Goal: Communication & Community: Answer question/provide support

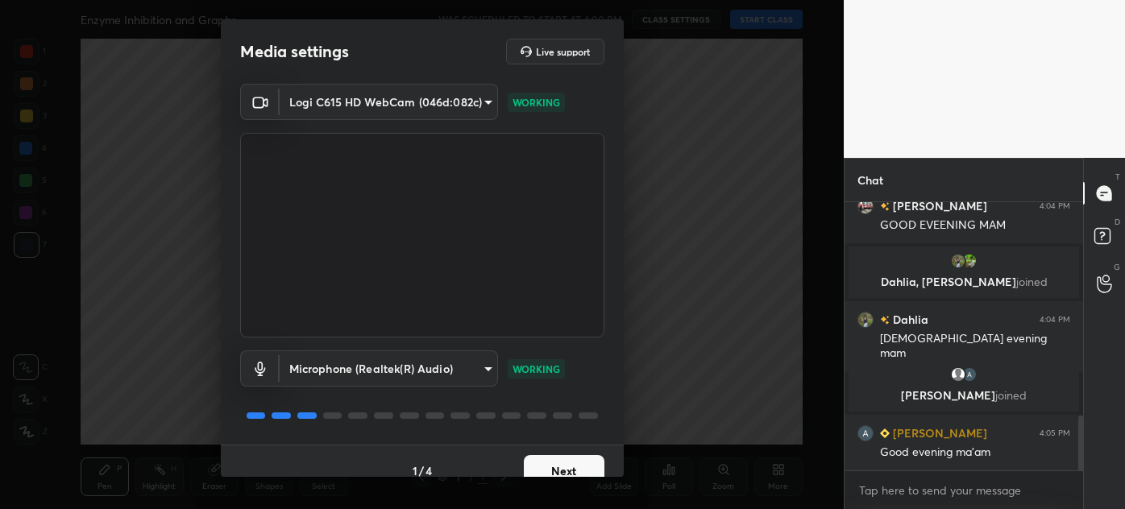
scroll to position [1089, 0]
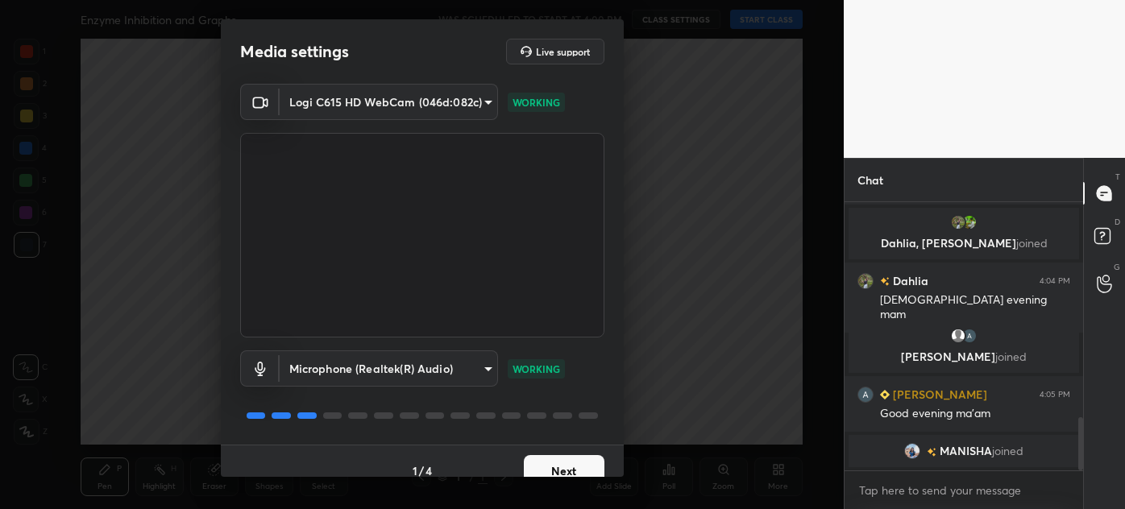
click at [562, 463] on button "Next" at bounding box center [564, 471] width 81 height 32
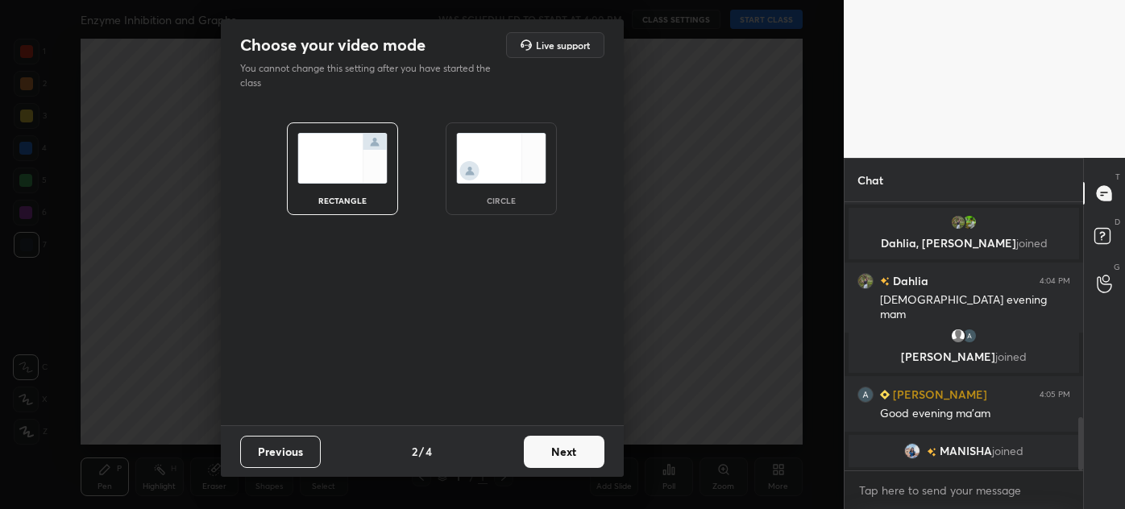
click at [485, 164] on img at bounding box center [501, 158] width 90 height 51
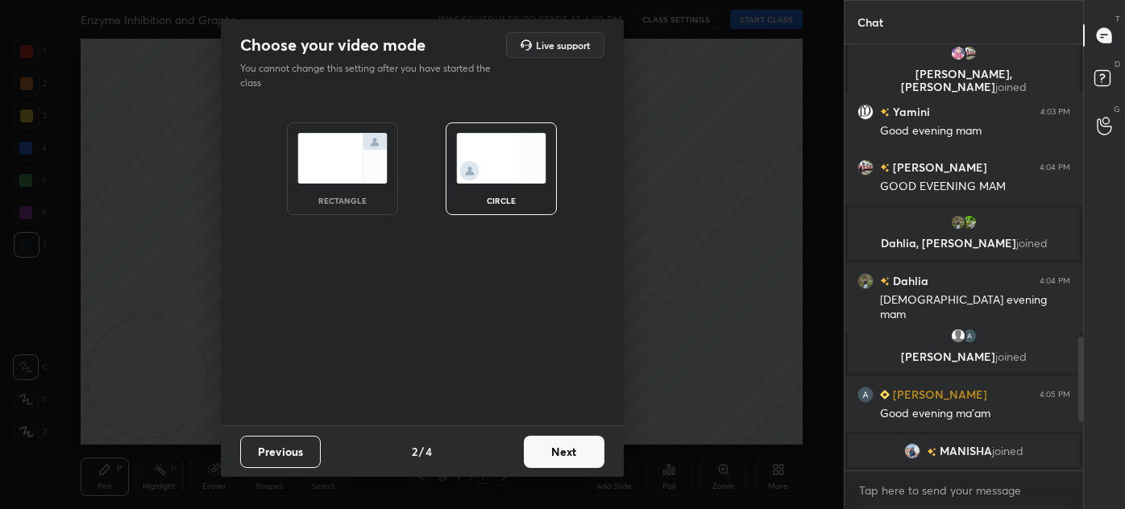
click at [567, 453] on button "Next" at bounding box center [564, 452] width 81 height 32
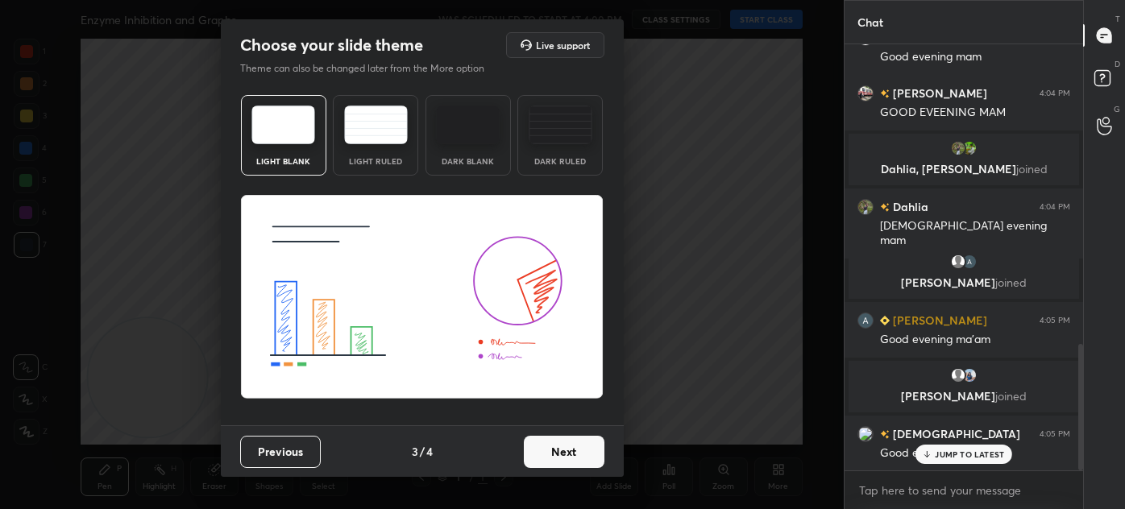
scroll to position [1061, 0]
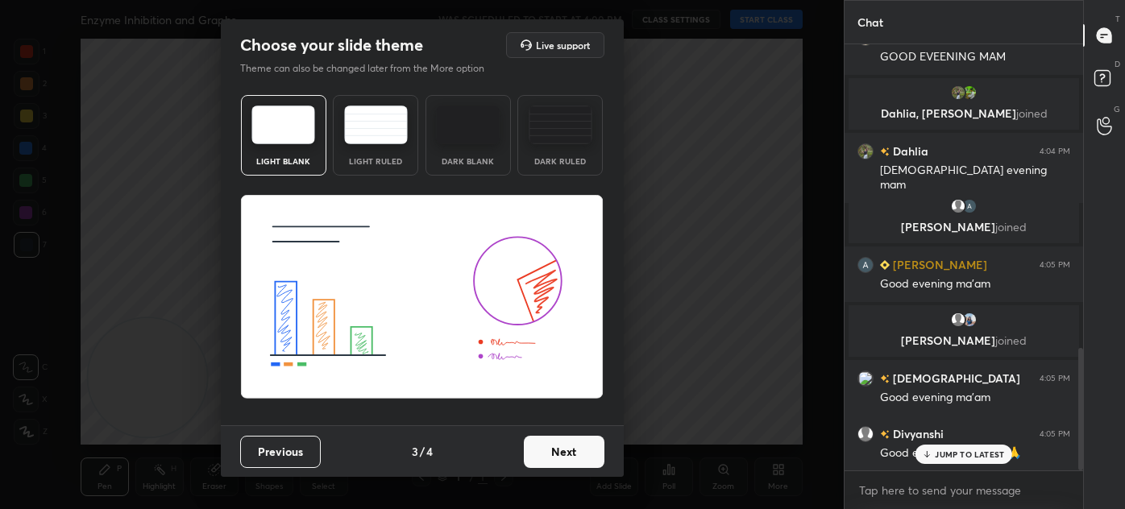
click at [563, 450] on button "Next" at bounding box center [564, 452] width 81 height 32
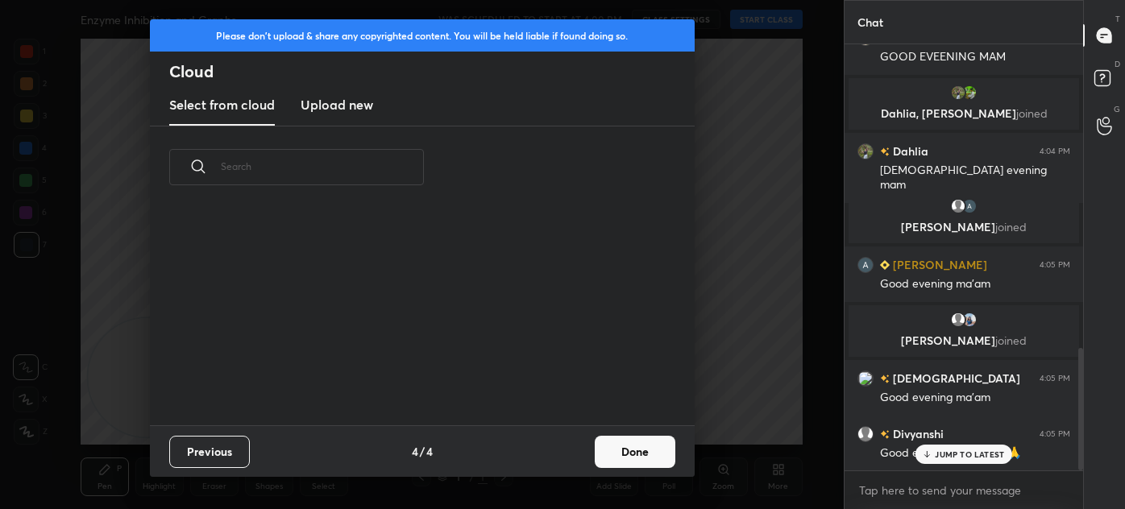
scroll to position [217, 517]
click at [620, 447] on button "Done" at bounding box center [635, 452] width 81 height 32
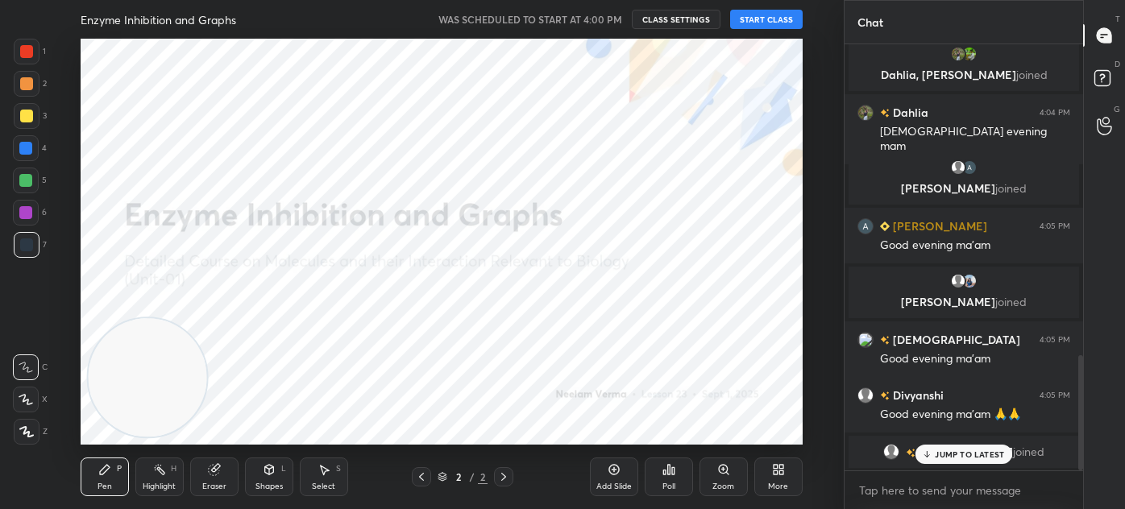
scroll to position [1155, 0]
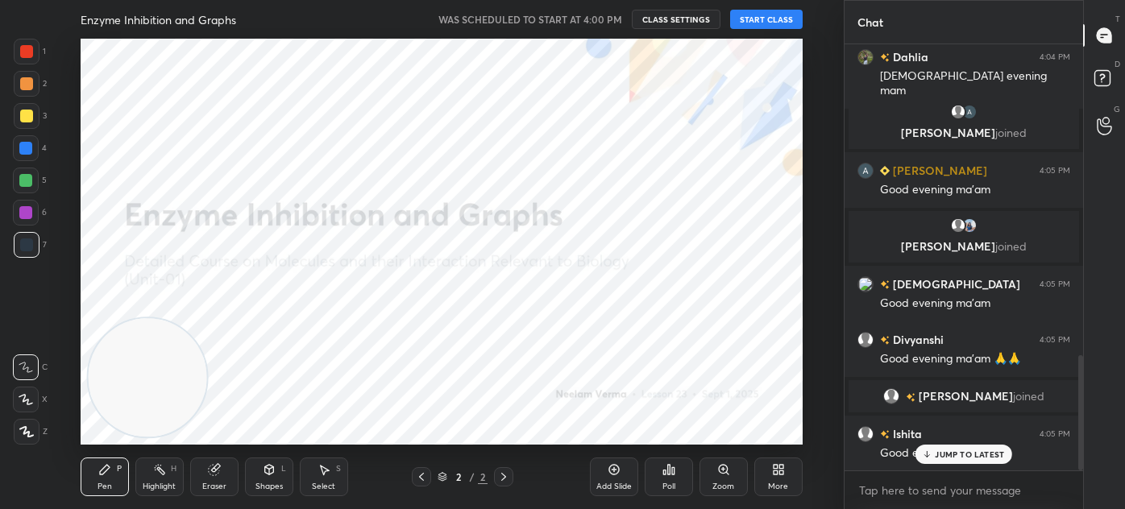
click at [759, 16] on button "START CLASS" at bounding box center [766, 19] width 73 height 19
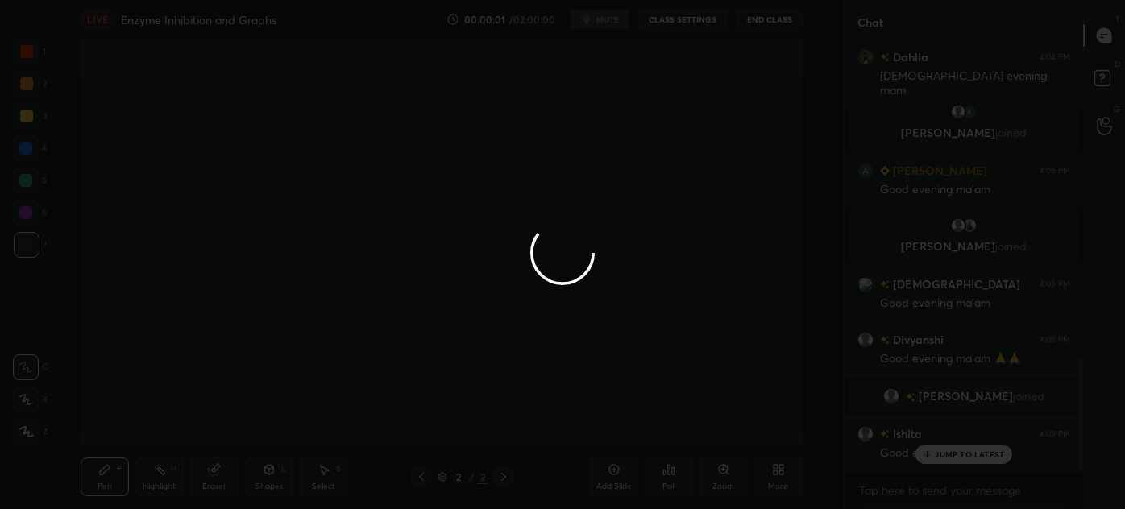
scroll to position [1194, 0]
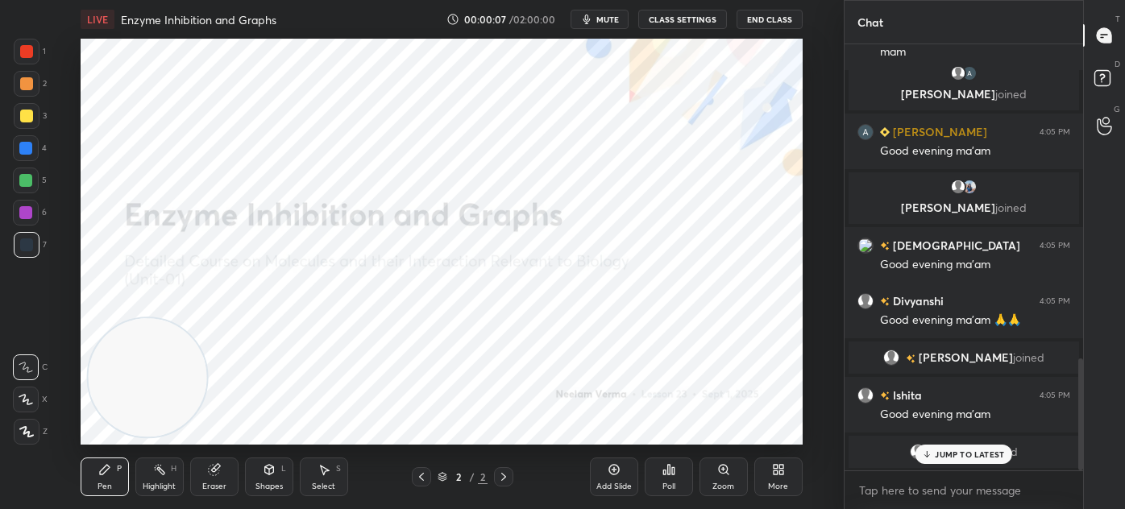
click at [269, 485] on div "Shapes" at bounding box center [268, 487] width 27 height 8
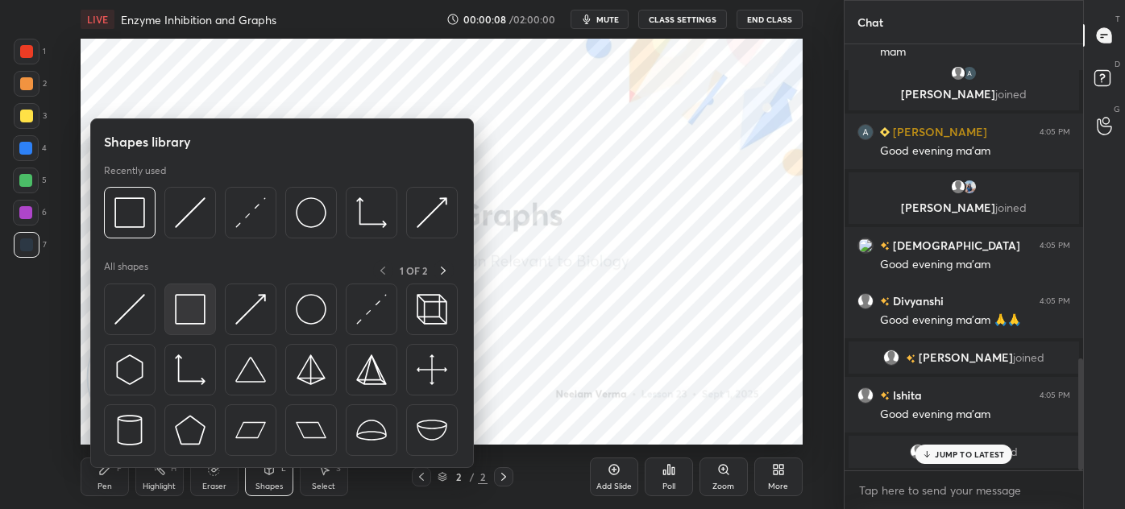
click at [185, 312] on img at bounding box center [190, 309] width 31 height 31
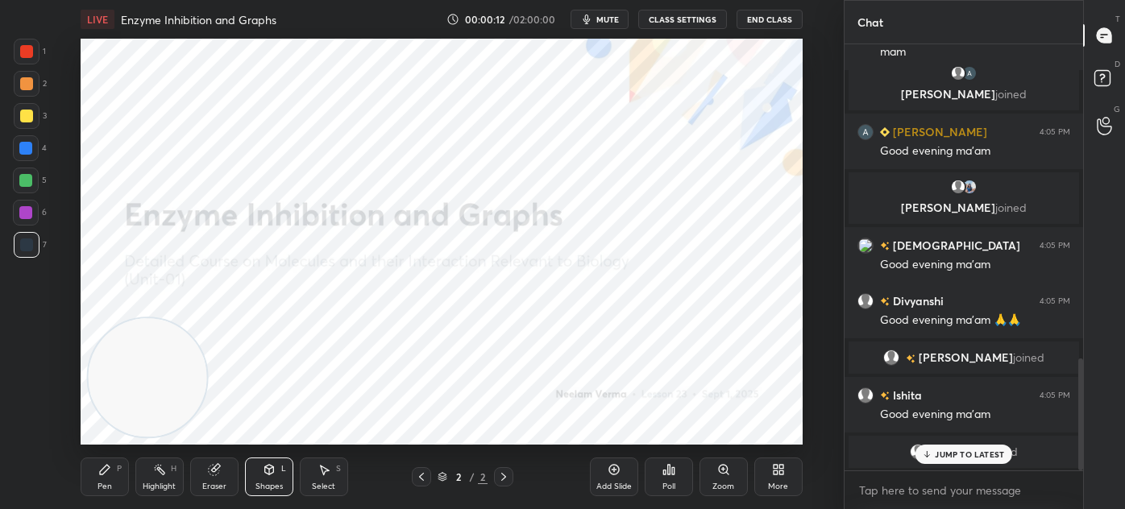
click at [98, 480] on div "Pen P" at bounding box center [105, 477] width 48 height 39
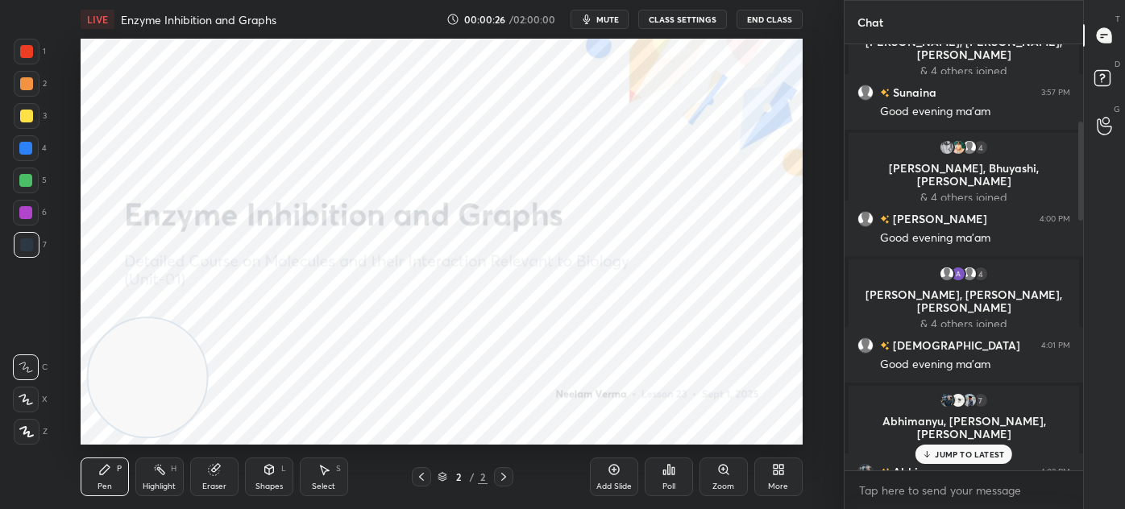
scroll to position [0, 0]
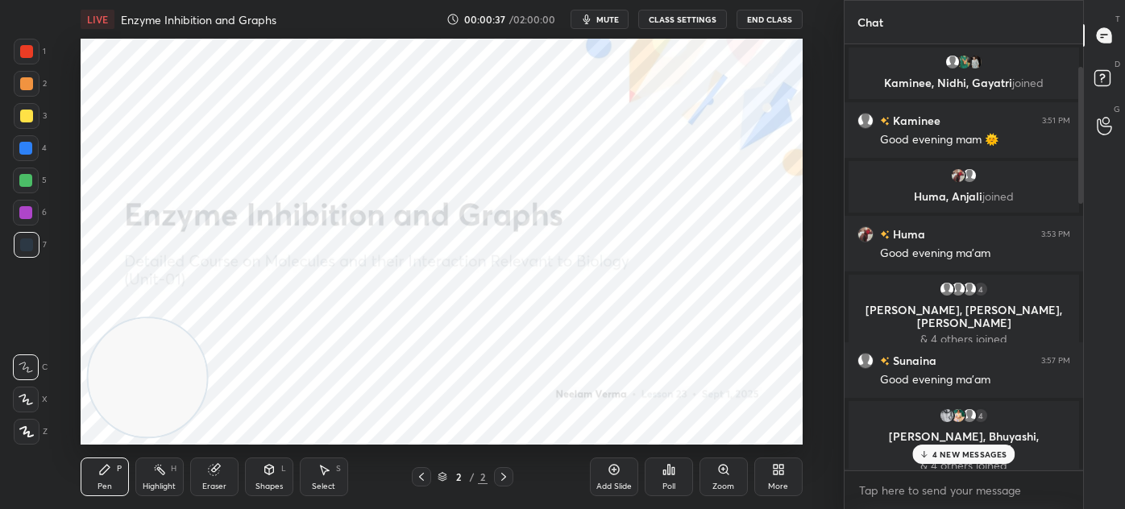
click at [935, 457] on p "4 NEW MESSAGES" at bounding box center [969, 455] width 75 height 10
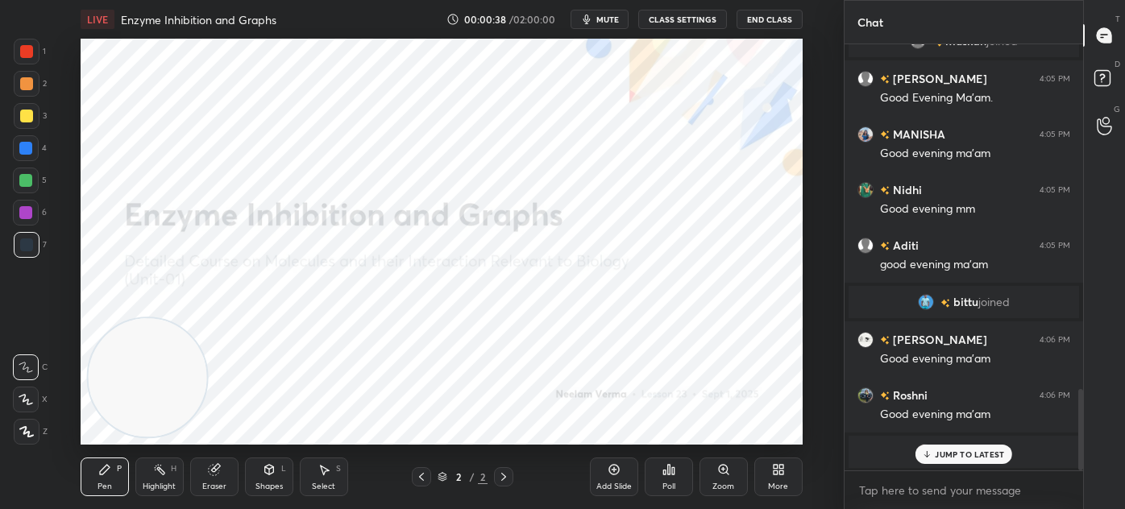
scroll to position [1810, 0]
click at [20, 57] on div at bounding box center [26, 51] width 13 height 13
click at [26, 432] on icon at bounding box center [26, 432] width 13 height 10
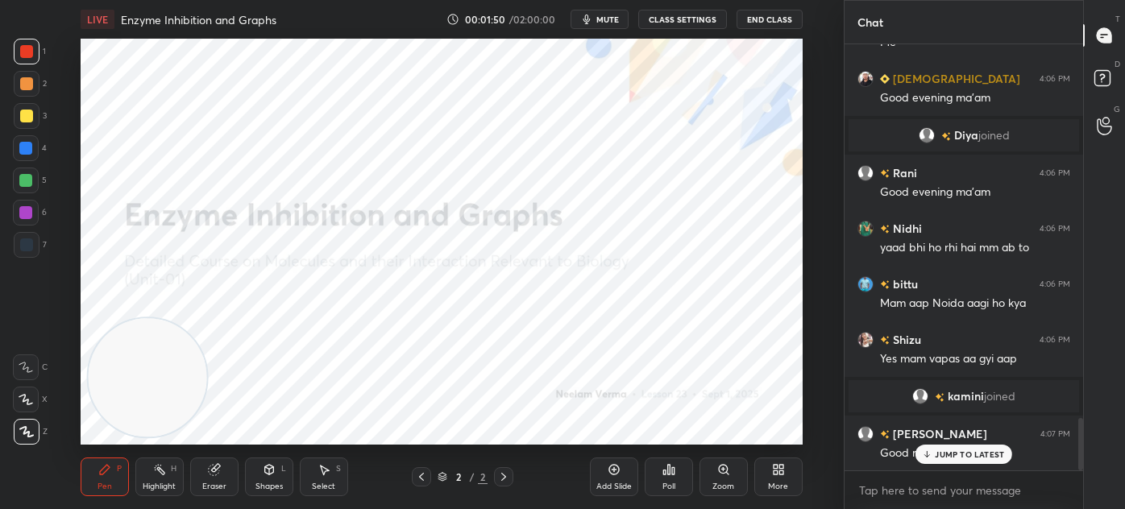
scroll to position [3034, 0]
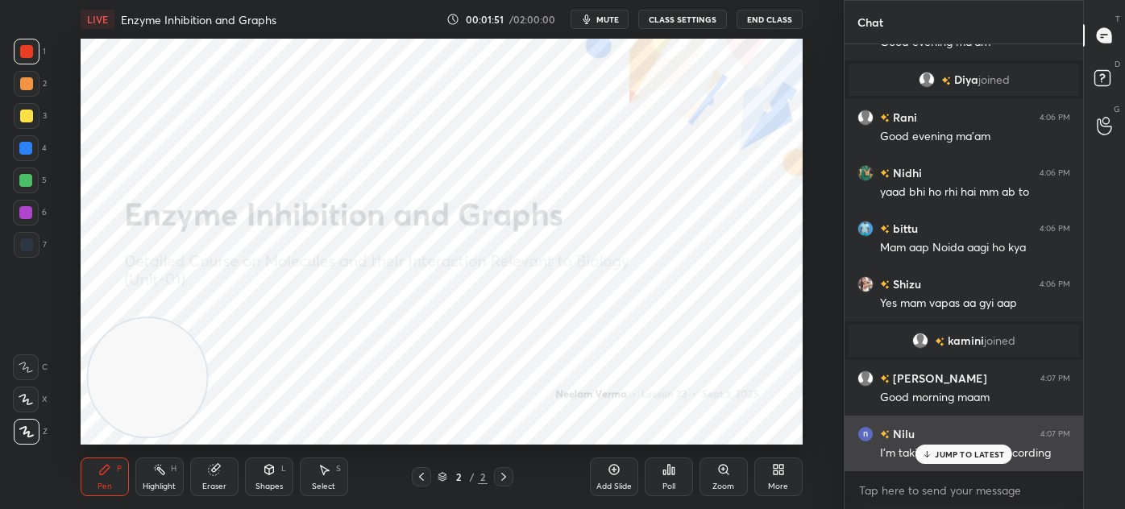
click at [949, 457] on p "JUMP TO LATEST" at bounding box center [969, 455] width 69 height 10
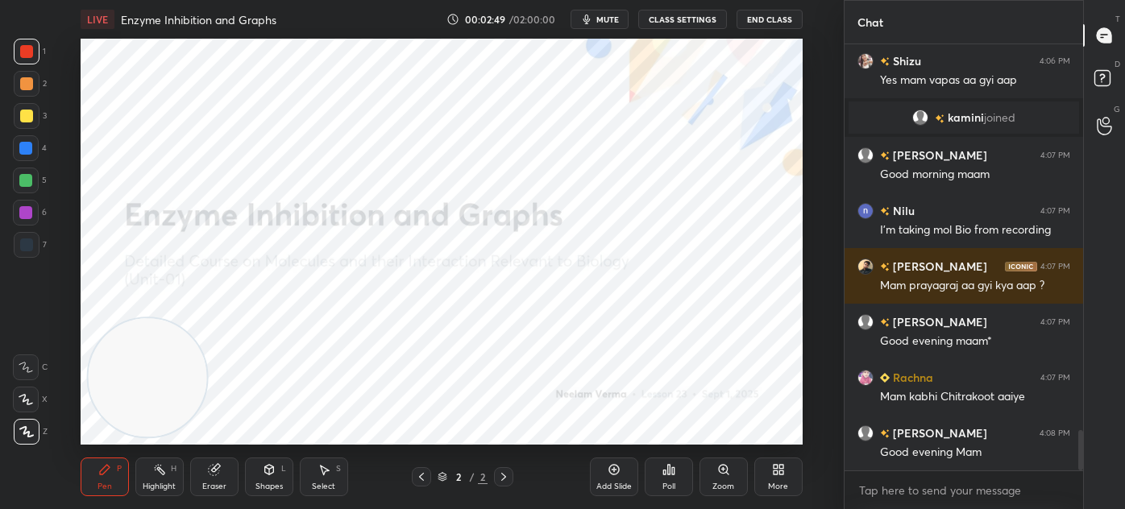
scroll to position [4110, 0]
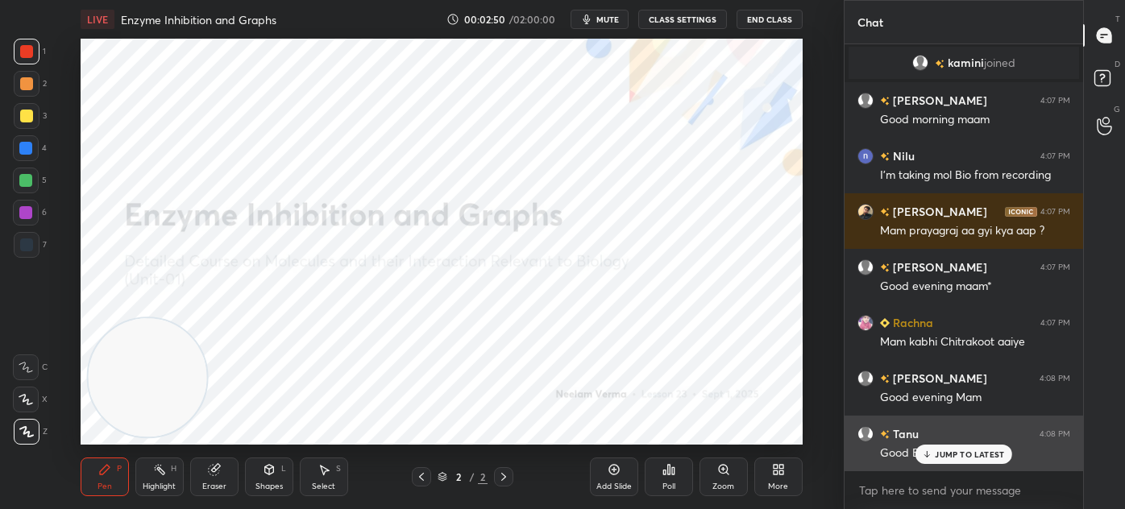
click at [941, 447] on div "JUMP TO LATEST" at bounding box center [963, 454] width 97 height 19
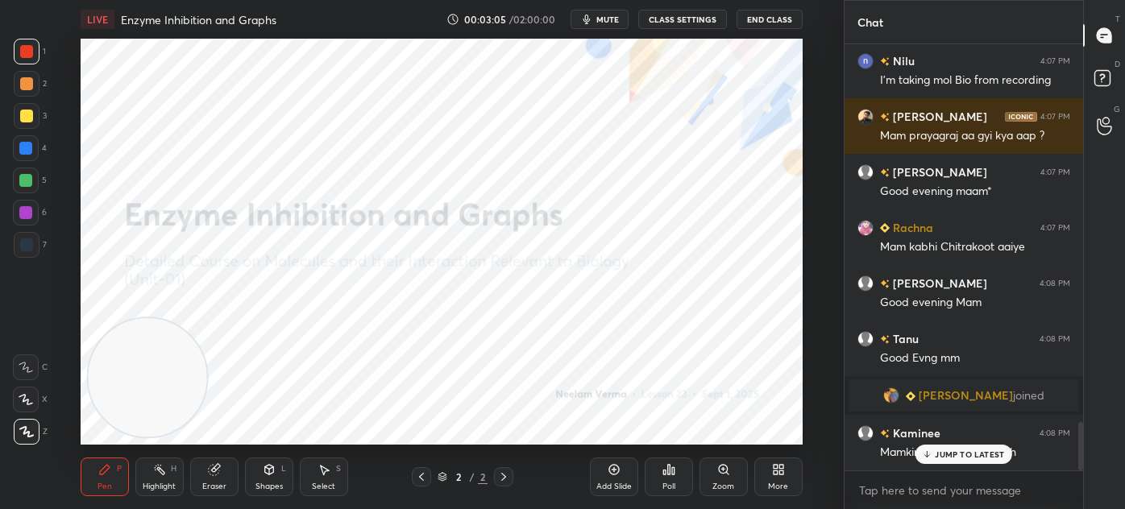
scroll to position [3324, 0]
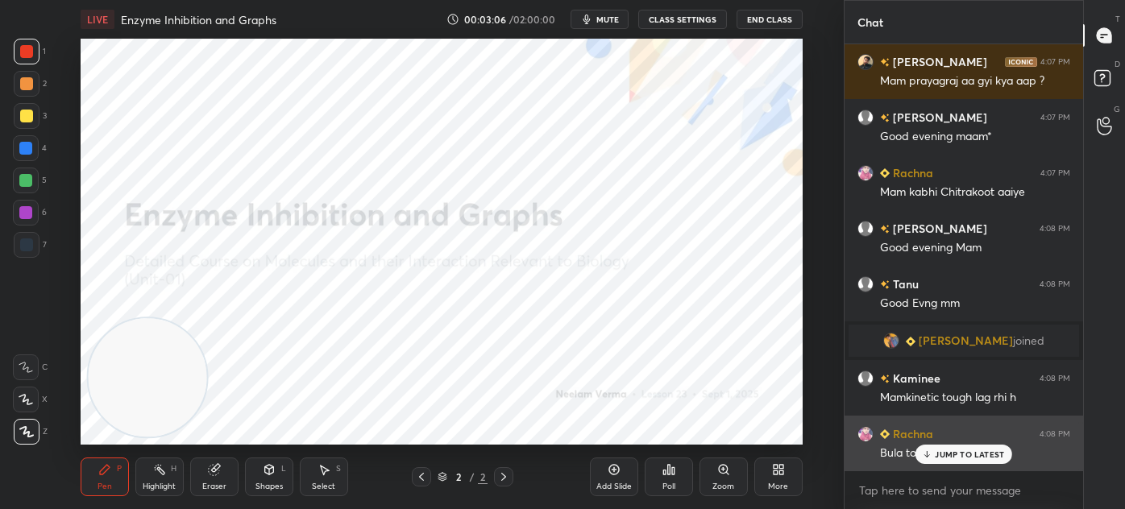
click at [961, 457] on p "JUMP TO LATEST" at bounding box center [969, 455] width 69 height 10
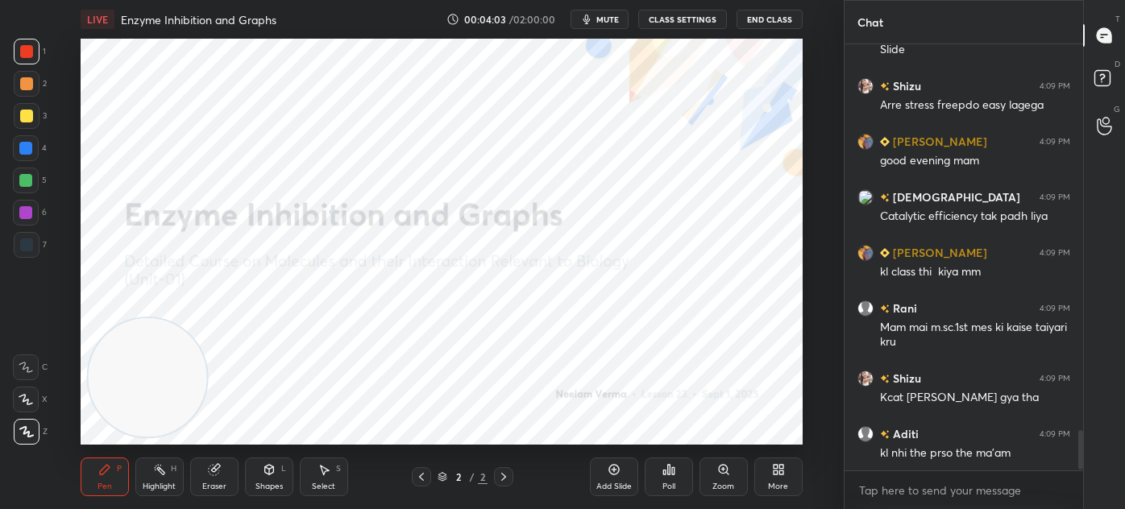
scroll to position [4114, 0]
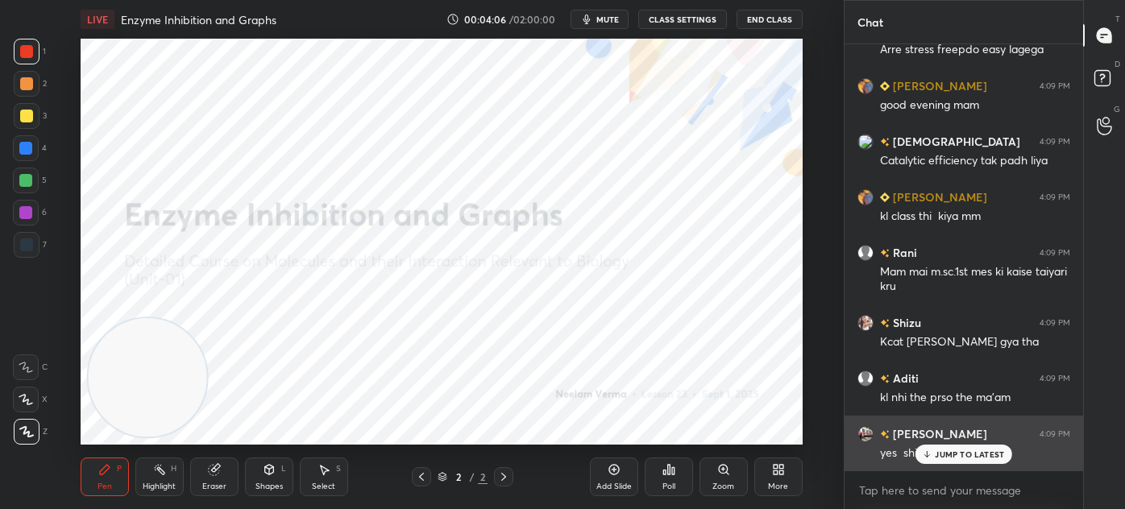
click at [940, 457] on p "JUMP TO LATEST" at bounding box center [969, 455] width 69 height 10
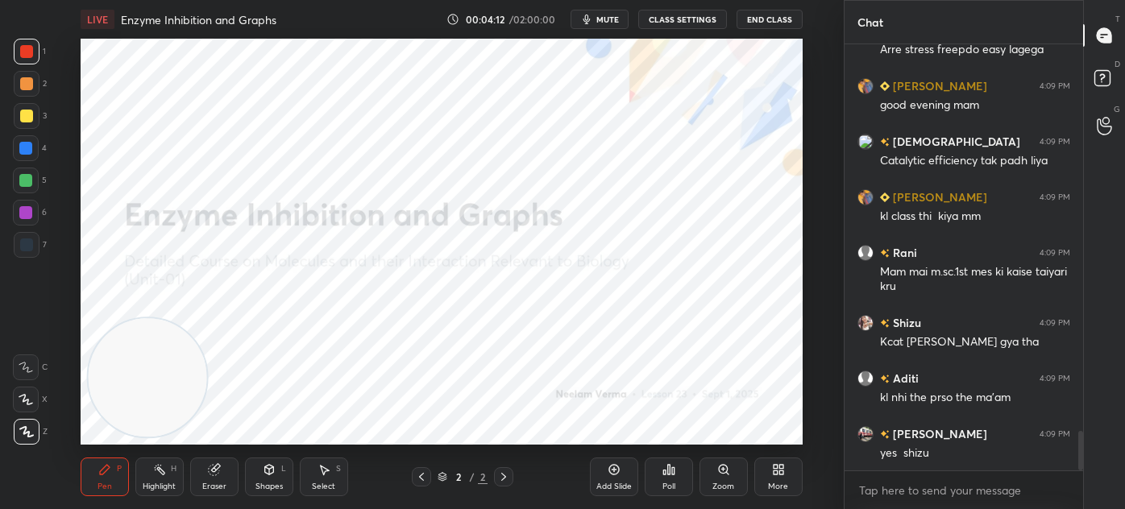
scroll to position [4171, 0]
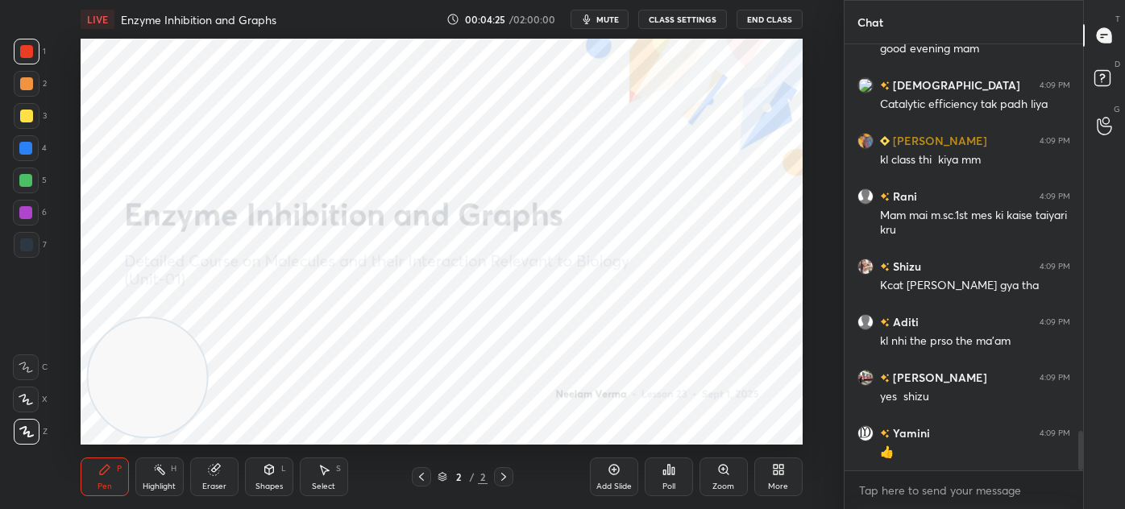
click at [626, 479] on div "Add Slide" at bounding box center [614, 477] width 48 height 39
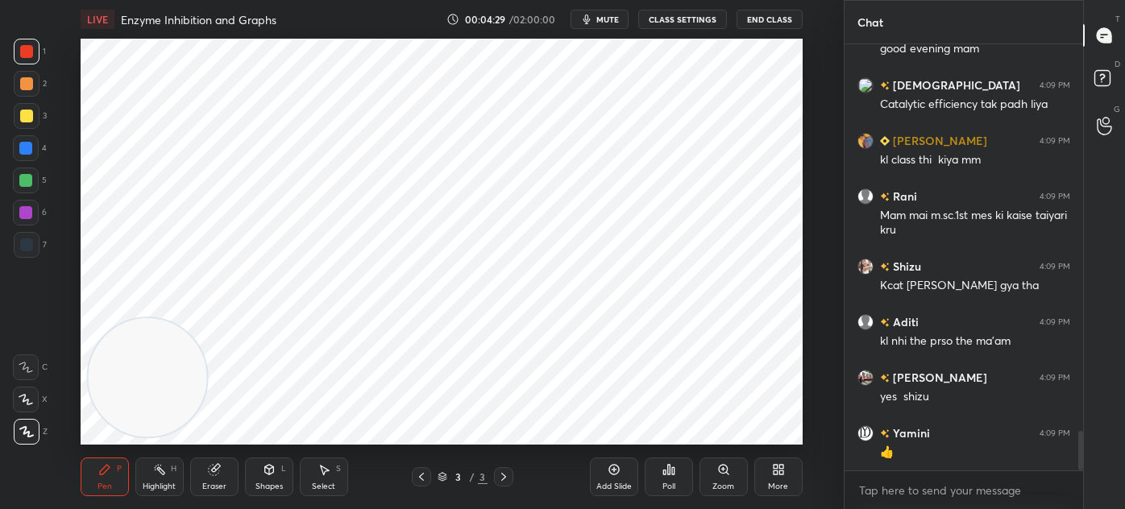
click at [274, 487] on div "Shapes" at bounding box center [268, 487] width 27 height 8
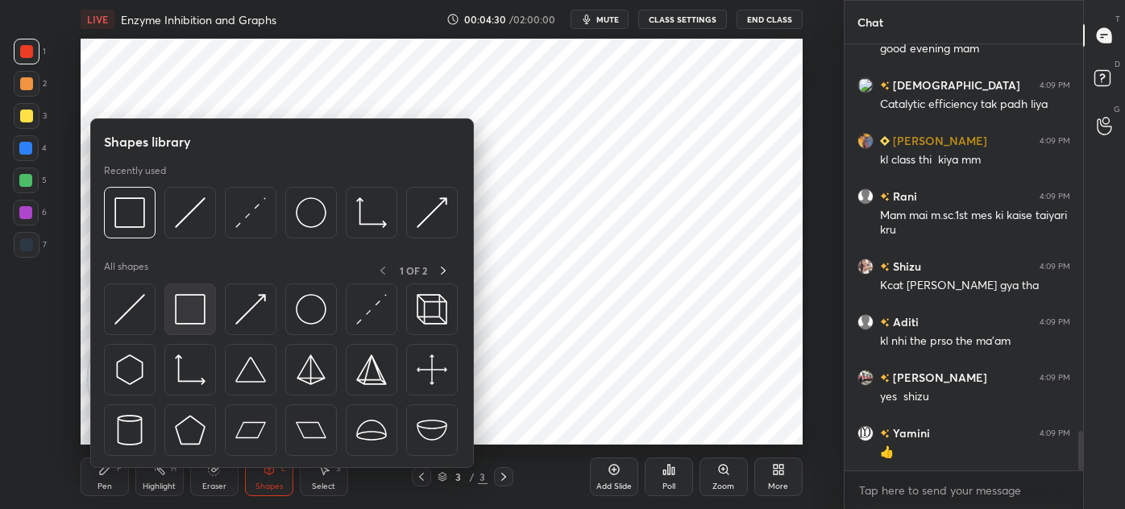
click at [185, 314] on img at bounding box center [190, 309] width 31 height 31
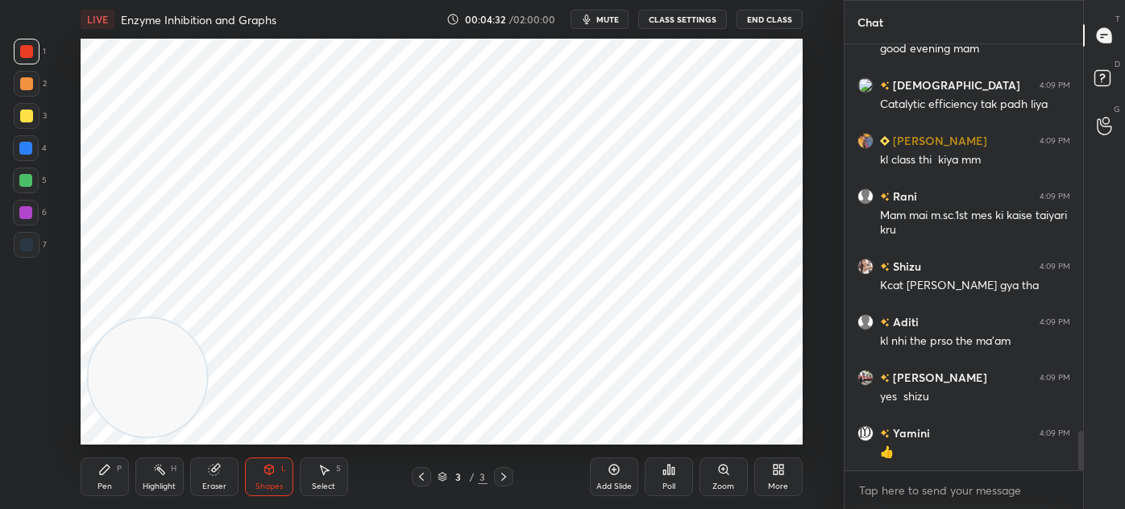
click at [27, 251] on div at bounding box center [26, 245] width 13 height 13
click at [115, 488] on div "Pen P" at bounding box center [105, 477] width 48 height 39
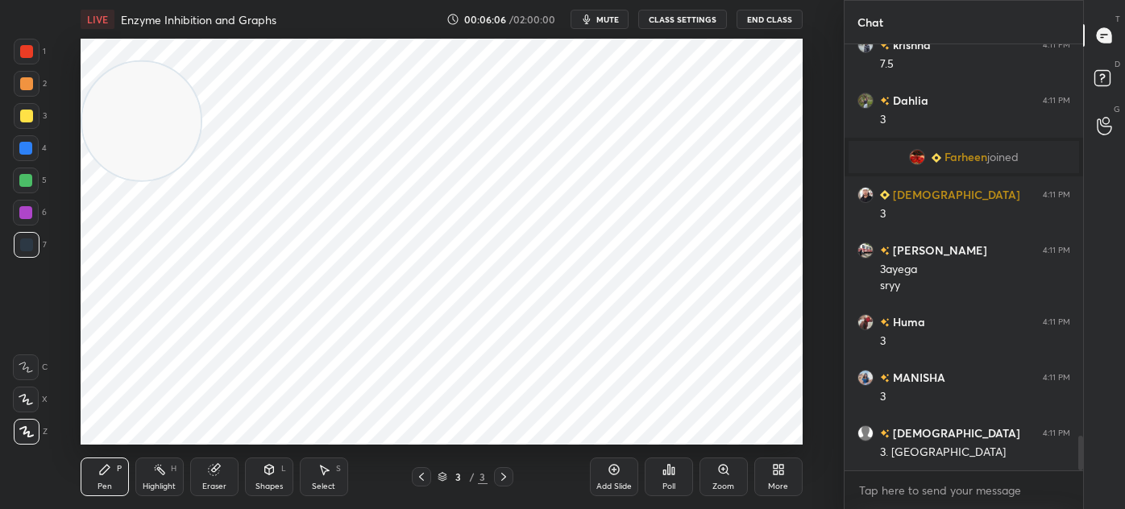
scroll to position [4929, 0]
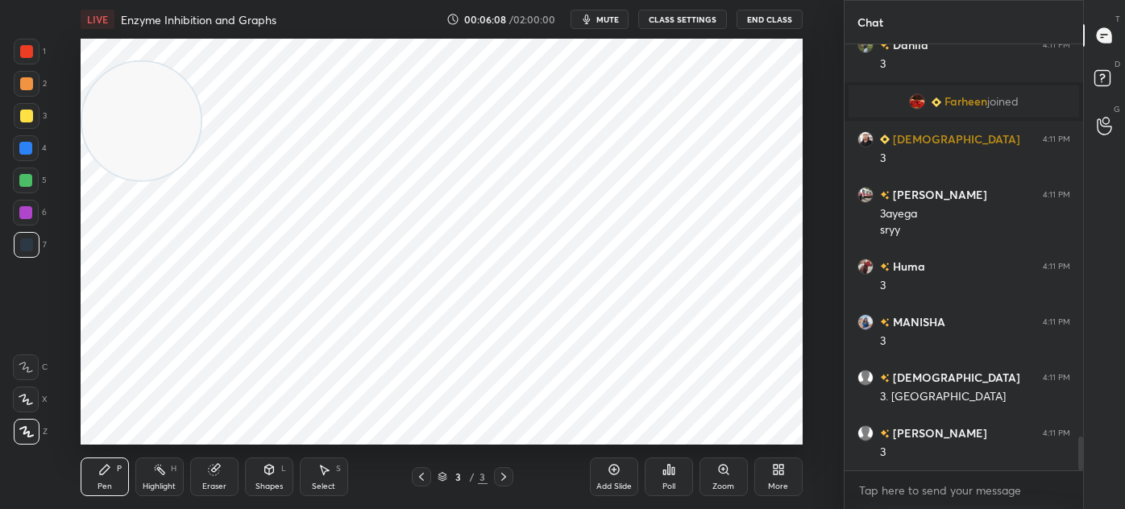
click at [30, 52] on div at bounding box center [26, 51] width 13 height 13
click at [321, 474] on icon at bounding box center [323, 469] width 13 height 13
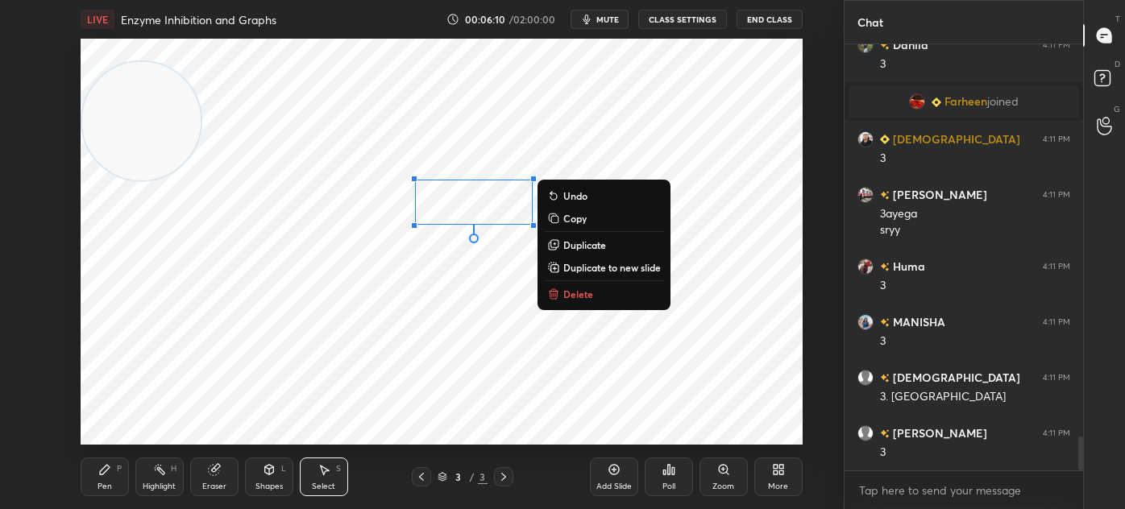
click at [582, 292] on p "Delete" at bounding box center [578, 294] width 30 height 13
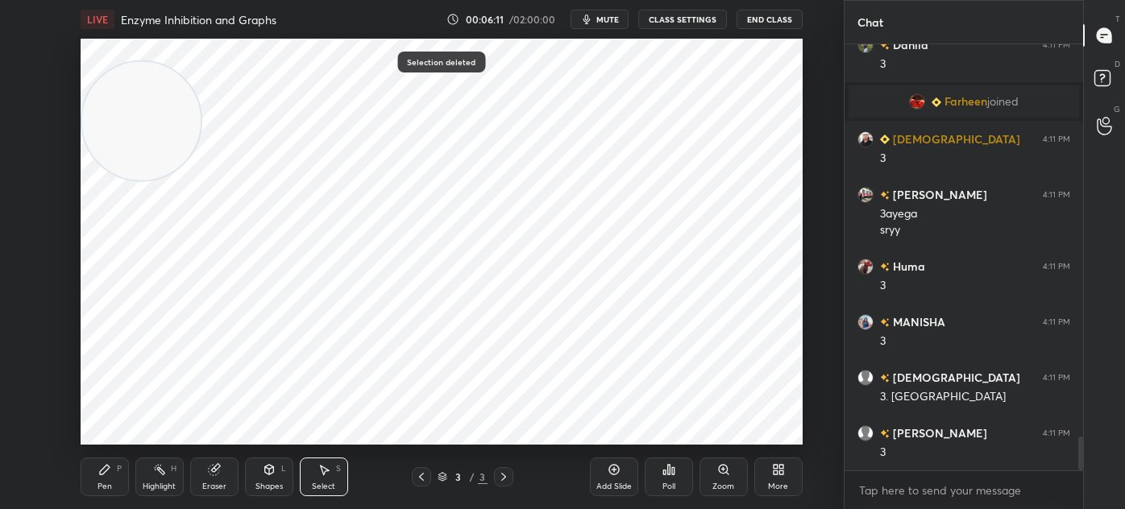
click at [110, 479] on div "Pen P" at bounding box center [105, 477] width 48 height 39
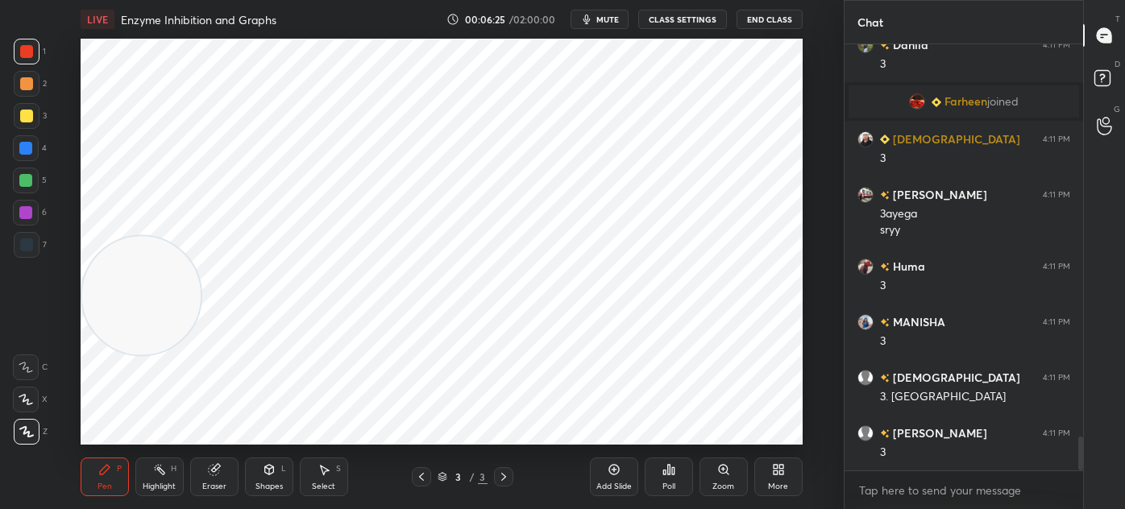
click at [613, 472] on icon at bounding box center [613, 469] width 5 height 5
click at [502, 475] on icon at bounding box center [503, 477] width 5 height 8
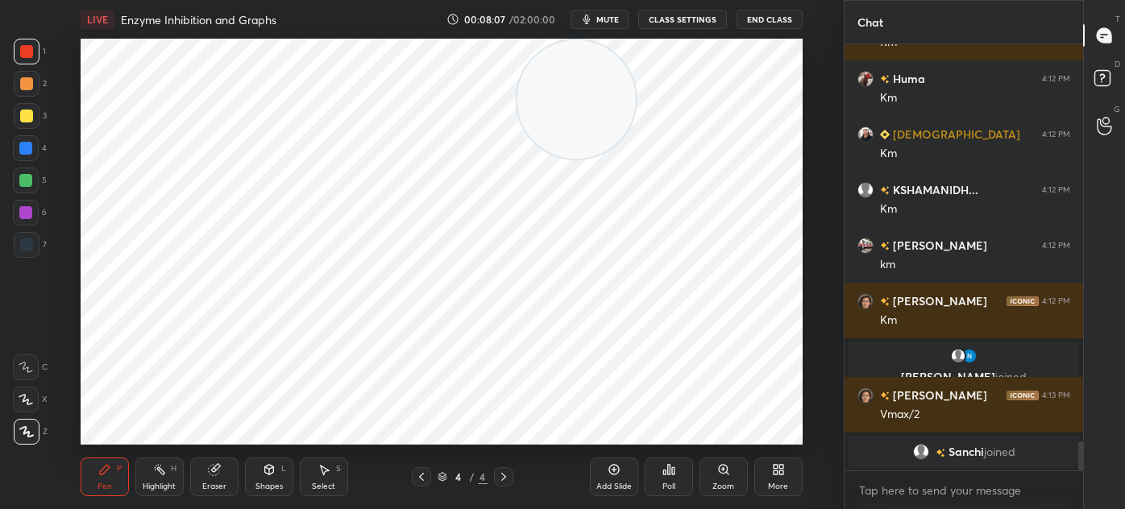
scroll to position [5840, 0]
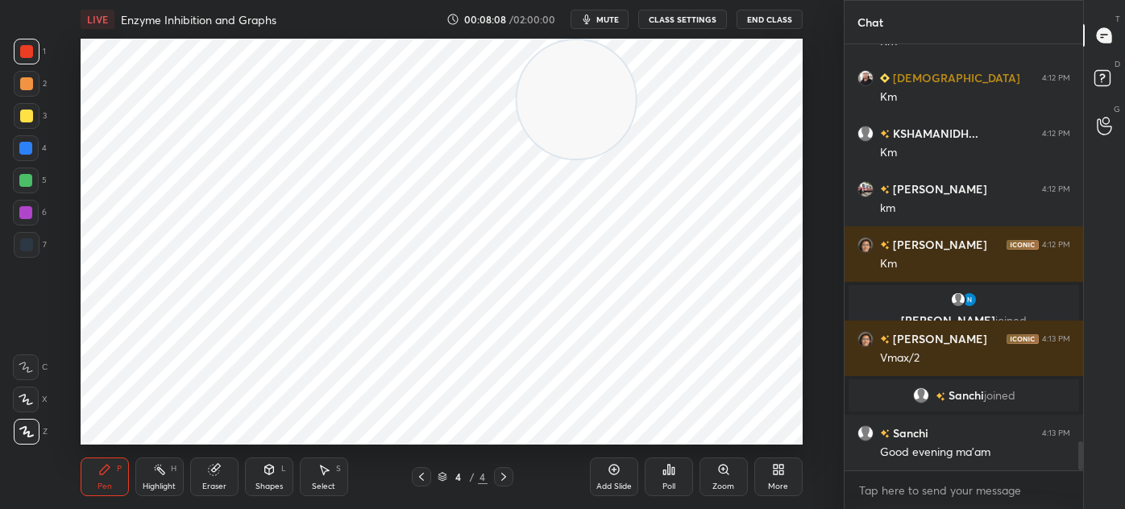
click at [426, 477] on icon at bounding box center [421, 477] width 13 height 13
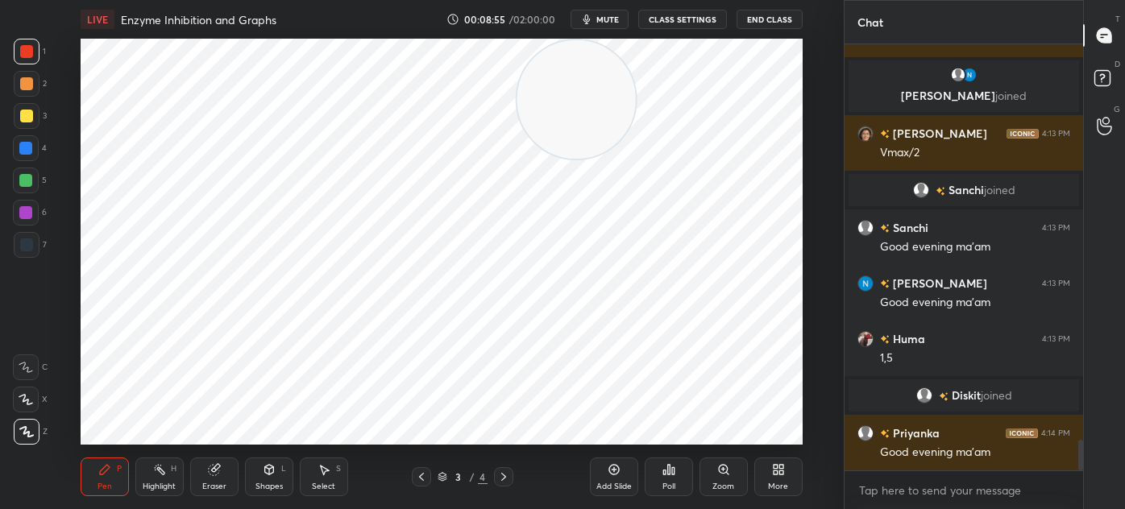
scroll to position [5504, 0]
click at [272, 483] on div "Shapes" at bounding box center [268, 487] width 27 height 8
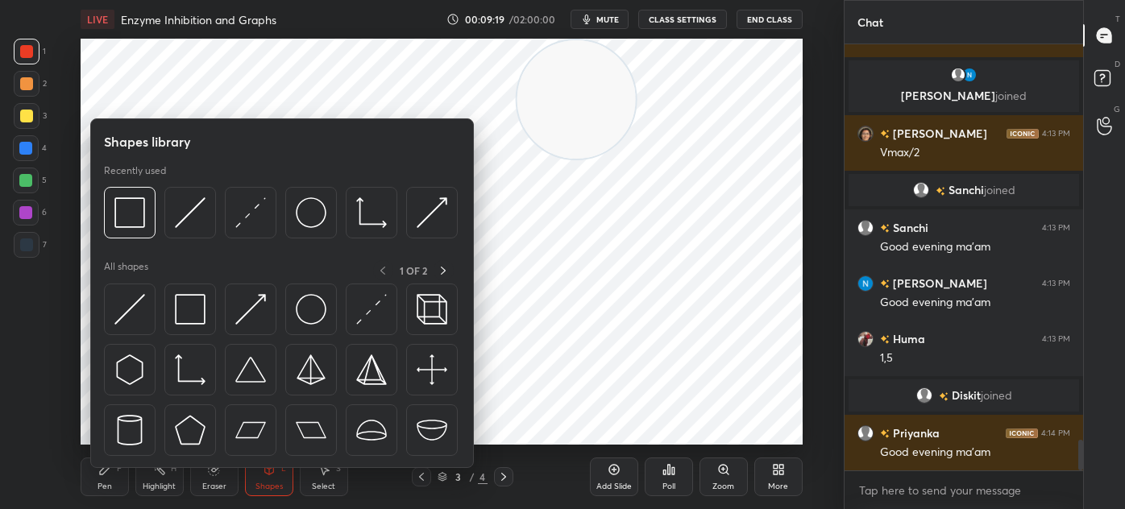
click at [188, 312] on img at bounding box center [190, 309] width 31 height 31
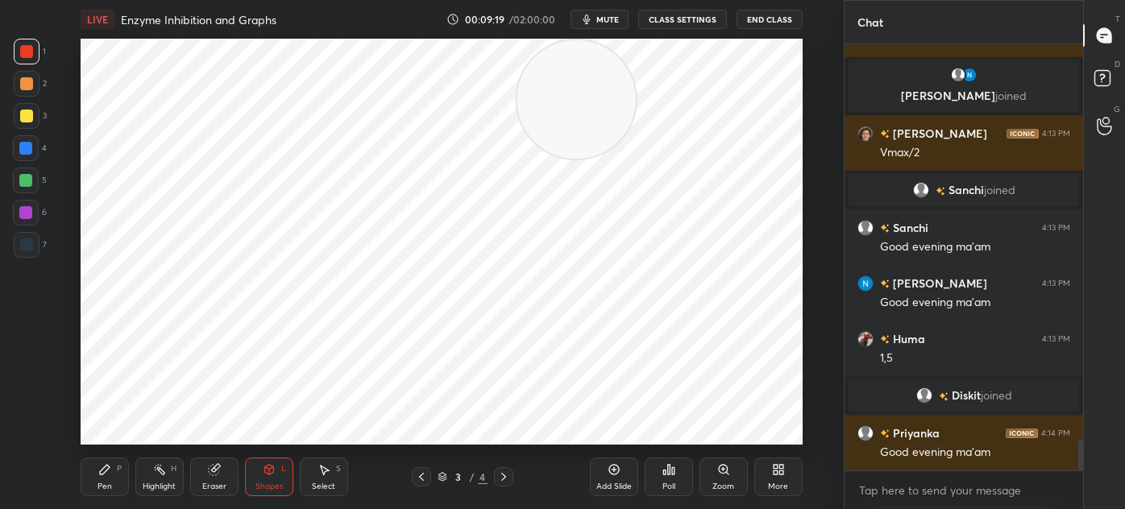
click at [27, 247] on div at bounding box center [26, 245] width 13 height 13
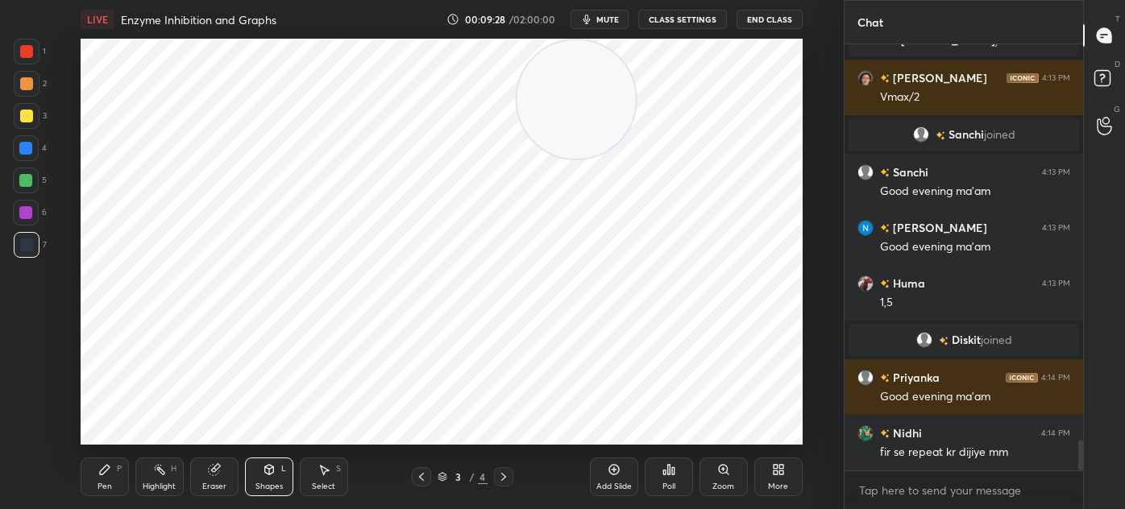
click at [506, 479] on icon at bounding box center [503, 477] width 13 height 13
click at [102, 463] on icon at bounding box center [104, 469] width 13 height 13
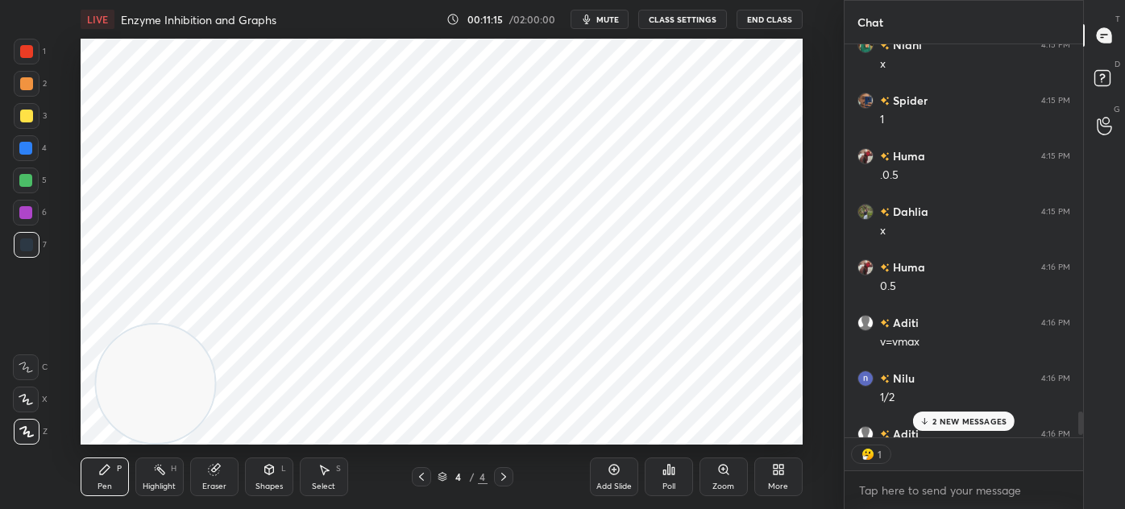
scroll to position [5, 4]
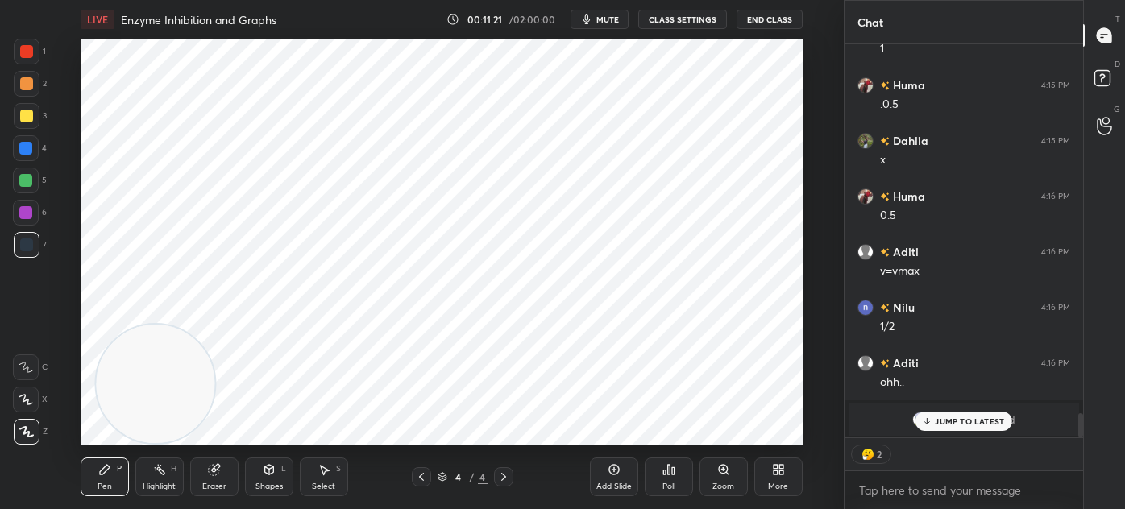
click at [949, 422] on p "JUMP TO LATEST" at bounding box center [969, 422] width 69 height 10
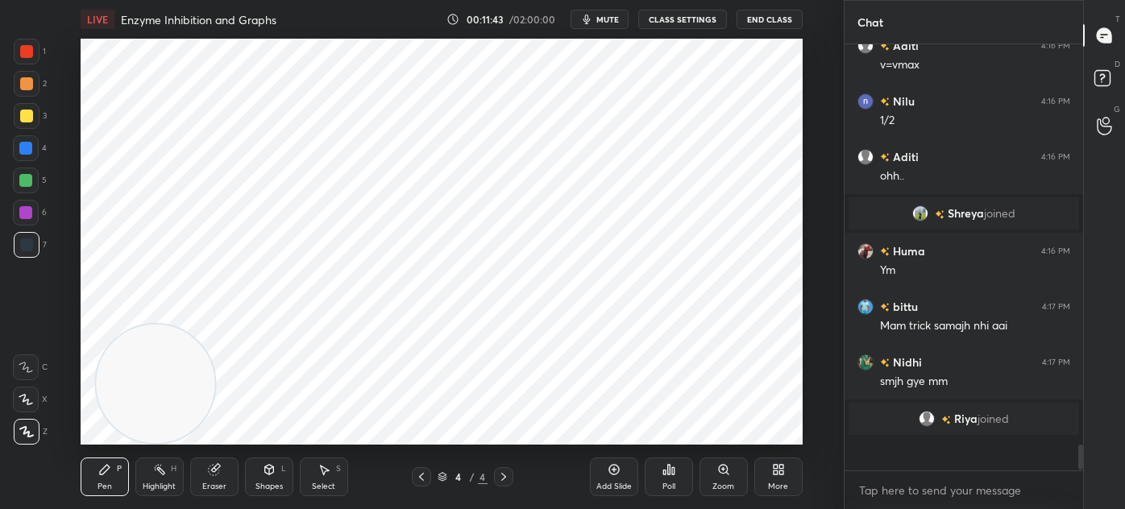
scroll to position [421, 234]
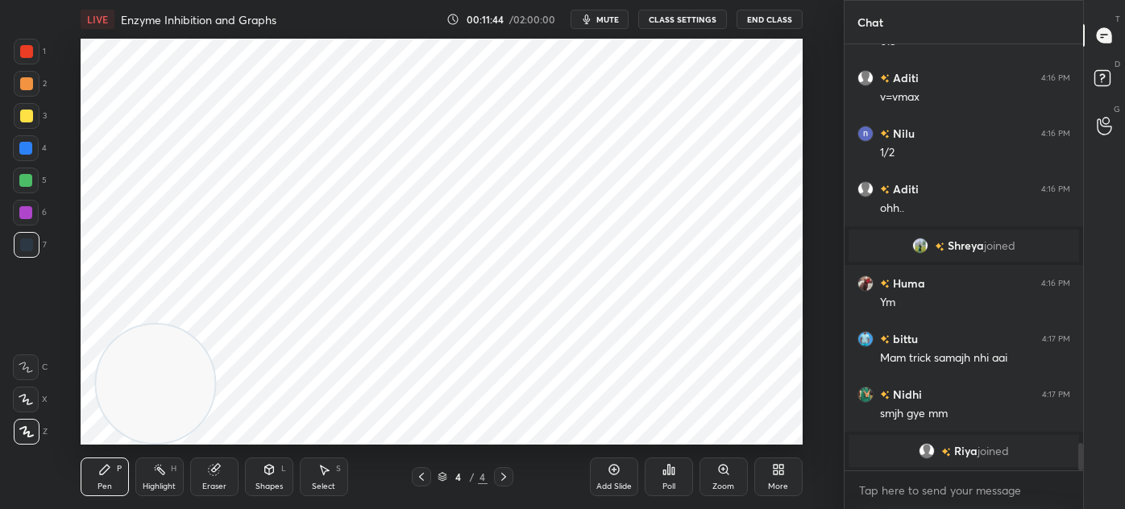
click at [617, 20] on span "mute" at bounding box center [607, 19] width 23 height 11
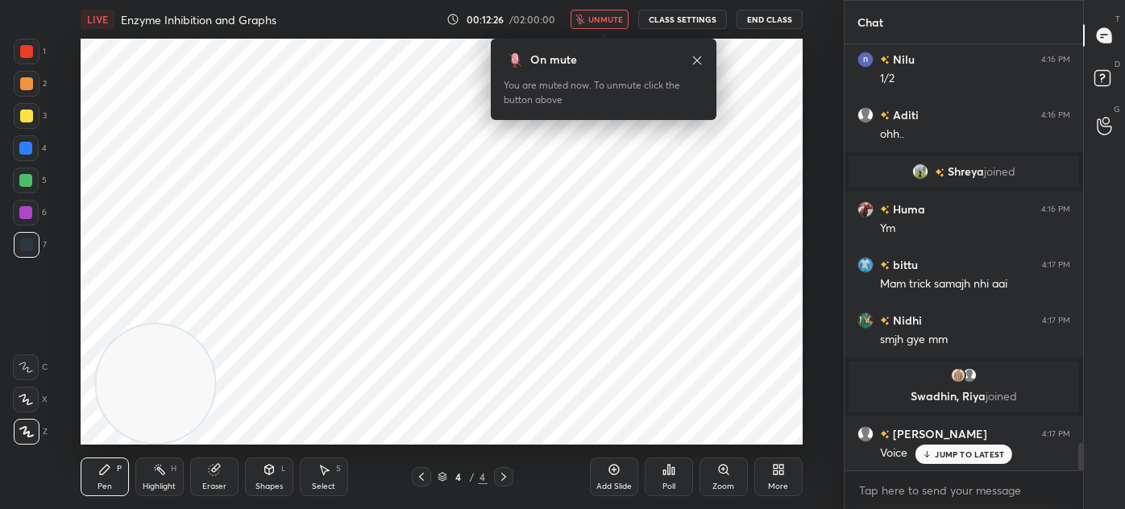
scroll to position [6176, 0]
click at [612, 23] on span "unmute" at bounding box center [605, 19] width 35 height 11
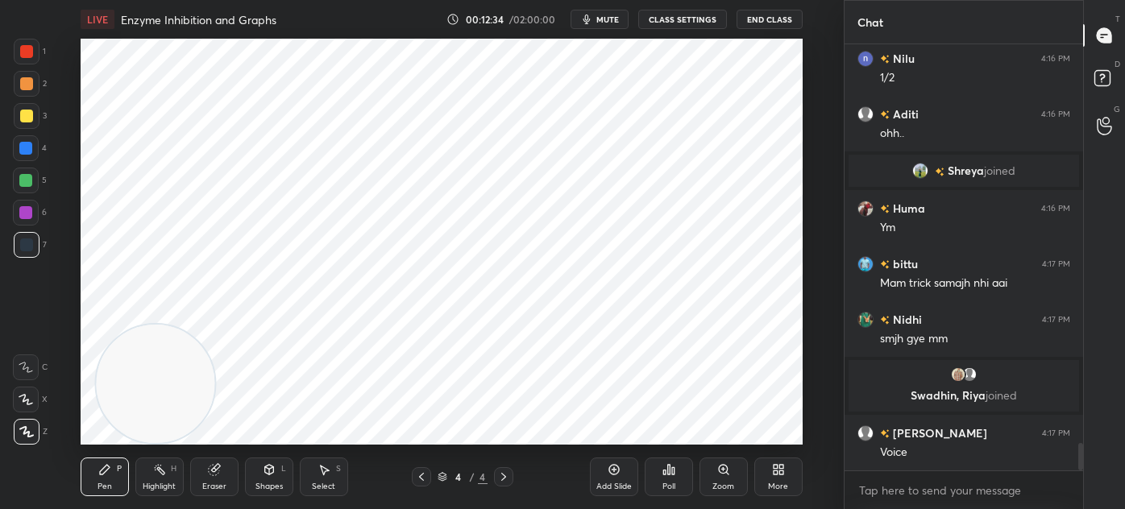
click at [325, 479] on div "Select S" at bounding box center [324, 477] width 48 height 39
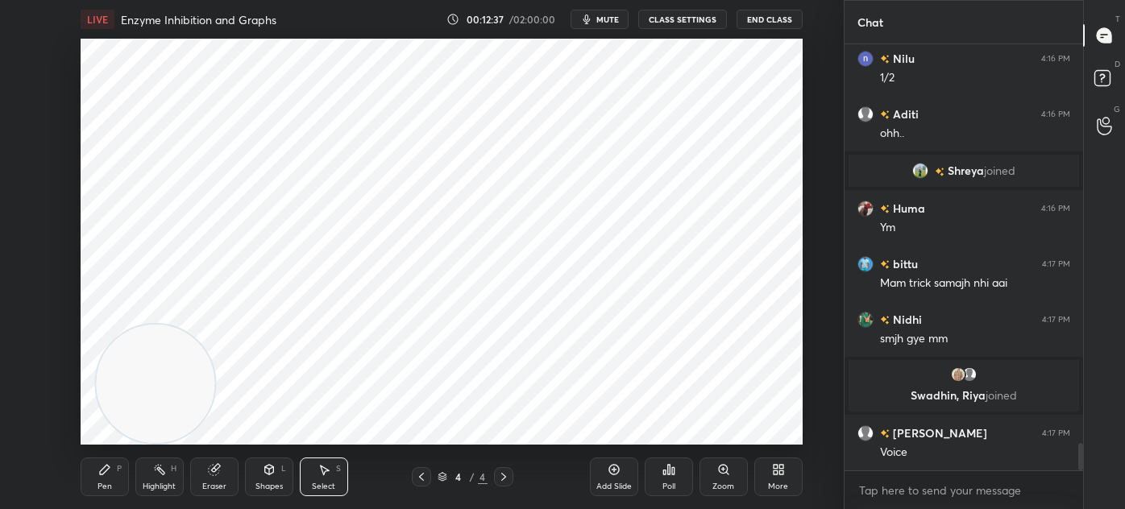
click at [319, 475] on icon at bounding box center [323, 469] width 13 height 13
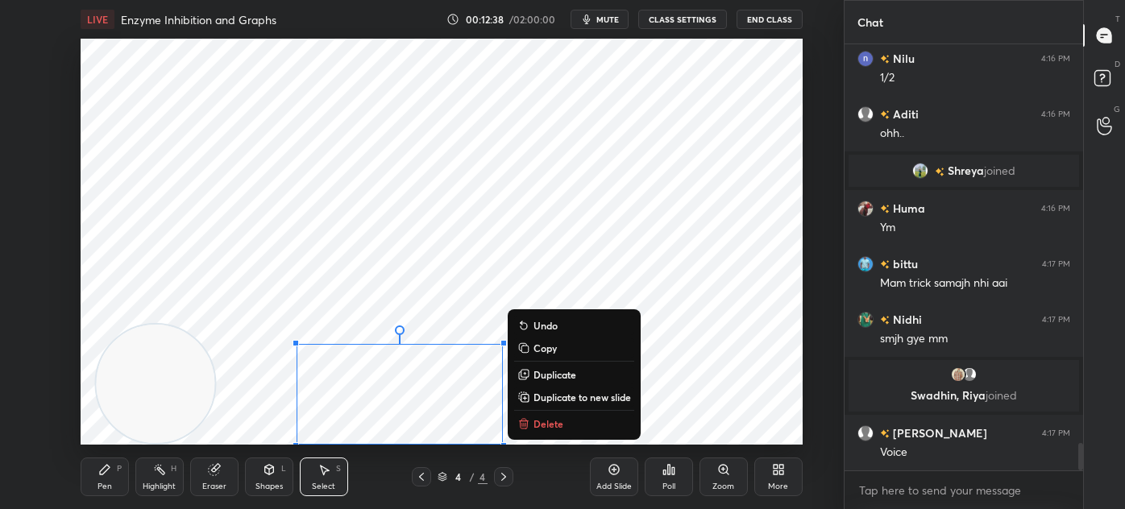
click at [552, 417] on p "Delete" at bounding box center [548, 423] width 30 height 13
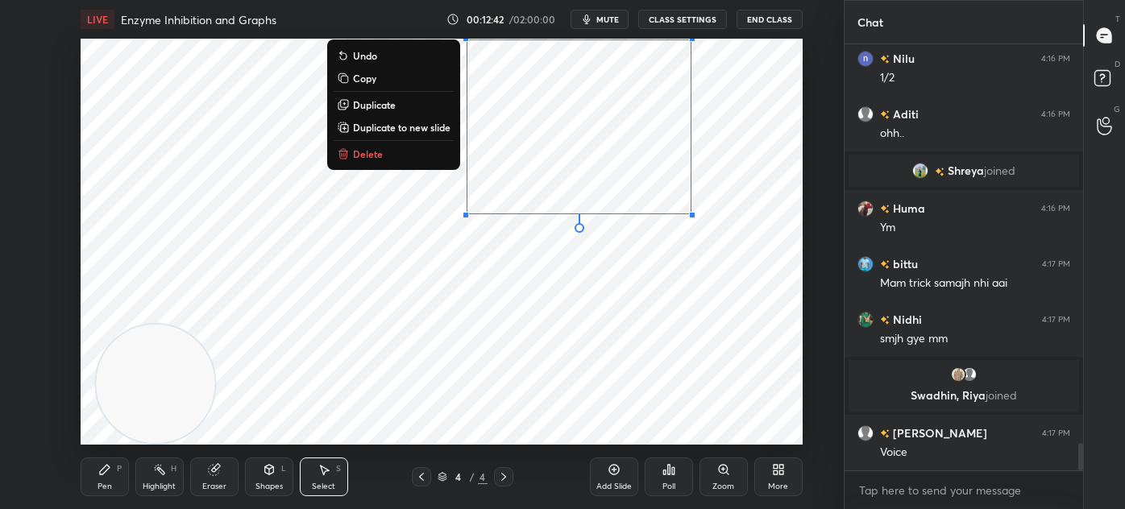
click at [394, 323] on div "0 ° Undo Copy Duplicate Duplicate to new slide Delete" at bounding box center [442, 242] width 722 height 406
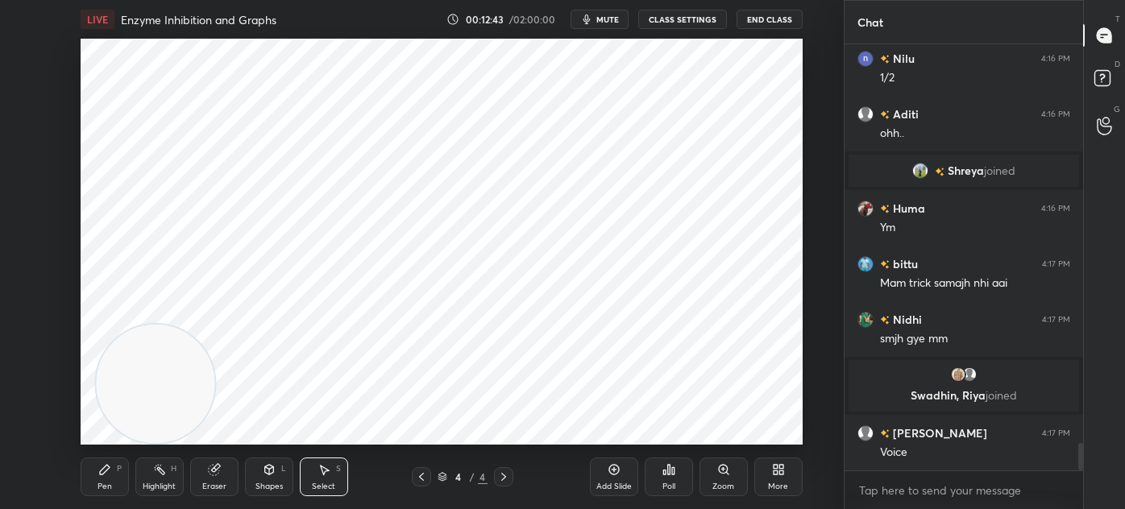
click at [108, 483] on div "Pen" at bounding box center [104, 487] width 15 height 8
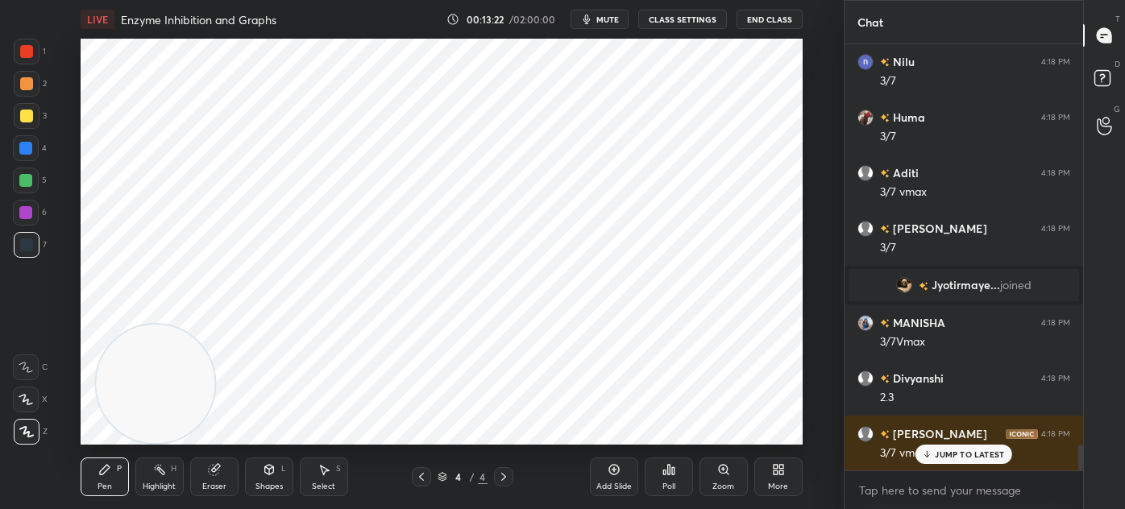
scroll to position [6678, 0]
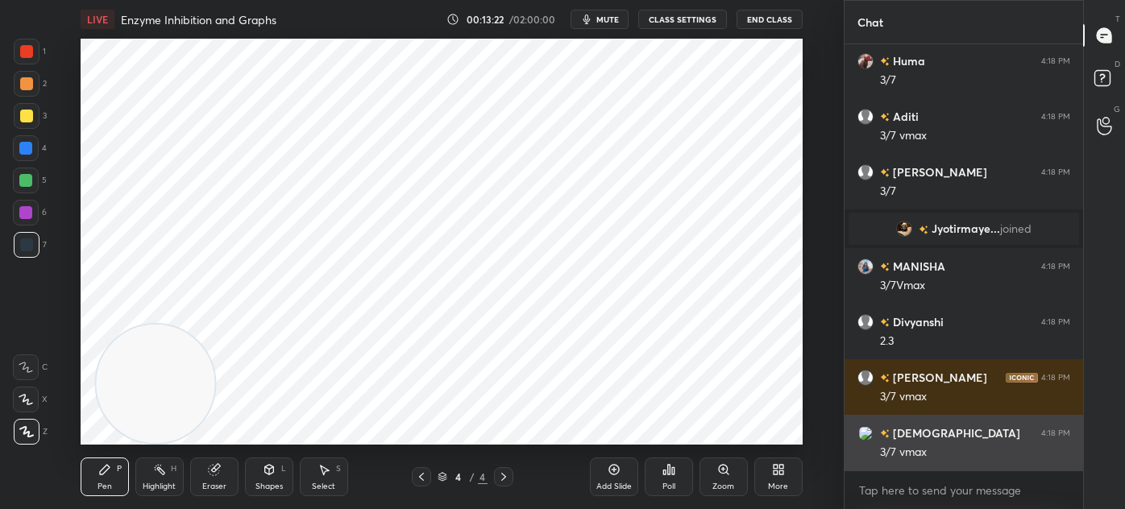
click at [943, 460] on div "3/7 vmax" at bounding box center [975, 453] width 190 height 16
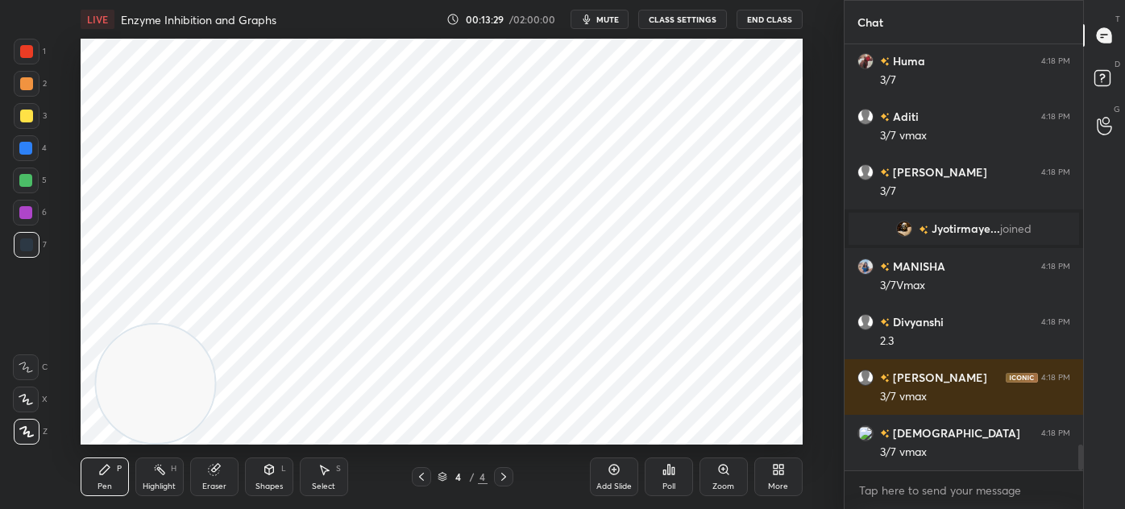
click at [620, 476] on div "Add Slide" at bounding box center [614, 477] width 48 height 39
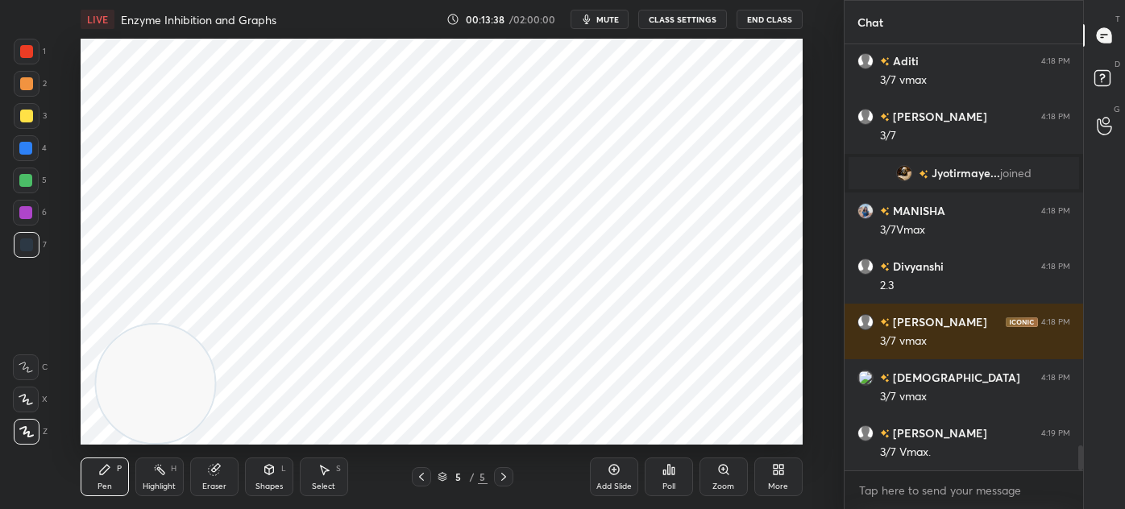
scroll to position [6789, 0]
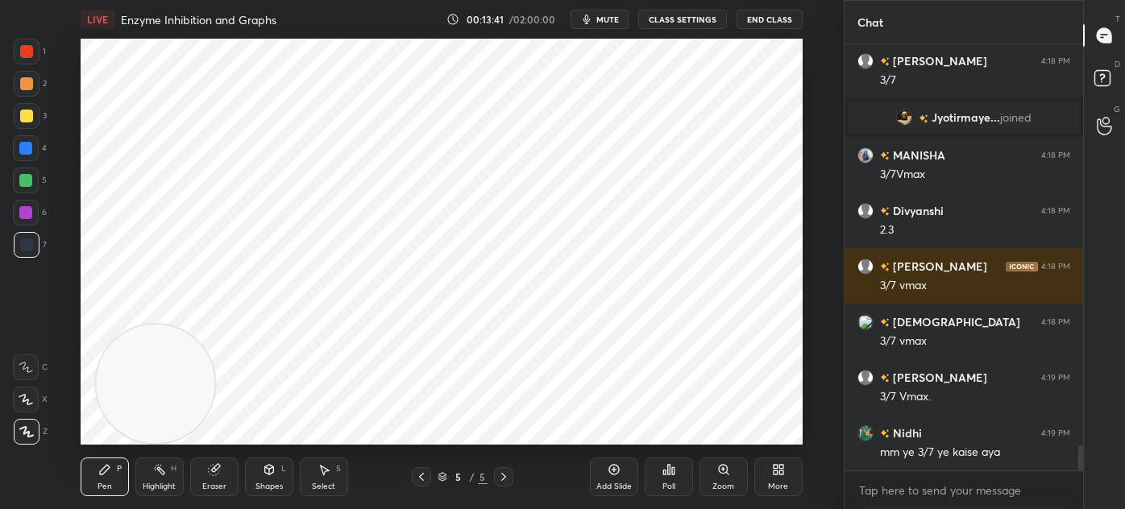
click at [424, 478] on icon at bounding box center [421, 477] width 13 height 13
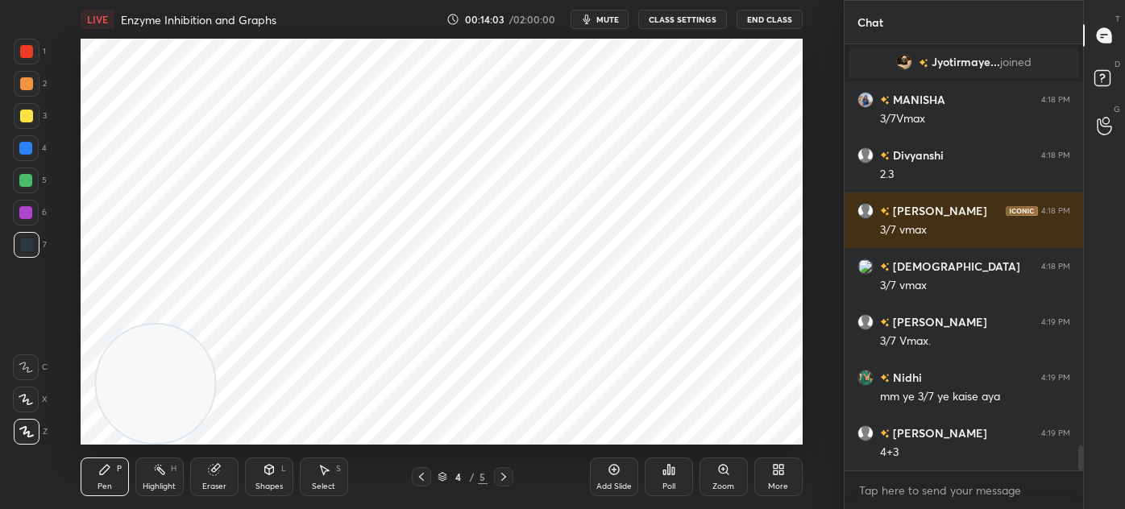
click at [508, 475] on icon at bounding box center [503, 477] width 13 height 13
click at [421, 483] on div at bounding box center [421, 476] width 19 height 19
click at [508, 483] on icon at bounding box center [503, 477] width 13 height 13
click at [40, 55] on div "1" at bounding box center [30, 52] width 32 height 26
click at [30, 57] on div at bounding box center [26, 51] width 13 height 13
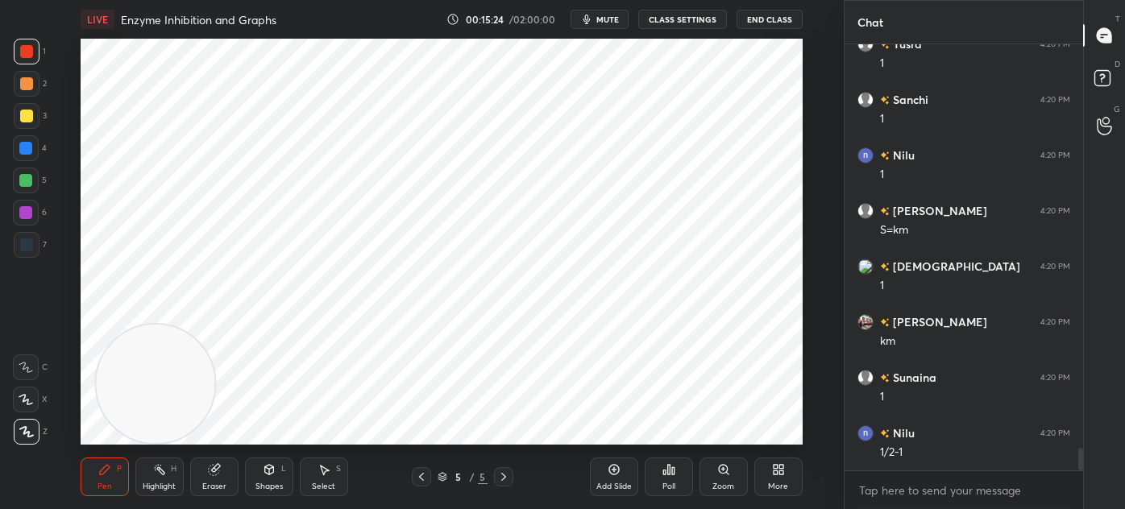
scroll to position [7679, 0]
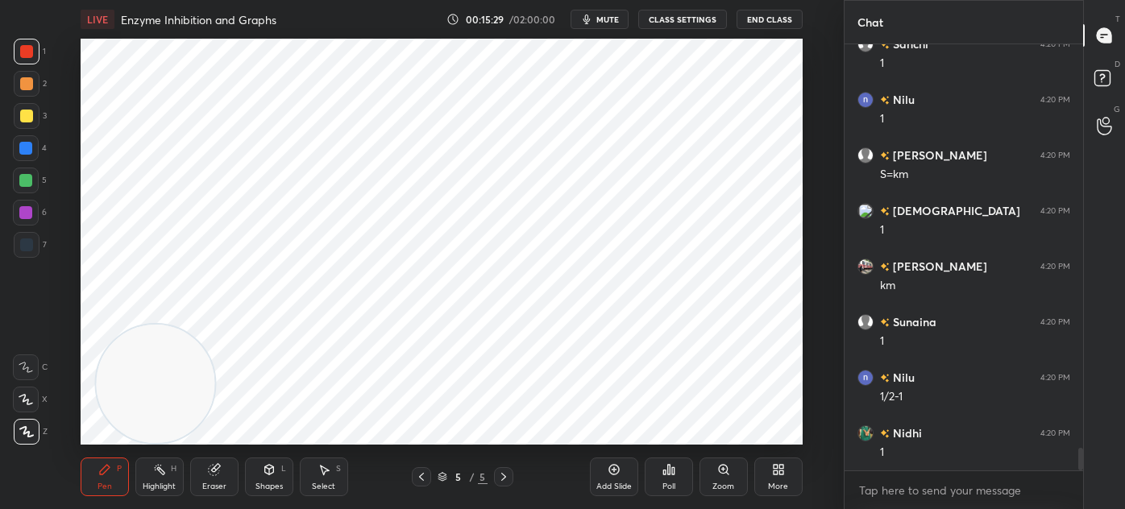
click at [202, 491] on div "Eraser" at bounding box center [214, 487] width 24 height 8
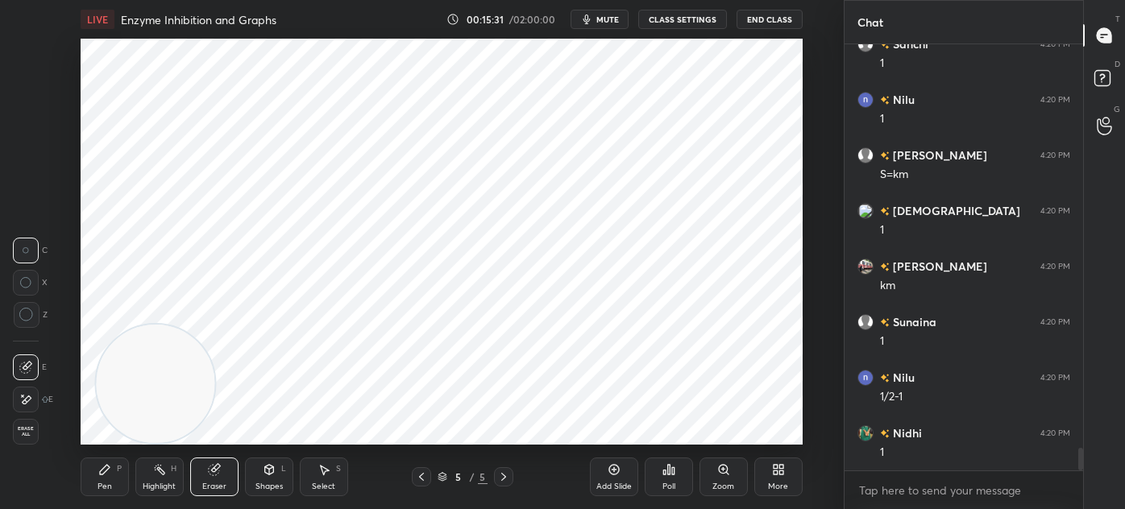
click at [104, 476] on div "Pen P" at bounding box center [105, 477] width 48 height 39
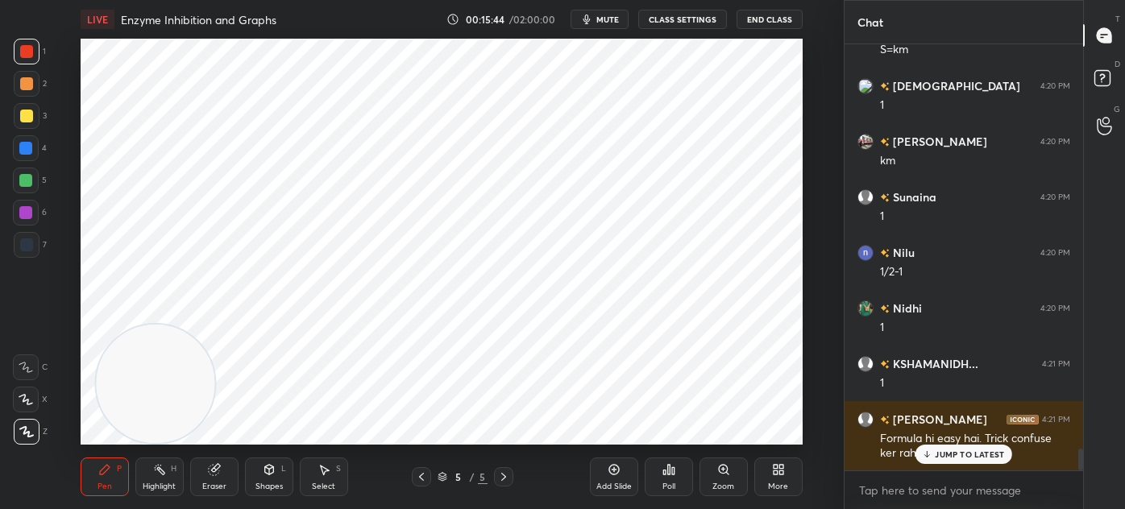
scroll to position [7859, 0]
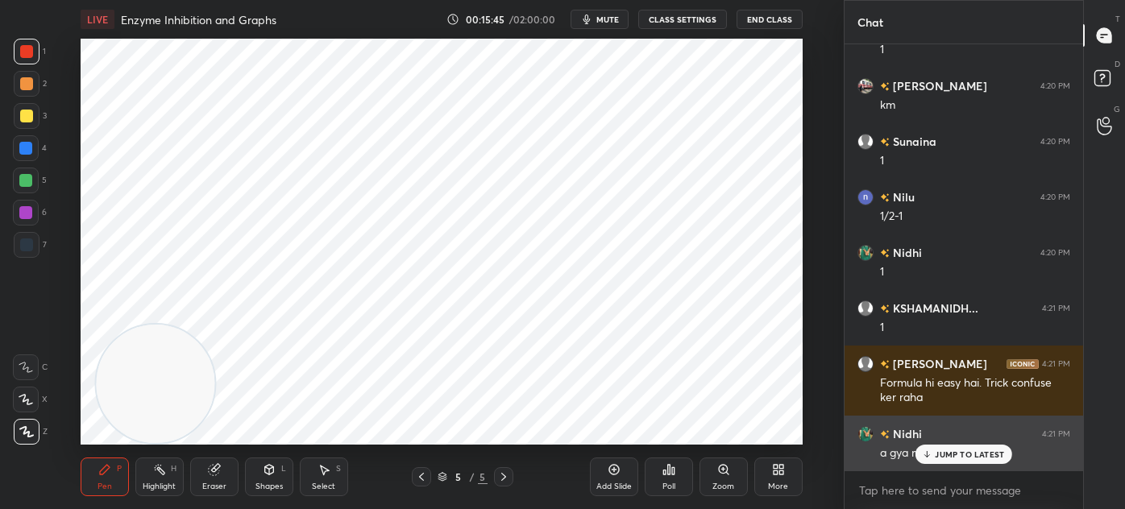
click at [949, 459] on div "JUMP TO LATEST" at bounding box center [963, 454] width 97 height 19
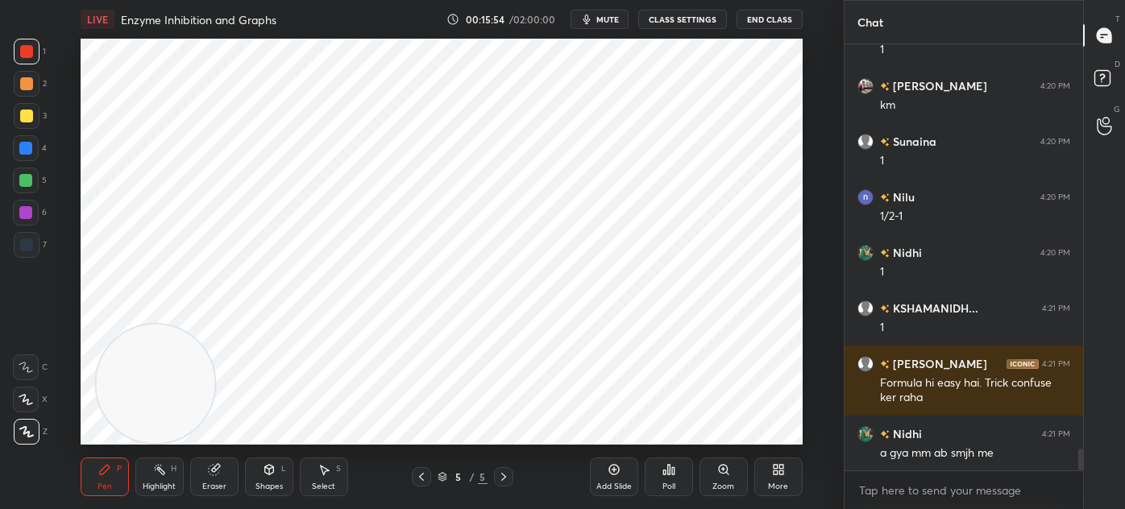
click at [39, 247] on div at bounding box center [27, 245] width 26 height 26
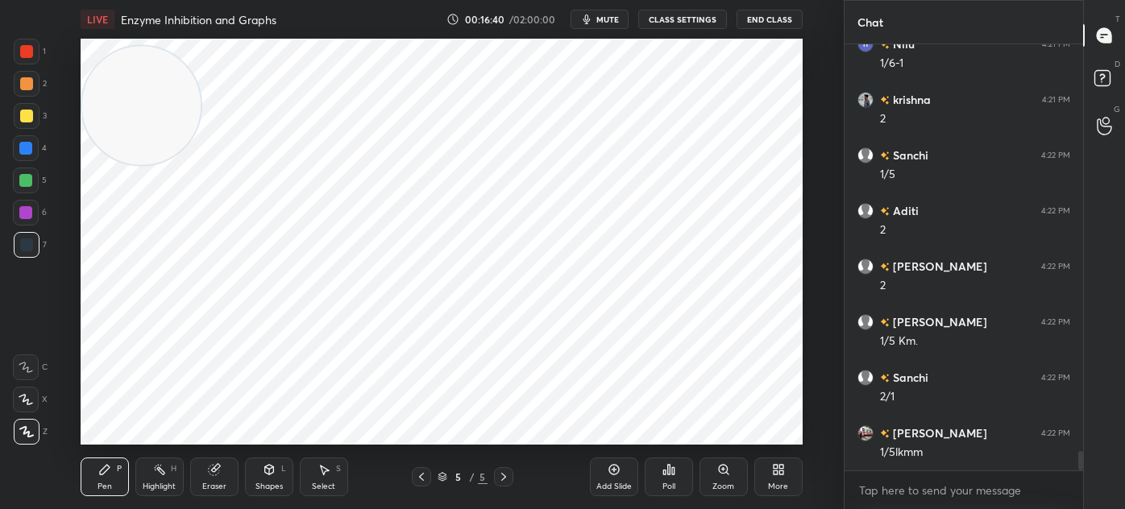
scroll to position [8861, 0]
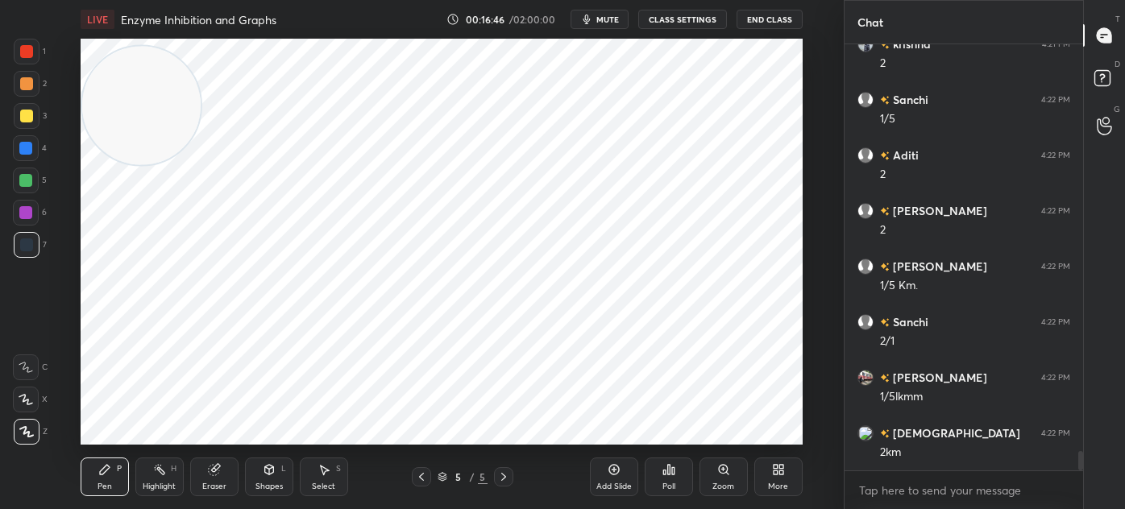
click at [504, 479] on icon at bounding box center [503, 477] width 13 height 13
click at [606, 472] on div "Add Slide" at bounding box center [614, 477] width 48 height 39
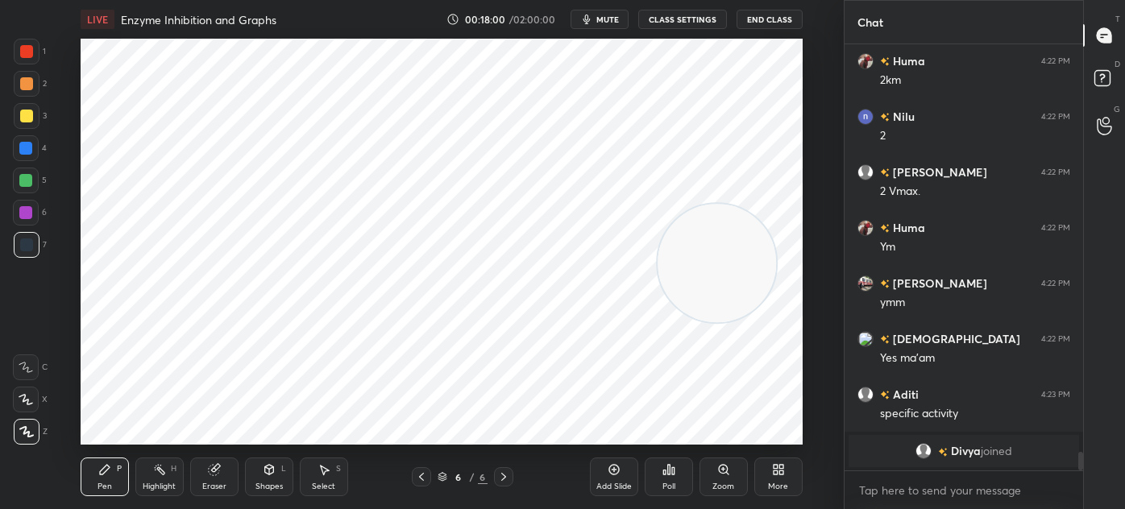
scroll to position [8597, 0]
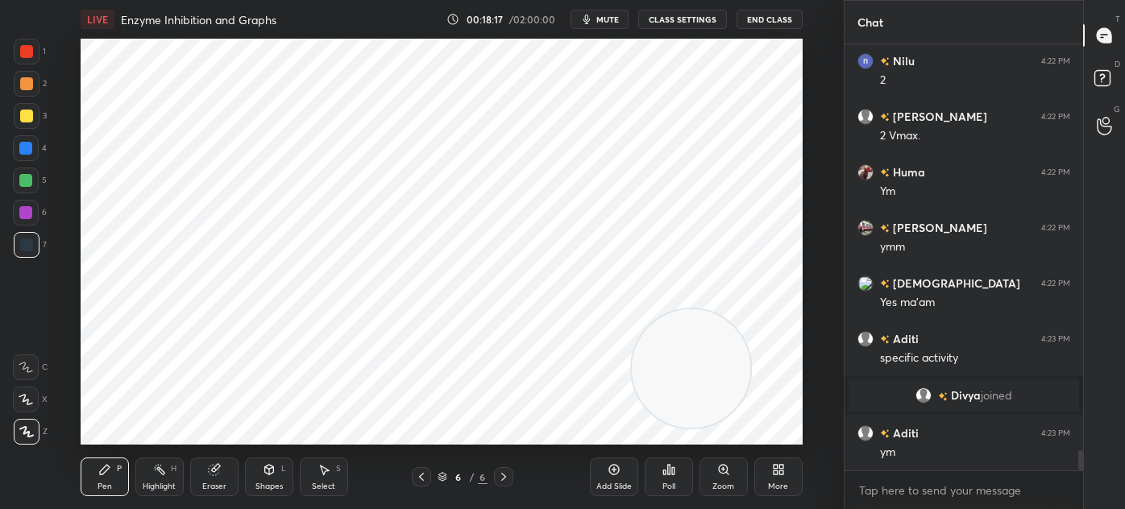
click at [788, 475] on div "More" at bounding box center [778, 477] width 48 height 39
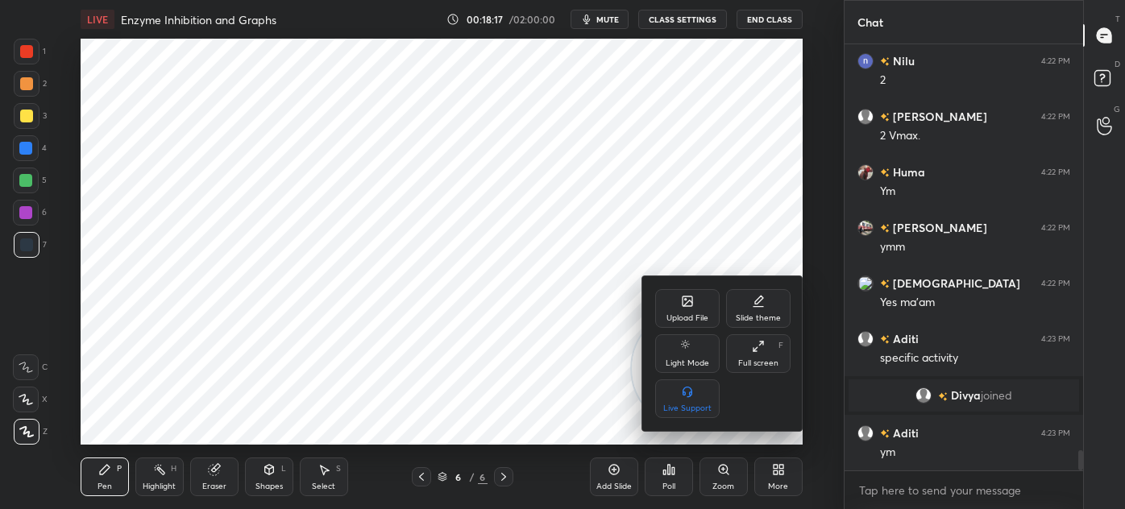
click at [703, 309] on div "Upload File" at bounding box center [687, 308] width 64 height 39
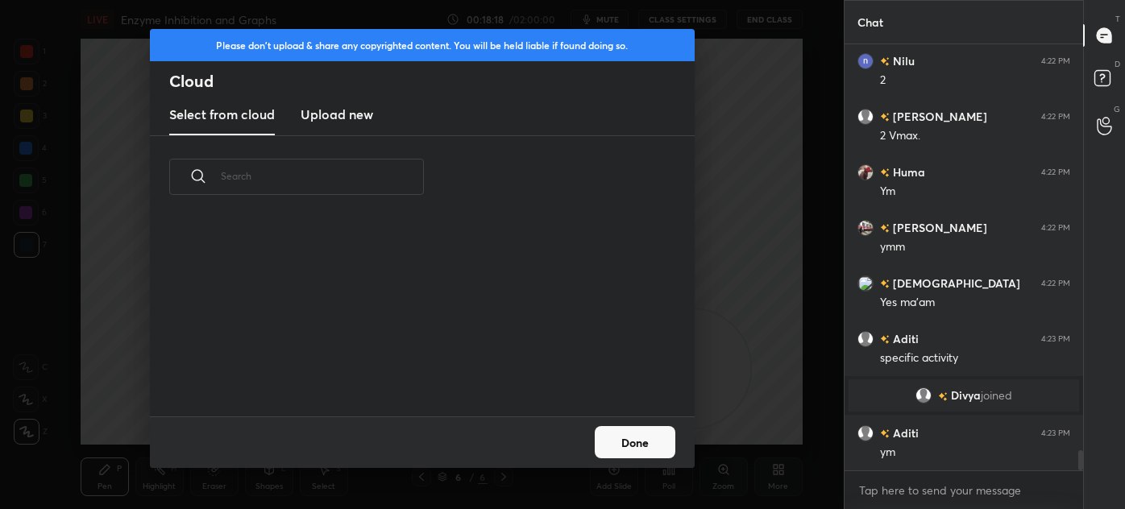
scroll to position [199, 517]
click at [334, 112] on h3 "Upload new" at bounding box center [337, 114] width 73 height 19
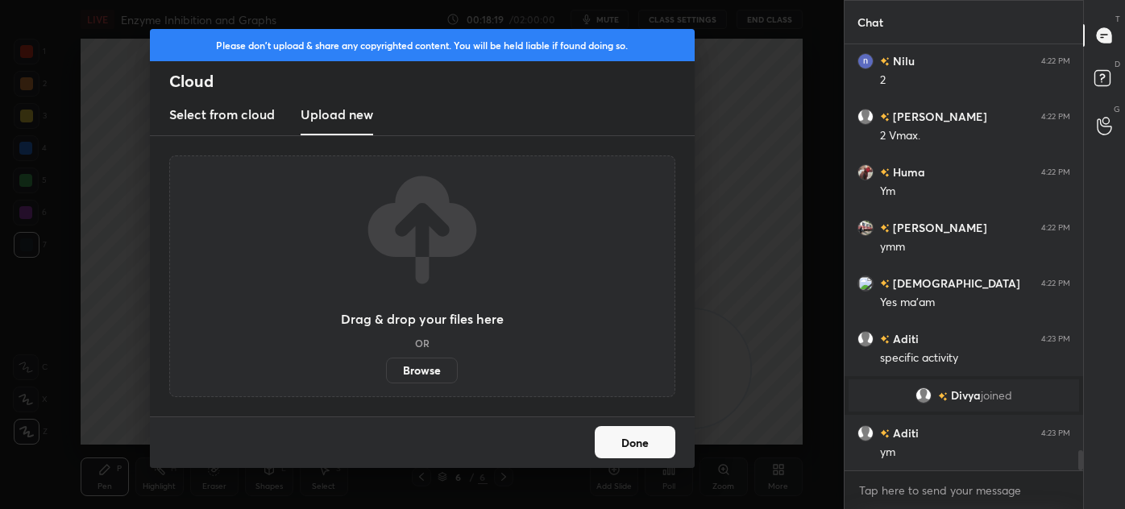
click at [419, 364] on label "Browse" at bounding box center [422, 371] width 72 height 26
click at [386, 364] on input "Browse" at bounding box center [386, 371] width 0 height 26
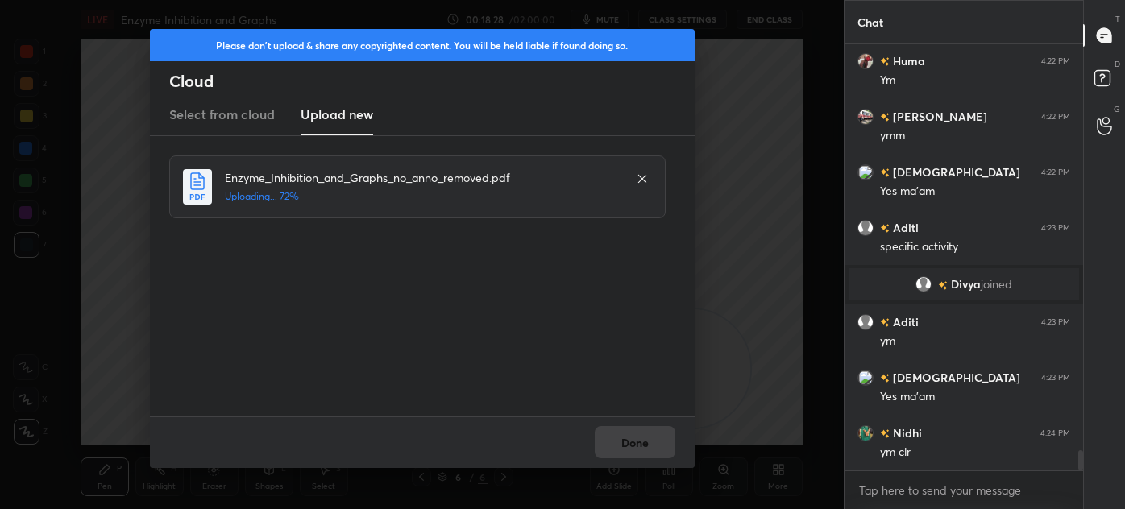
scroll to position [8763, 0]
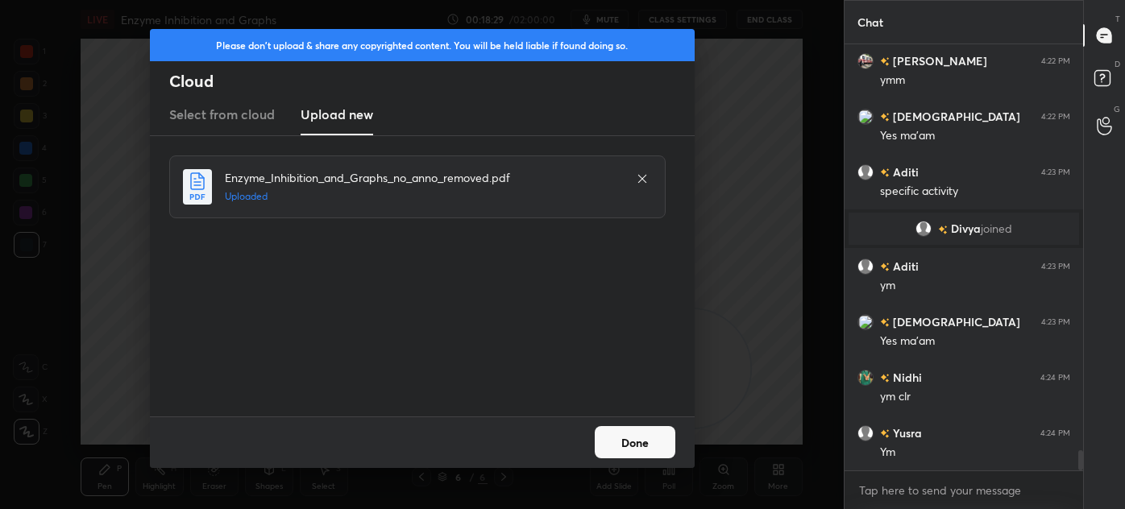
click at [651, 439] on button "Done" at bounding box center [635, 442] width 81 height 32
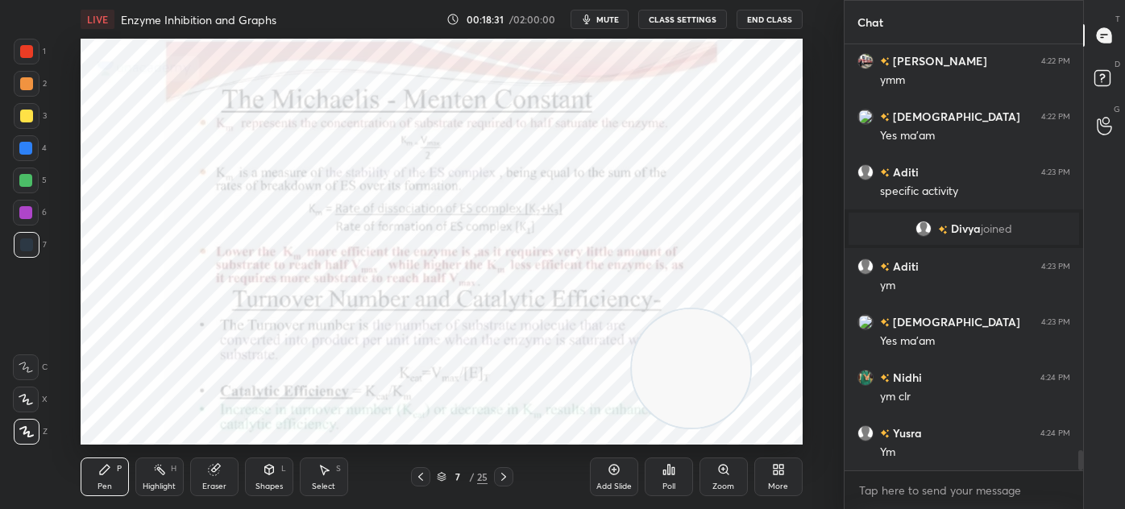
scroll to position [8818, 0]
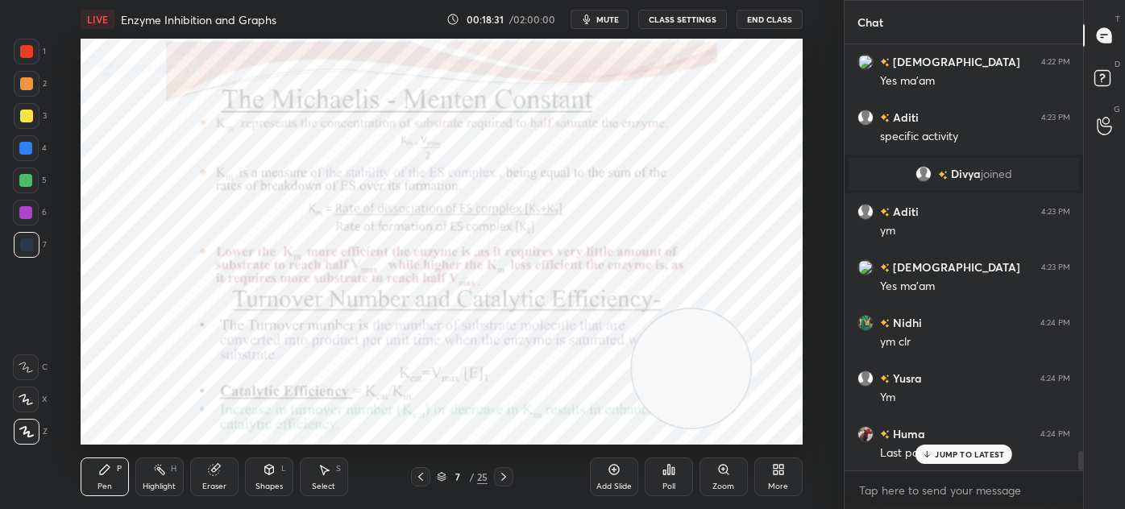
click at [441, 480] on icon at bounding box center [442, 477] width 10 height 10
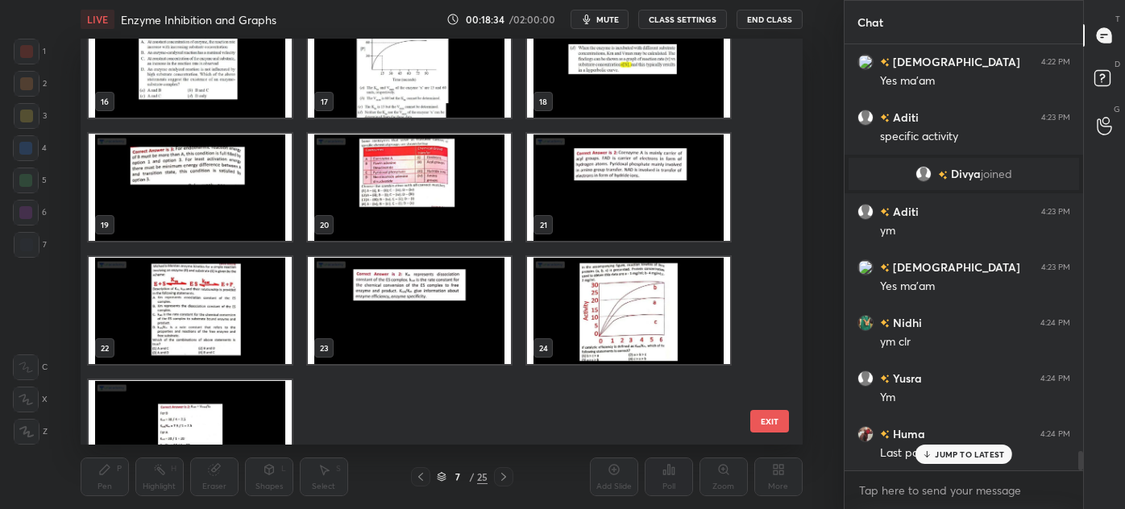
scroll to position [703, 0]
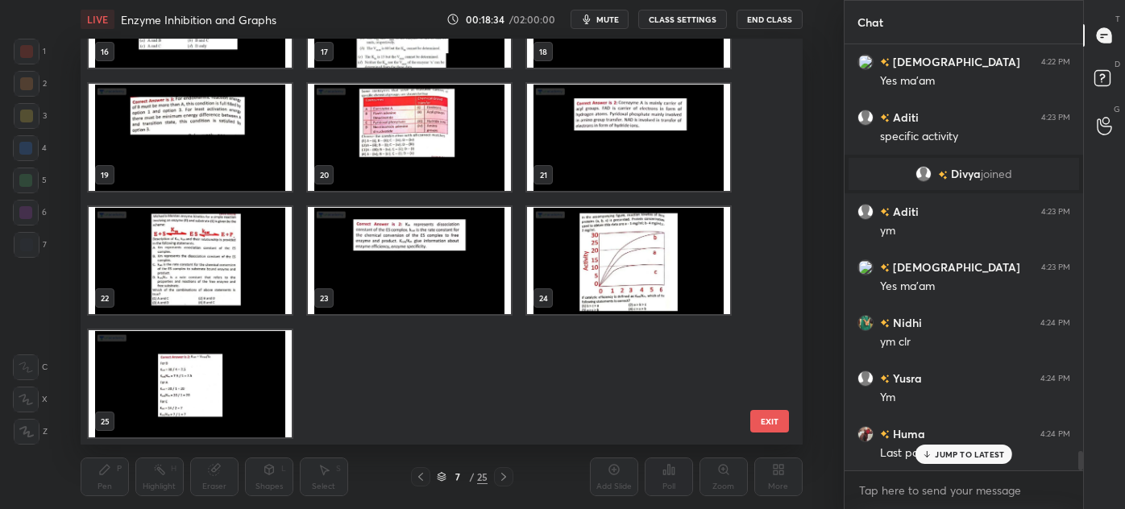
click at [600, 259] on img "grid" at bounding box center [628, 260] width 203 height 107
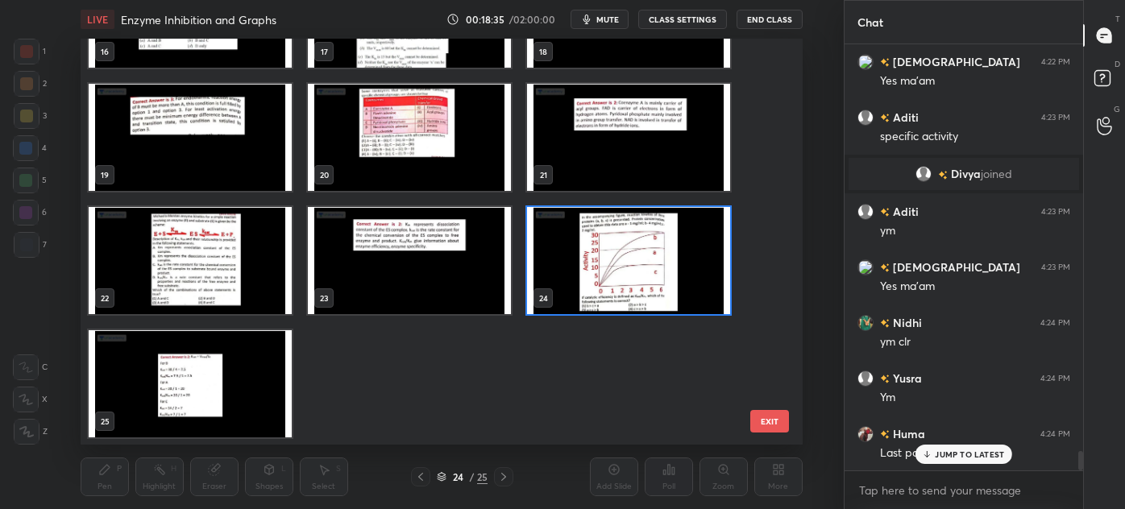
click at [601, 262] on img "grid" at bounding box center [628, 260] width 203 height 107
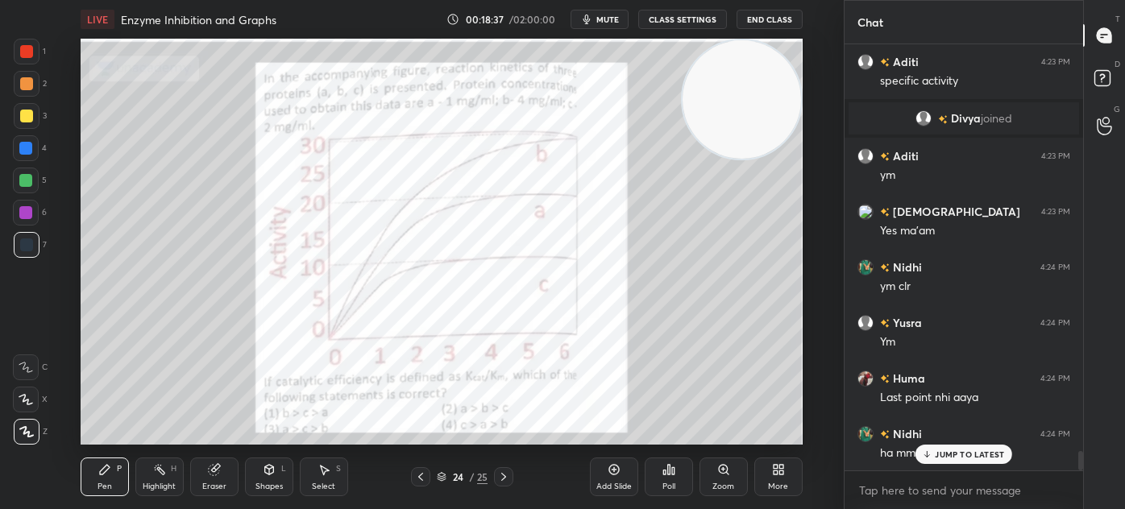
scroll to position [8929, 0]
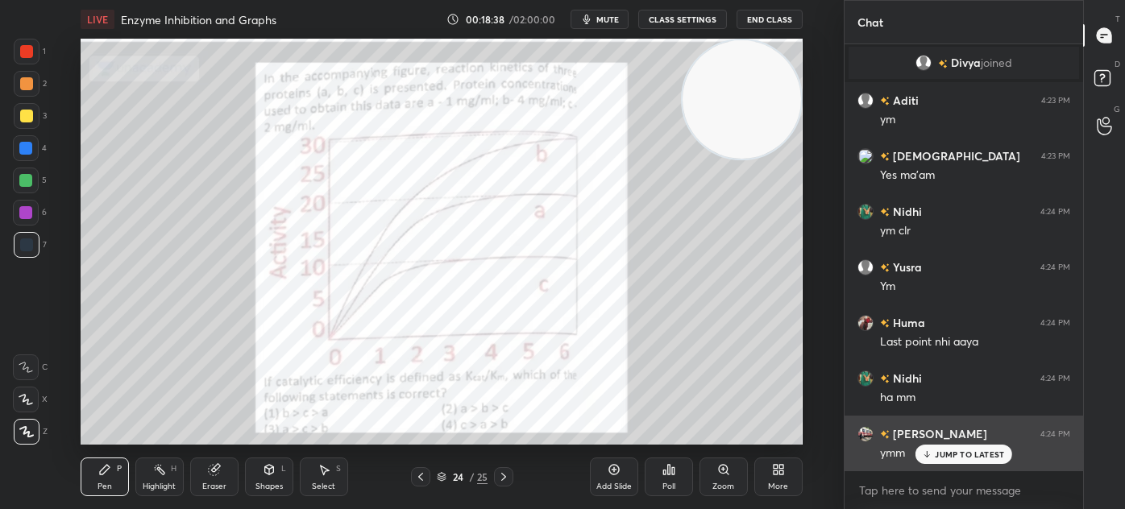
click at [943, 454] on p "JUMP TO LATEST" at bounding box center [969, 455] width 69 height 10
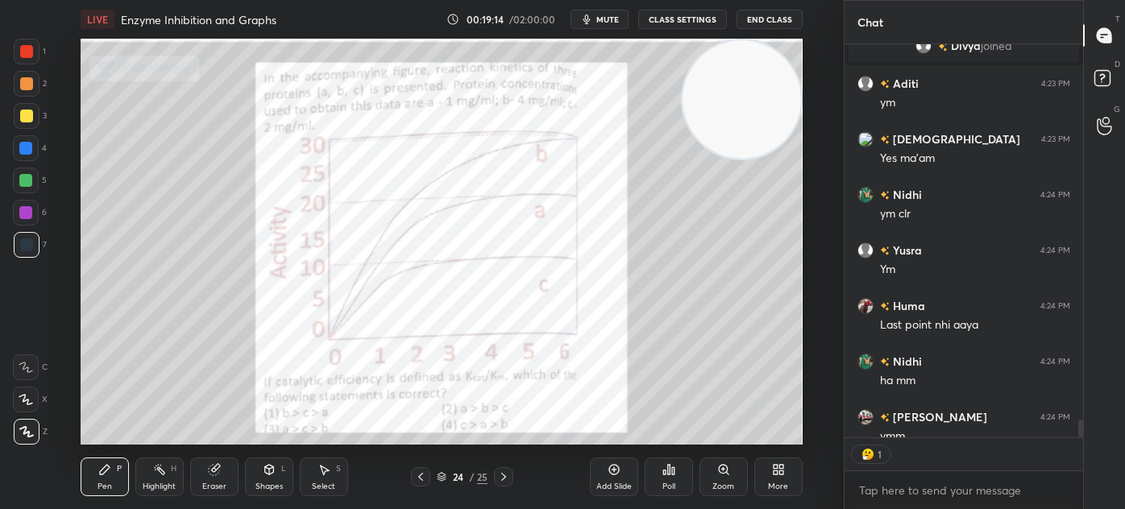
scroll to position [5, 4]
click at [778, 16] on button "End Class" at bounding box center [769, 19] width 66 height 19
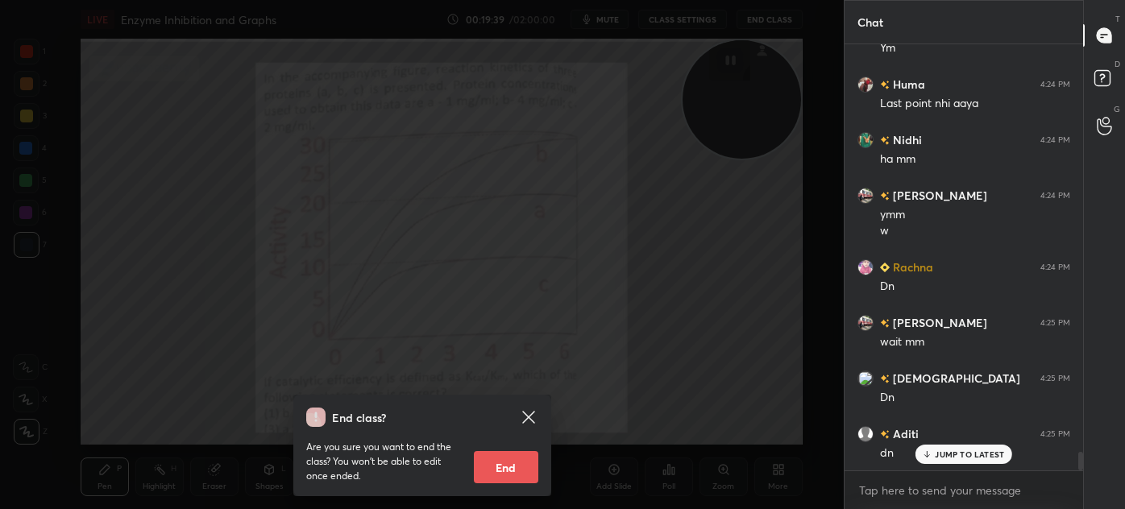
scroll to position [9207, 0]
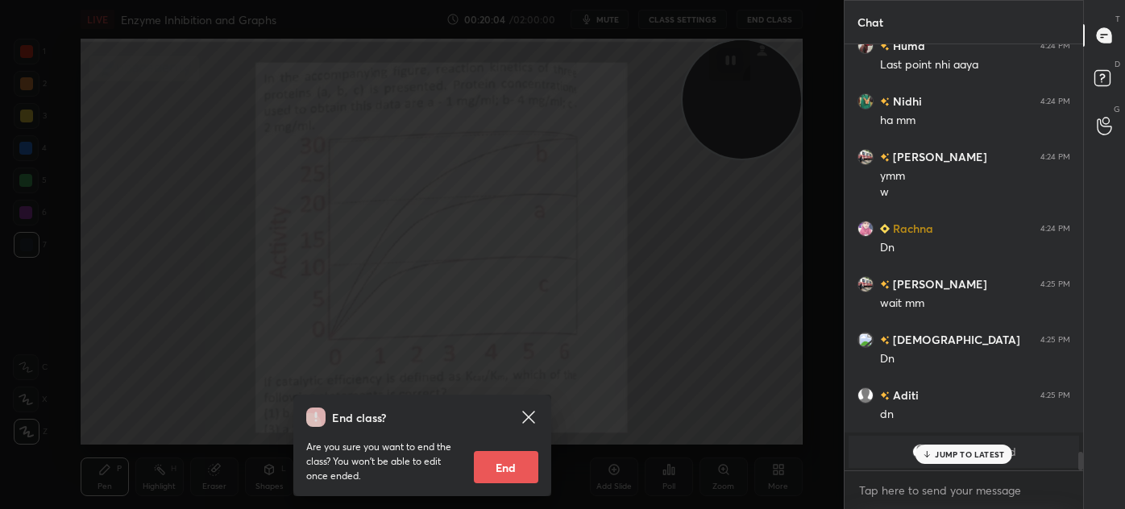
click at [528, 418] on icon at bounding box center [528, 417] width 12 height 12
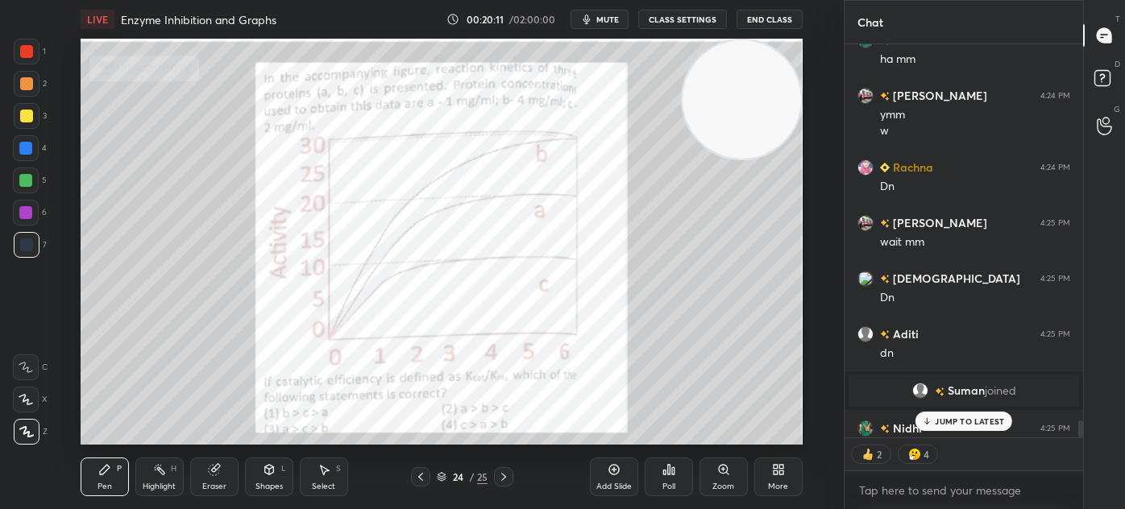
scroll to position [9351, 0]
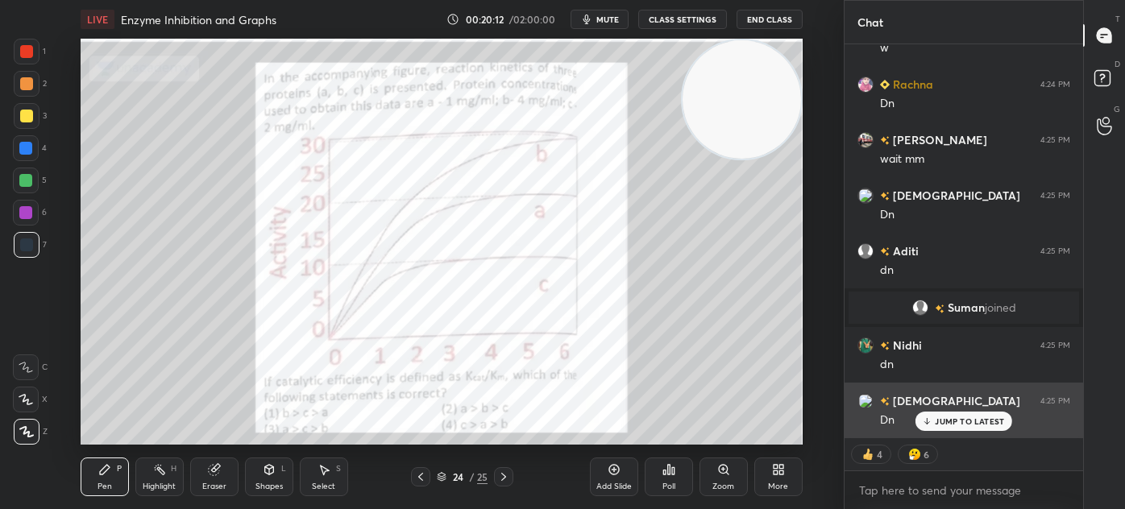
click at [954, 417] on p "JUMP TO LATEST" at bounding box center [969, 422] width 69 height 10
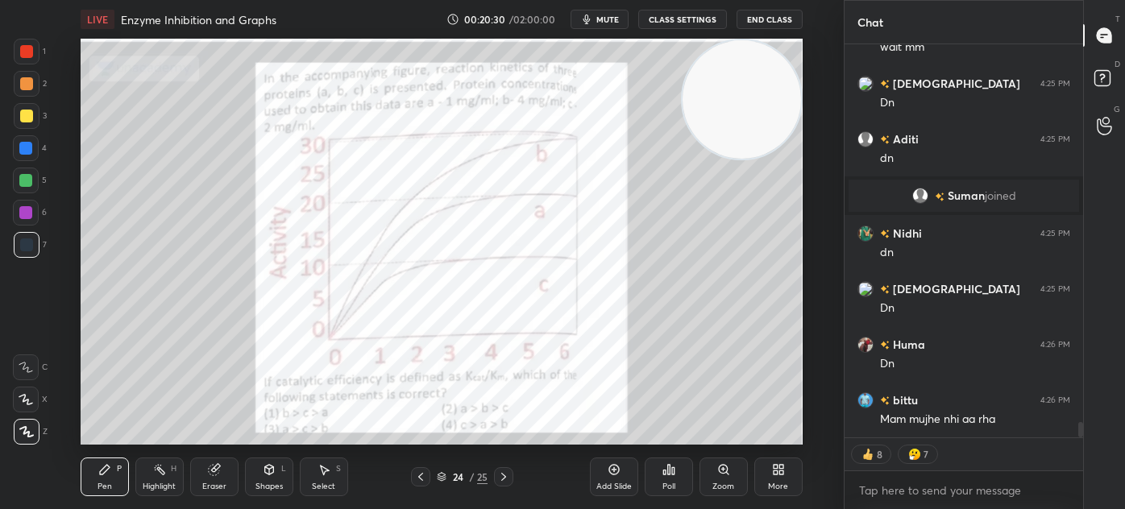
scroll to position [9518, 0]
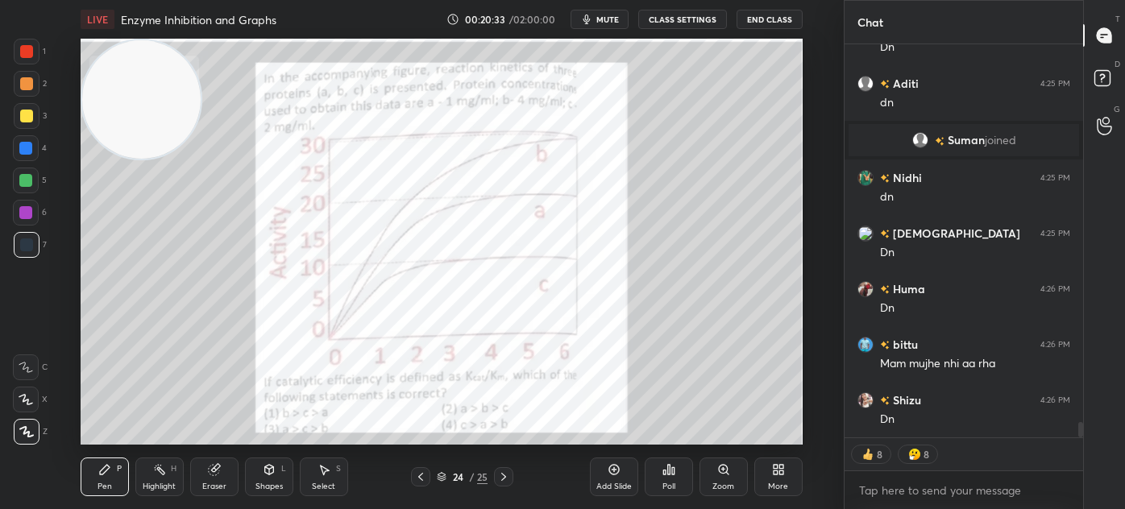
click at [31, 118] on div at bounding box center [26, 116] width 13 height 13
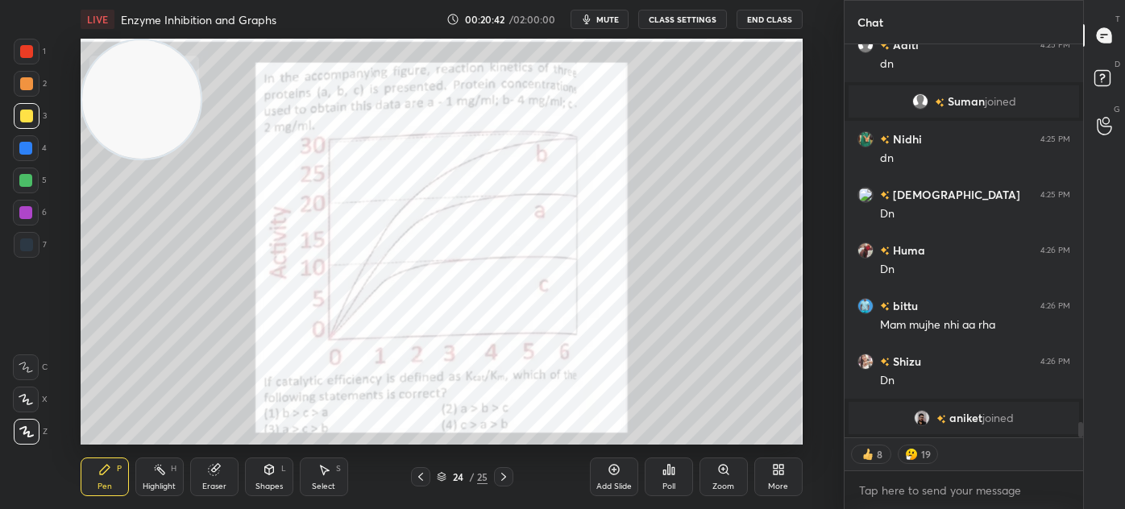
click at [913, 453] on img at bounding box center [911, 454] width 16 height 16
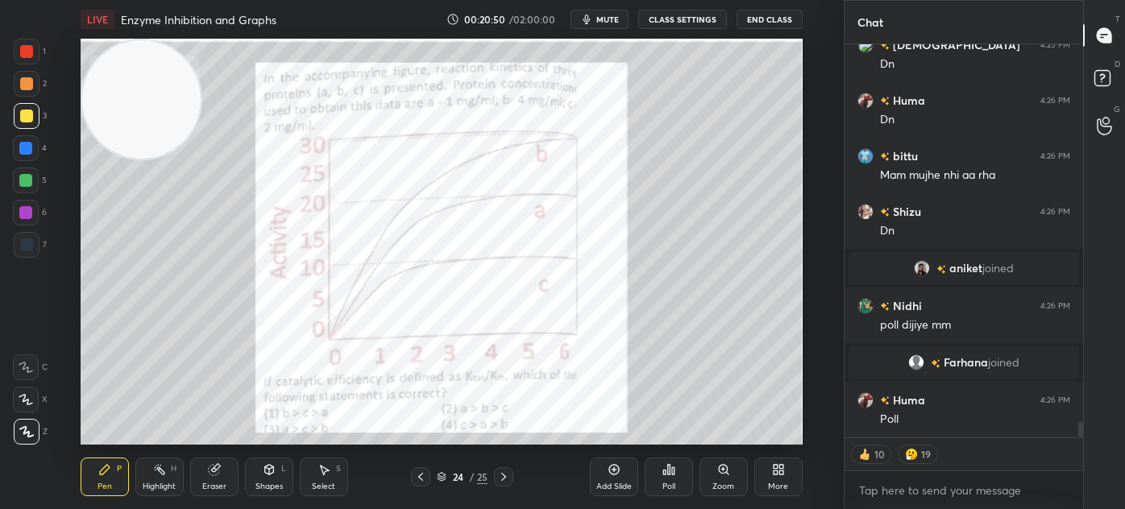
scroll to position [9456, 0]
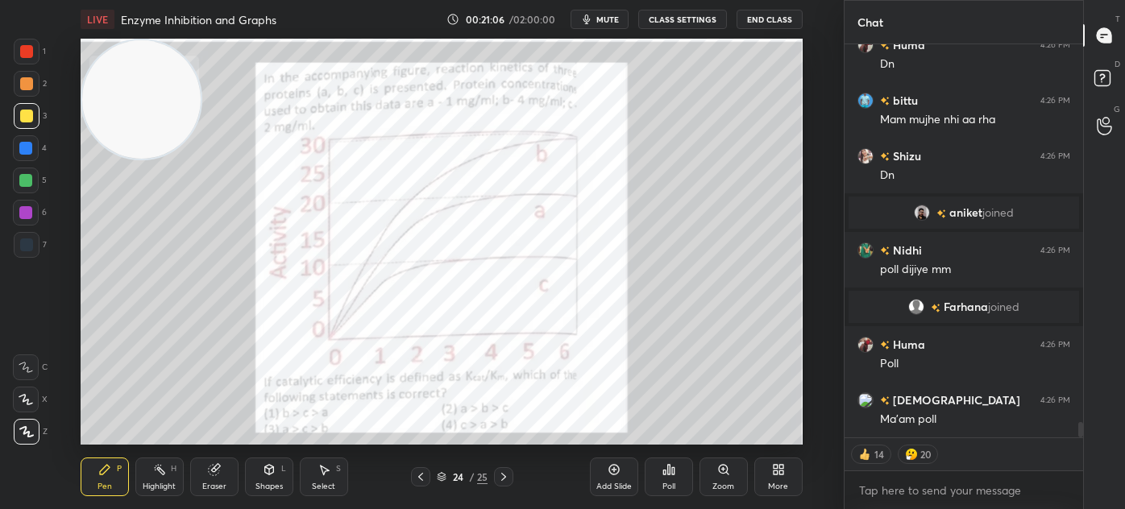
click at [675, 479] on div "Poll" at bounding box center [669, 477] width 48 height 39
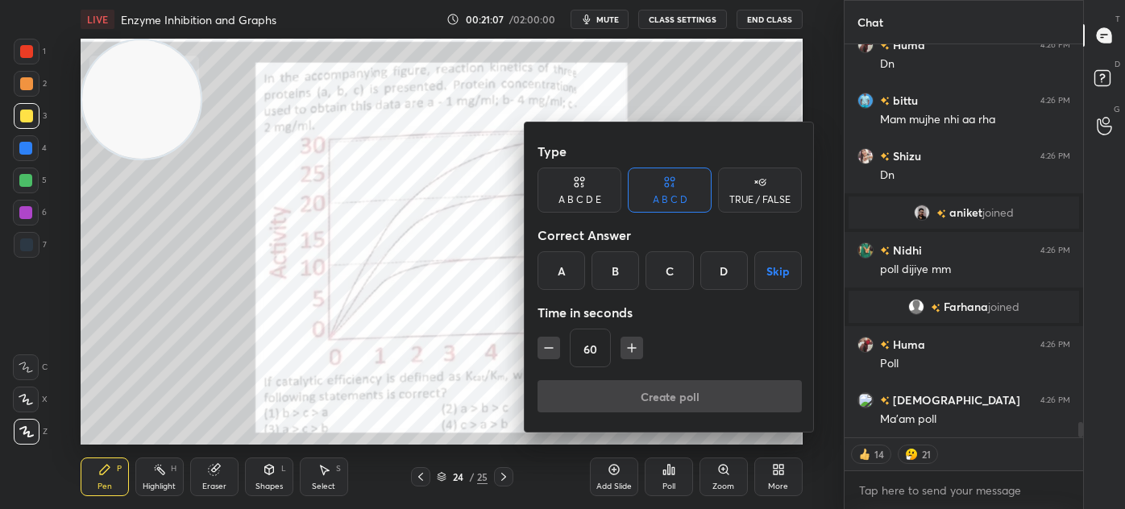
click at [611, 274] on div "B" at bounding box center [615, 270] width 48 height 39
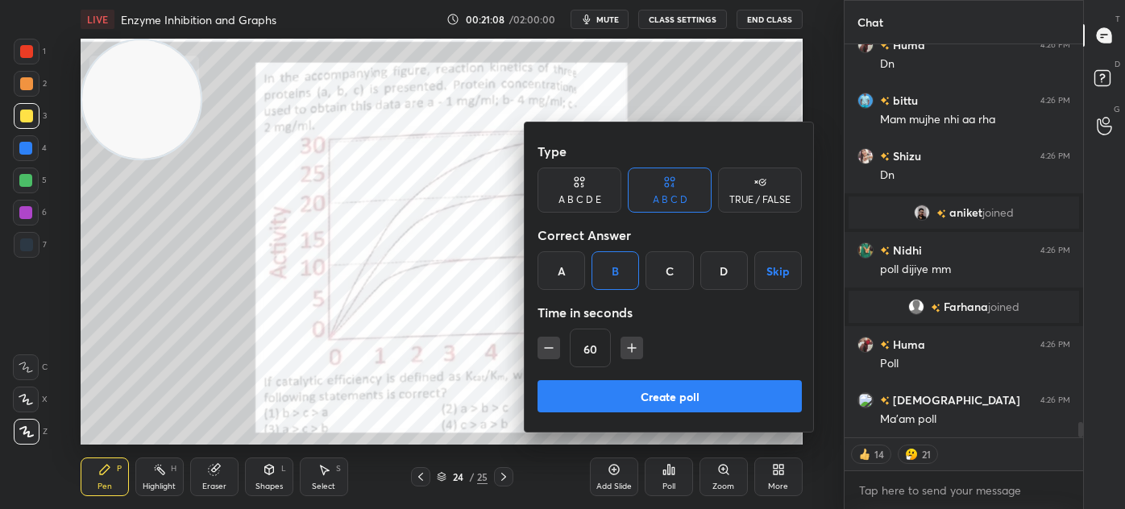
click at [695, 397] on button "Create poll" at bounding box center [669, 396] width 264 height 32
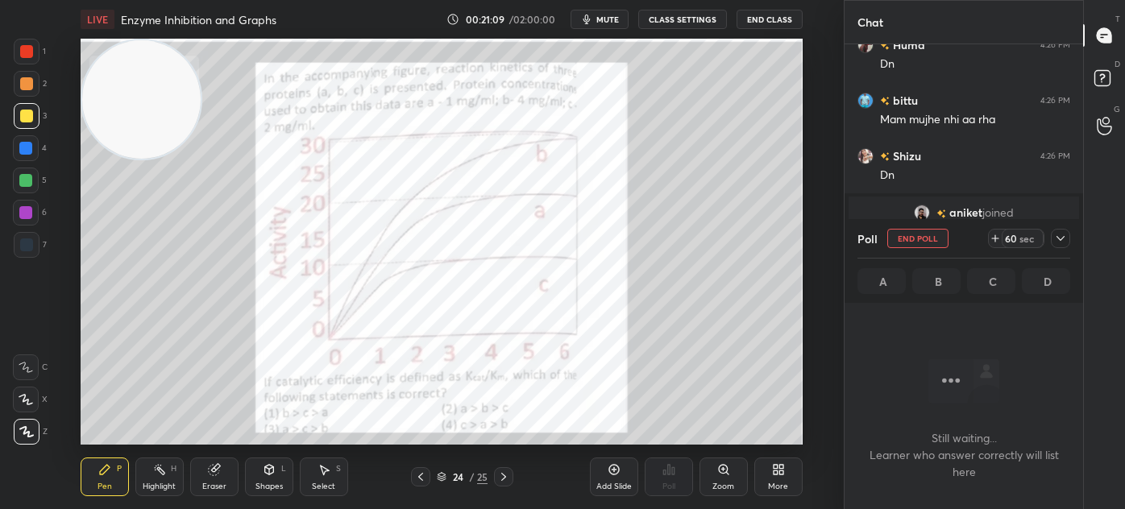
scroll to position [5, 4]
click at [1064, 240] on icon at bounding box center [1060, 238] width 13 height 13
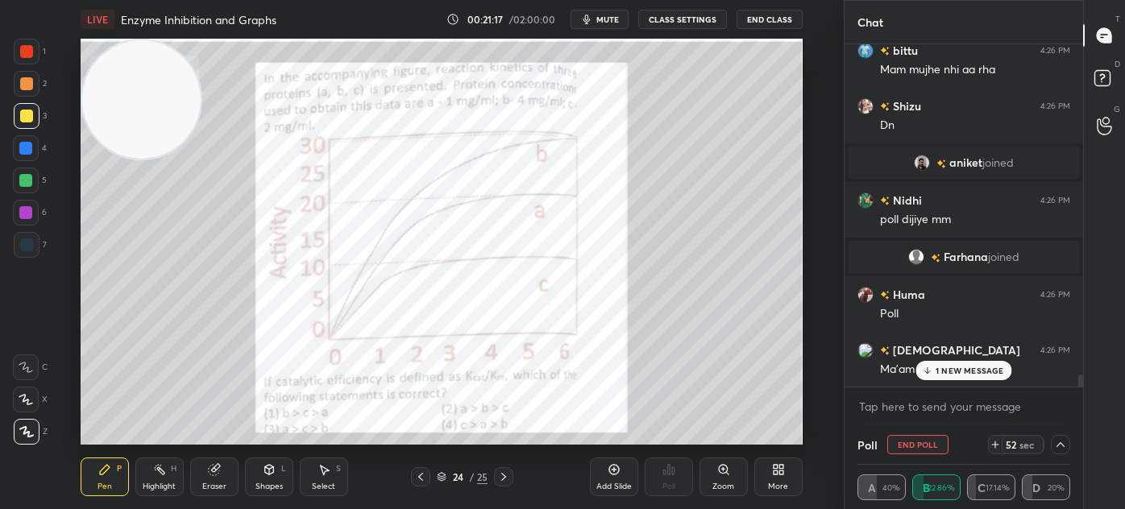
scroll to position [9561, 0]
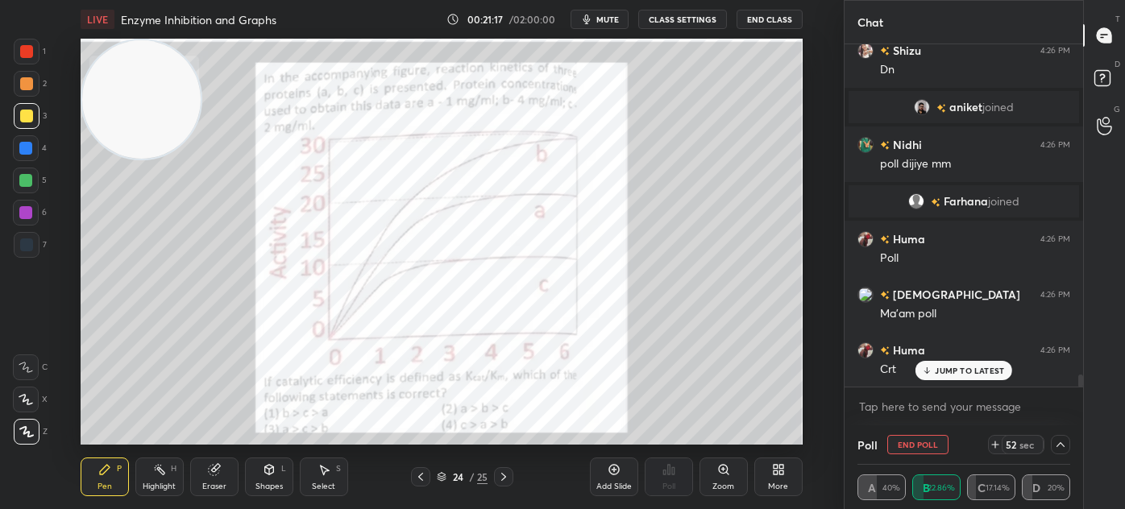
click at [941, 371] on p "JUMP TO LATEST" at bounding box center [969, 371] width 69 height 10
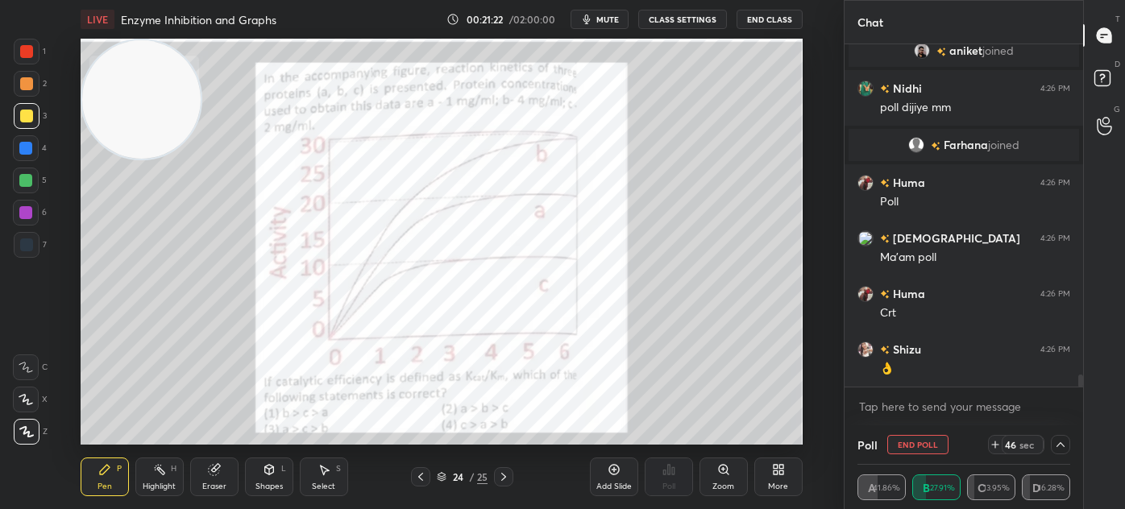
scroll to position [9673, 0]
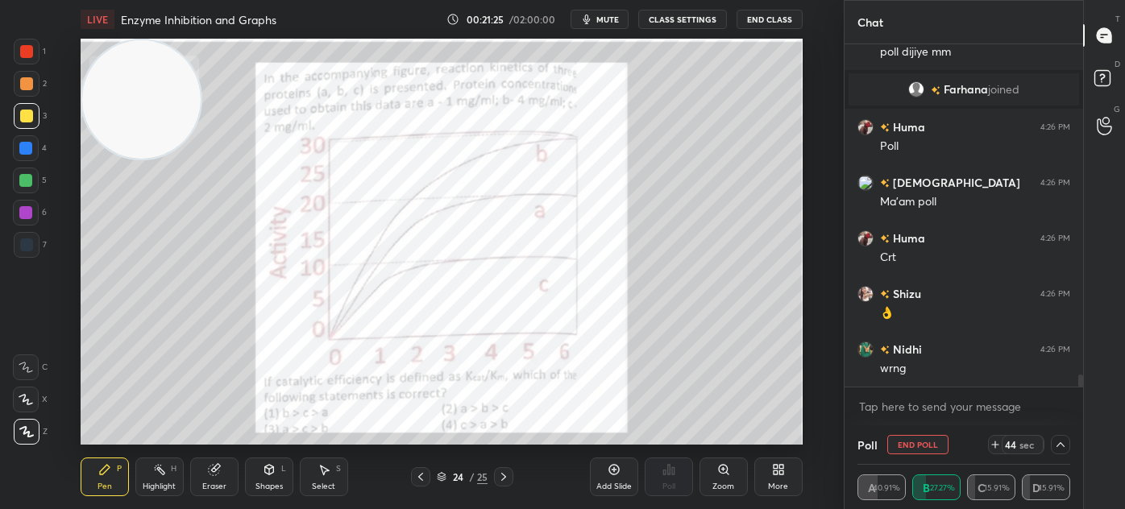
click at [1063, 443] on icon at bounding box center [1060, 444] width 13 height 13
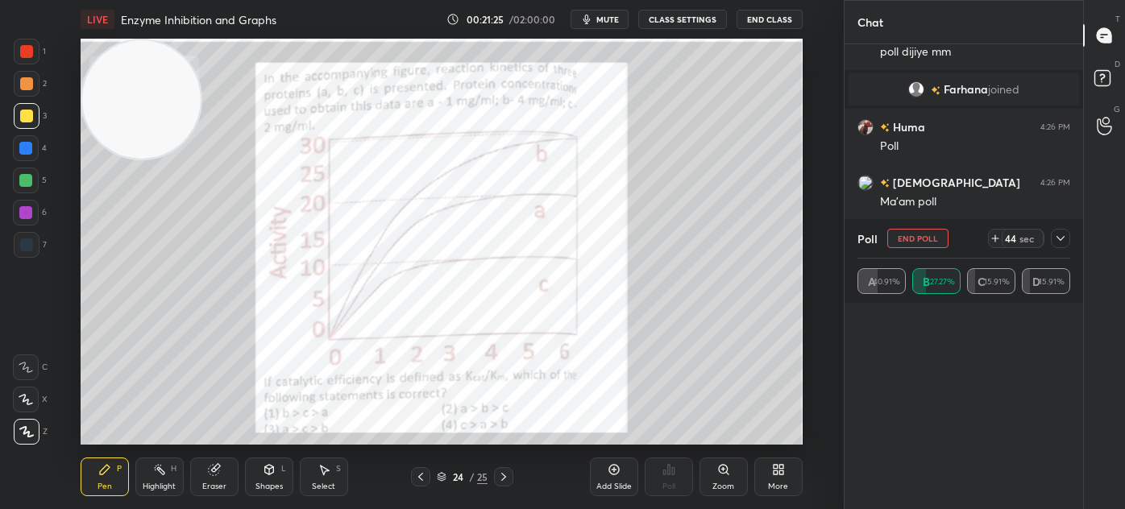
scroll to position [189, 208]
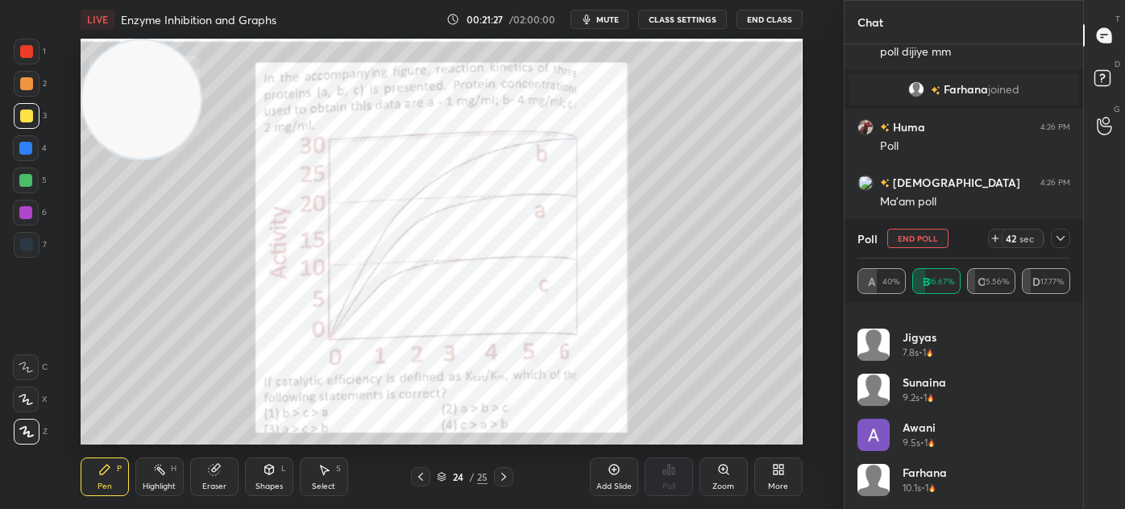
click at [1058, 234] on icon at bounding box center [1060, 238] width 13 height 13
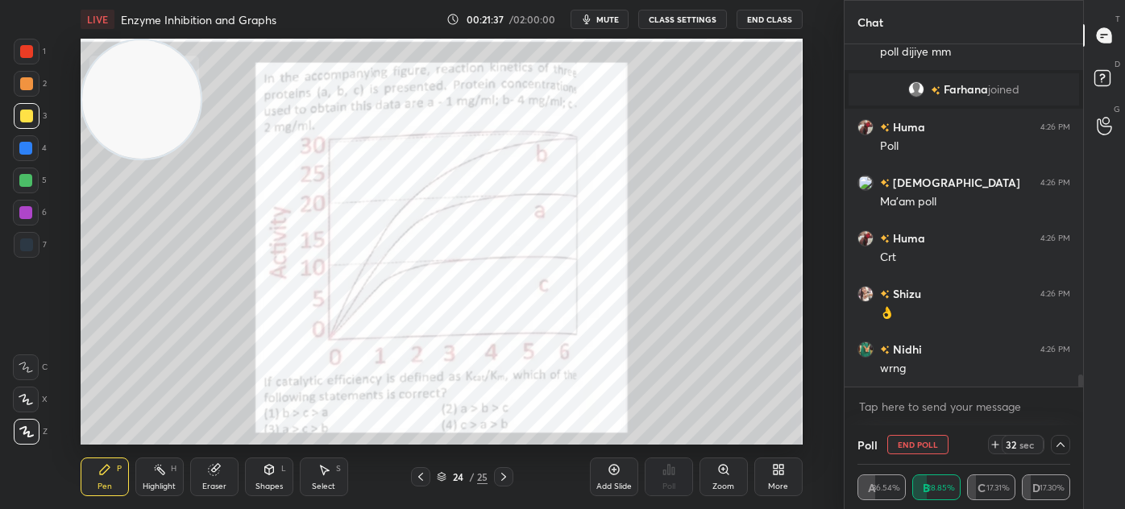
click at [1062, 441] on icon at bounding box center [1060, 444] width 13 height 13
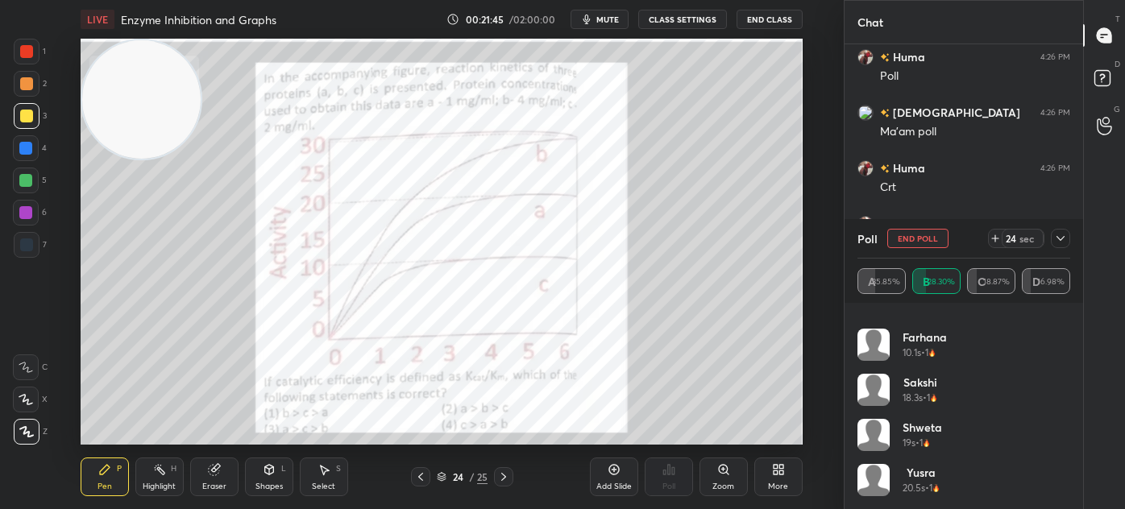
click at [1056, 237] on icon at bounding box center [1060, 238] width 13 height 13
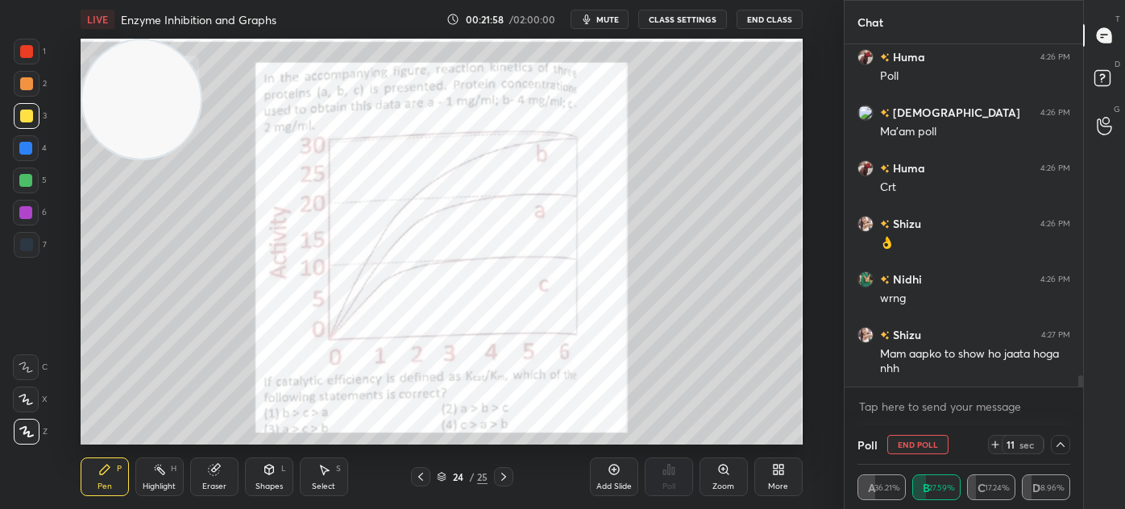
click at [924, 446] on button "End Poll" at bounding box center [917, 444] width 61 height 19
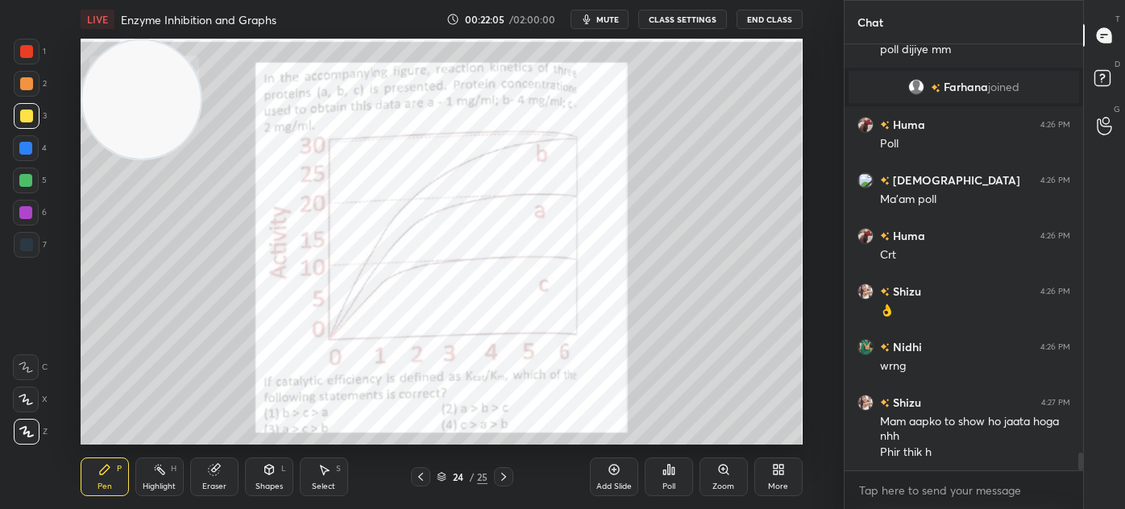
click at [24, 53] on div at bounding box center [26, 51] width 13 height 13
click at [36, 122] on div at bounding box center [27, 116] width 26 height 26
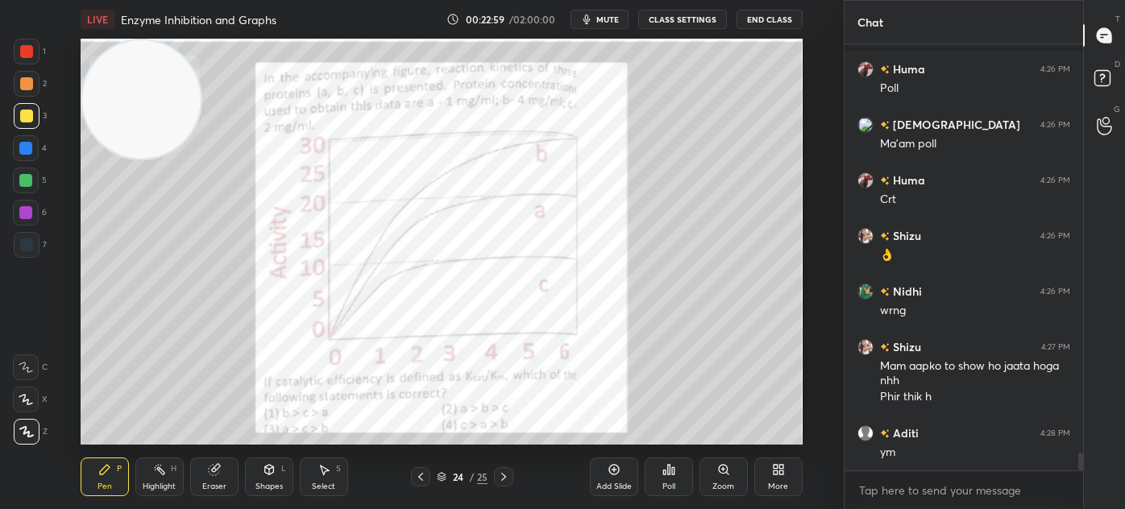
click at [29, 251] on div at bounding box center [27, 245] width 26 height 26
click at [23, 120] on div at bounding box center [26, 116] width 13 height 13
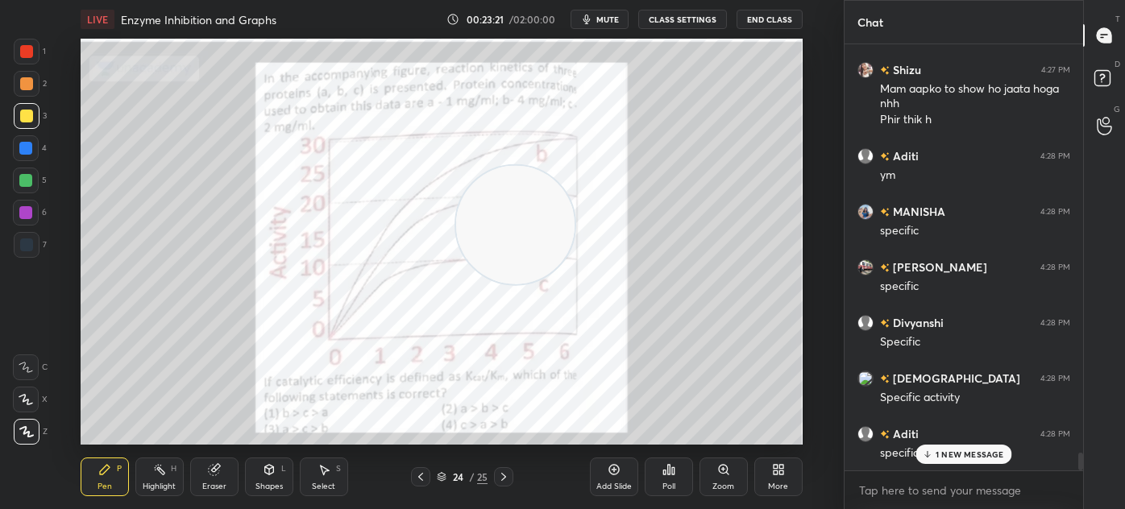
scroll to position [10064, 0]
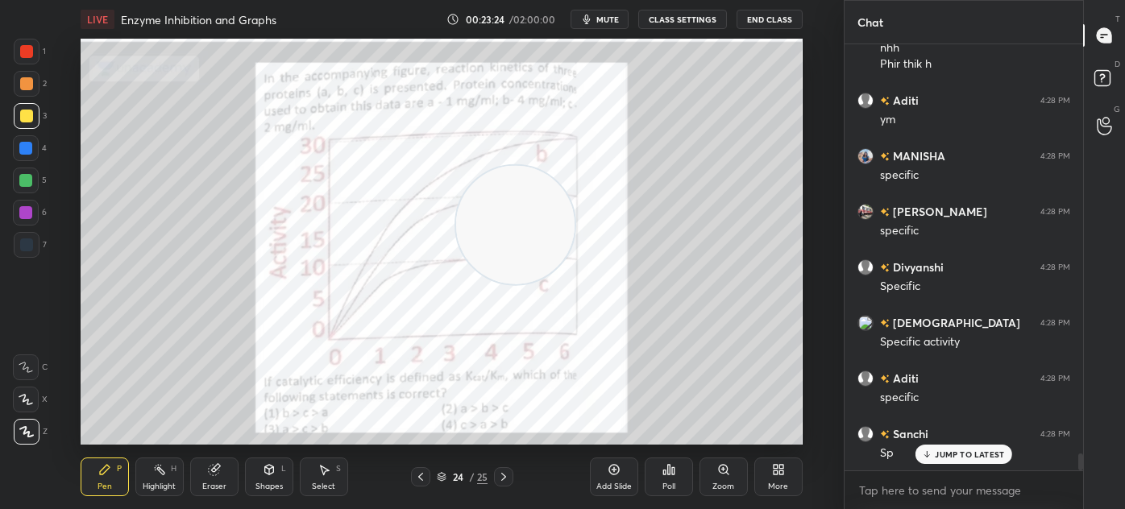
click at [337, 467] on div "S" at bounding box center [338, 469] width 5 height 8
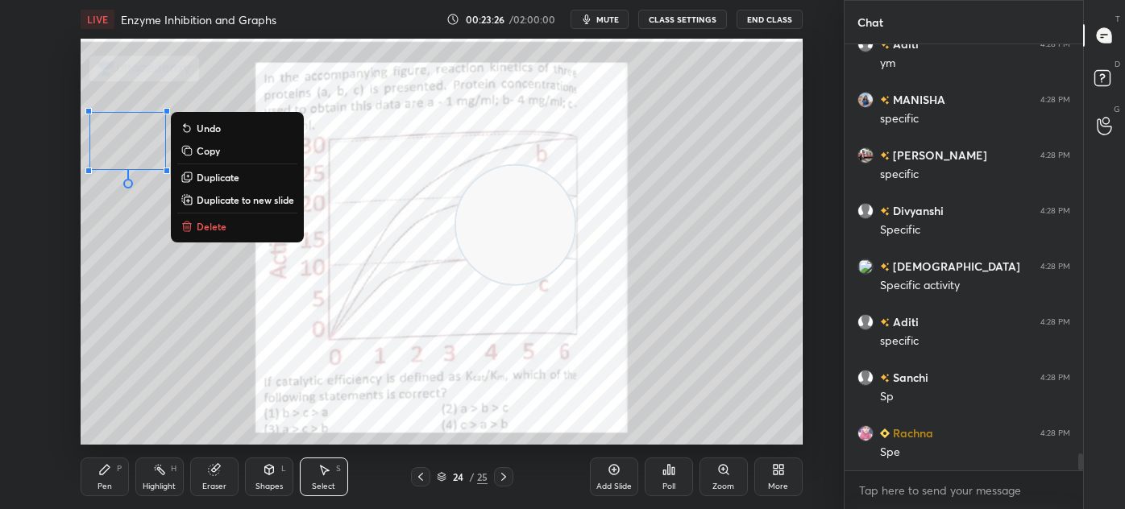
scroll to position [10176, 0]
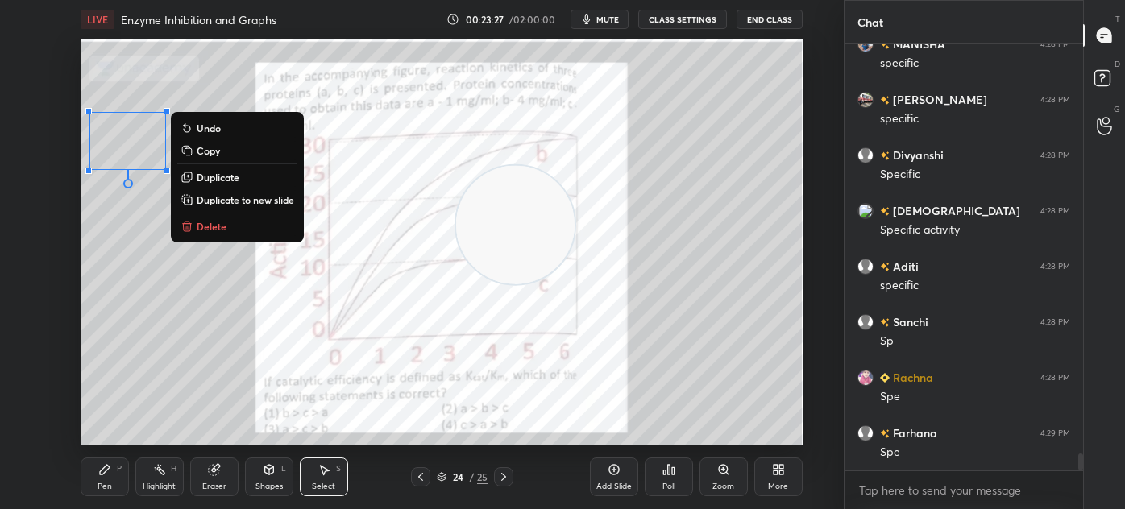
click at [94, 486] on div "Pen P" at bounding box center [105, 477] width 48 height 39
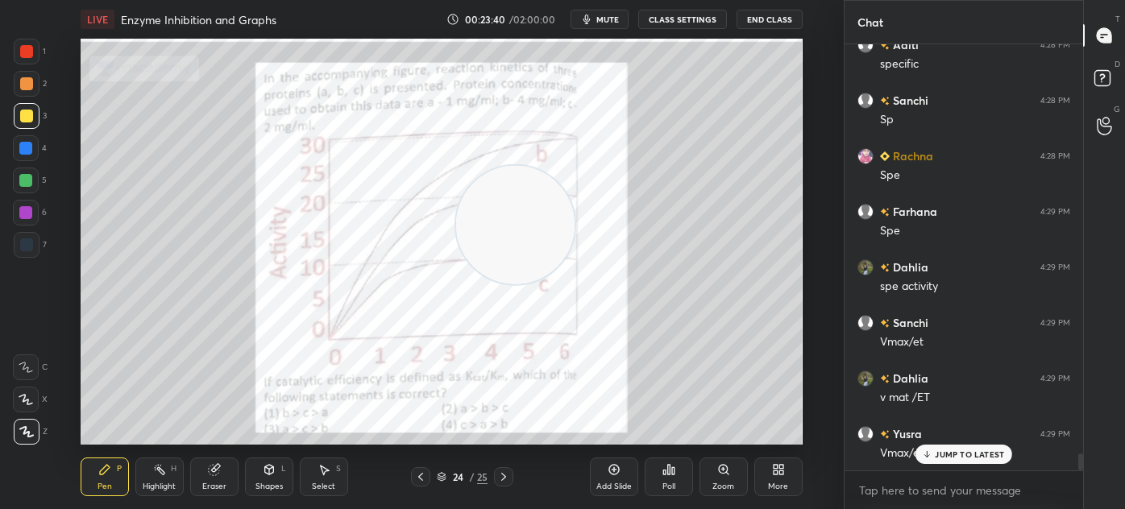
scroll to position [10453, 0]
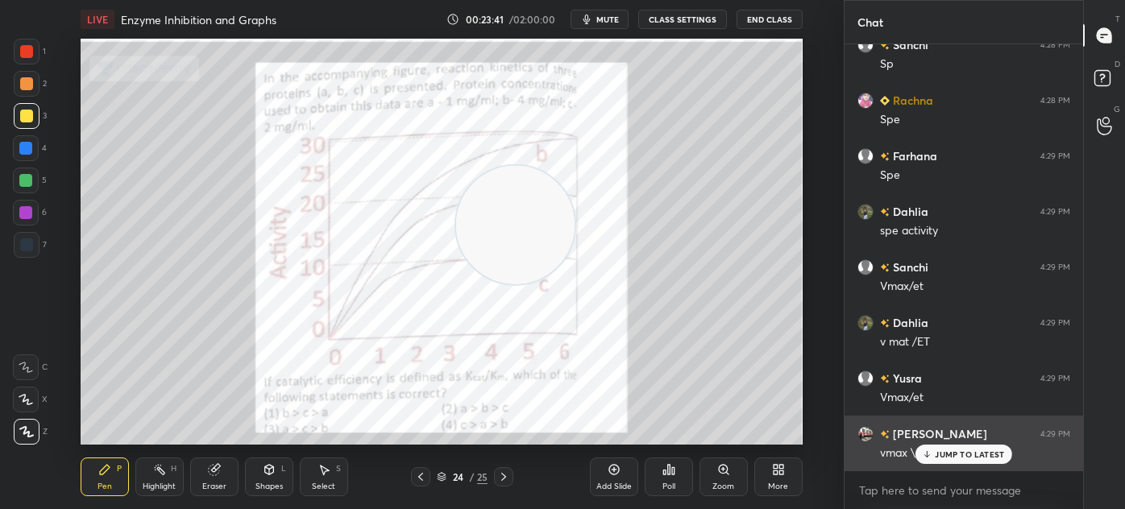
click at [939, 458] on p "JUMP TO LATEST" at bounding box center [969, 455] width 69 height 10
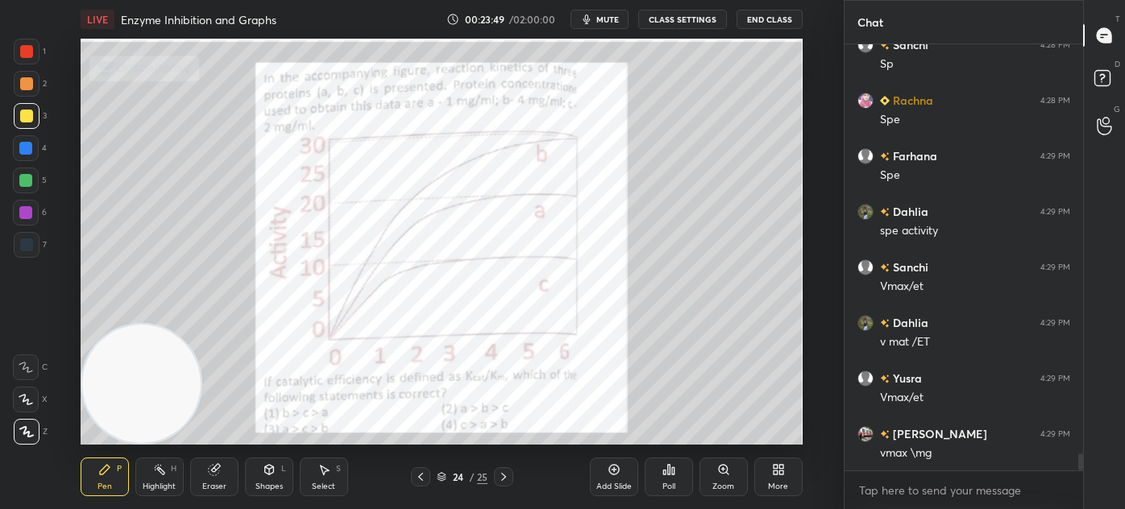
click at [32, 253] on div at bounding box center [27, 245] width 26 height 26
click at [30, 117] on div at bounding box center [26, 116] width 13 height 13
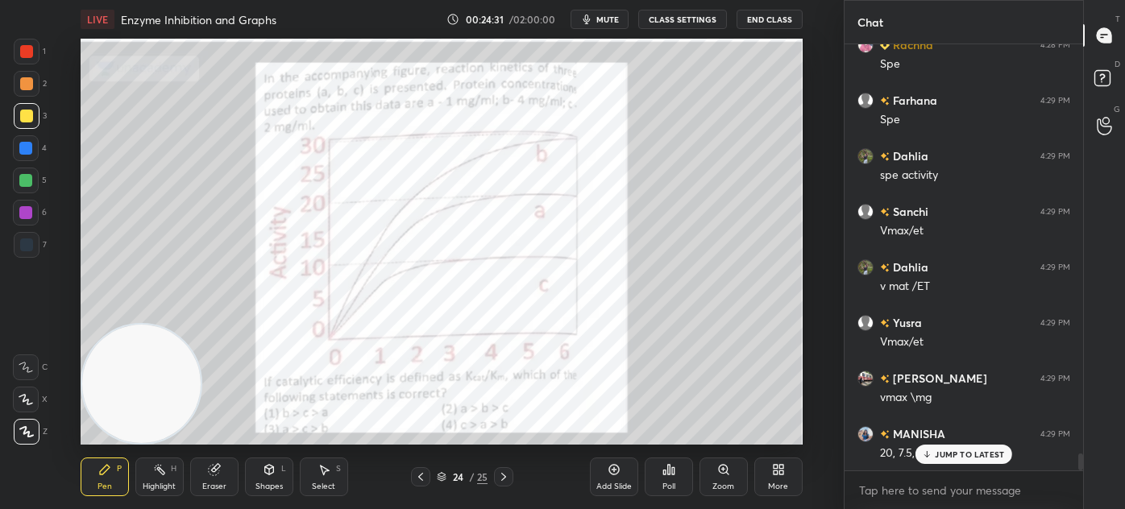
click at [724, 436] on div "Add Slide Poll Zoom More" at bounding box center [696, 477] width 213 height 90
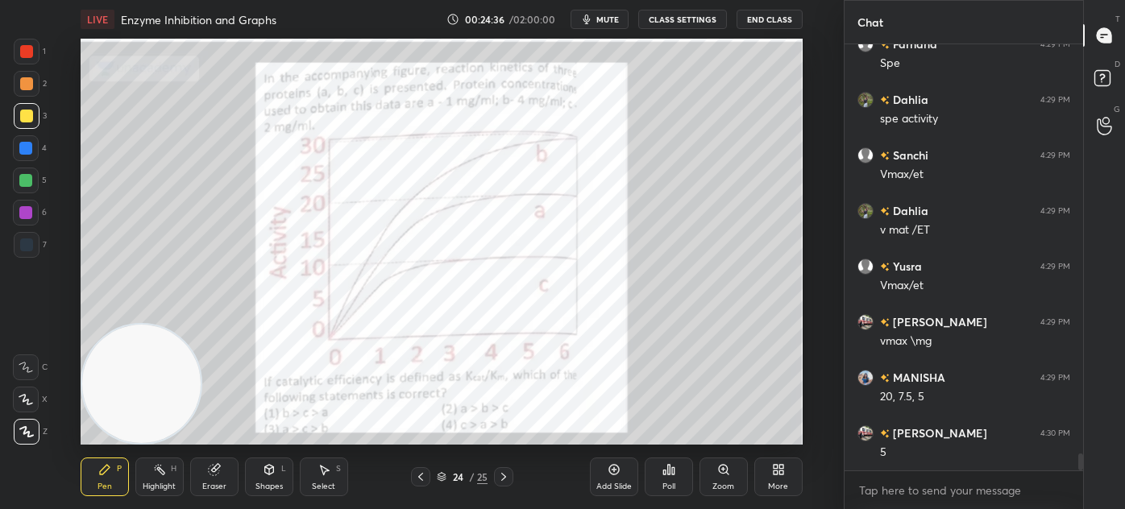
scroll to position [10621, 0]
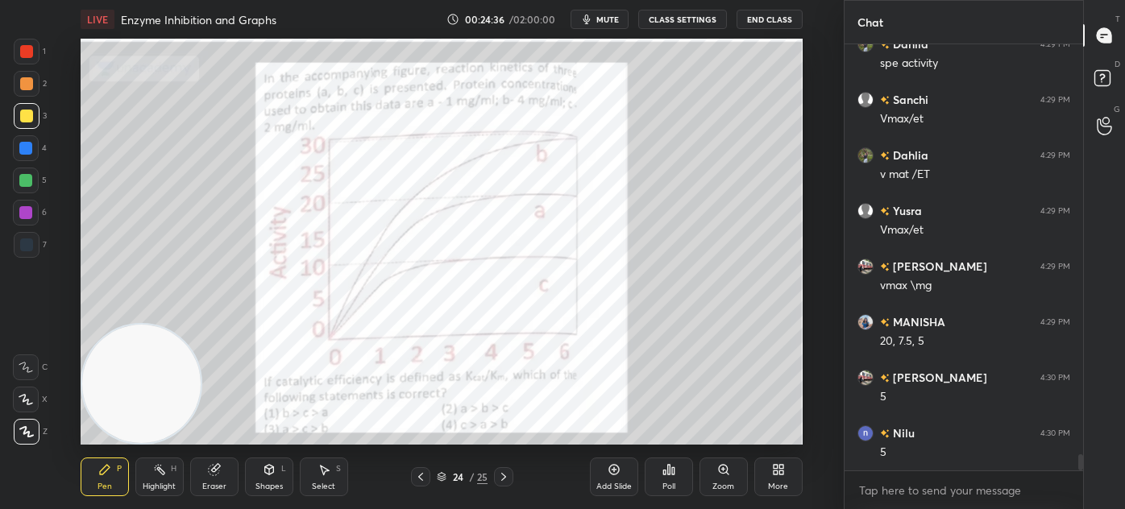
click at [35, 247] on div at bounding box center [27, 245] width 26 height 26
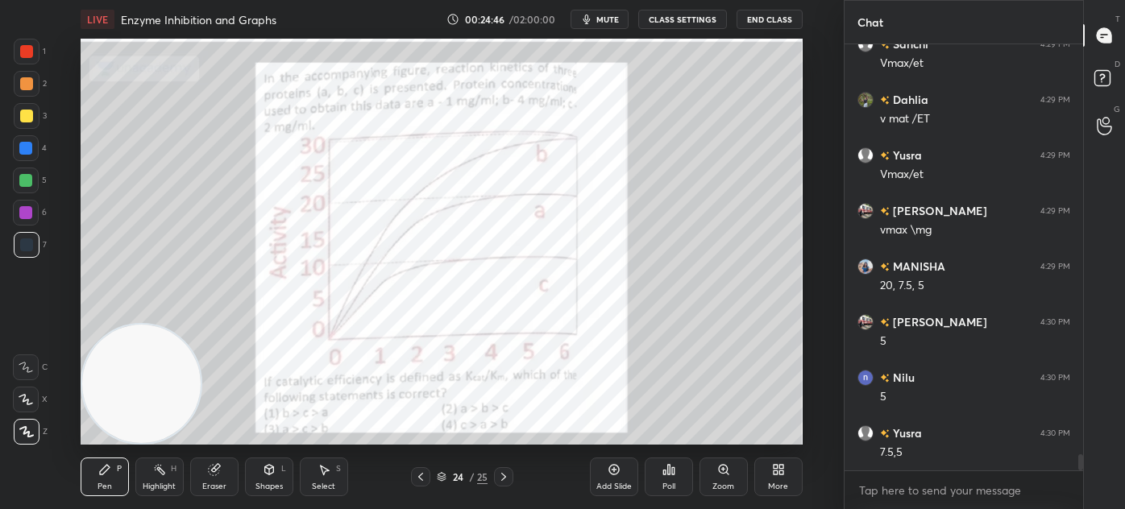
click at [446, 478] on div "24 / 25" at bounding box center [462, 477] width 51 height 15
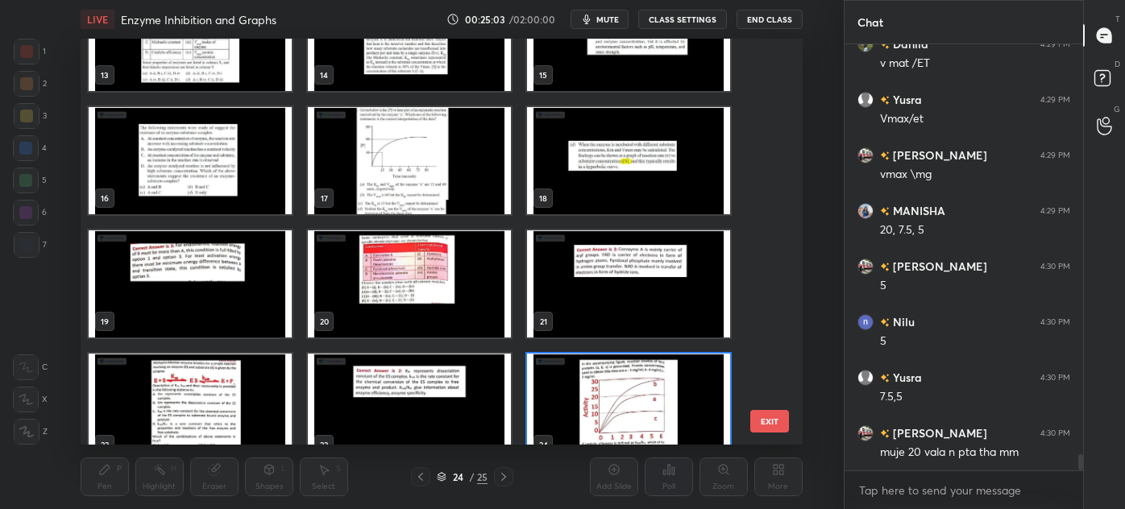
scroll to position [574, 0]
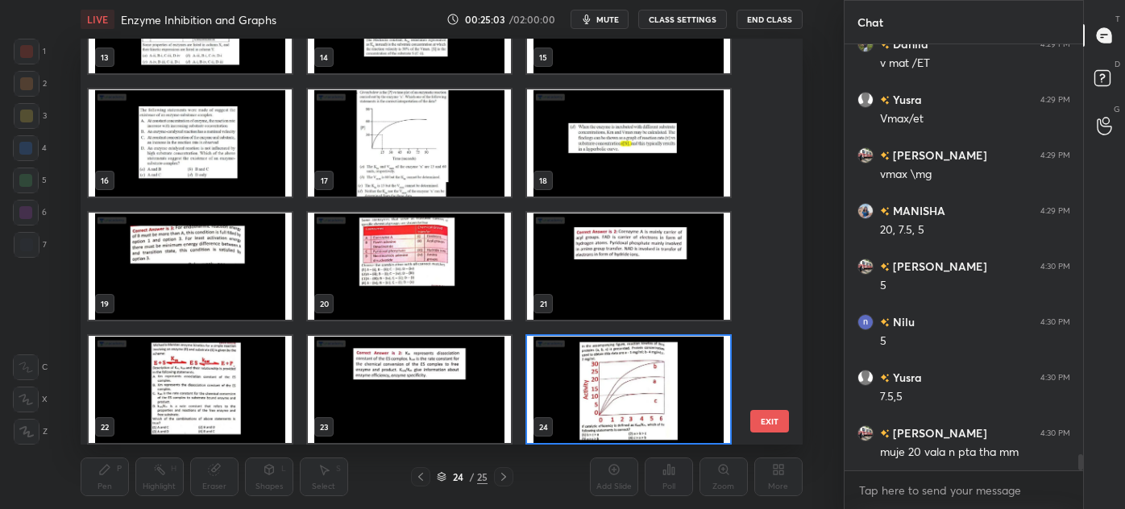
click at [596, 395] on img "grid" at bounding box center [628, 389] width 203 height 107
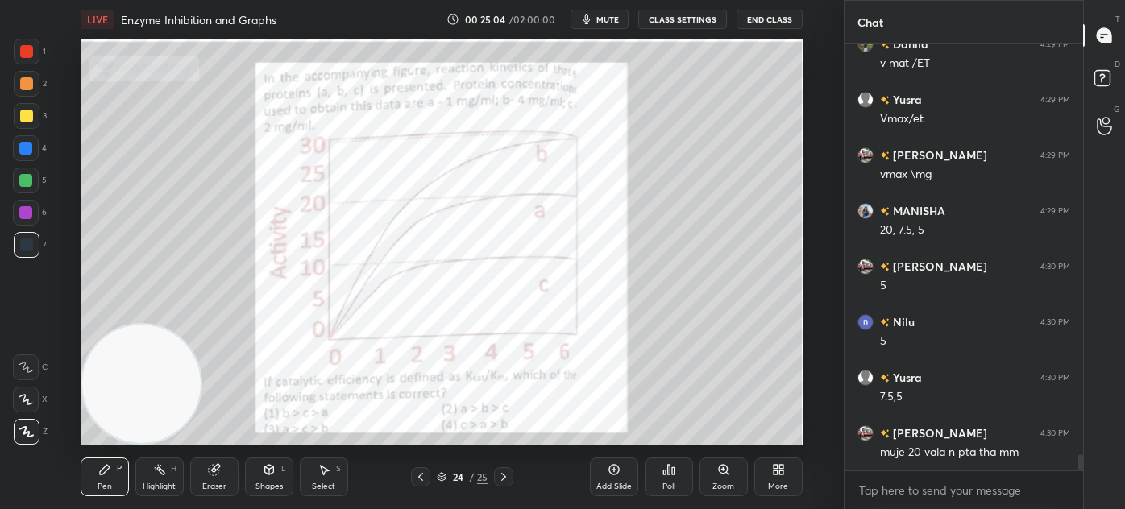
click at [600, 396] on img "grid" at bounding box center [628, 389] width 203 height 107
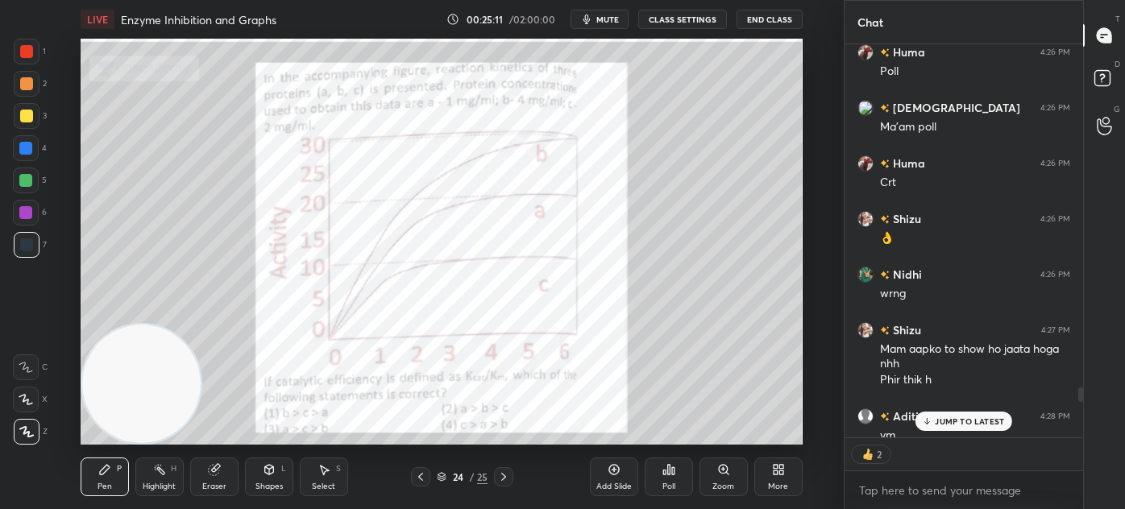
scroll to position [9668, 0]
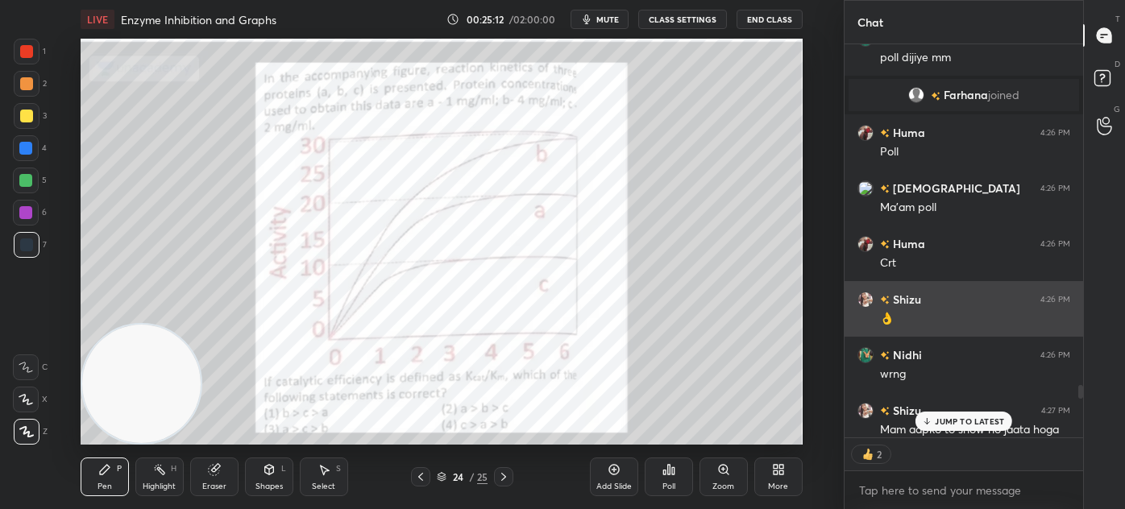
click at [939, 293] on div "[DEMOGRAPHIC_DATA]:26 PM" at bounding box center [963, 299] width 213 height 17
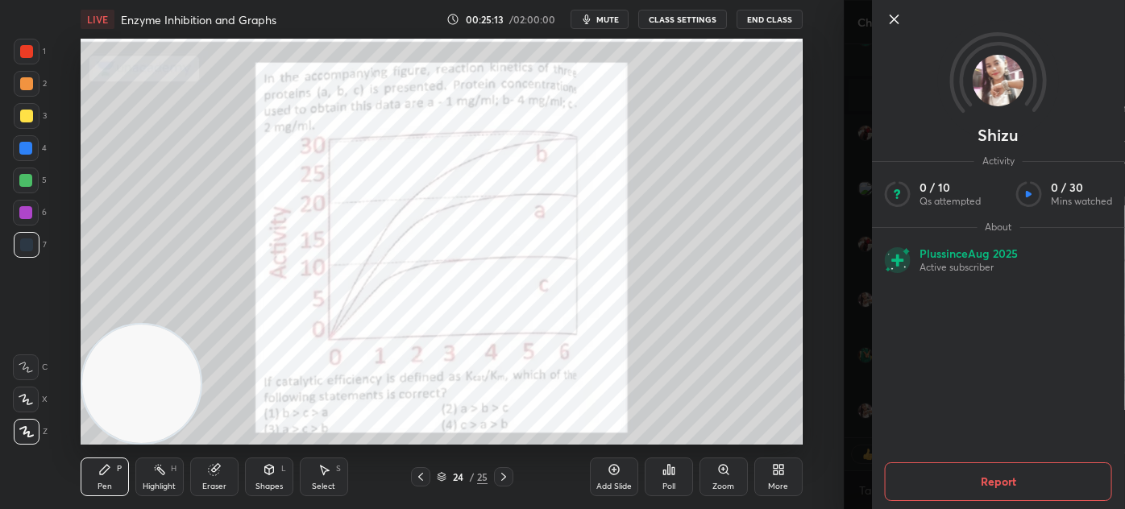
click at [892, 23] on icon at bounding box center [894, 19] width 19 height 19
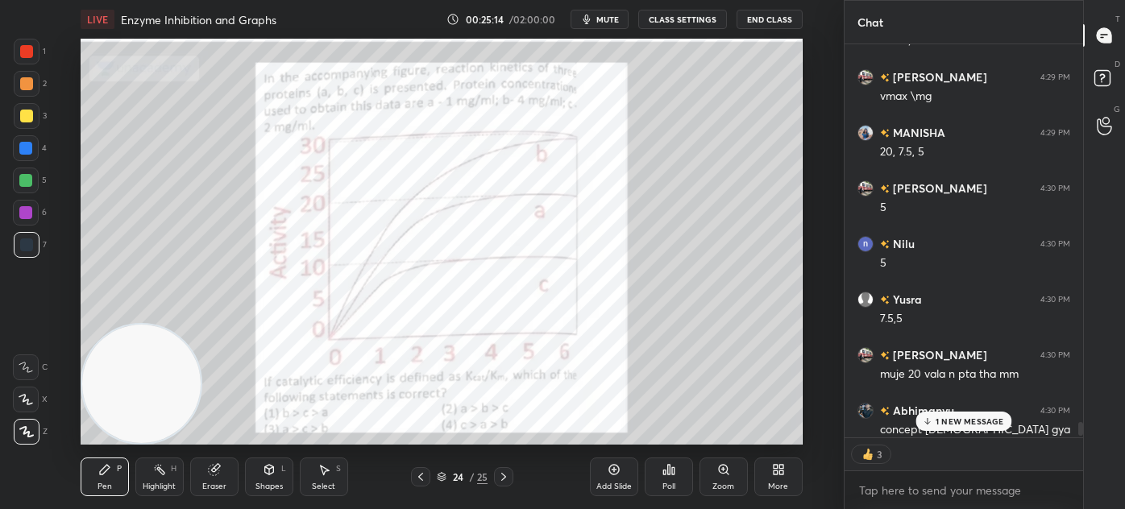
scroll to position [10835, 0]
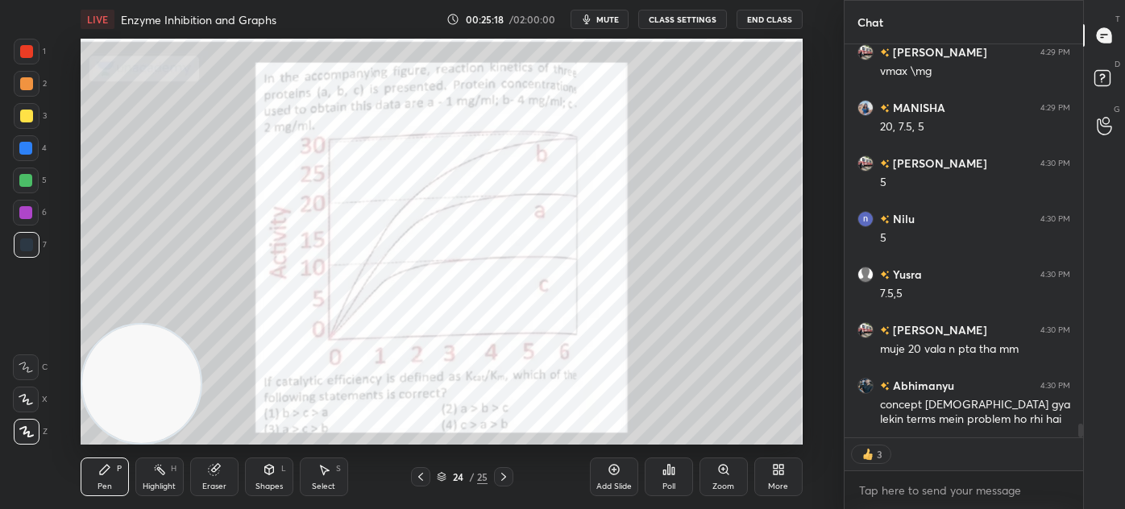
click at [442, 479] on icon at bounding box center [442, 477] width 10 height 10
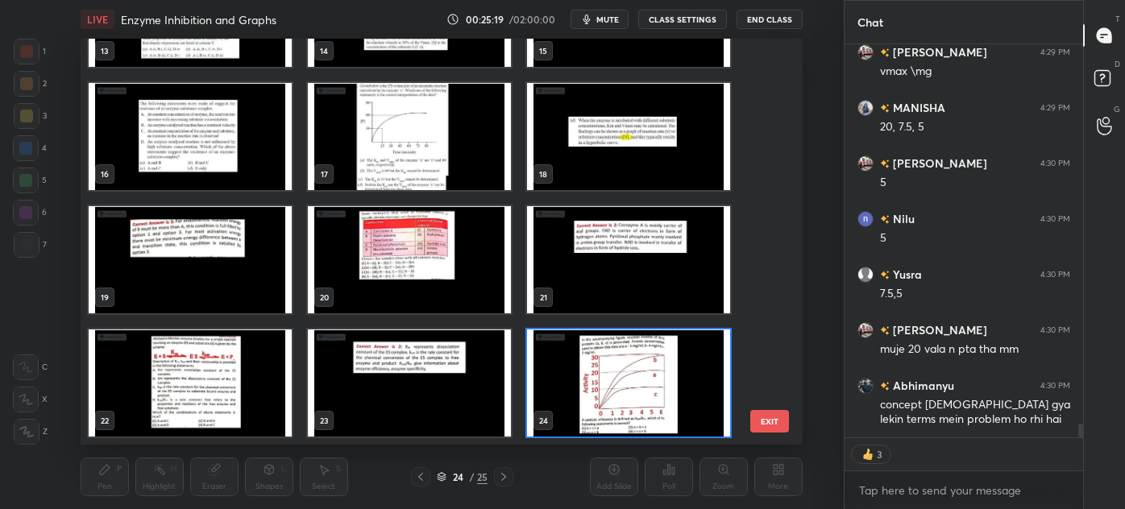
scroll to position [10891, 0]
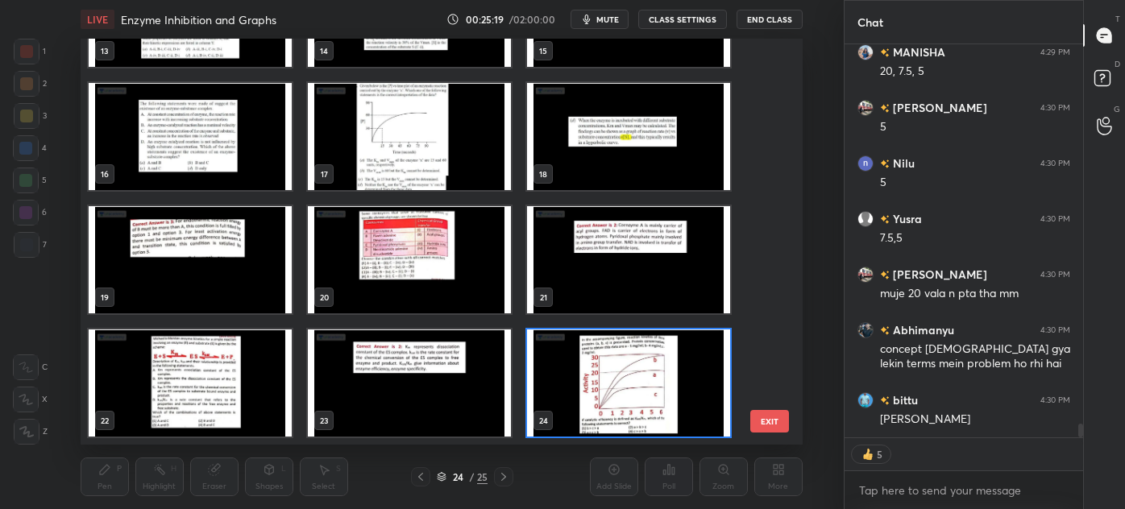
click at [392, 257] on img "grid" at bounding box center [409, 259] width 203 height 107
click at [396, 263] on img "grid" at bounding box center [409, 259] width 203 height 107
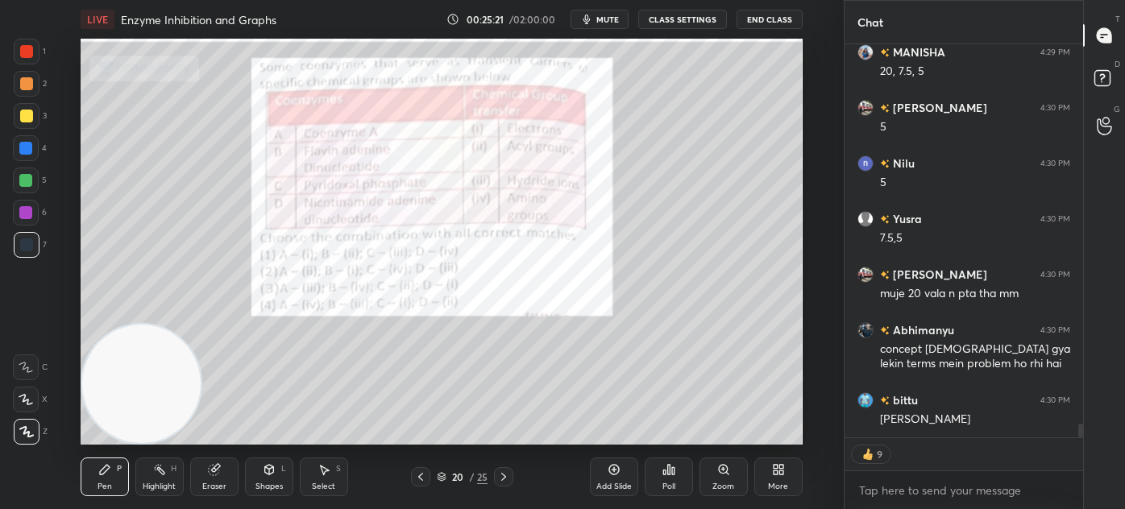
click at [441, 479] on icon at bounding box center [442, 478] width 8 height 2
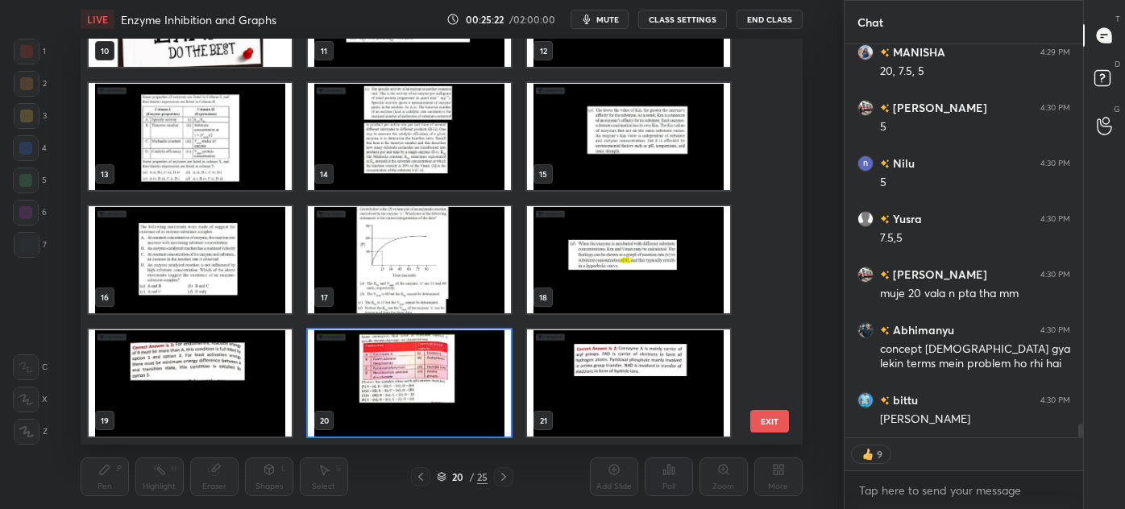
scroll to position [10945, 0]
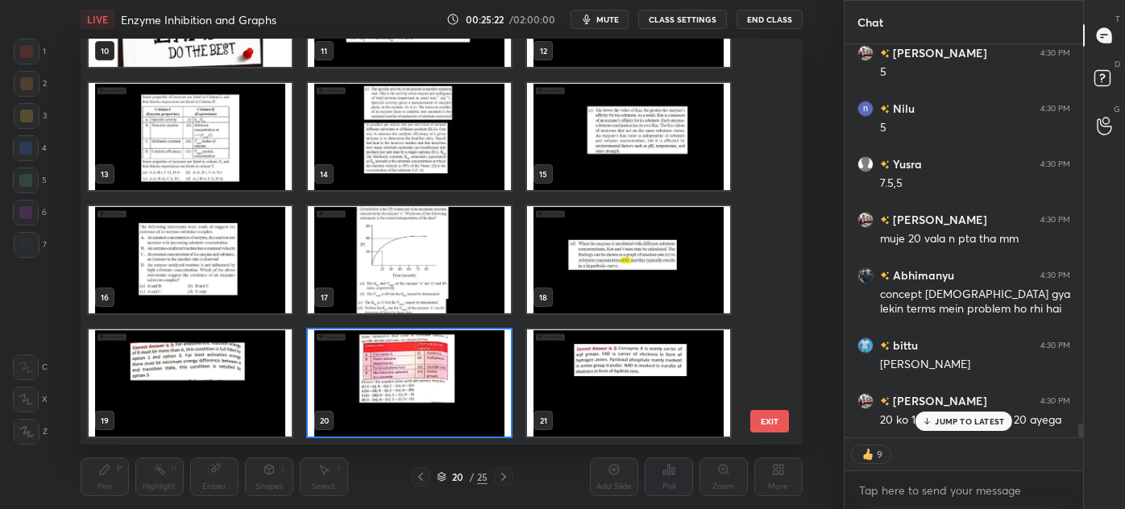
click at [193, 139] on img "grid" at bounding box center [190, 136] width 203 height 107
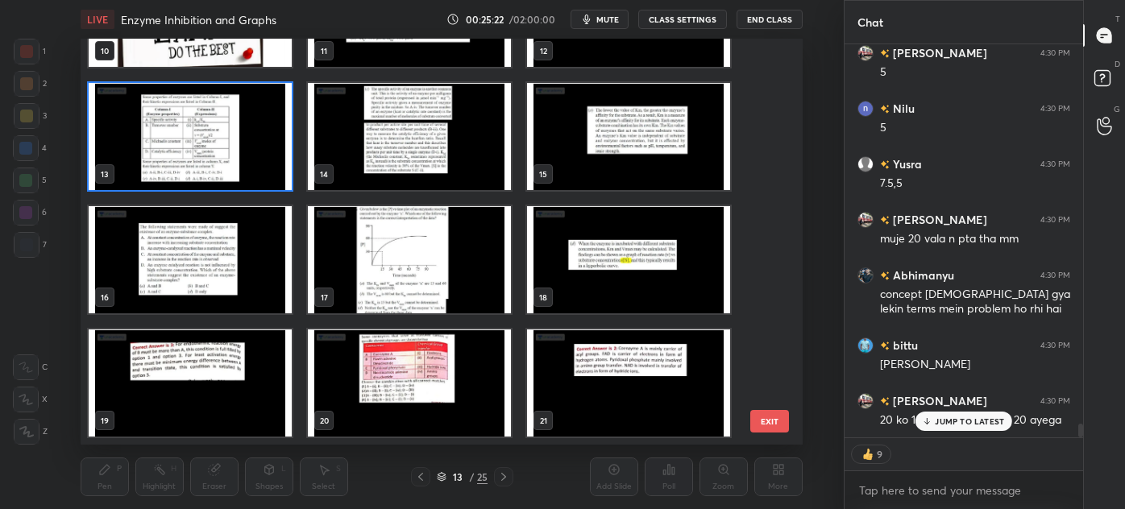
click at [195, 143] on img "grid" at bounding box center [190, 136] width 203 height 107
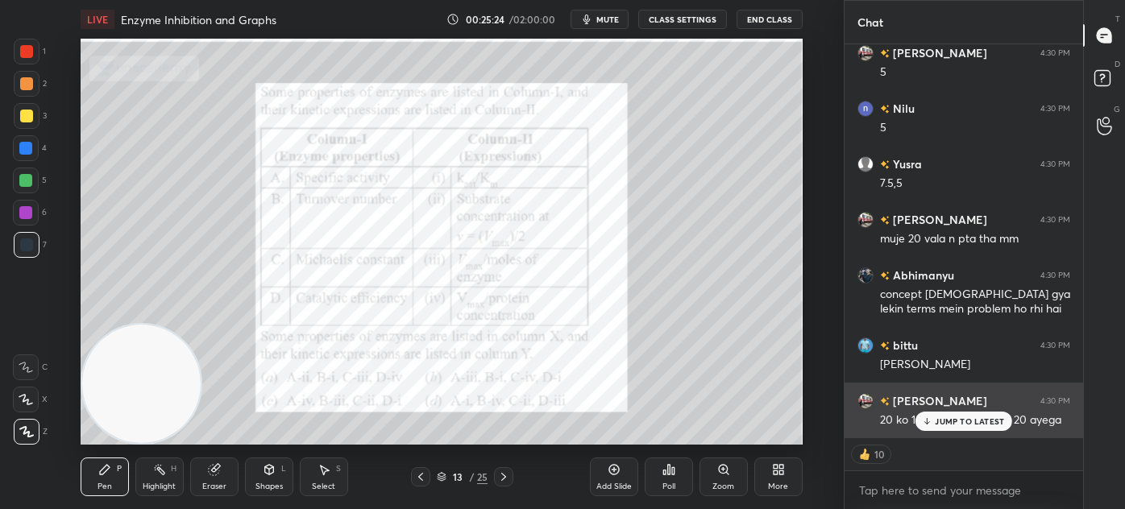
click at [975, 417] on p "JUMP TO LATEST" at bounding box center [969, 422] width 69 height 10
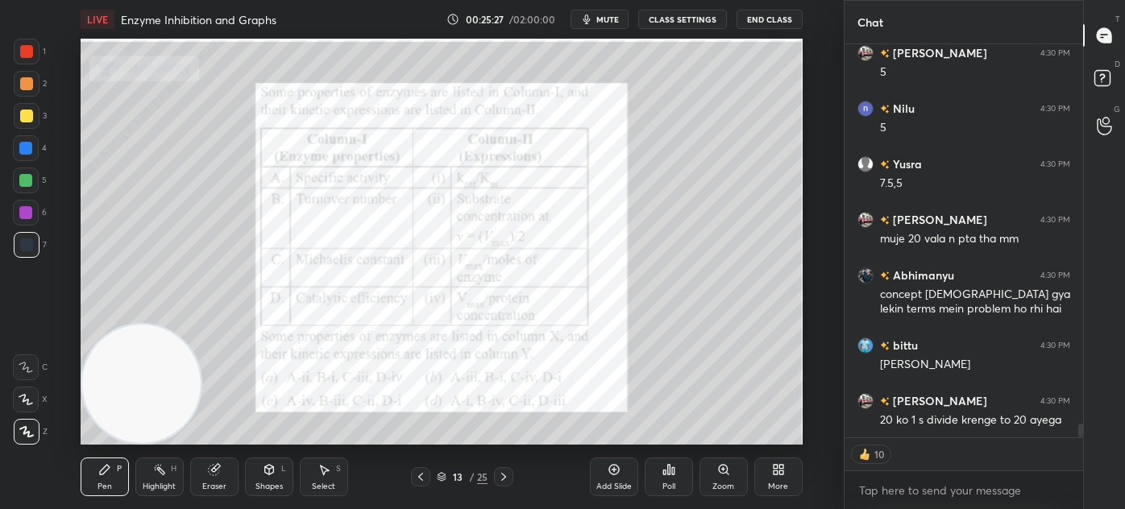
click at [15, 121] on div at bounding box center [27, 116] width 26 height 26
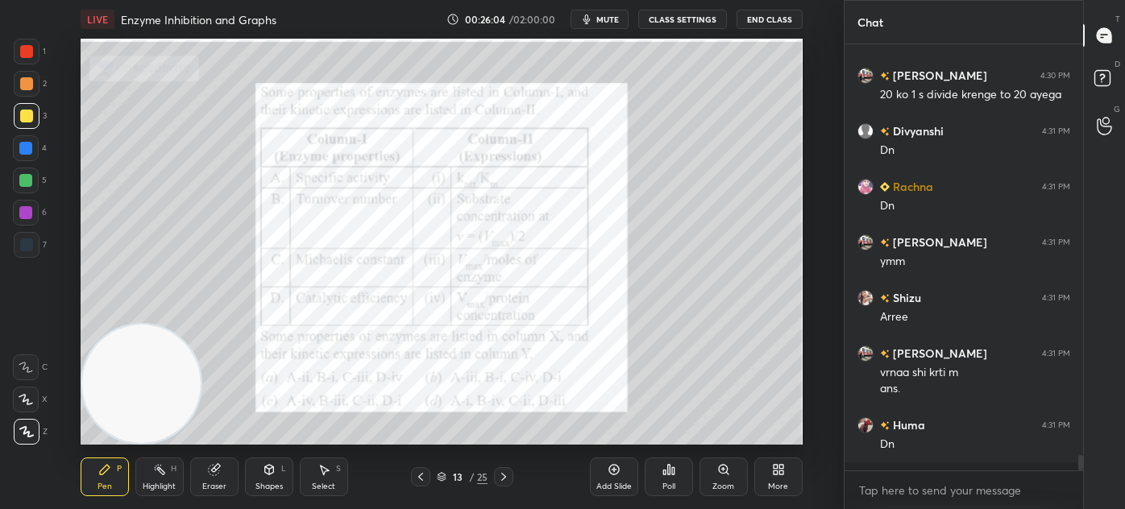
scroll to position [11263, 0]
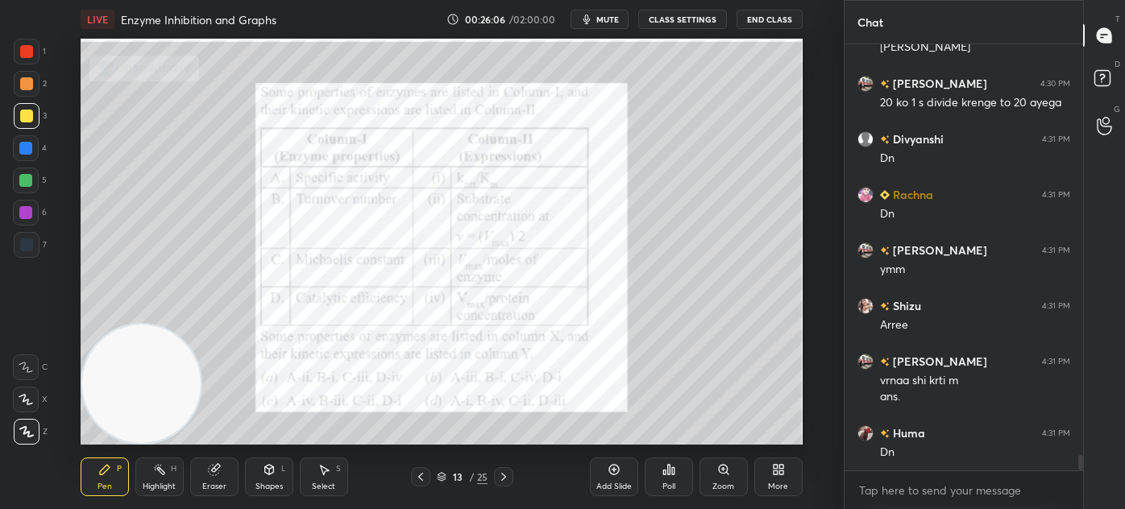
click at [673, 475] on icon at bounding box center [668, 469] width 13 height 13
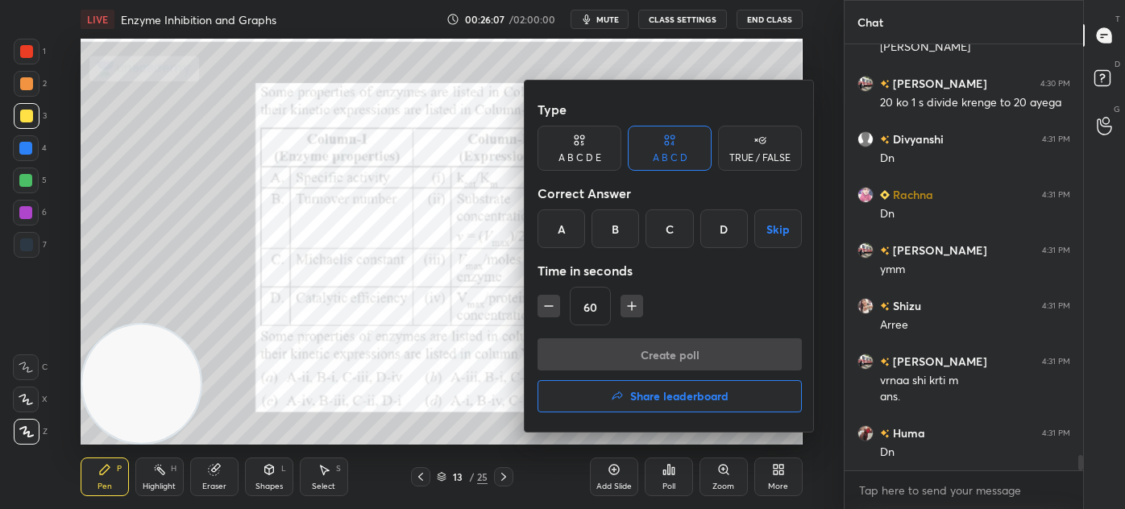
click at [674, 231] on div "C" at bounding box center [669, 228] width 48 height 39
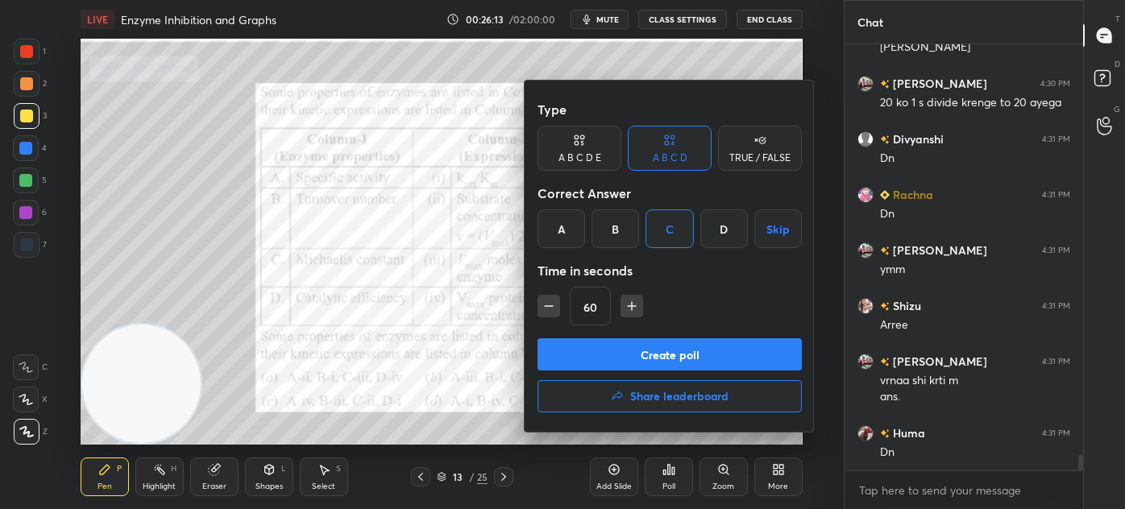
click at [662, 352] on button "Create poll" at bounding box center [669, 354] width 264 height 32
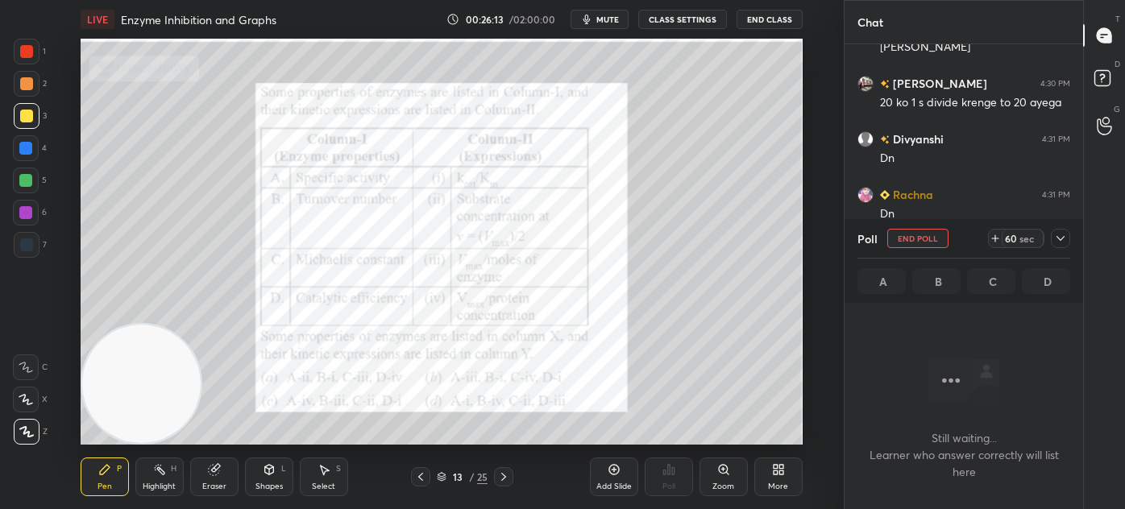
scroll to position [384, 234]
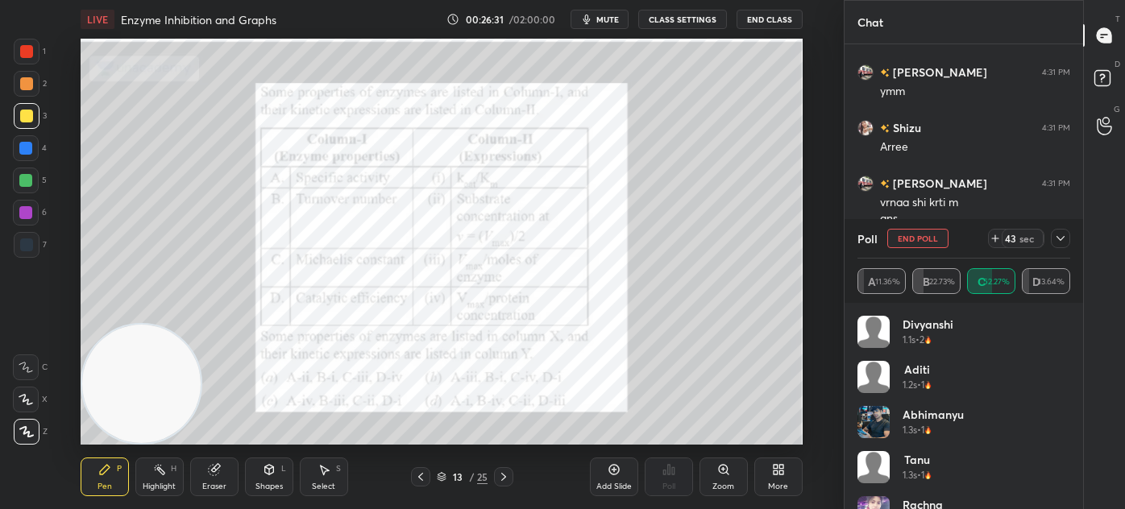
click at [1063, 237] on icon at bounding box center [1060, 238] width 13 height 13
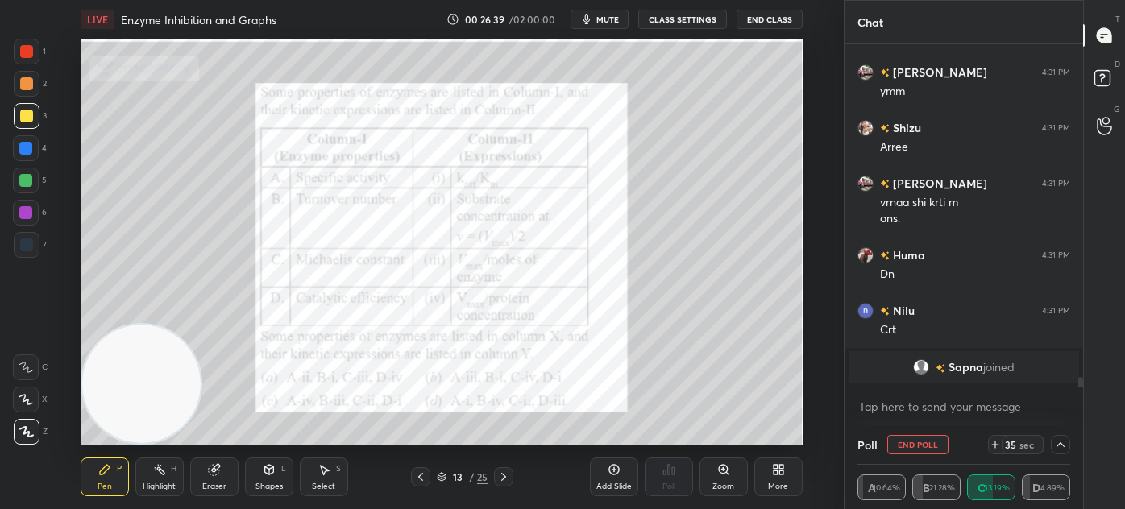
click at [24, 243] on div at bounding box center [26, 245] width 13 height 13
click at [20, 39] on div at bounding box center [27, 52] width 26 height 26
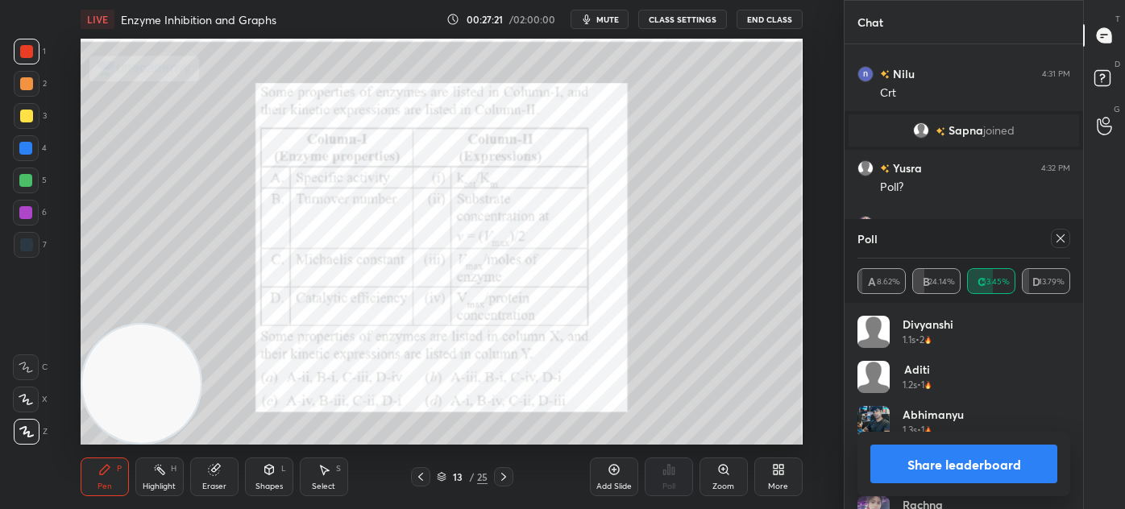
scroll to position [11173, 0]
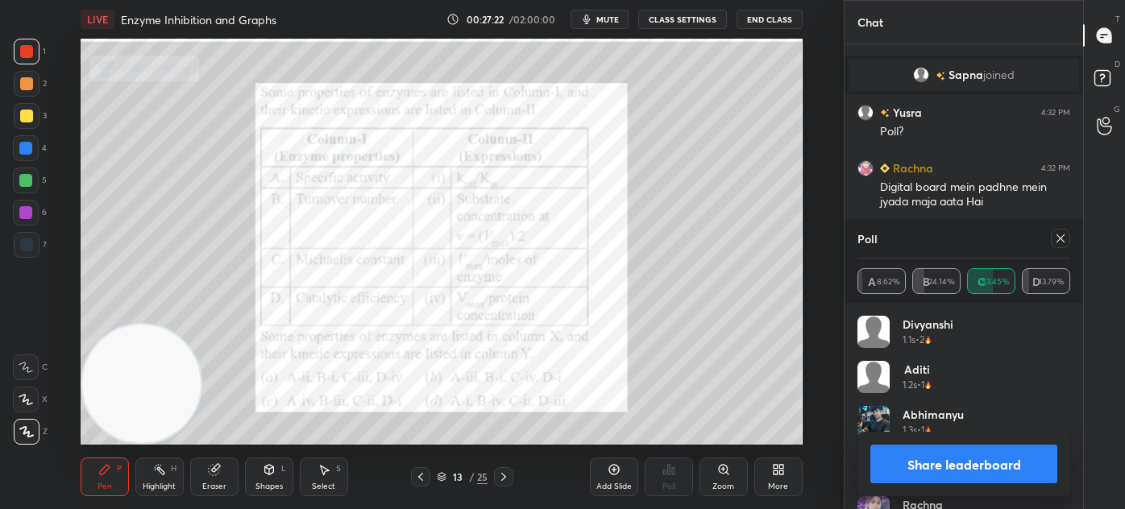
click at [1065, 235] on icon at bounding box center [1060, 238] width 13 height 13
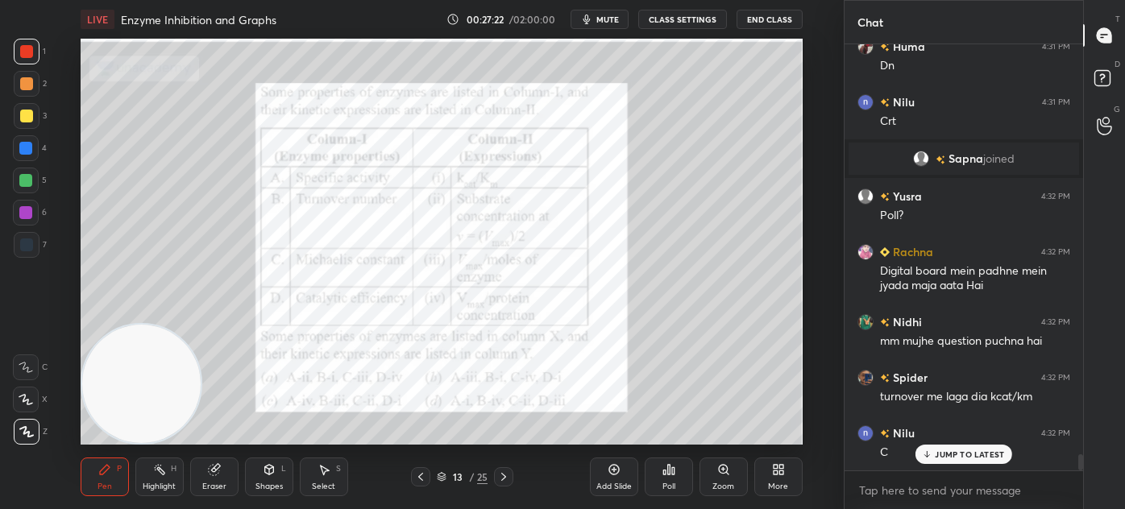
scroll to position [421, 234]
click at [440, 479] on icon at bounding box center [442, 477] width 10 height 10
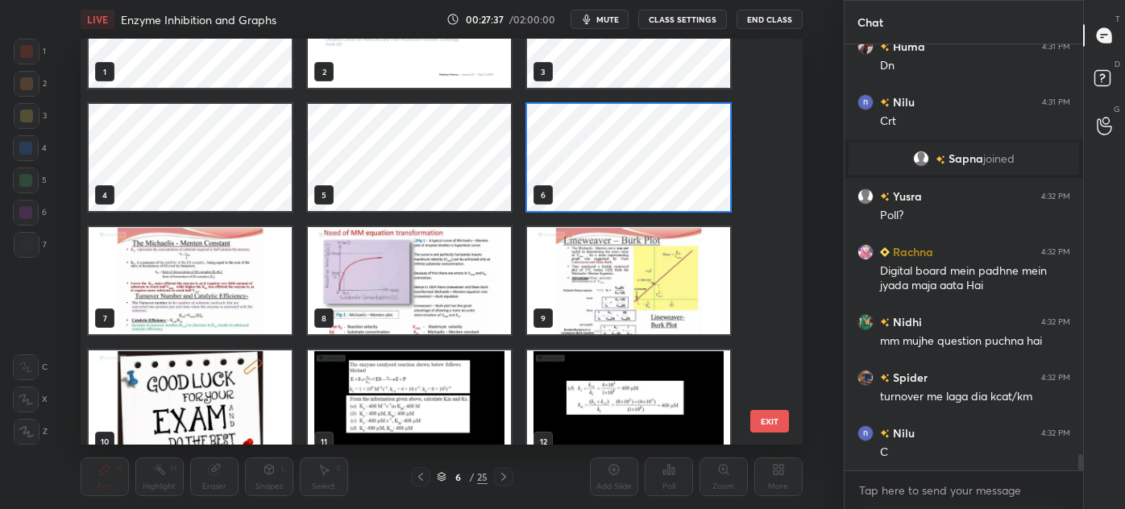
scroll to position [11145, 0]
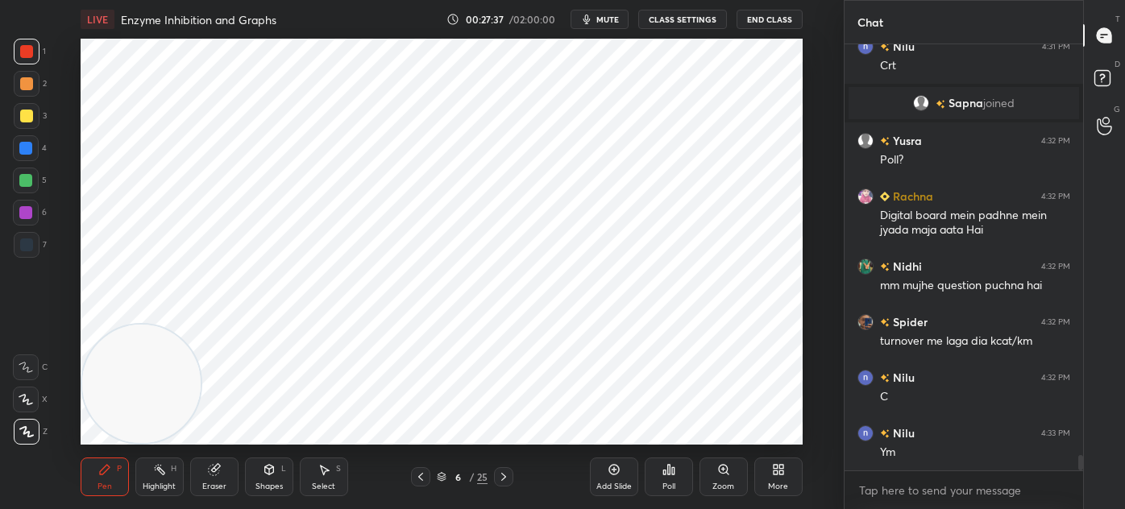
click at [612, 470] on icon at bounding box center [613, 469] width 5 height 5
click at [31, 251] on div at bounding box center [27, 245] width 26 height 26
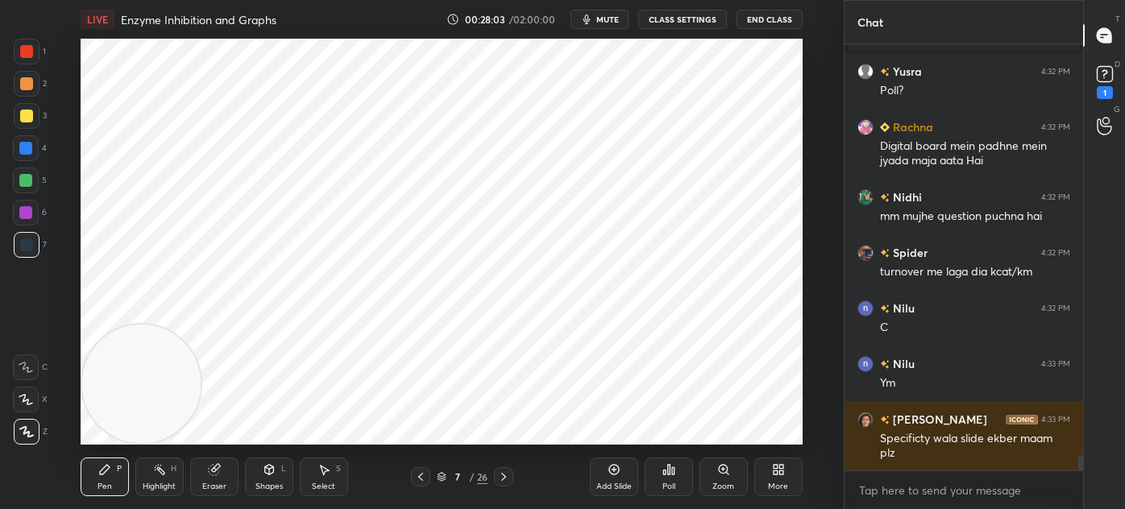
click at [440, 475] on icon at bounding box center [442, 477] width 10 height 10
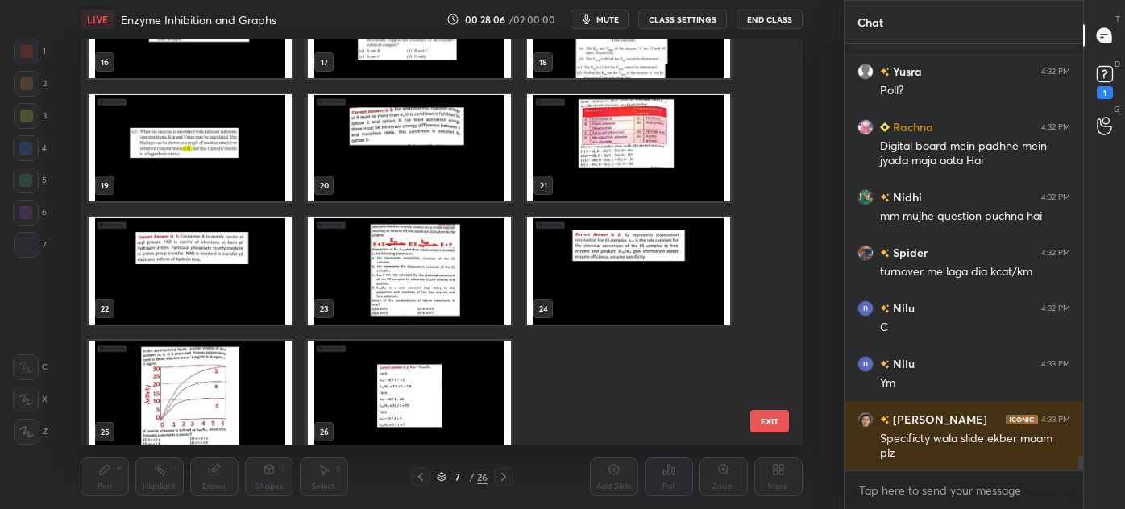
scroll to position [703, 0]
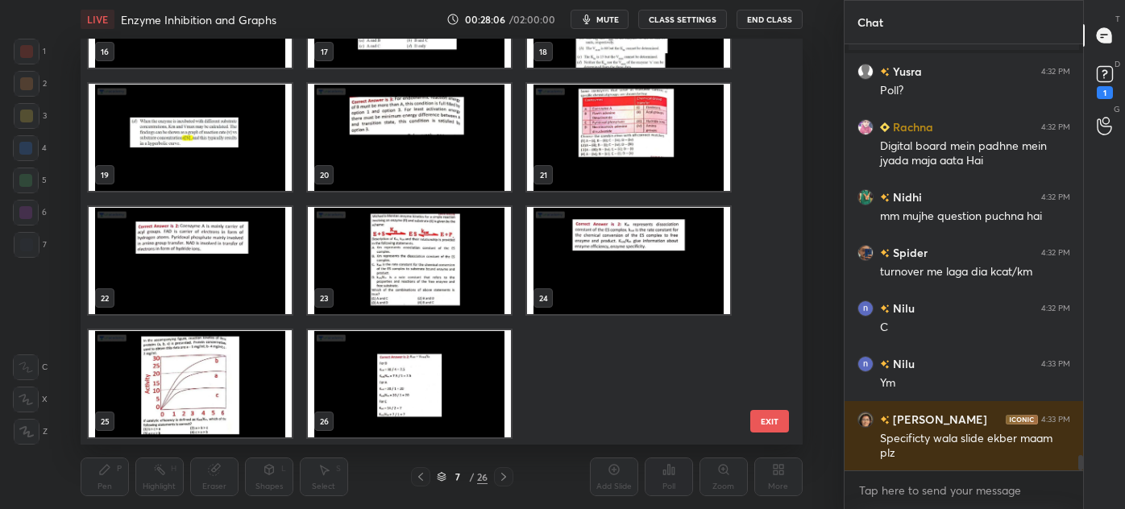
click at [210, 410] on img "grid" at bounding box center [190, 383] width 203 height 107
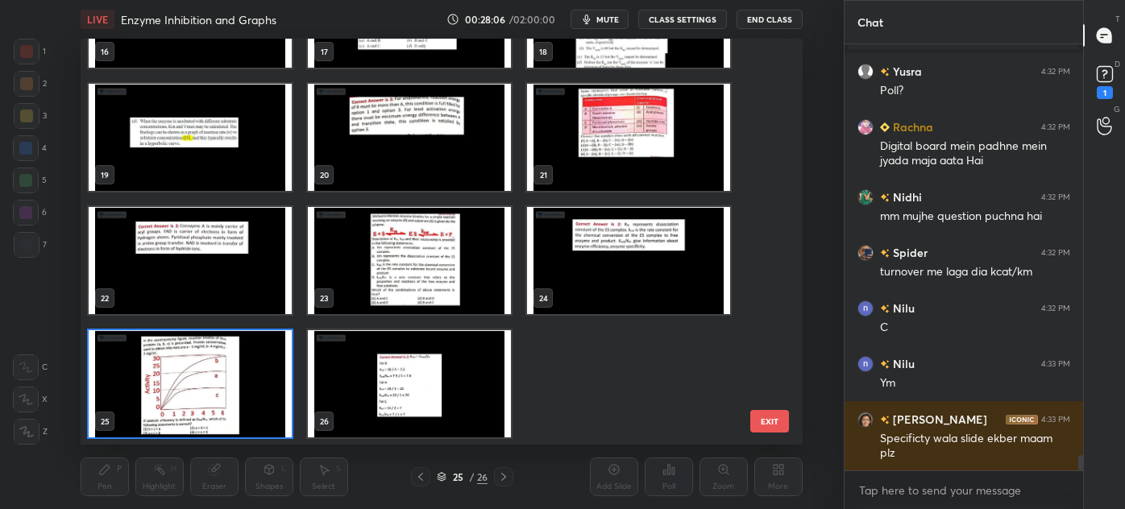
click at [214, 408] on img "grid" at bounding box center [190, 383] width 203 height 107
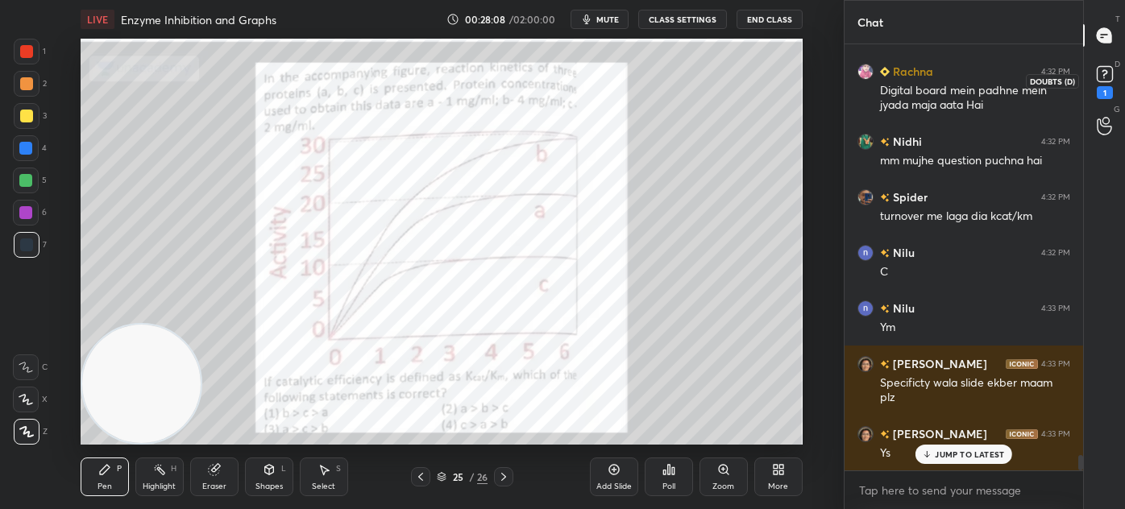
click at [1109, 73] on rect at bounding box center [1104, 74] width 15 height 15
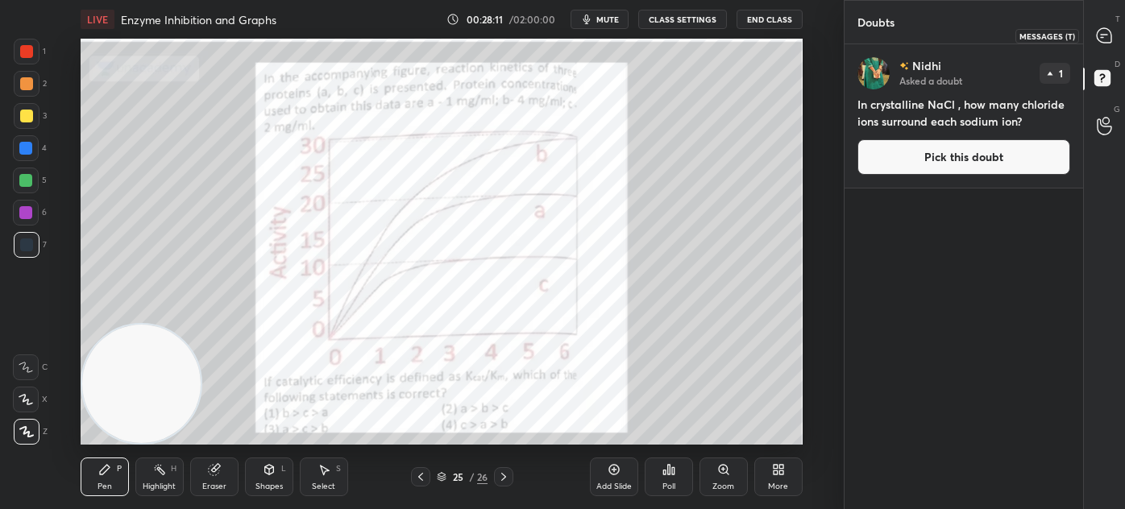
click at [1102, 30] on icon at bounding box center [1104, 35] width 15 height 15
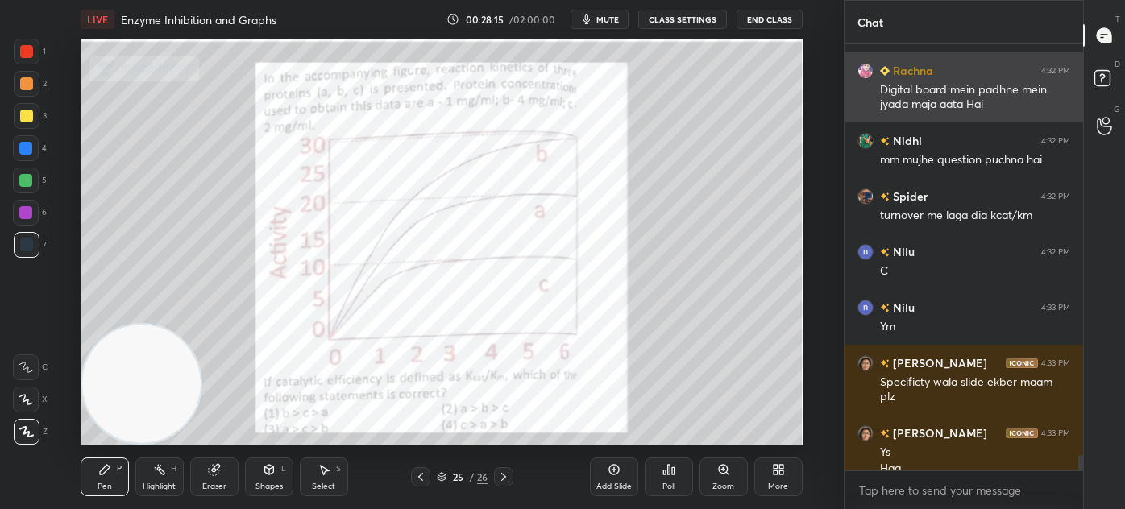
scroll to position [11624, 0]
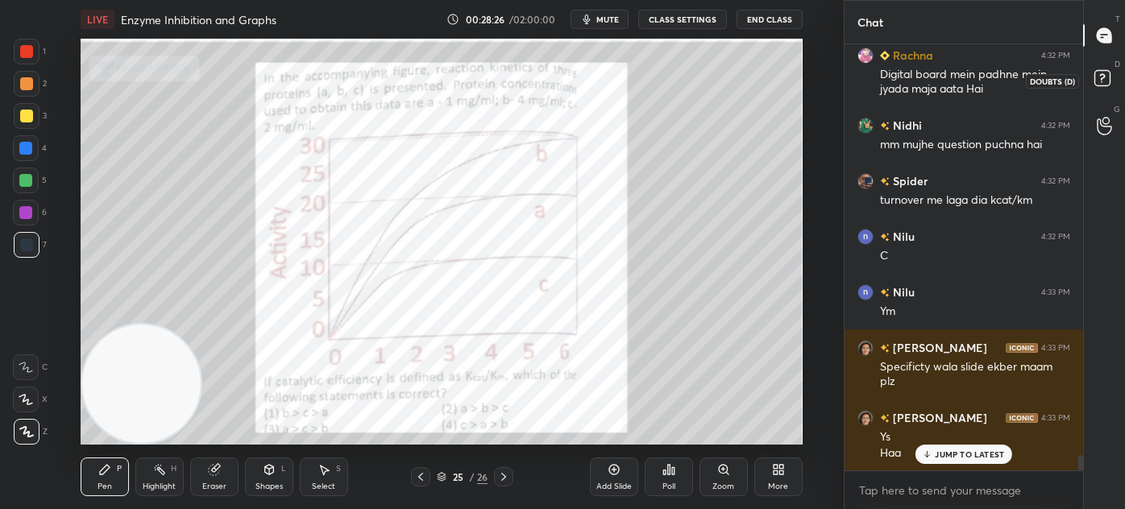
click at [1106, 78] on rect at bounding box center [1101, 78] width 15 height 15
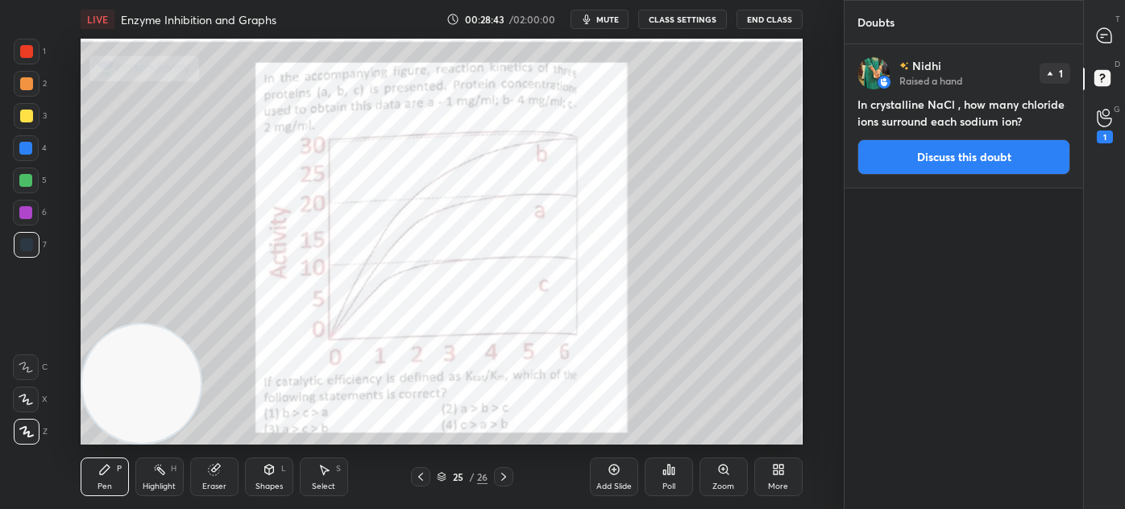
click at [1103, 128] on div "1" at bounding box center [1105, 126] width 16 height 35
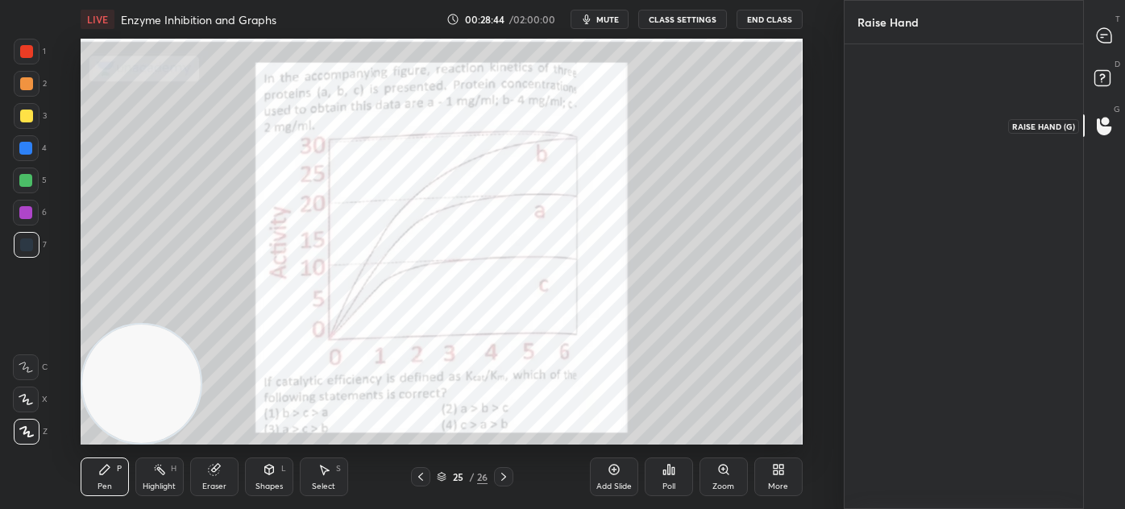
scroll to position [5, 4]
click at [1108, 34] on icon at bounding box center [1104, 35] width 15 height 15
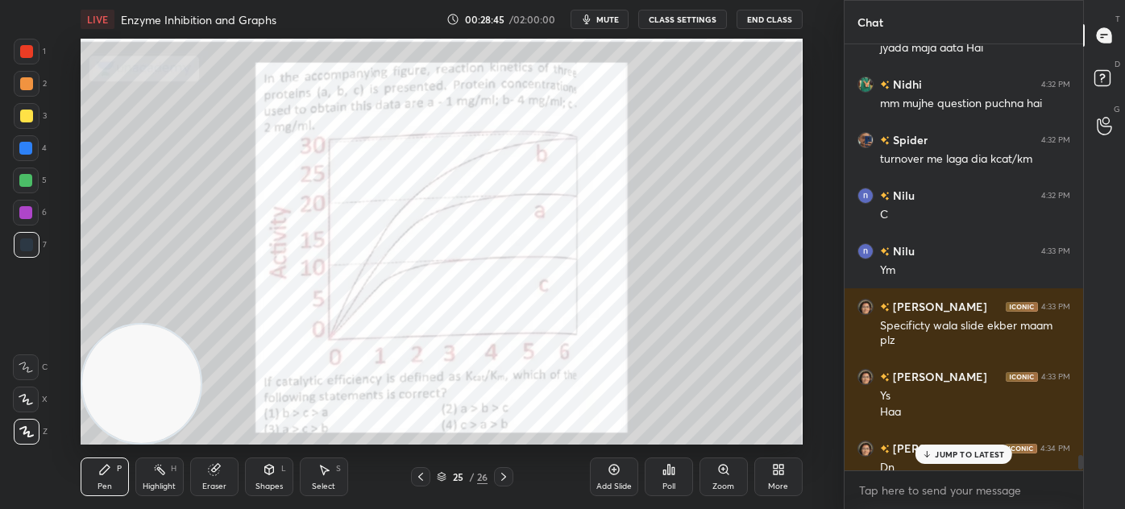
scroll to position [11680, 0]
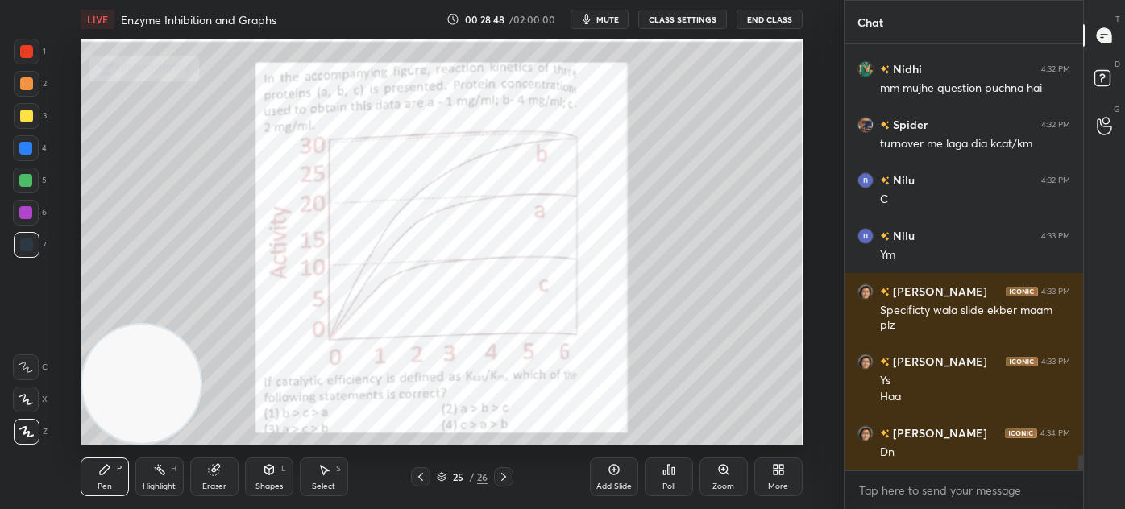
click at [440, 479] on icon at bounding box center [442, 478] width 8 height 2
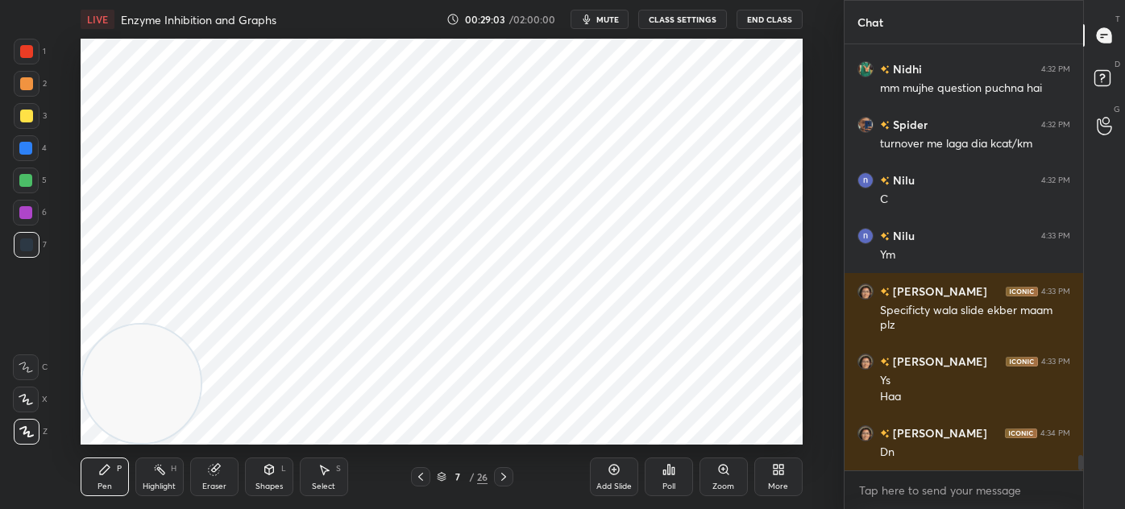
scroll to position [11736, 0]
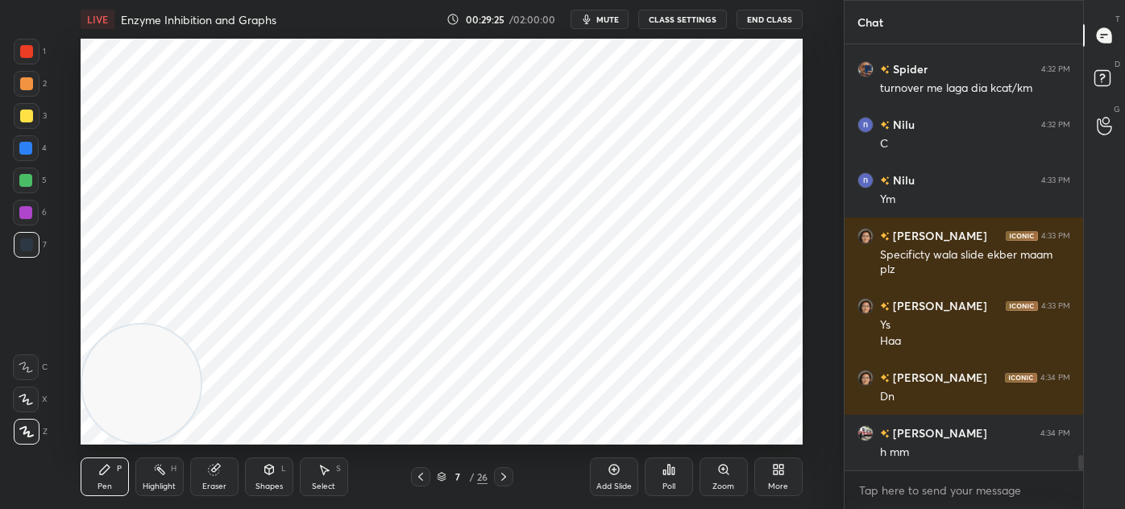
click at [27, 63] on div at bounding box center [27, 52] width 26 height 26
click at [25, 247] on div at bounding box center [26, 245] width 13 height 13
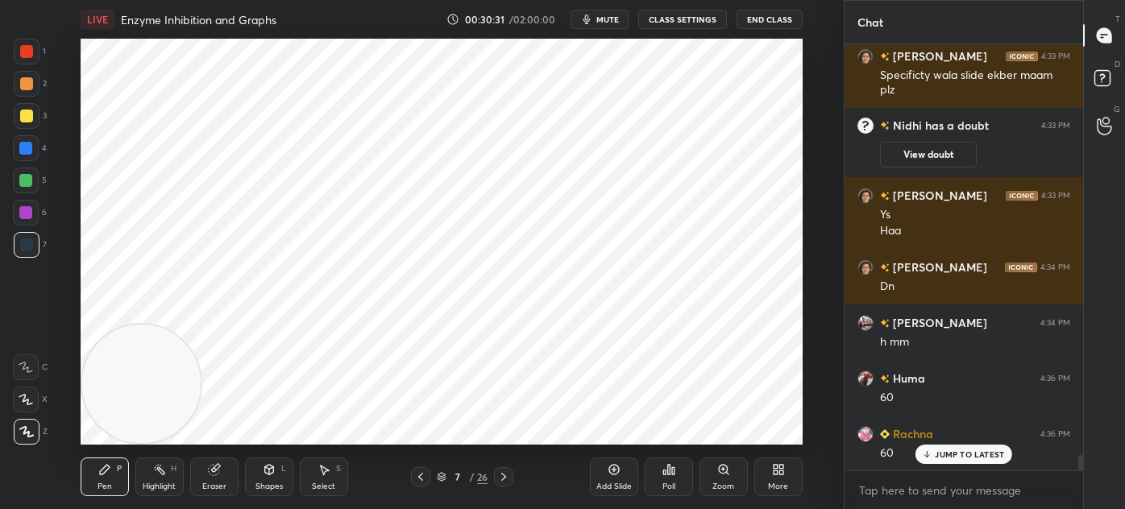
scroll to position [11450, 0]
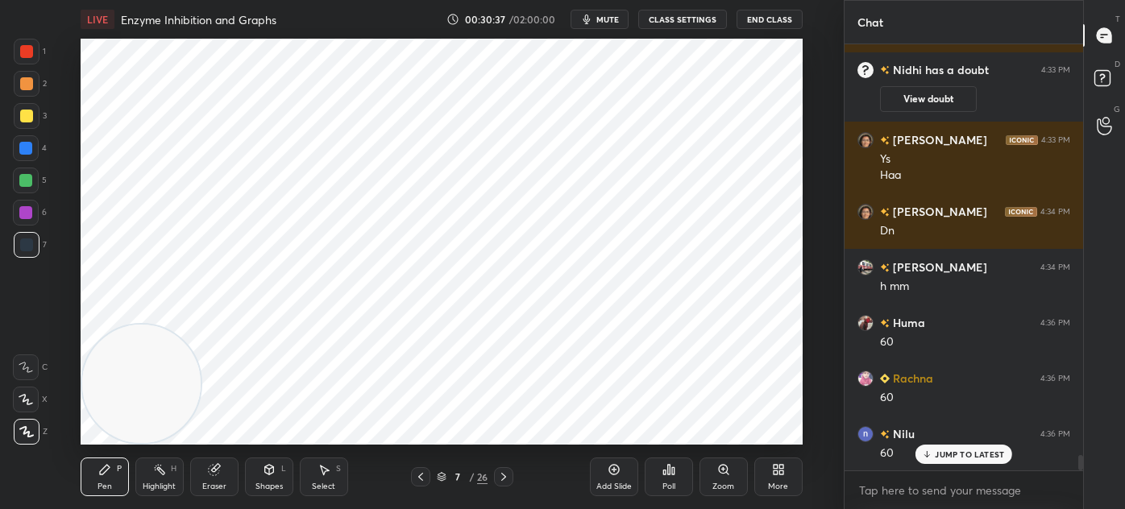
click at [214, 483] on div "Eraser" at bounding box center [214, 487] width 24 height 8
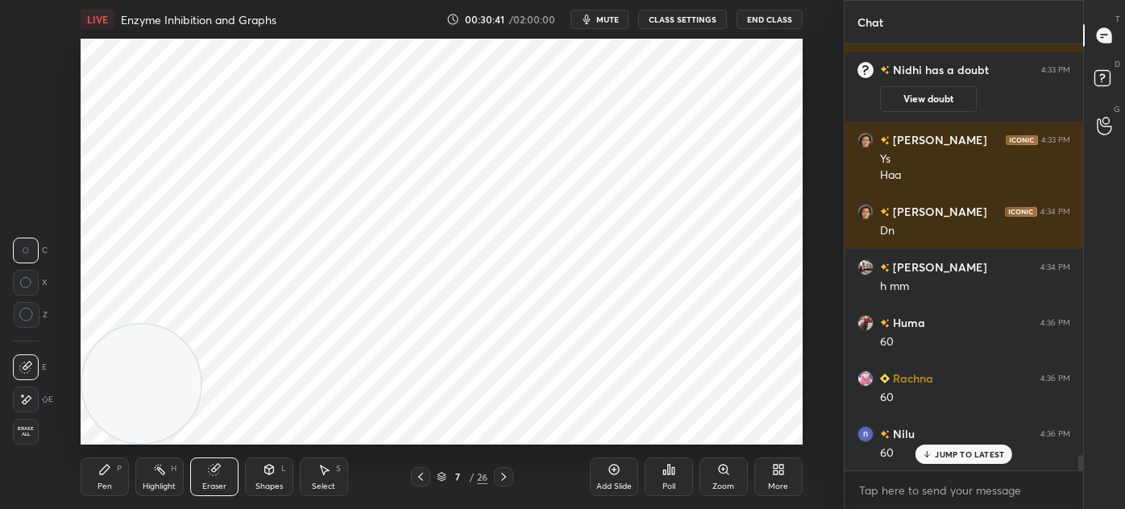
click at [91, 483] on div "Pen P" at bounding box center [105, 477] width 48 height 39
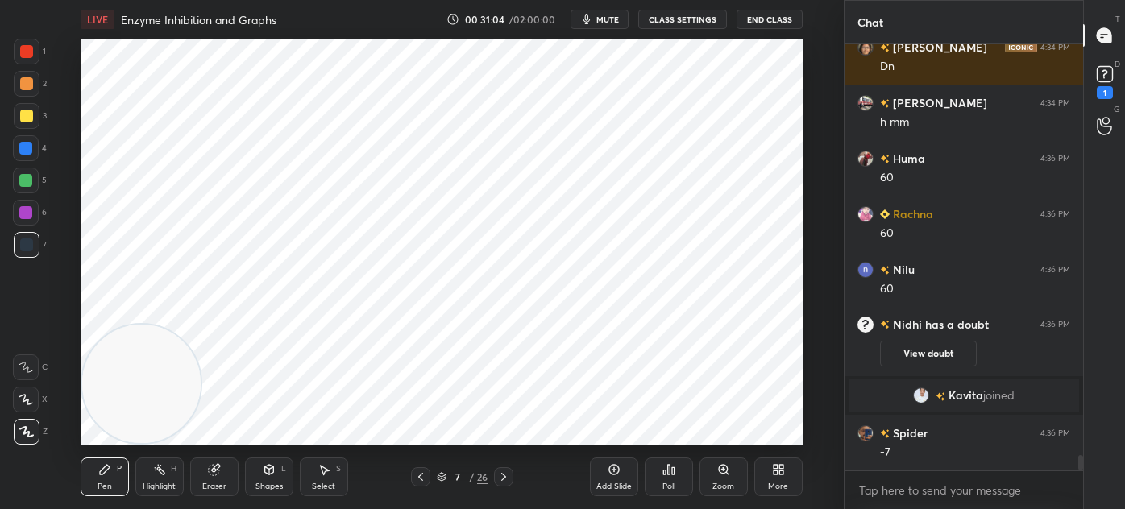
scroll to position [11506, 0]
click at [330, 475] on div "Select S" at bounding box center [324, 477] width 48 height 39
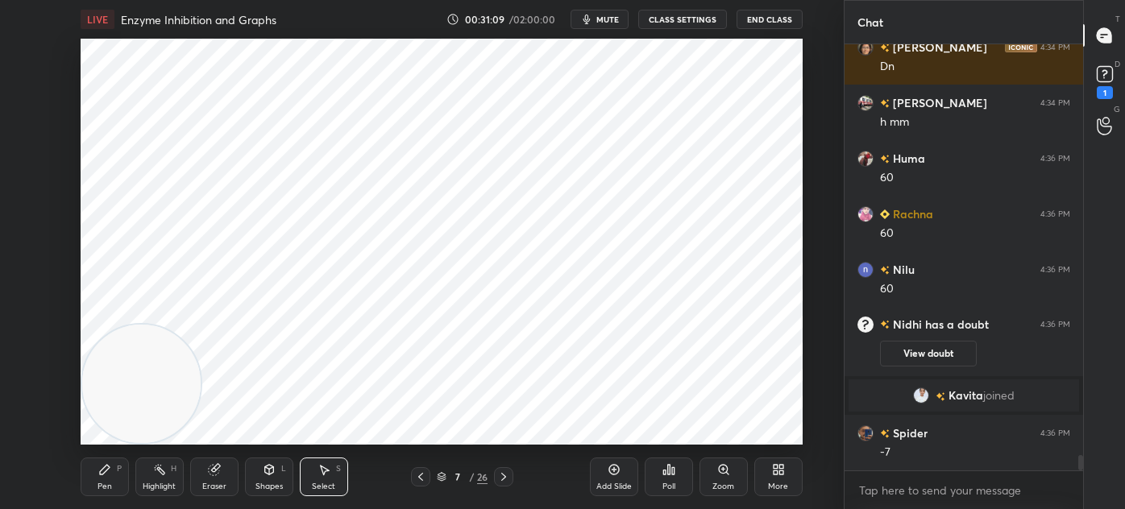
scroll to position [11562, 0]
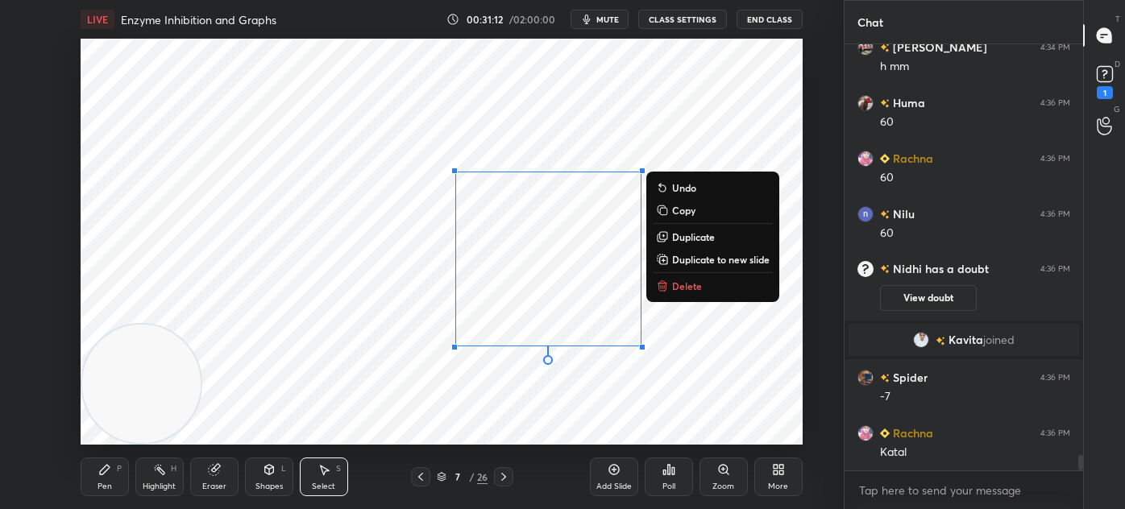
click at [131, 471] on div "Pen P Highlight H Eraser Shapes L Select S" at bounding box center [208, 477] width 255 height 39
click at [335, 384] on div "0 ° Undo Copy Duplicate Duplicate to new slide Delete" at bounding box center [442, 242] width 722 height 406
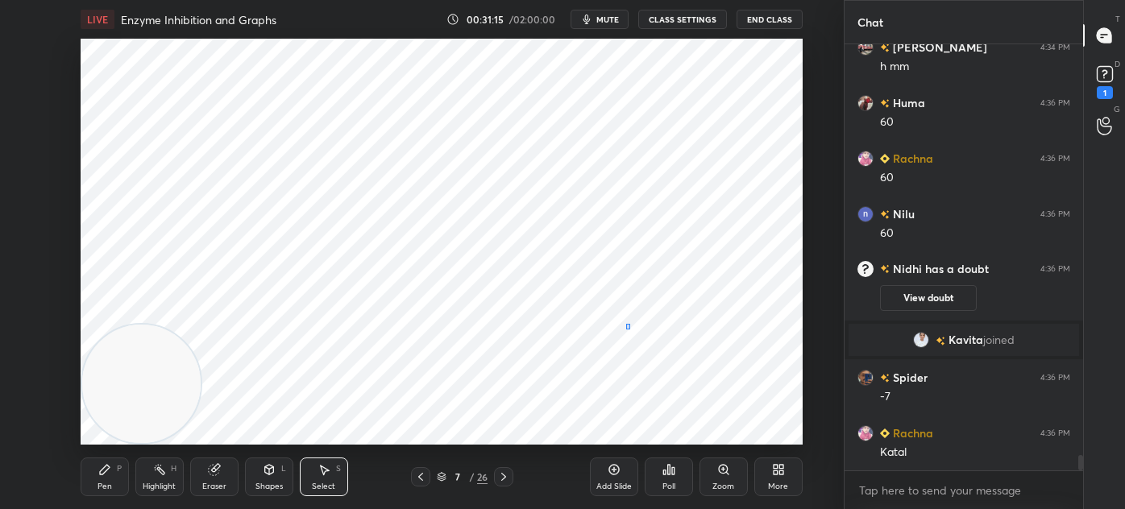
click at [636, 321] on div "0 ° Undo Copy Duplicate Duplicate to new slide Delete" at bounding box center [442, 242] width 722 height 406
click at [112, 477] on div "Pen P" at bounding box center [105, 477] width 48 height 39
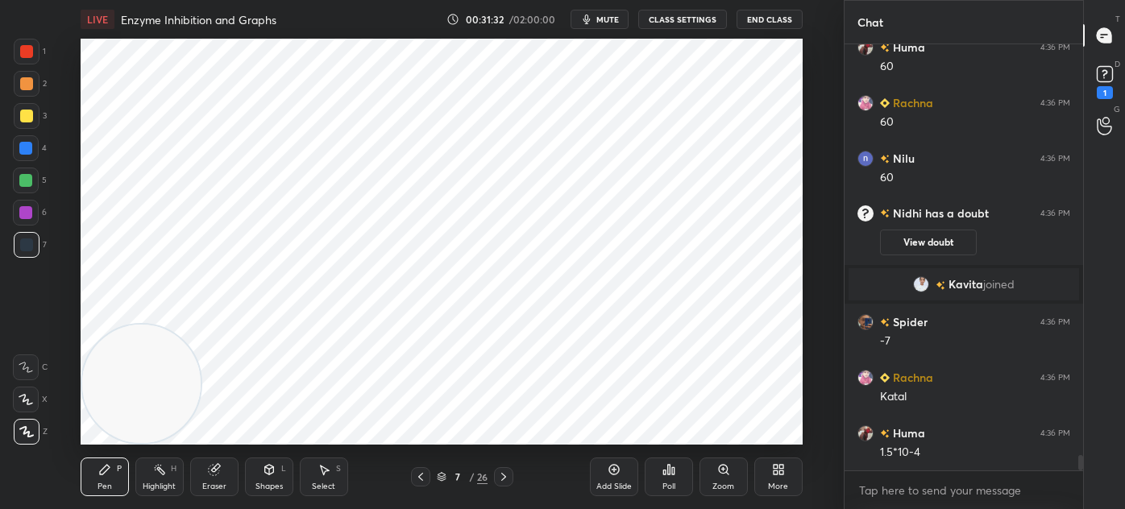
scroll to position [11673, 0]
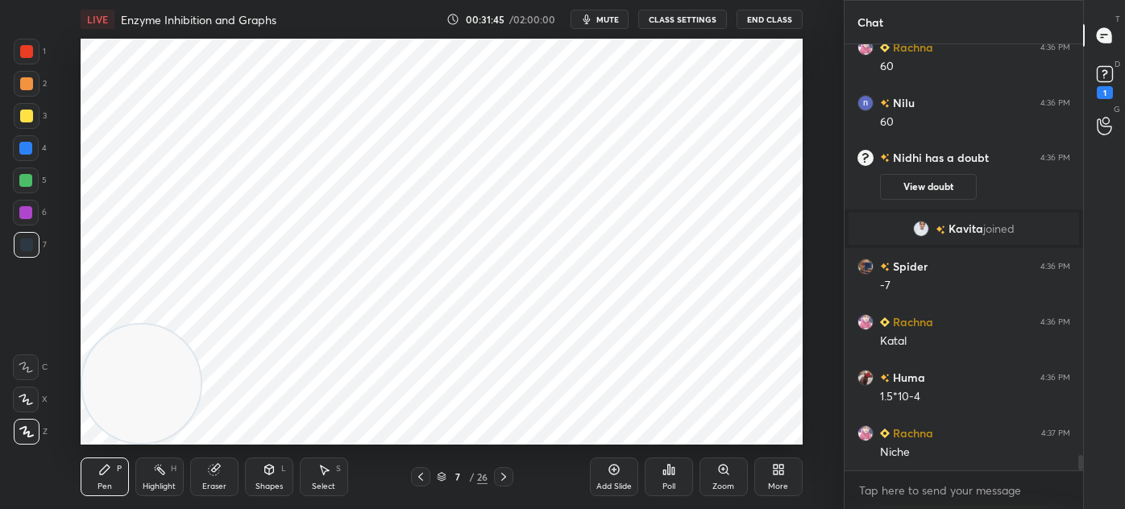
click at [308, 481] on div "Select S" at bounding box center [324, 477] width 48 height 39
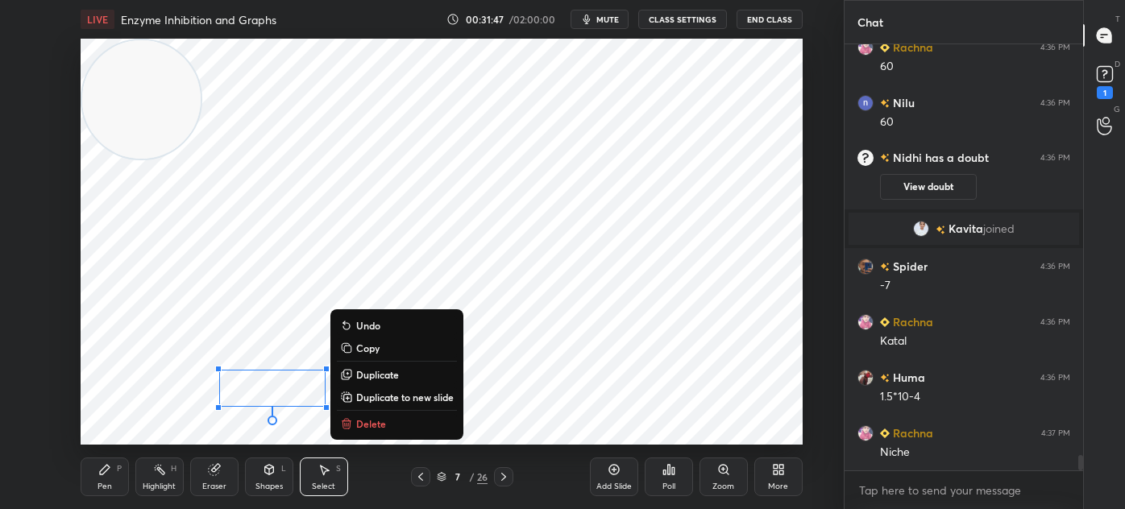
click at [378, 425] on p "Delete" at bounding box center [371, 423] width 30 height 13
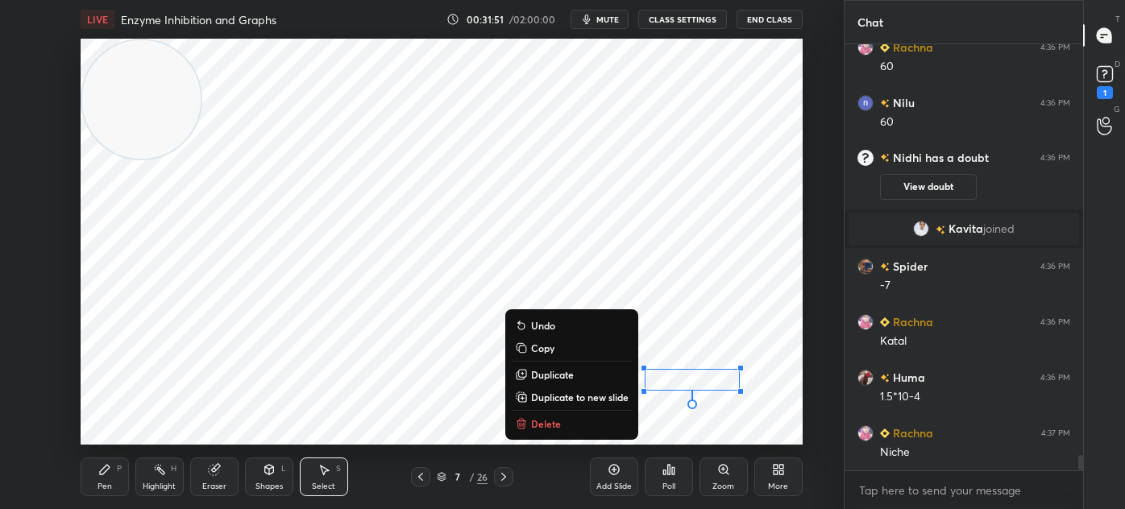
click at [571, 421] on button "Delete" at bounding box center [572, 423] width 120 height 19
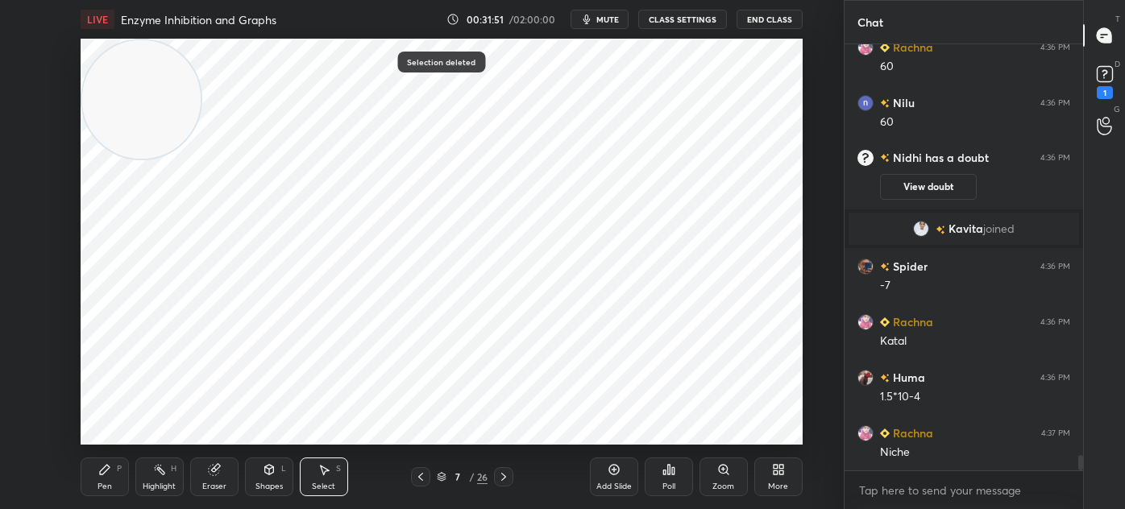
click at [117, 472] on div "P" at bounding box center [119, 469] width 5 height 8
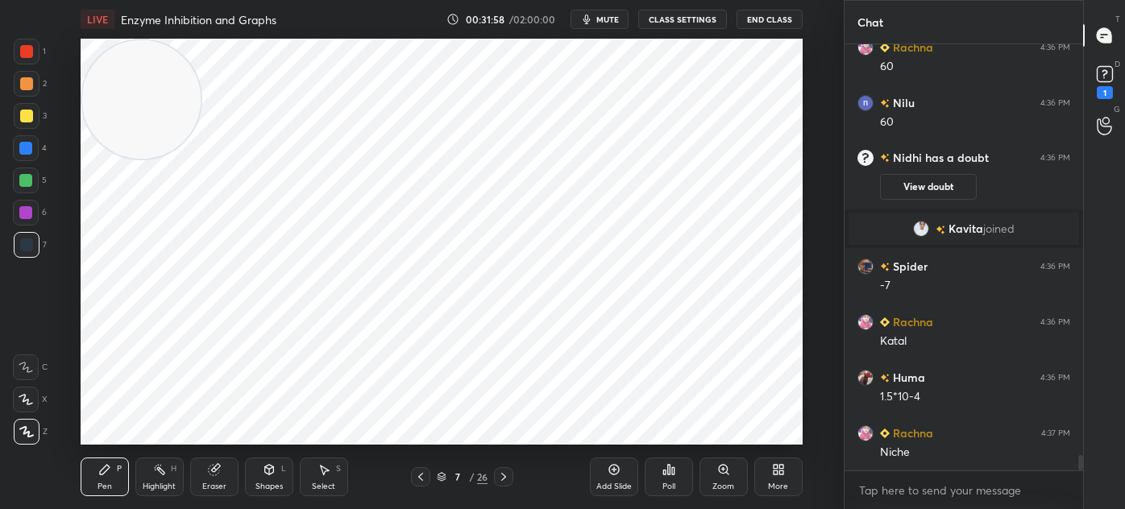
click at [322, 479] on div "Select S" at bounding box center [324, 477] width 48 height 39
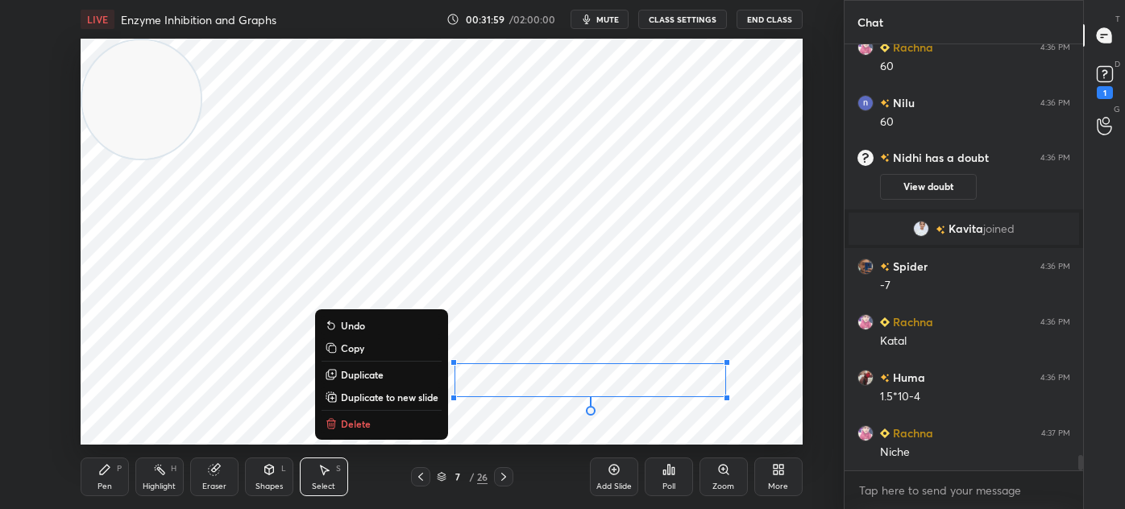
click at [403, 423] on button "Delete" at bounding box center [381, 423] width 120 height 19
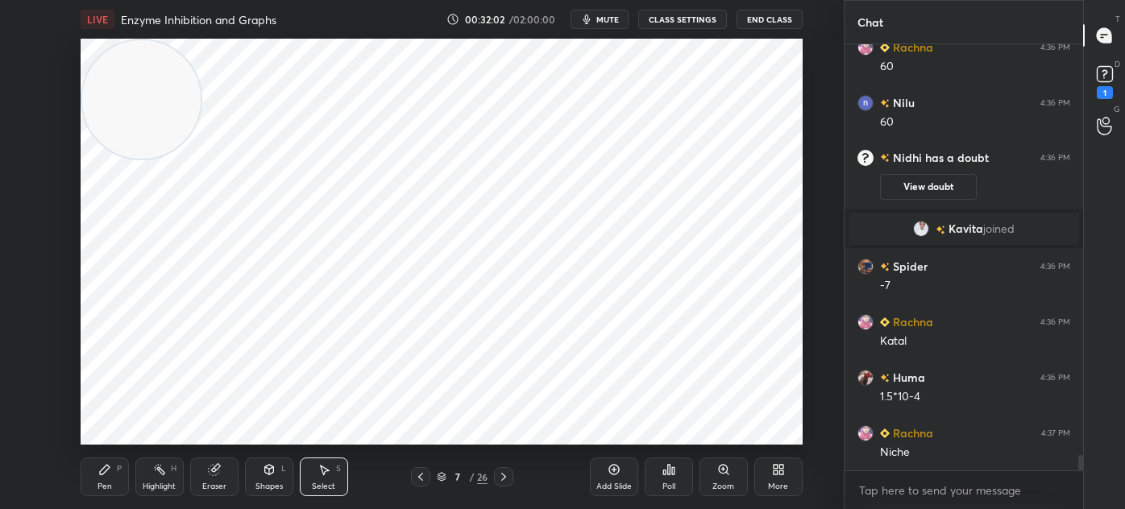
click at [115, 469] on div "Pen P" at bounding box center [105, 477] width 48 height 39
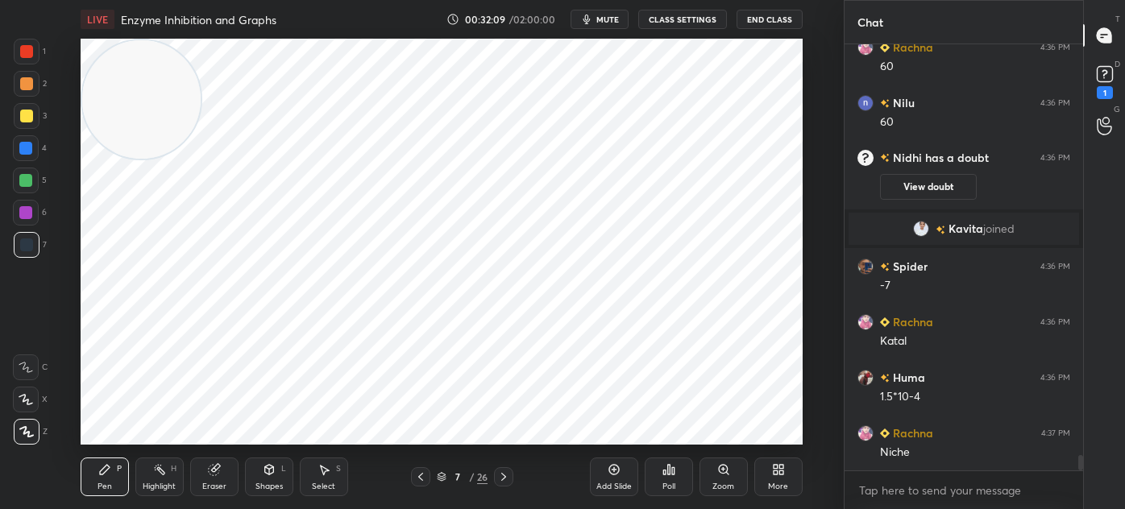
click at [331, 483] on div "Select" at bounding box center [323, 487] width 23 height 8
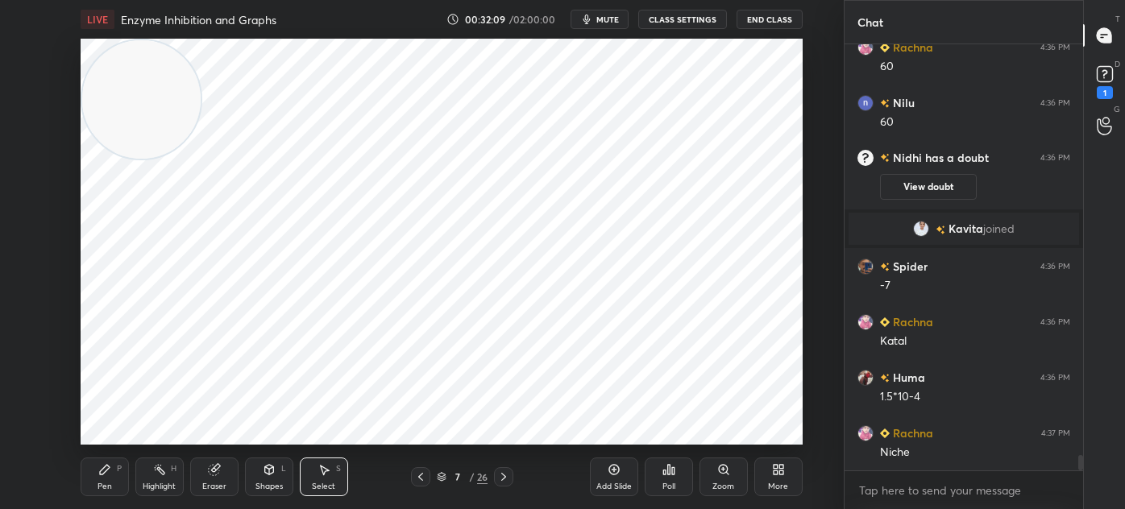
click at [269, 476] on icon at bounding box center [269, 469] width 13 height 13
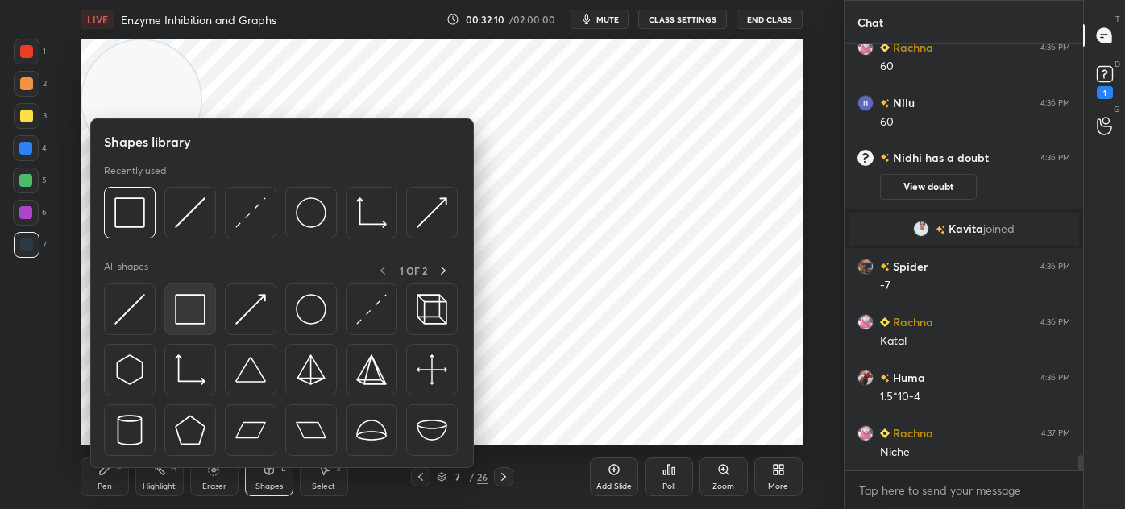
click at [195, 313] on img at bounding box center [190, 309] width 31 height 31
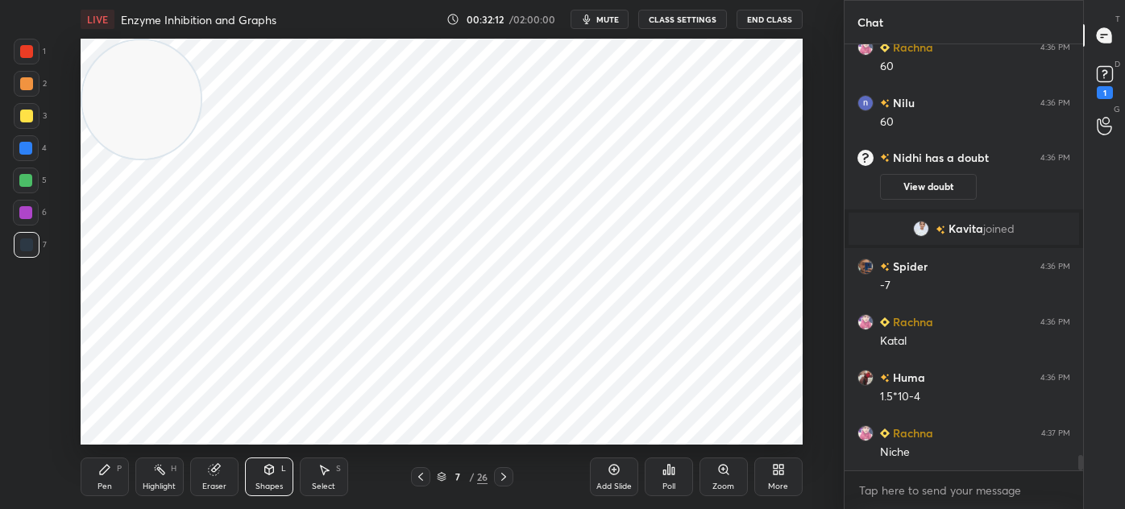
click at [122, 480] on div "Pen P" at bounding box center [105, 477] width 48 height 39
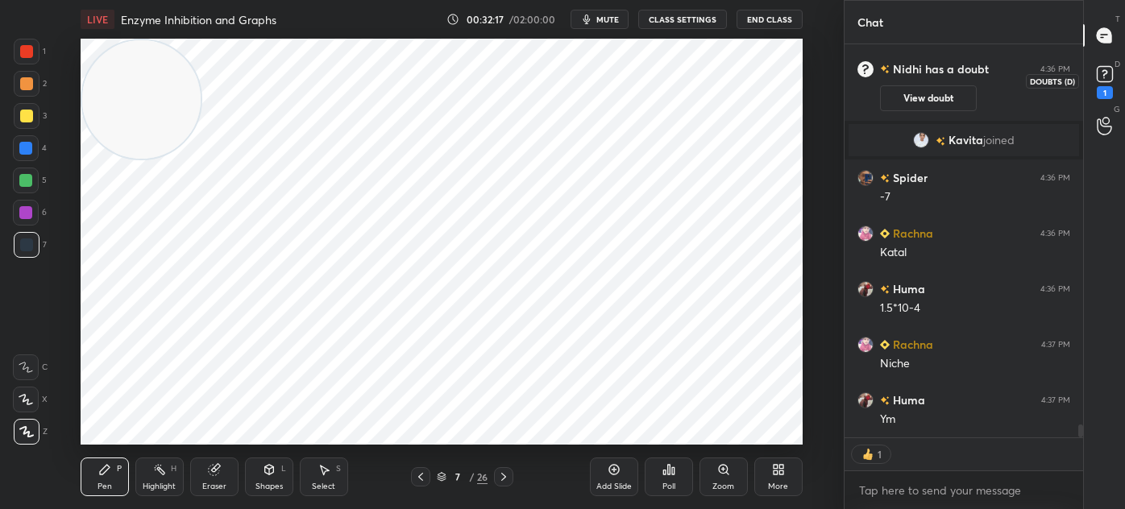
click at [1100, 71] on rect at bounding box center [1104, 74] width 15 height 15
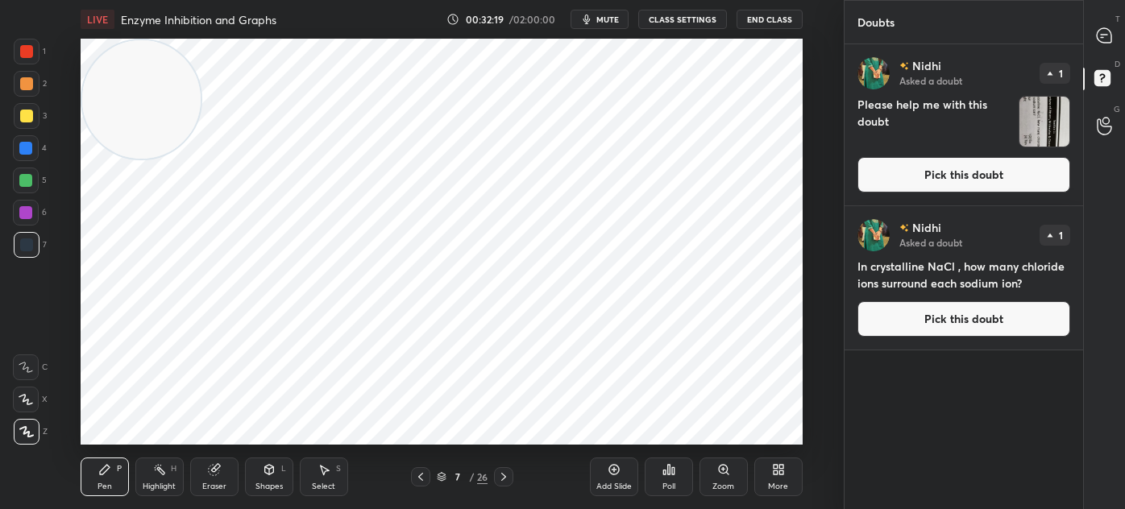
click at [1050, 125] on img "grid" at bounding box center [1044, 122] width 50 height 50
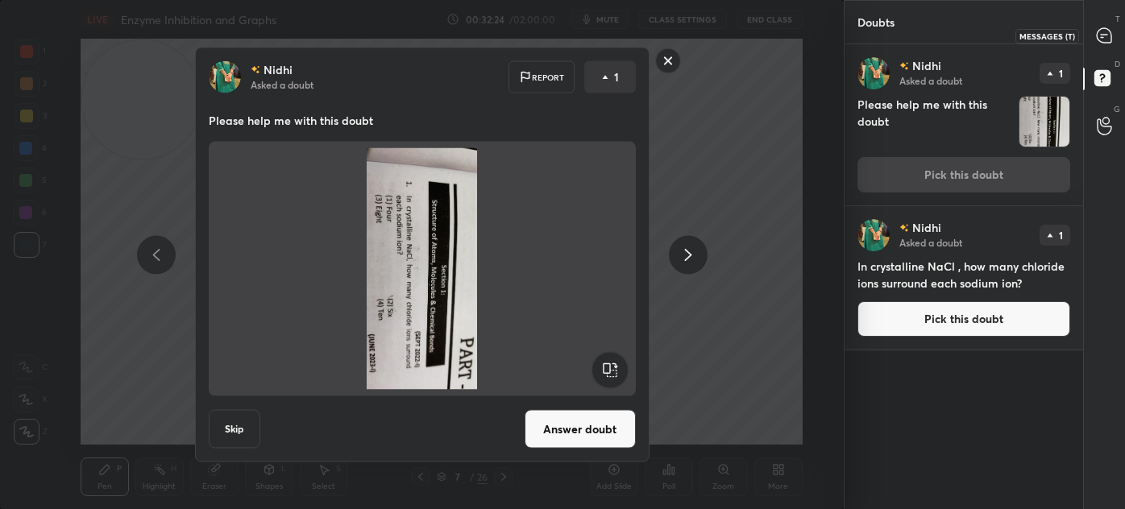
click at [1113, 32] on div at bounding box center [1105, 35] width 32 height 29
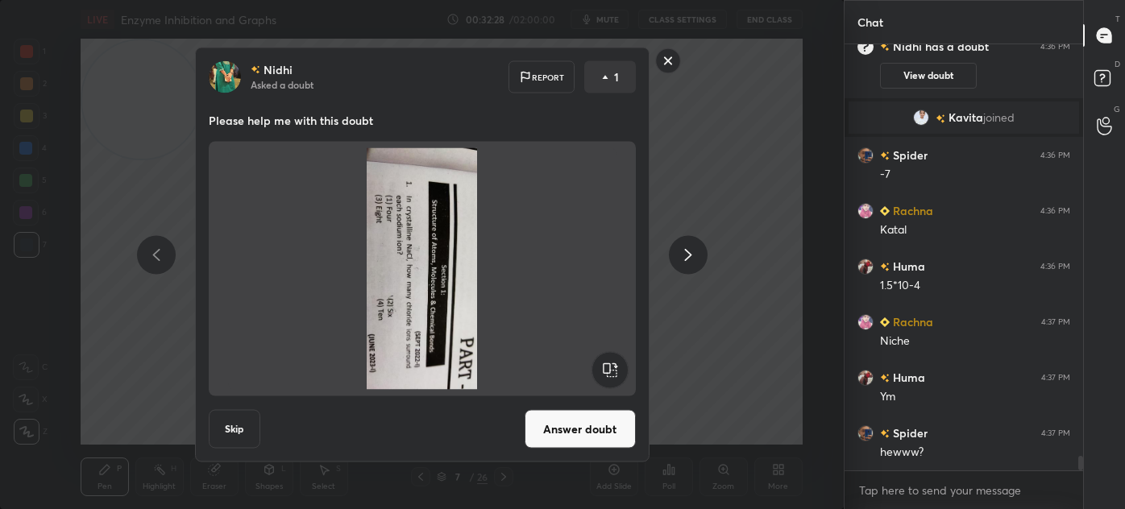
scroll to position [12105, 0]
click at [670, 61] on rect at bounding box center [667, 60] width 25 height 25
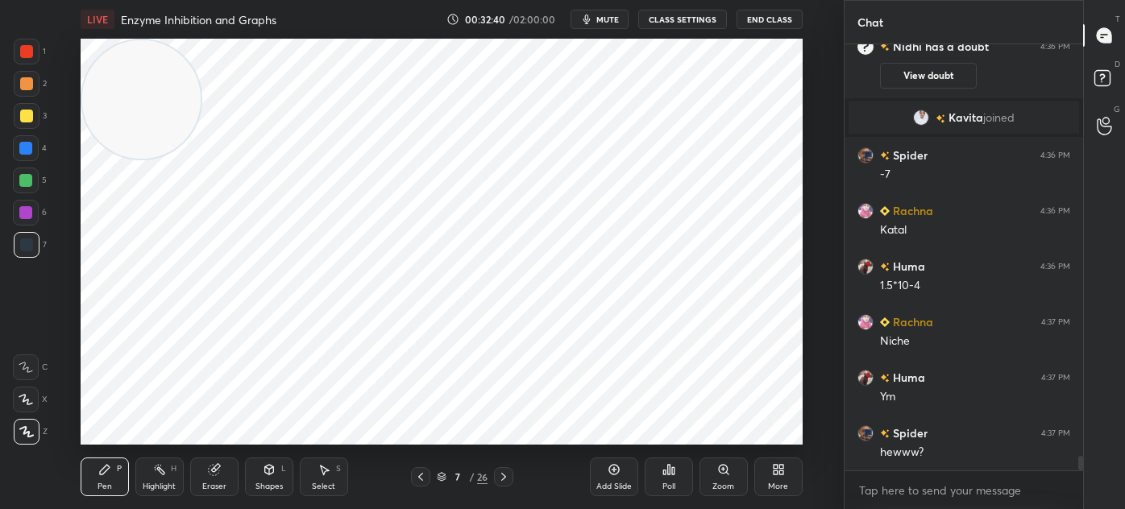
scroll to position [12161, 0]
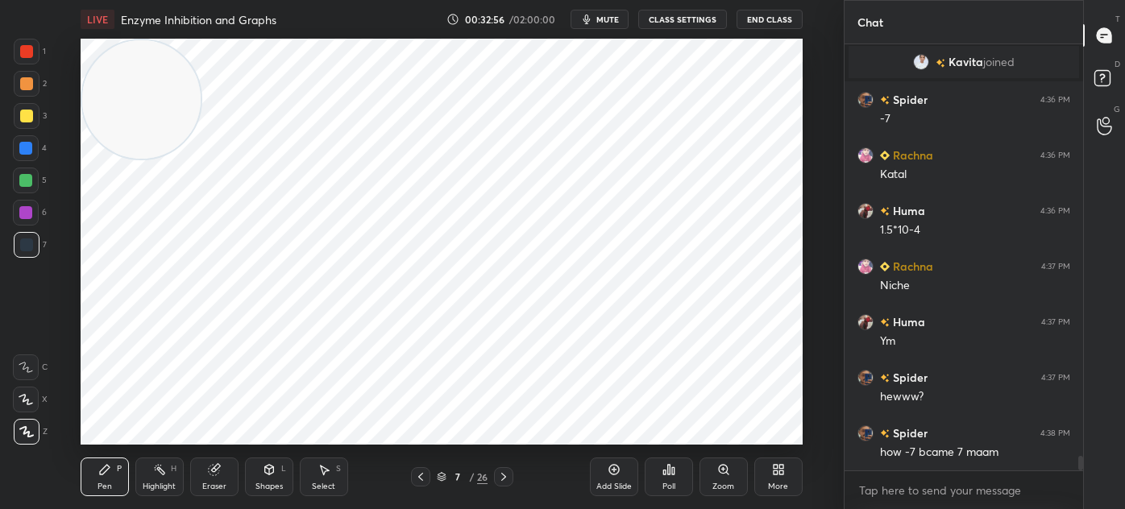
click at [311, 488] on div "Select S" at bounding box center [324, 477] width 48 height 39
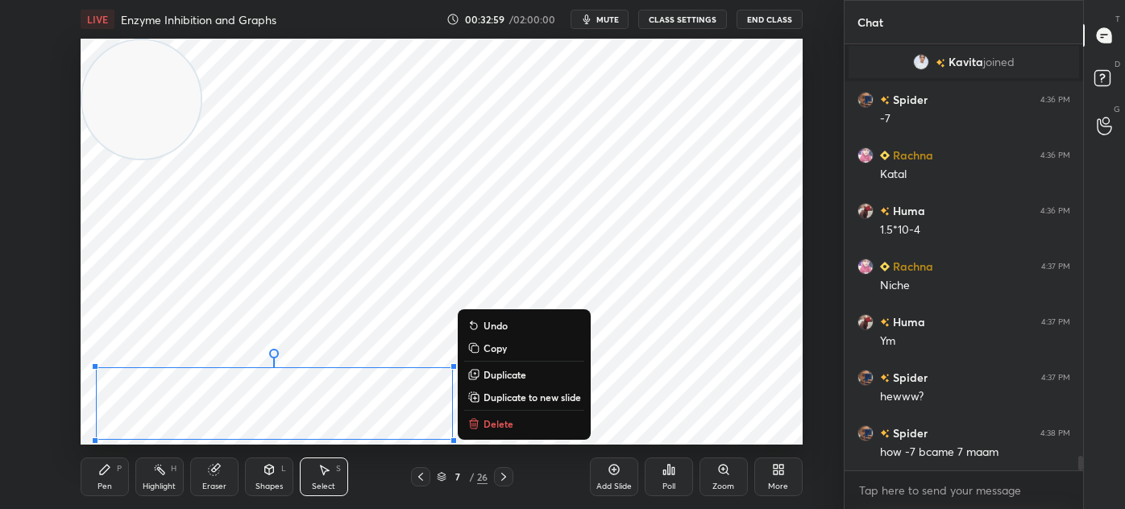
click at [118, 479] on div "Pen P" at bounding box center [105, 477] width 48 height 39
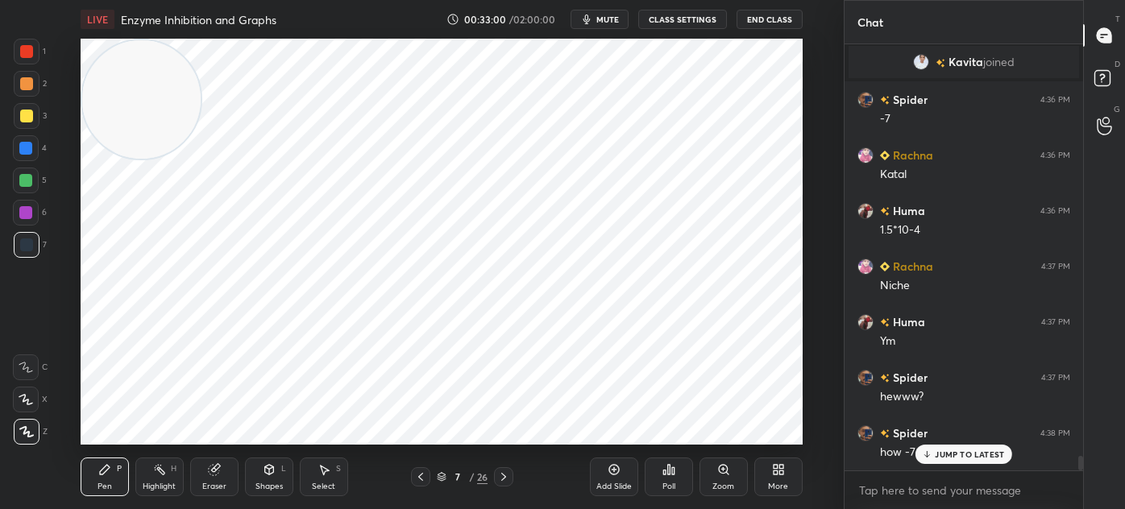
scroll to position [12215, 0]
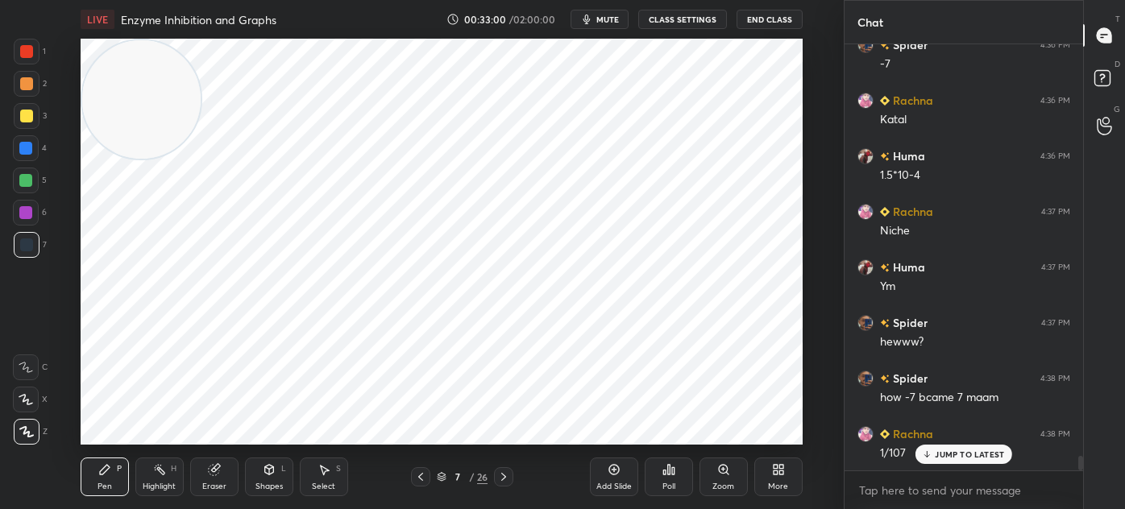
click at [27, 58] on div at bounding box center [27, 52] width 26 height 26
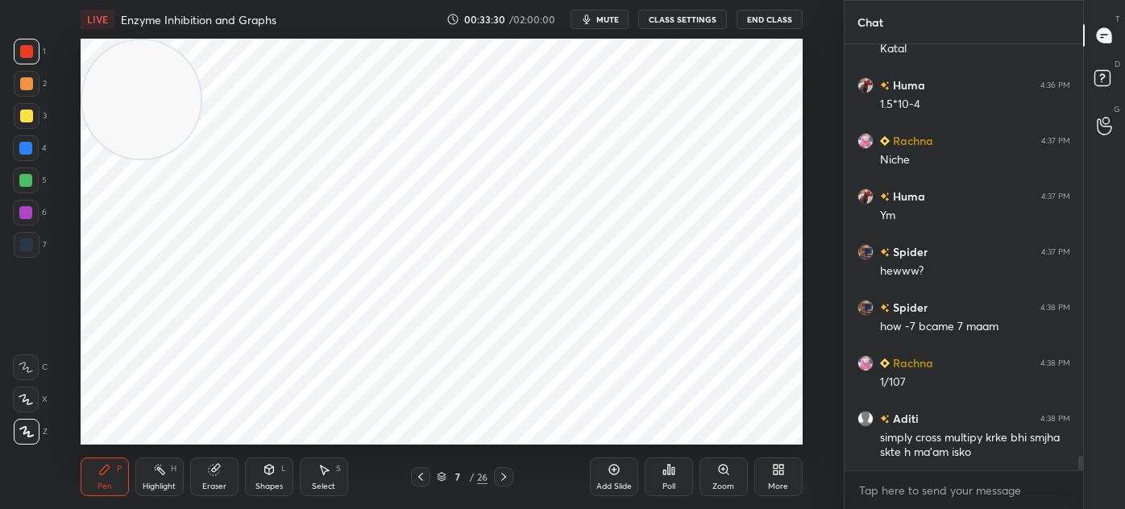
click at [335, 486] on div "Select S" at bounding box center [324, 477] width 48 height 39
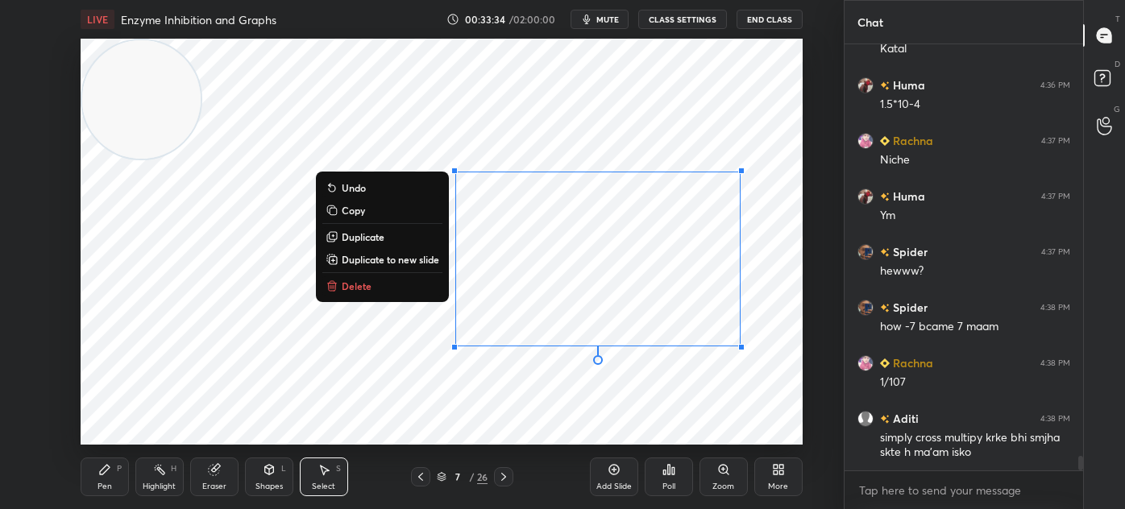
click at [716, 418] on div "0 ° Undo Copy Duplicate Duplicate to new slide Delete" at bounding box center [442, 242] width 722 height 406
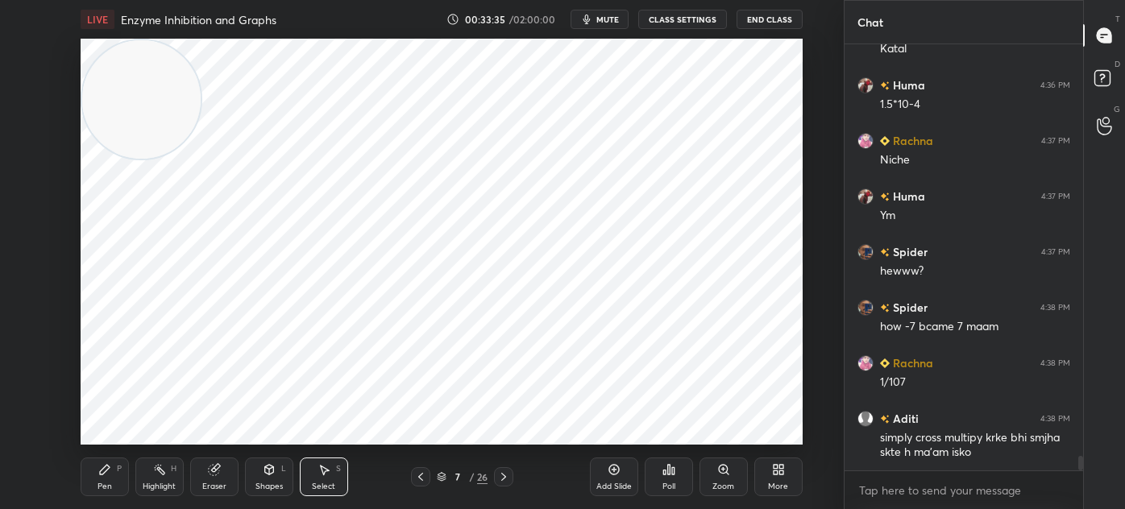
scroll to position [12342, 0]
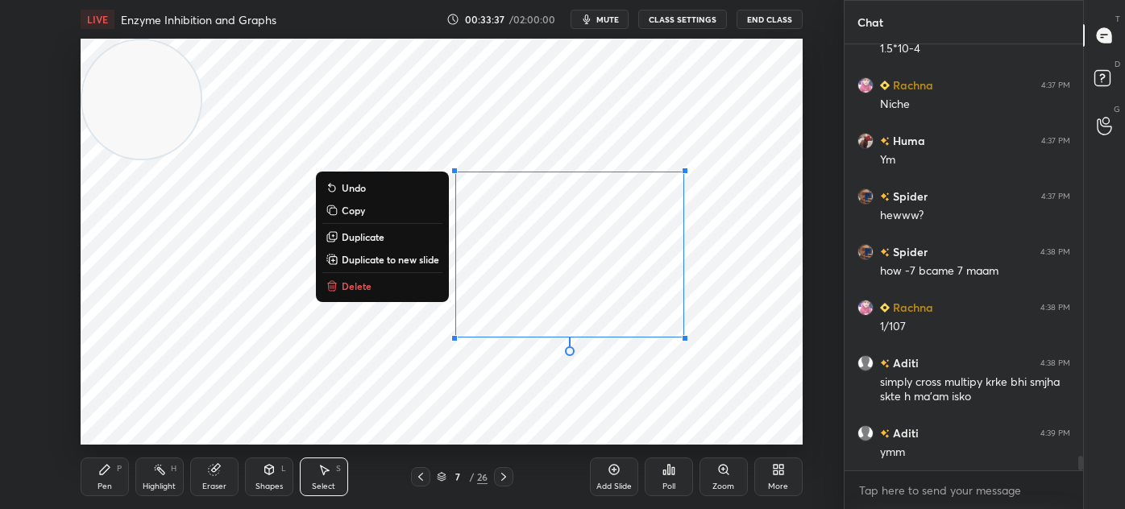
click at [627, 410] on div "0 ° Undo Copy Duplicate Duplicate to new slide Delete" at bounding box center [442, 242] width 722 height 406
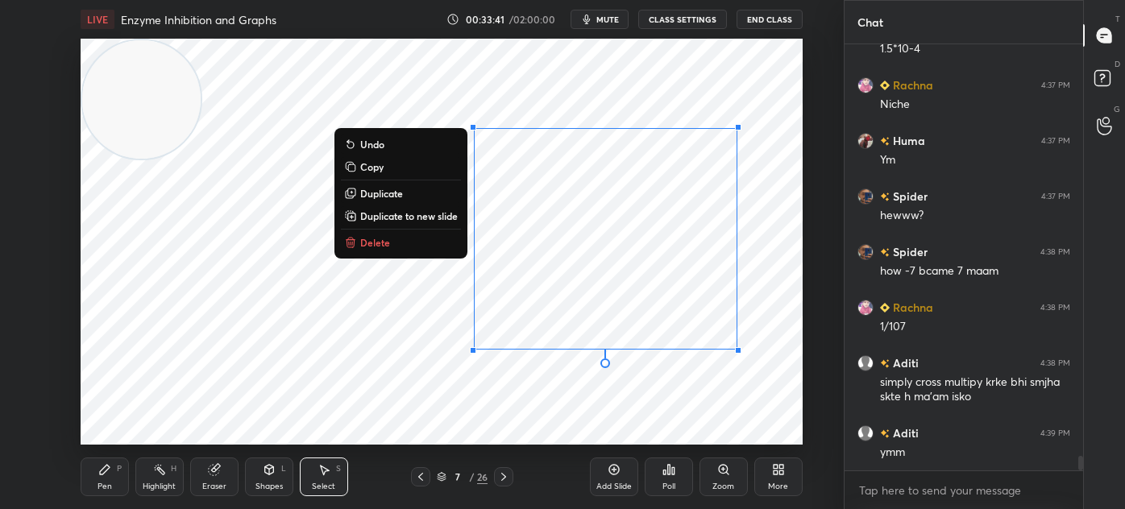
click at [110, 479] on div "Pen P" at bounding box center [105, 477] width 48 height 39
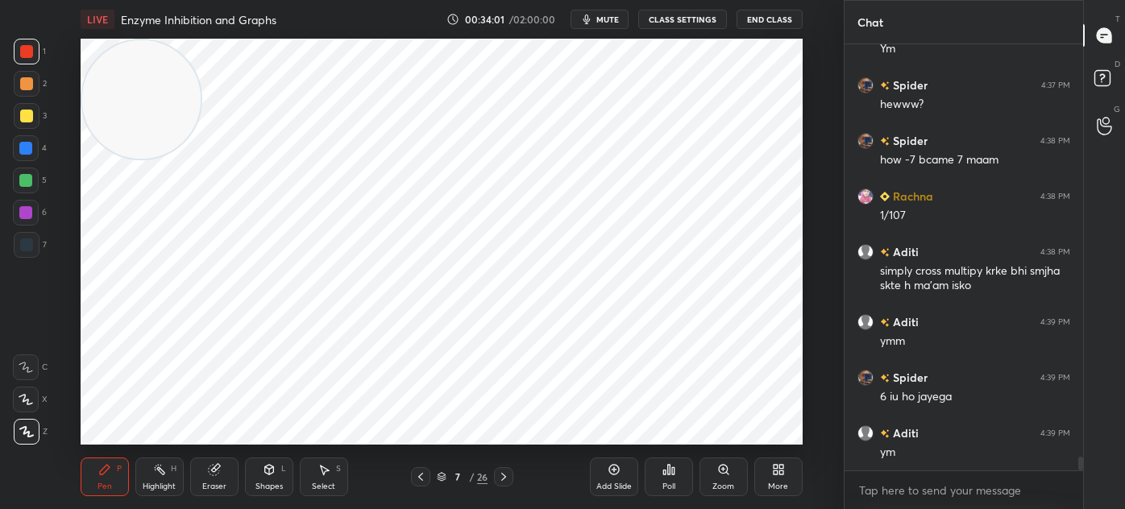
scroll to position [12509, 0]
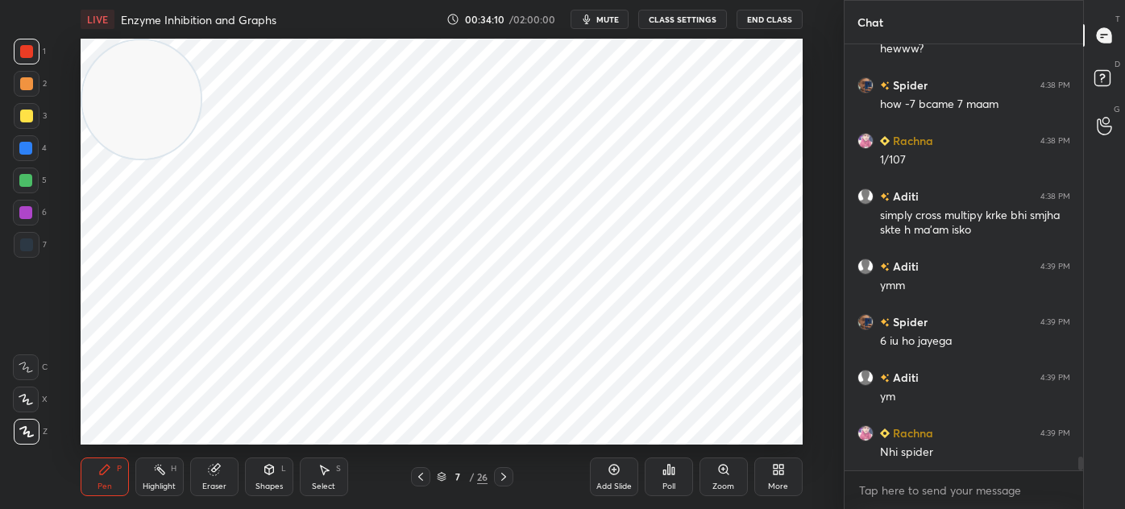
click at [238, 482] on div "Eraser" at bounding box center [214, 477] width 48 height 39
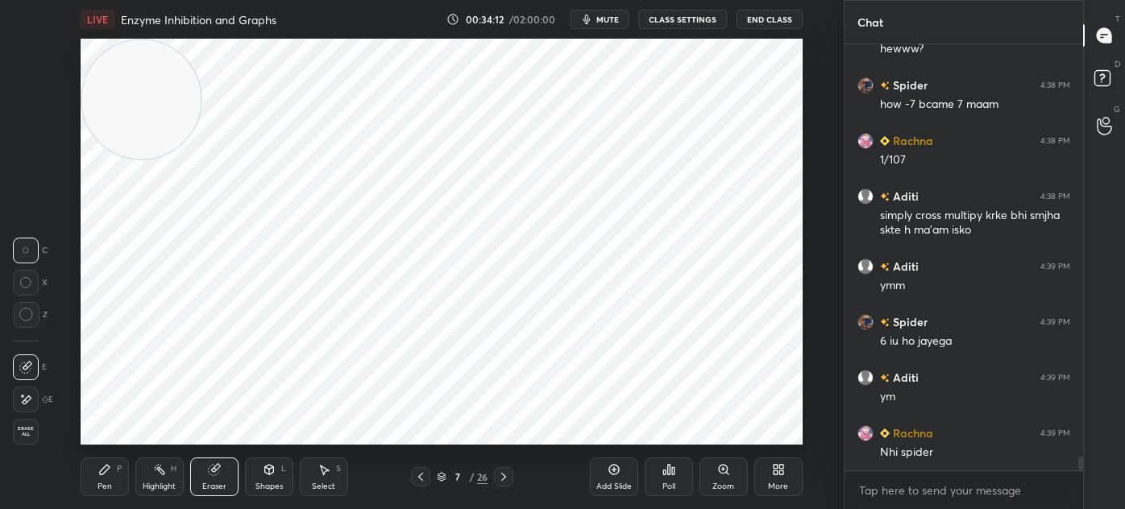
click at [126, 476] on div "Pen P" at bounding box center [105, 477] width 48 height 39
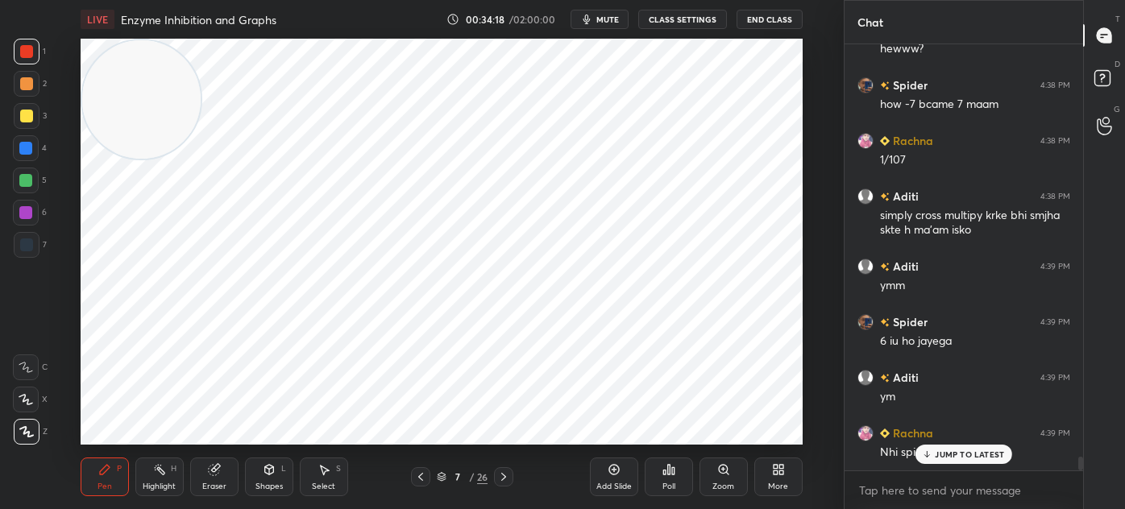
scroll to position [12563, 0]
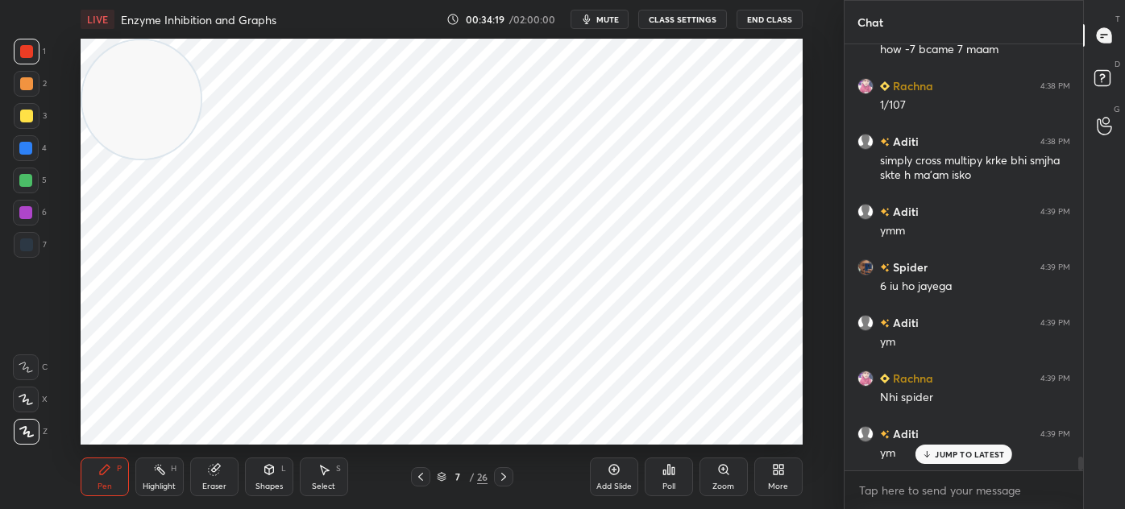
click at [333, 477] on div "Select S" at bounding box center [324, 477] width 48 height 39
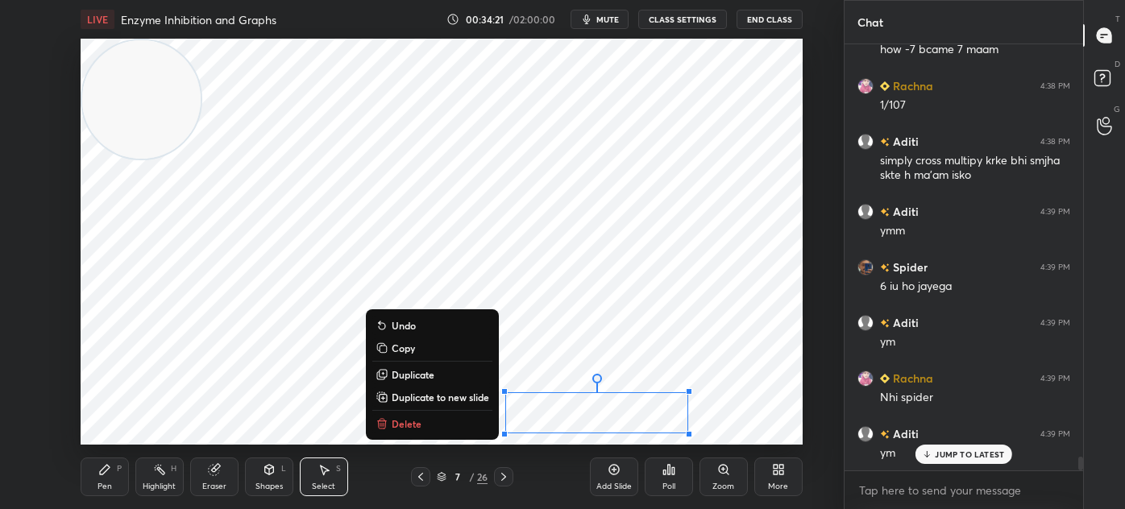
click at [476, 425] on button "Delete" at bounding box center [432, 423] width 120 height 19
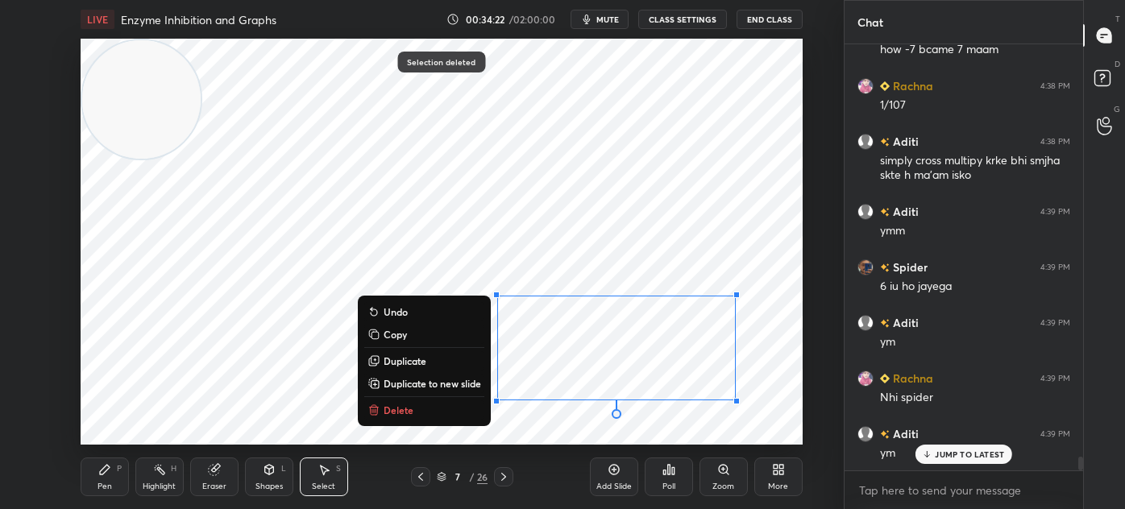
click at [417, 409] on button "Delete" at bounding box center [424, 409] width 120 height 19
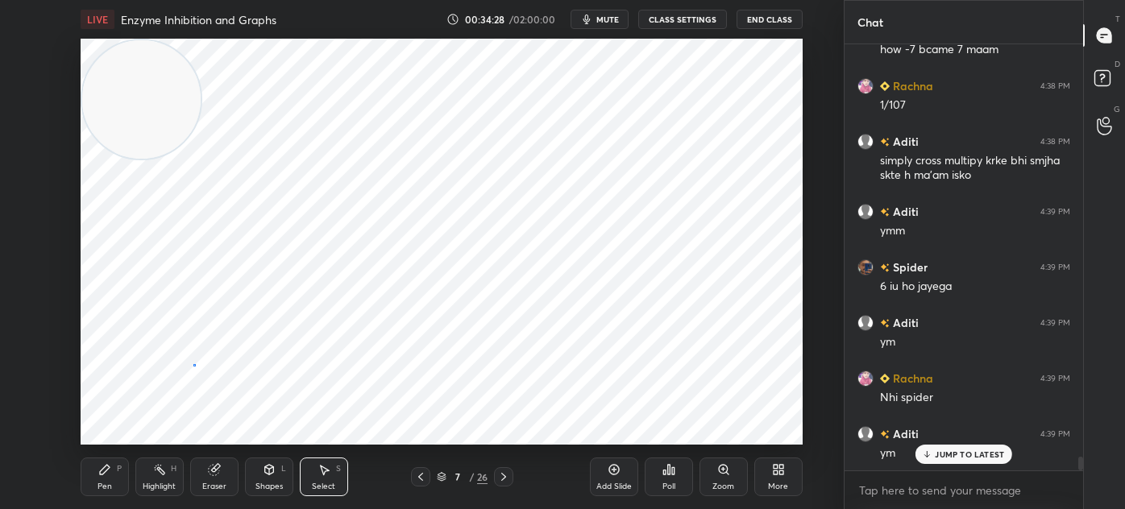
click at [197, 369] on div "0 ° Undo Copy Duplicate Duplicate to new slide Delete" at bounding box center [442, 242] width 722 height 406
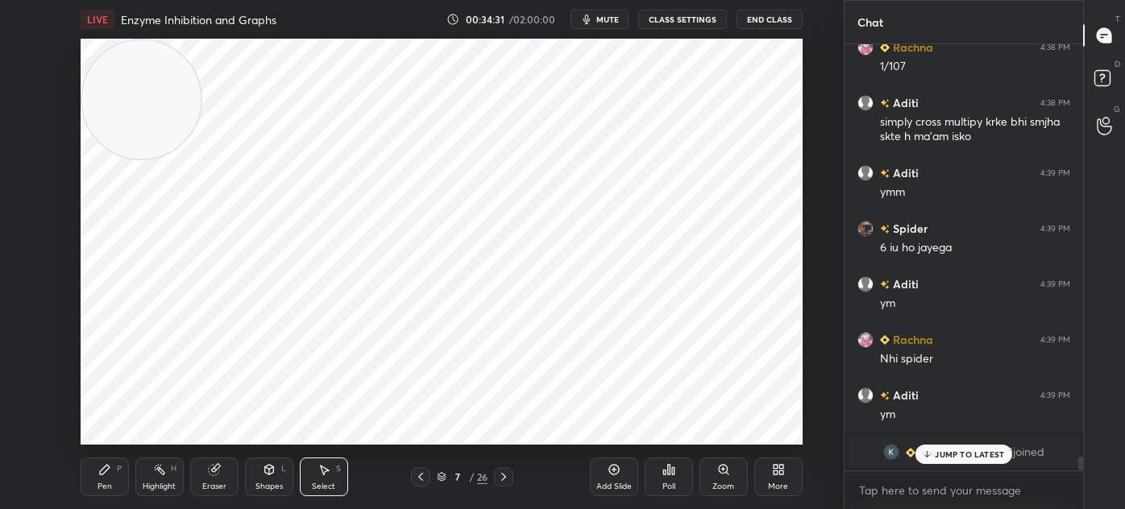
click at [583, 475] on div "7 / 26" at bounding box center [462, 476] width 255 height 19
click at [612, 483] on div "Add Slide" at bounding box center [613, 487] width 35 height 8
click at [105, 488] on div "Pen" at bounding box center [104, 487] width 15 height 8
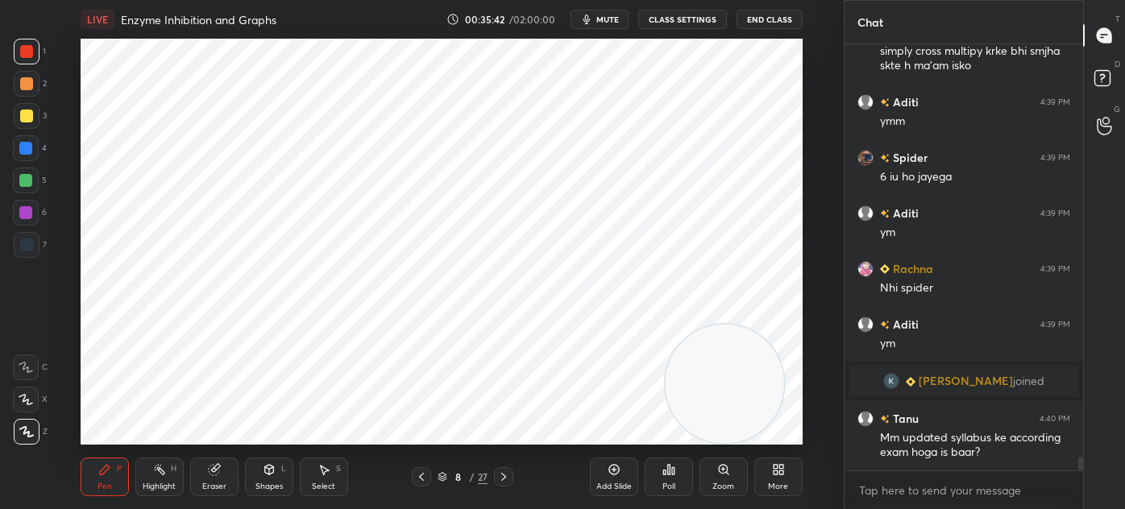
scroll to position [12729, 0]
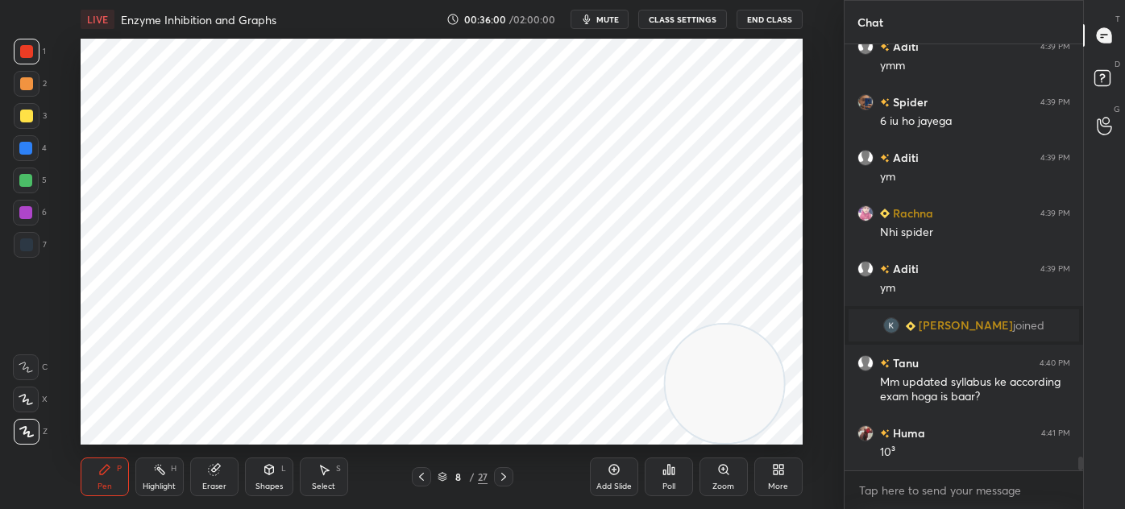
click at [610, 469] on icon at bounding box center [614, 469] width 13 height 13
click at [446, 478] on icon at bounding box center [442, 477] width 10 height 10
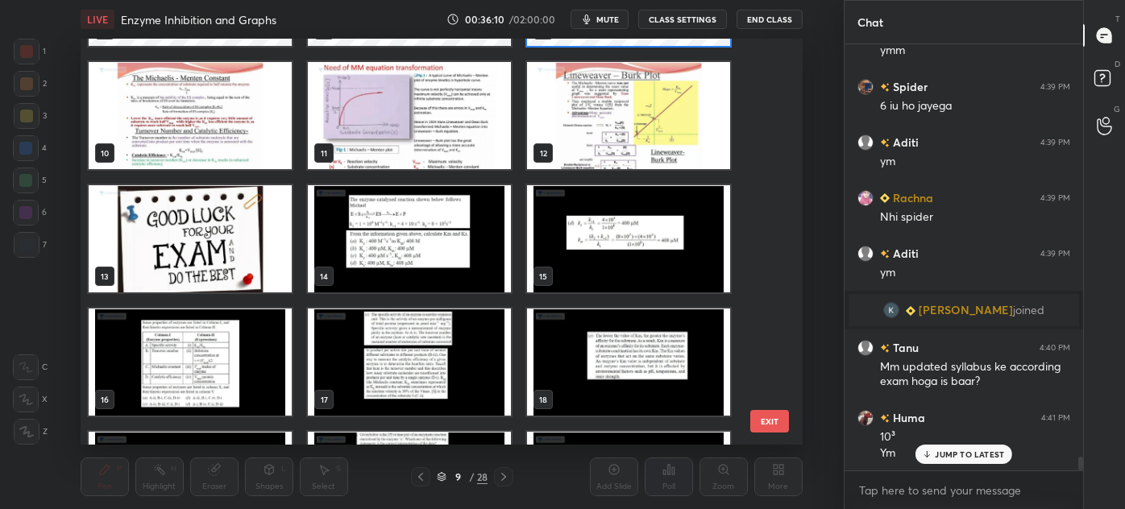
scroll to position [711, 0]
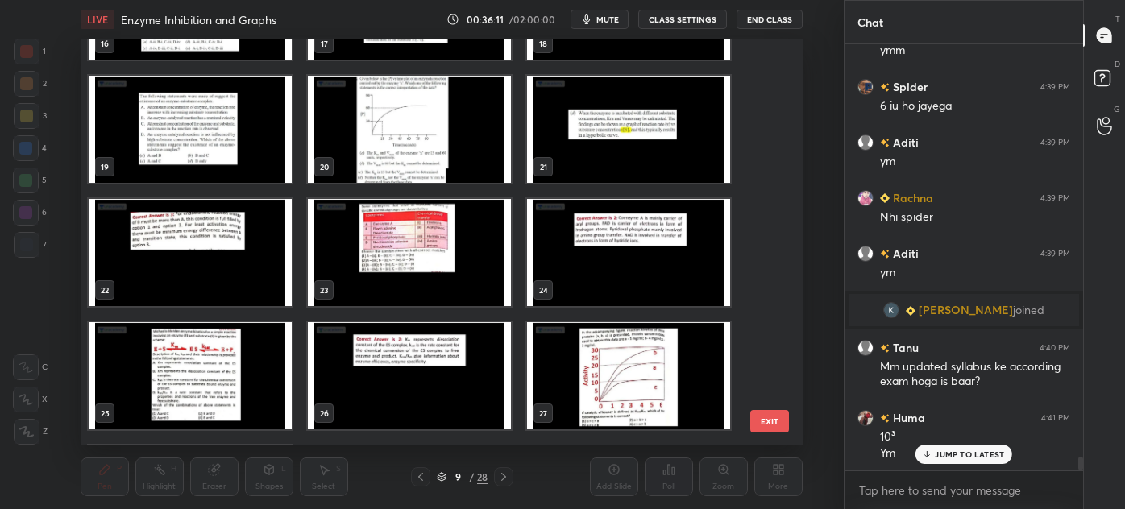
click at [765, 371] on div "16 17 18 19 20 21 22 23 24 25 26 27 28" at bounding box center [428, 242] width 694 height 406
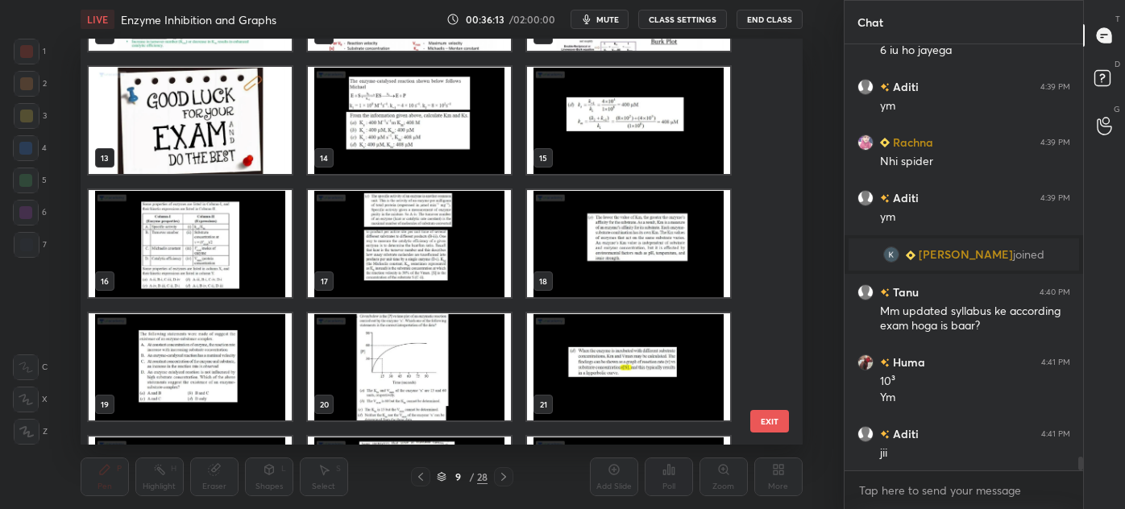
scroll to position [475, 0]
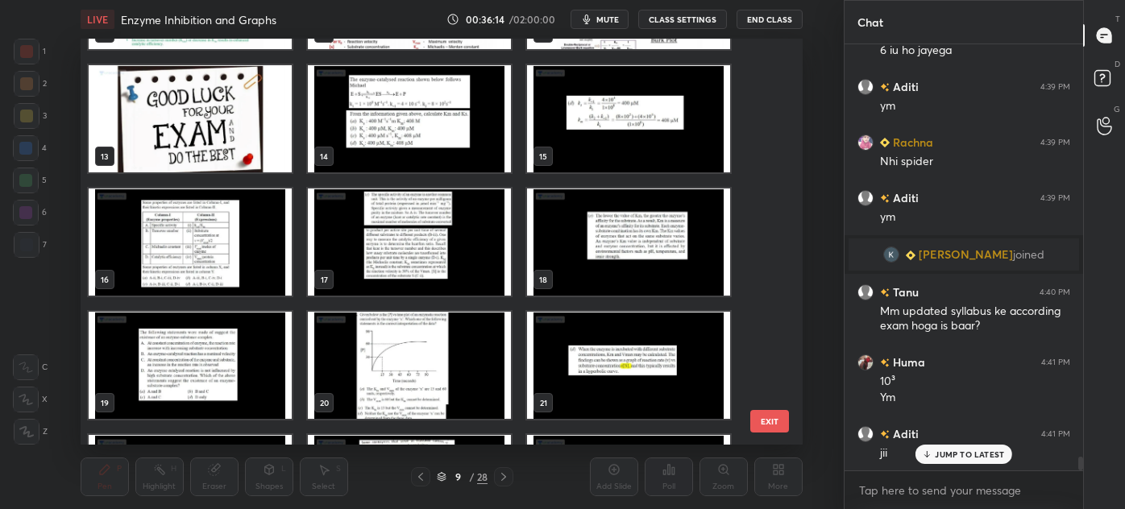
click at [408, 363] on img "grid" at bounding box center [409, 365] width 203 height 107
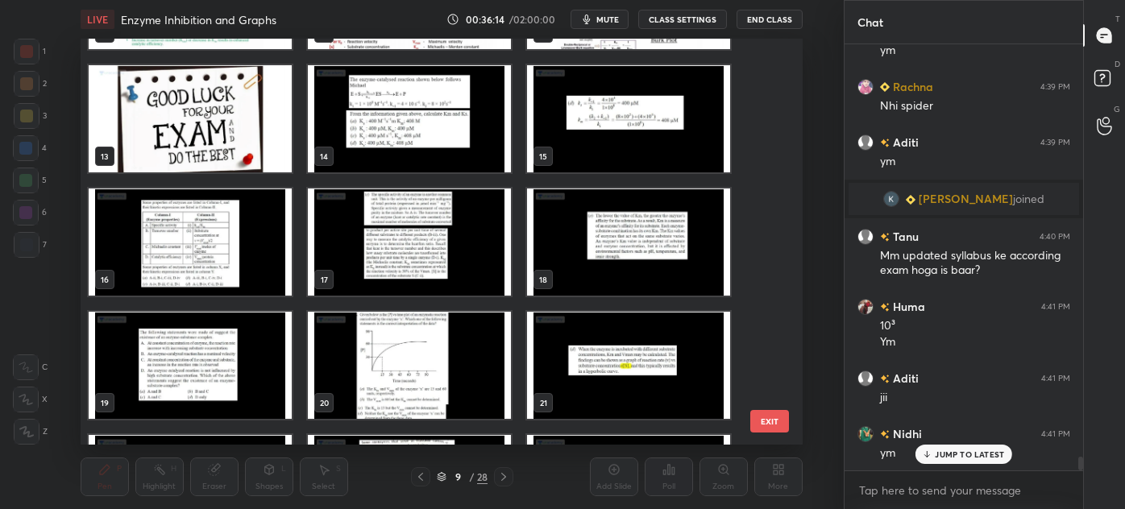
click at [409, 364] on img "grid" at bounding box center [409, 365] width 203 height 107
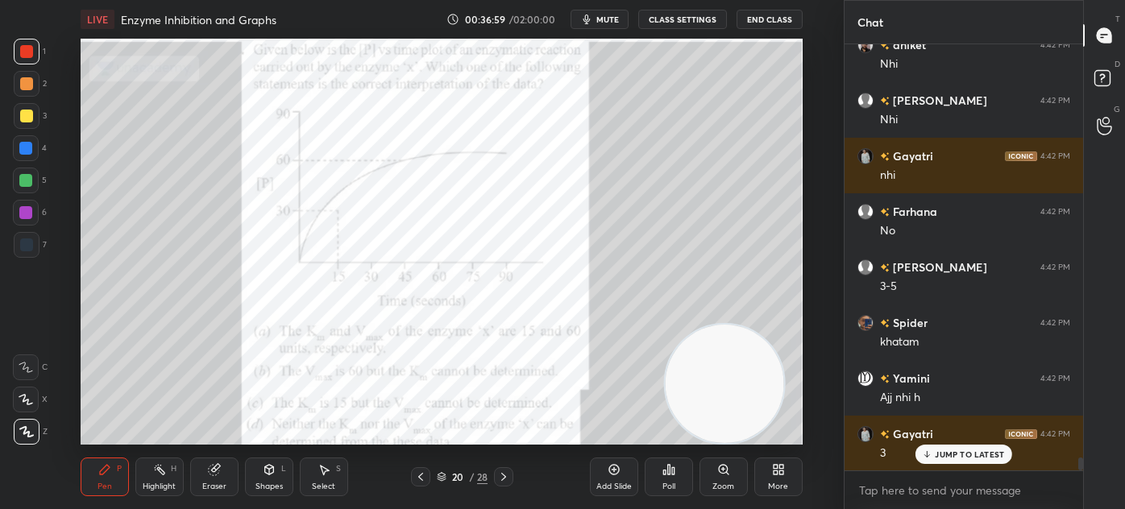
scroll to position [13592, 0]
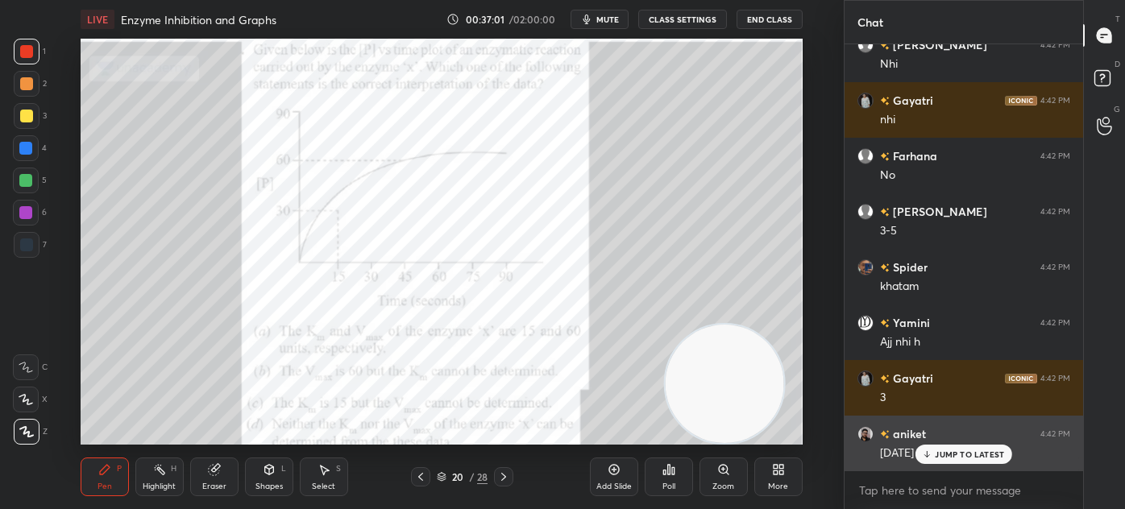
click at [950, 455] on p "JUMP TO LATEST" at bounding box center [969, 455] width 69 height 10
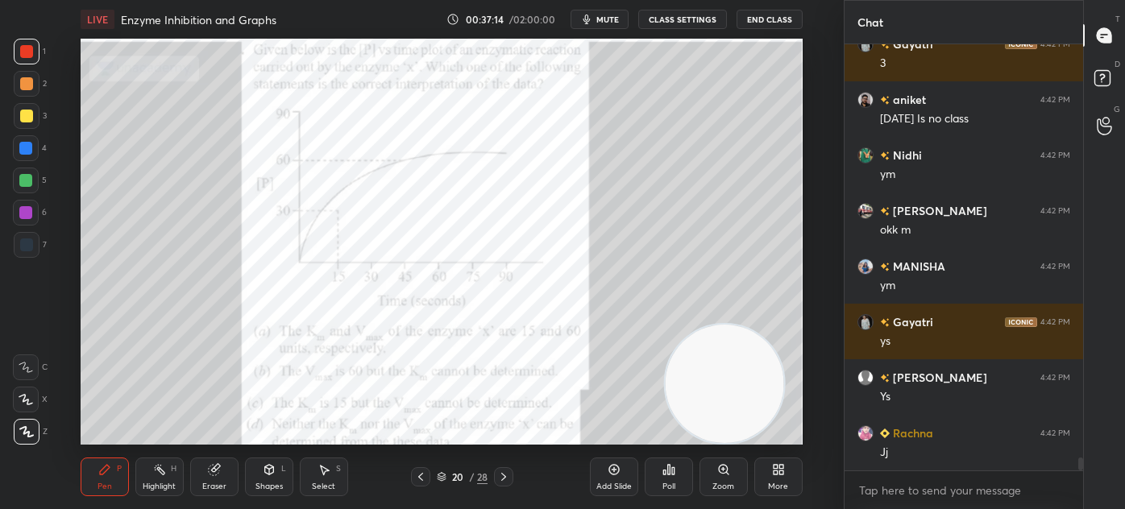
scroll to position [14037, 0]
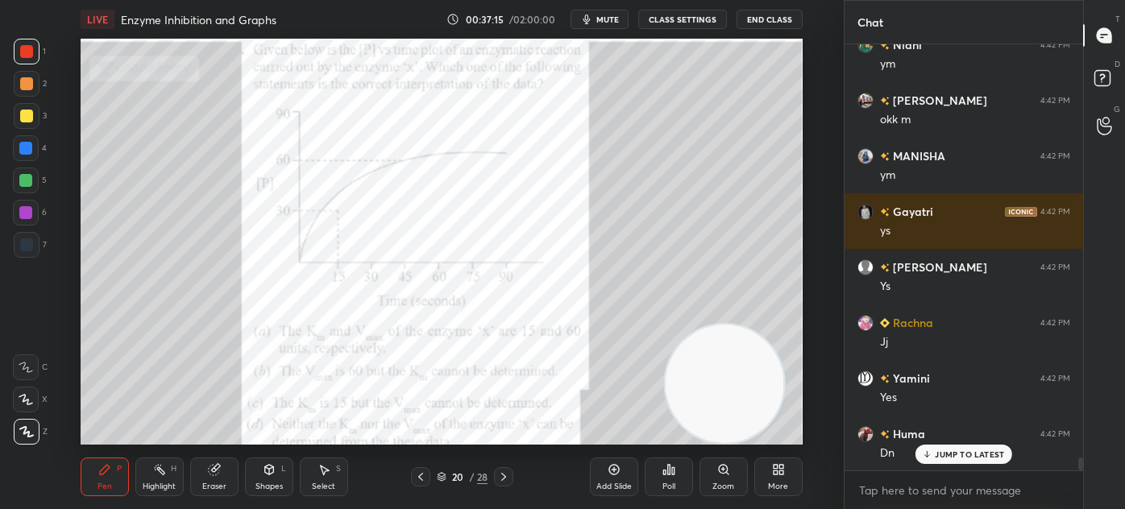
click at [27, 113] on div at bounding box center [26, 116] width 13 height 13
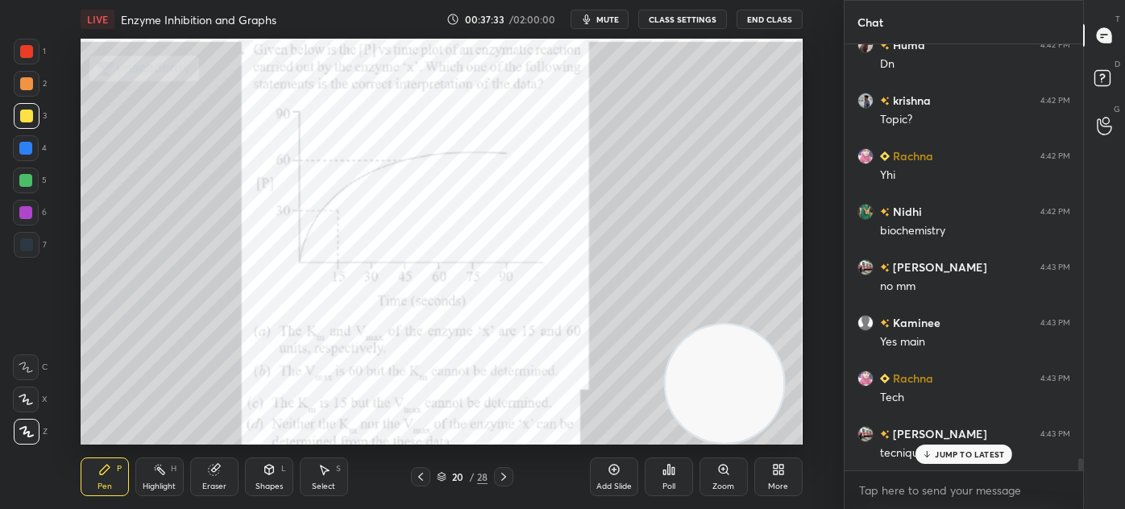
scroll to position [14482, 0]
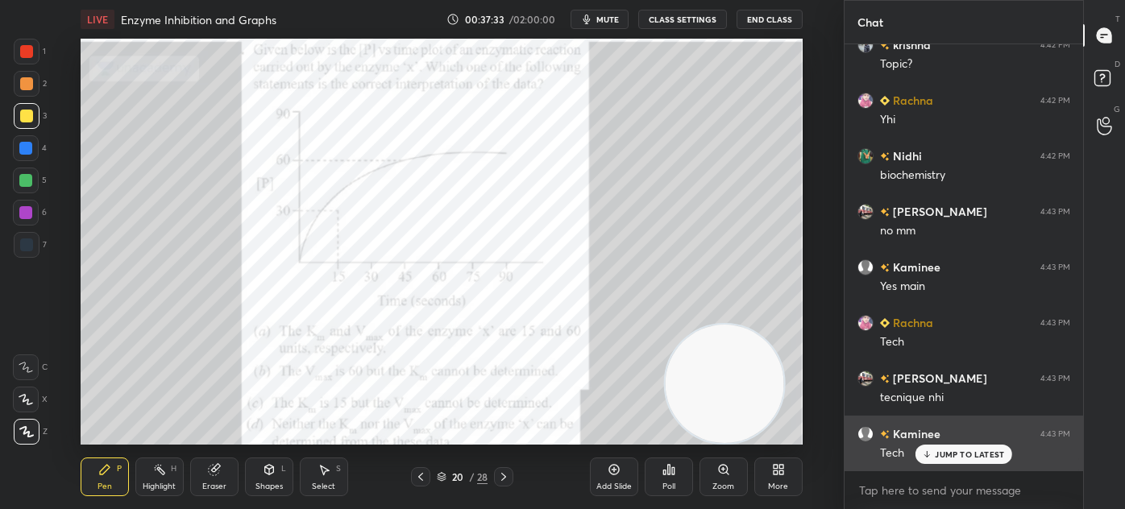
click at [932, 450] on icon at bounding box center [927, 455] width 10 height 10
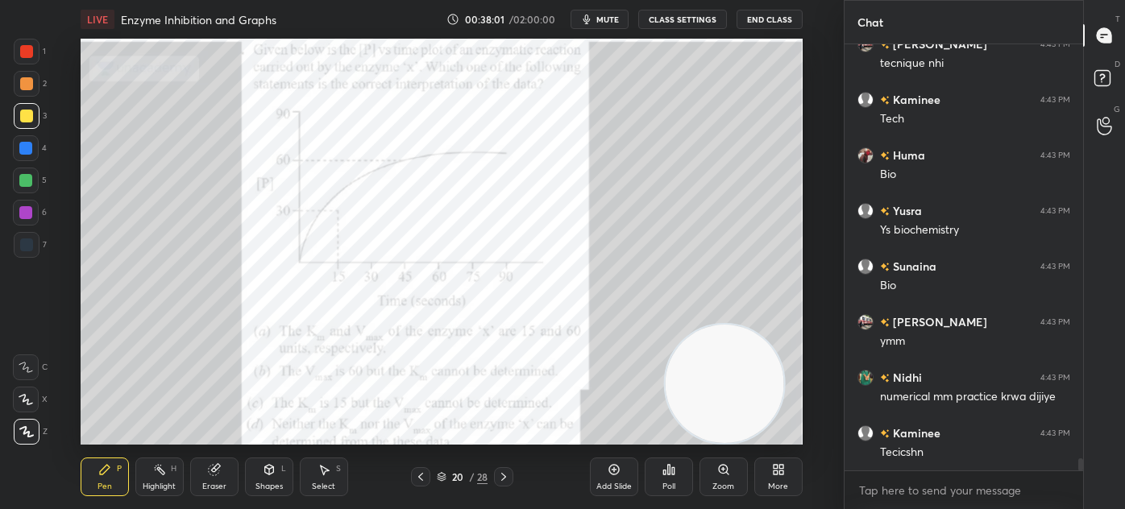
scroll to position [14871, 0]
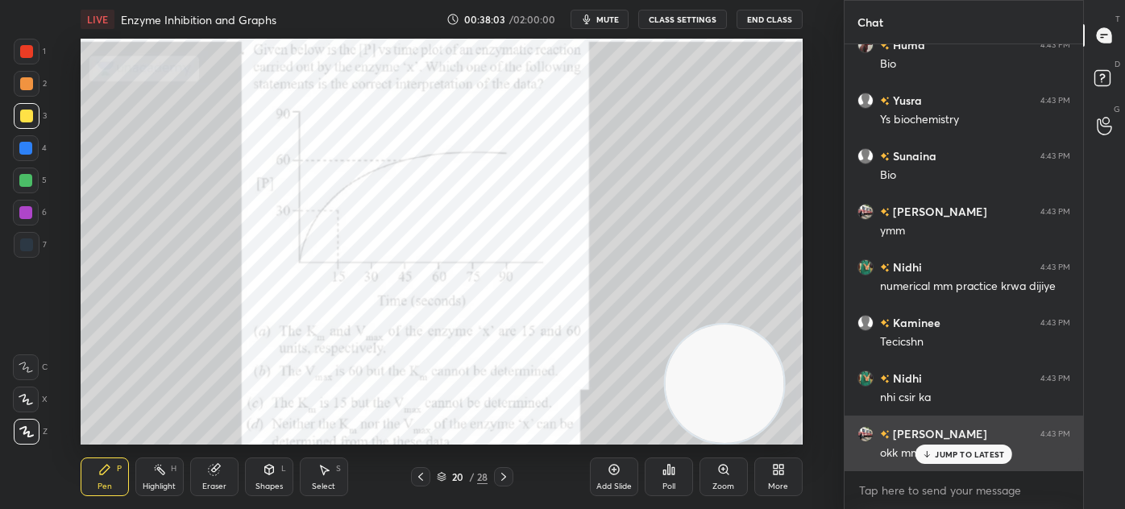
click at [939, 450] on p "JUMP TO LATEST" at bounding box center [969, 455] width 69 height 10
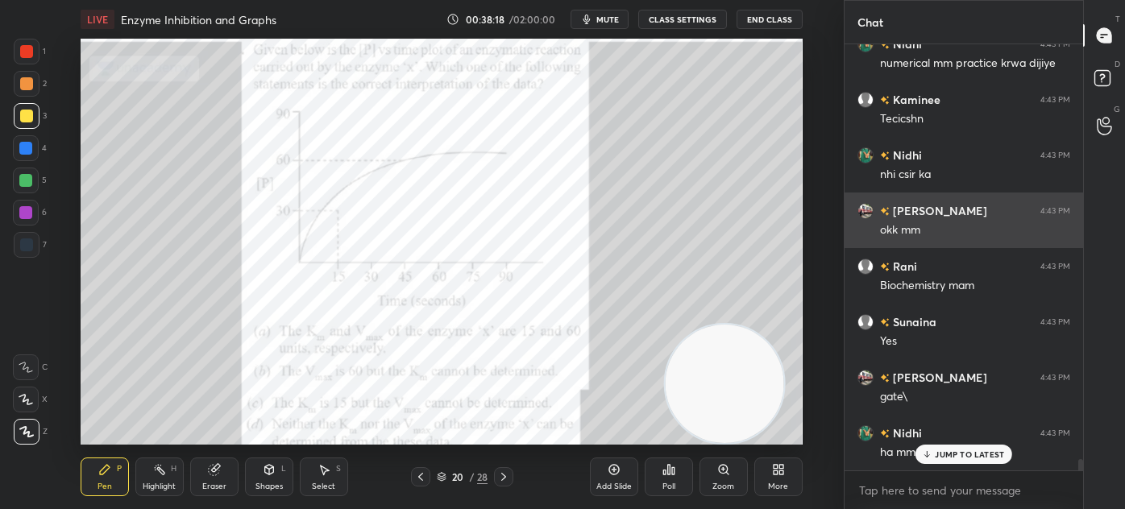
scroll to position [15219, 0]
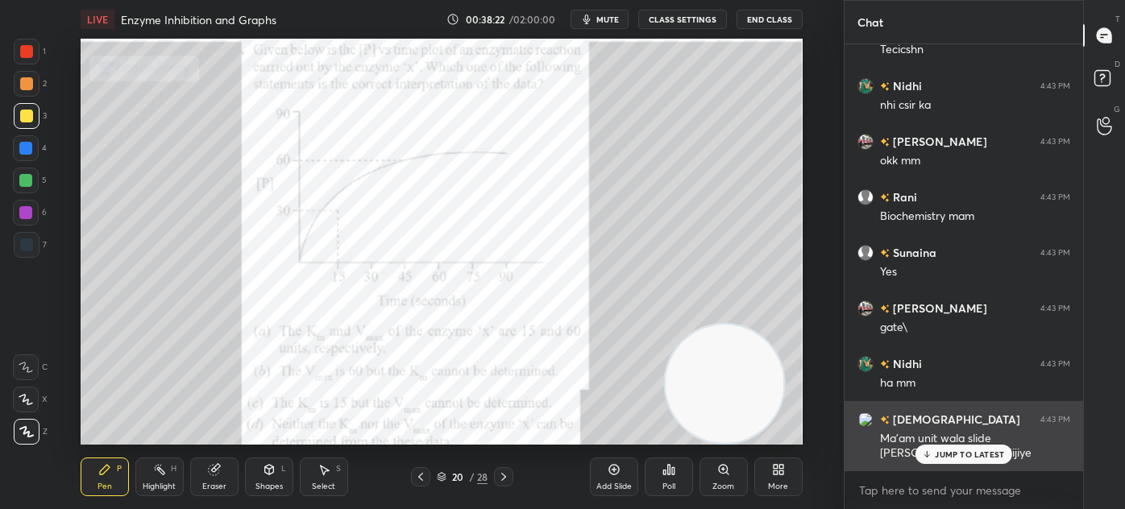
click at [940, 454] on p "JUMP TO LATEST" at bounding box center [969, 455] width 69 height 10
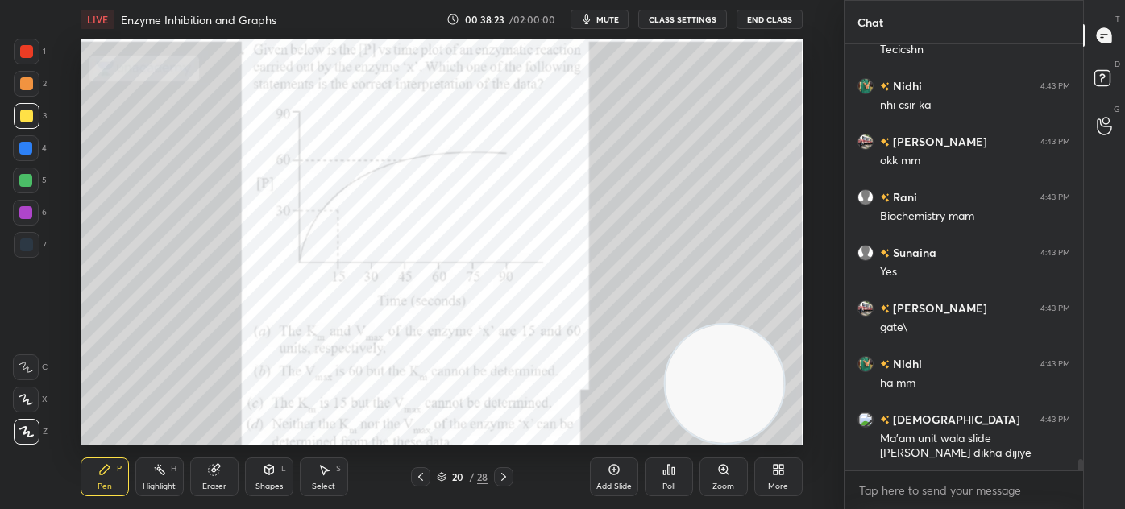
click at [442, 480] on icon at bounding box center [442, 480] width 8 height 2
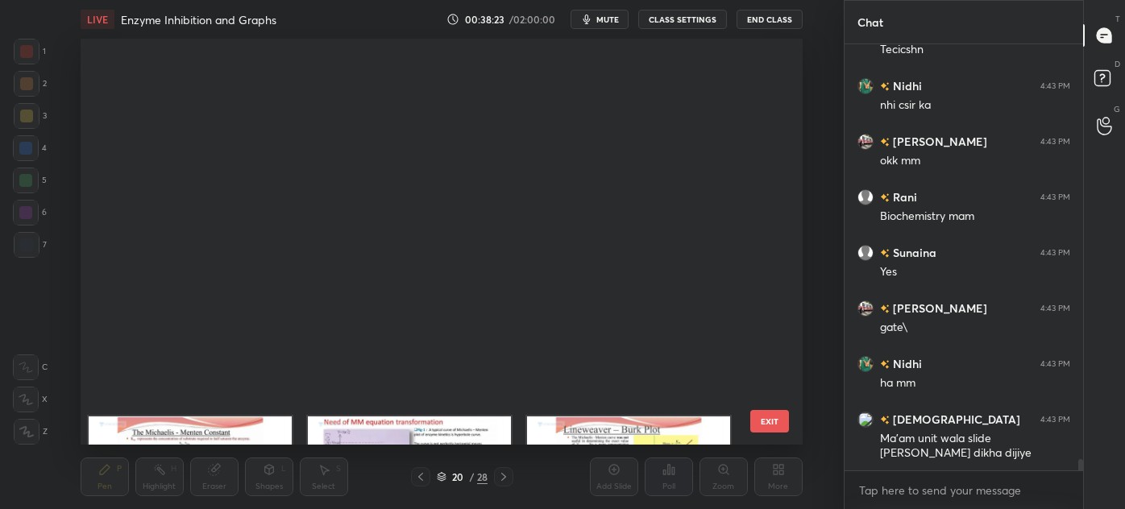
scroll to position [457, 0]
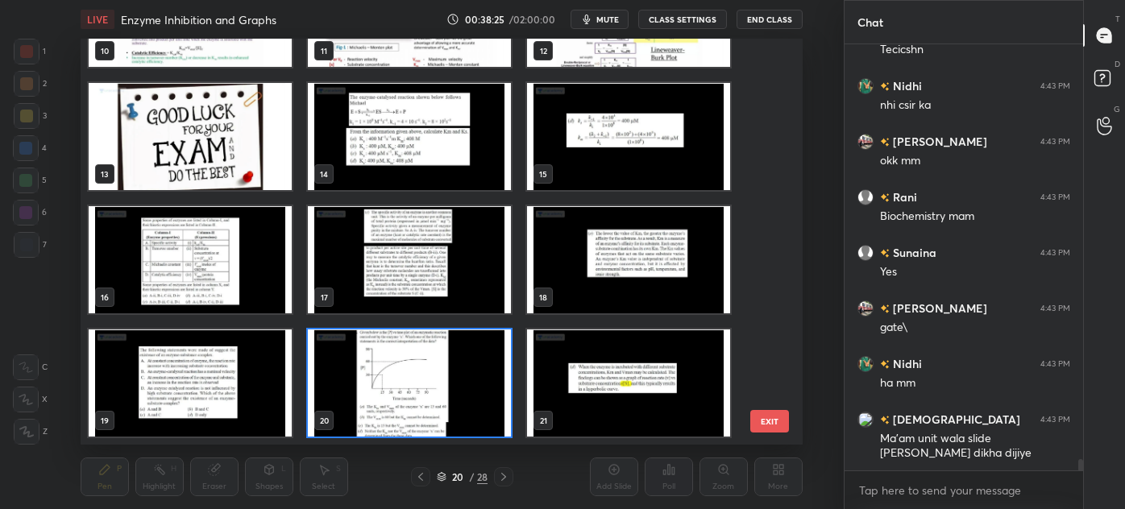
click at [390, 378] on img "grid" at bounding box center [409, 383] width 203 height 107
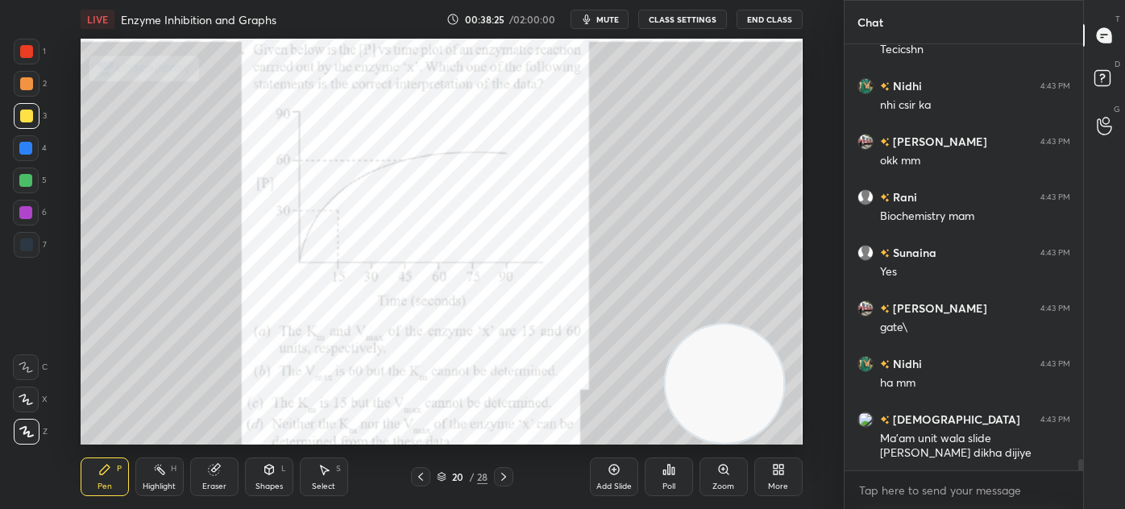
click at [391, 388] on img "grid" at bounding box center [409, 383] width 203 height 107
click at [19, 118] on div at bounding box center [27, 116] width 26 height 26
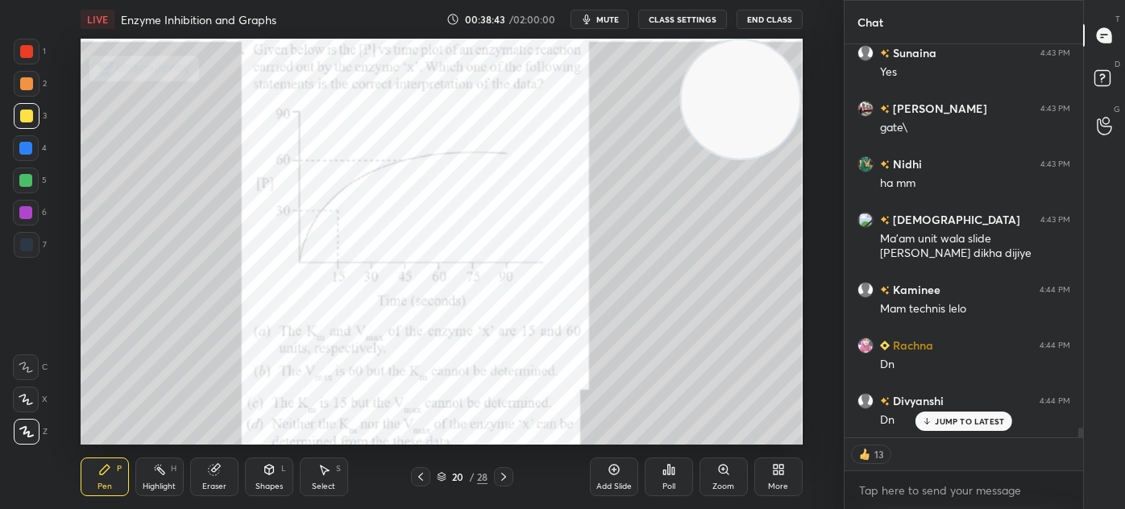
scroll to position [15475, 0]
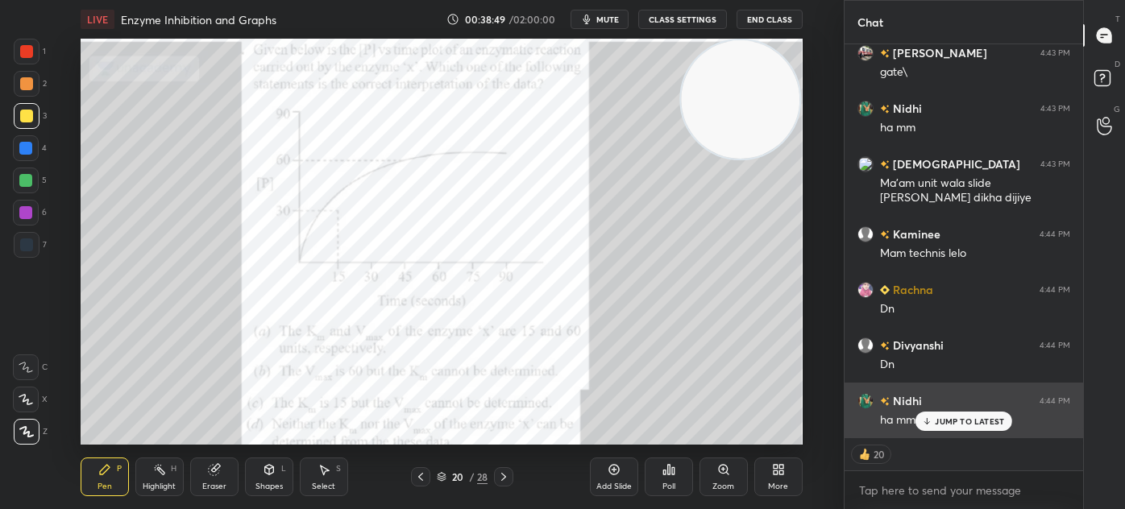
click at [964, 421] on p "JUMP TO LATEST" at bounding box center [969, 422] width 69 height 10
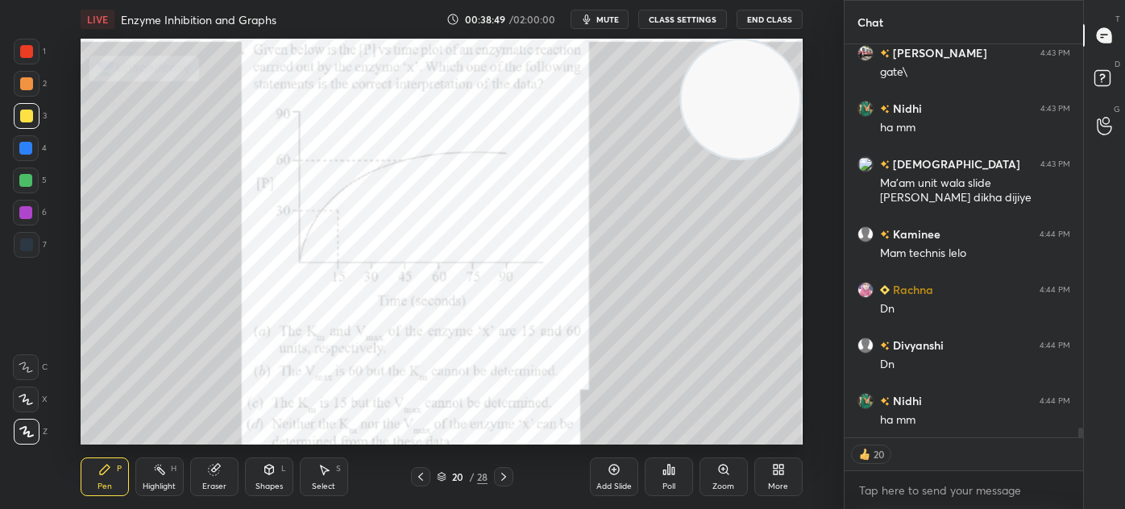
scroll to position [15530, 0]
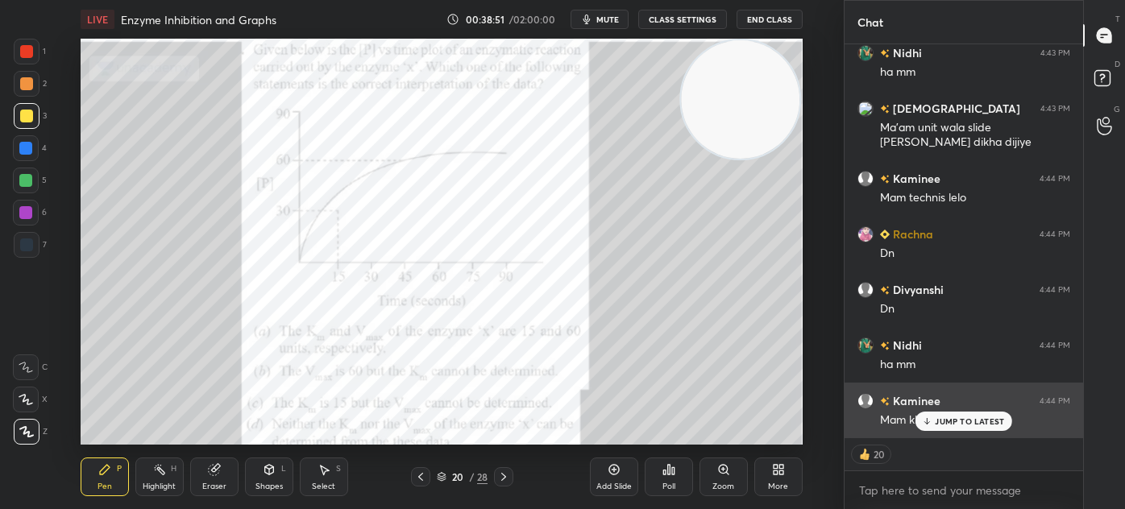
click at [946, 432] on div "Kaminee 4:44 PM Mam kl techniques" at bounding box center [963, 411] width 239 height 56
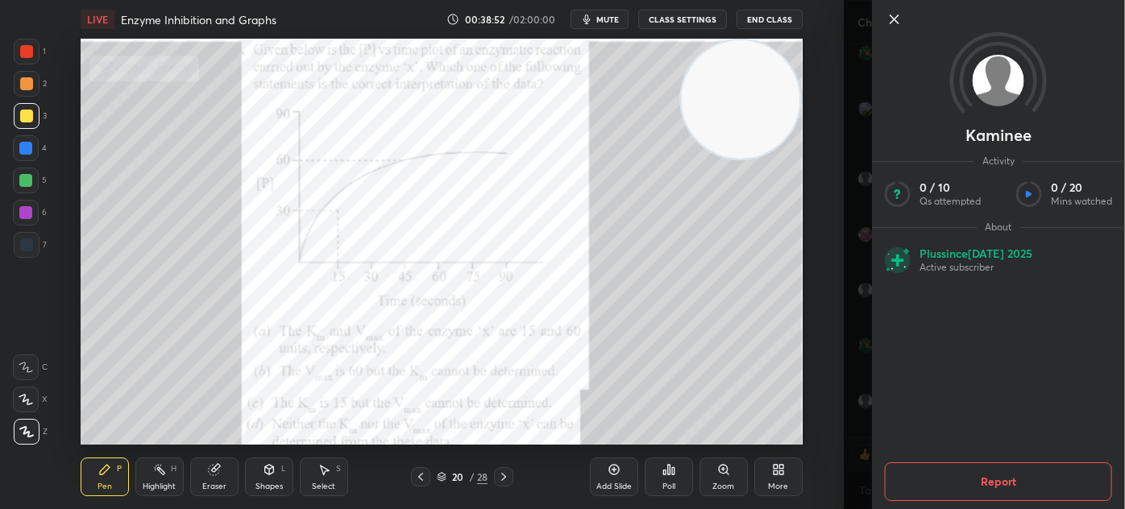
click at [885, 18] on icon at bounding box center [894, 19] width 19 height 19
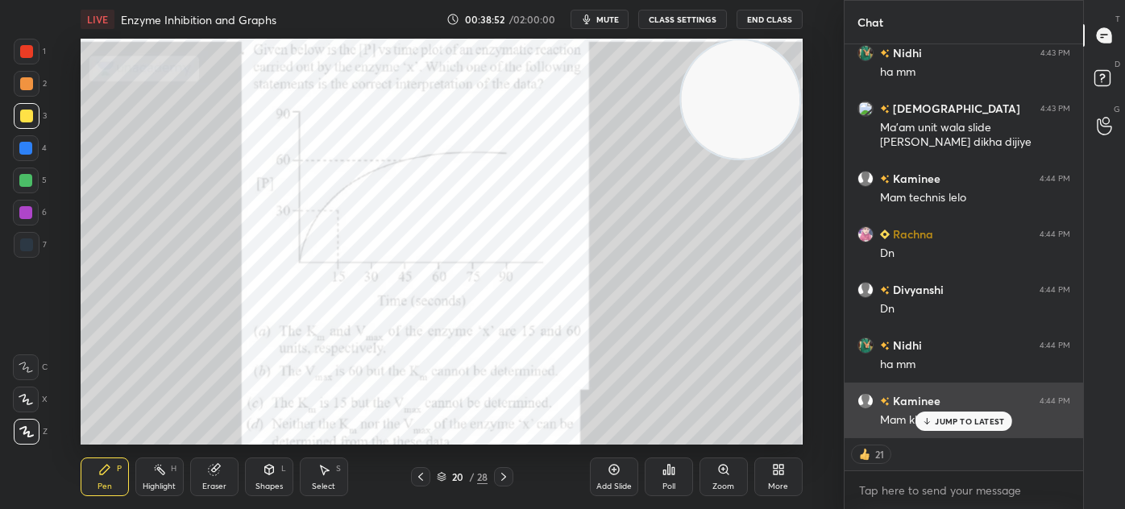
click at [947, 425] on p "JUMP TO LATEST" at bounding box center [969, 422] width 69 height 10
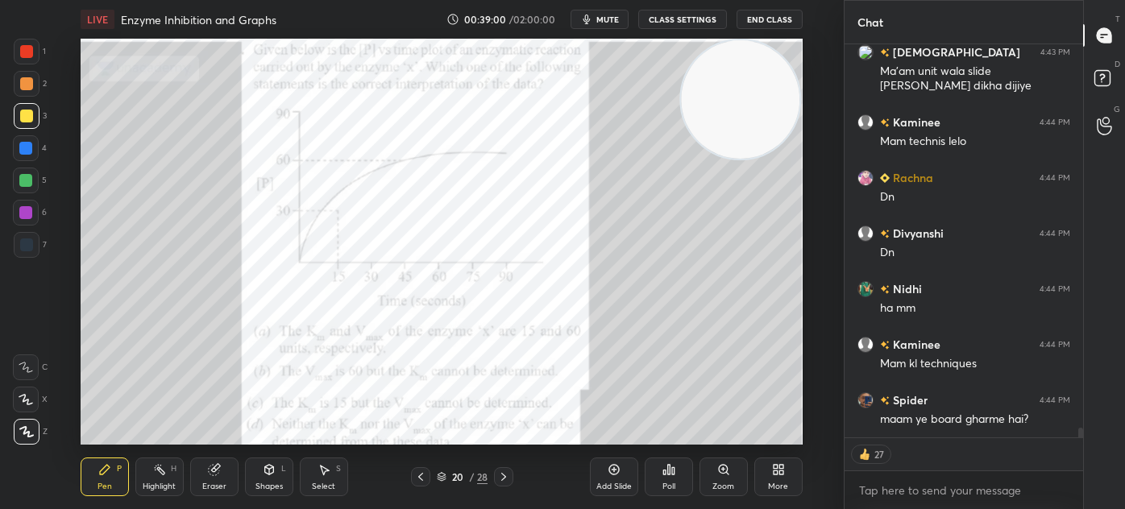
scroll to position [15642, 0]
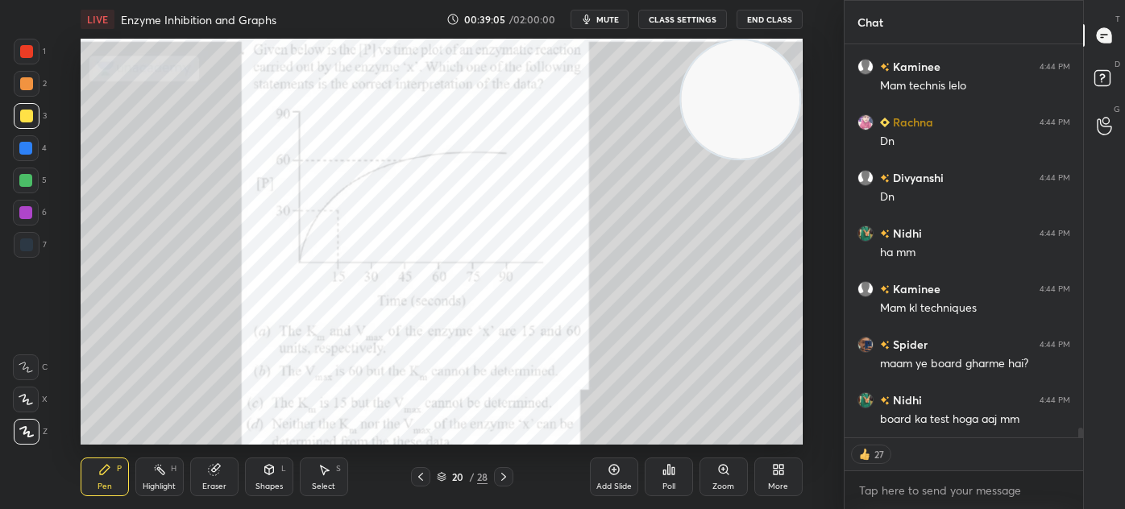
click at [672, 474] on icon at bounding box center [673, 470] width 2 height 7
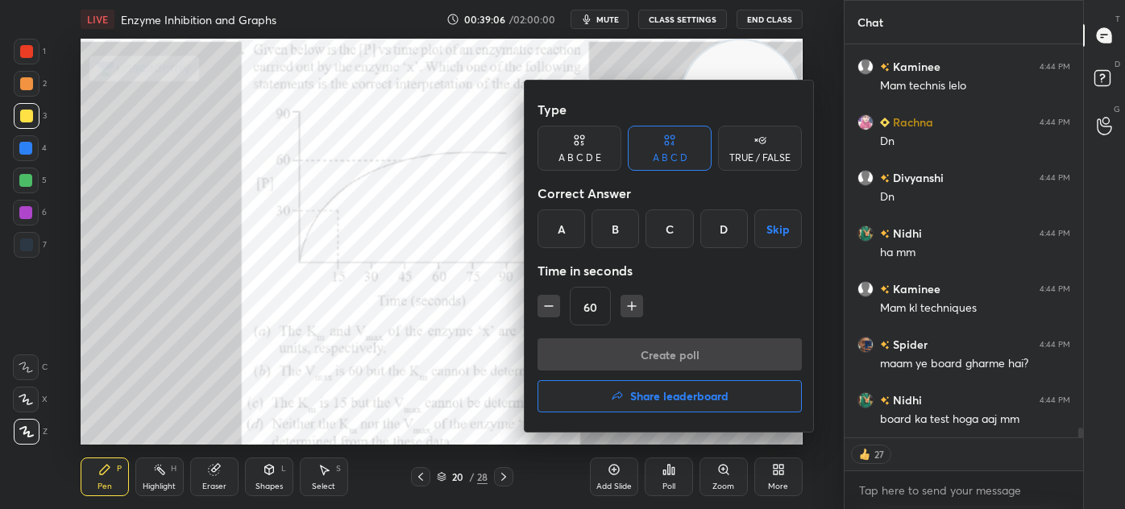
click at [719, 238] on div "D" at bounding box center [724, 228] width 48 height 39
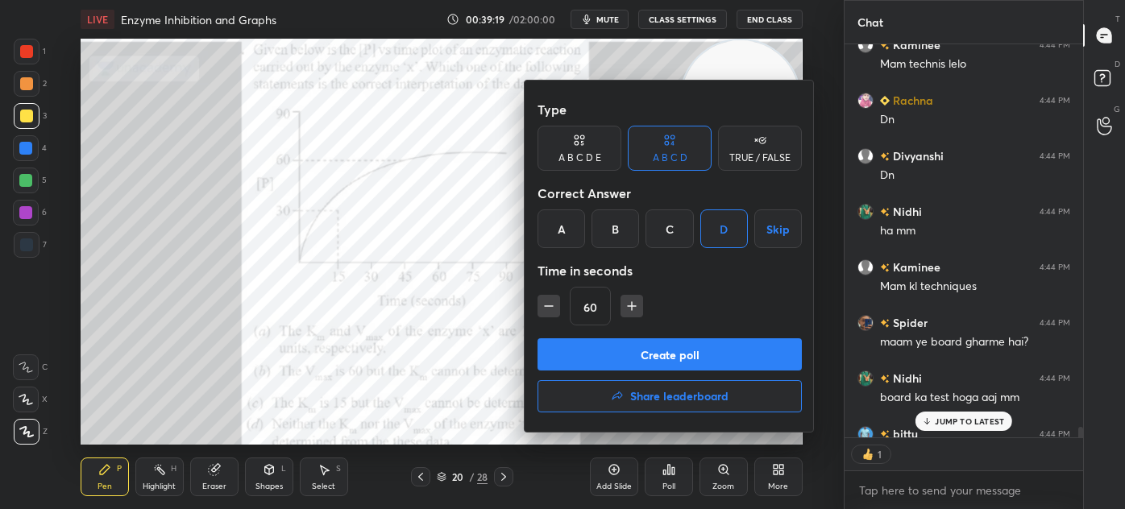
scroll to position [5, 4]
click at [672, 356] on button "Create poll" at bounding box center [669, 354] width 264 height 32
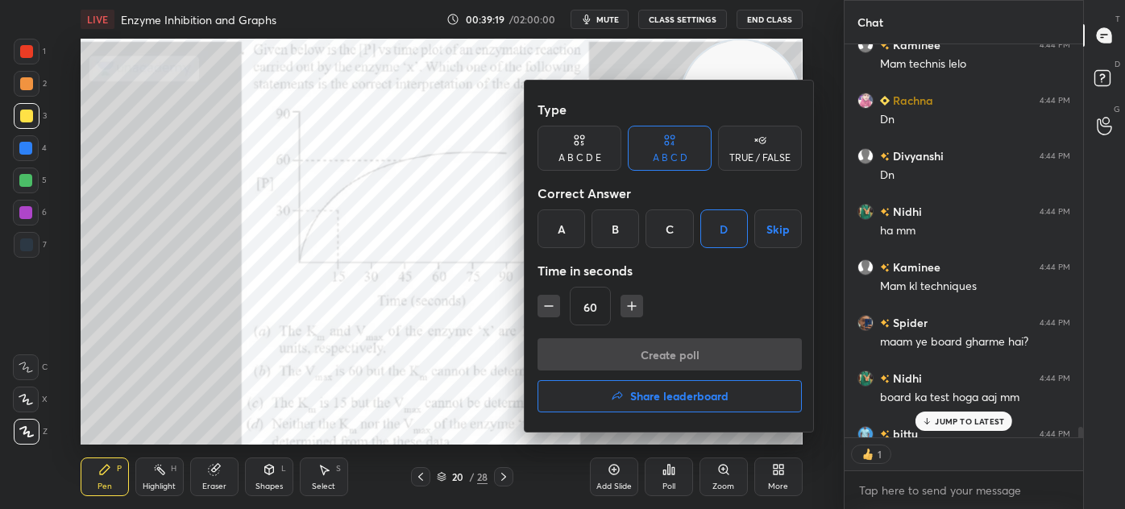
click at [684, 354] on div "Create poll Share leaderboard" at bounding box center [669, 378] width 264 height 81
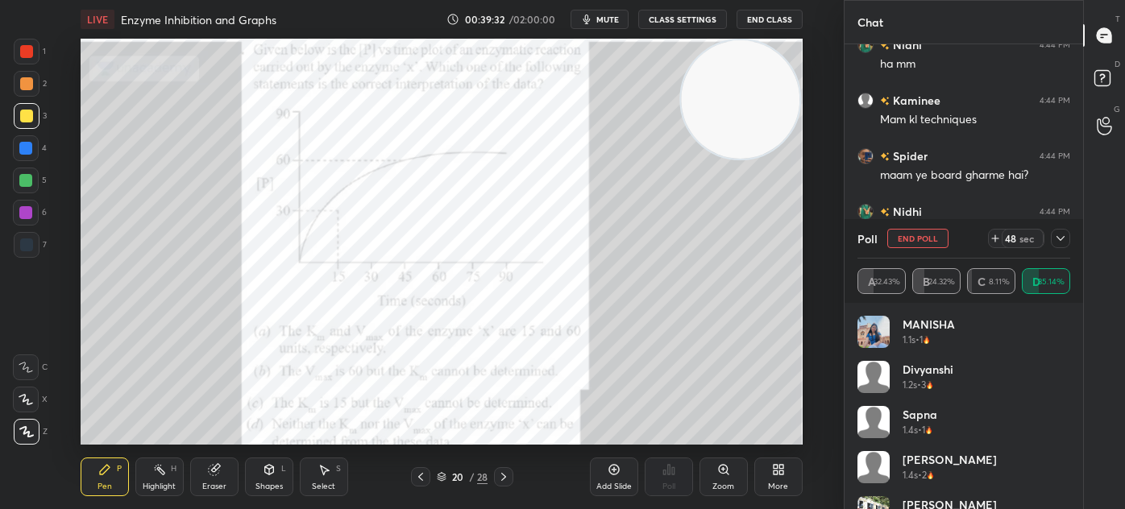
scroll to position [338, 234]
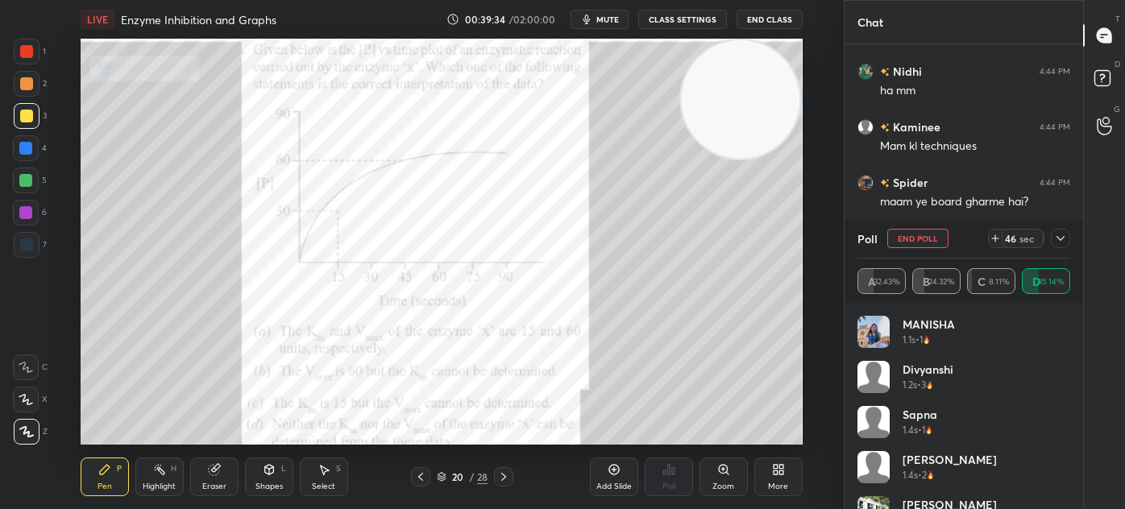
click at [1063, 235] on icon at bounding box center [1060, 238] width 13 height 13
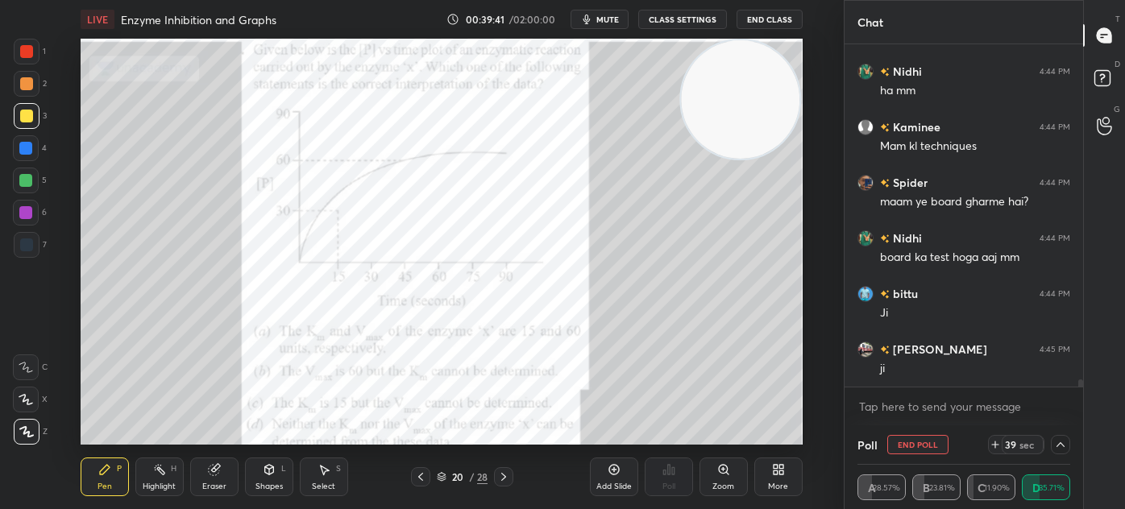
click at [42, 242] on div "7" at bounding box center [30, 245] width 33 height 26
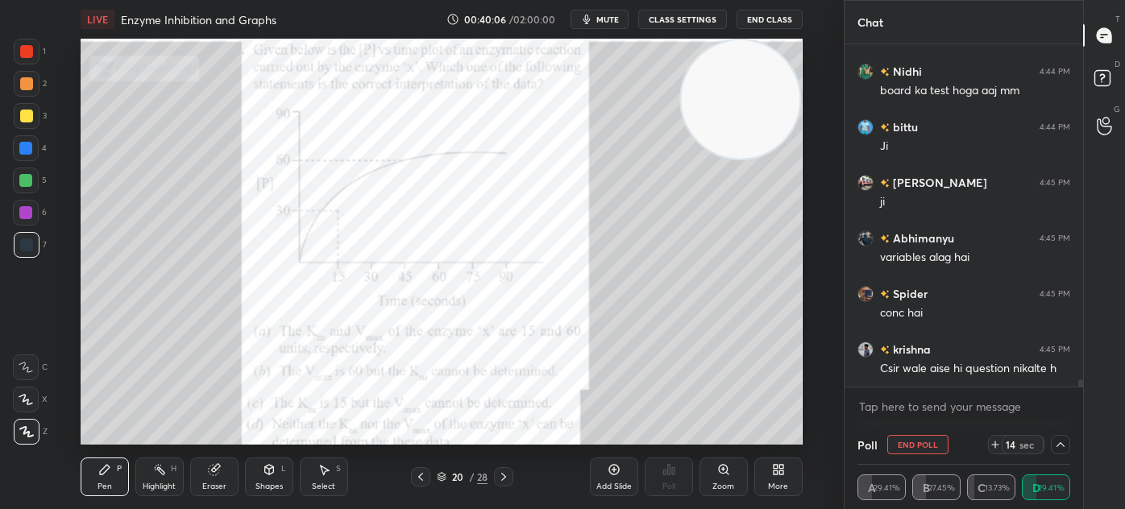
click at [31, 123] on div at bounding box center [27, 116] width 26 height 26
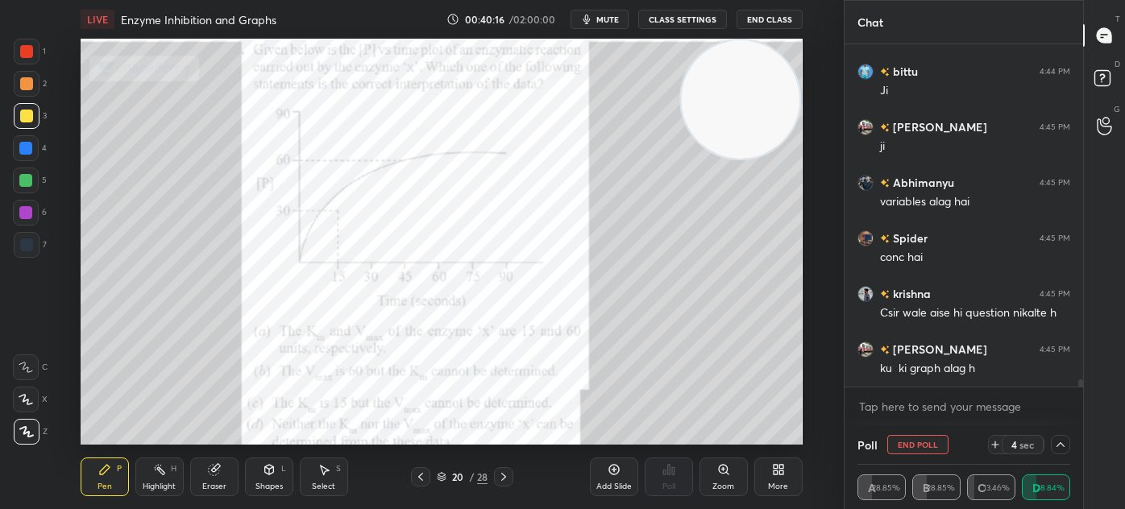
scroll to position [16082, 0]
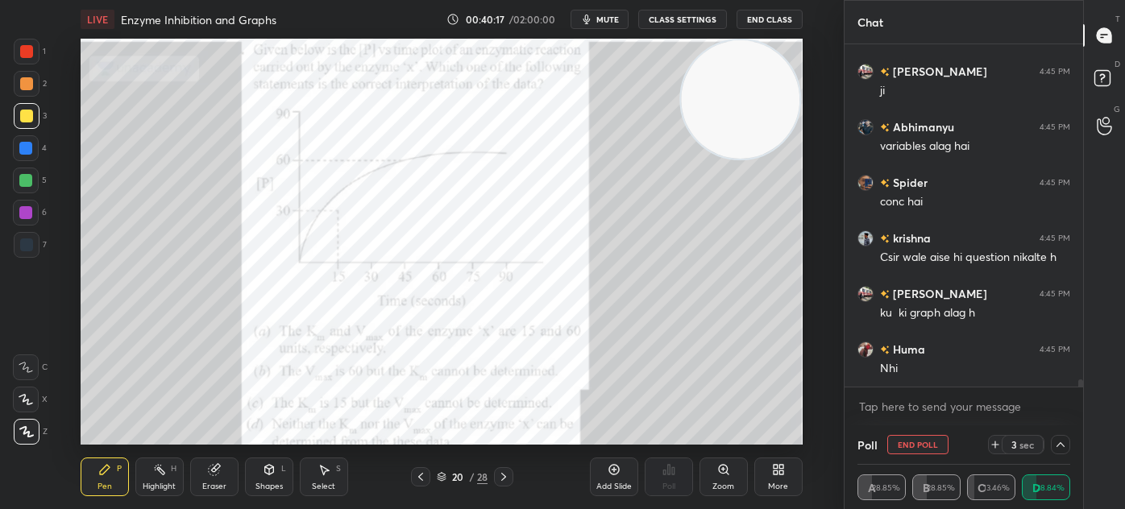
click at [32, 247] on div at bounding box center [27, 245] width 26 height 26
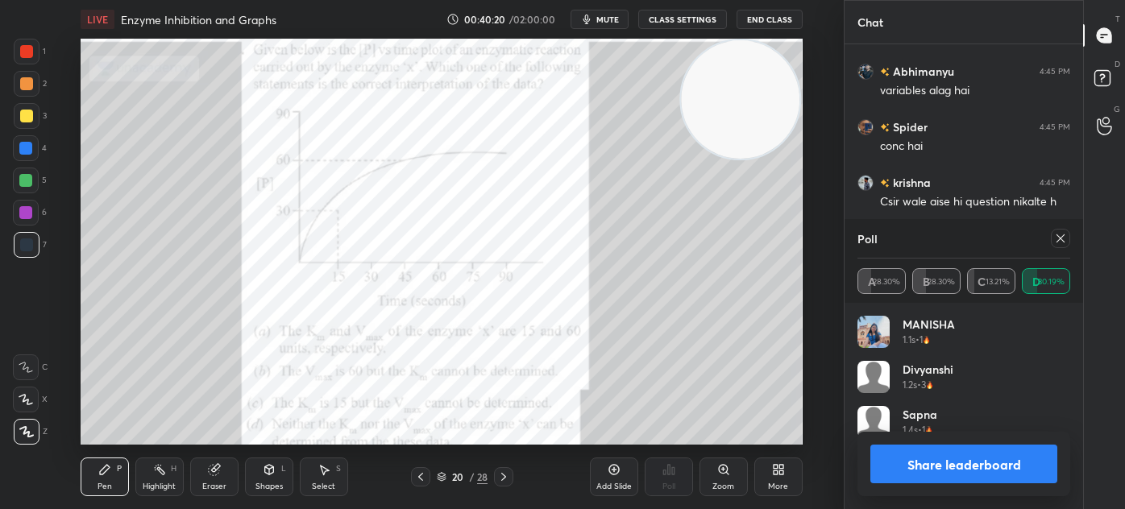
scroll to position [189, 208]
click at [31, 184] on div at bounding box center [25, 180] width 13 height 13
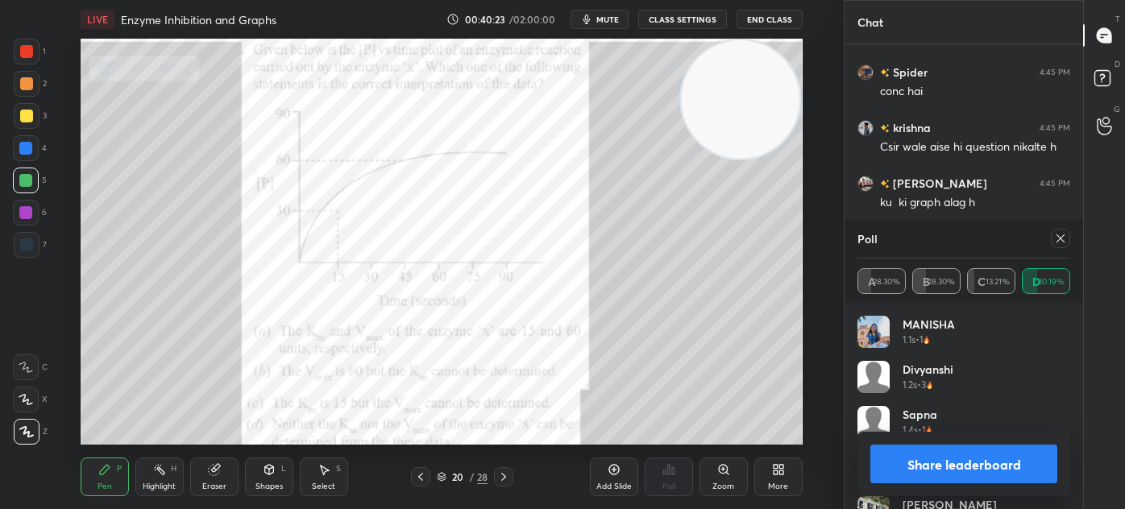
click at [1062, 240] on icon at bounding box center [1060, 238] width 13 height 13
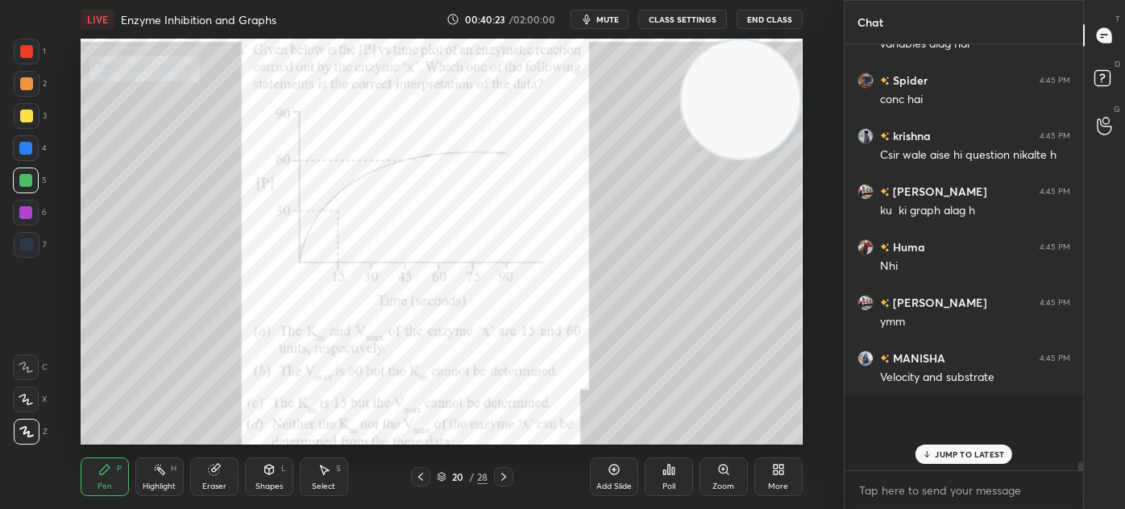
scroll to position [402, 234]
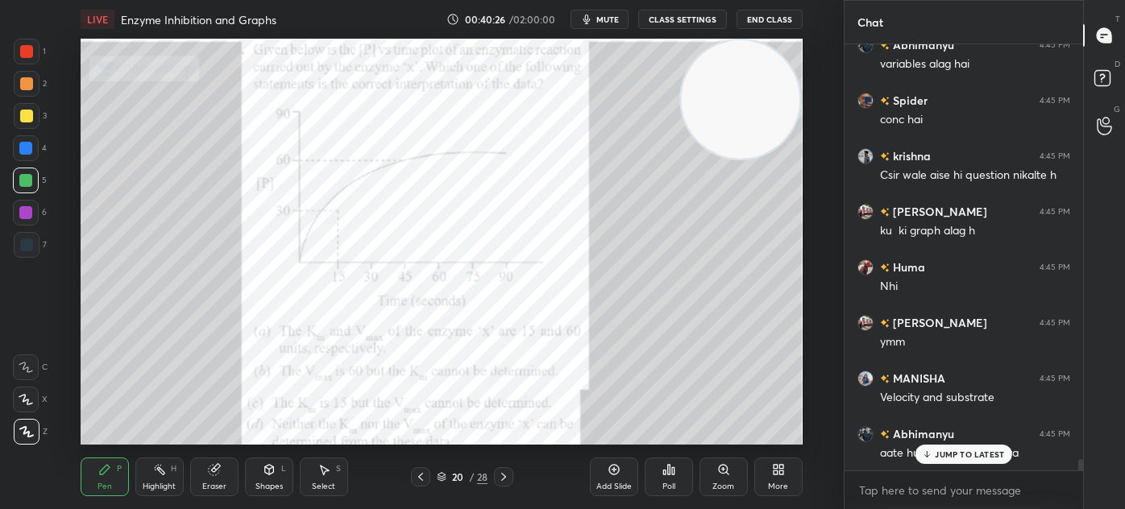
click at [23, 53] on div at bounding box center [26, 51] width 13 height 13
click at [442, 477] on icon at bounding box center [442, 475] width 8 height 4
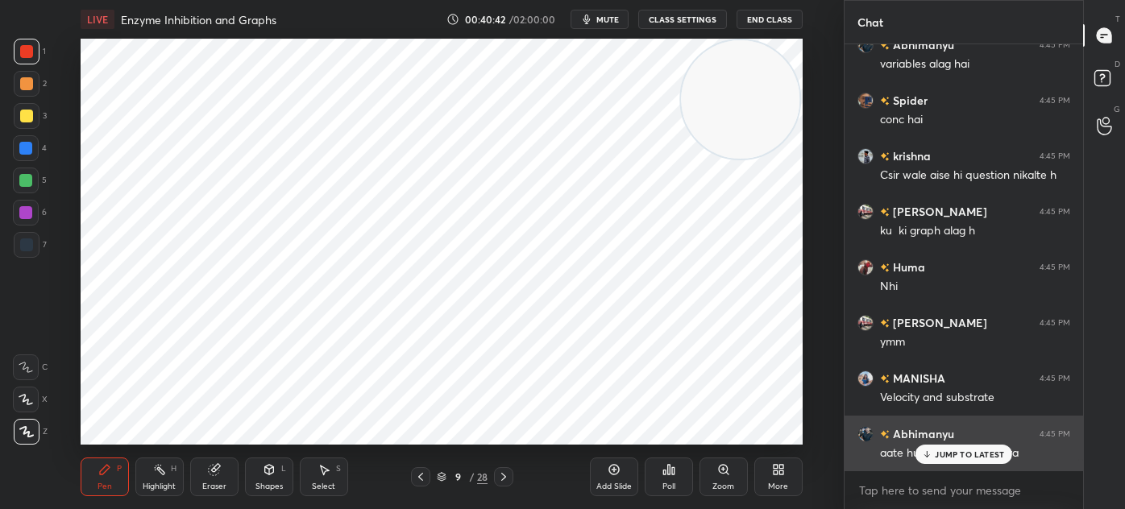
click at [927, 450] on icon at bounding box center [927, 455] width 10 height 10
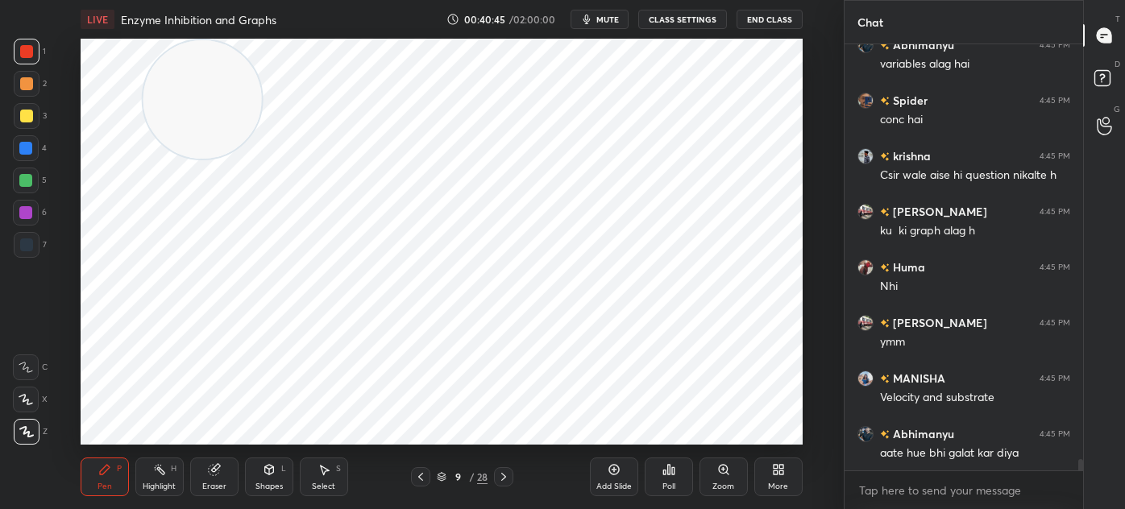
click at [27, 247] on div at bounding box center [26, 245] width 13 height 13
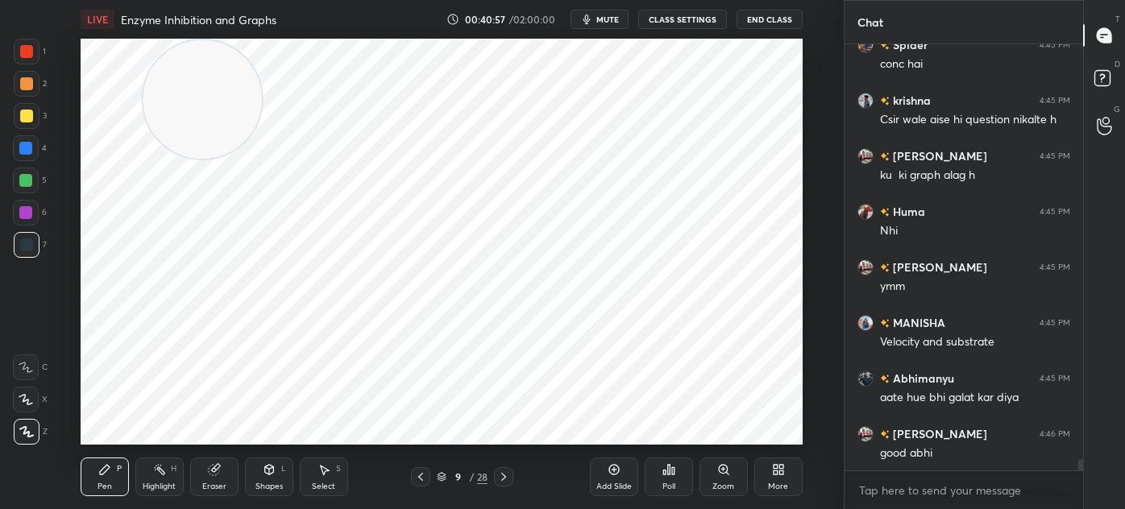
click at [26, 53] on div at bounding box center [26, 51] width 13 height 13
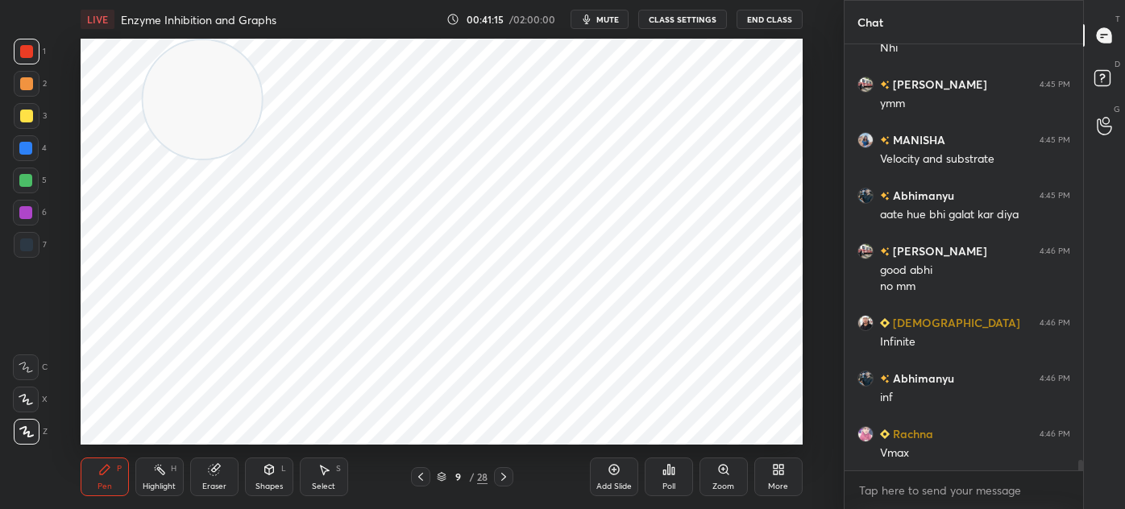
click at [267, 469] on icon at bounding box center [268, 468] width 9 height 2
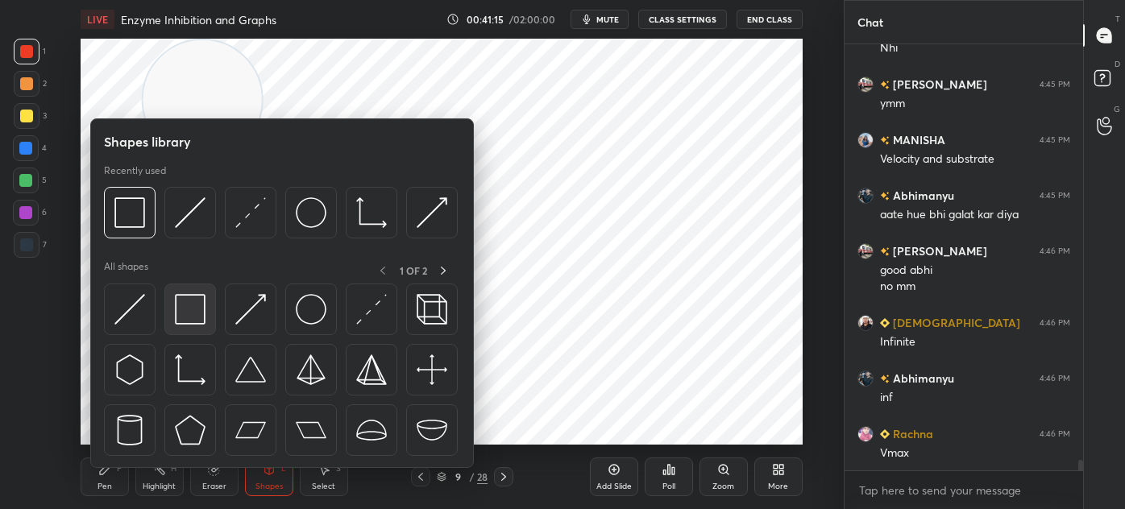
click at [195, 317] on img at bounding box center [190, 309] width 31 height 31
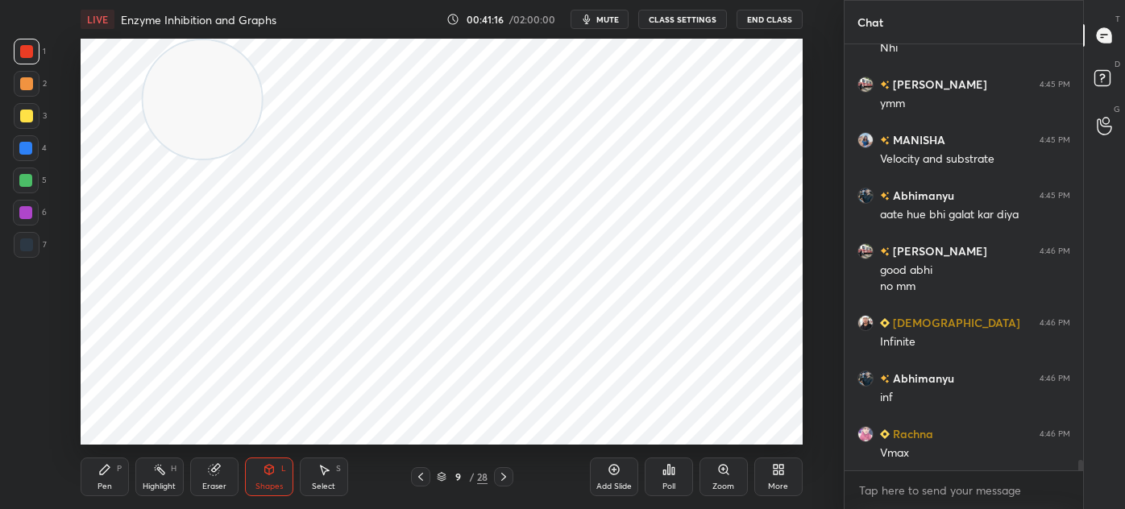
click at [34, 242] on div at bounding box center [27, 245] width 26 height 26
click at [114, 473] on div "Pen P" at bounding box center [105, 477] width 48 height 39
click at [24, 49] on div at bounding box center [26, 51] width 13 height 13
click at [25, 251] on div at bounding box center [27, 245] width 26 height 26
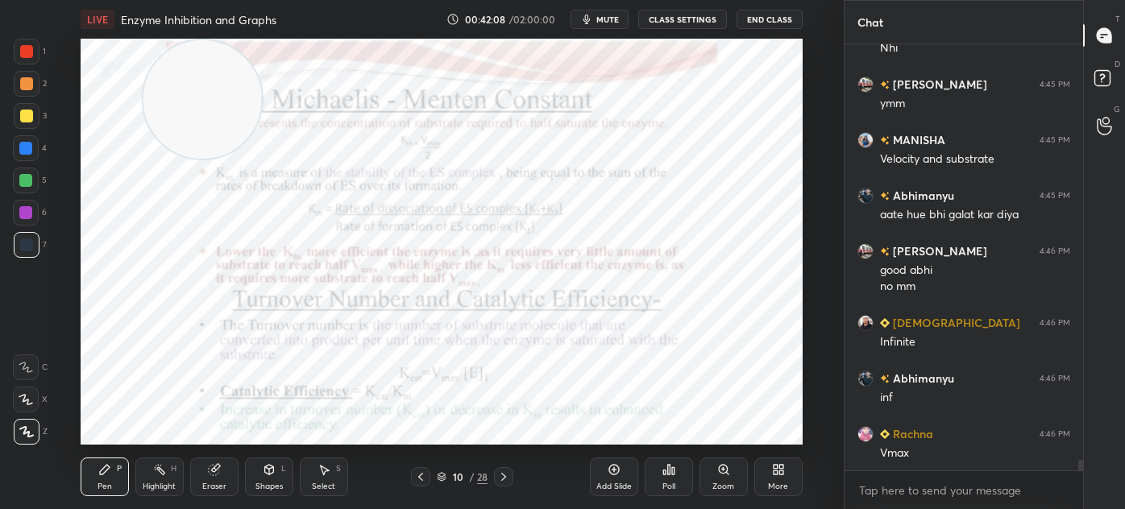
scroll to position [16459, 0]
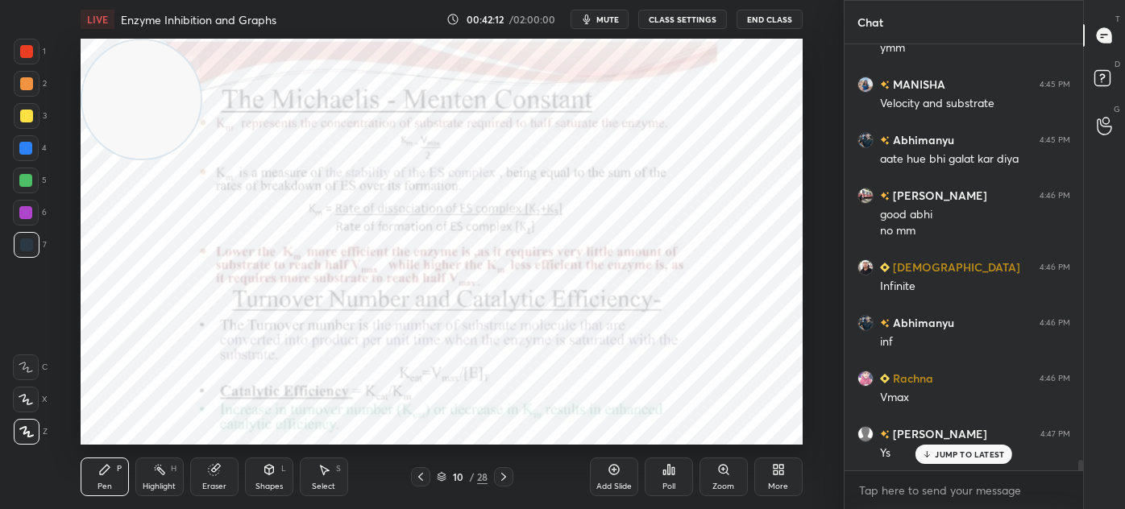
click at [31, 53] on div at bounding box center [26, 51] width 13 height 13
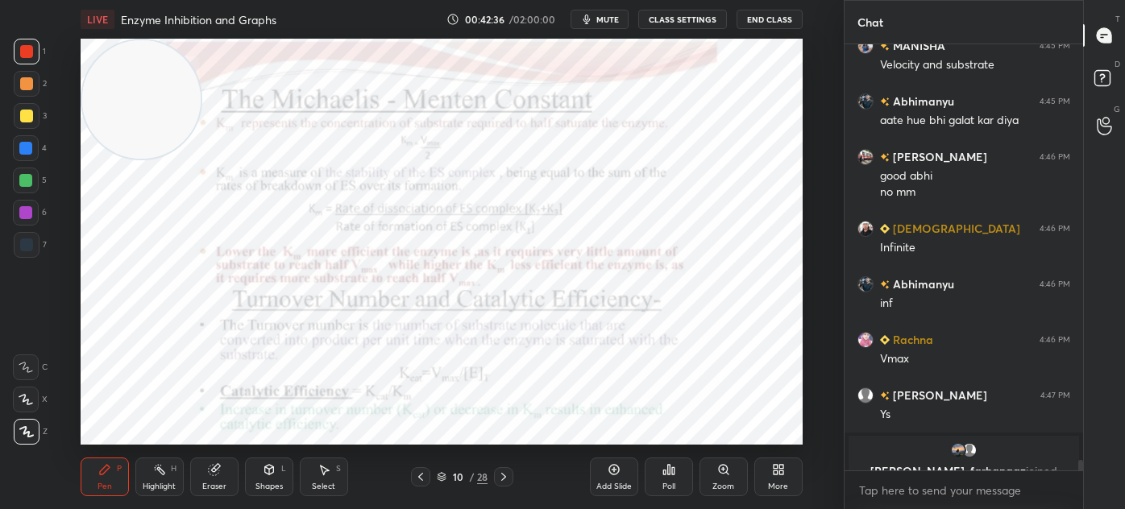
scroll to position [16554, 0]
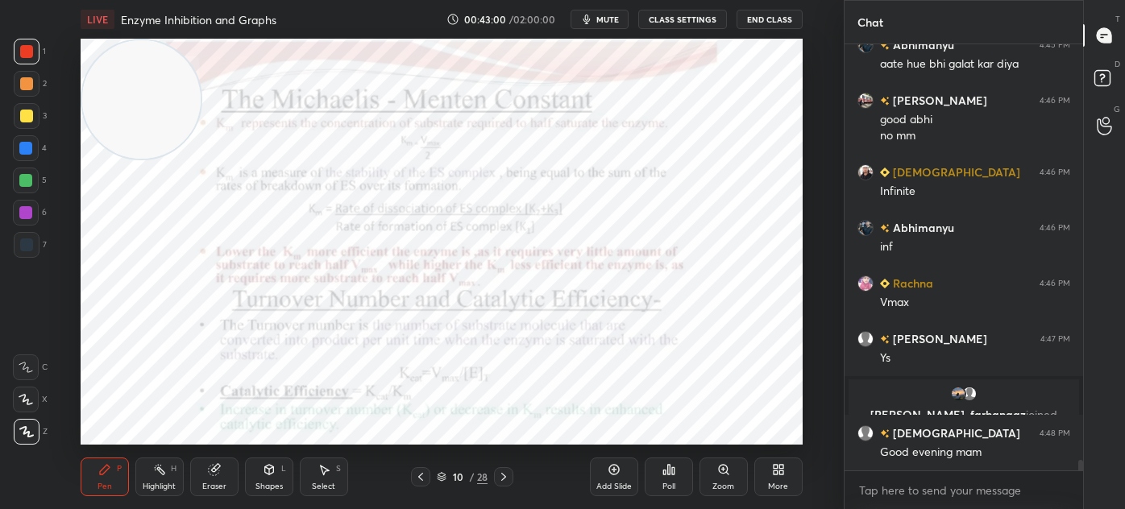
click at [499, 475] on icon at bounding box center [503, 477] width 13 height 13
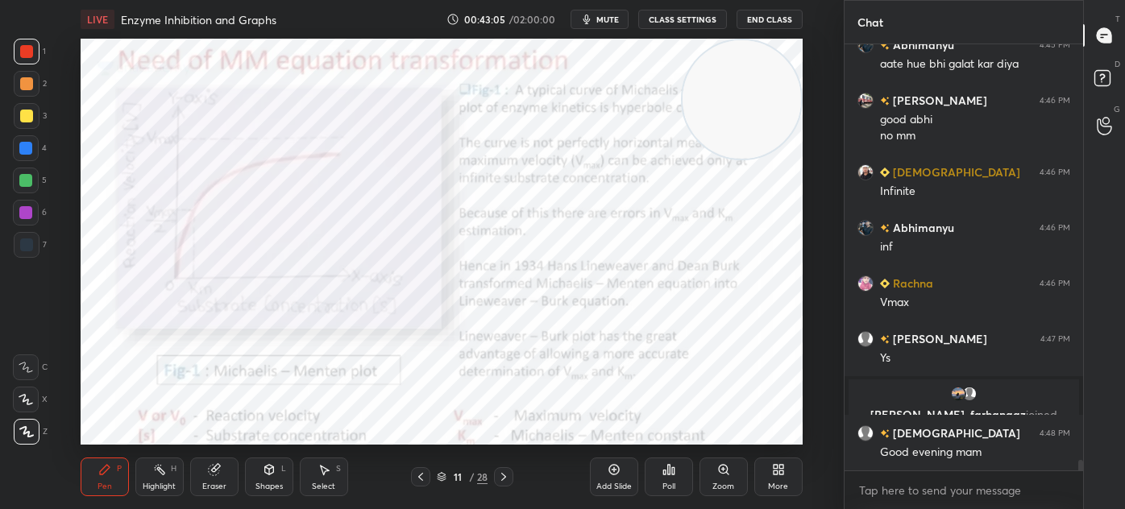
click at [21, 242] on div at bounding box center [26, 245] width 13 height 13
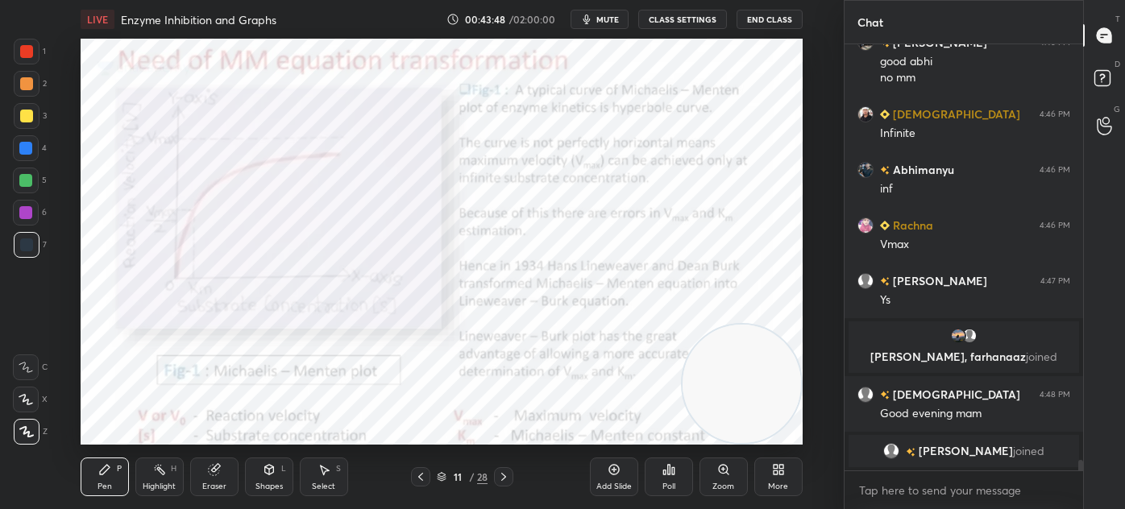
click at [274, 479] on div "Shapes L" at bounding box center [269, 477] width 48 height 39
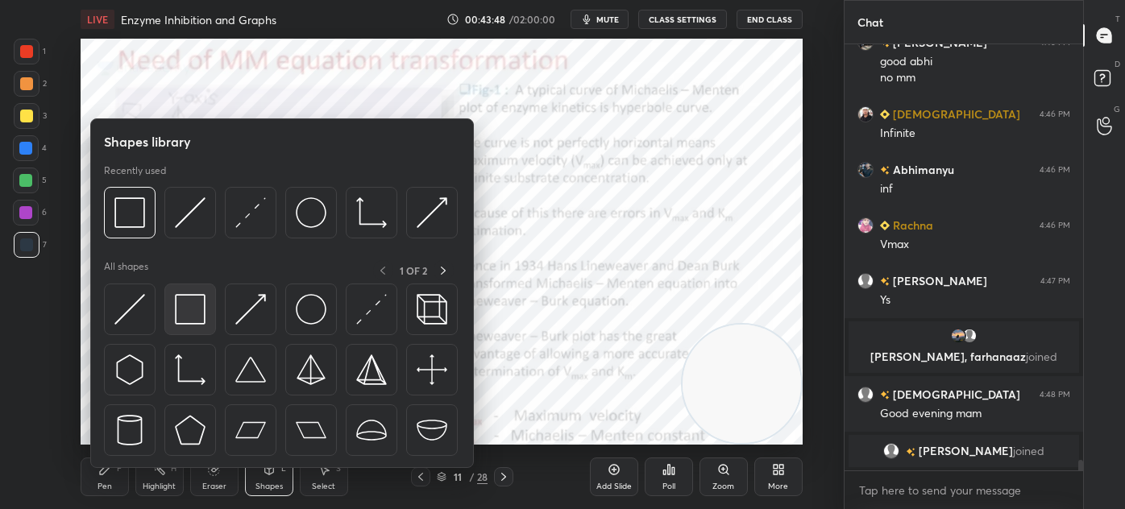
click at [198, 318] on img at bounding box center [190, 309] width 31 height 31
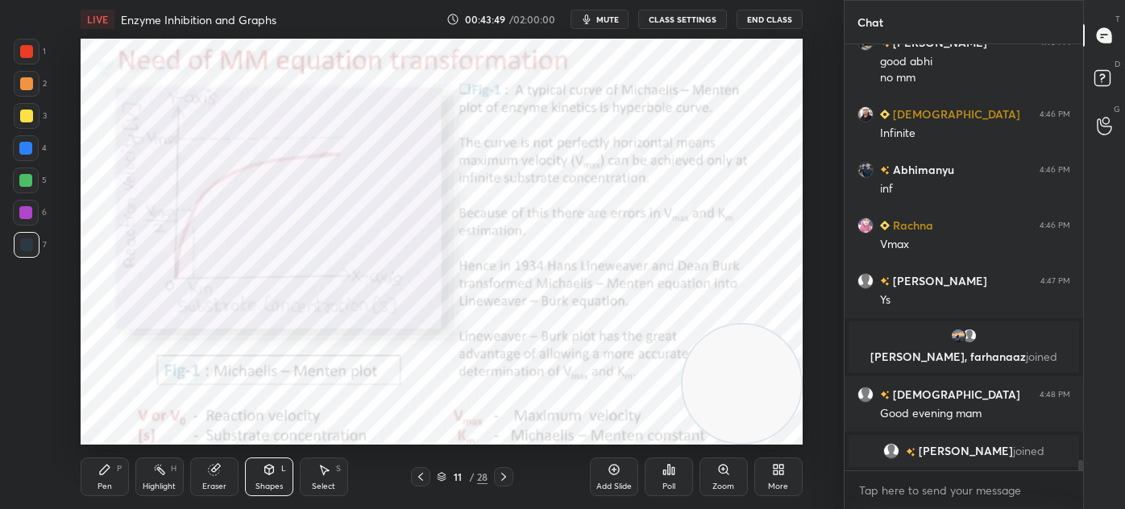
click at [32, 57] on div at bounding box center [27, 52] width 26 height 26
click at [110, 466] on icon at bounding box center [104, 469] width 13 height 13
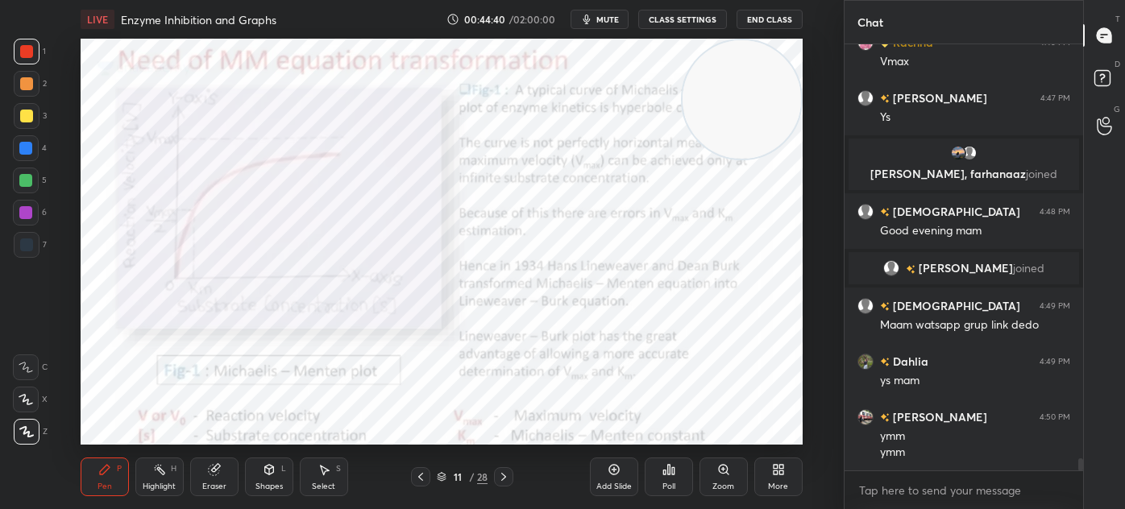
scroll to position [15148, 0]
click at [894, 480] on textarea at bounding box center [963, 491] width 213 height 26
type textarea "x"
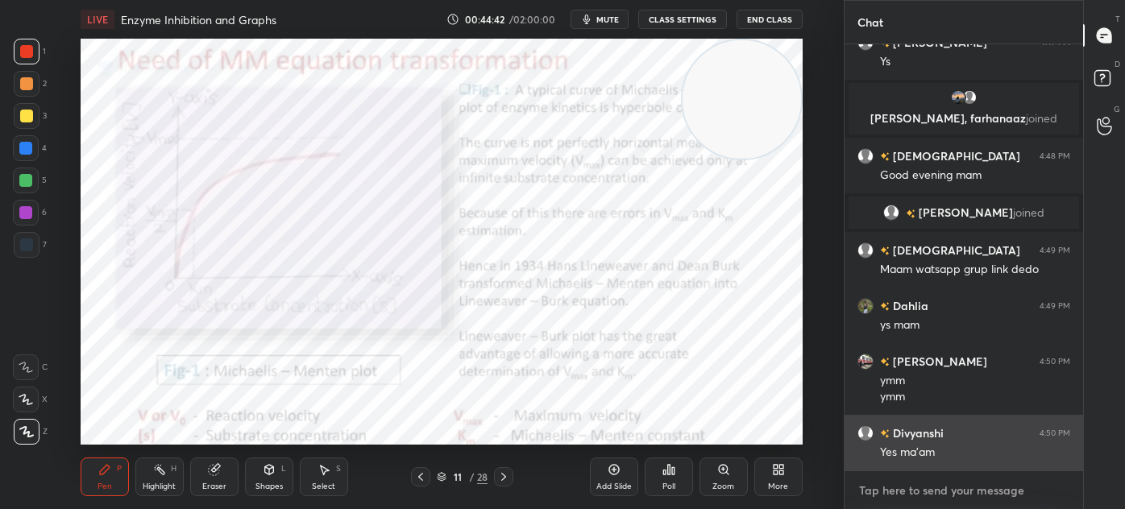
paste textarea "[URL][DOMAIN_NAME]"
type textarea "[URL][DOMAIN_NAME]"
type textarea "x"
type textarea "[URL][DOMAIN_NAME]"
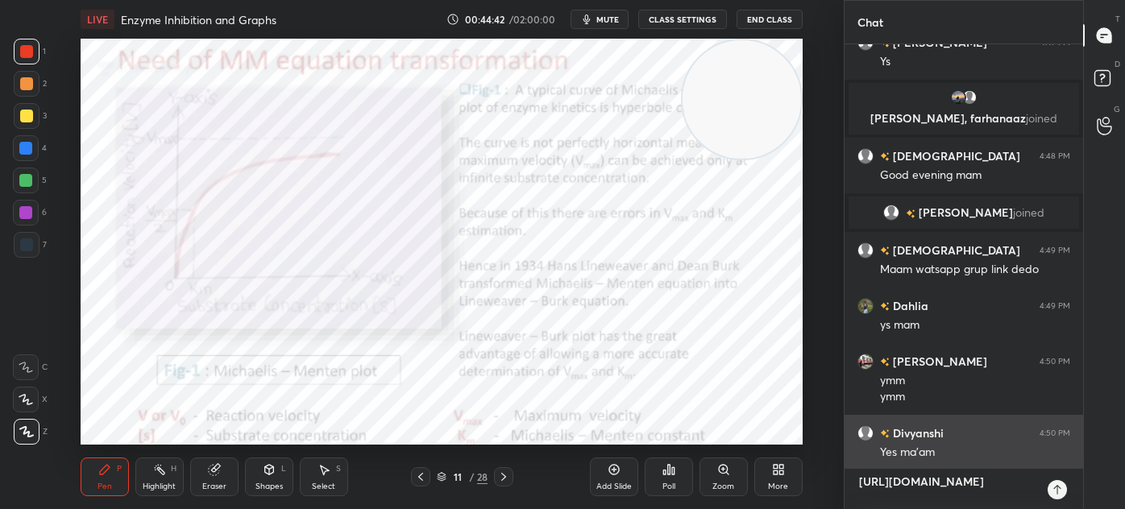
type textarea "x"
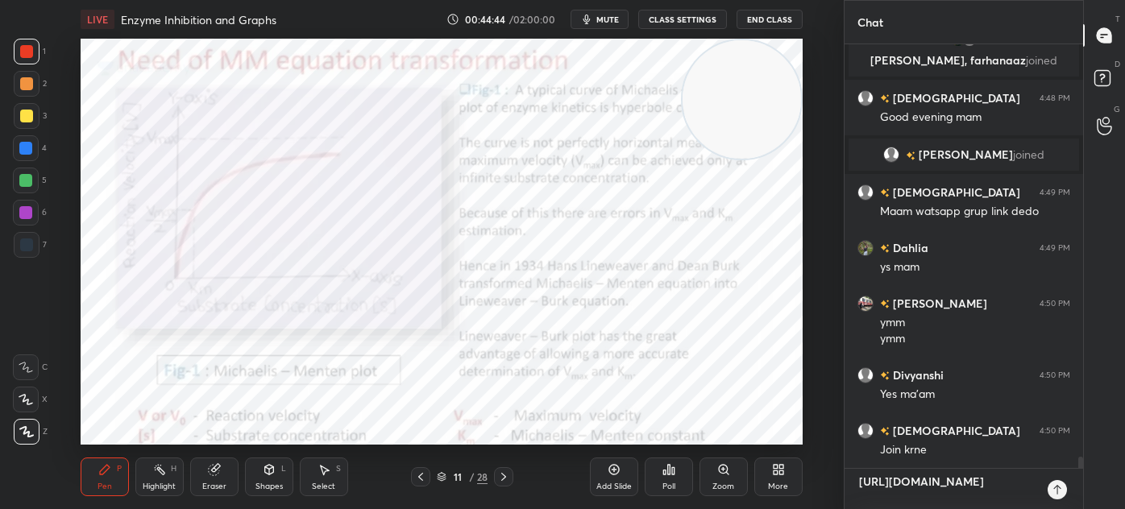
click at [857, 479] on textarea "[URL][DOMAIN_NAME]" at bounding box center [947, 489] width 180 height 40
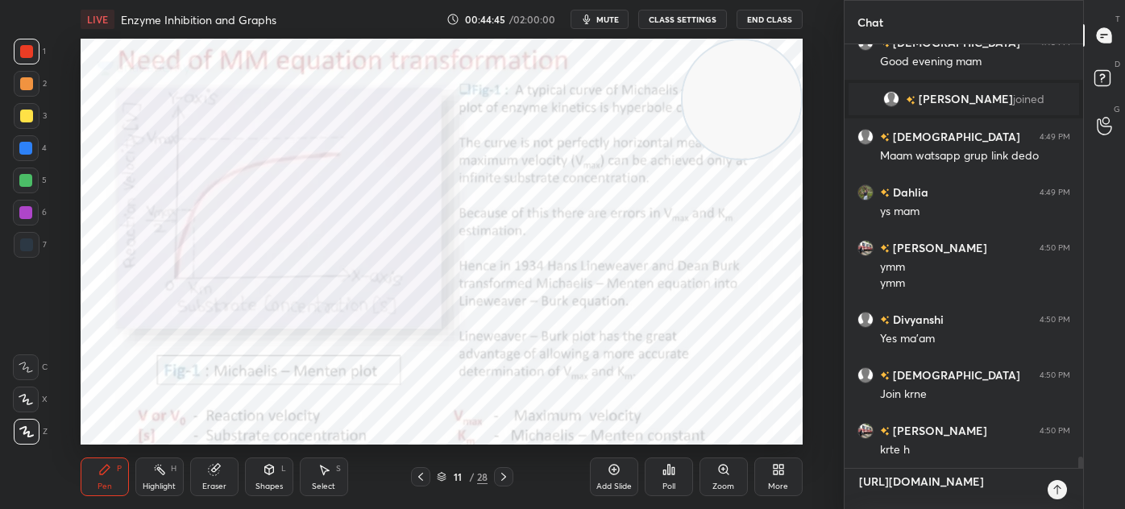
type textarea "whttps://[DOMAIN_NAME][URL]"
type textarea "x"
type textarea "whhttps://[DOMAIN_NAME][URL]"
type textarea "x"
type textarea "whthttps://[DOMAIN_NAME][URL]"
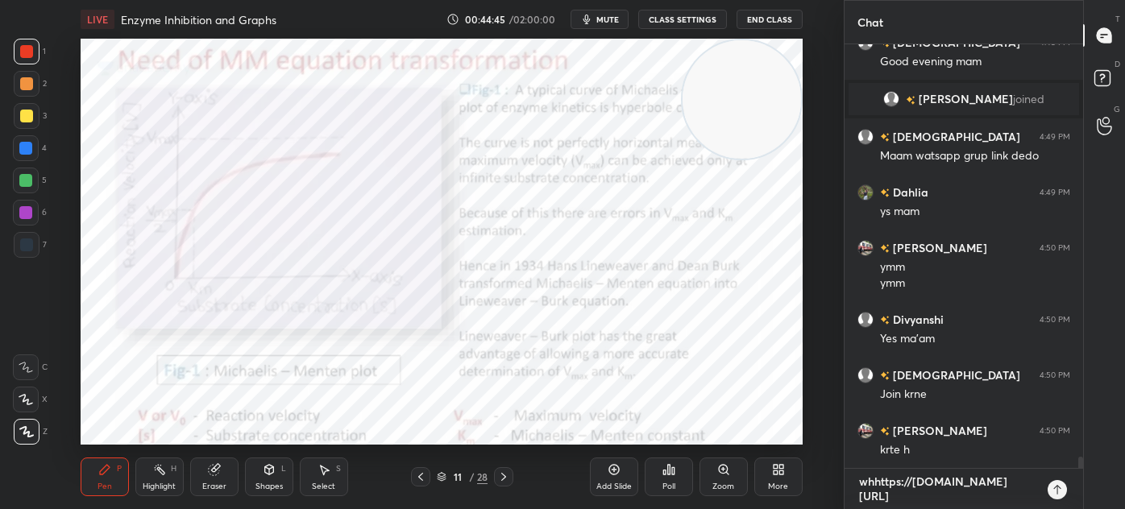
type textarea "x"
type textarea "whtahttps://[DOMAIN_NAME][URL]"
type textarea "x"
type textarea "whtashttps://[DOMAIN_NAME][URL]"
type textarea "x"
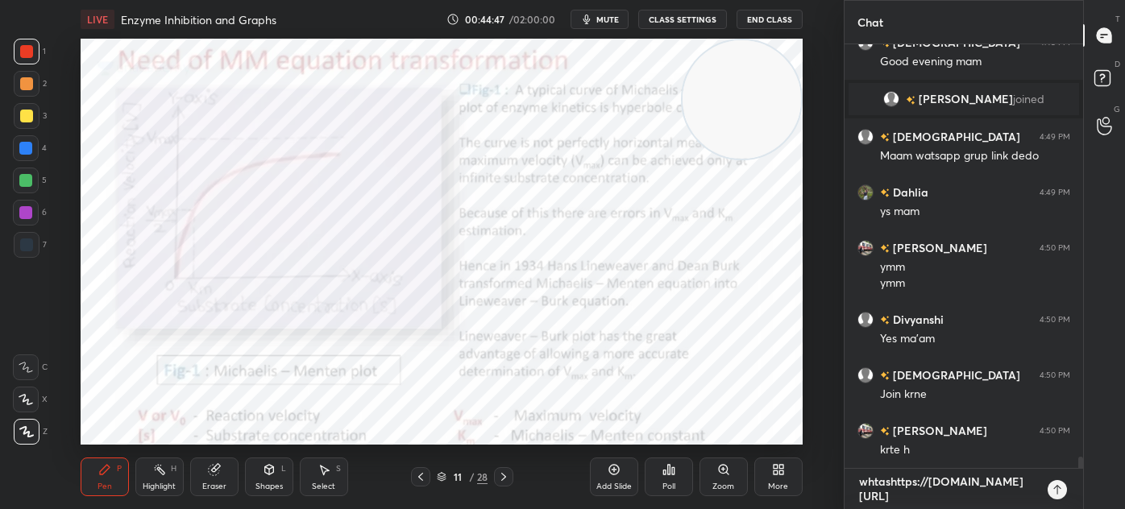
type textarea "whtasphttps://[DOMAIN_NAME][URL]"
type textarea "x"
type textarea "whtaspphttps://[DOMAIN_NAME][URL]"
type textarea "x"
type textarea "whtaspp-[URL][DOMAIN_NAME]"
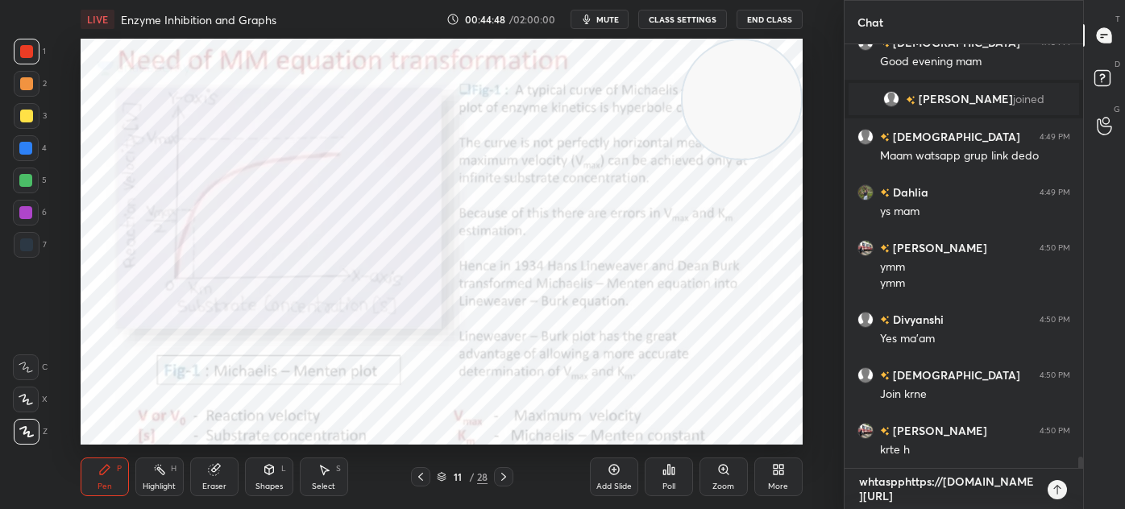
type textarea "x"
type textarea "whtaspp- [URL][DOMAIN_NAME]"
type textarea "x"
click at [989, 497] on textarea "whtaspp- [URL][DOMAIN_NAME]" at bounding box center [947, 481] width 180 height 55
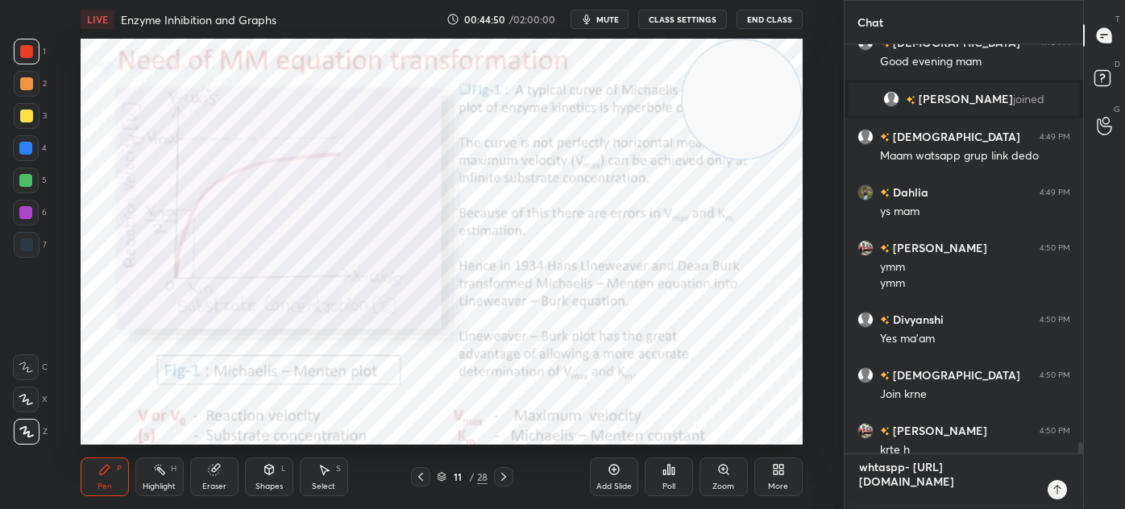
type textarea "whtaspp- [URL][DOMAIN_NAME]"
type textarea "x"
type textarea "whtaspp- [URL][DOMAIN_NAME]"
type textarea "x"
type textarea "whtaspp- [URL][DOMAIN_NAME]"
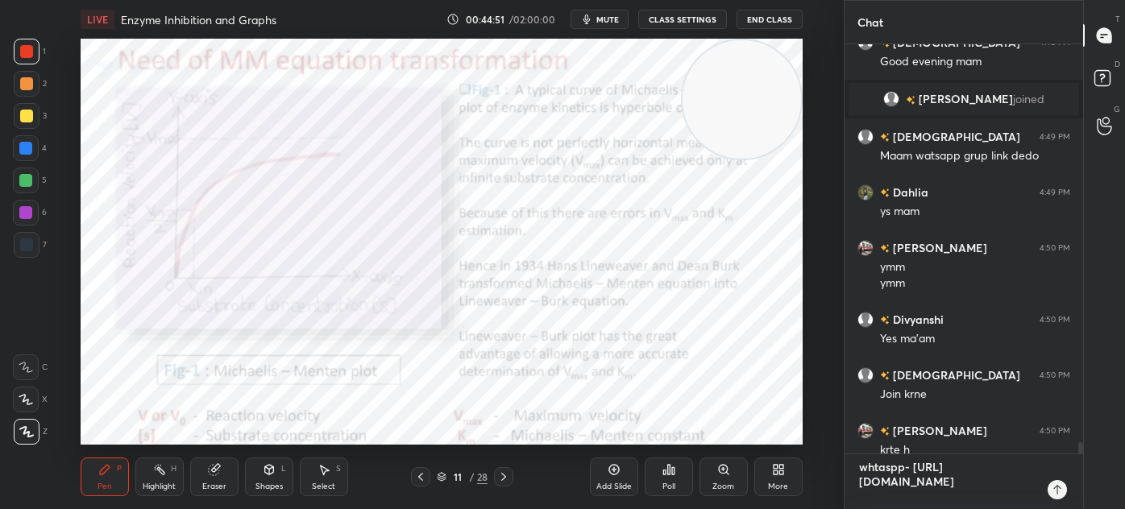
type textarea "x"
type textarea "whtaspp- [URL][DOMAIN_NAME]"
type textarea "x"
type textarea "whtaspp- [URL][DOMAIN_NAME]"
type textarea "x"
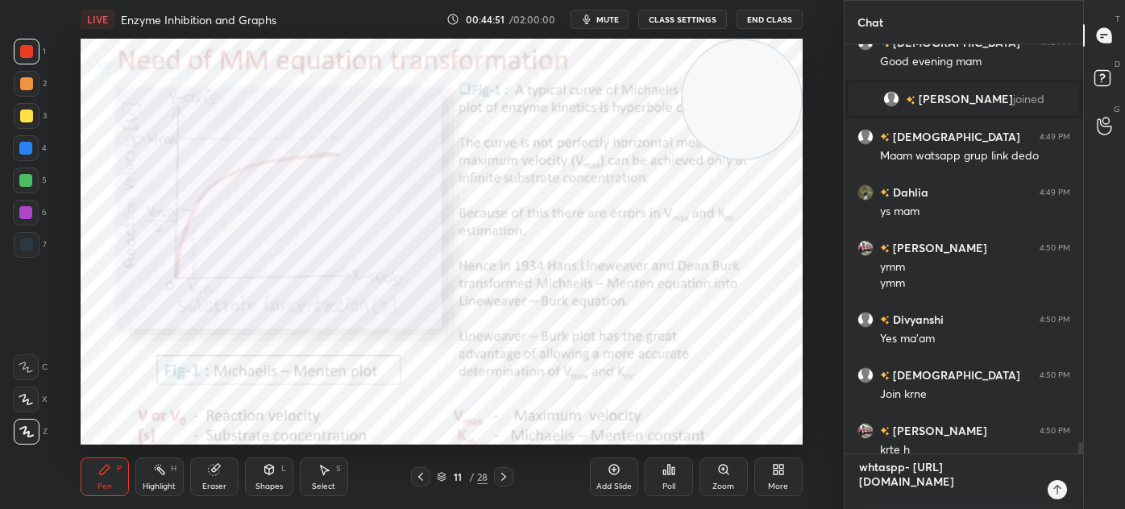
type textarea "whtaspp- [URL][DOMAIN_NAME]"
type textarea "x"
type textarea "whtaspp- [URL][DOMAIN_NAME]"
type textarea "x"
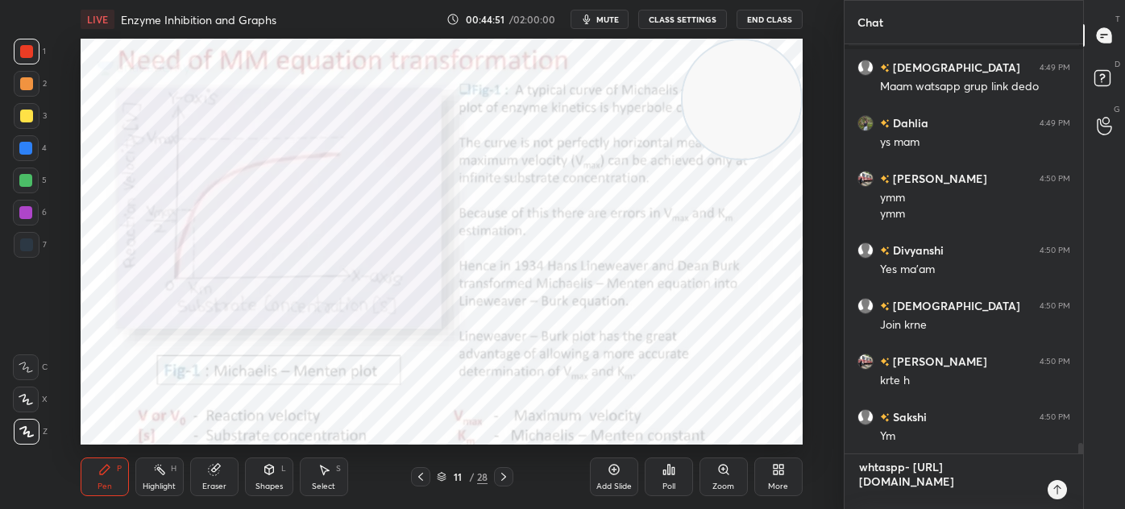
type textarea "whtaspp- [URL][DOMAIN_NAME]"
type textarea "x"
type textarea "whtaspp- [URL][DOMAIN_NAME]"
type textarea "x"
type textarea "whtaspp- [URL][DOMAIN_NAME]"
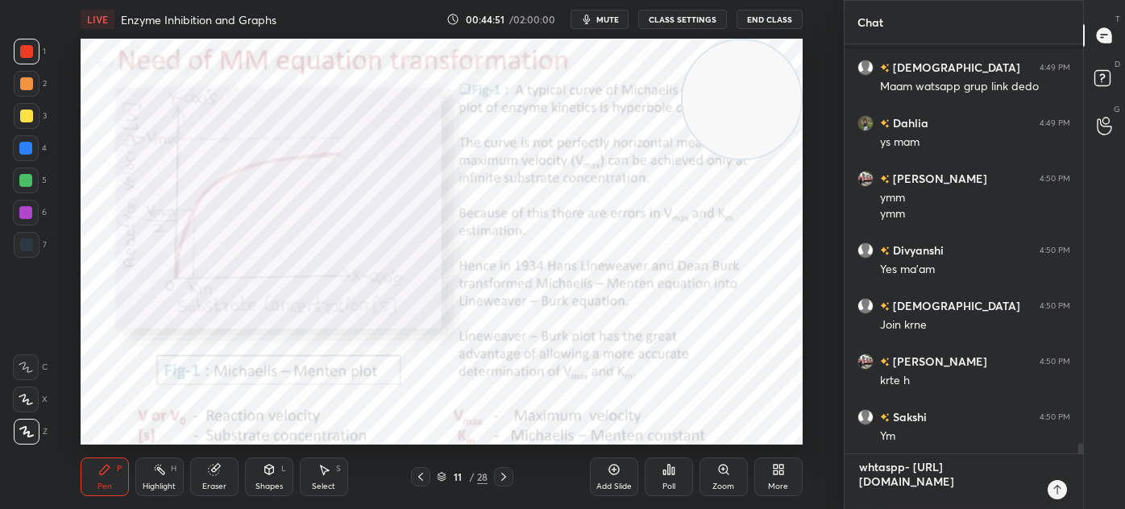
type textarea "x"
type textarea "whtaspp- [URL][DOMAIN_NAME]"
type textarea "x"
type textarea "whtaspp- [URL][DOMAIN_NAME]"
type textarea "x"
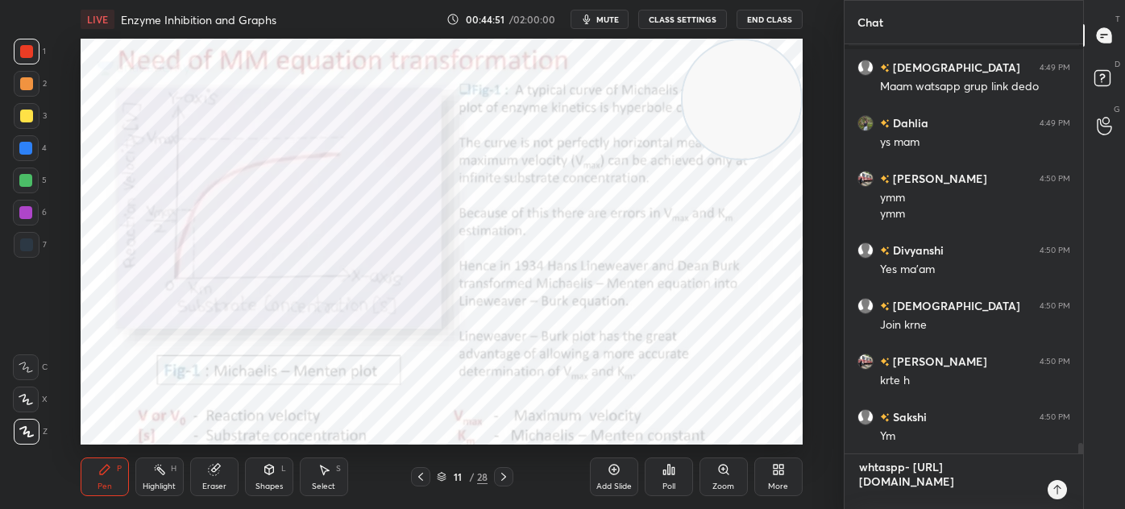
type textarea "whtaspp- [URL][DOMAIN_NAME]"
type textarea "x"
type textarea "whtaspp- [URL][DOMAIN_NAME]"
type textarea "x"
type textarea "whtaspp- [URL][DOMAIN_NAME]"
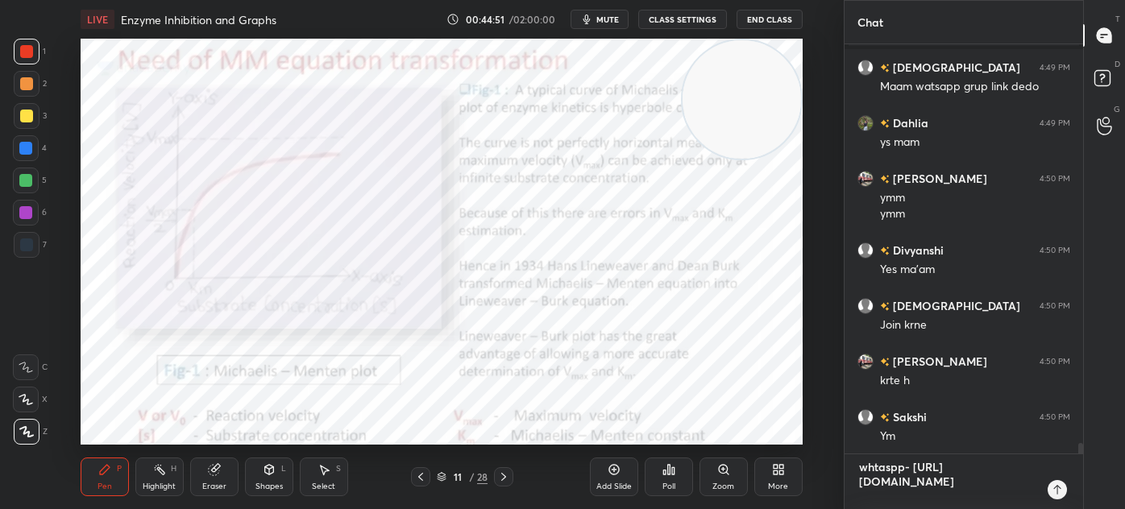
type textarea "x"
type textarea "whtaspp- [URL][DOMAIN_NAME]"
type textarea "x"
type textarea "whtaspp- [URL][DOMAIN_NAME]"
type textarea "x"
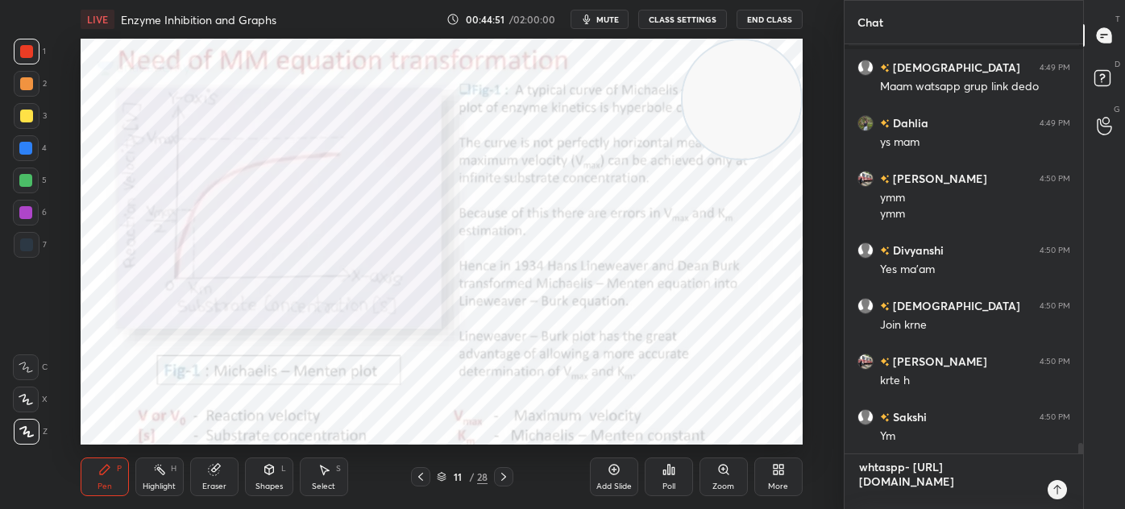
type textarea "whtaspp- [URL][DOMAIN_NAME]"
type textarea "x"
type textarea "whtaspp- [URL][DOMAIN_NAME]"
type textarea "x"
type textarea "whtaspp- [URL][DOMAIN_NAME]"
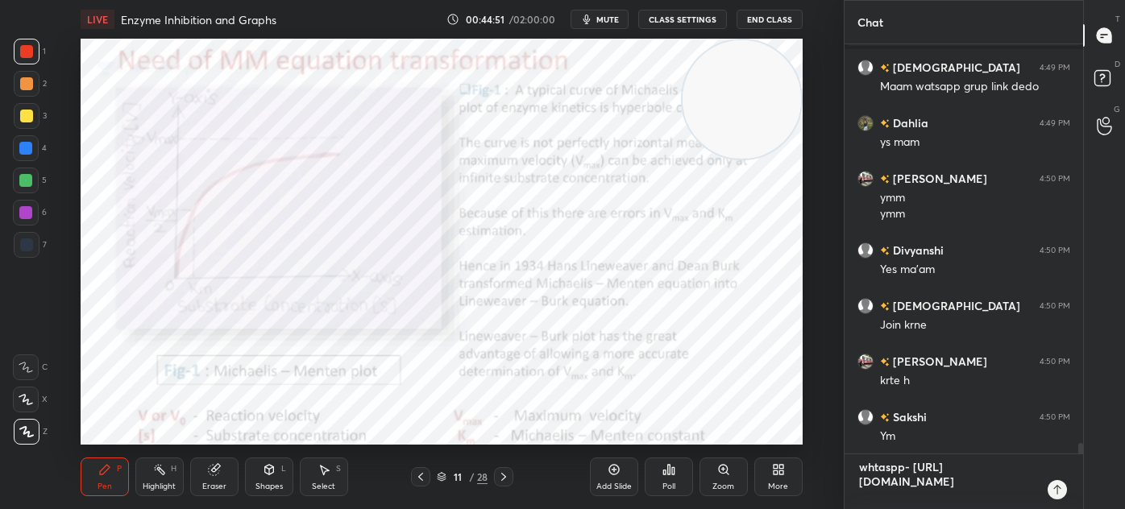
type textarea "x"
type textarea "whtaspp- [URL][DOMAIN_NAME] w"
type textarea "x"
type textarea "whtaspp- [URL][DOMAIN_NAME] wh"
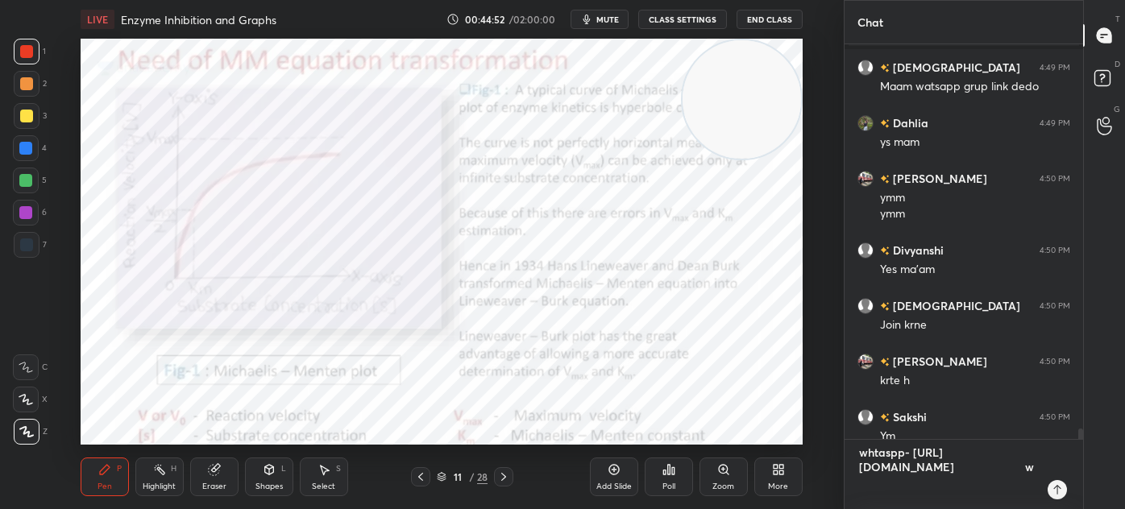
type textarea "x"
type textarea "whtaspp- [URL][DOMAIN_NAME] wha"
type textarea "x"
type textarea "whtaspp- [URL][DOMAIN_NAME] what"
type textarea "x"
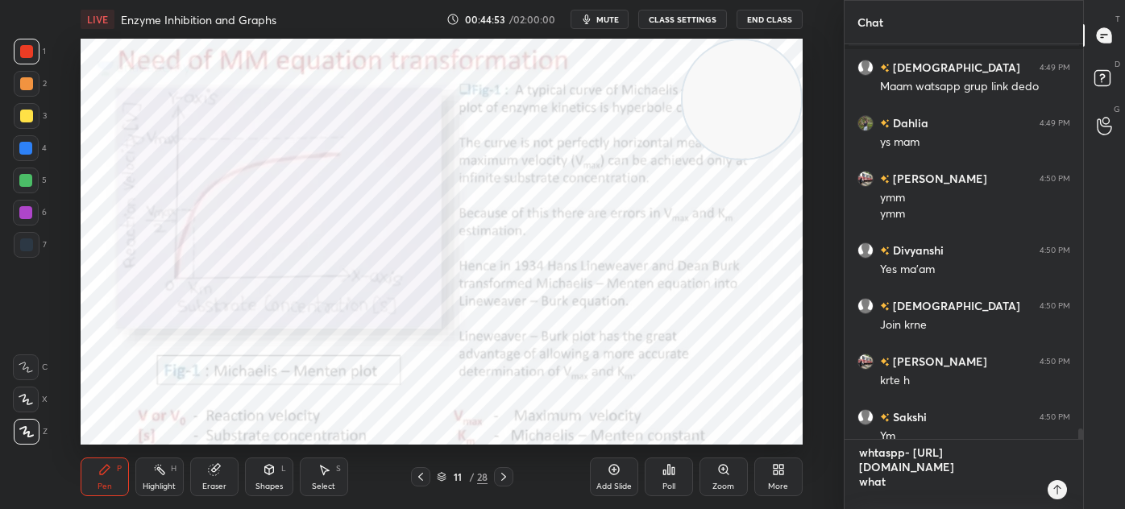
type textarea "whtaspp- [URL][DOMAIN_NAME] whats"
type textarea "x"
type textarea "whtaspp- [URL][DOMAIN_NAME] whatsa"
type textarea "x"
type textarea "whtaspp- [URL][DOMAIN_NAME] whatsap"
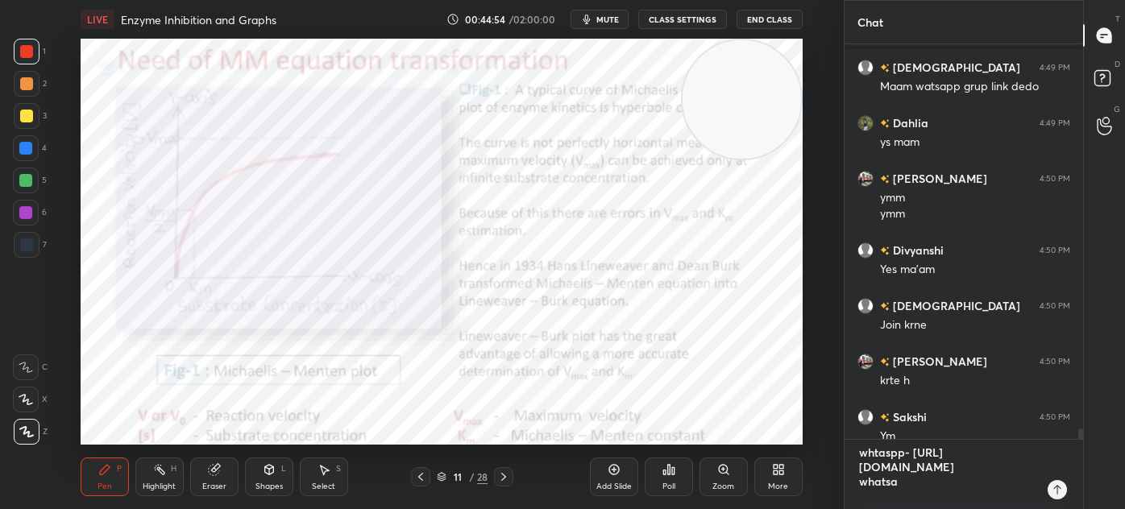
type textarea "x"
type textarea "whtaspp- [URL][DOMAIN_NAME] whatsapp"
type textarea "x"
type textarea "whtaspp- [URL][DOMAIN_NAME] whatsapp-"
type textarea "x"
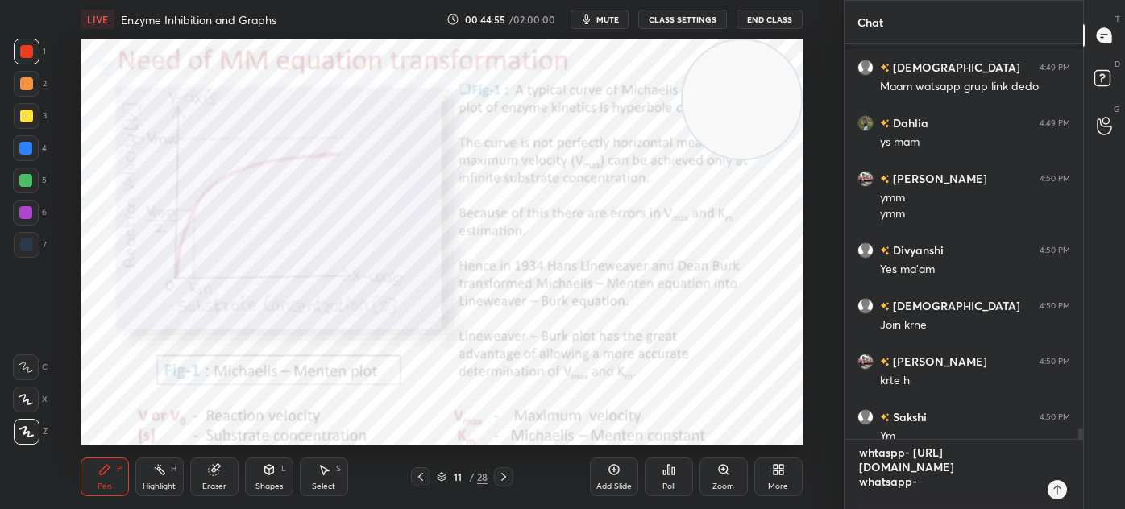
type textarea "whtaspp- [URL][DOMAIN_NAME] whatsapp-"
type textarea "x"
type textarea "whtaspp- [URL][DOMAIN_NAME] whatsapp-"
type textarea "x"
paste textarea "[URL][DOMAIN_NAME]"
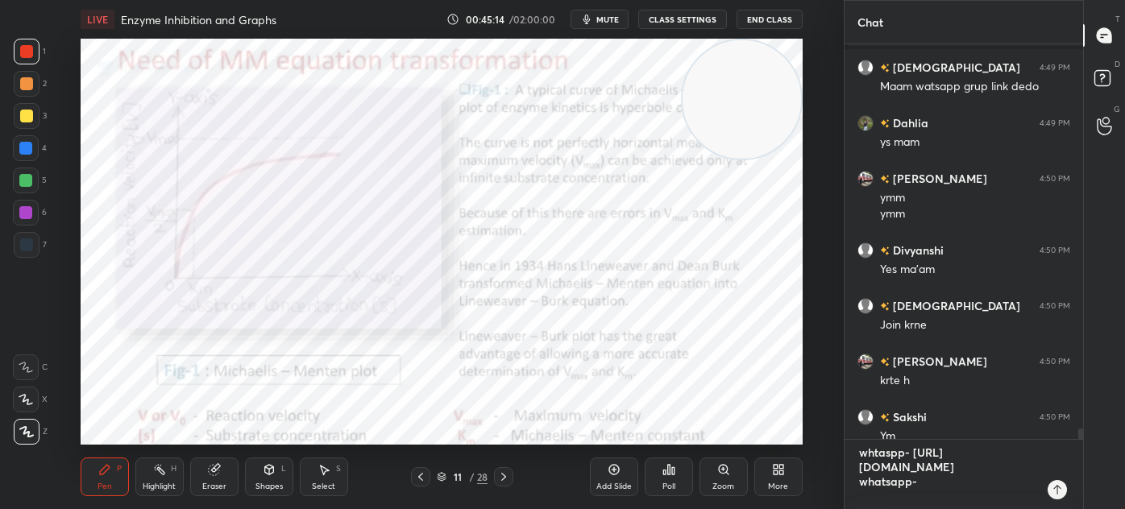
type textarea "whtaspp- [URL][DOMAIN_NAME] whatsapp- [URL][DOMAIN_NAME]"
type textarea "x"
type textarea "whtaspp- [URL][DOMAIN_NAME] whatsapp- [URL][DOMAIN_NAME]"
type textarea "x"
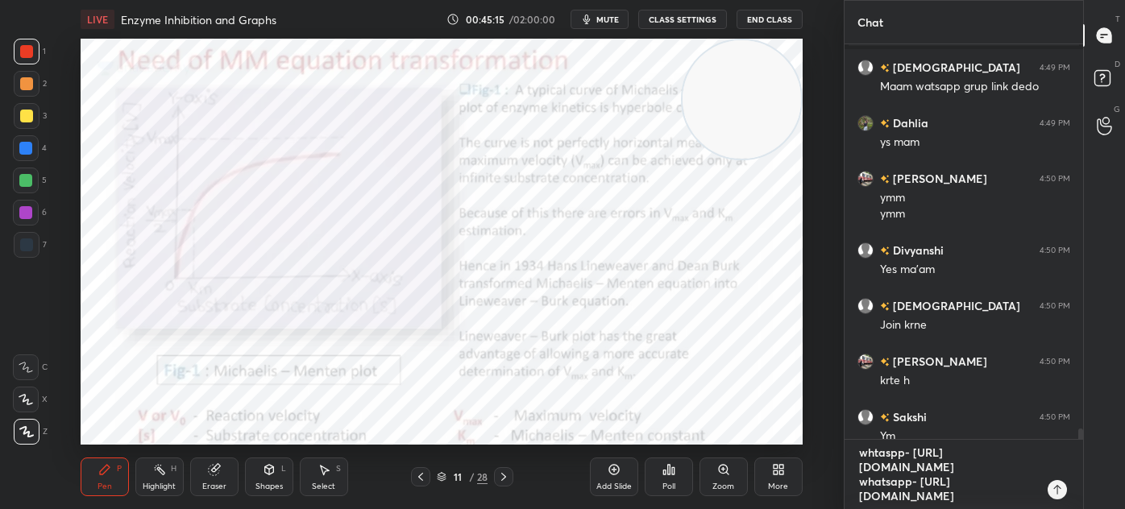
type textarea "whtaspp- [URL][DOMAIN_NAME] whatsapp- [URL][DOMAIN_NAME]"
type textarea "x"
type textarea "whtaspp- [URL][DOMAIN_NAME] whatsapp- [URL][DOMAIN_NAME]"
type textarea "x"
type textarea "whtaspp- [URL][DOMAIN_NAME] whatsapp- [URL][DOMAIN_NAME]"
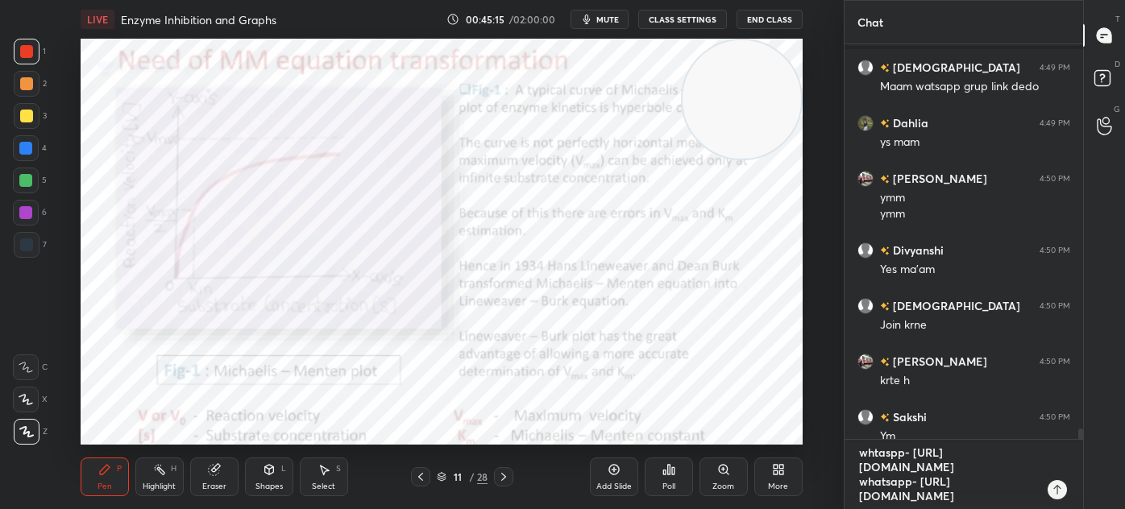
type textarea "x"
type textarea "whtaspp- [URL][DOMAIN_NAME] whatsapp- [URL][DOMAIN_NAME]"
type textarea "x"
type textarea "whtaspp- [URL][DOMAIN_NAME] whatsapp- [URL][DOMAIN_NAME]"
type textarea "x"
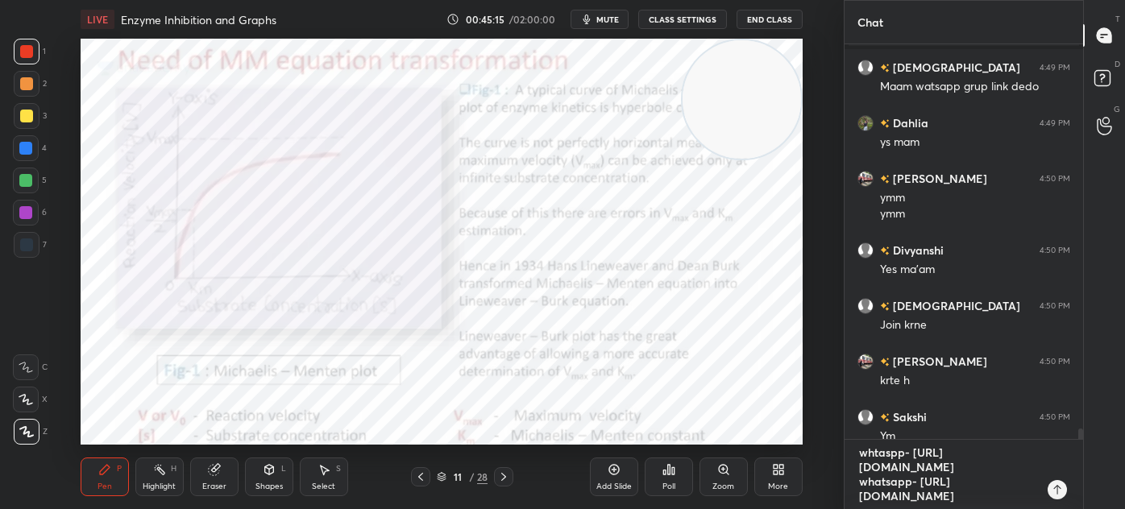
type textarea "whtaspp- [URL][DOMAIN_NAME] whatsapp- [URL][DOMAIN_NAME]"
type textarea "x"
type textarea "whtaspp- [URL][DOMAIN_NAME] whatsapp- [URL][DOMAIN_NAME]"
type textarea "x"
type textarea "whtaspp- [URL][DOMAIN_NAME] whatsapp- [URL][DOMAIN_NAME]"
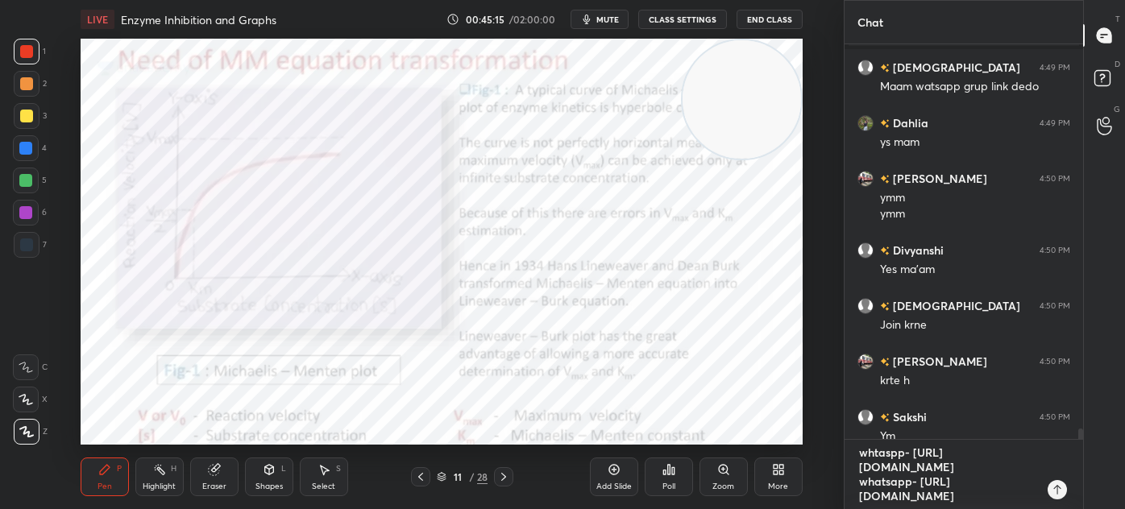
type textarea "x"
type textarea "whtaspp- [URL][DOMAIN_NAME] whatsapp- [URL][DOMAIN_NAME]"
type textarea "x"
type textarea "whtaspp- [URL][DOMAIN_NAME] whatsapp- [URL][DOMAIN_NAME]"
type textarea "x"
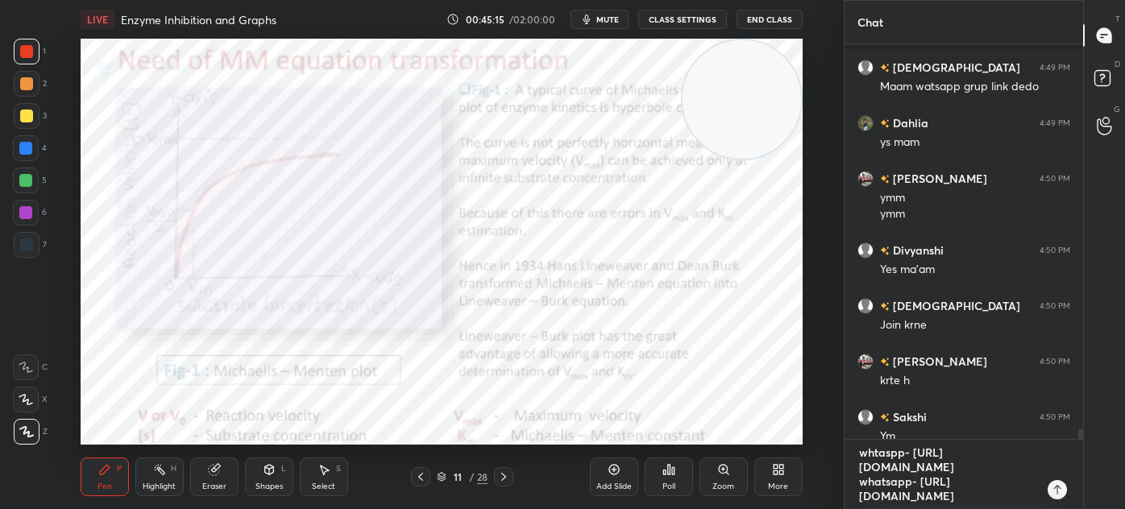
type textarea "whtaspp- [URL][DOMAIN_NAME] whatsapp- [URL][DOMAIN_NAME]"
type textarea "x"
type textarea "whtaspp- [URL][DOMAIN_NAME] whatsapp- [URL][DOMAIN_NAME]"
type textarea "x"
type textarea "whtaspp- [URL][DOMAIN_NAME] whatsapp- [URL][DOMAIN_NAME]"
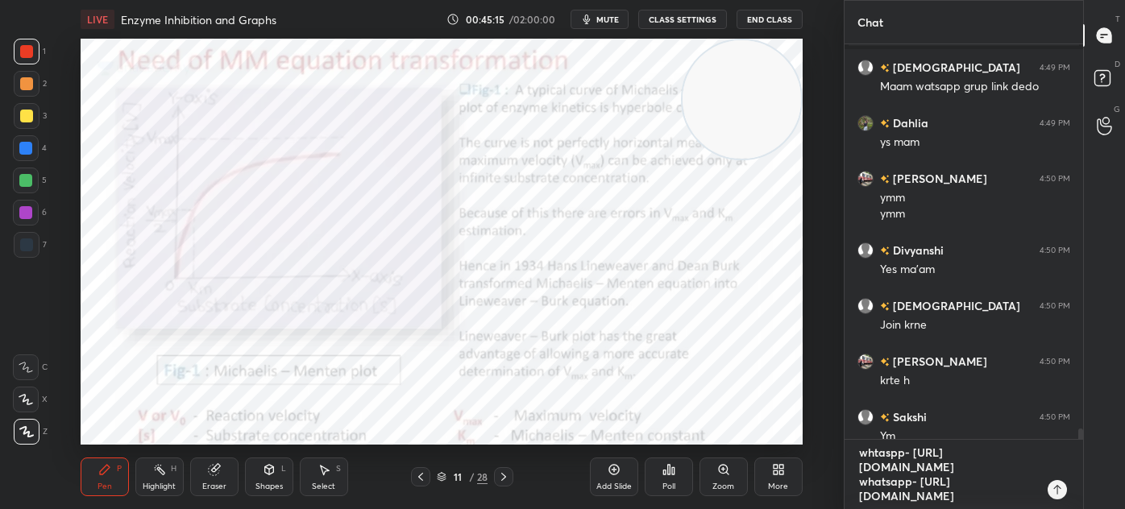
type textarea "x"
type textarea "whtaspp- [URL][DOMAIN_NAME] whatsapp- [URL][DOMAIN_NAME]"
type textarea "x"
type textarea "whtaspp- [URL][DOMAIN_NAME] whatsapp- [URL][DOMAIN_NAME]"
type textarea "x"
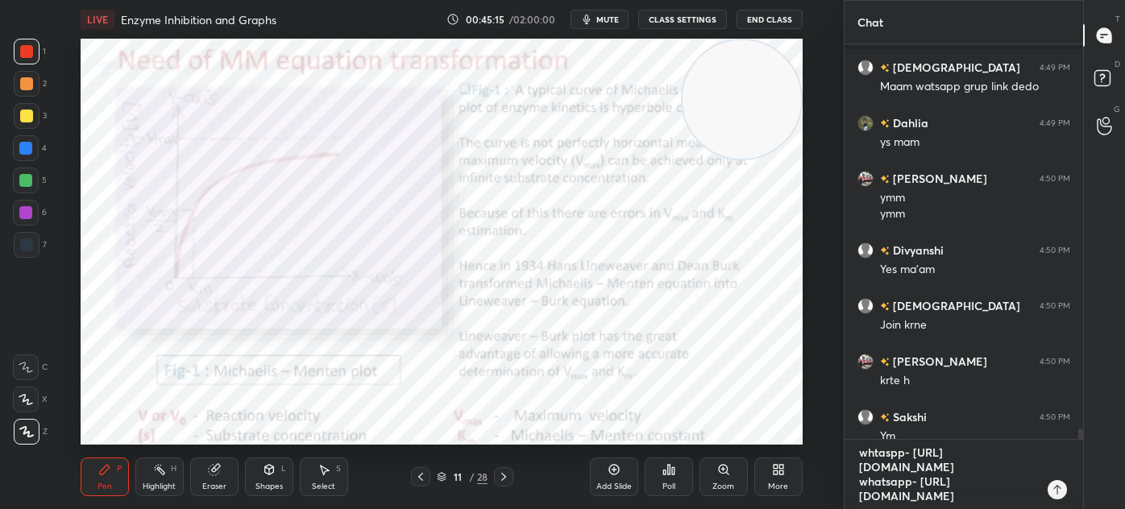
type textarea "whtaspp- [URL][DOMAIN_NAME] whatsapp- [URL][DOMAIN_NAME]"
type textarea "x"
type textarea "whtaspp- [URL][DOMAIN_NAME] whatsapp- [URL][DOMAIN_NAME]"
type textarea "x"
type textarea "whtaspp- [URL][DOMAIN_NAME] whatsapp- [URL][DOMAIN_NAME]"
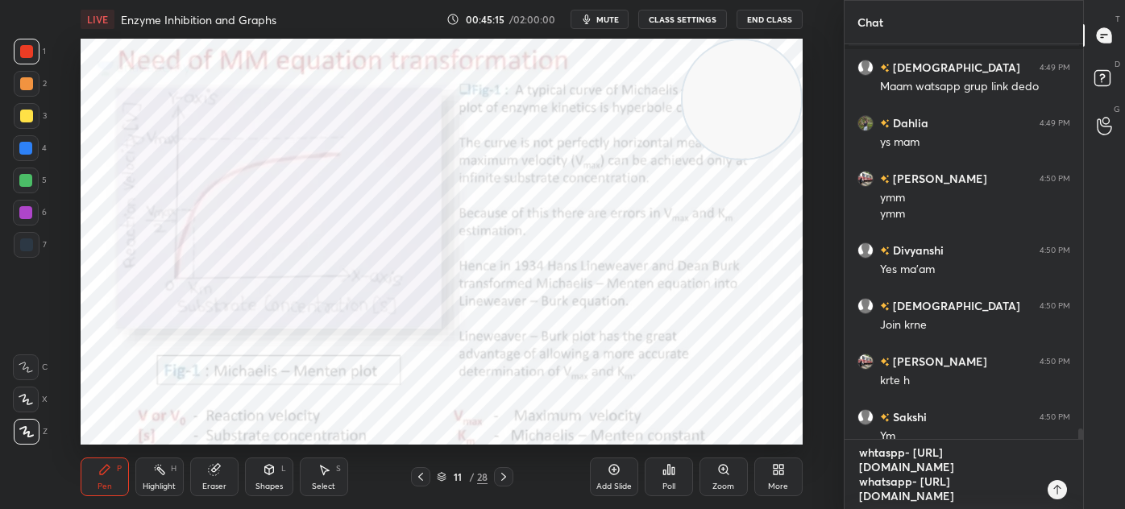
type textarea "x"
type textarea "whtaspp- [URL][DOMAIN_NAME] whatsapp- [URL][DOMAIN_NAME] t"
type textarea "x"
type textarea "whtaspp- [URL][DOMAIN_NAME] whatsapp- [URL][DOMAIN_NAME] te"
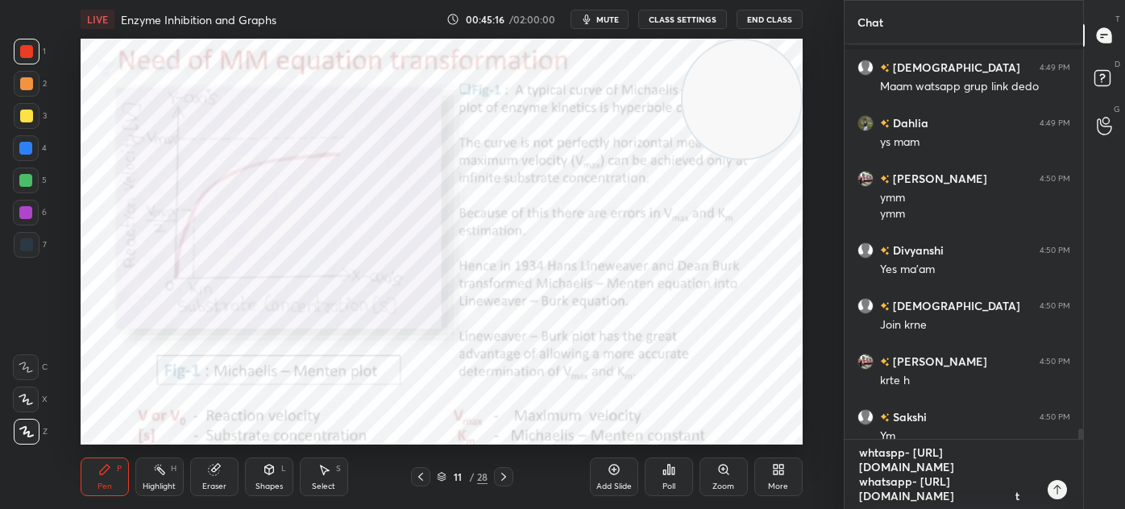
type textarea "x"
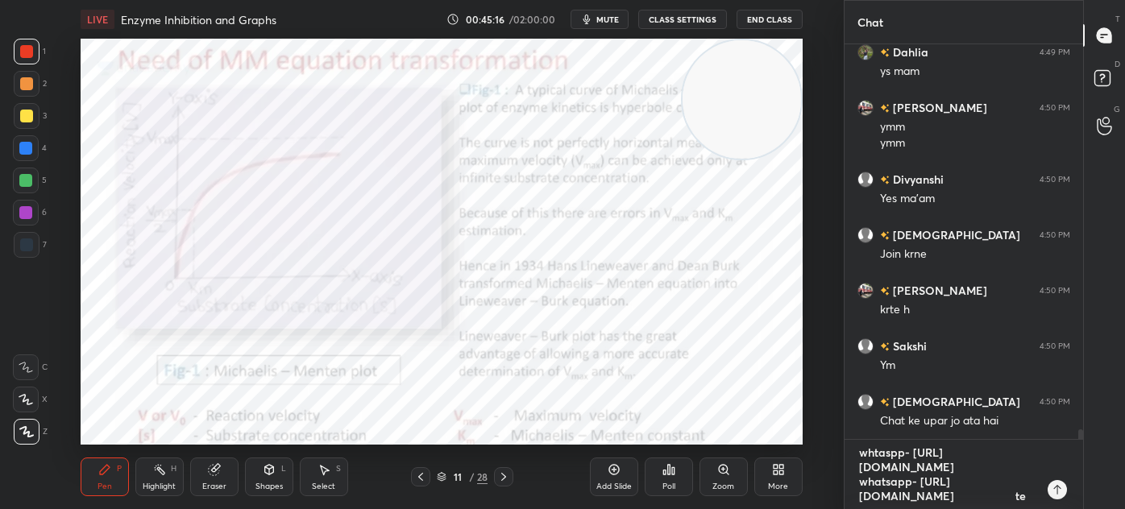
type textarea "whtaspp- [URL][DOMAIN_NAME] whatsapp- [URL][DOMAIN_NAME] tel"
type textarea "x"
type textarea "whtaspp- [URL][DOMAIN_NAME] whatsapp- [URL][DOMAIN_NAME] tele"
type textarea "x"
type textarea "whtaspp- [URL][DOMAIN_NAME] whatsapp- [URL][DOMAIN_NAME] teleg"
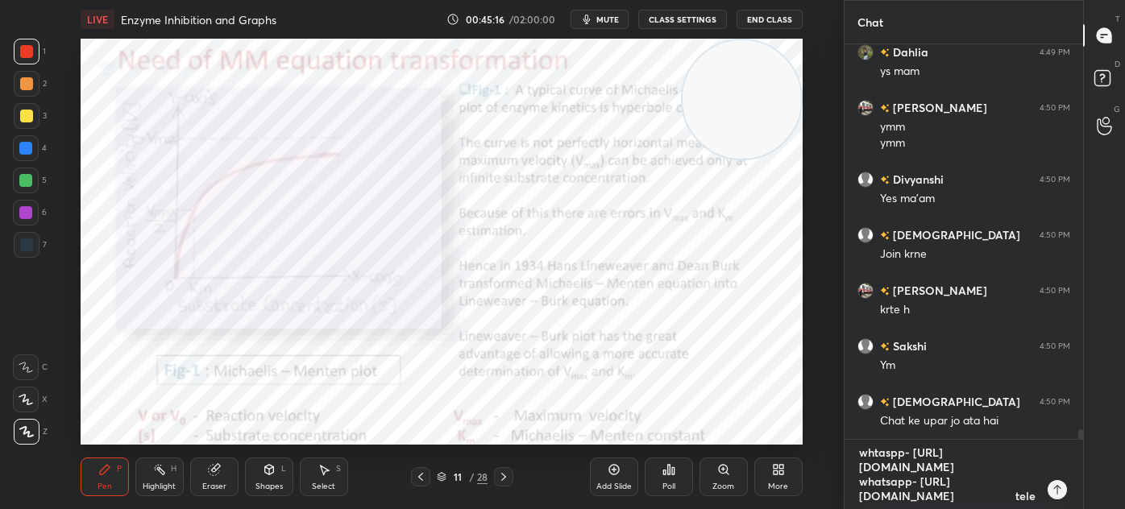
type textarea "x"
type textarea "whtaspp- [URL][DOMAIN_NAME] whatsapp- [URL][DOMAIN_NAME] telegr"
type textarea "x"
type textarea "whtaspp- [URL][DOMAIN_NAME] whatsapp- [URL][DOMAIN_NAME] telegra"
type textarea "x"
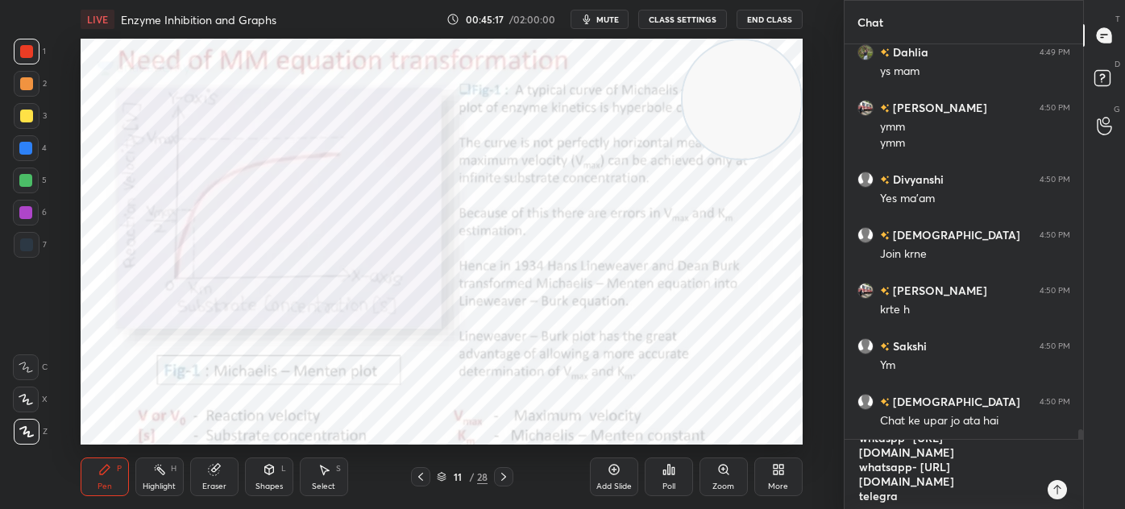
type textarea "whtaspp- [URL][DOMAIN_NAME] whatsapp- [URL][DOMAIN_NAME] telegram"
type textarea "x"
type textarea "whtaspp- [URL][DOMAIN_NAME] whatsapp- [URL][DOMAIN_NAME] telegram-"
type textarea "x"
type textarea "whtaspp- [URL][DOMAIN_NAME] whatsapp- [URL][DOMAIN_NAME] telegram-"
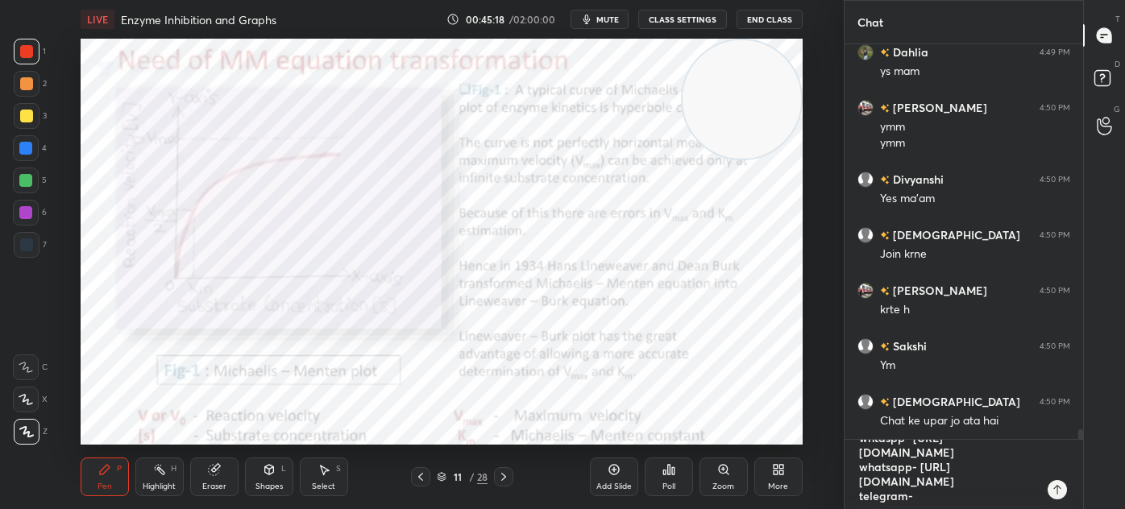
type textarea "x"
type textarea "whtaspp- [URL][DOMAIN_NAME] whatsapp- [URL][DOMAIN_NAME] telegram- t"
type textarea "x"
type textarea "whtaspp- [URL][DOMAIN_NAME] whatsapp- [URL][DOMAIN_NAME] telegram- t."
type textarea "x"
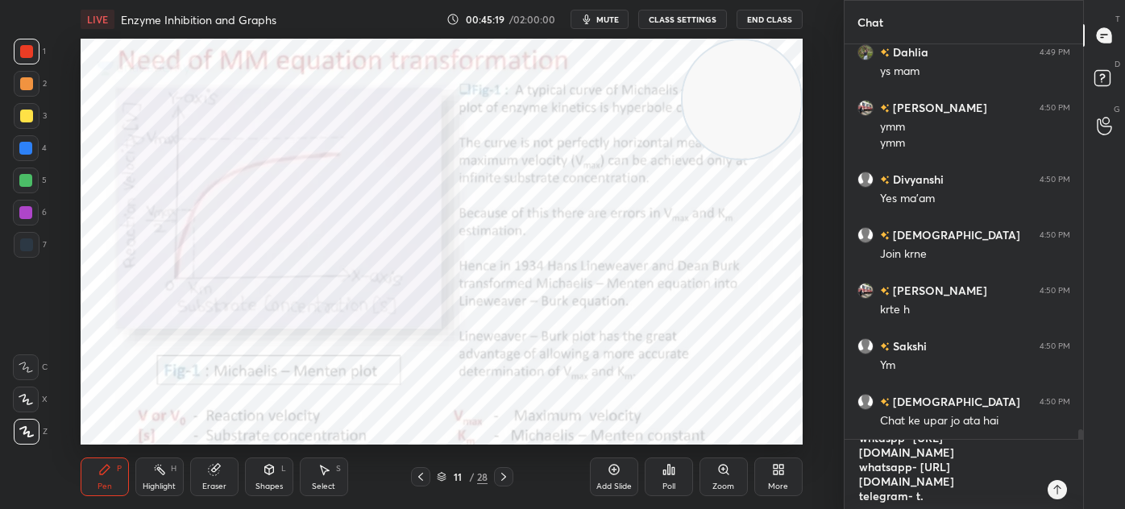
type textarea "whtaspp- [URL][DOMAIN_NAME] whatsapp- [URL][DOMAIN_NAME] telegram- t.m"
type textarea "x"
type textarea "whtaspp- [URL][DOMAIN_NAME] whatsapp- [URL][DOMAIN_NAME] telegram- [DOMAIN_NAME]"
type textarea "x"
type textarea "whtaspp- [URL][DOMAIN_NAME] whatsapp- [URL][DOMAIN_NAME] telegram- [DOMAIN_NAME…"
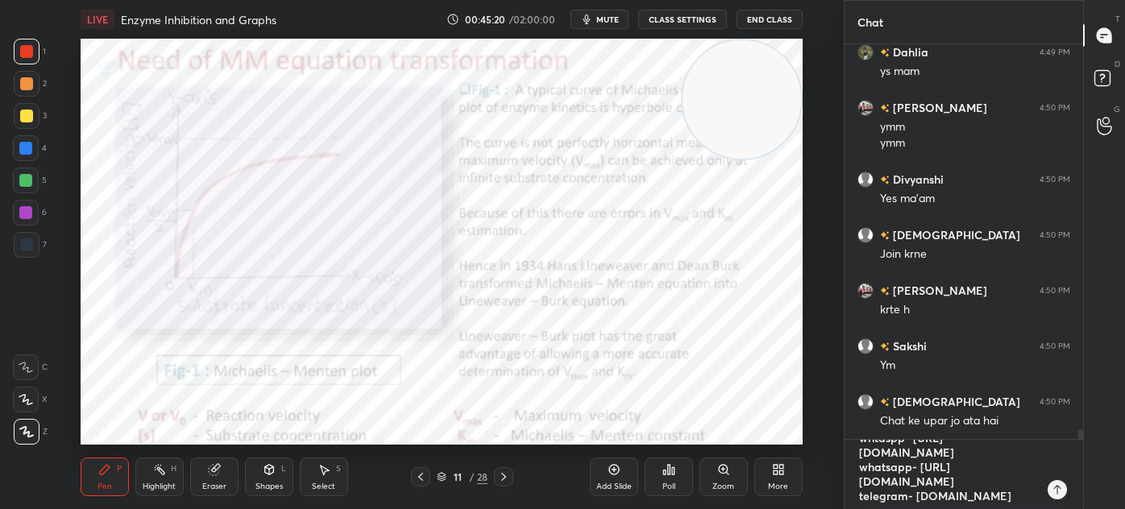
type textarea "x"
type textarea "whtaspp- [URL][DOMAIN_NAME] whatsapp- [URL][DOMAIN_NAME] telegram- [DOMAIN_NAME…"
type textarea "x"
type textarea "whtaspp- [URL][DOMAIN_NAME] whatsapp- [URL][DOMAIN_NAME] telegram- [DOMAIN_NAME…"
type textarea "x"
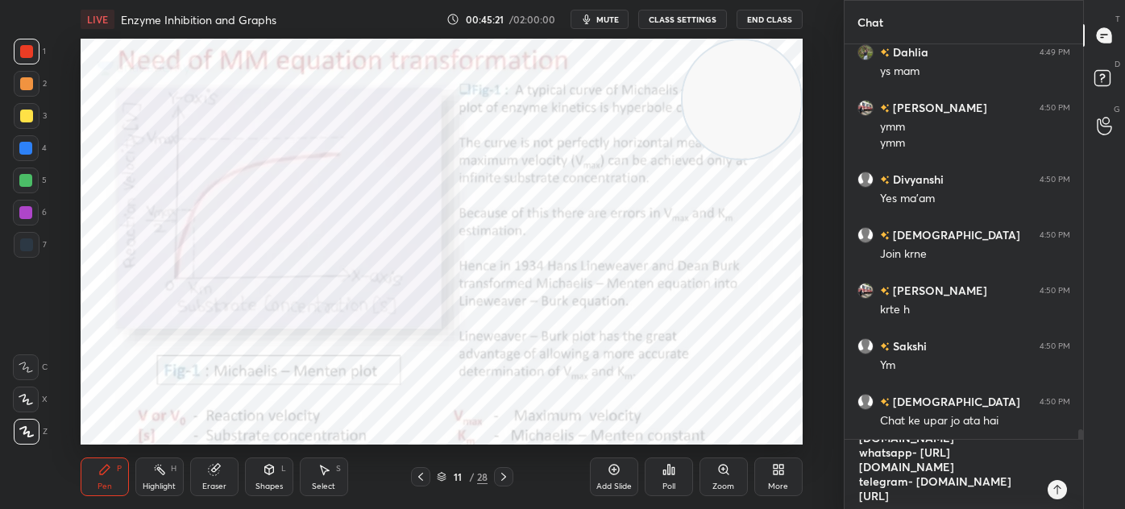
type textarea "whtaspp- [URL][DOMAIN_NAME] whatsapp- [URL][DOMAIN_NAME] telegram- [DOMAIN_NAME…"
type textarea "x"
type textarea "whtaspp- [URL][DOMAIN_NAME] whatsapp- [URL][DOMAIN_NAME] telegram- [DOMAIN_NAME…"
type textarea "x"
type textarea "whtaspp- [URL][DOMAIN_NAME] whatsapp- [URL][DOMAIN_NAME] telegram- [DOMAIN_NAME…"
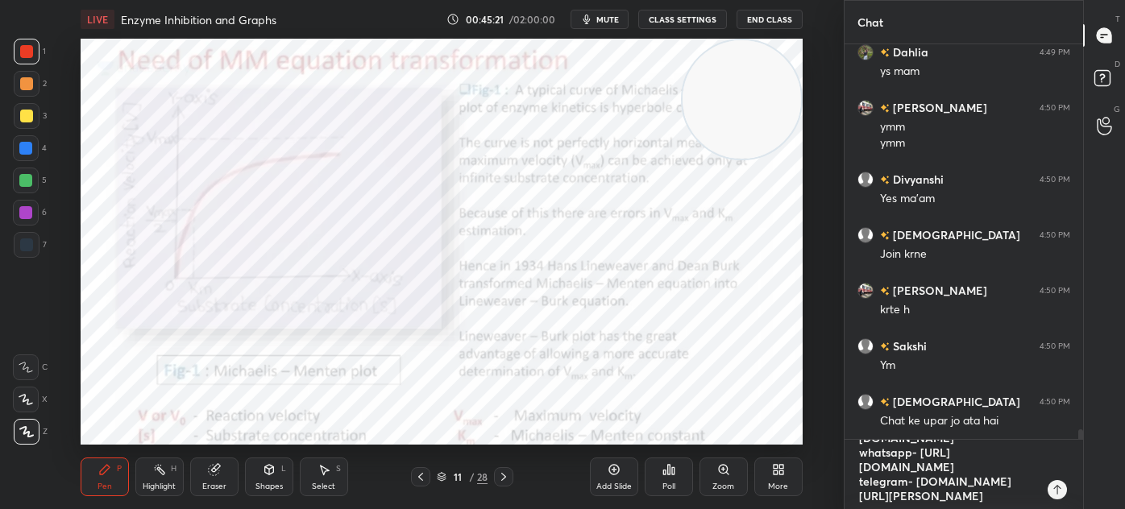
type textarea "x"
type textarea "whtaspp- [URL][DOMAIN_NAME] whatsapp- [URL][DOMAIN_NAME] telegram- [DOMAIN_NAME…"
type textarea "x"
type textarea "whtaspp- [URL][DOMAIN_NAME] whatsapp- [URL][DOMAIN_NAME] telegram- [DOMAIN_NAME…"
type textarea "x"
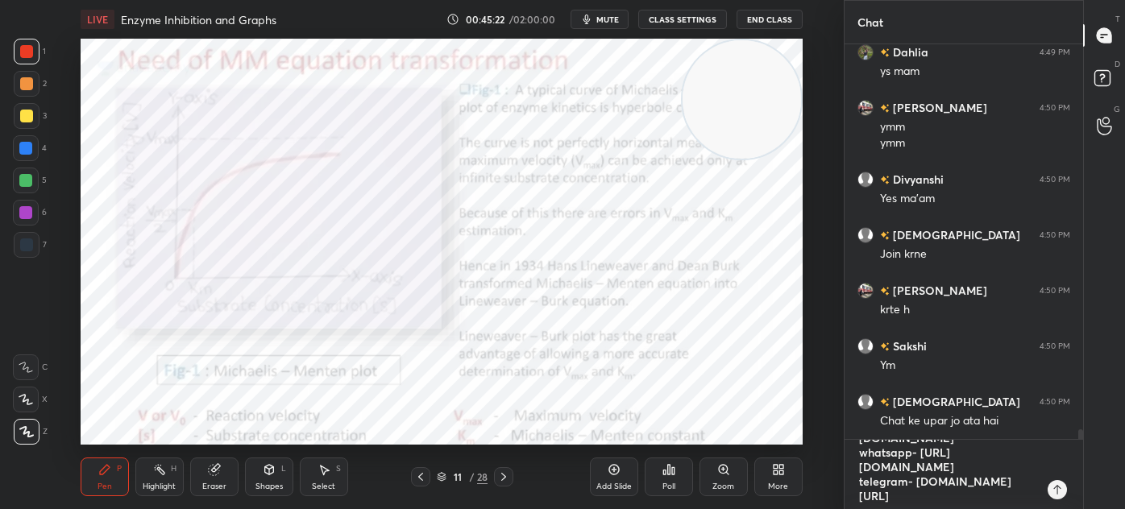
type textarea "whtaspp- [URL][DOMAIN_NAME] whatsapp- [URL][DOMAIN_NAME] telegram- [DOMAIN_NAME…"
type textarea "x"
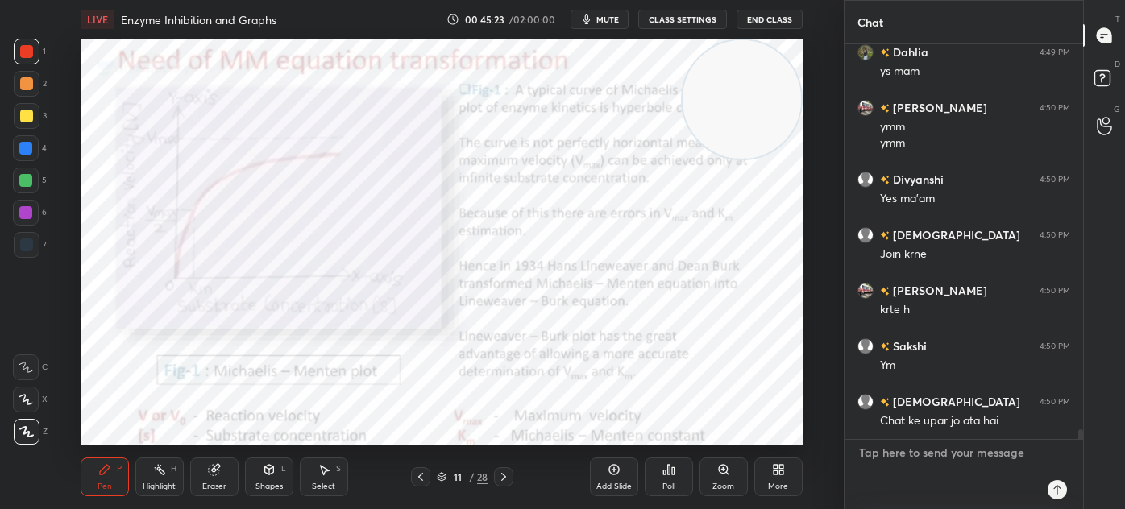
type textarea "x"
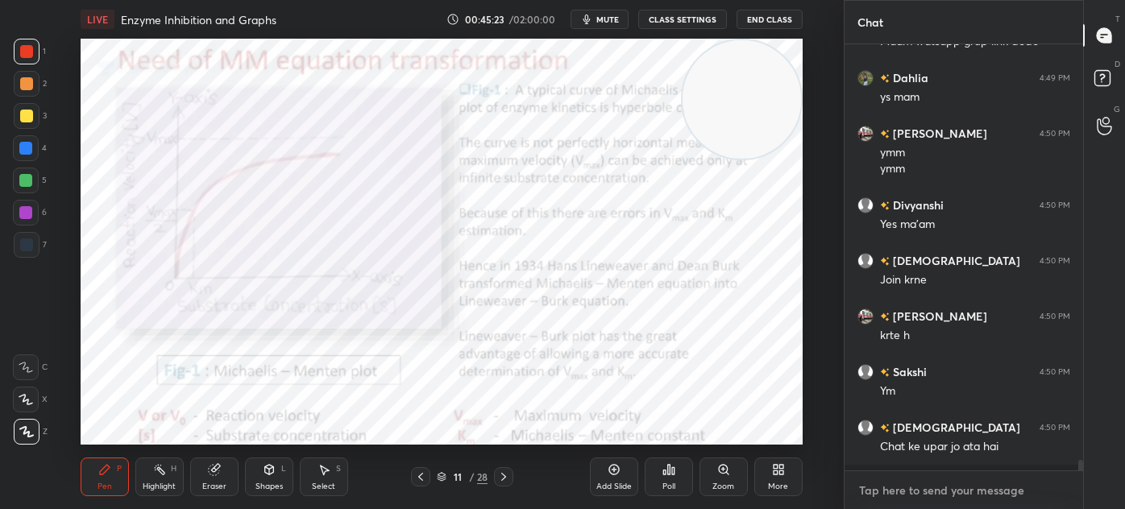
scroll to position [15547, 0]
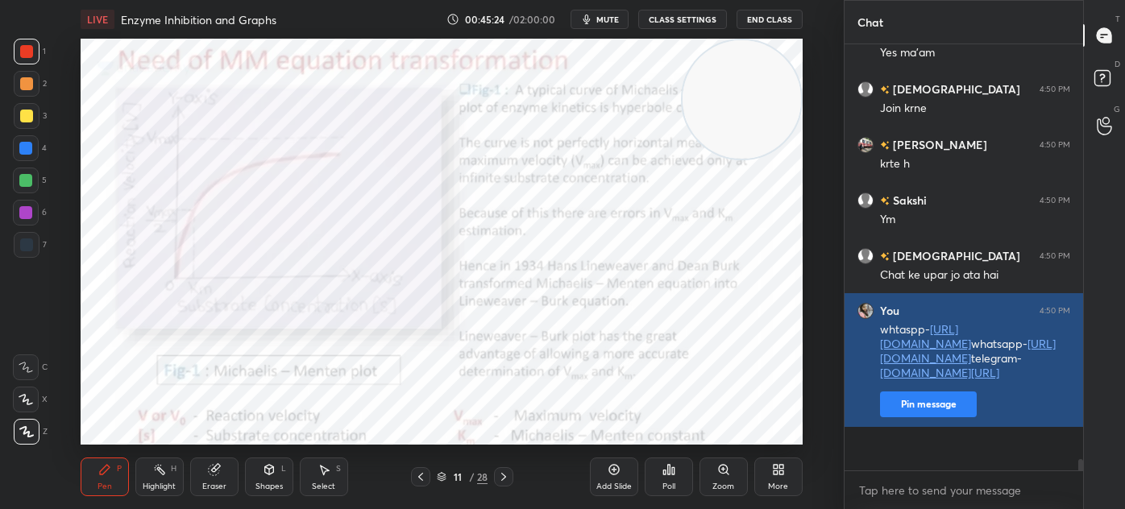
click at [914, 417] on button "Pin message" at bounding box center [928, 405] width 97 height 26
type textarea "x"
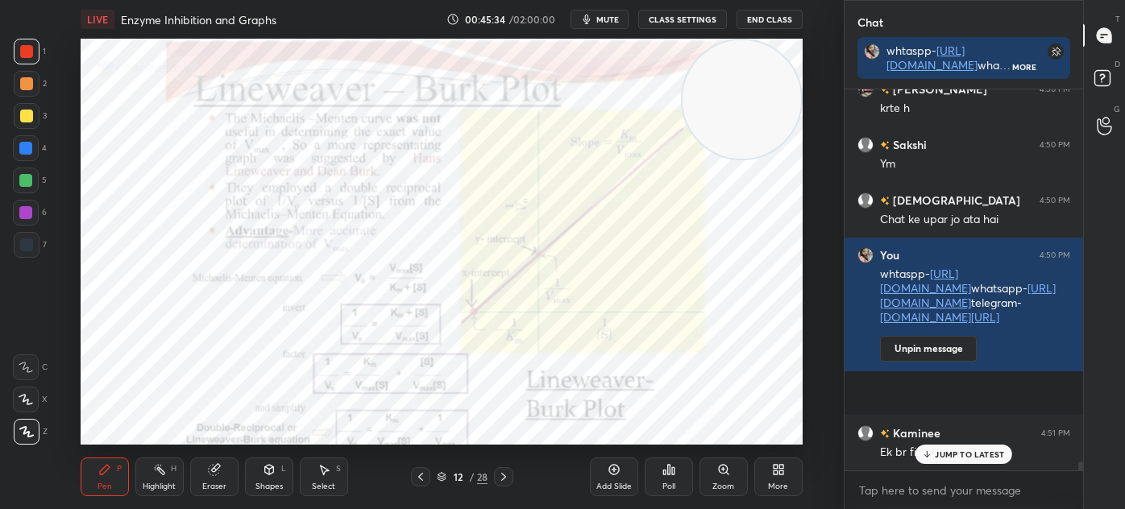
scroll to position [15703, 0]
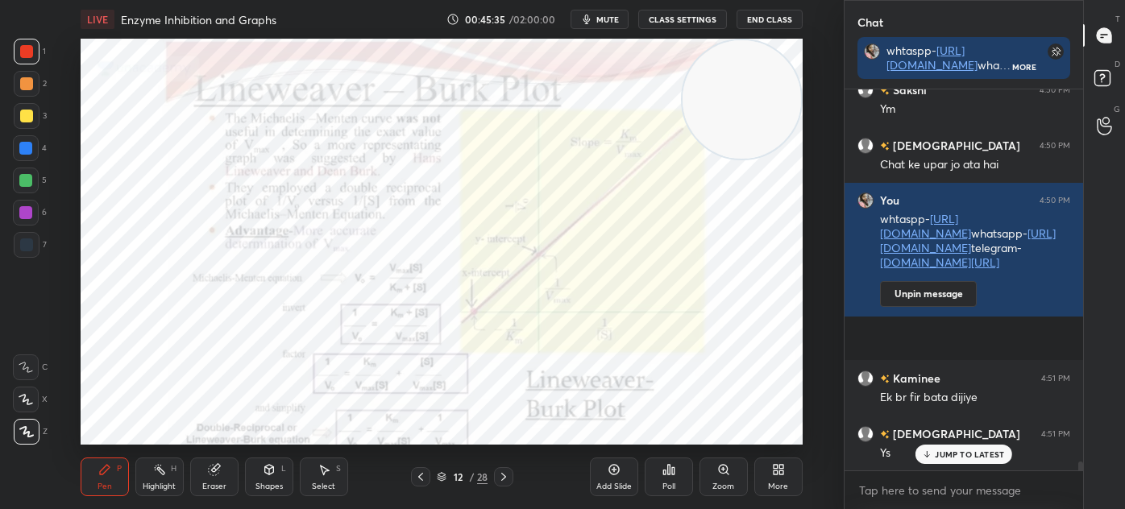
click at [19, 228] on div "6" at bounding box center [30, 216] width 34 height 32
click at [264, 483] on div "Shapes" at bounding box center [268, 487] width 27 height 8
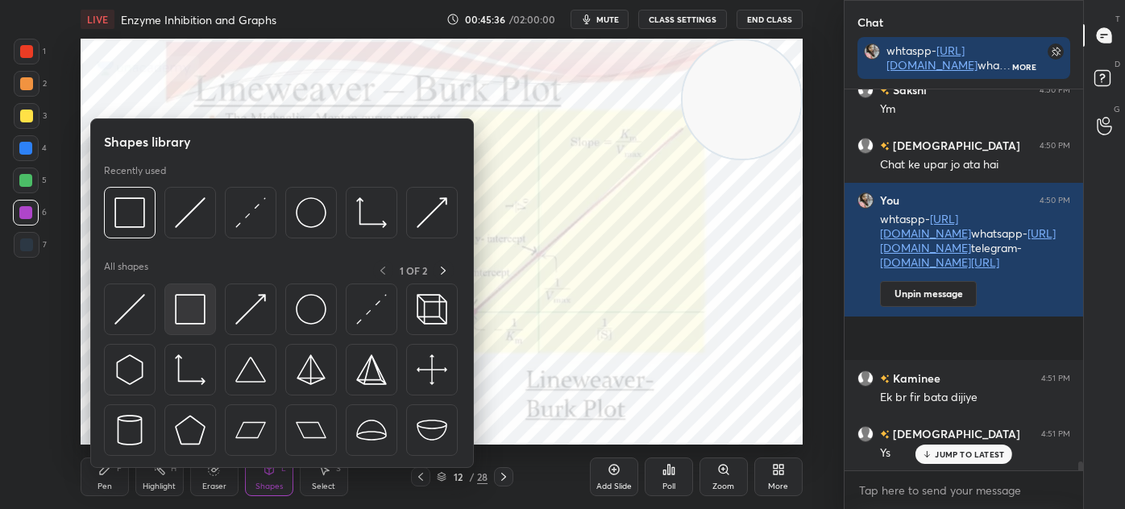
click at [204, 307] on img at bounding box center [190, 309] width 31 height 31
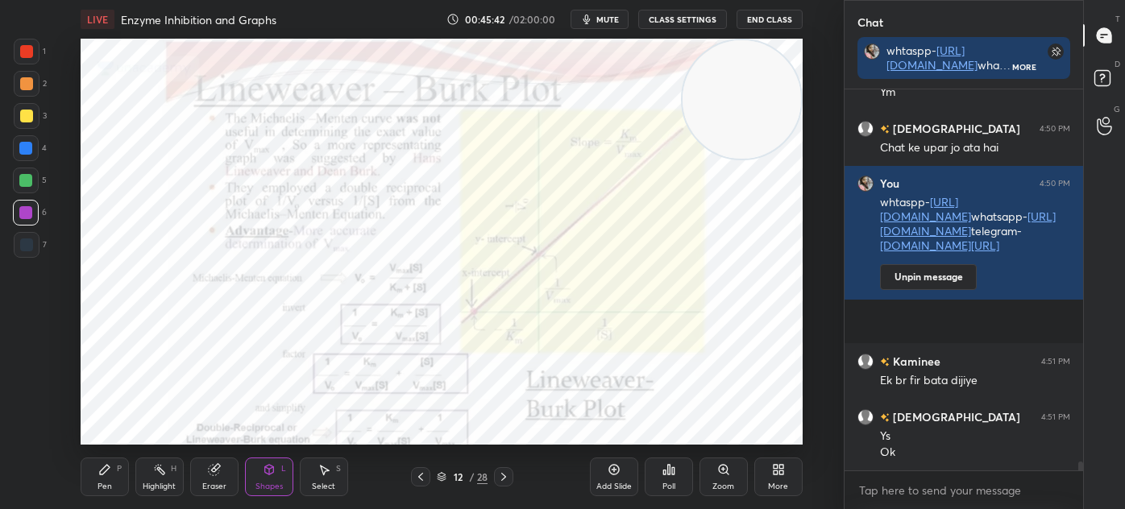
click at [612, 475] on icon at bounding box center [614, 469] width 13 height 13
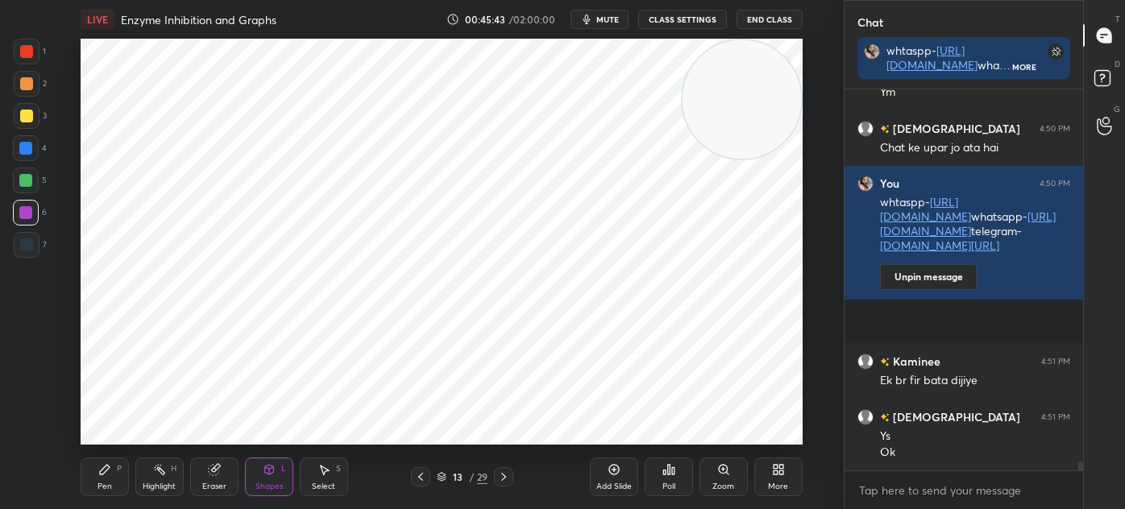
click at [114, 476] on div "Pen P" at bounding box center [105, 477] width 48 height 39
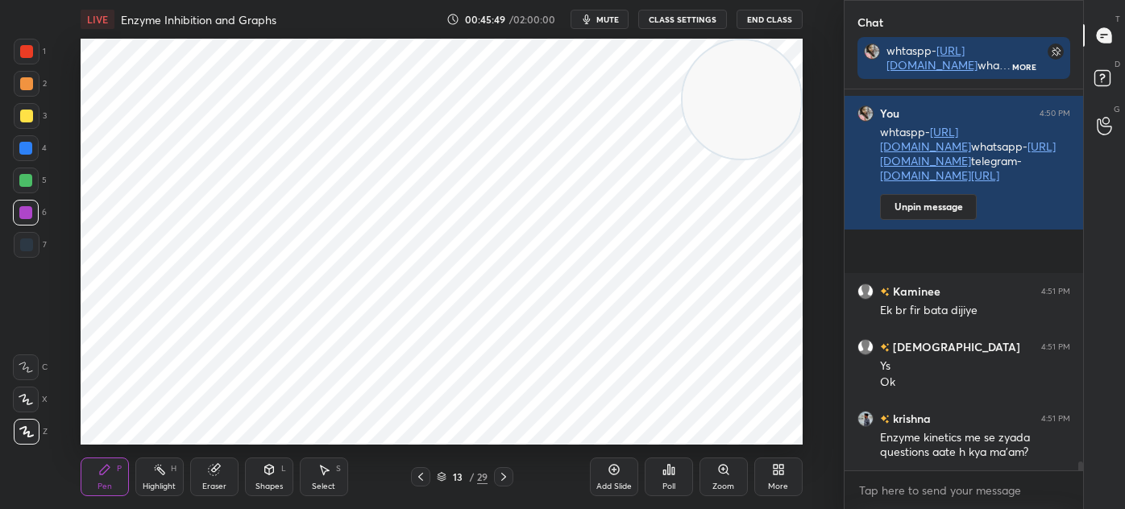
scroll to position [15845, 0]
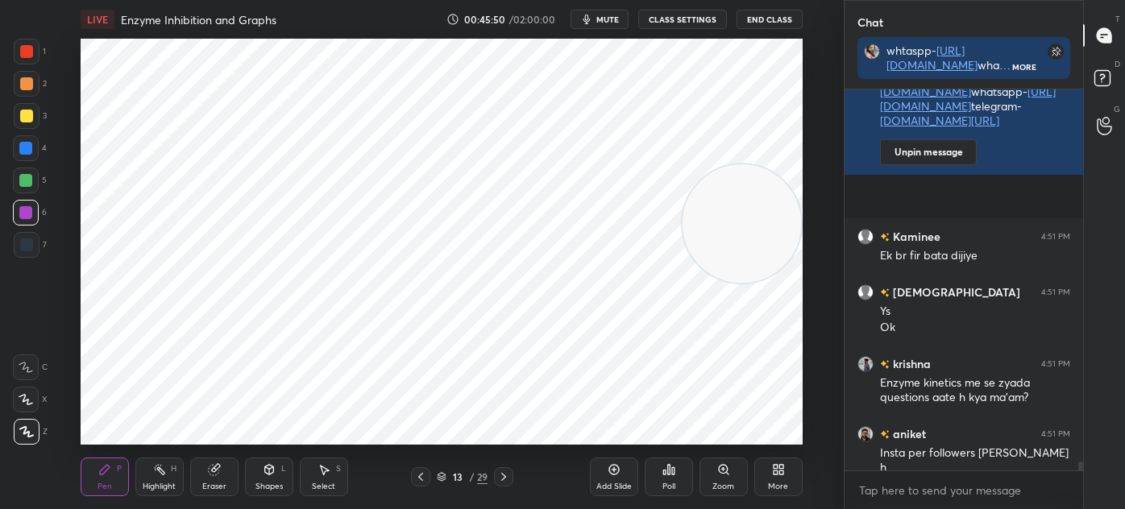
click at [338, 472] on div "S" at bounding box center [338, 469] width 5 height 8
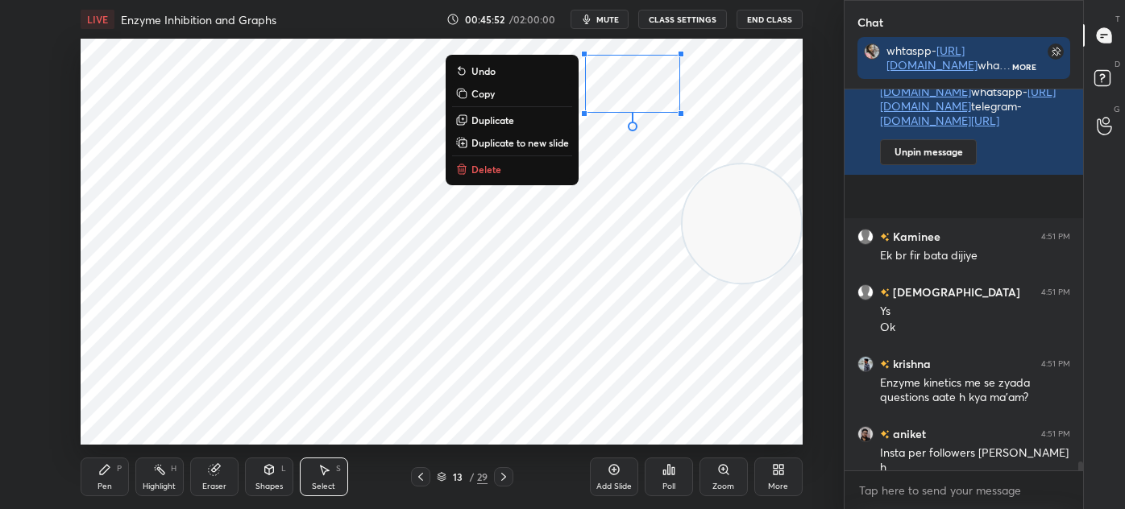
click at [524, 172] on button "Delete" at bounding box center [512, 169] width 120 height 19
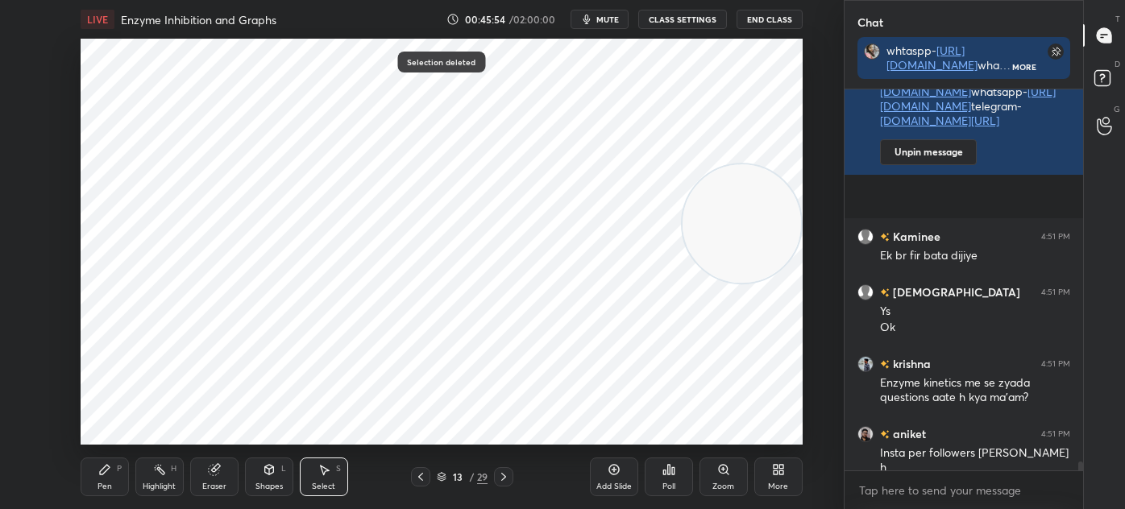
click at [113, 463] on div "Pen P" at bounding box center [105, 477] width 48 height 39
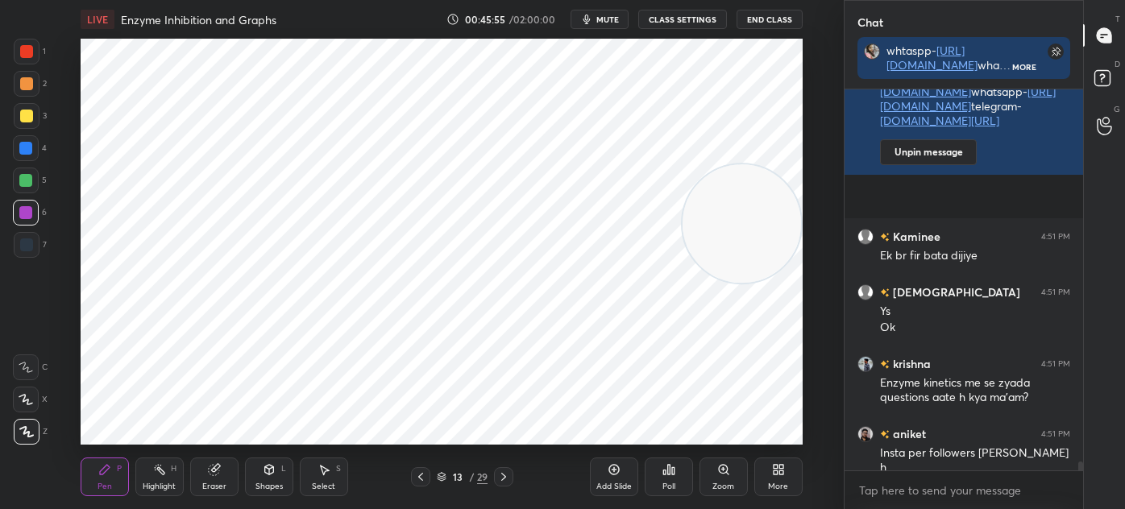
click at [19, 263] on div "7" at bounding box center [30, 248] width 33 height 32
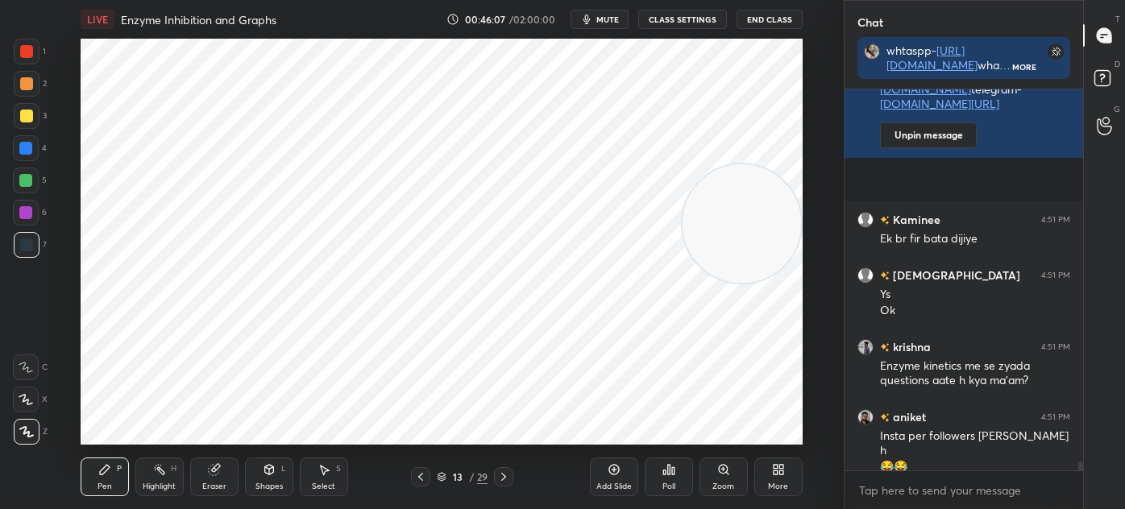
scroll to position [15877, 0]
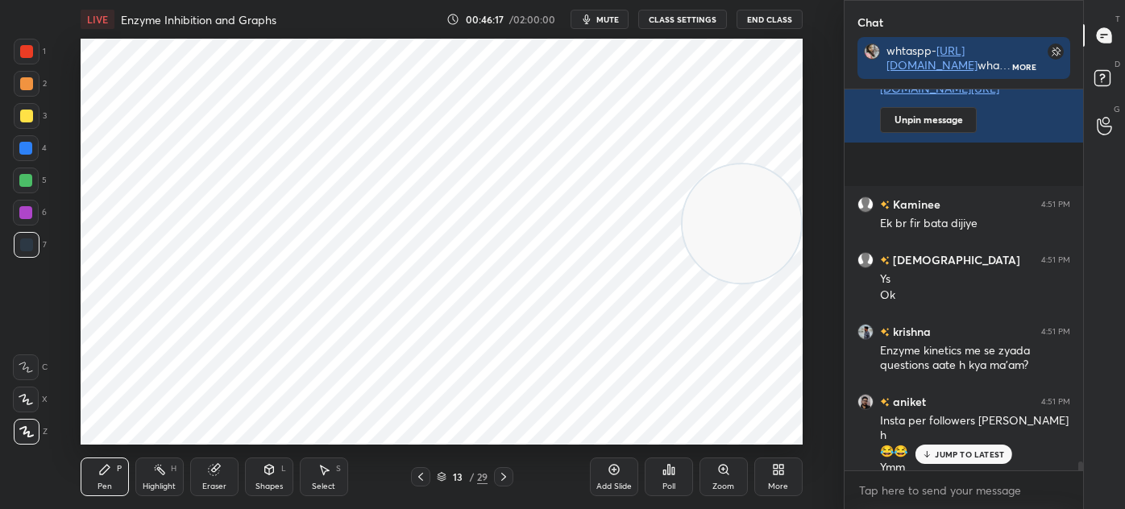
click at [26, 48] on div at bounding box center [26, 51] width 13 height 13
click at [274, 469] on icon at bounding box center [269, 469] width 13 height 13
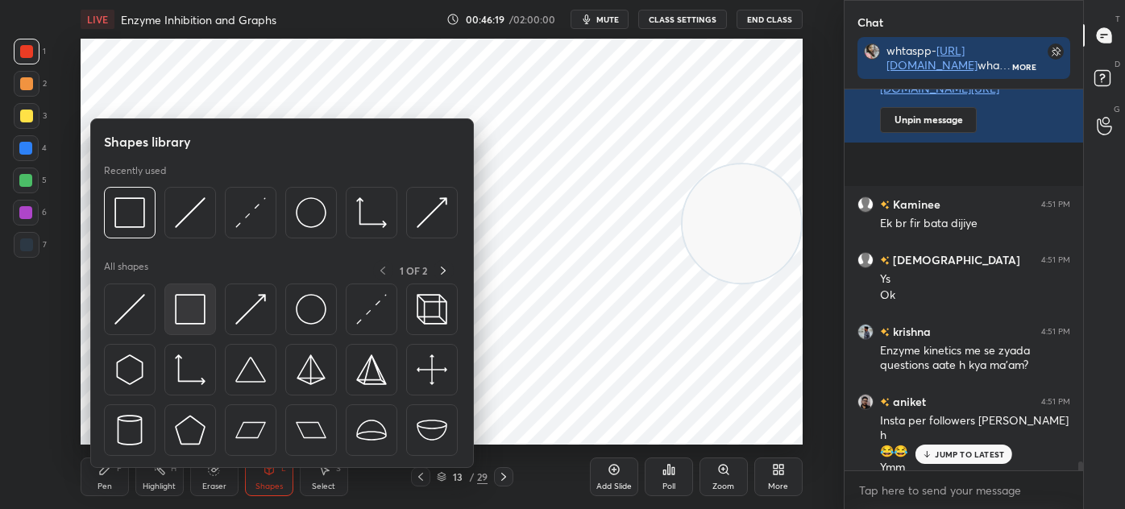
click at [195, 326] on div at bounding box center [190, 310] width 52 height 52
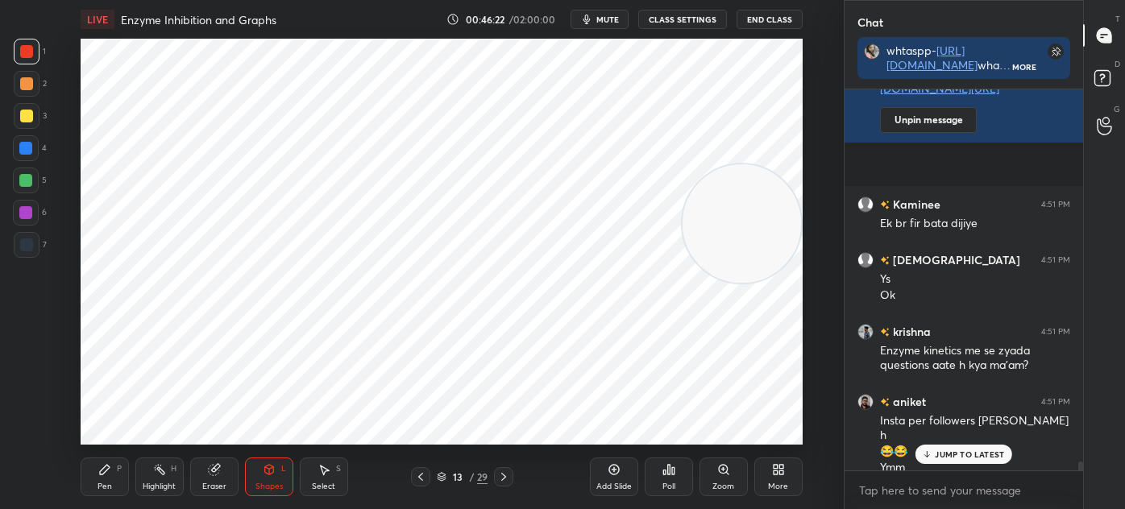
click at [112, 474] on div "Pen P" at bounding box center [105, 477] width 48 height 39
click at [27, 259] on div "7" at bounding box center [30, 248] width 33 height 32
click at [312, 472] on div "Select S" at bounding box center [324, 477] width 48 height 39
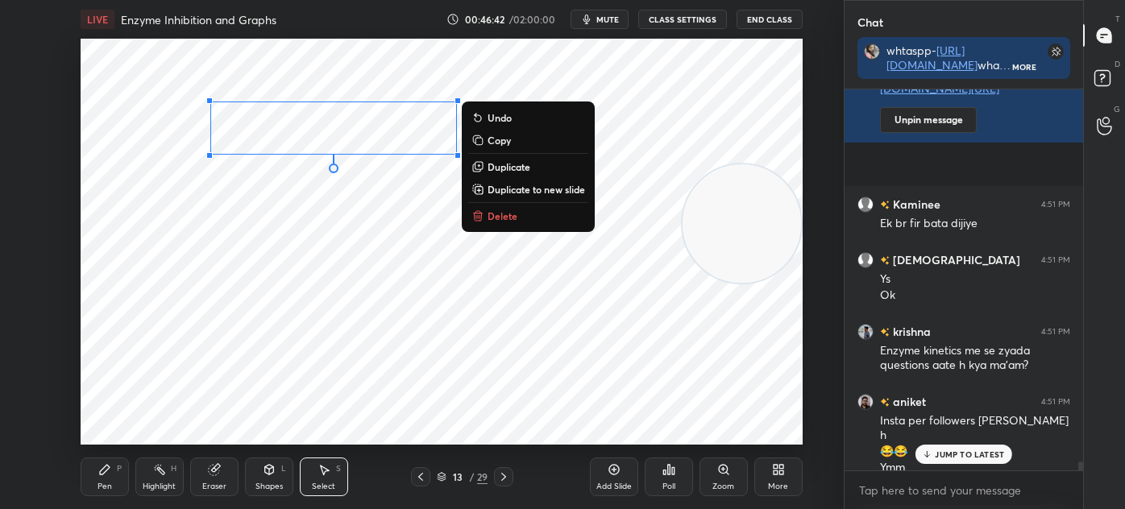
click at [117, 461] on div "Pen P" at bounding box center [105, 477] width 48 height 39
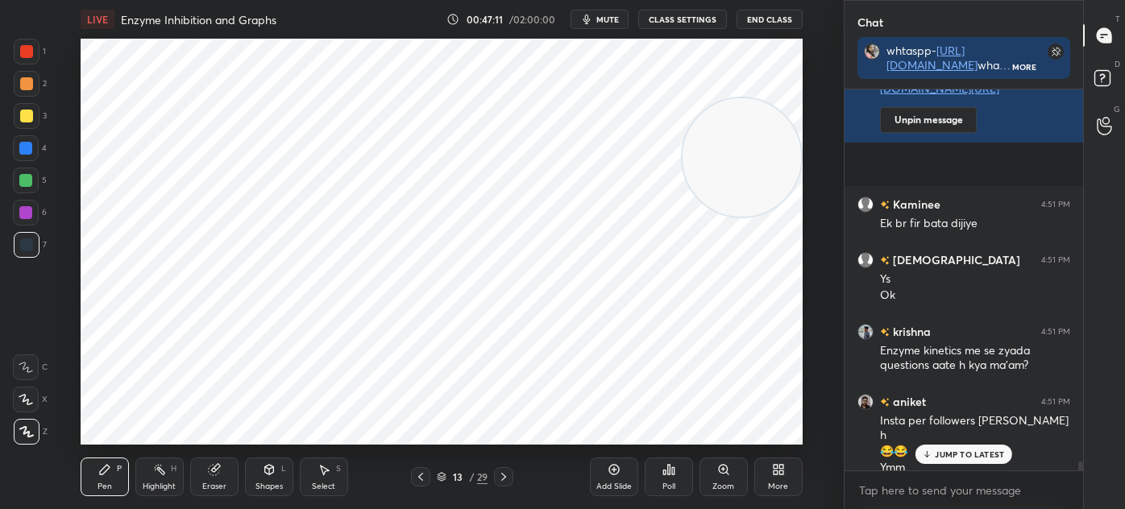
click at [314, 475] on div "Select S" at bounding box center [324, 477] width 48 height 39
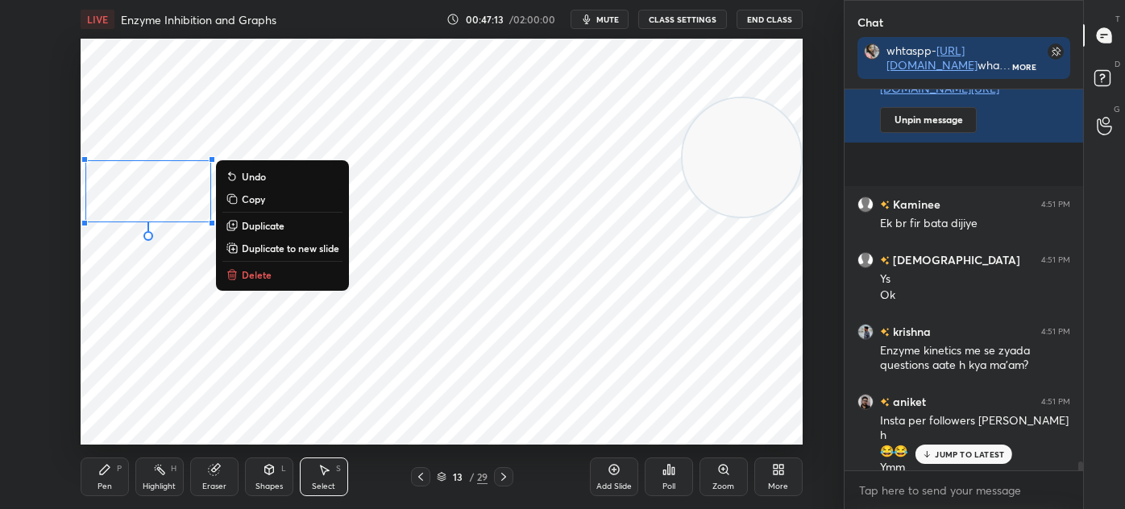
click at [295, 276] on button "Delete" at bounding box center [282, 274] width 120 height 19
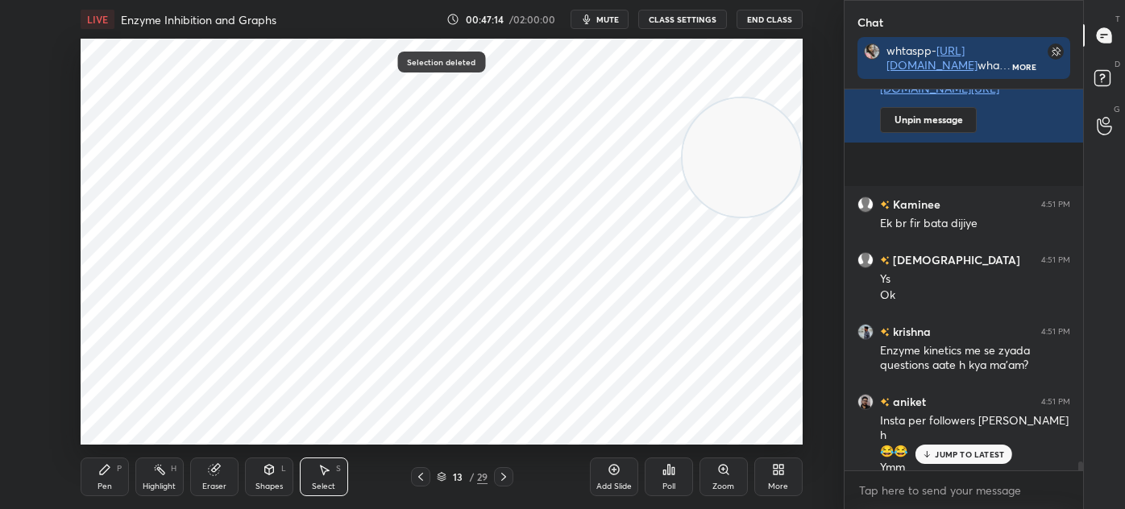
click at [97, 478] on div "Pen P" at bounding box center [105, 477] width 48 height 39
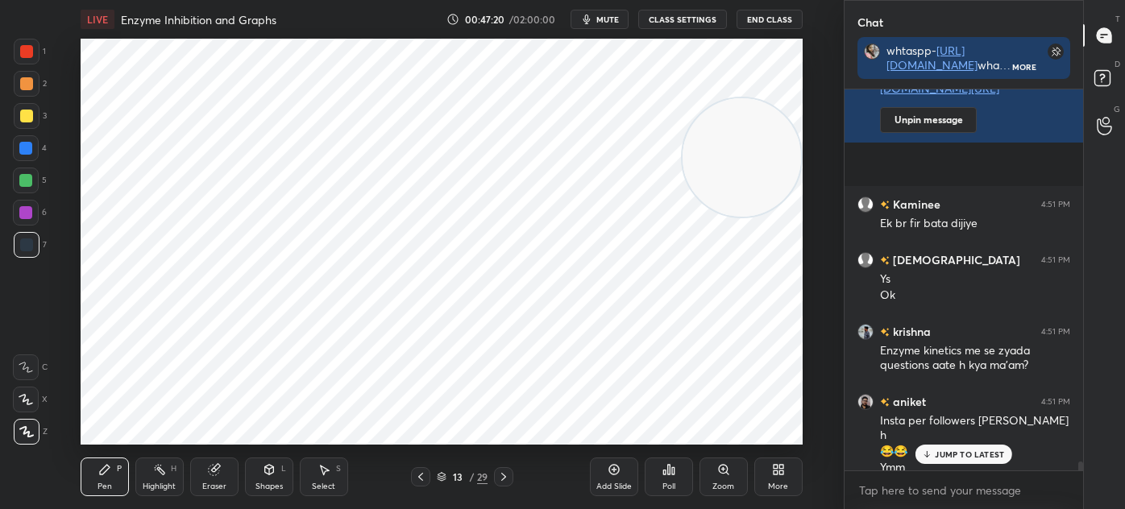
click at [329, 463] on icon at bounding box center [323, 469] width 13 height 13
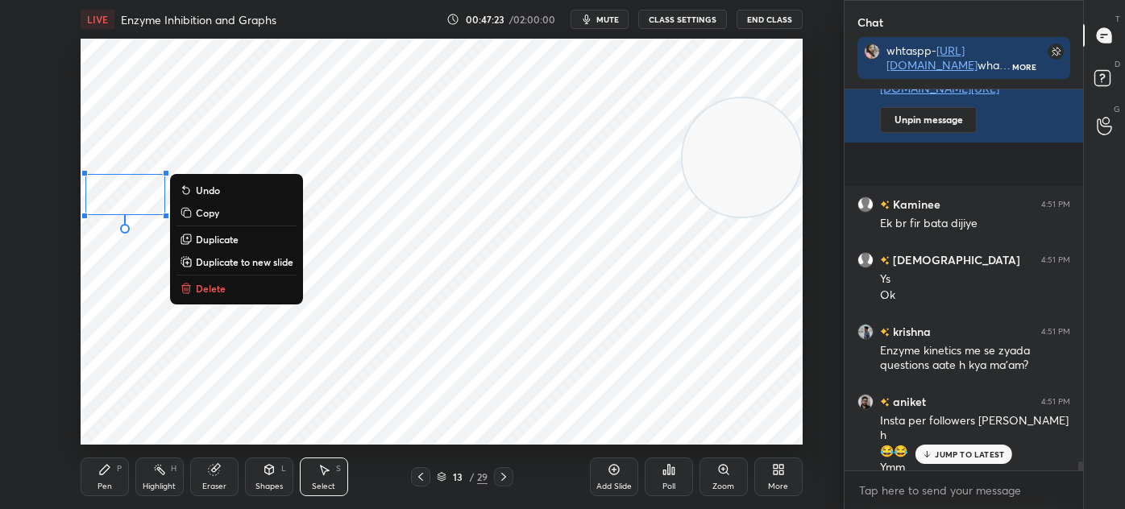
click at [106, 470] on icon at bounding box center [105, 470] width 10 height 10
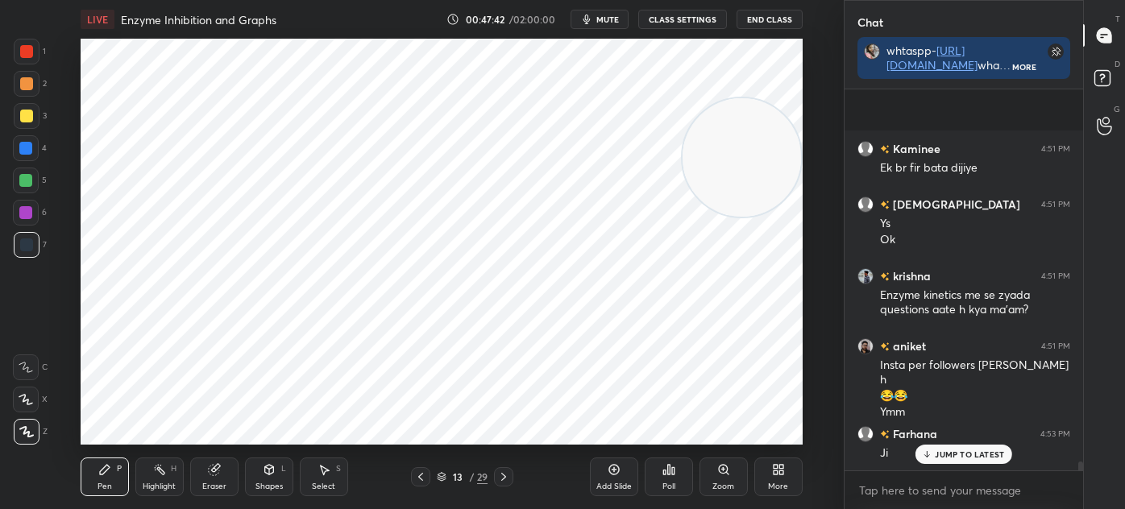
scroll to position [15988, 0]
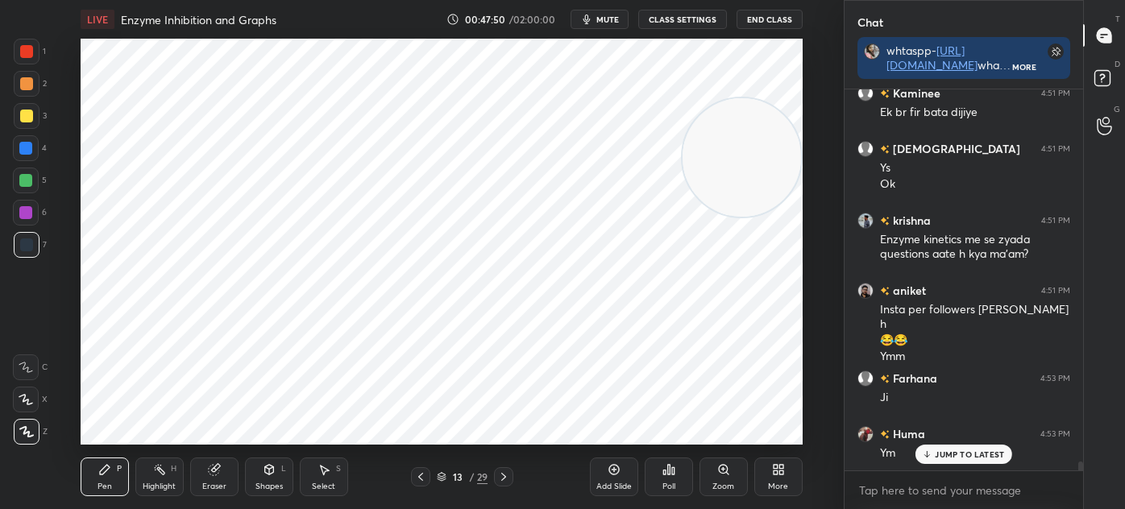
click at [324, 474] on icon at bounding box center [324, 471] width 9 height 10
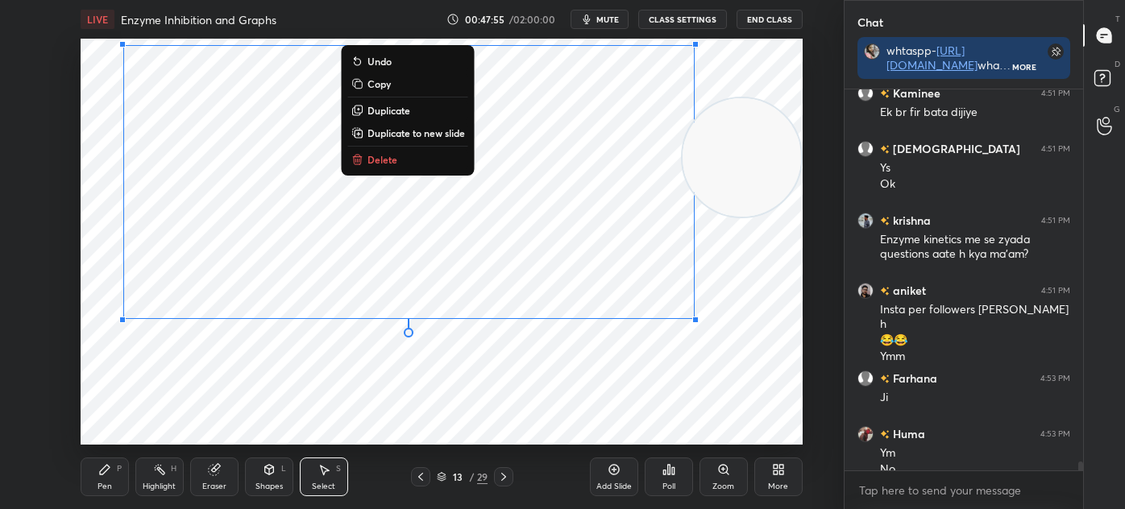
scroll to position [16005, 0]
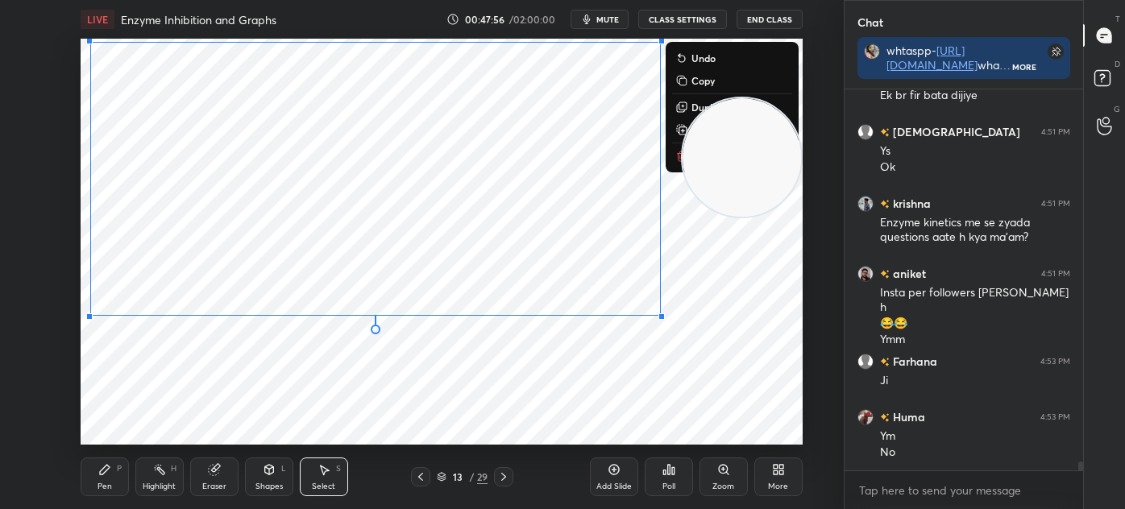
click at [193, 382] on div "0 ° Undo Copy Duplicate Duplicate to new slide Delete" at bounding box center [442, 242] width 722 height 406
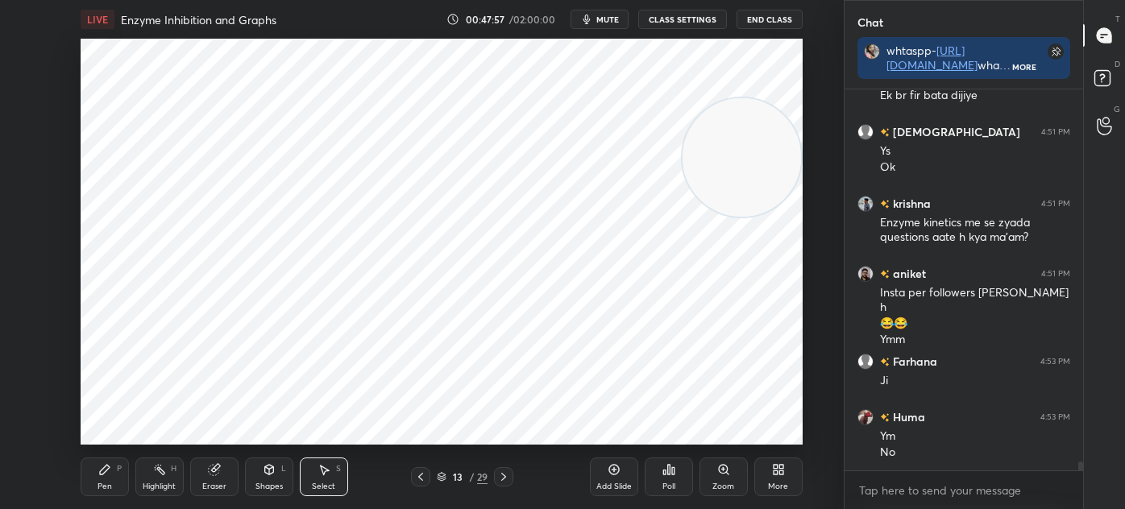
click at [122, 480] on div "Pen P" at bounding box center [105, 477] width 48 height 39
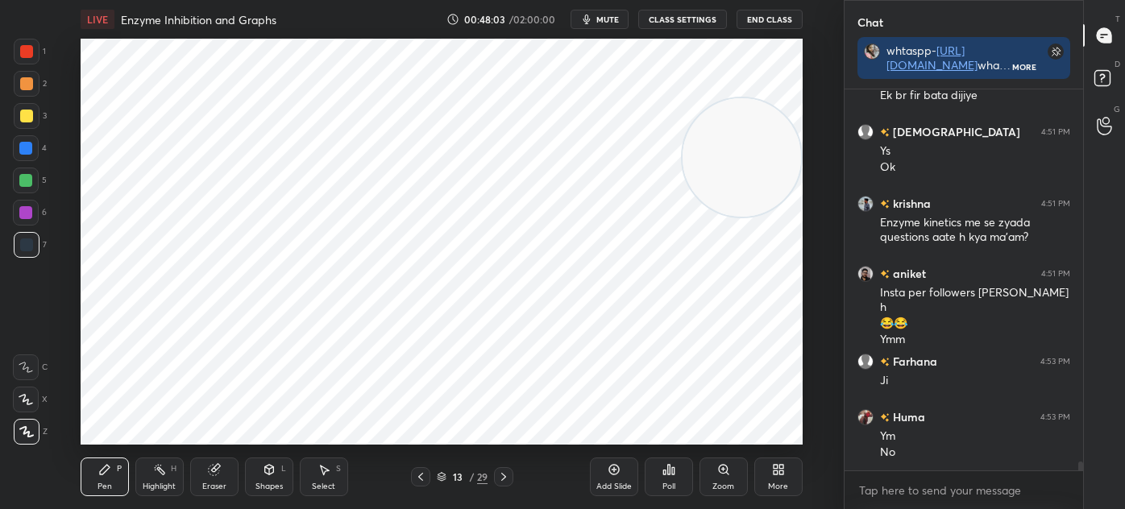
scroll to position [16060, 0]
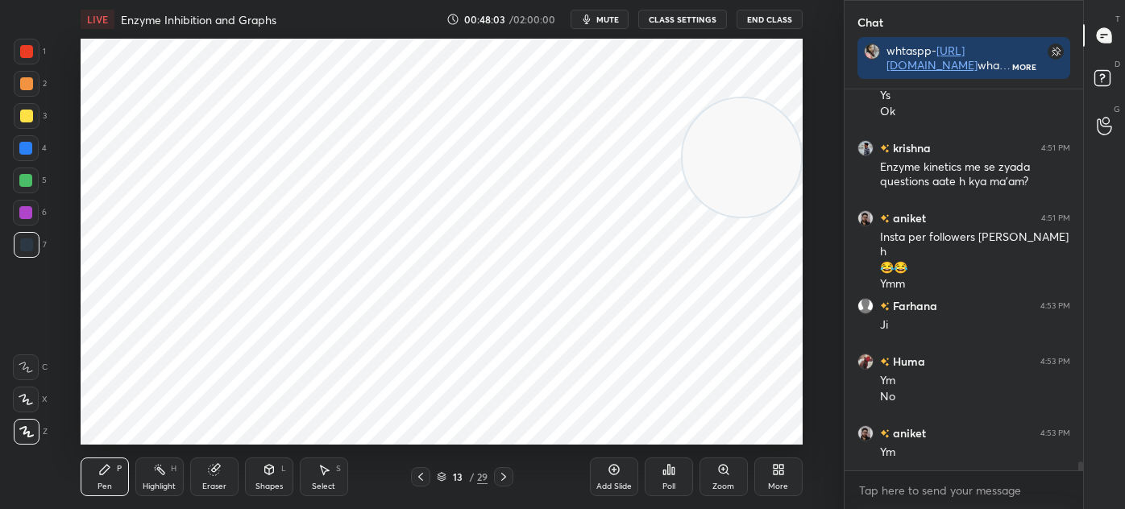
click at [426, 479] on icon at bounding box center [420, 477] width 13 height 13
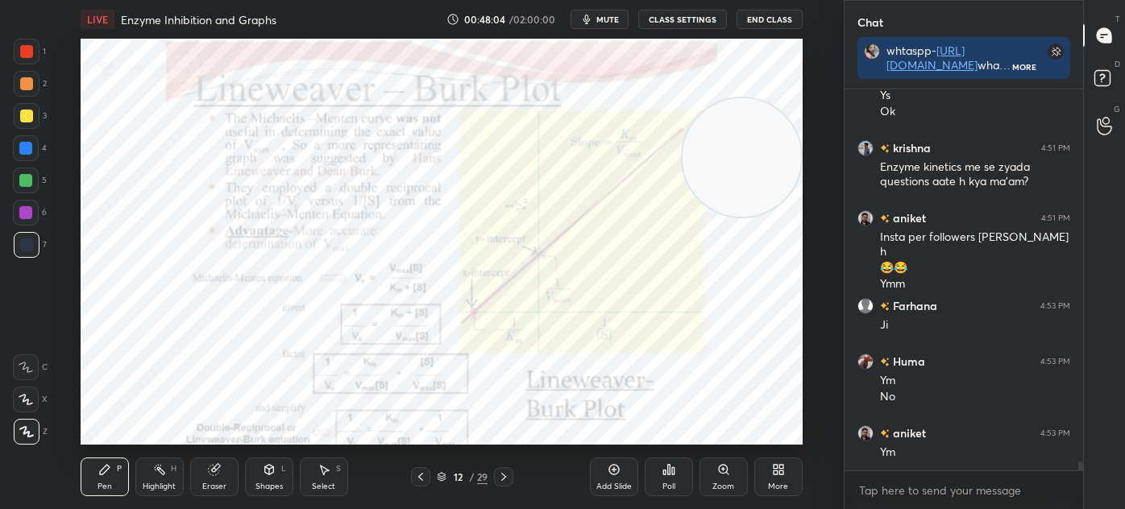
click at [423, 472] on icon at bounding box center [420, 477] width 13 height 13
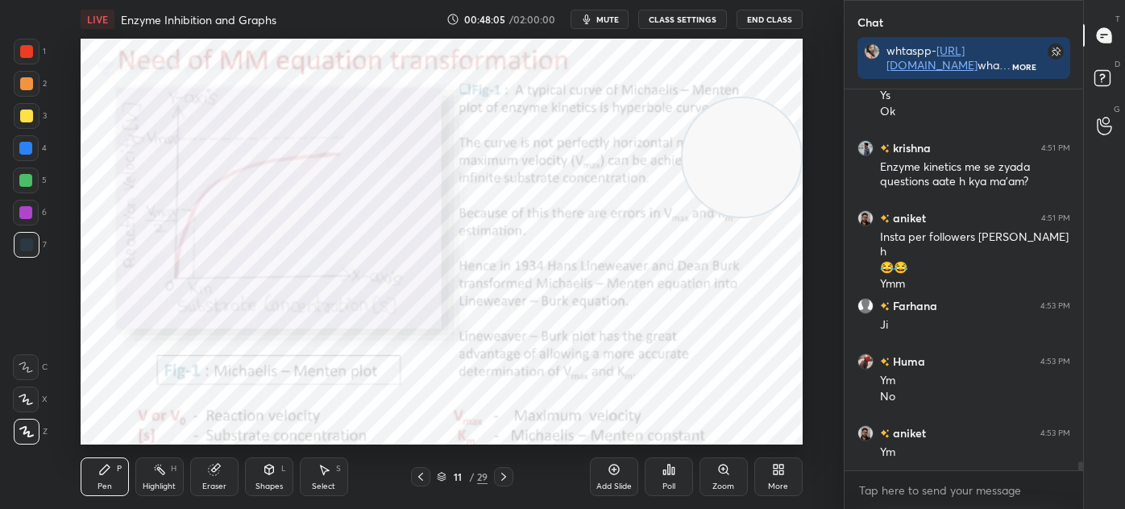
click at [417, 480] on icon at bounding box center [420, 477] width 13 height 13
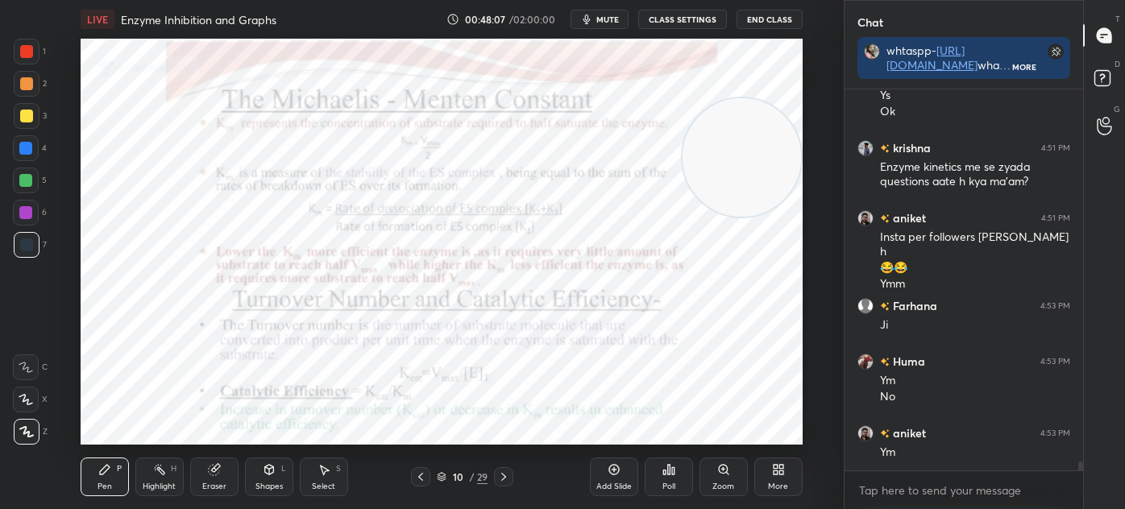
click at [421, 479] on icon at bounding box center [420, 477] width 5 height 8
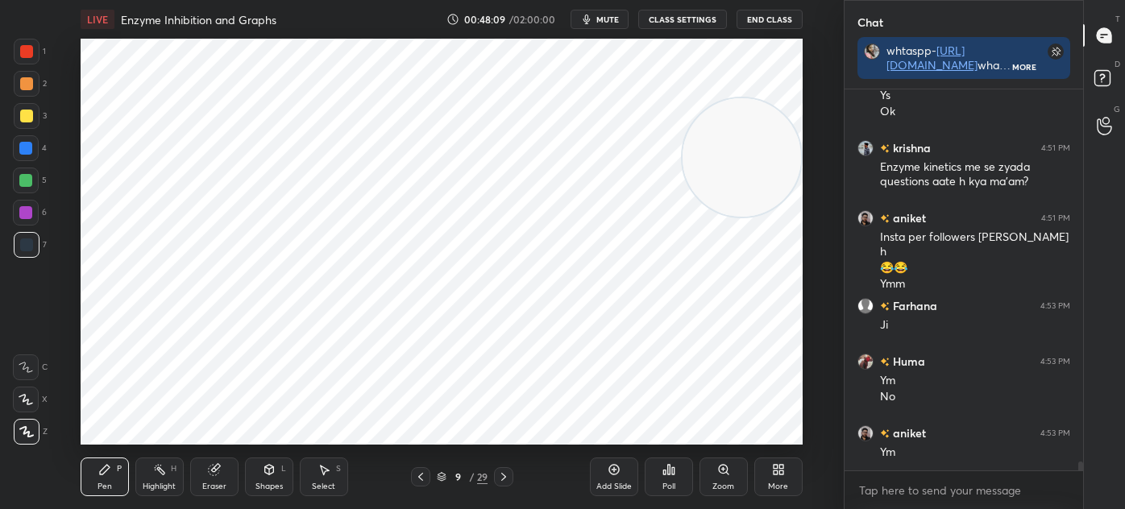
click at [498, 476] on icon at bounding box center [503, 477] width 13 height 13
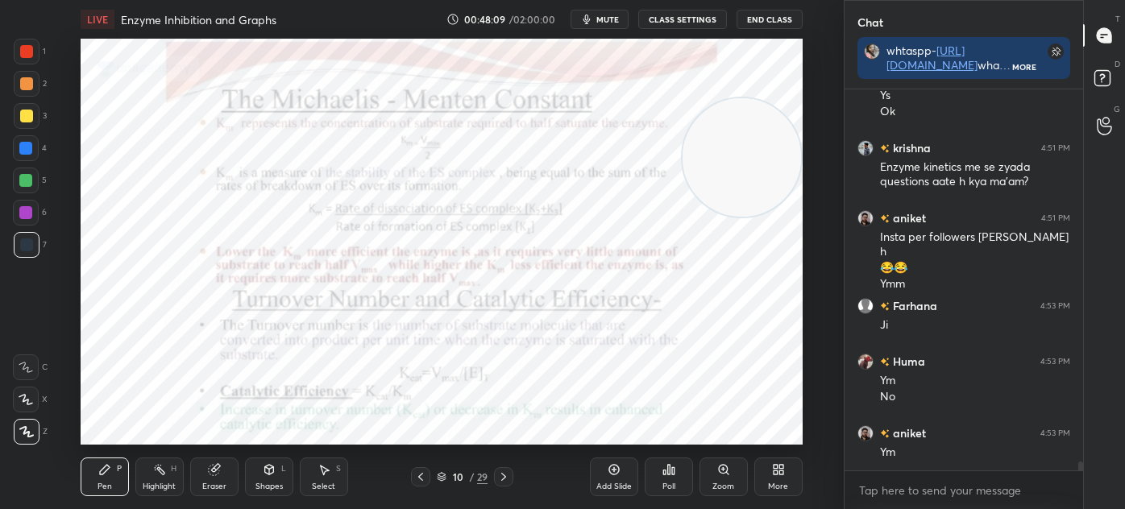
click at [502, 474] on icon at bounding box center [503, 477] width 5 height 8
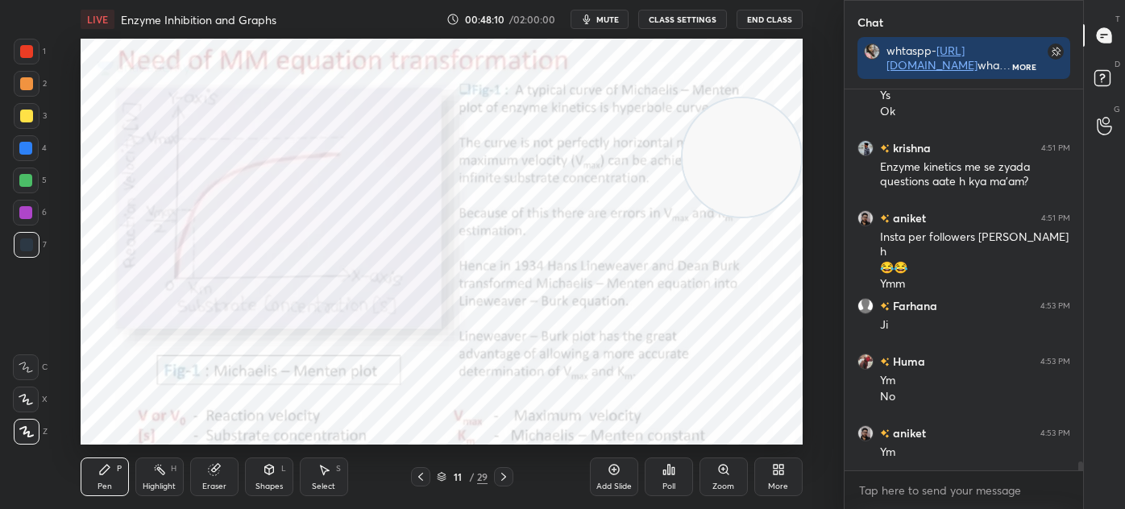
click at [503, 475] on icon at bounding box center [503, 477] width 5 height 8
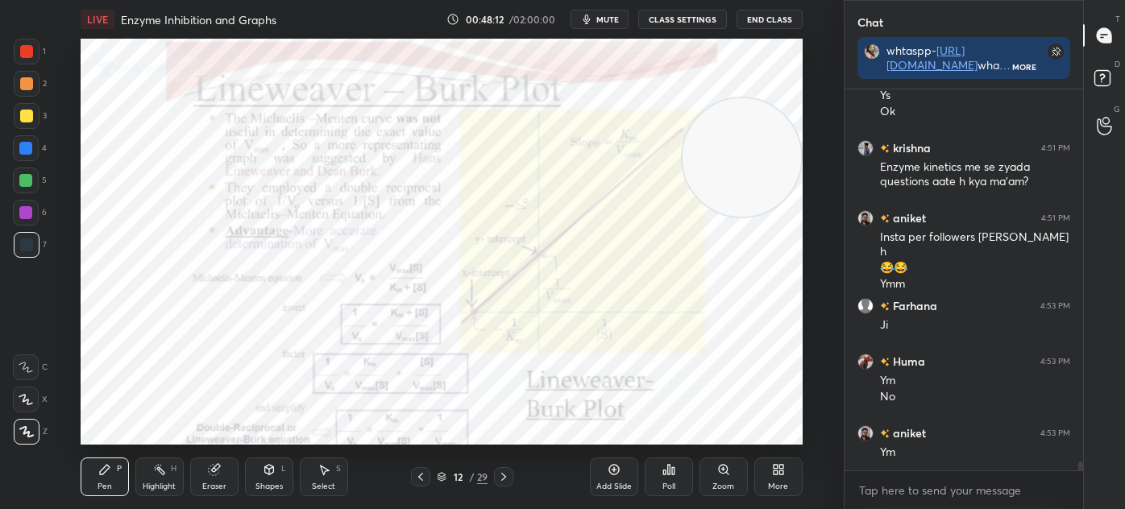
click at [508, 476] on icon at bounding box center [503, 477] width 13 height 13
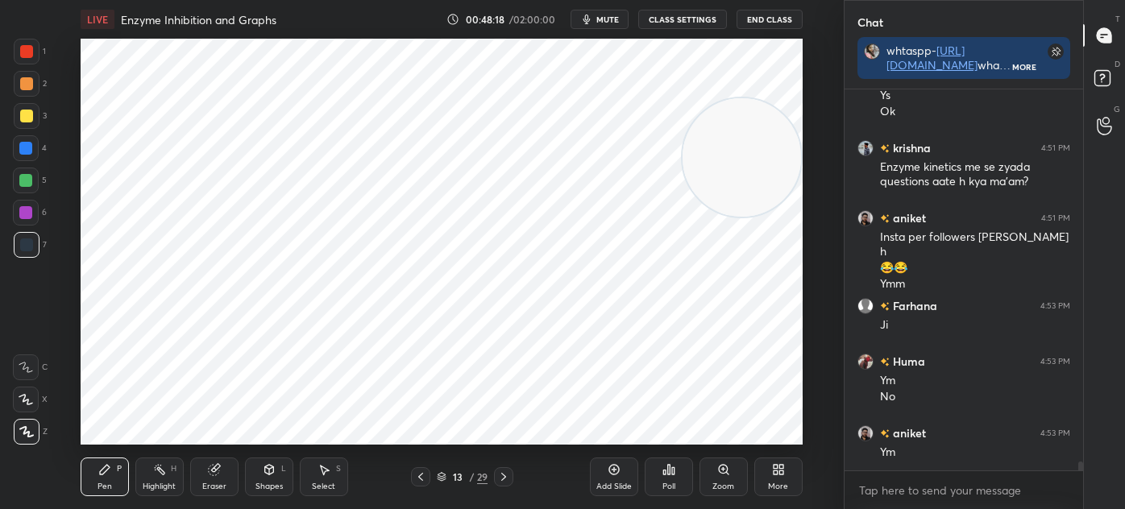
click at [22, 140] on div at bounding box center [26, 148] width 26 height 26
click at [28, 56] on div at bounding box center [26, 51] width 13 height 13
click at [213, 475] on icon at bounding box center [213, 470] width 10 height 10
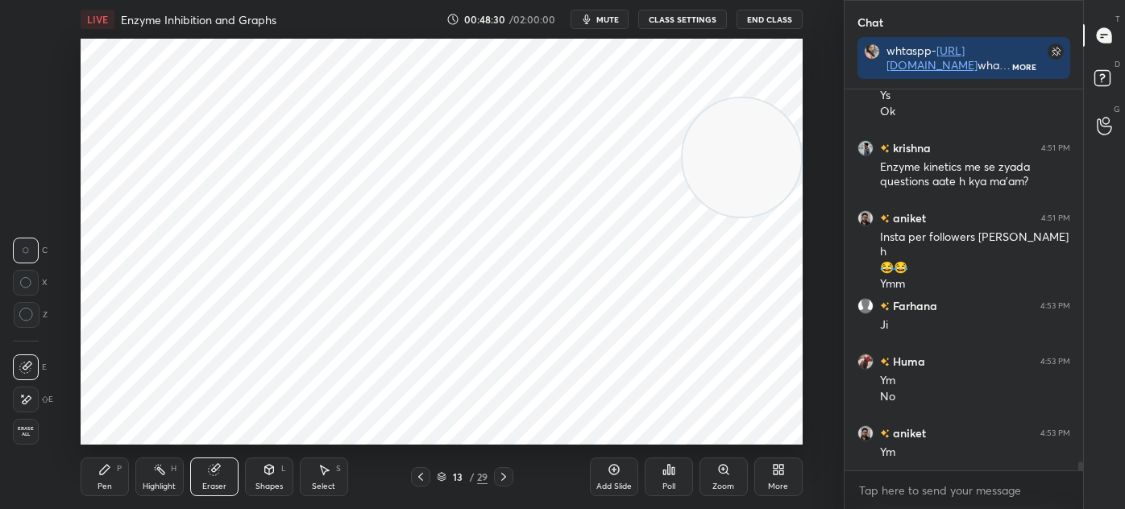
click at [110, 475] on icon at bounding box center [104, 469] width 13 height 13
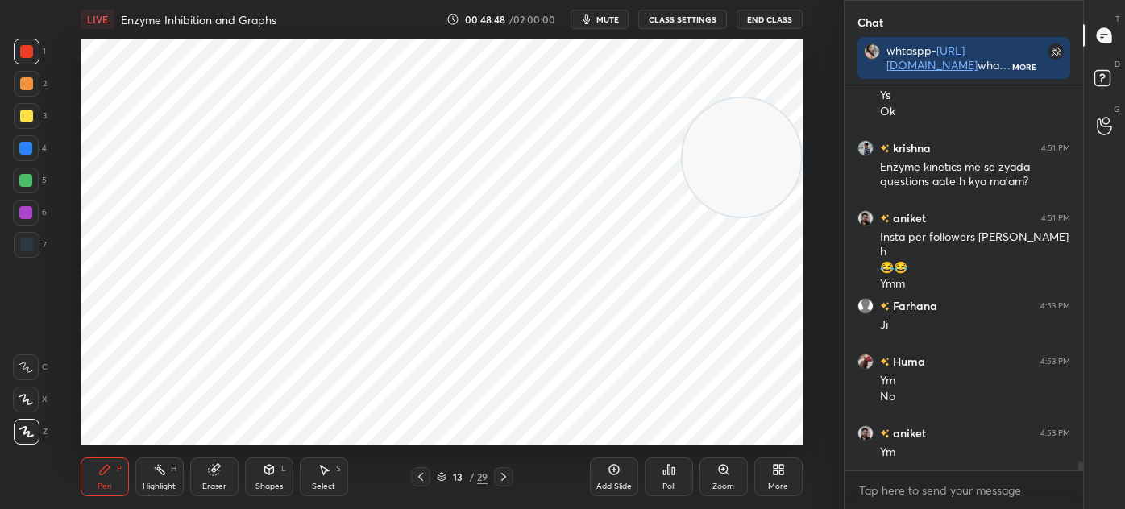
click at [279, 478] on div "Shapes L" at bounding box center [269, 477] width 48 height 39
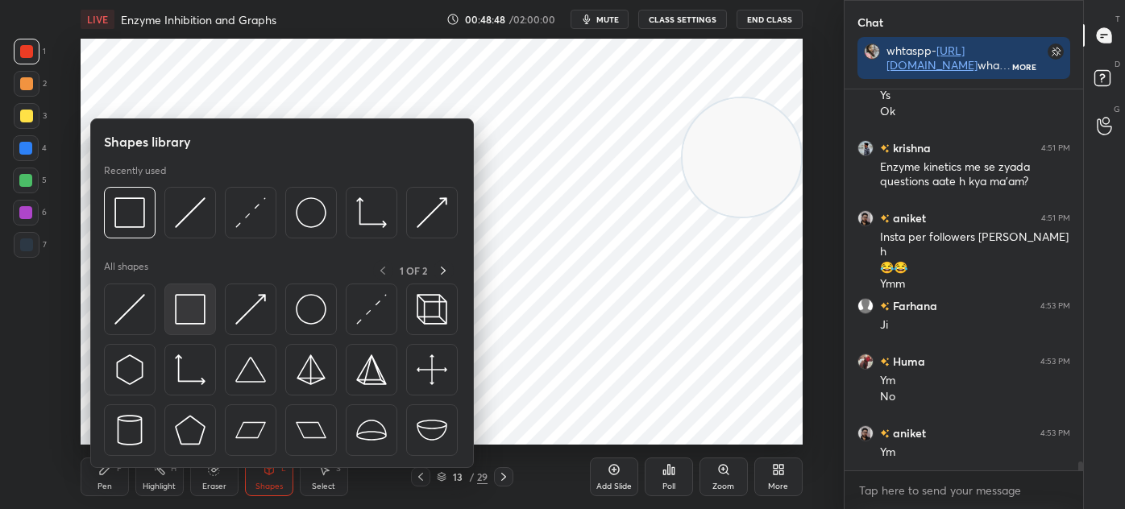
click at [195, 307] on img at bounding box center [190, 309] width 31 height 31
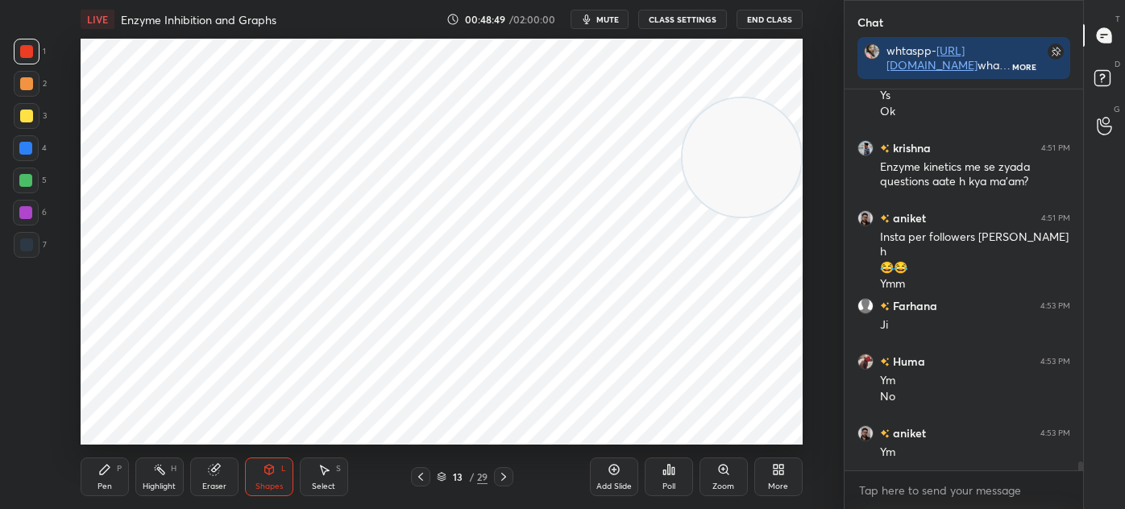
click at [31, 220] on div at bounding box center [26, 213] width 26 height 26
click at [131, 467] on div "Pen P Highlight H Eraser Shapes L Select S" at bounding box center [208, 477] width 255 height 39
click at [268, 483] on div "Shapes" at bounding box center [268, 487] width 27 height 8
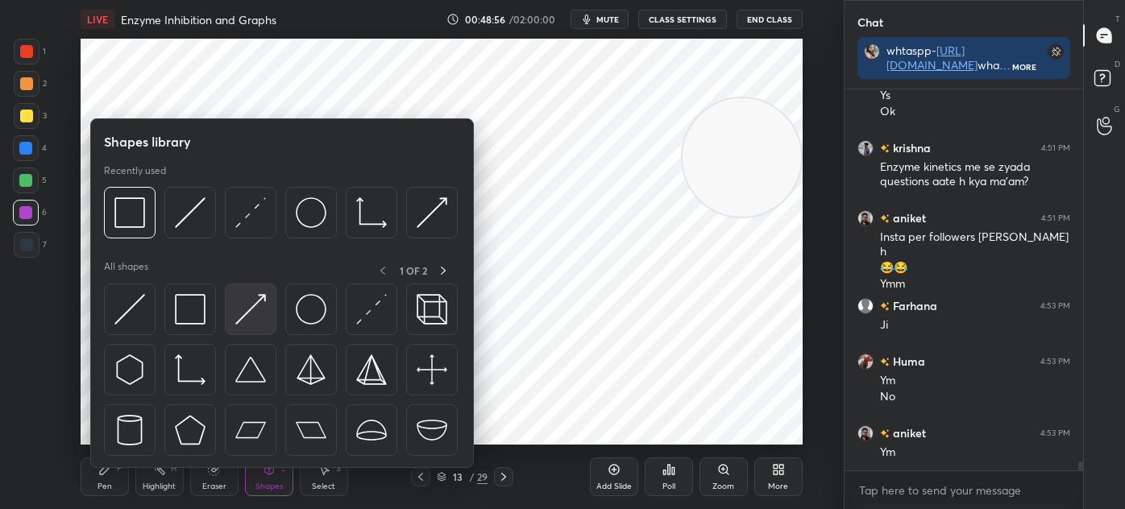
click at [249, 310] on img at bounding box center [250, 309] width 31 height 31
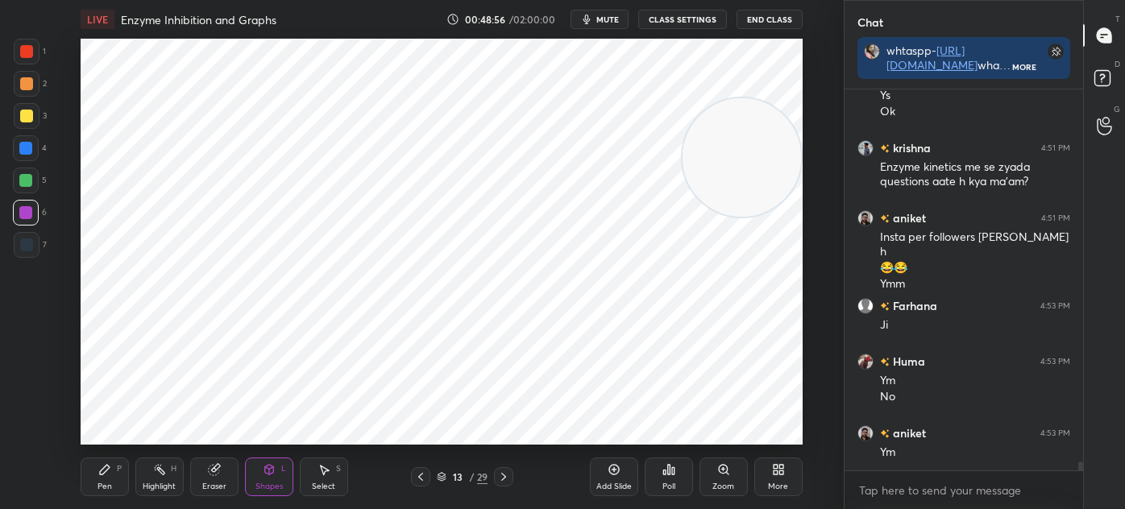
click at [27, 255] on div at bounding box center [27, 245] width 26 height 26
click at [27, 178] on div at bounding box center [25, 180] width 13 height 13
click at [260, 476] on div "Shapes L" at bounding box center [269, 477] width 48 height 39
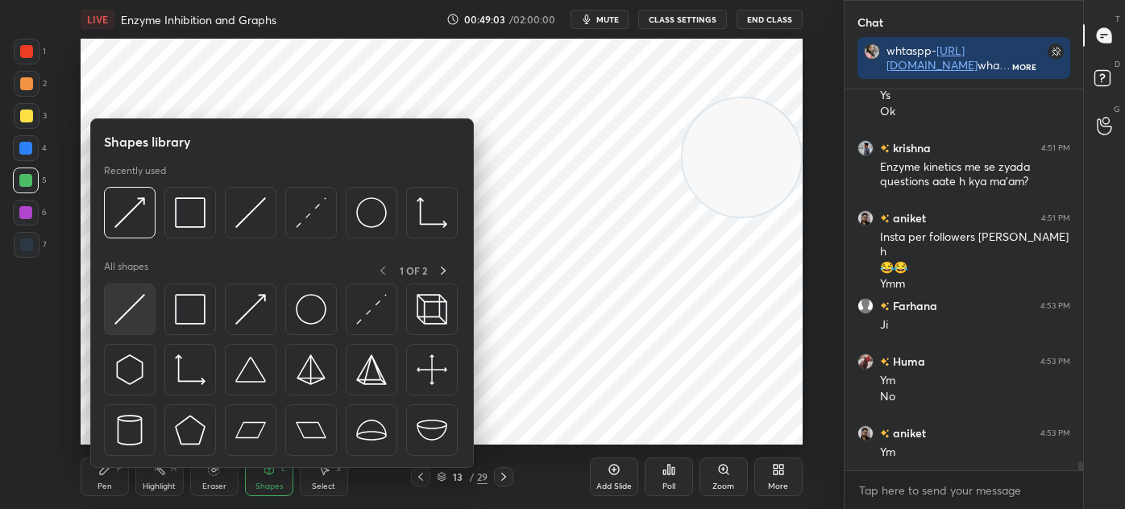
click at [127, 305] on img at bounding box center [129, 309] width 31 height 31
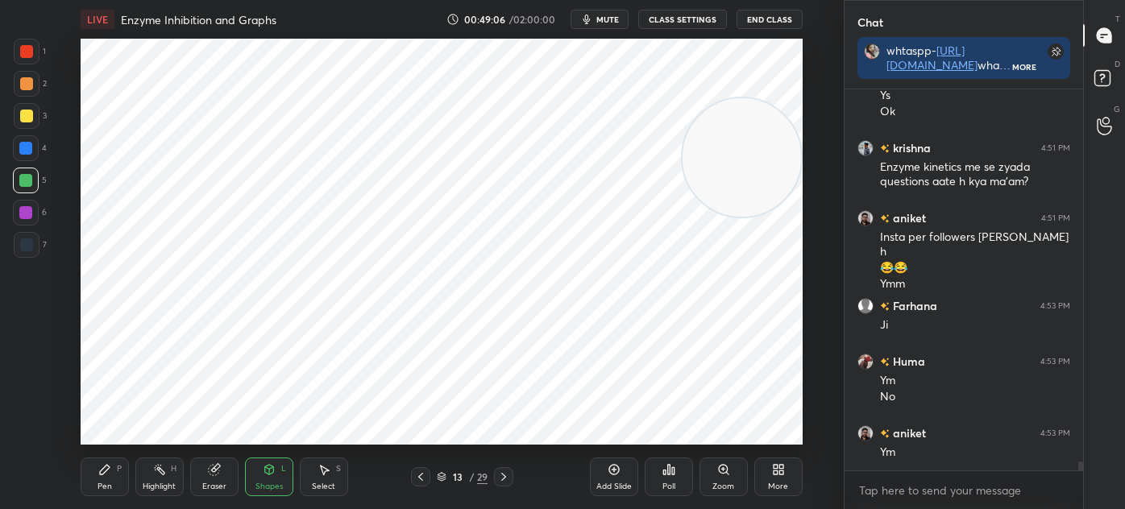
click at [123, 473] on div "Pen P" at bounding box center [105, 477] width 48 height 39
click at [31, 243] on div at bounding box center [26, 245] width 13 height 13
click at [210, 480] on div "Eraser" at bounding box center [214, 477] width 48 height 39
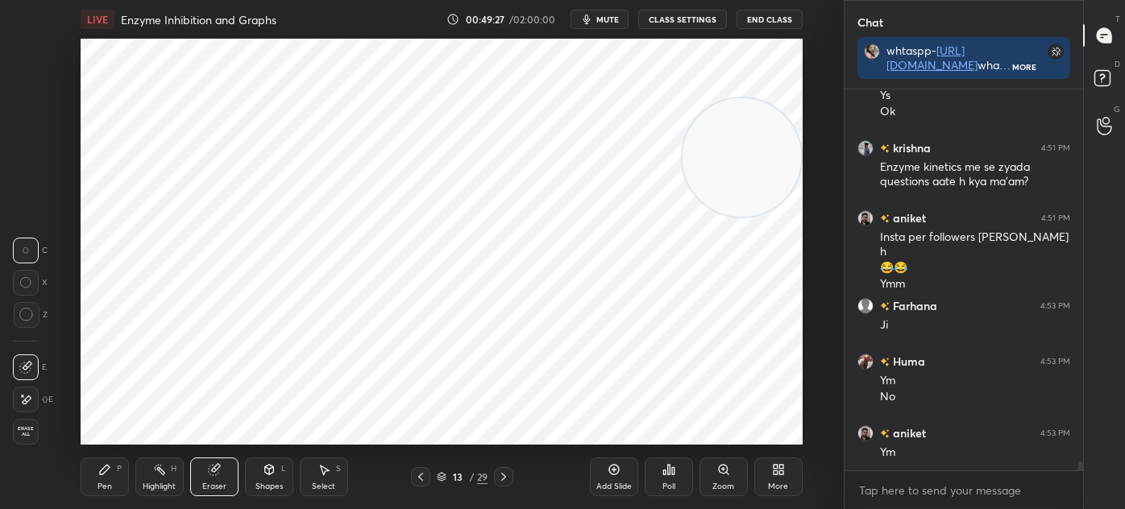
click at [102, 475] on icon at bounding box center [104, 469] width 13 height 13
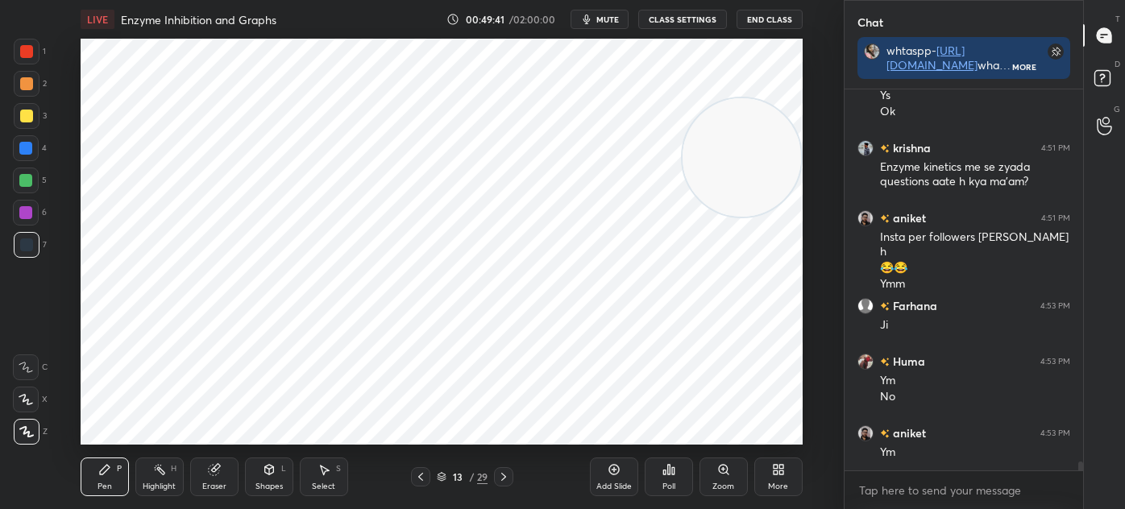
scroll to position [16115, 0]
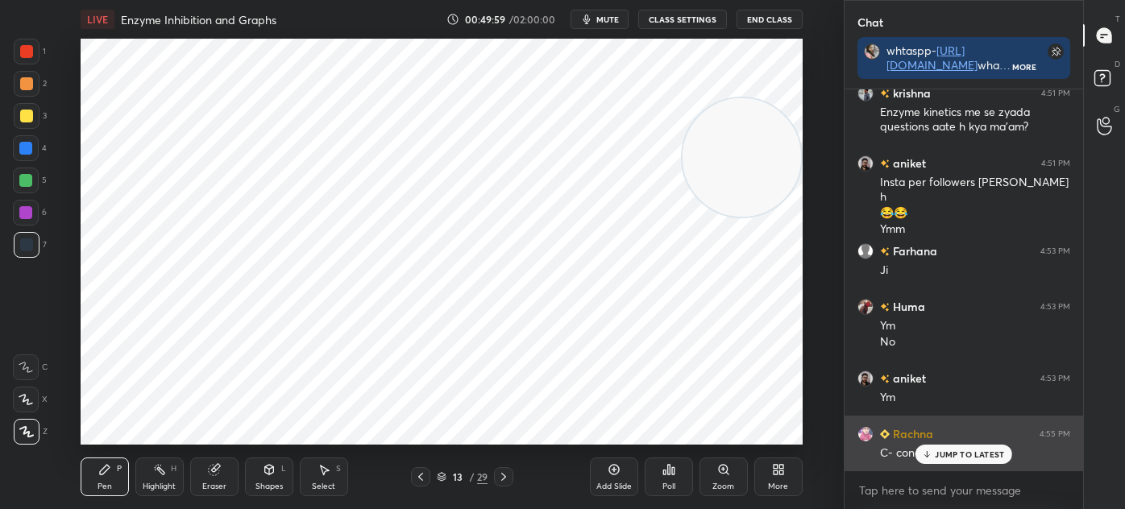
click at [932, 452] on icon at bounding box center [927, 455] width 10 height 10
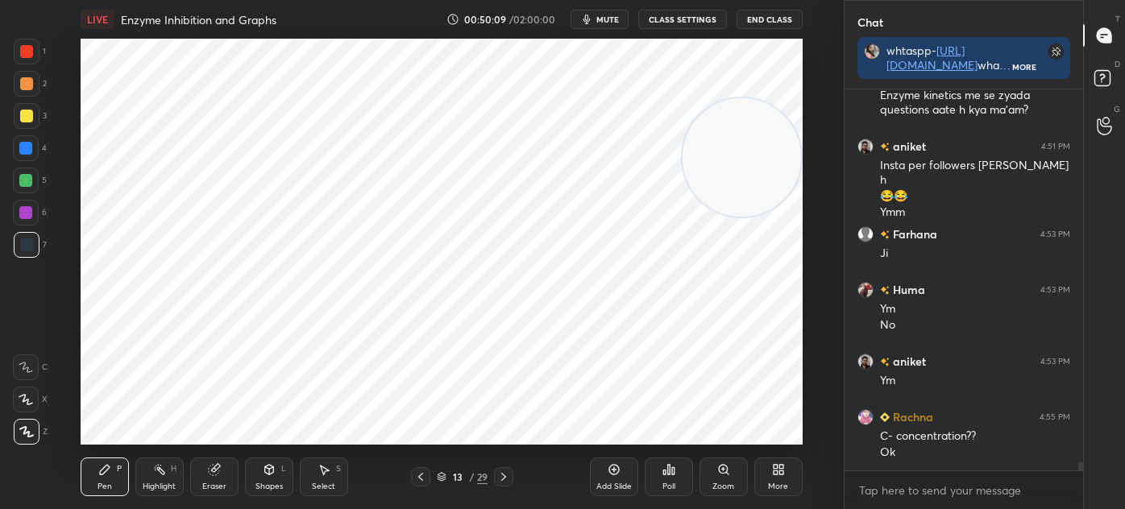
click at [258, 483] on div "Shapes" at bounding box center [268, 487] width 27 height 8
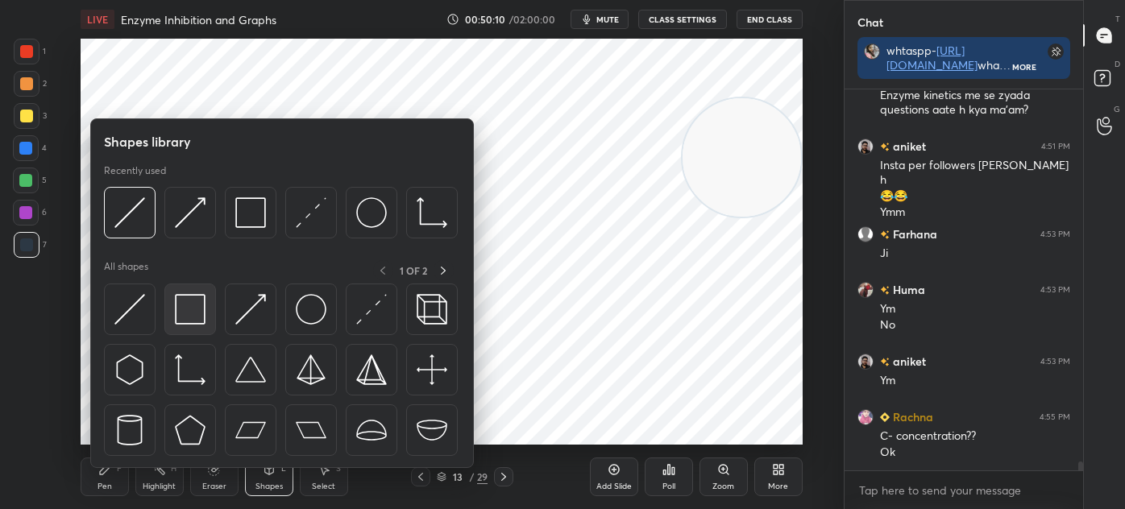
click at [200, 315] on img at bounding box center [190, 309] width 31 height 31
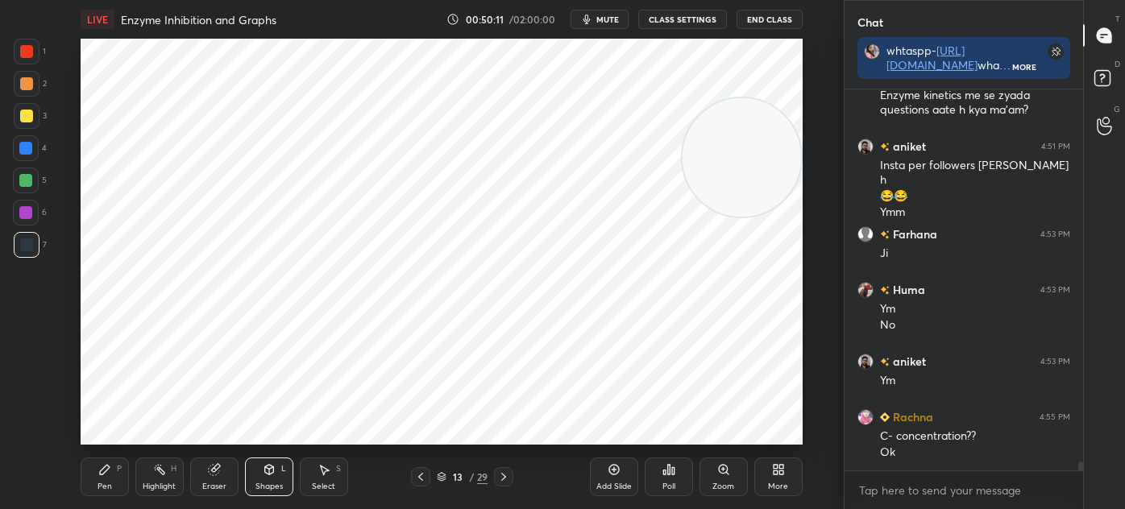
click at [28, 52] on div at bounding box center [26, 51] width 13 height 13
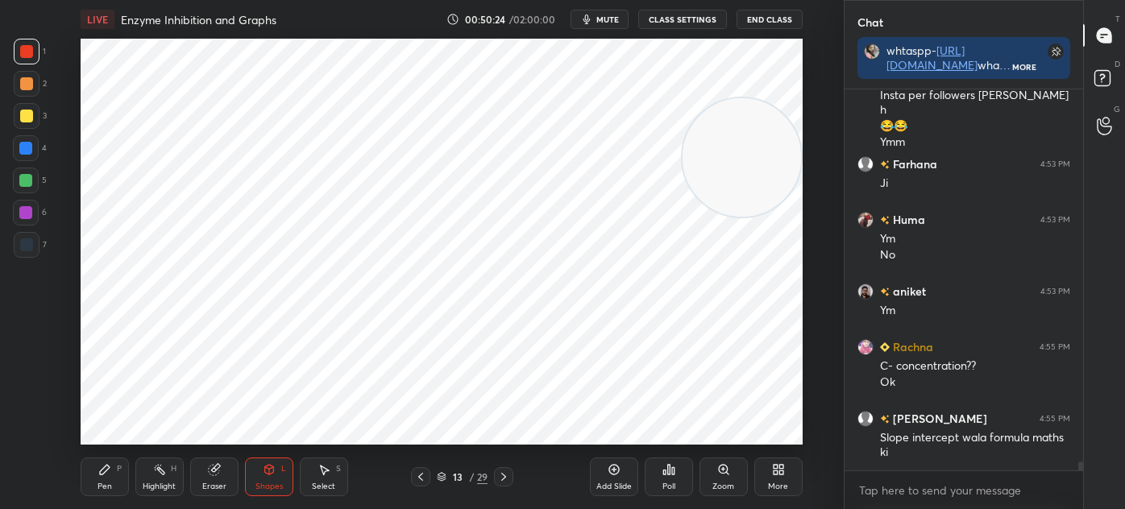
click at [32, 263] on div "7" at bounding box center [30, 248] width 33 height 32
click at [112, 469] on div "Pen P" at bounding box center [105, 477] width 48 height 39
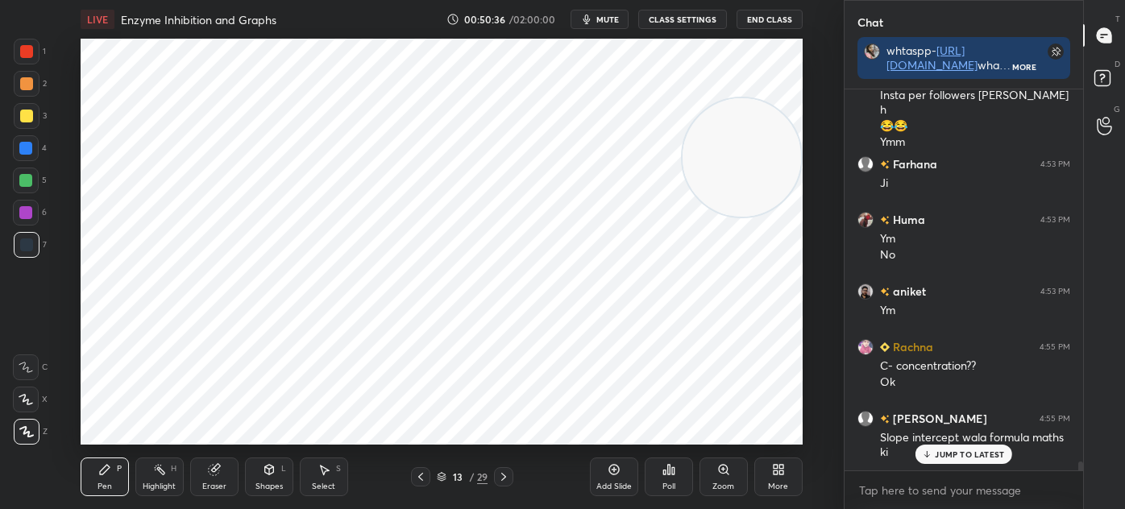
scroll to position [16257, 0]
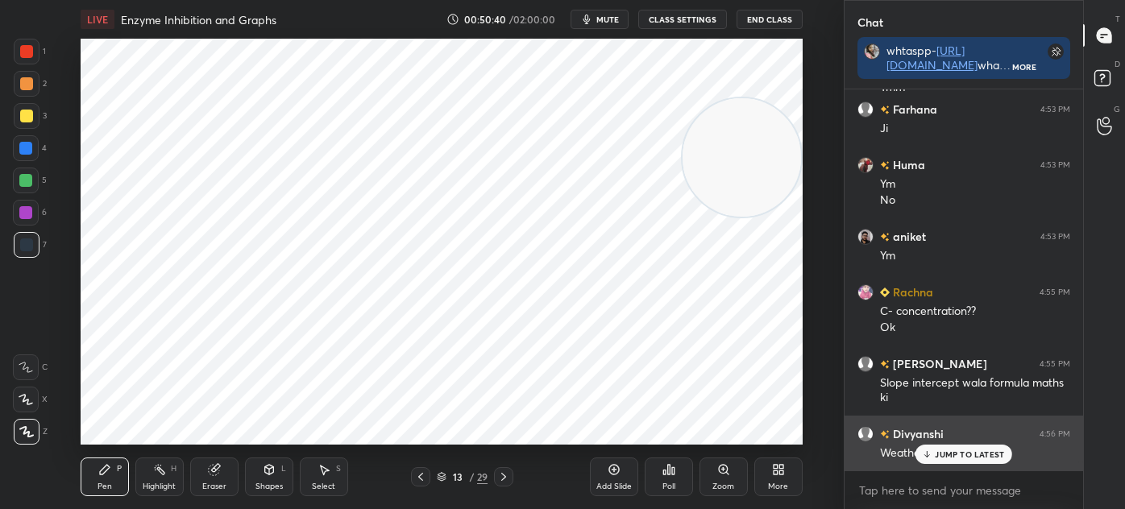
click at [940, 454] on p "JUMP TO LATEST" at bounding box center [969, 455] width 69 height 10
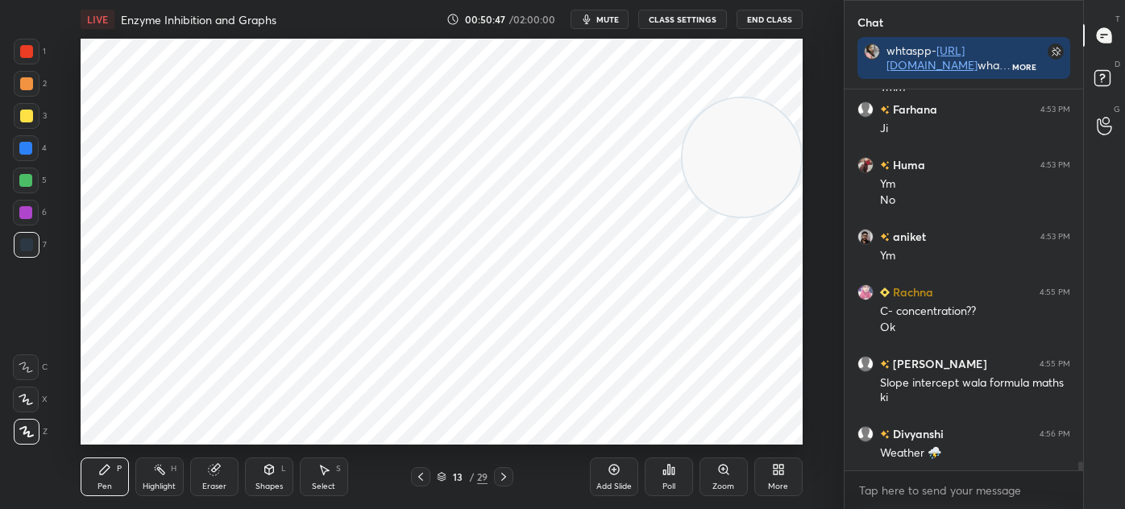
click at [507, 474] on icon at bounding box center [503, 477] width 13 height 13
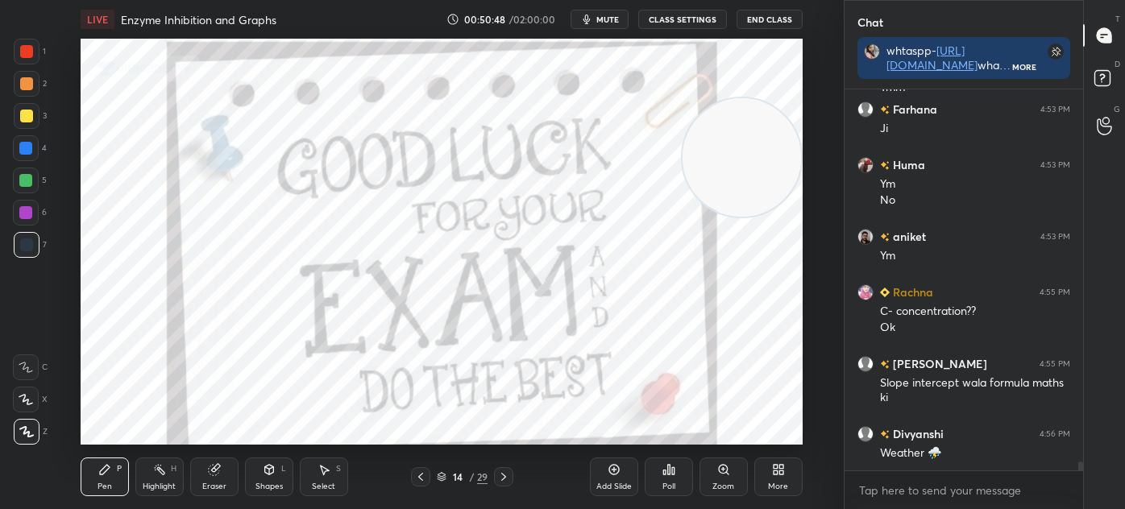
click at [423, 476] on icon at bounding box center [420, 477] width 13 height 13
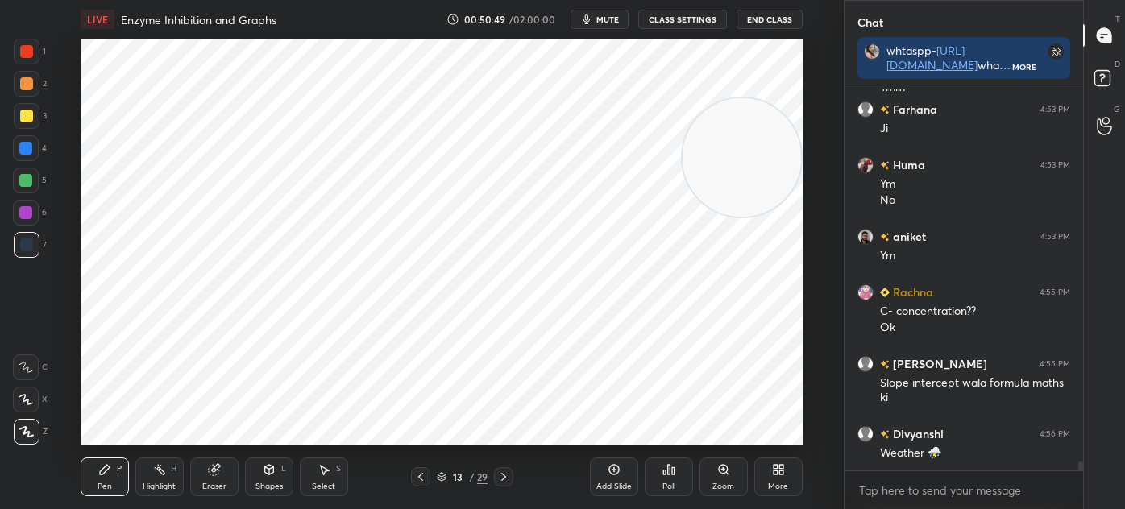
click at [594, 470] on div "Add Slide" at bounding box center [614, 477] width 48 height 39
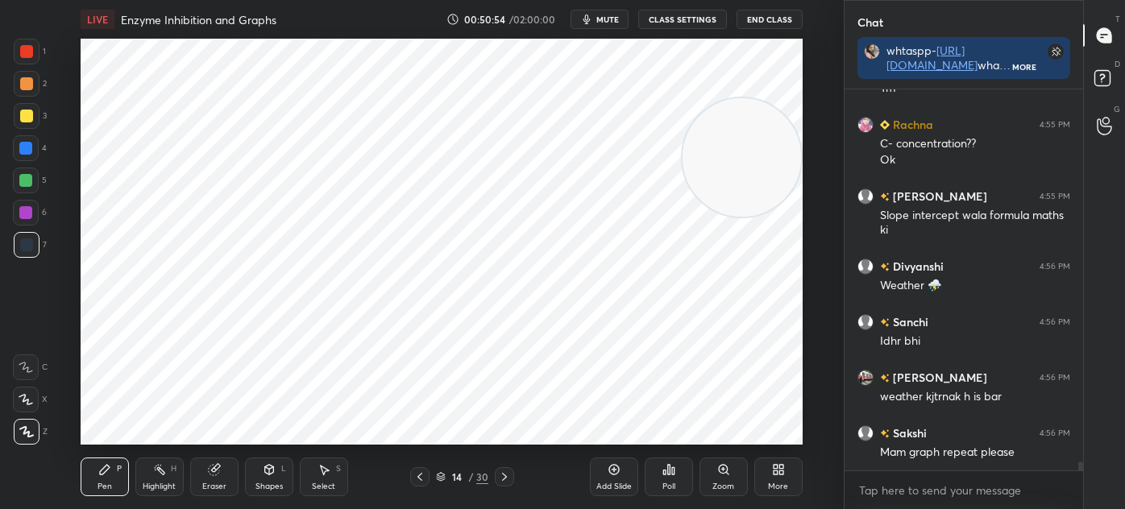
scroll to position [16480, 0]
click at [425, 477] on icon at bounding box center [419, 477] width 13 height 13
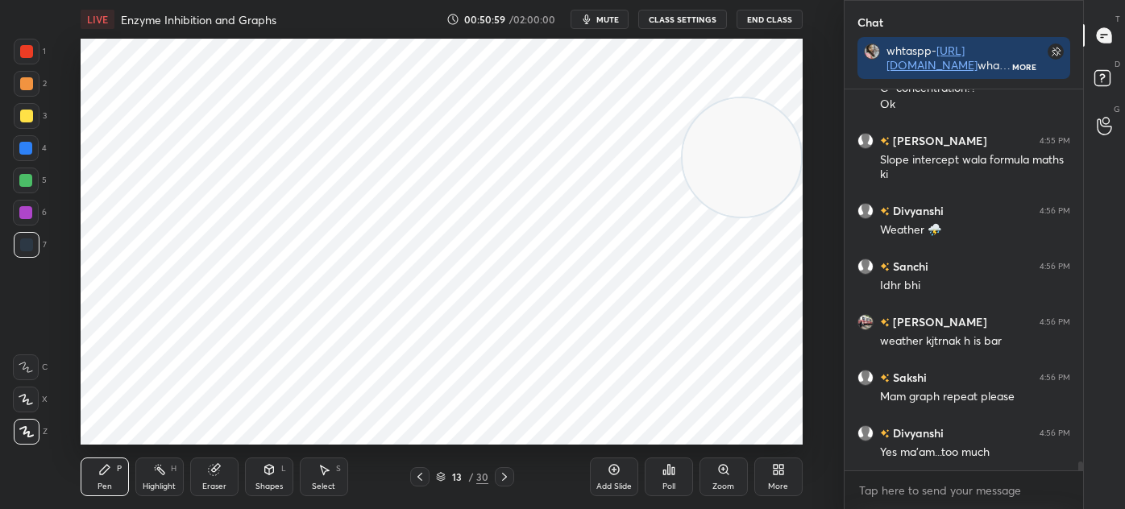
click at [419, 476] on icon at bounding box center [419, 477] width 5 height 8
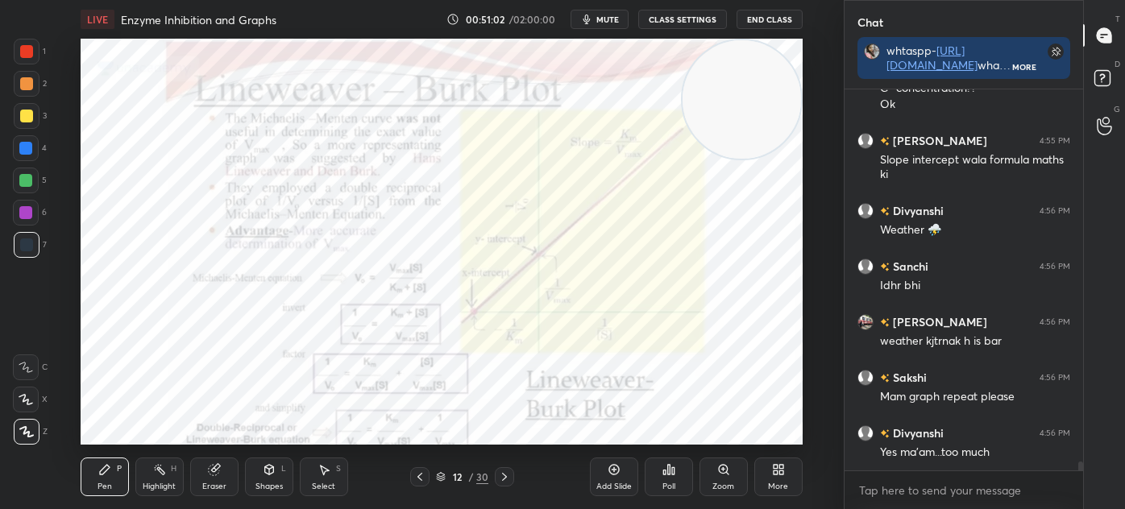
click at [728, 475] on icon at bounding box center [727, 473] width 2 height 2
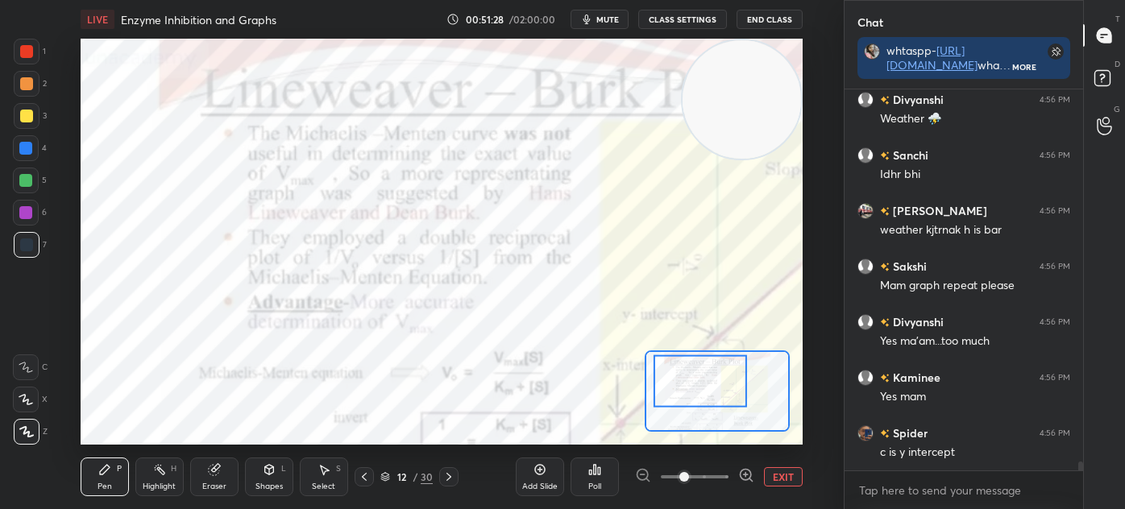
scroll to position [16647, 0]
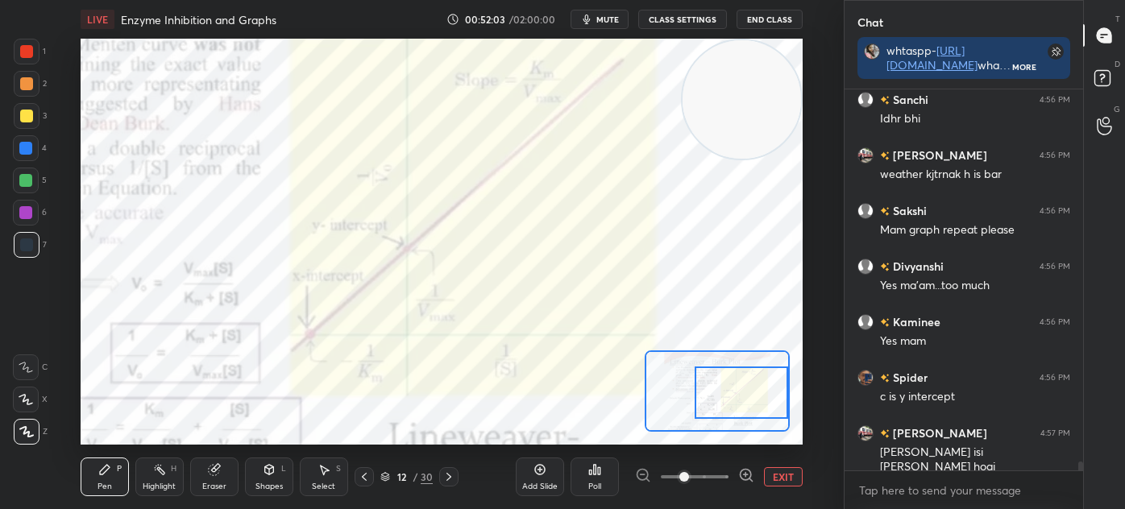
click at [22, 62] on div at bounding box center [27, 52] width 26 height 26
click at [785, 479] on button "EXIT" at bounding box center [783, 476] width 39 height 19
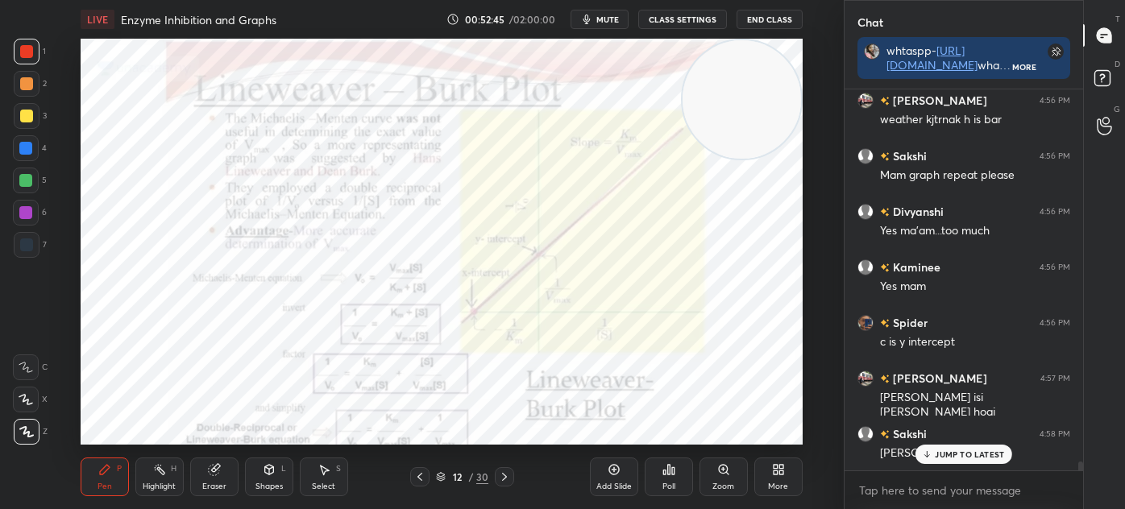
click at [496, 479] on div at bounding box center [504, 476] width 19 height 19
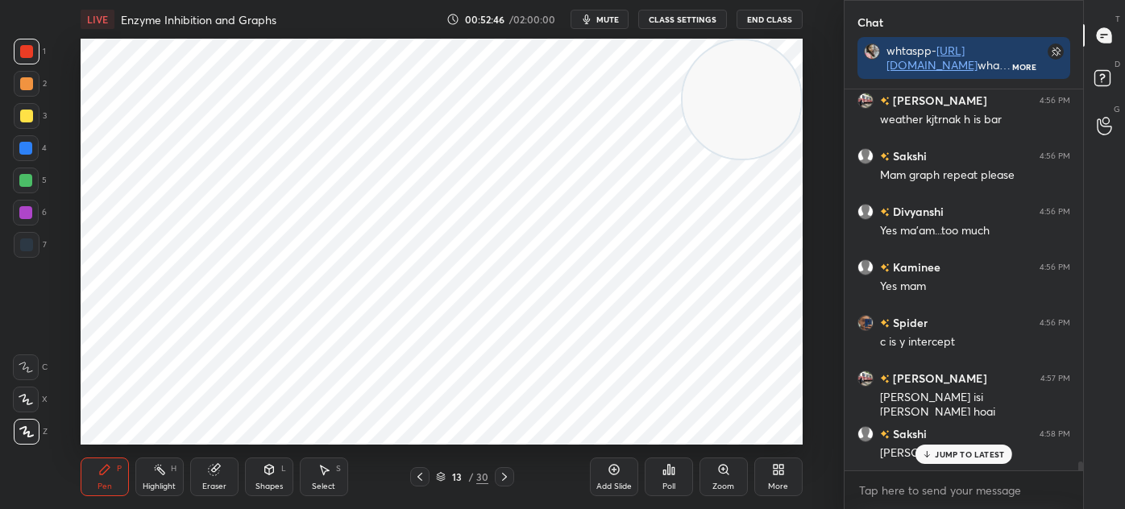
scroll to position [16757, 0]
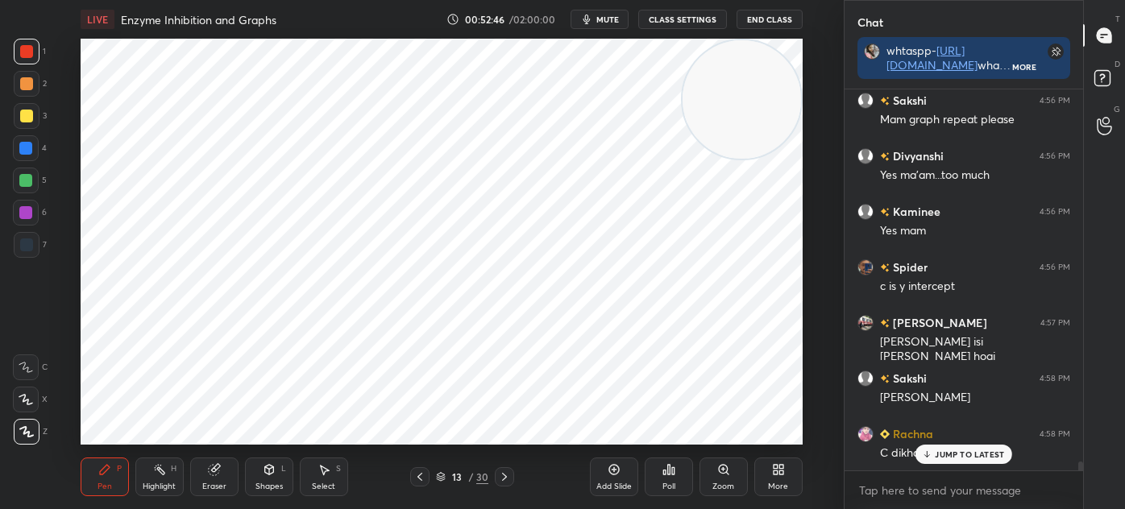
click at [416, 477] on icon at bounding box center [419, 477] width 13 height 13
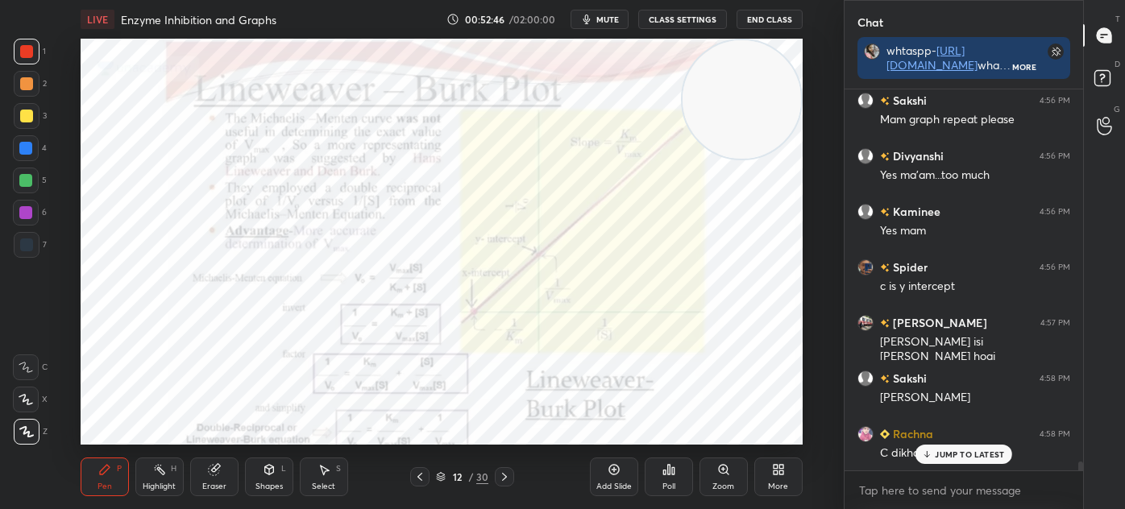
click at [413, 480] on div at bounding box center [419, 476] width 19 height 19
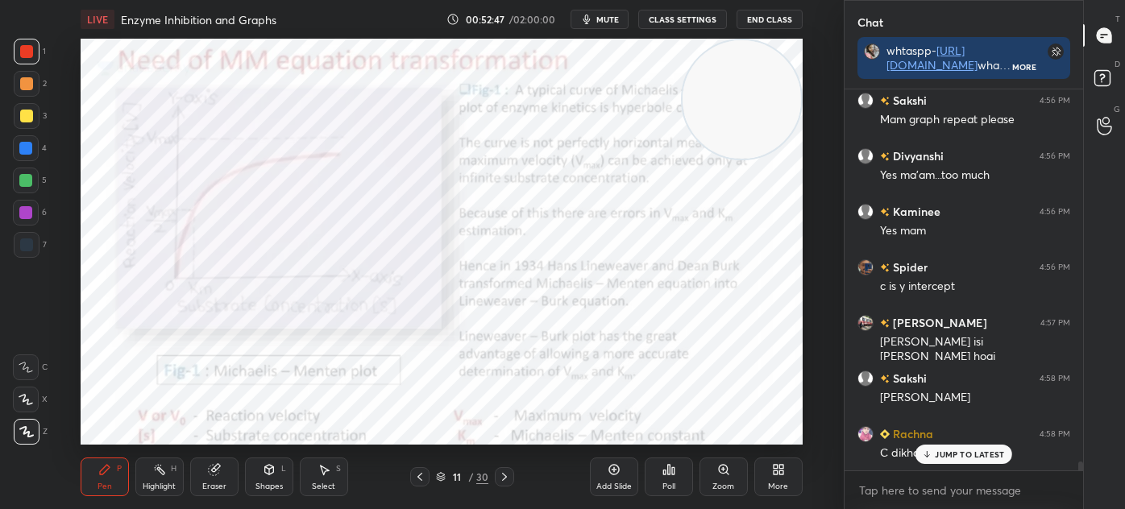
click at [406, 475] on div "11 / 30" at bounding box center [462, 476] width 255 height 19
click at [425, 475] on icon at bounding box center [419, 477] width 13 height 13
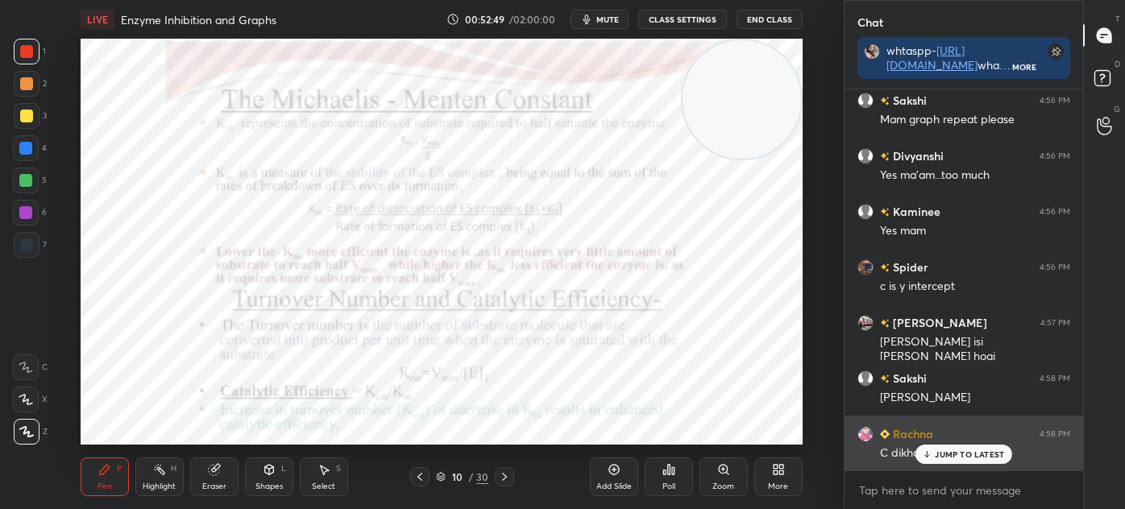
click at [974, 446] on div "JUMP TO LATEST" at bounding box center [963, 454] width 97 height 19
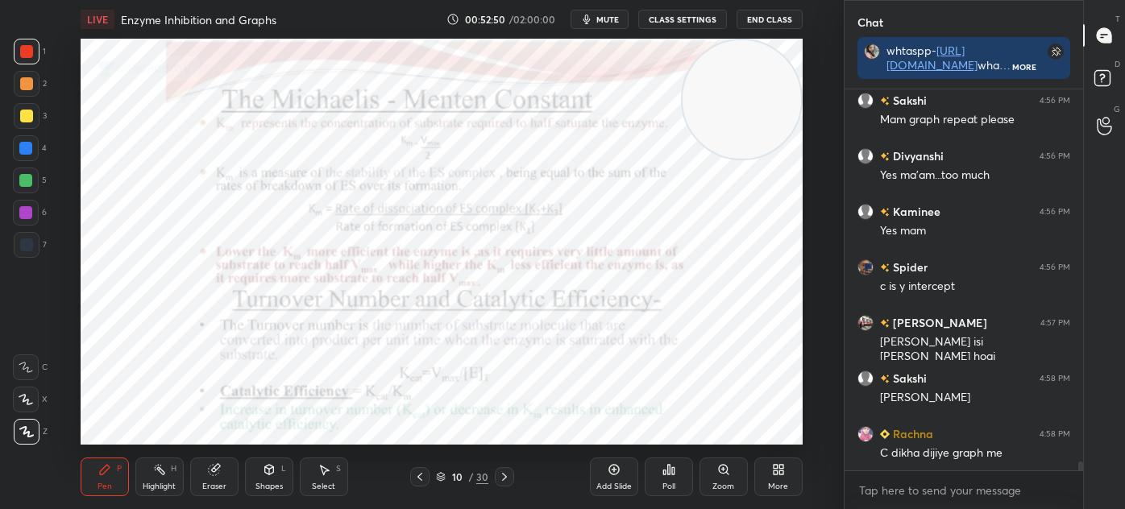
click at [500, 476] on icon at bounding box center [504, 477] width 13 height 13
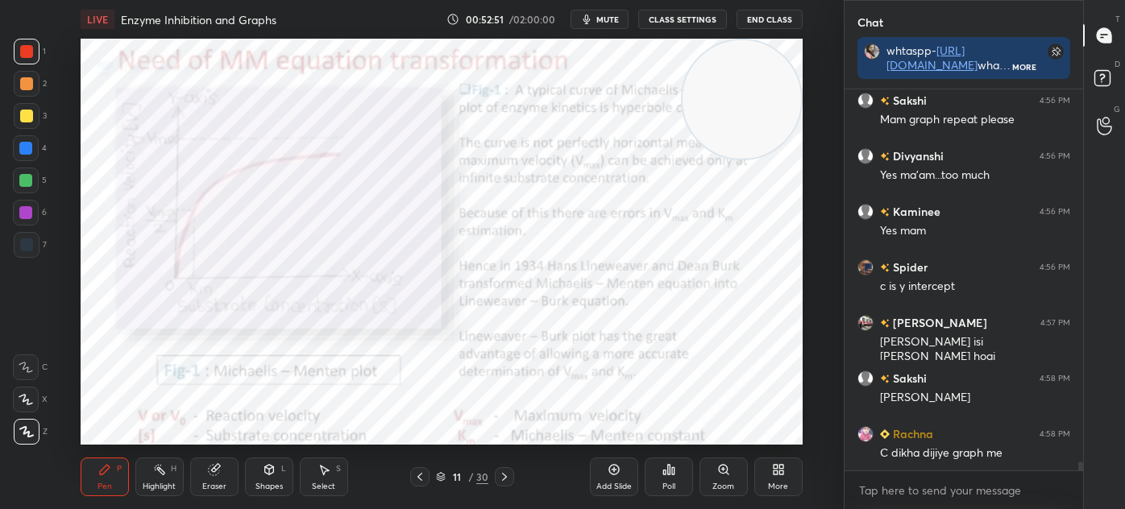
click at [503, 471] on icon at bounding box center [504, 477] width 13 height 13
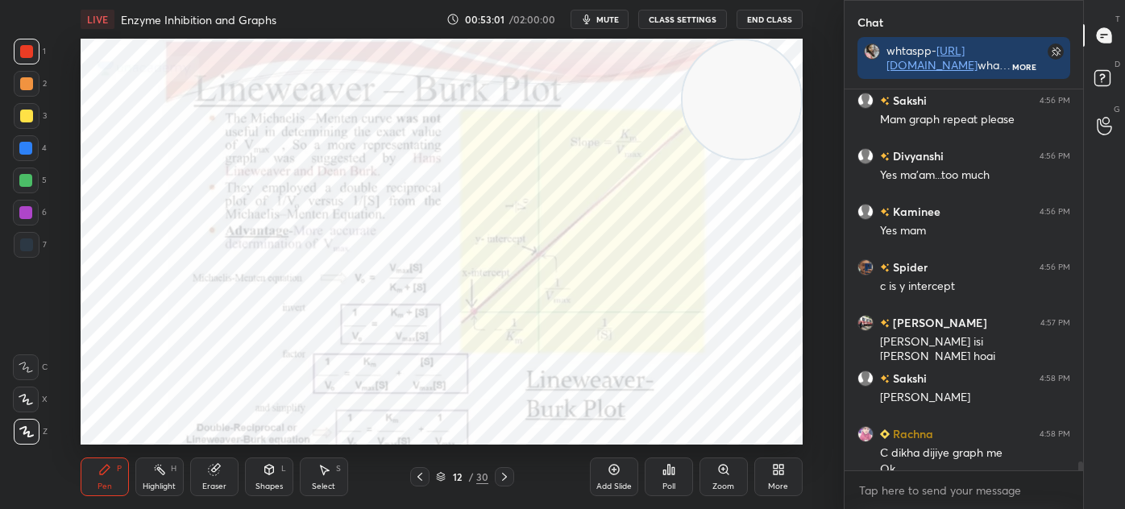
scroll to position [16774, 0]
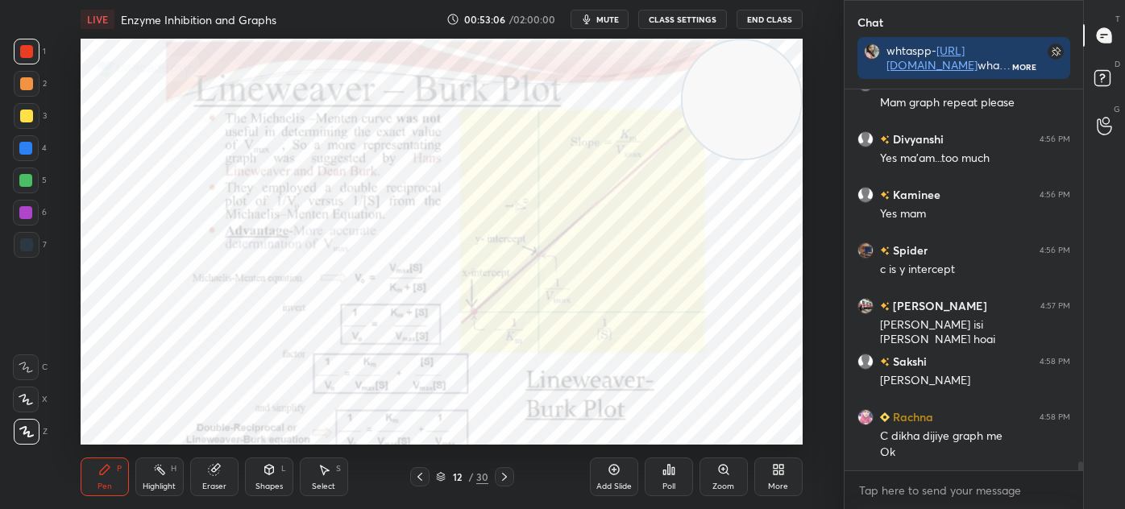
click at [506, 475] on icon at bounding box center [504, 477] width 13 height 13
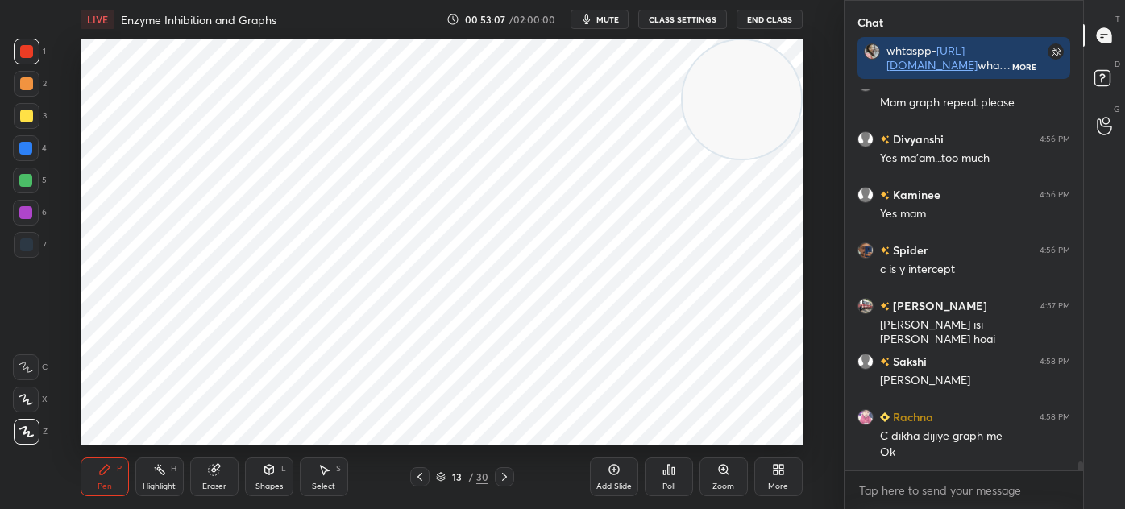
click at [503, 477] on icon at bounding box center [504, 477] width 13 height 13
click at [424, 479] on icon at bounding box center [419, 477] width 13 height 13
click at [423, 478] on icon at bounding box center [419, 477] width 13 height 13
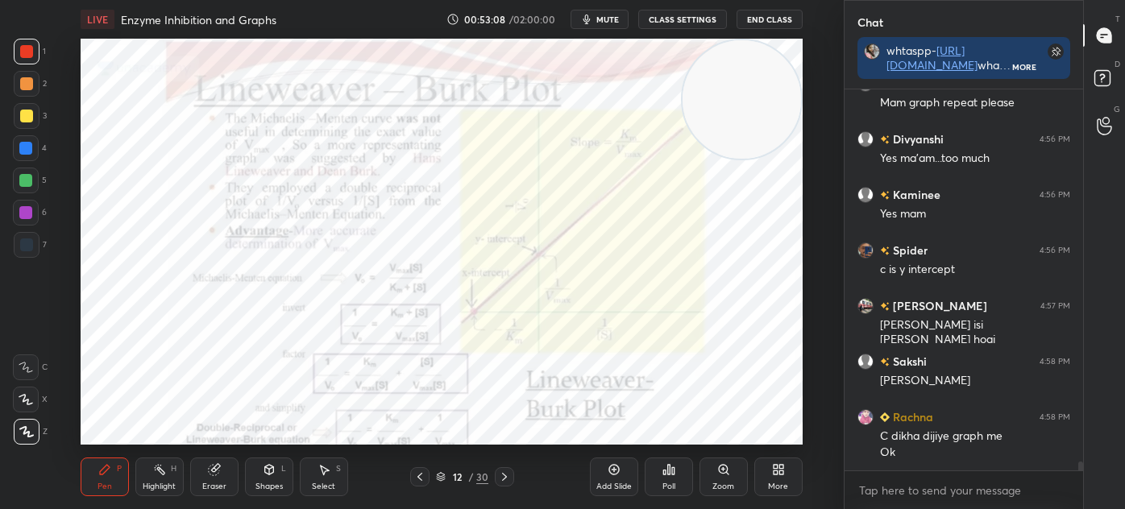
click at [423, 474] on icon at bounding box center [419, 477] width 13 height 13
click at [424, 475] on icon at bounding box center [419, 477] width 13 height 13
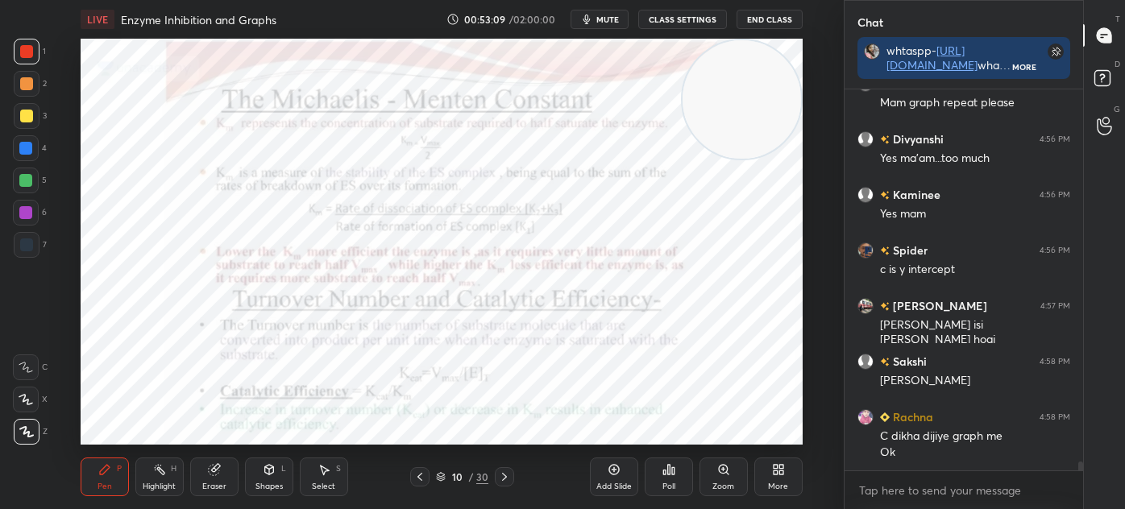
click at [421, 474] on icon at bounding box center [419, 477] width 5 height 8
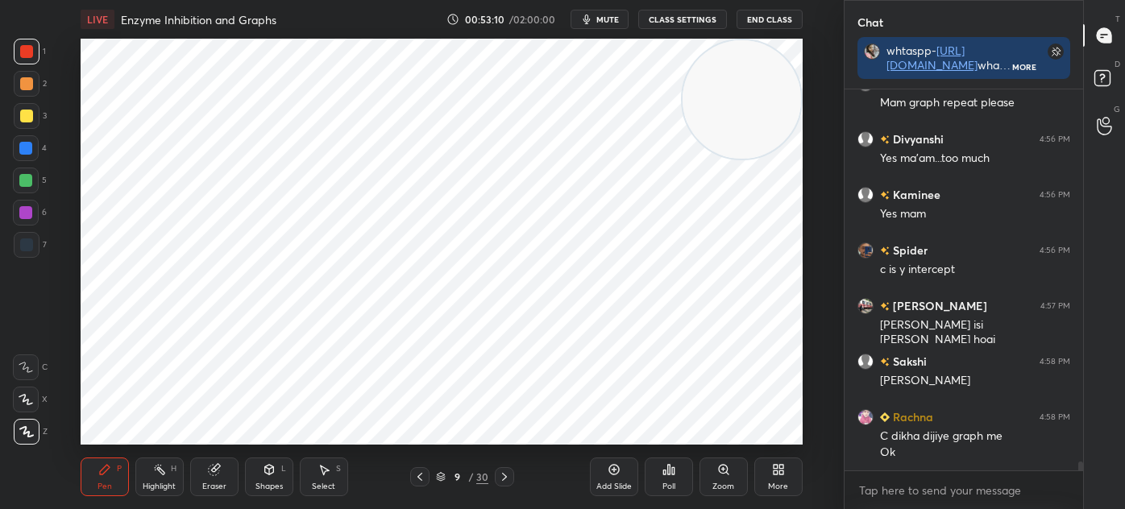
click at [419, 474] on icon at bounding box center [419, 477] width 13 height 13
click at [503, 478] on icon at bounding box center [504, 477] width 13 height 13
click at [26, 214] on div at bounding box center [25, 212] width 13 height 13
click at [508, 476] on icon at bounding box center [504, 477] width 13 height 13
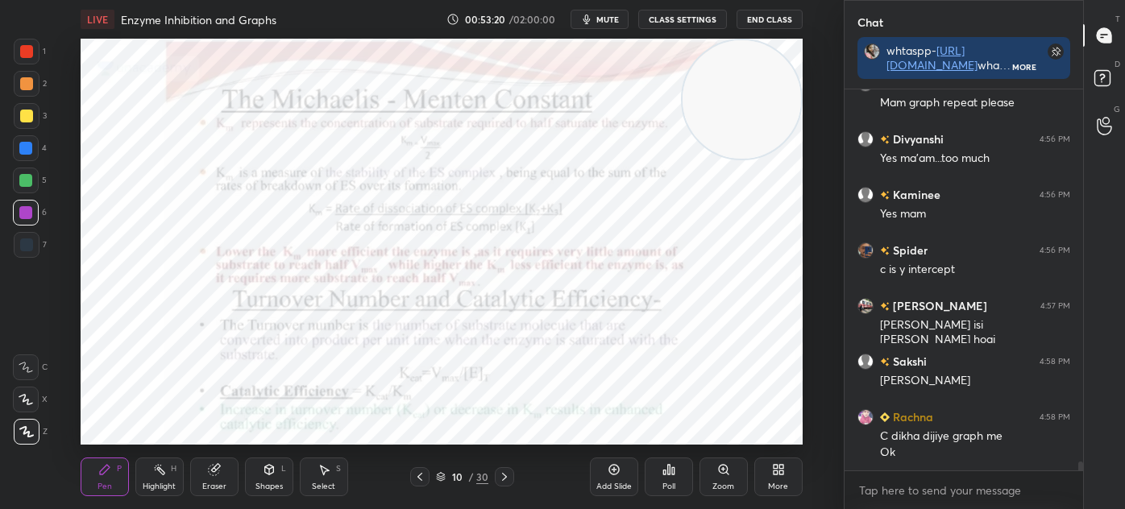
click at [507, 479] on icon at bounding box center [504, 477] width 13 height 13
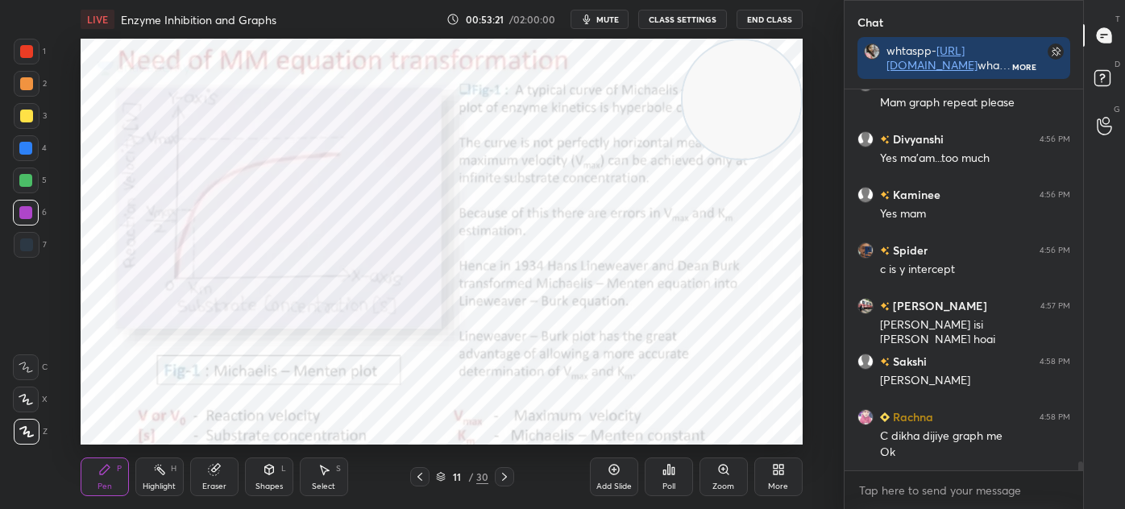
click at [507, 478] on icon at bounding box center [504, 477] width 13 height 13
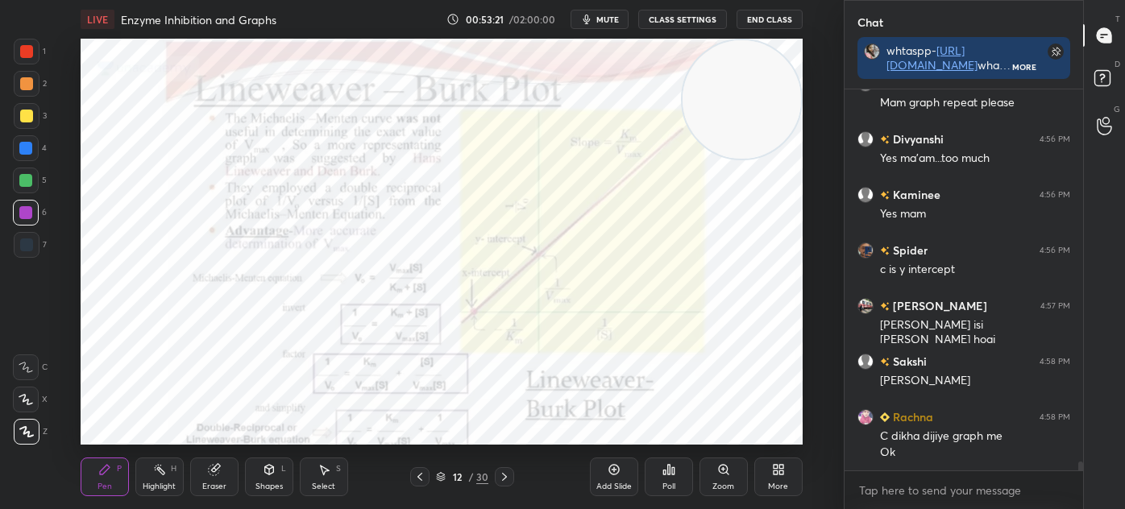
click at [507, 478] on icon at bounding box center [504, 477] width 13 height 13
click at [508, 479] on icon at bounding box center [504, 477] width 13 height 13
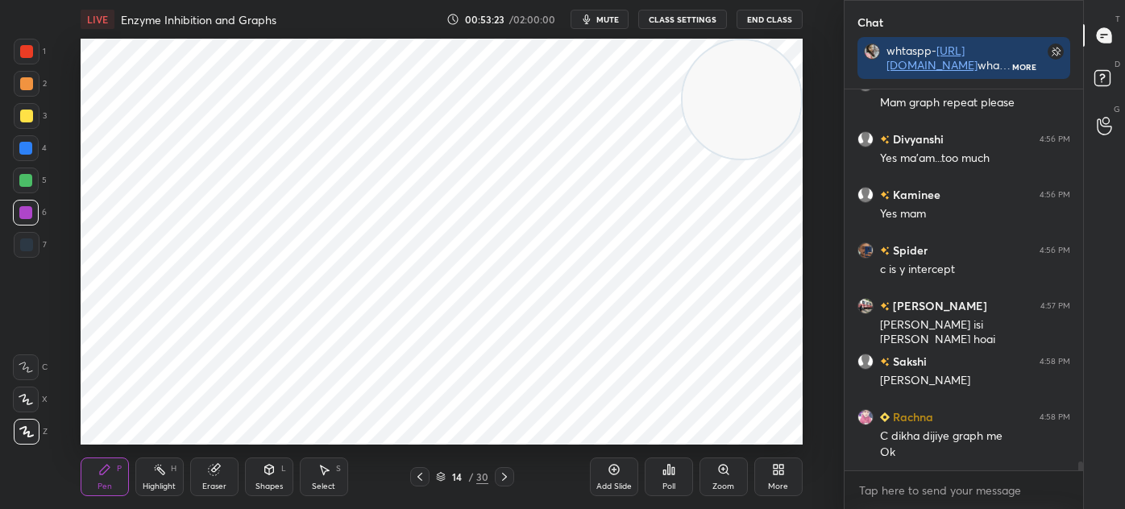
click at [425, 476] on icon at bounding box center [419, 477] width 13 height 13
click at [330, 487] on div "Select" at bounding box center [323, 487] width 23 height 8
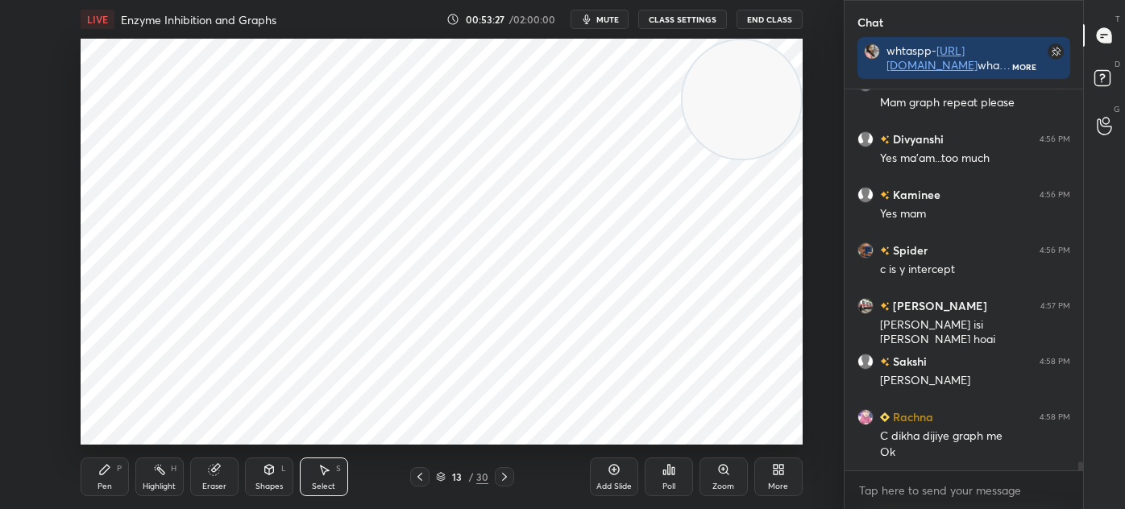
click at [500, 477] on icon at bounding box center [504, 477] width 13 height 13
click at [107, 477] on div "Pen P" at bounding box center [105, 477] width 48 height 39
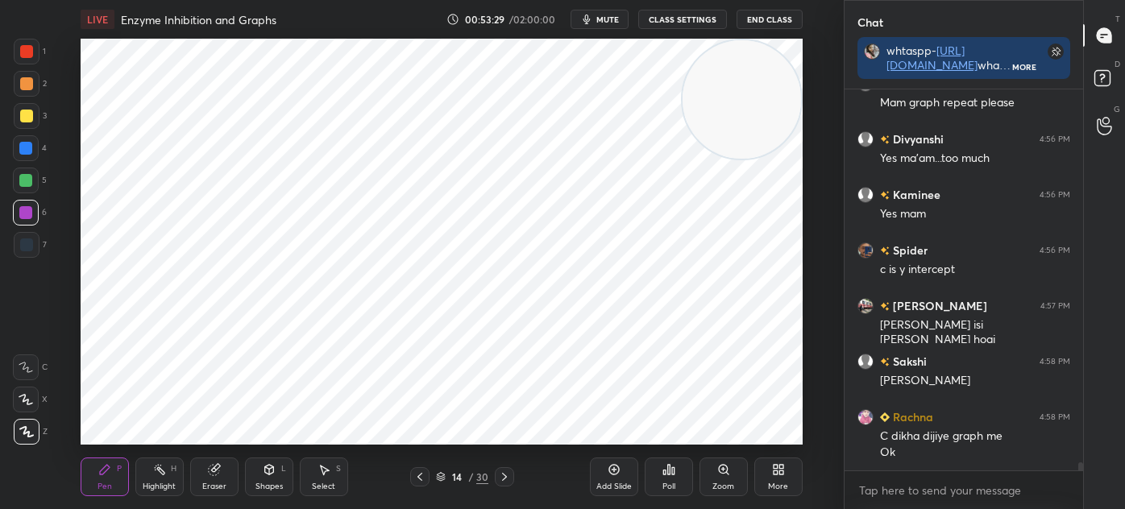
scroll to position [16830, 0]
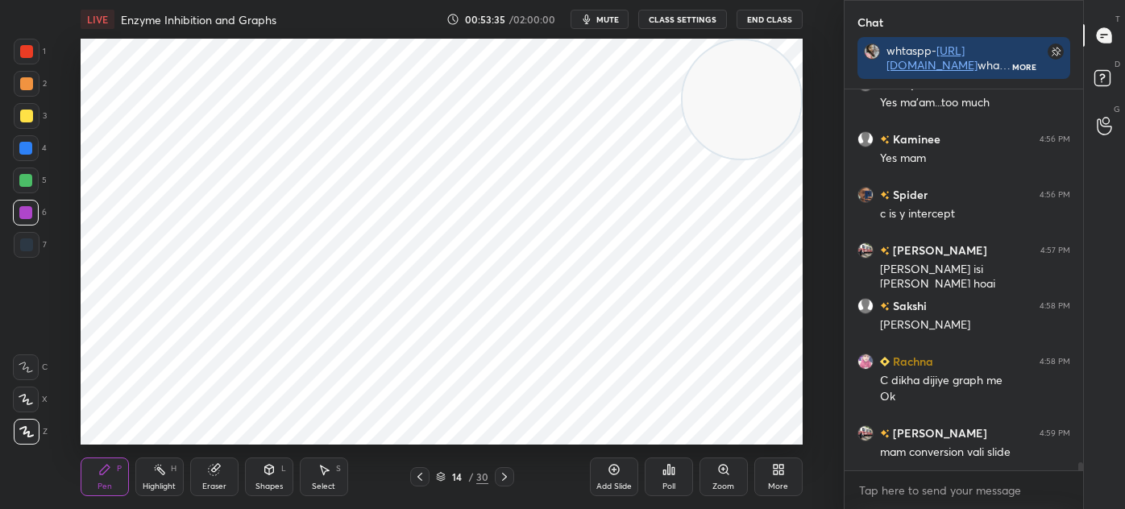
click at [35, 54] on div at bounding box center [27, 52] width 26 height 26
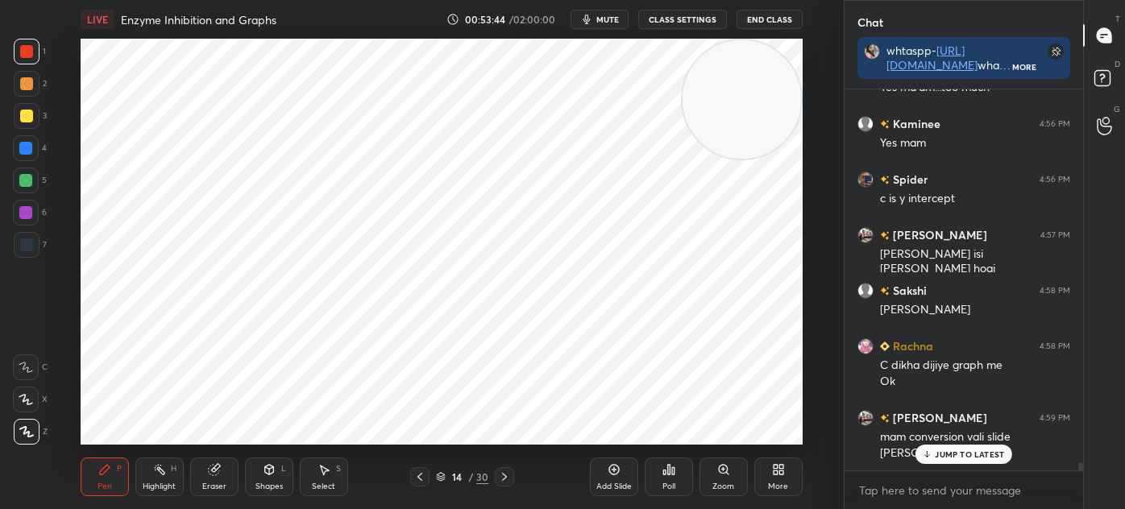
click at [276, 473] on div "Shapes L" at bounding box center [269, 477] width 48 height 39
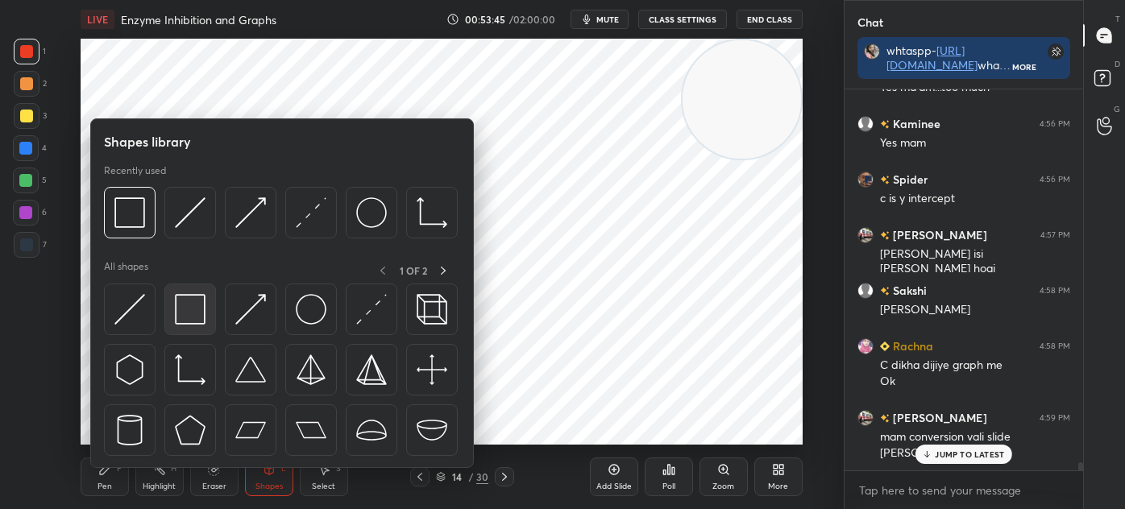
click at [182, 306] on img at bounding box center [190, 309] width 31 height 31
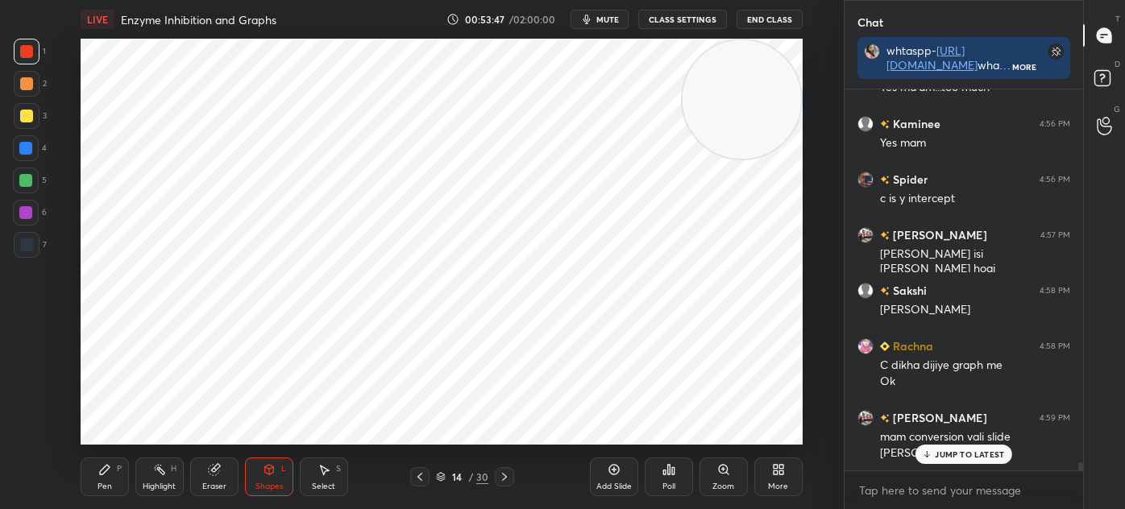
click at [107, 472] on icon at bounding box center [104, 469] width 13 height 13
click at [30, 247] on div at bounding box center [26, 245] width 13 height 13
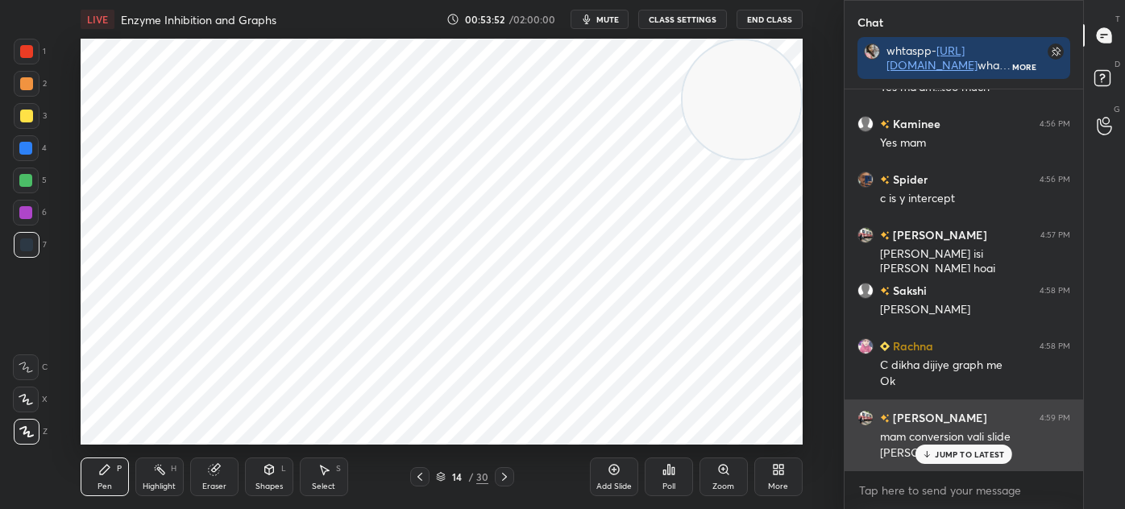
click at [909, 457] on div "[PERSON_NAME]" at bounding box center [975, 454] width 190 height 16
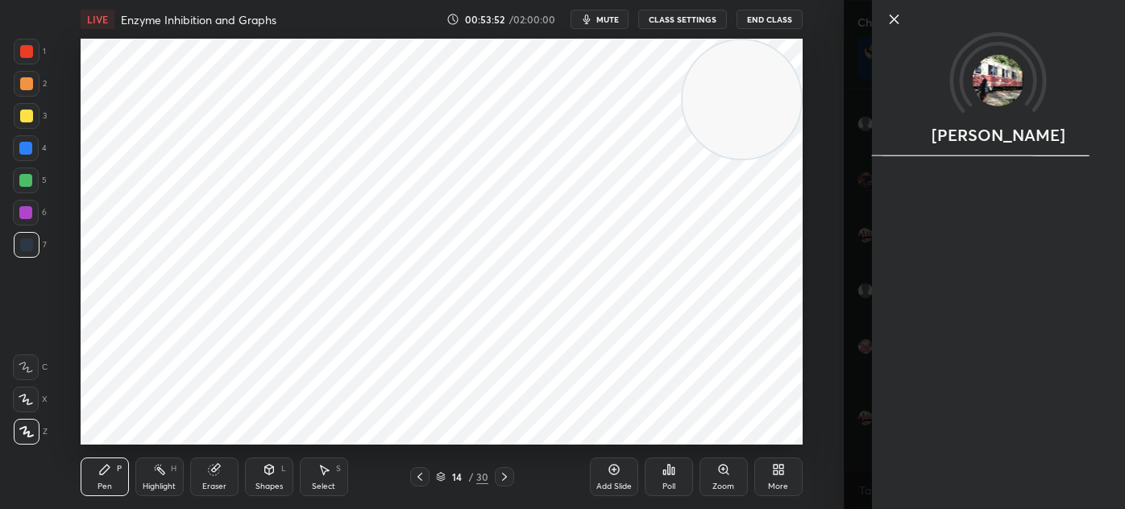
click at [930, 447] on div "[PERSON_NAME]" at bounding box center [998, 254] width 253 height 509
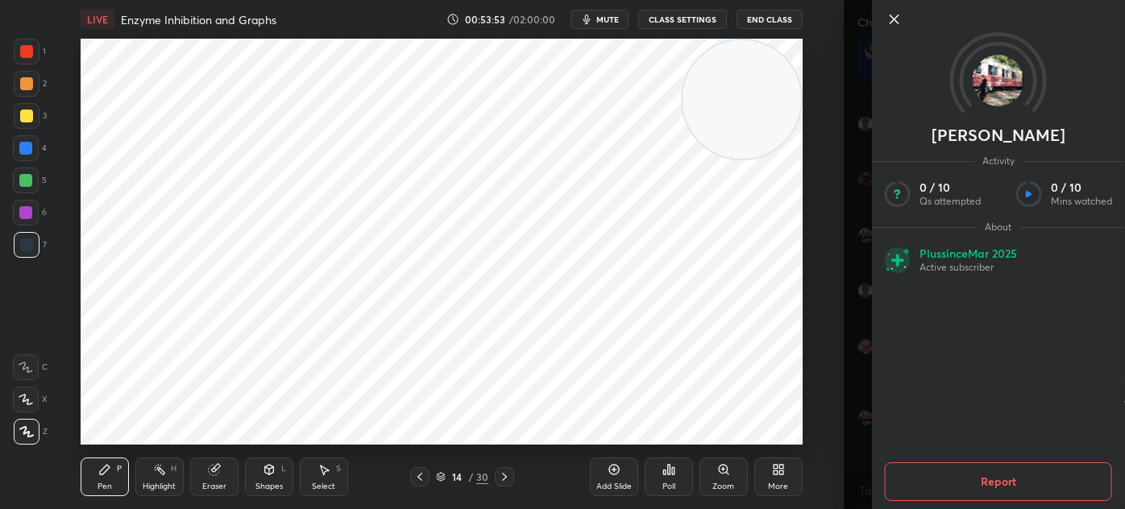
click at [894, 22] on icon at bounding box center [894, 19] width 19 height 19
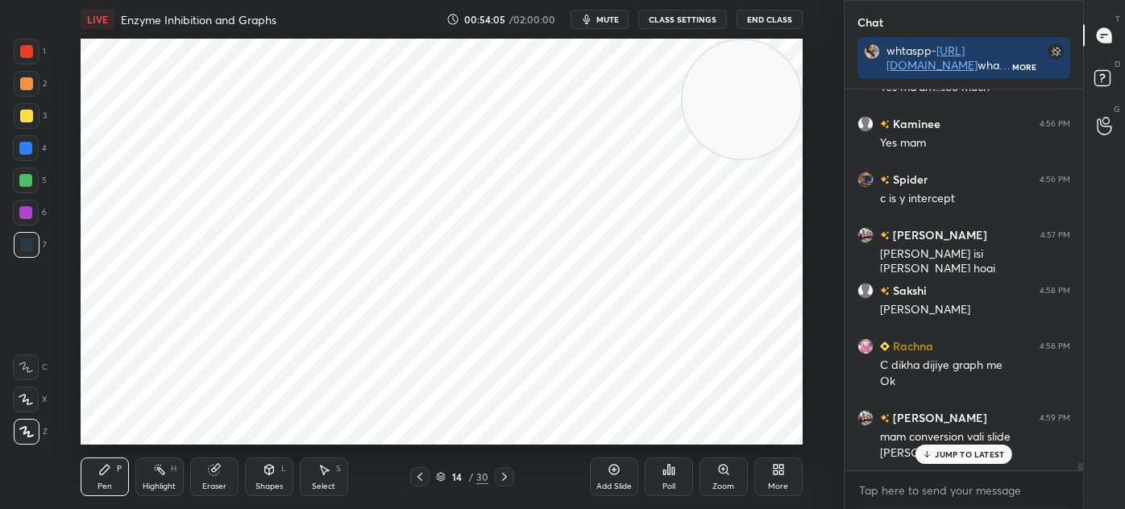
click at [341, 477] on div "Select S" at bounding box center [324, 477] width 48 height 39
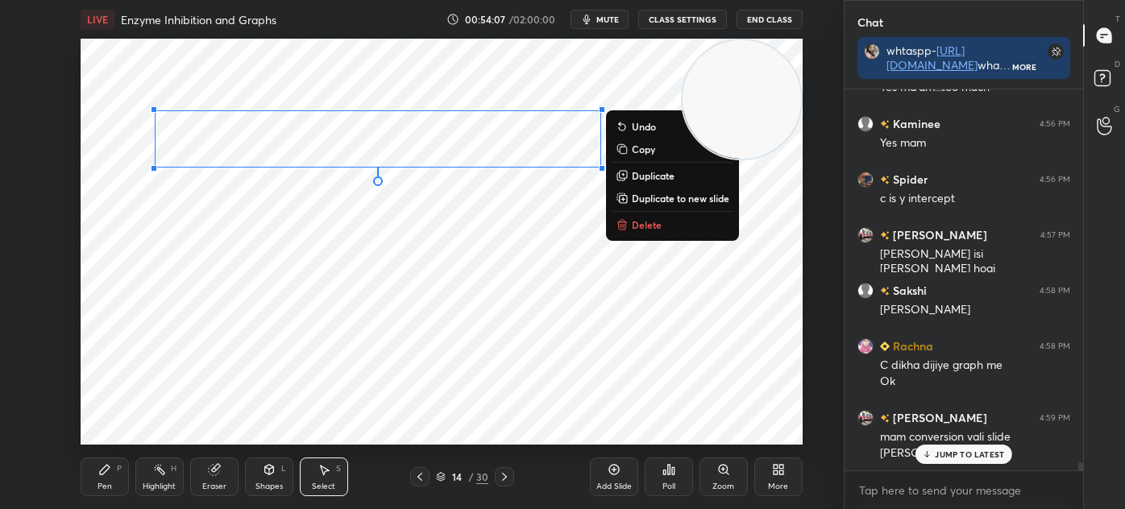
click at [118, 469] on div "P" at bounding box center [119, 469] width 5 height 8
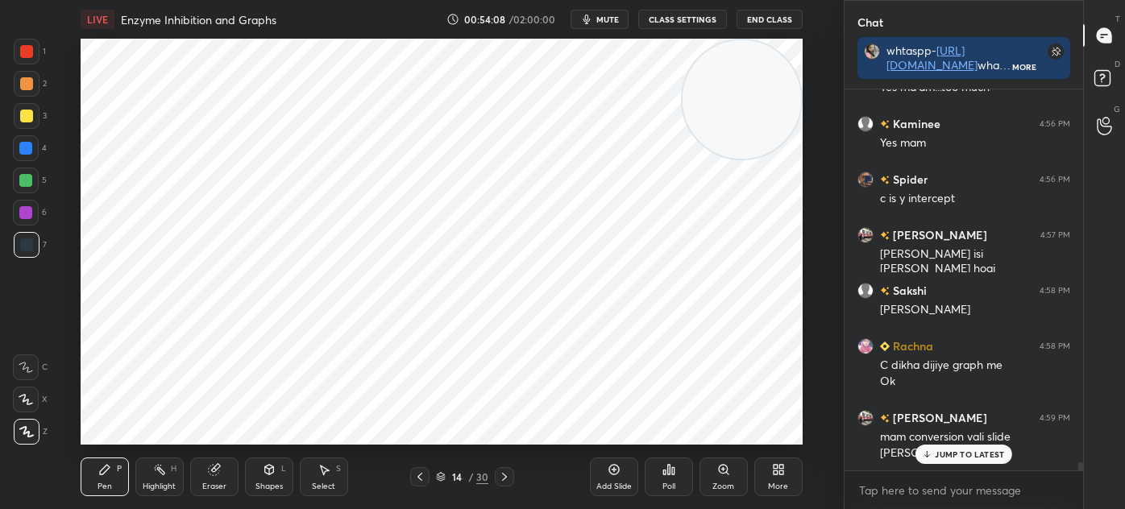
click at [24, 139] on div at bounding box center [26, 148] width 26 height 26
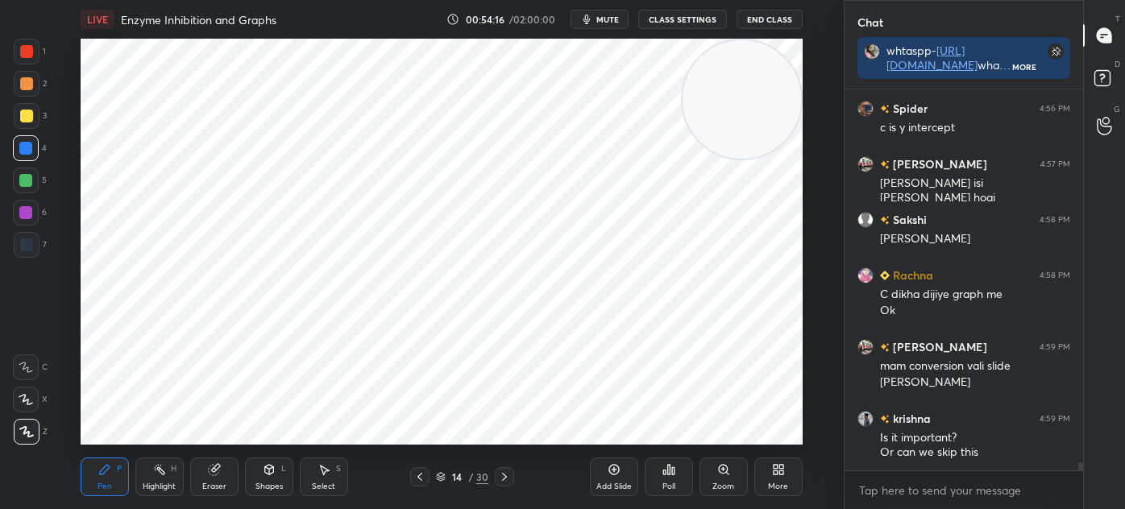
click at [39, 244] on div "7" at bounding box center [30, 245] width 33 height 26
click at [20, 54] on div at bounding box center [26, 51] width 13 height 13
click at [335, 483] on div "Select S" at bounding box center [324, 477] width 48 height 39
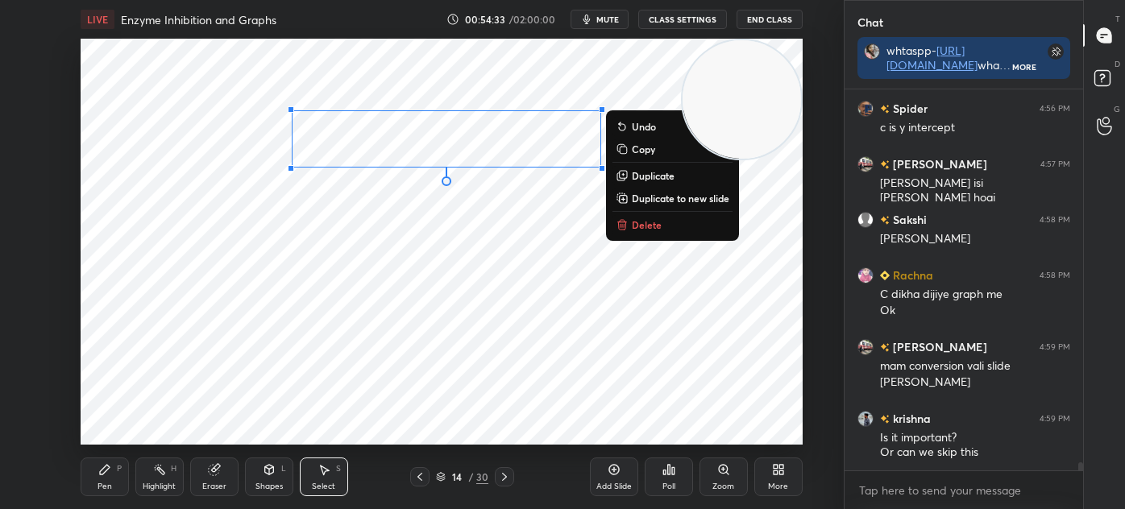
click at [655, 177] on p "Duplicate" at bounding box center [653, 175] width 43 height 13
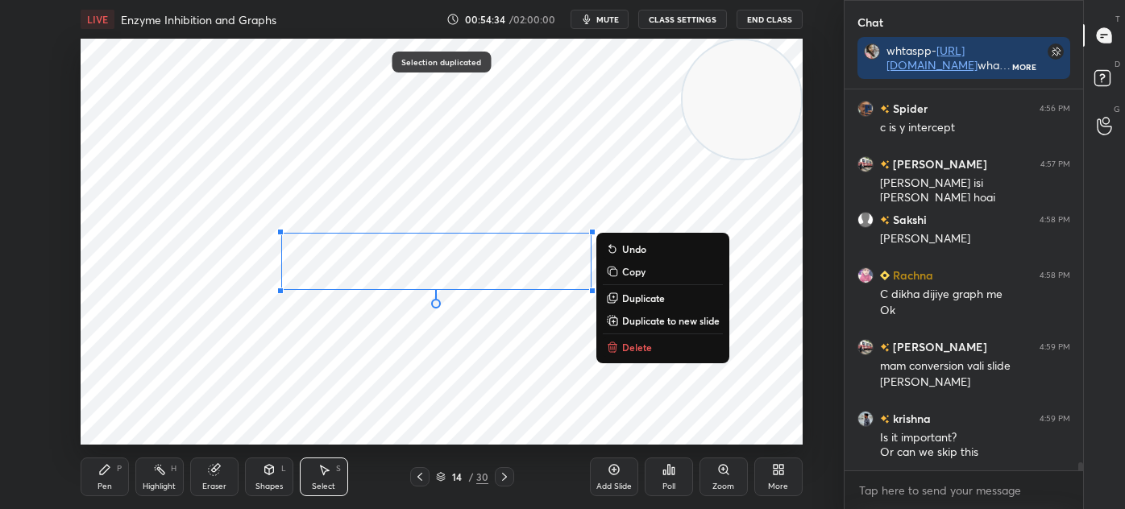
click at [107, 439] on div "0 ° Undo Copy Duplicate Duplicate to new slide Delete" at bounding box center [442, 242] width 722 height 406
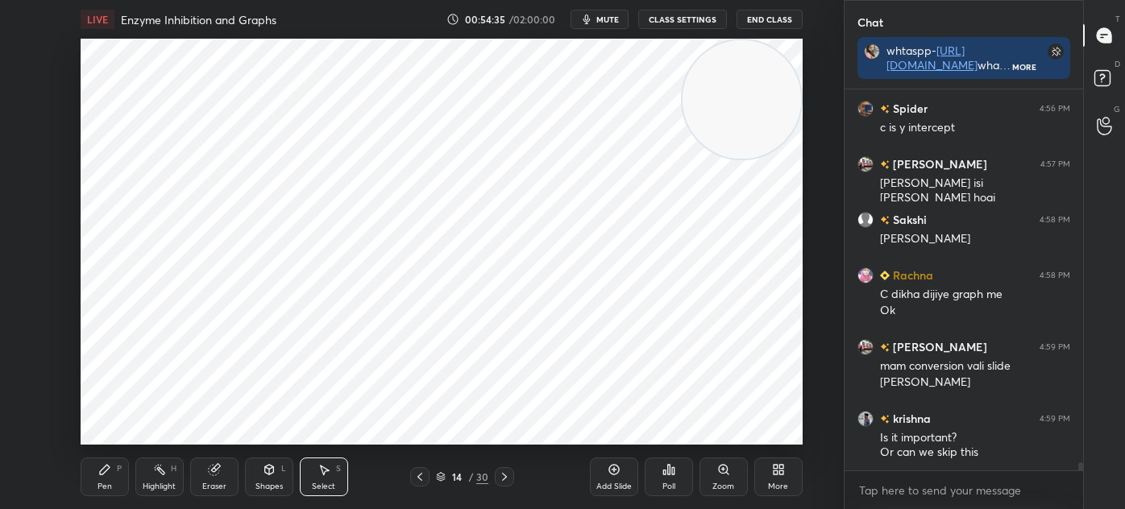
click at [100, 473] on icon at bounding box center [105, 470] width 10 height 10
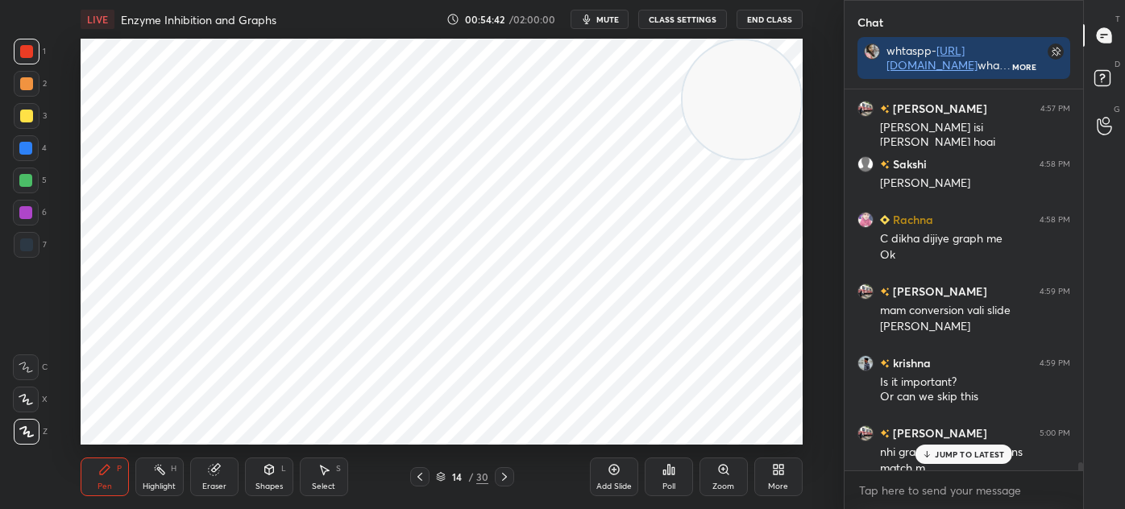
scroll to position [16987, 0]
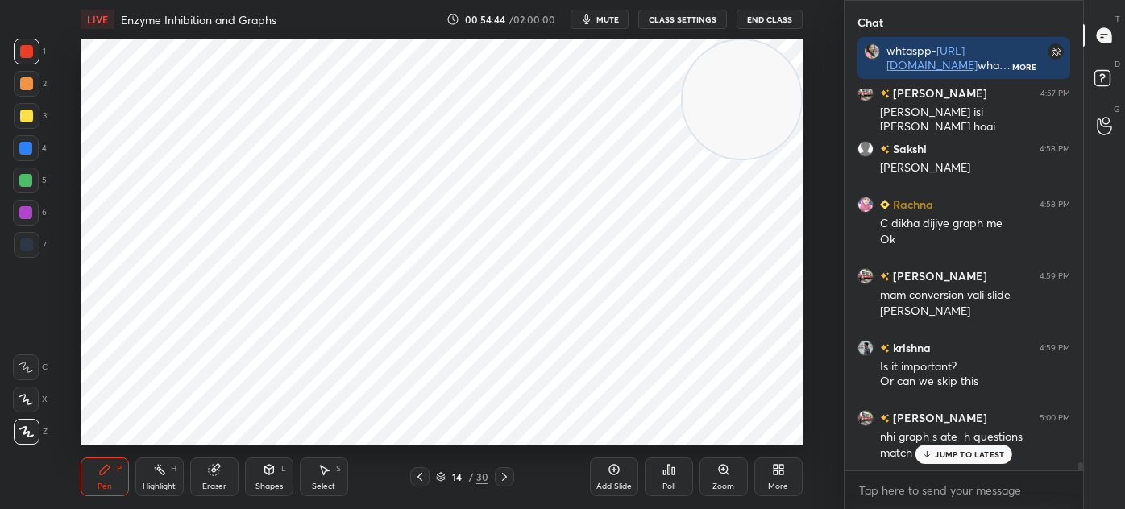
click at [946, 450] on p "JUMP TO LATEST" at bounding box center [969, 455] width 69 height 10
click at [32, 247] on div at bounding box center [27, 245] width 26 height 26
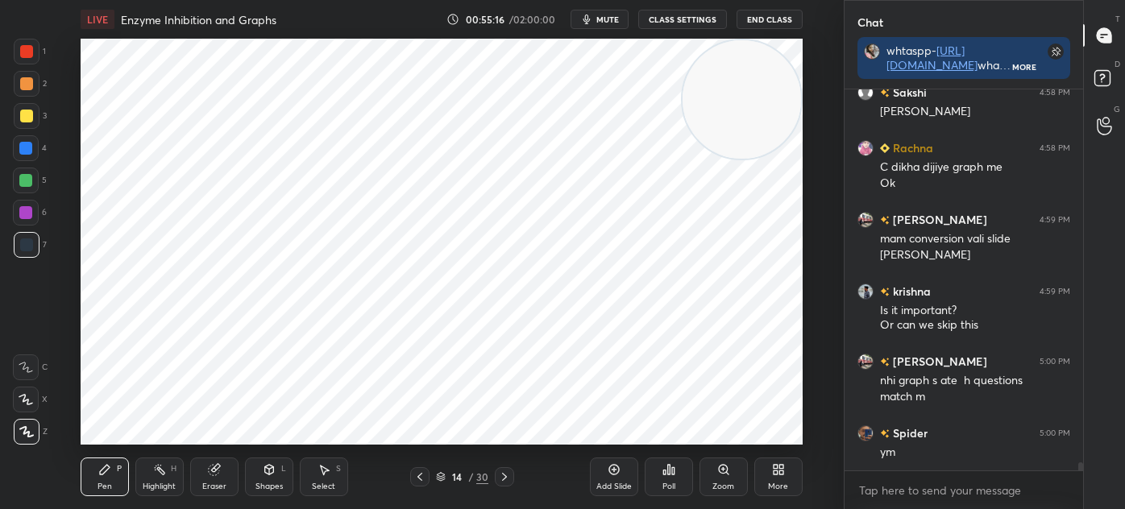
scroll to position [17099, 0]
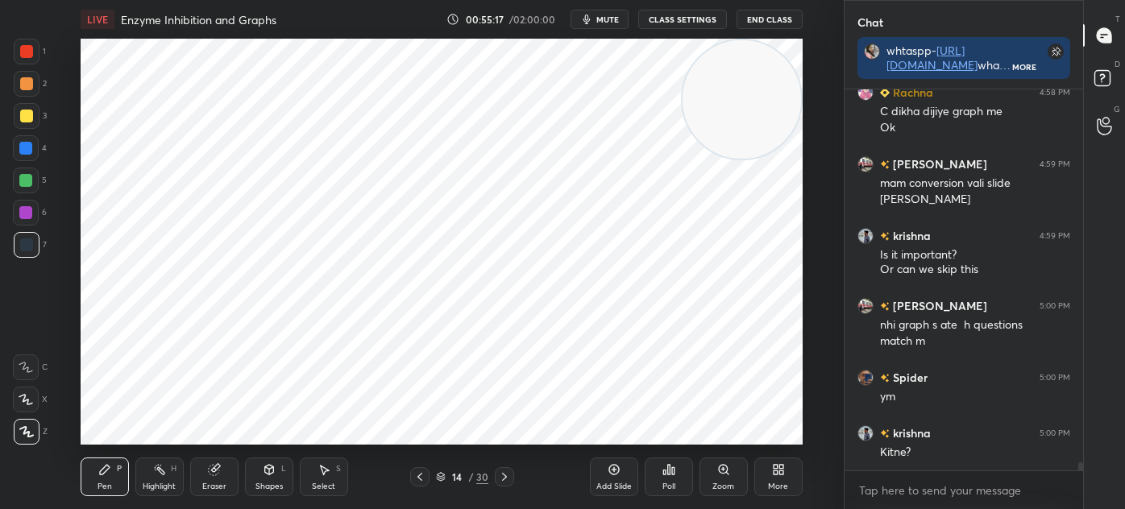
click at [337, 471] on div "S" at bounding box center [338, 469] width 5 height 8
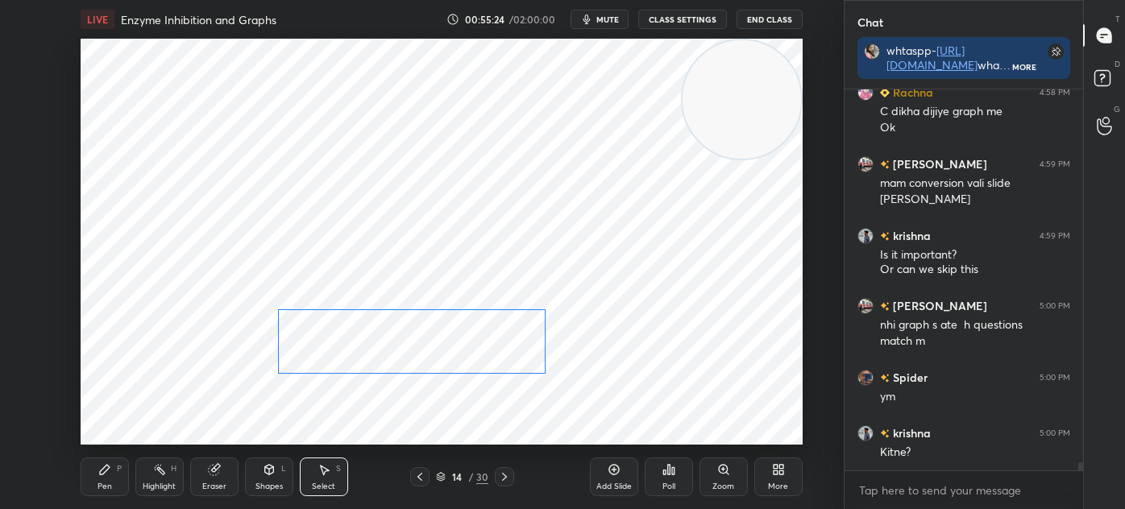
click at [361, 346] on div "0 ° Undo Copy Duplicate Duplicate to new slide Delete" at bounding box center [442, 242] width 722 height 406
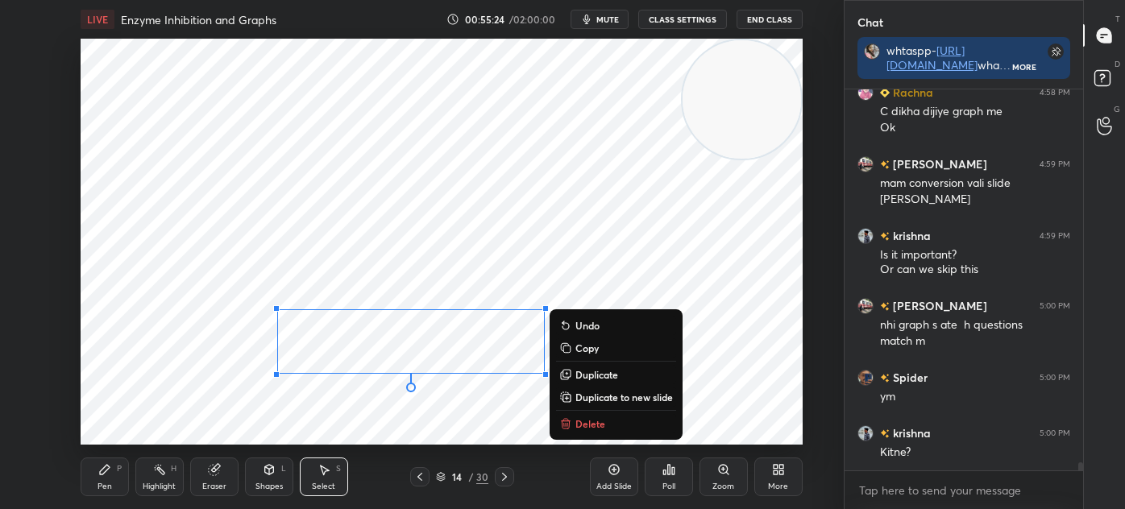
click at [218, 431] on div "0 ° Undo Copy Duplicate Duplicate to new slide Delete" at bounding box center [442, 242] width 722 height 406
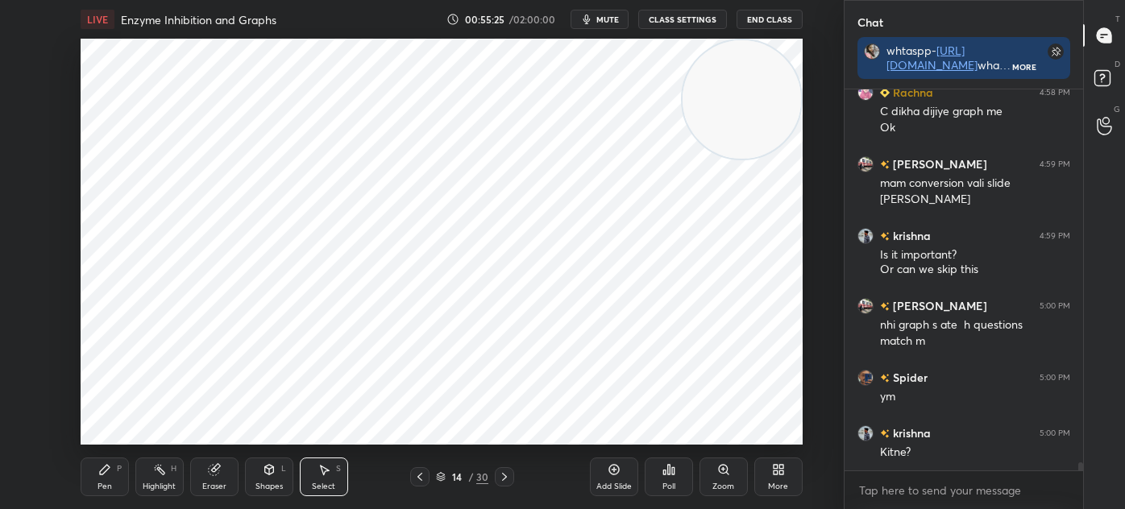
scroll to position [17169, 0]
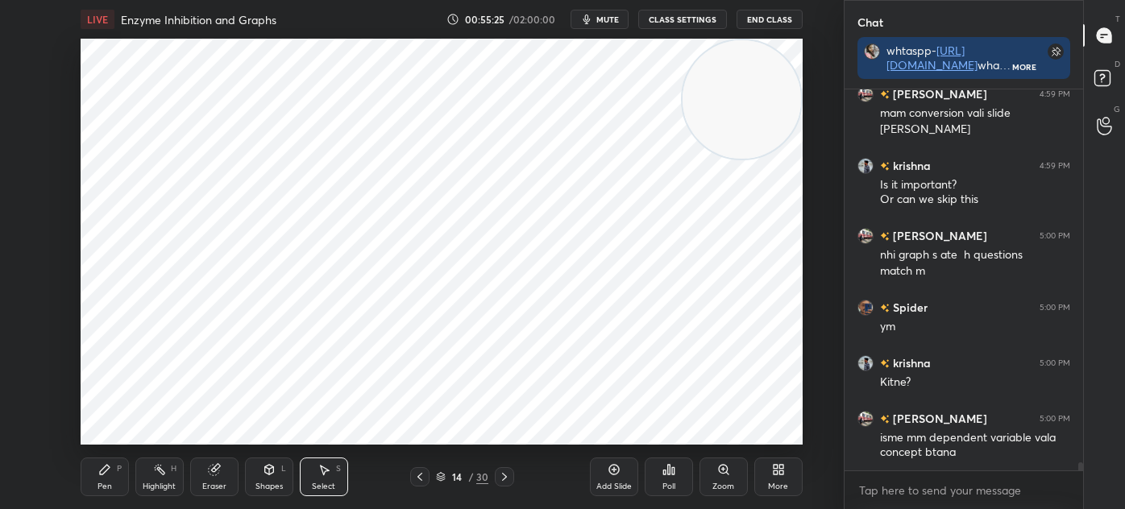
click at [110, 479] on div "Pen P" at bounding box center [105, 477] width 48 height 39
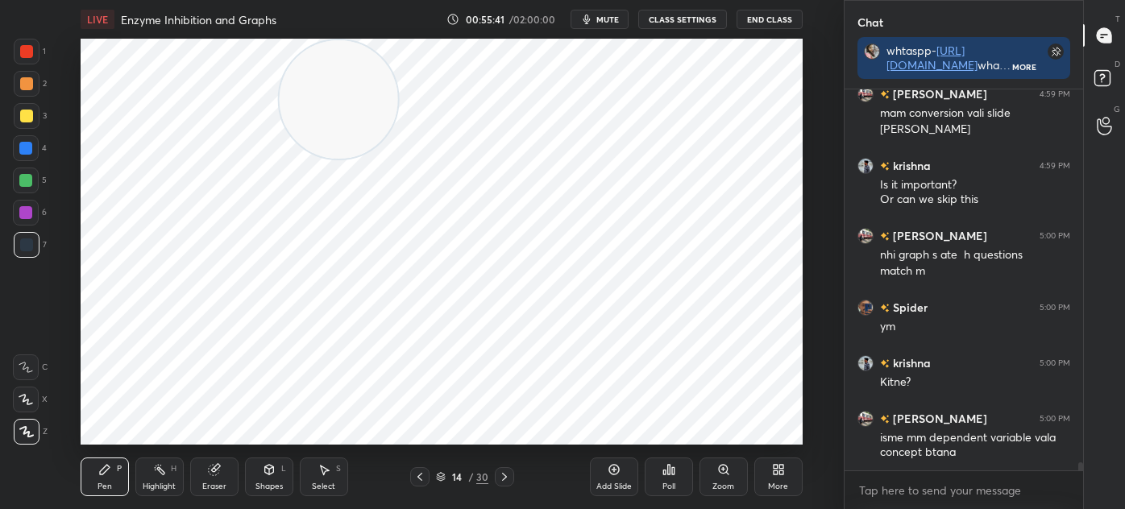
click at [30, 82] on div at bounding box center [26, 83] width 13 height 13
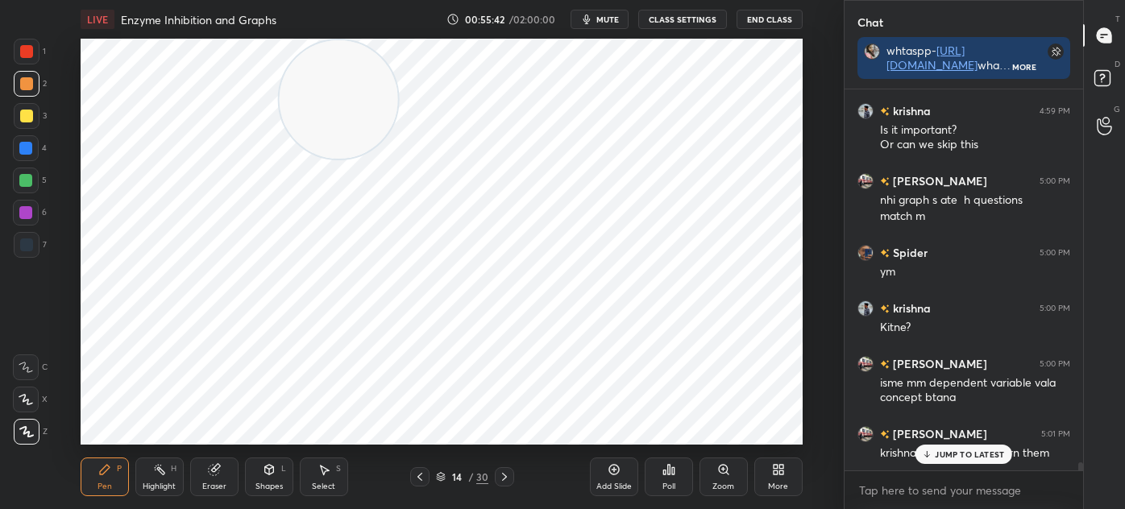
click at [34, 52] on div at bounding box center [27, 52] width 26 height 26
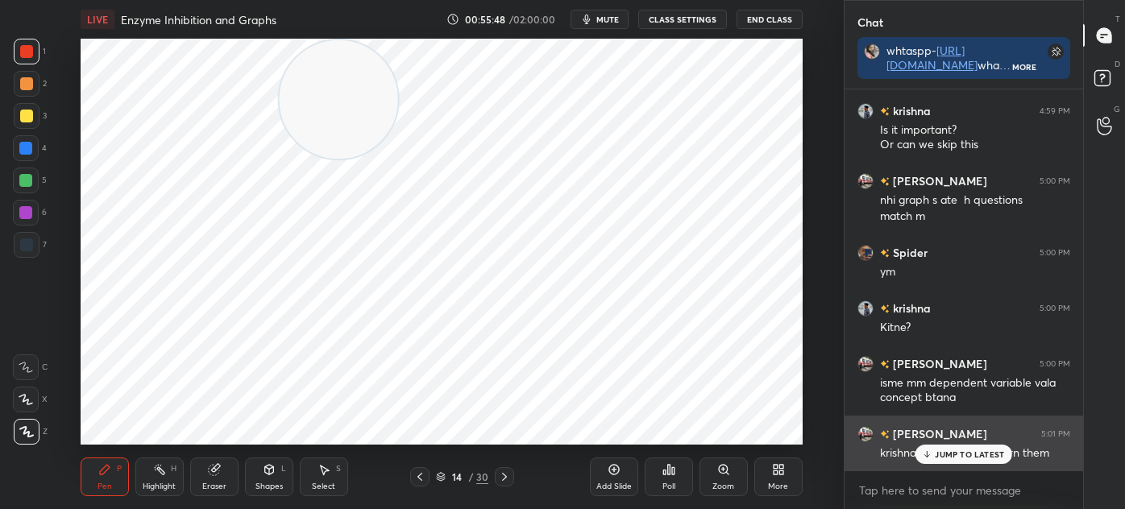
click at [958, 459] on p "JUMP TO LATEST" at bounding box center [969, 455] width 69 height 10
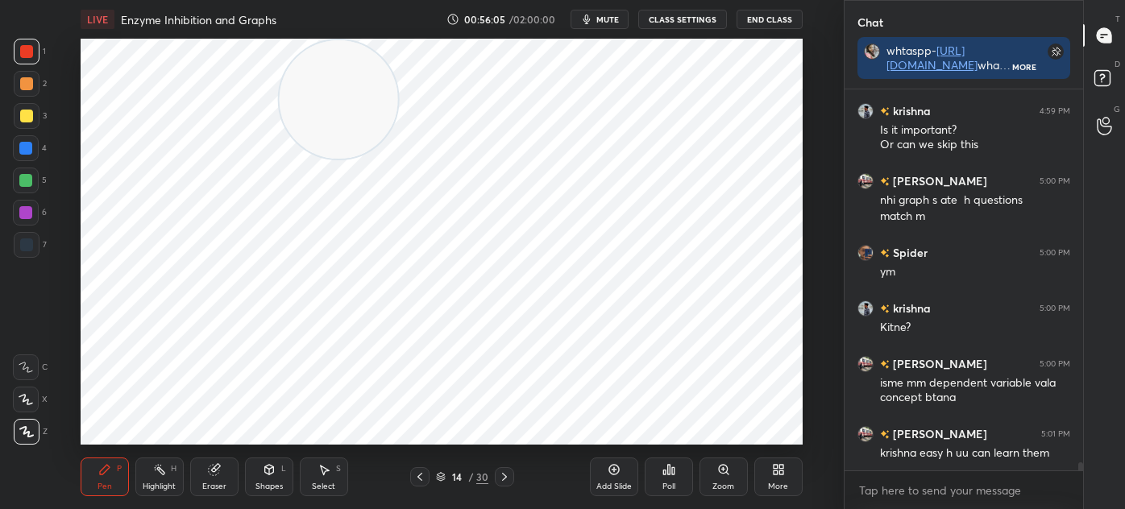
scroll to position [17280, 0]
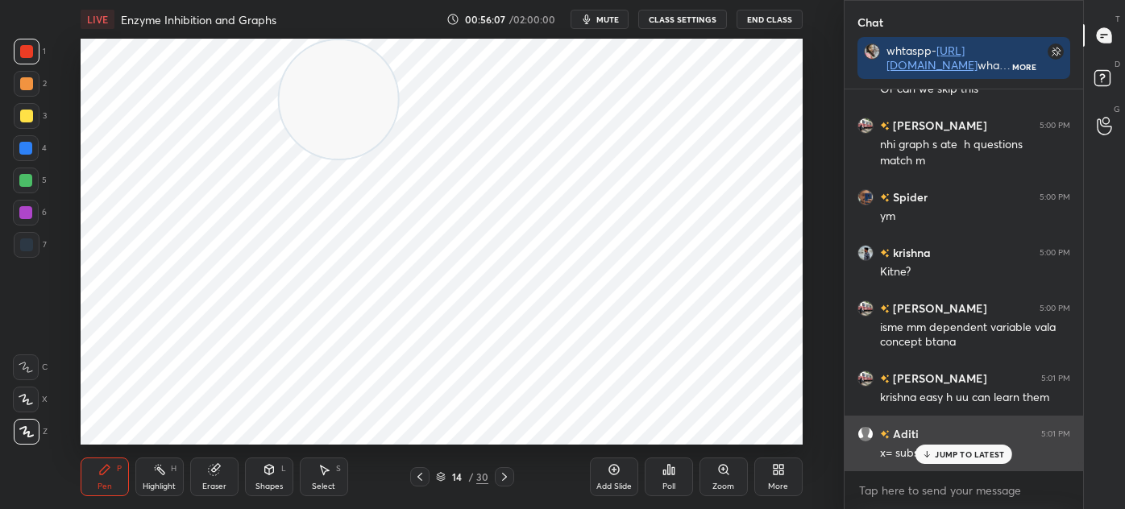
click at [935, 458] on div "JUMP TO LATEST" at bounding box center [963, 454] width 97 height 19
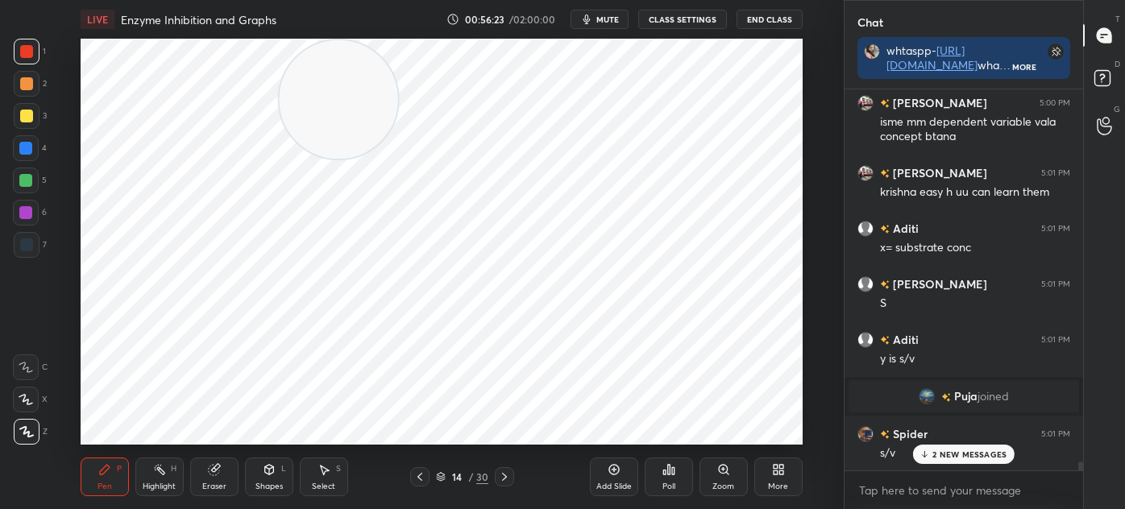
scroll to position [16751, 0]
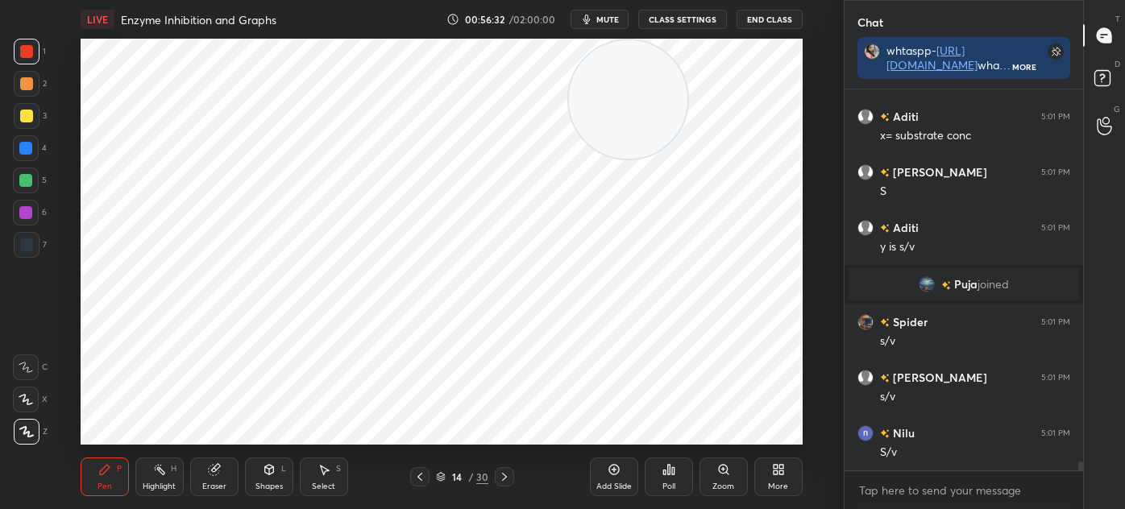
click at [610, 472] on icon at bounding box center [614, 469] width 13 height 13
click at [35, 240] on div at bounding box center [27, 245] width 26 height 26
click at [271, 479] on div "Shapes L" at bounding box center [269, 477] width 48 height 39
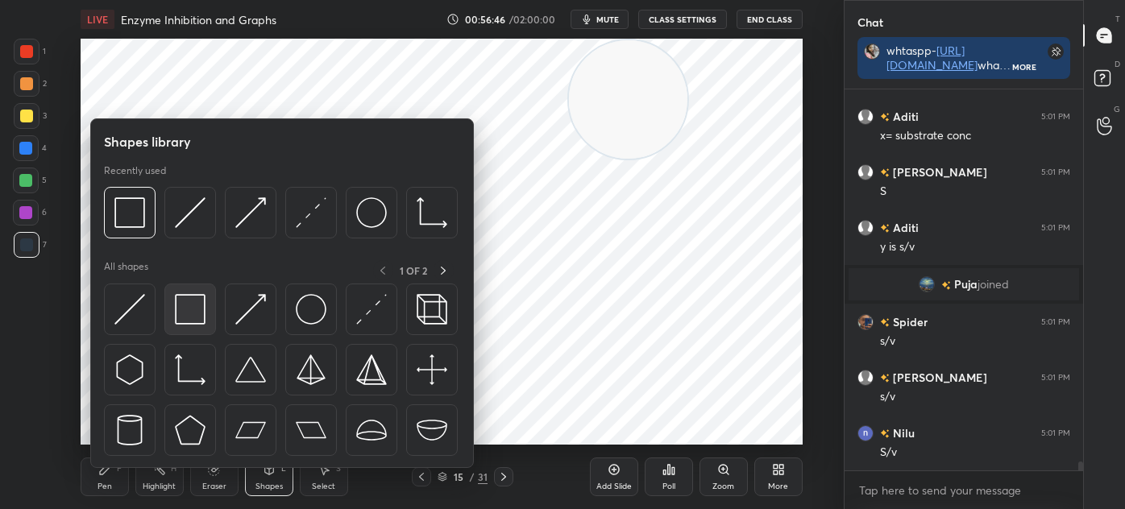
click at [204, 310] on img at bounding box center [190, 309] width 31 height 31
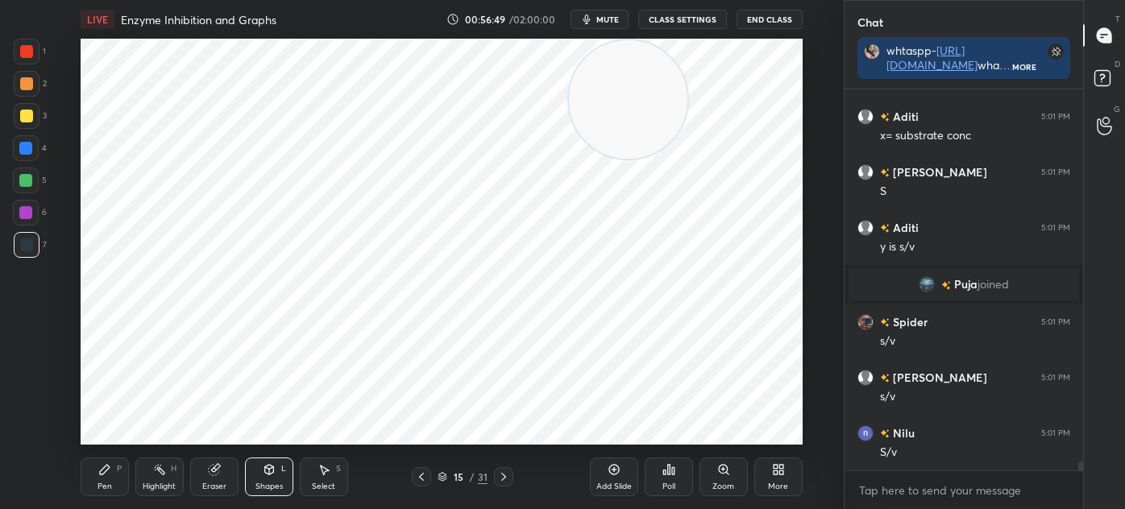
click at [104, 459] on div "Pen P" at bounding box center [105, 477] width 48 height 39
click at [31, 52] on div at bounding box center [26, 51] width 13 height 13
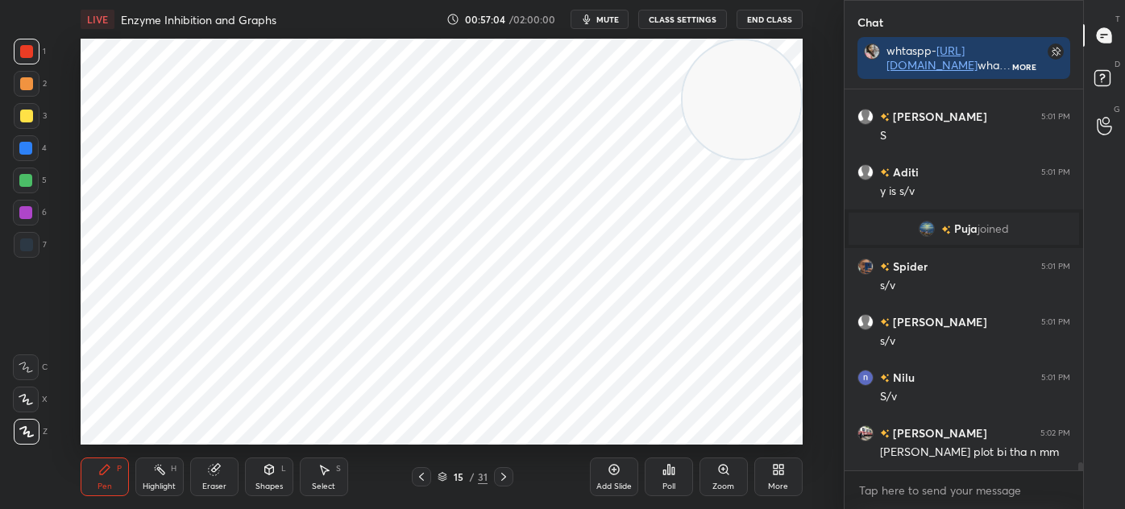
click at [326, 475] on icon at bounding box center [323, 469] width 13 height 13
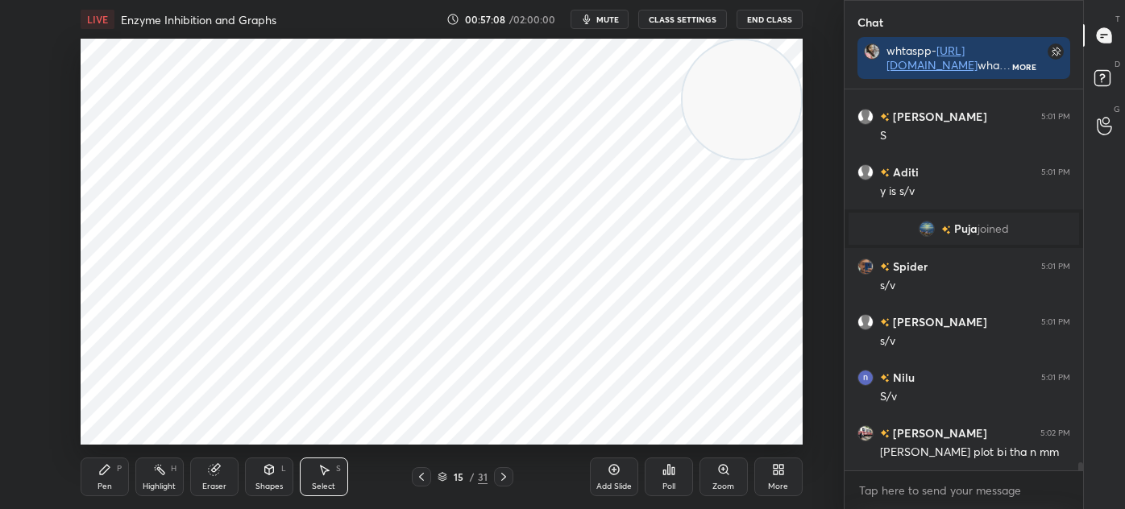
click at [260, 479] on div "Shapes L" at bounding box center [269, 477] width 48 height 39
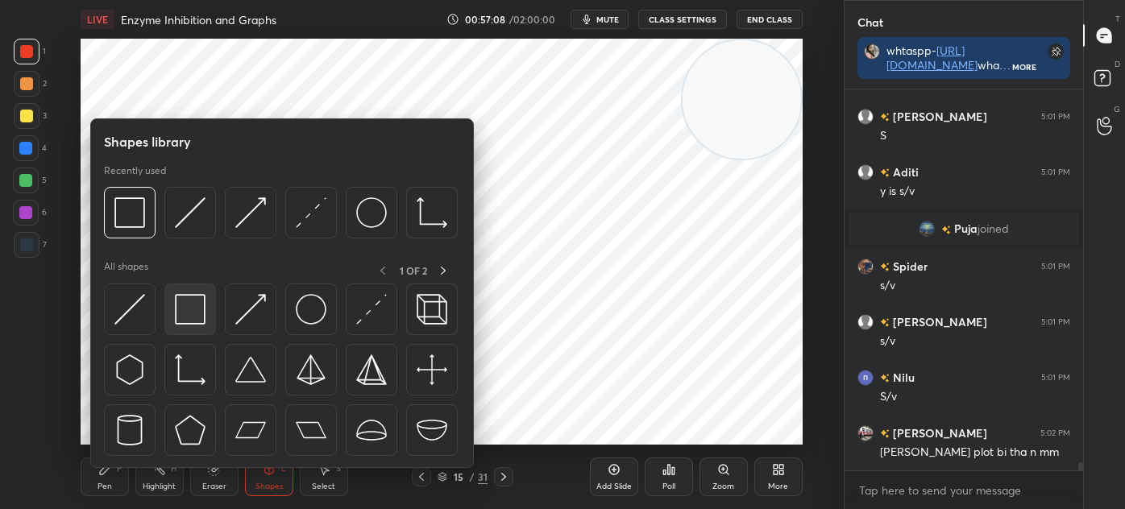
click at [195, 319] on img at bounding box center [190, 309] width 31 height 31
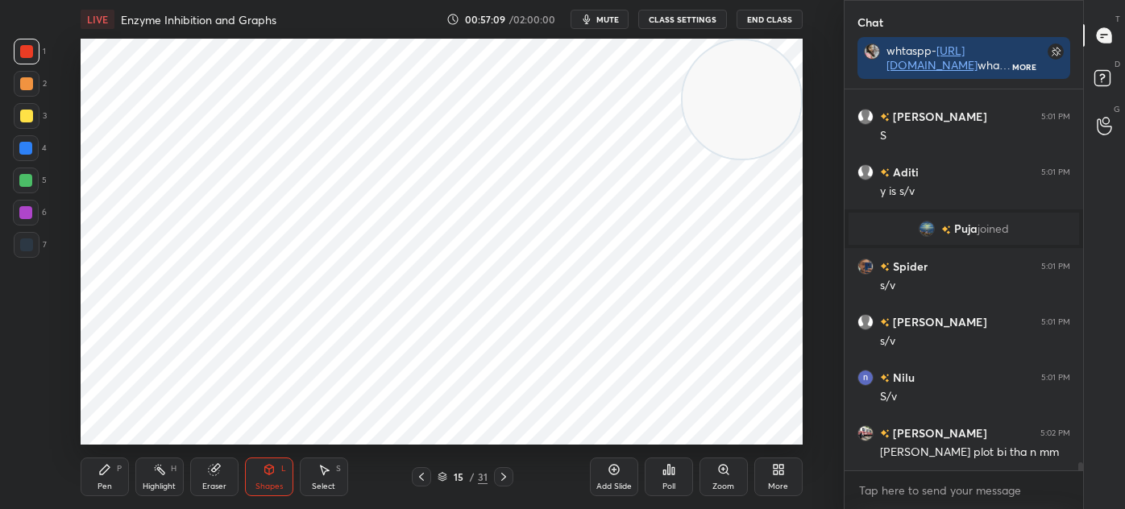
click at [31, 237] on div at bounding box center [27, 245] width 26 height 26
click at [98, 467] on icon at bounding box center [104, 469] width 13 height 13
click at [633, 479] on div "Add Slide" at bounding box center [614, 477] width 48 height 39
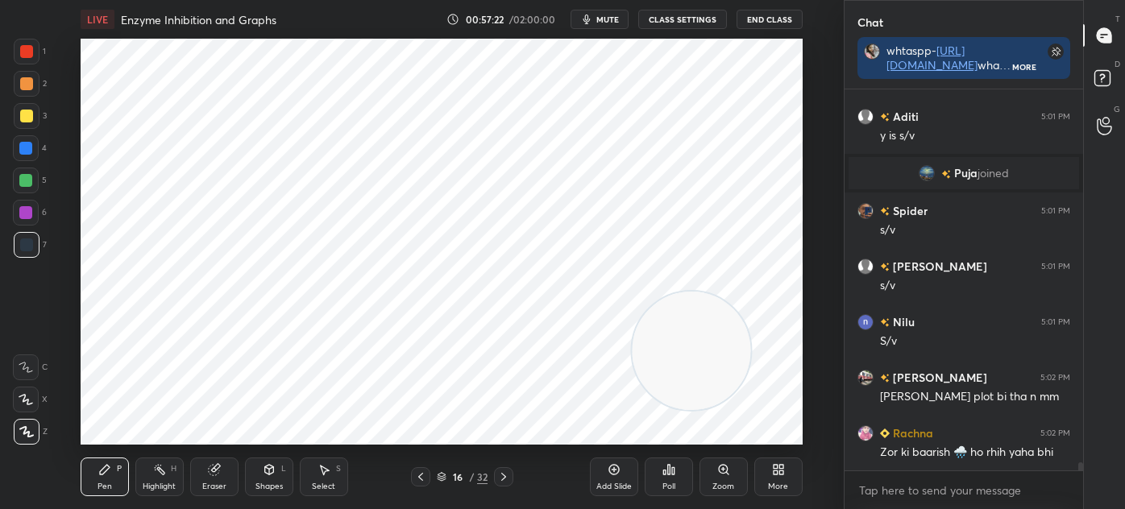
click at [25, 47] on div at bounding box center [26, 51] width 13 height 13
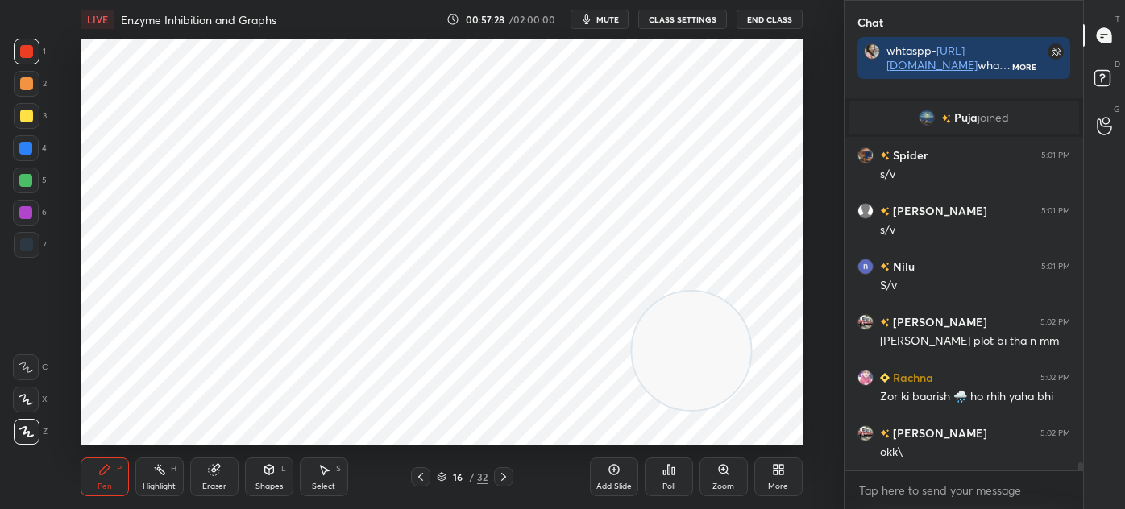
click at [27, 245] on div at bounding box center [26, 245] width 13 height 13
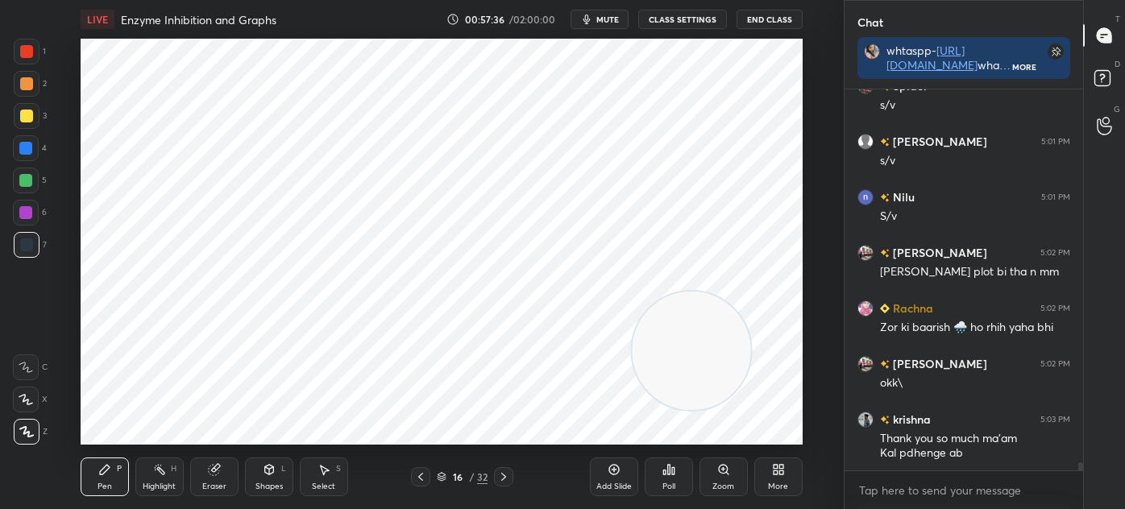
scroll to position [17058, 0]
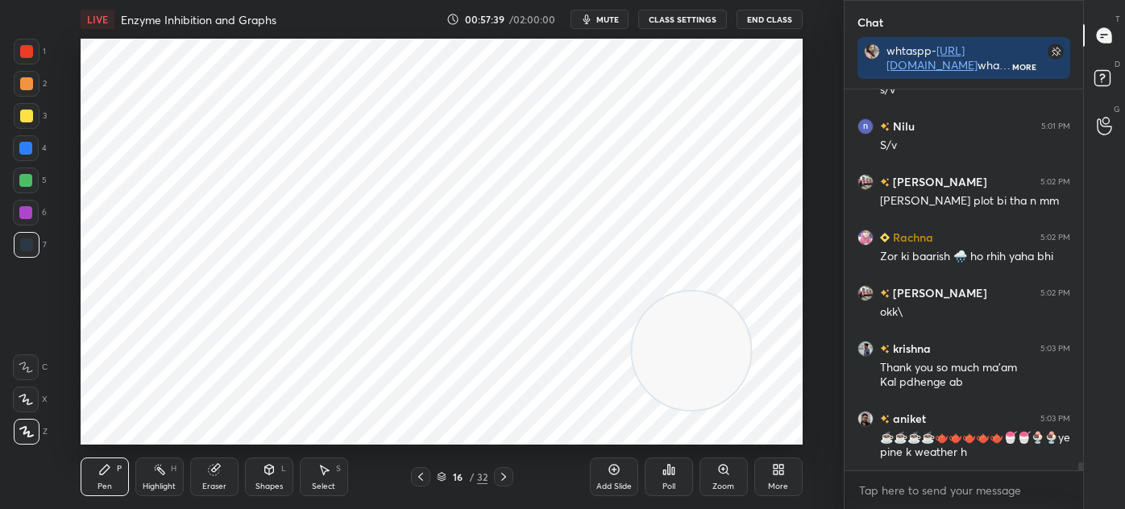
click at [37, 56] on div at bounding box center [27, 52] width 26 height 26
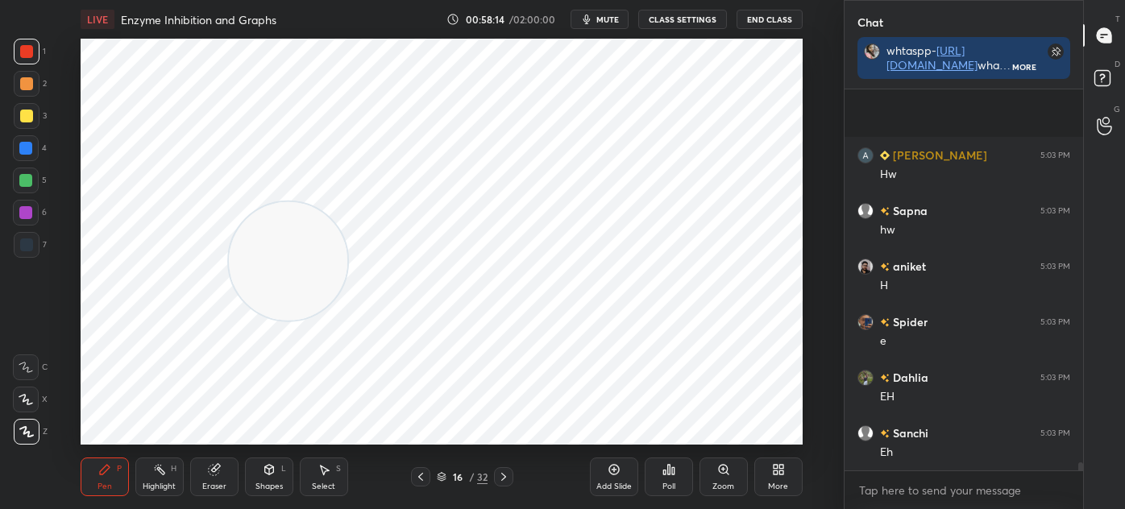
scroll to position [18059, 0]
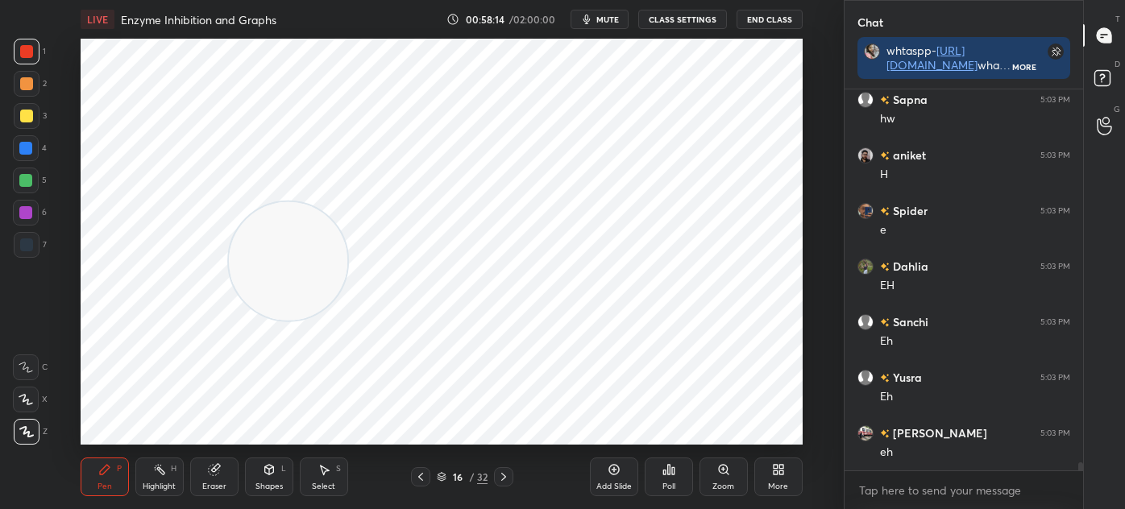
click at [424, 474] on icon at bounding box center [420, 477] width 13 height 13
click at [508, 479] on icon at bounding box center [503, 477] width 13 height 13
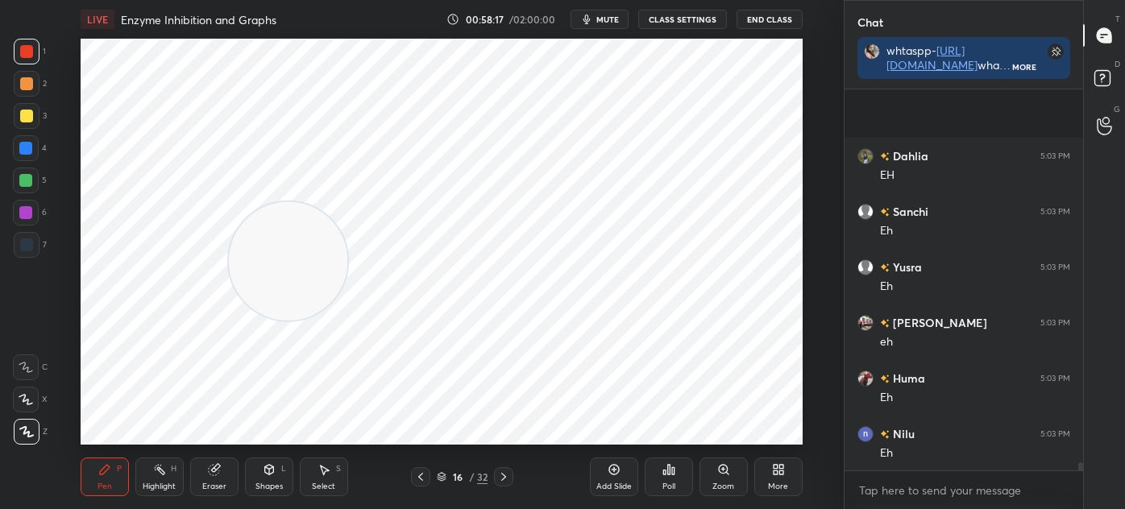
scroll to position [18281, 0]
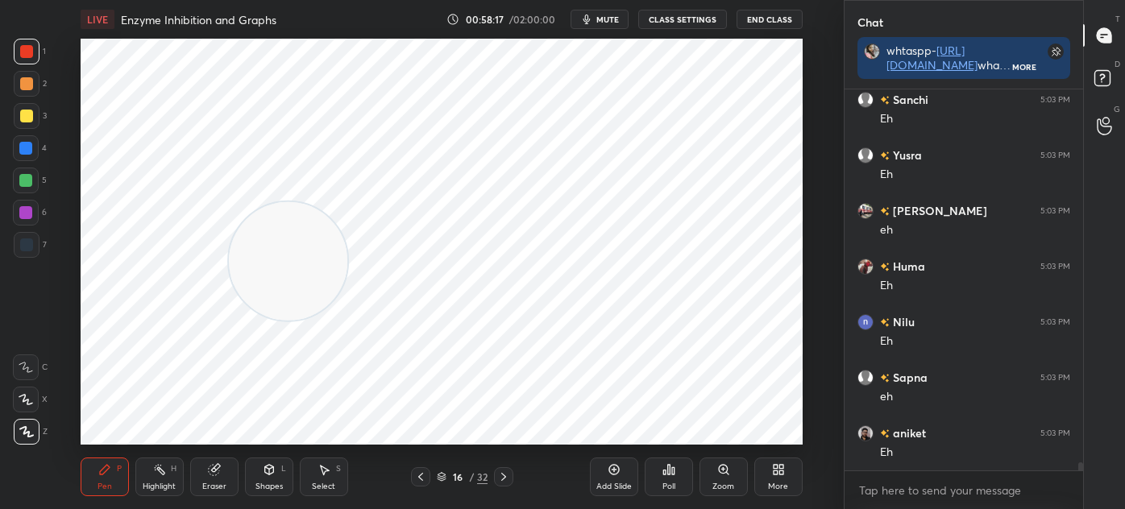
click at [608, 471] on icon at bounding box center [614, 469] width 13 height 13
click at [270, 479] on div "Shapes L" at bounding box center [269, 477] width 48 height 39
click at [264, 472] on icon at bounding box center [268, 470] width 9 height 10
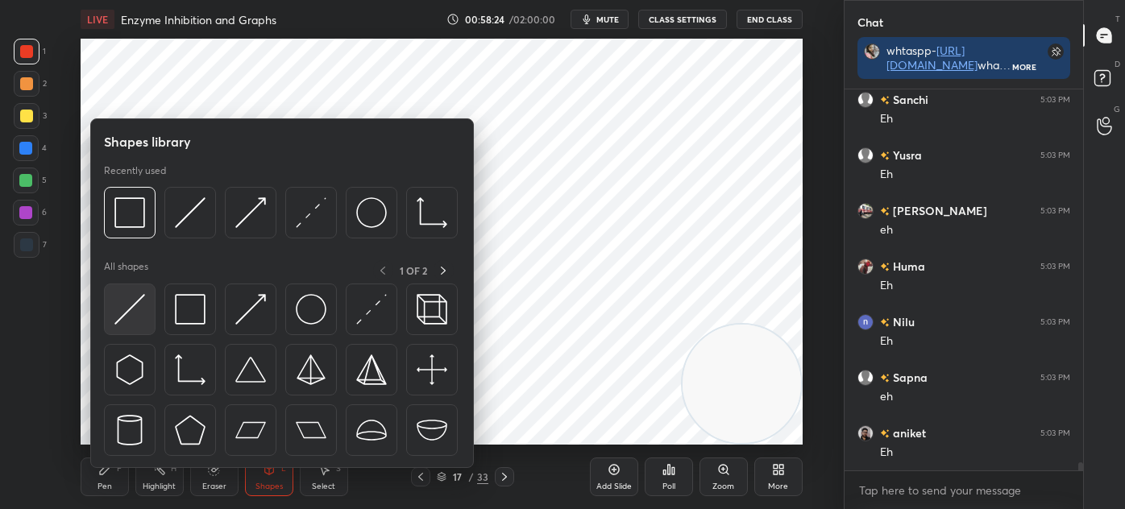
click at [127, 309] on img at bounding box center [129, 309] width 31 height 31
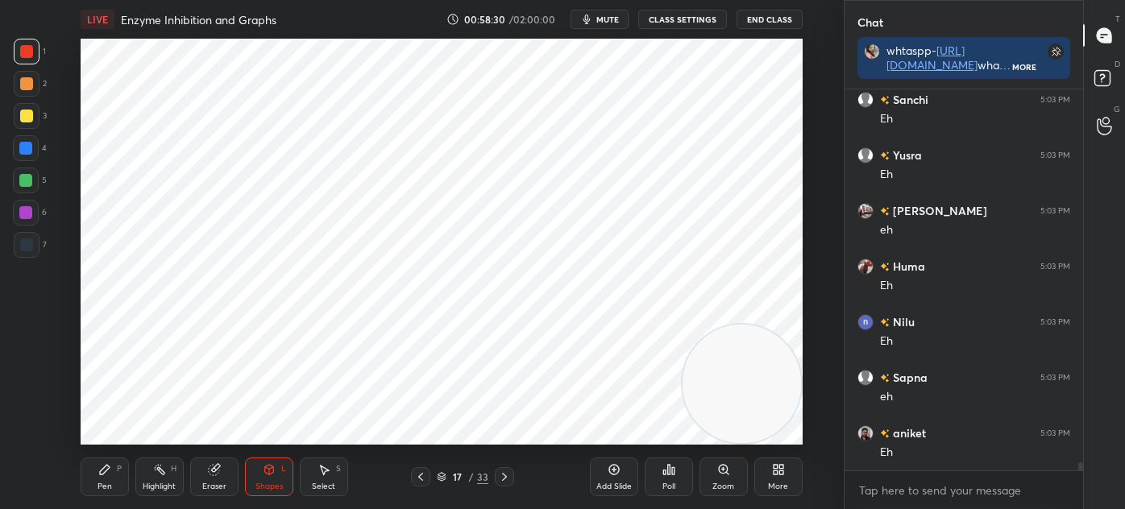
scroll to position [18351, 0]
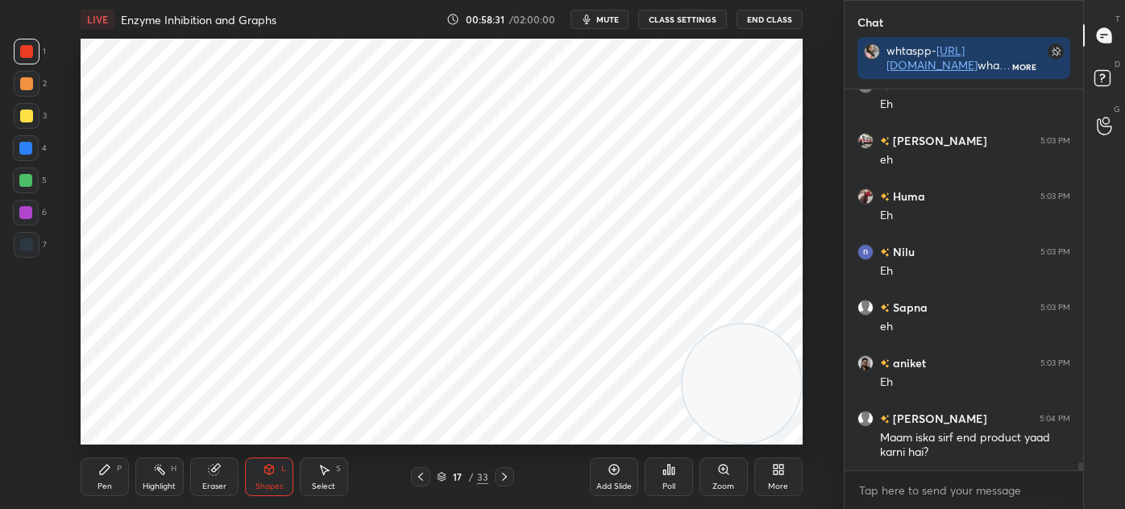
click at [112, 471] on div "Pen P" at bounding box center [105, 477] width 48 height 39
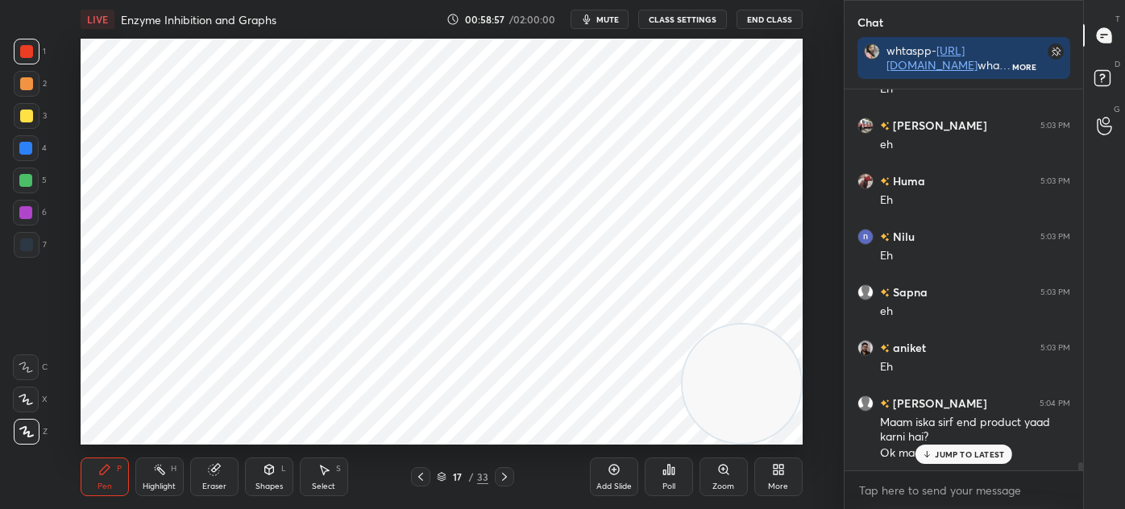
click at [313, 479] on div "Select S" at bounding box center [324, 477] width 48 height 39
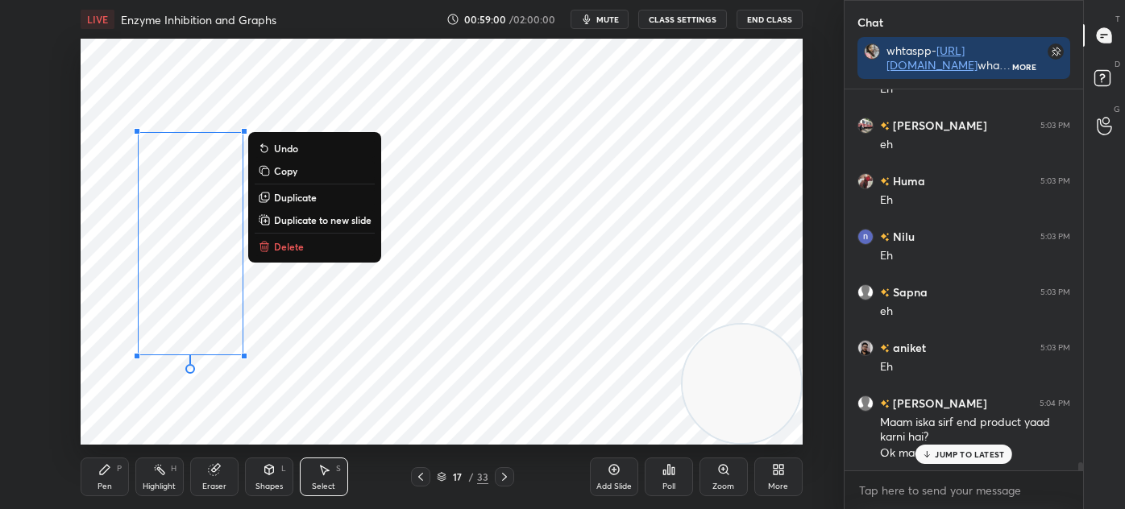
click at [112, 466] on div "Pen P" at bounding box center [105, 477] width 48 height 39
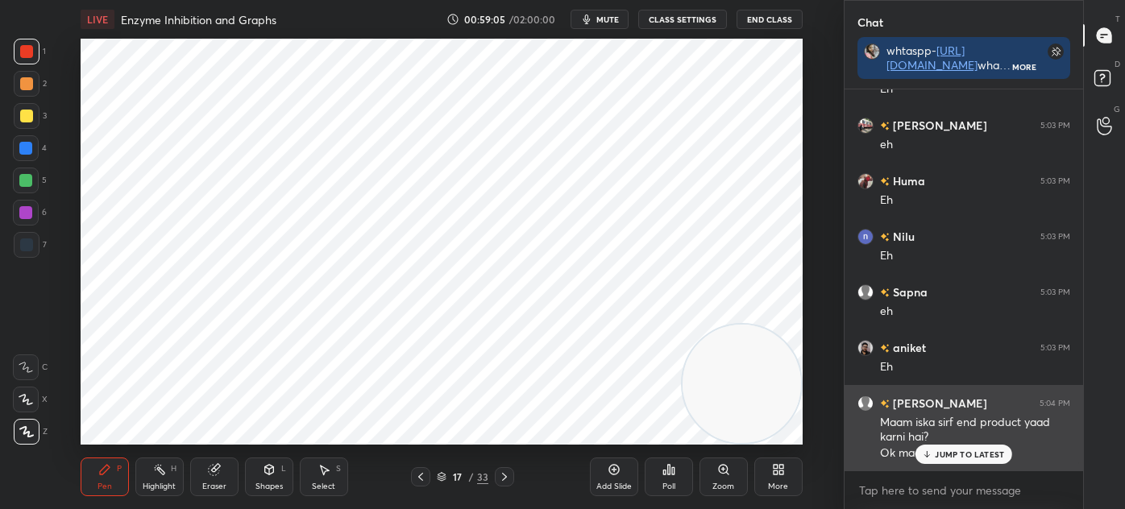
click at [948, 461] on div "JUMP TO LATEST" at bounding box center [963, 454] width 97 height 19
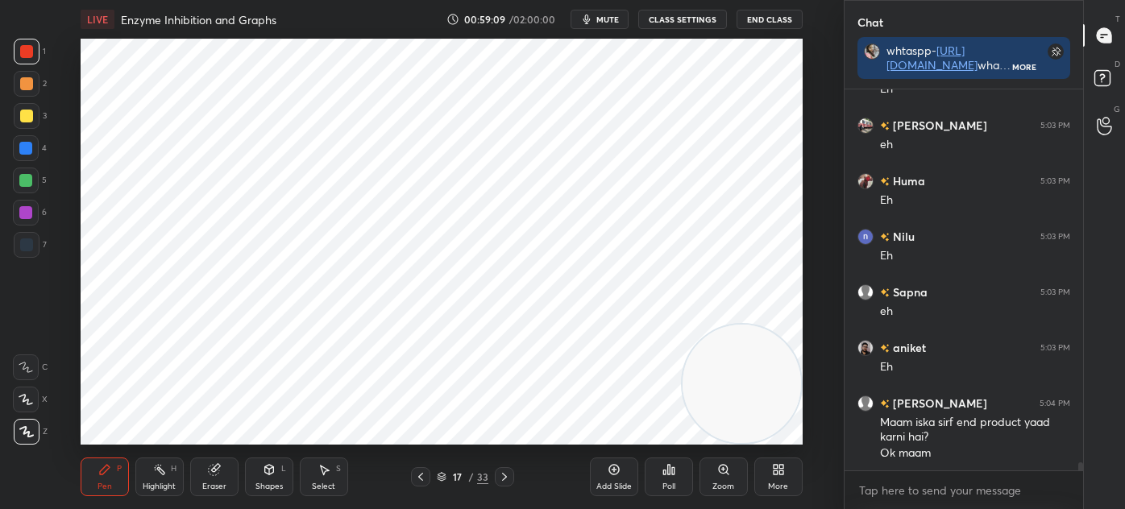
click at [417, 479] on icon at bounding box center [420, 477] width 13 height 13
click at [419, 476] on icon at bounding box center [420, 477] width 5 height 8
click at [327, 471] on icon at bounding box center [324, 471] width 9 height 10
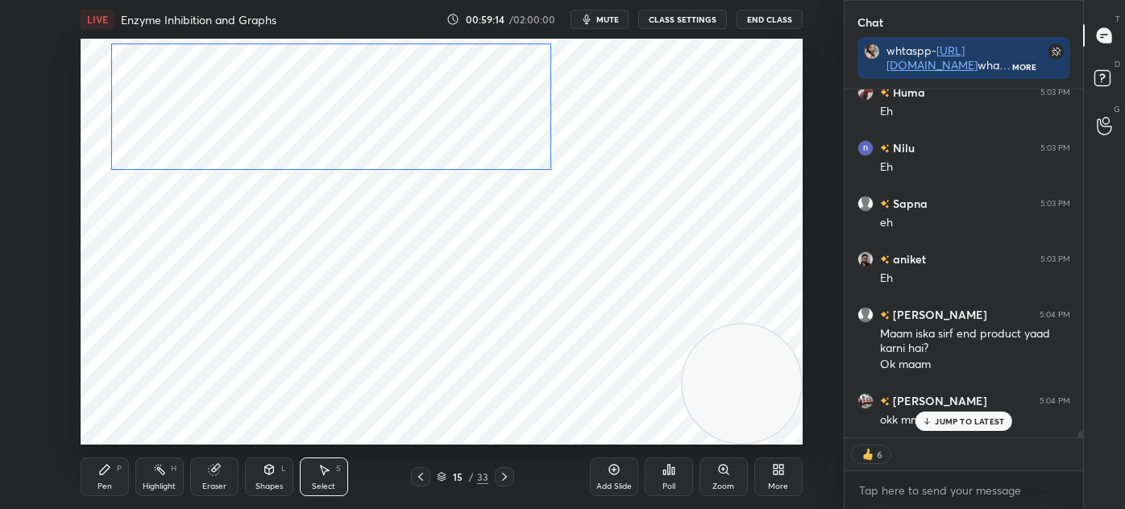
scroll to position [18511, 0]
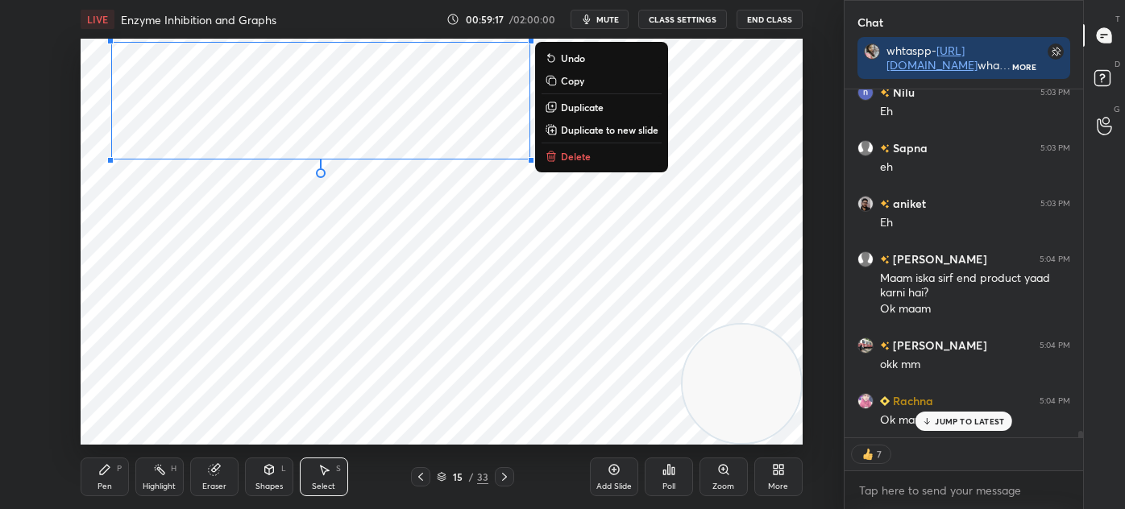
click at [110, 467] on icon at bounding box center [105, 470] width 10 height 10
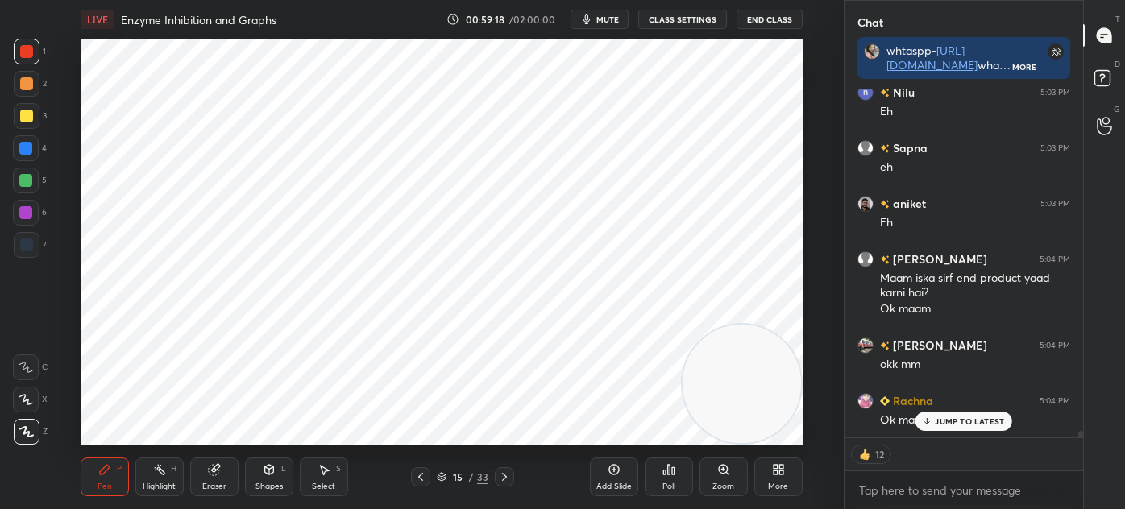
click at [36, 239] on div at bounding box center [27, 245] width 26 height 26
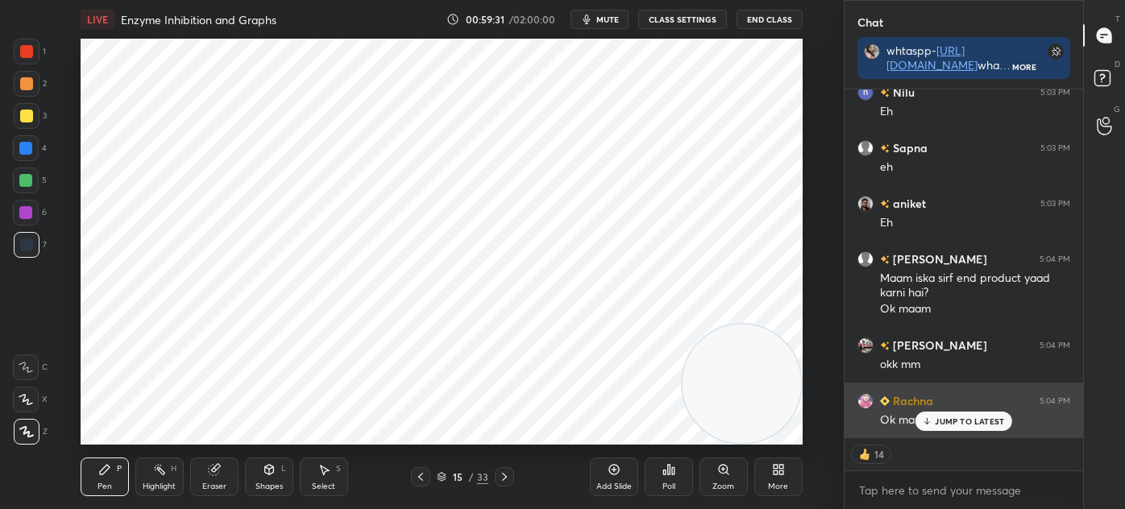
click at [945, 417] on p "JUMP TO LATEST" at bounding box center [969, 422] width 69 height 10
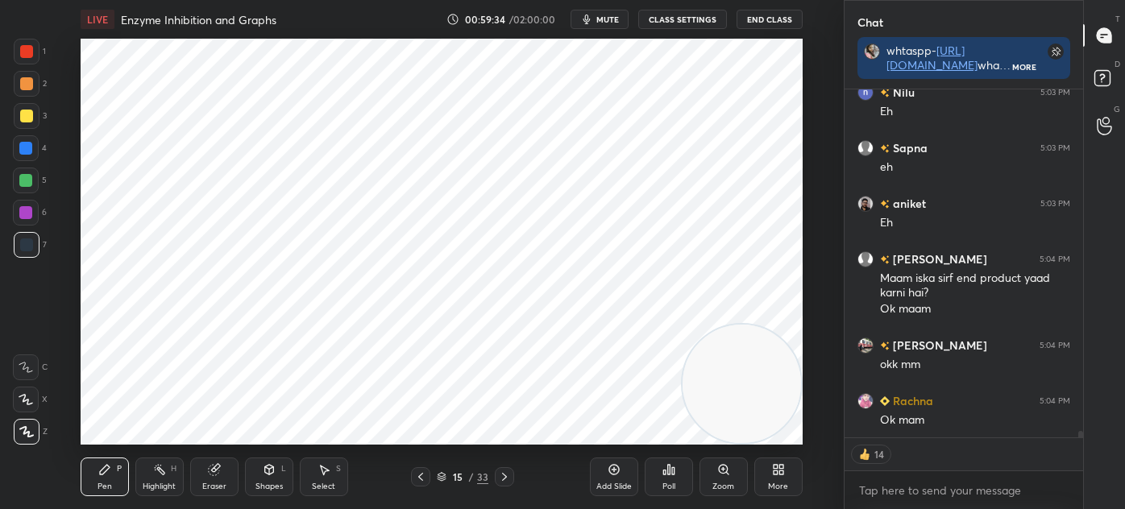
click at [322, 472] on icon at bounding box center [324, 471] width 9 height 10
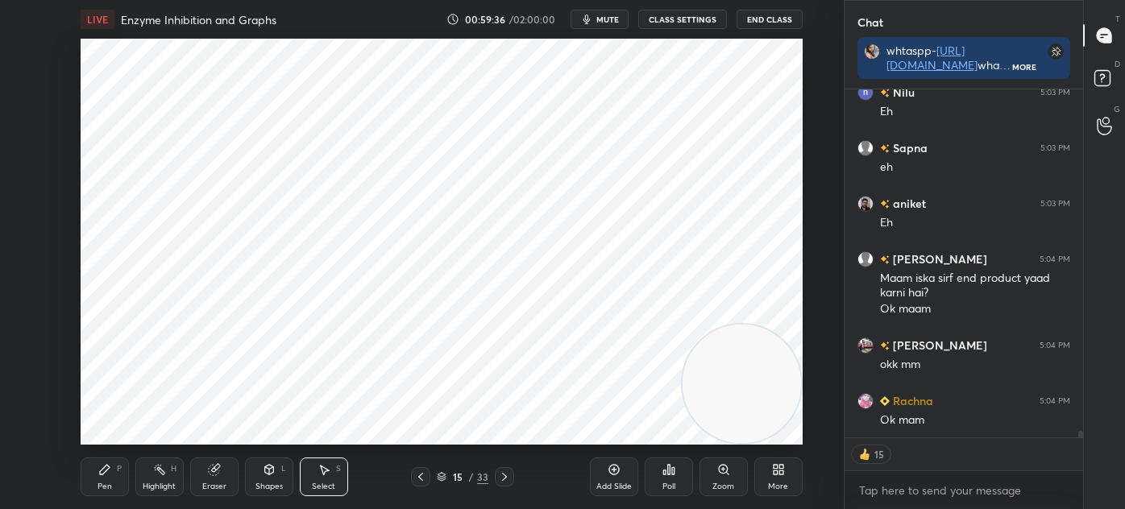
scroll to position [18566, 0]
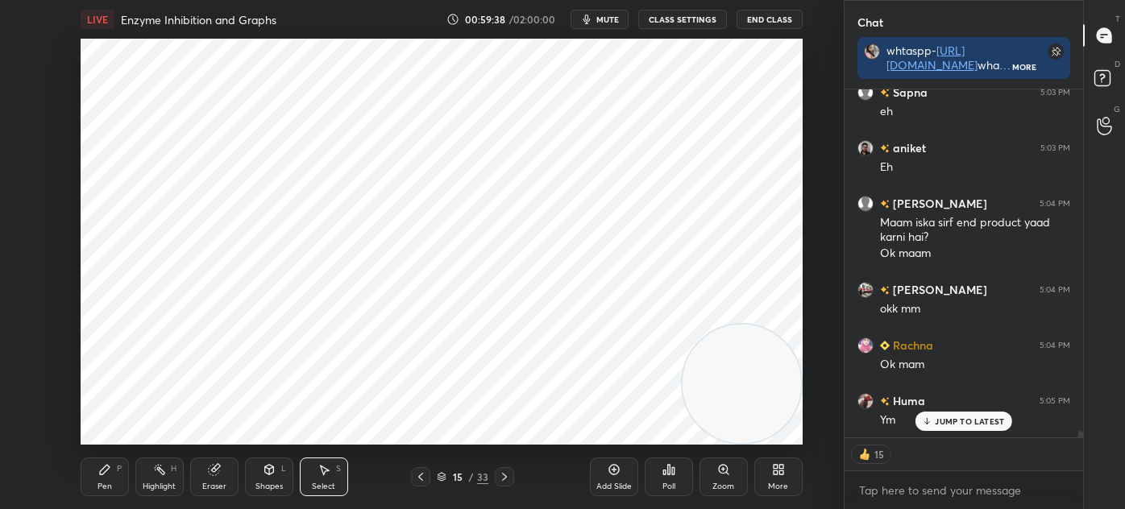
click at [94, 472] on div "Pen P" at bounding box center [105, 477] width 48 height 39
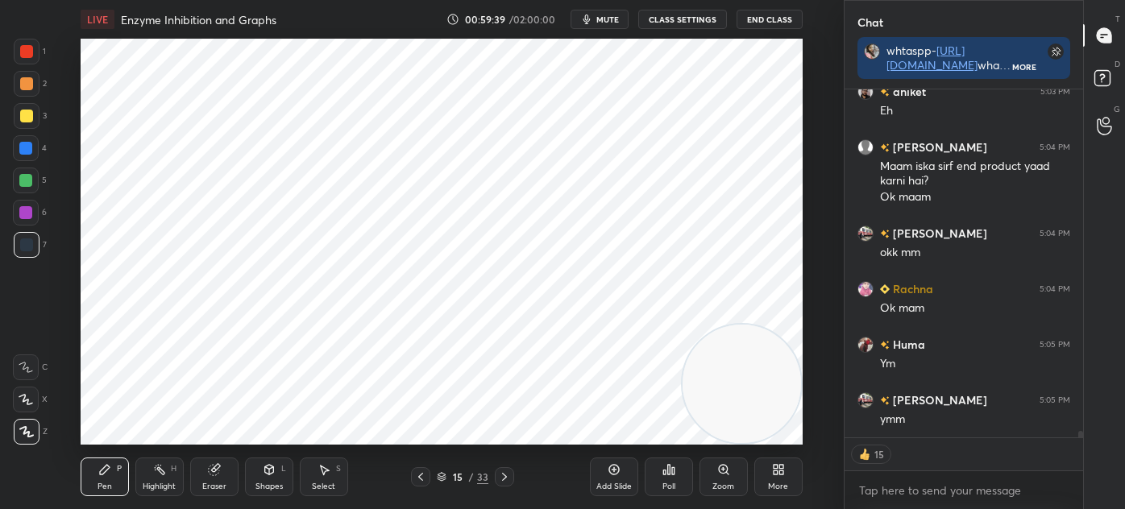
click at [34, 53] on div at bounding box center [27, 52] width 26 height 26
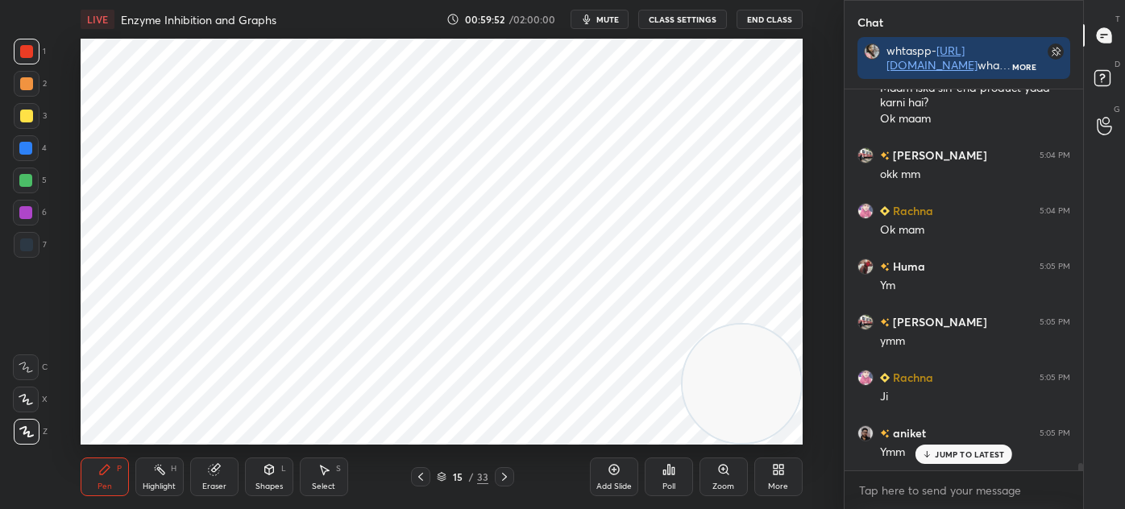
scroll to position [18700, 0]
click at [30, 151] on div at bounding box center [25, 148] width 13 height 13
click at [23, 253] on div at bounding box center [27, 245] width 26 height 26
click at [330, 467] on div "Select S" at bounding box center [324, 477] width 48 height 39
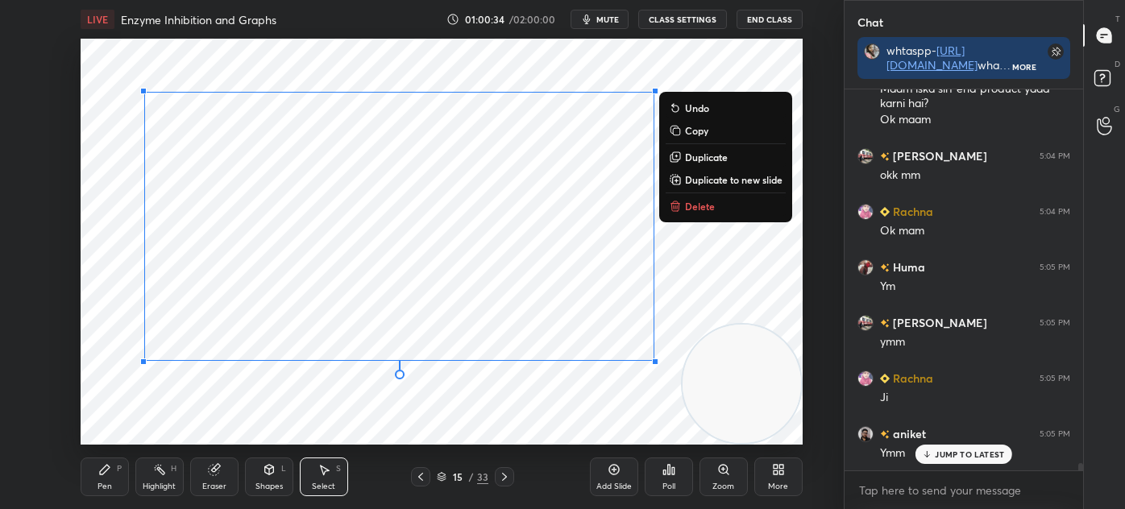
click at [176, 392] on div "0 ° Undo Copy Duplicate Duplicate to new slide Delete" at bounding box center [442, 242] width 722 height 406
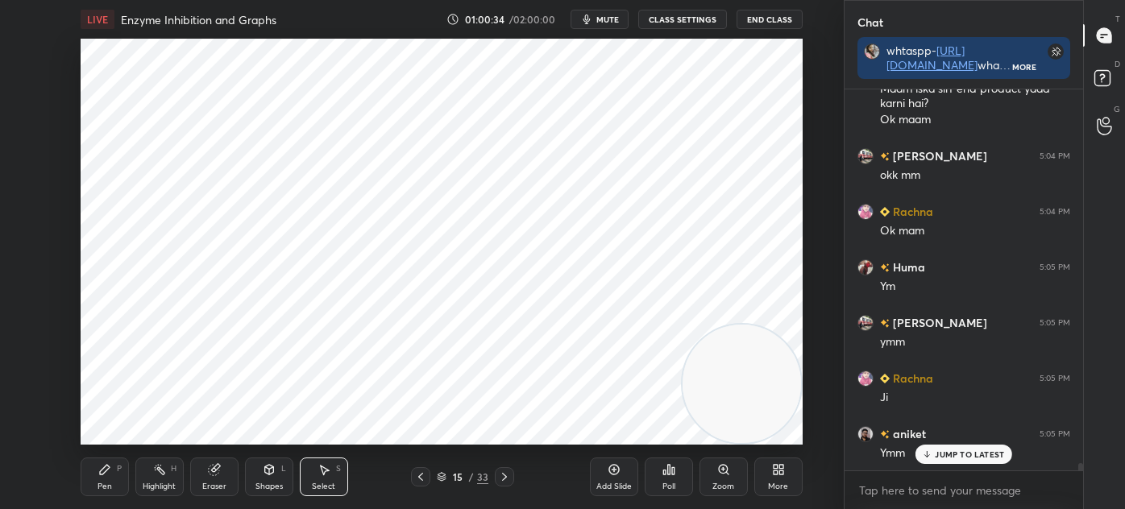
click at [104, 469] on icon at bounding box center [105, 470] width 10 height 10
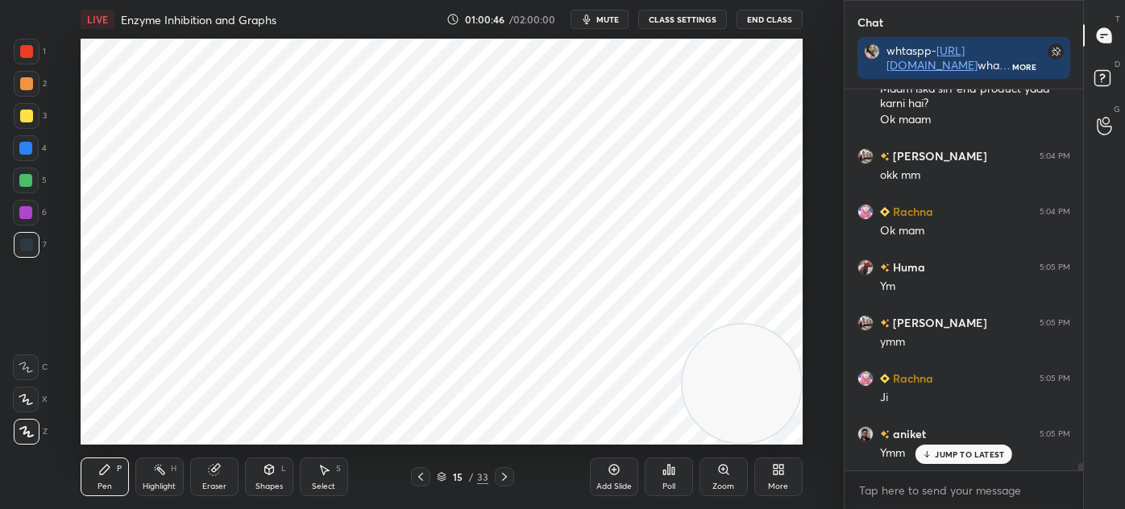
click at [32, 214] on div at bounding box center [26, 213] width 26 height 26
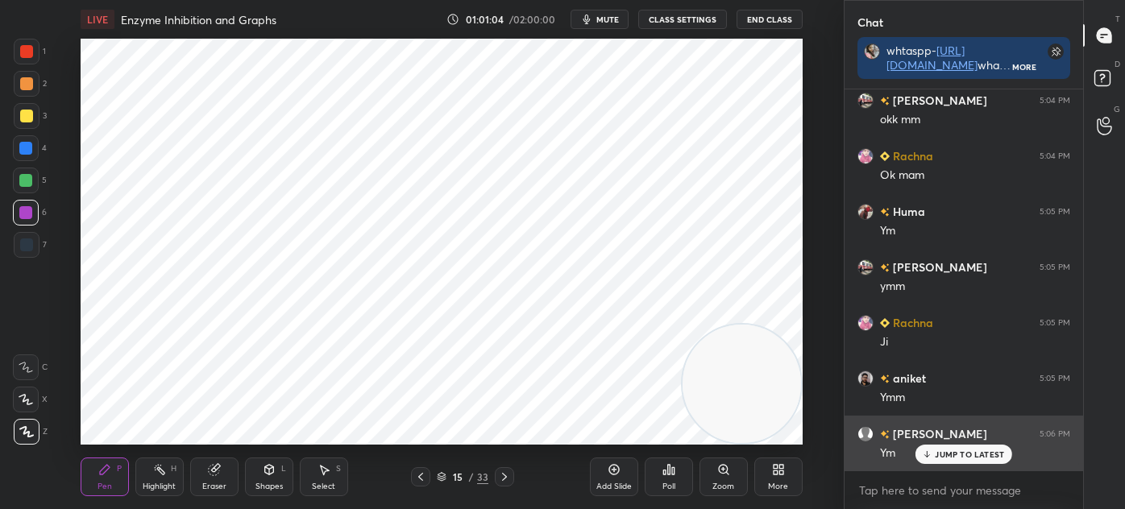
click at [948, 456] on p "JUMP TO LATEST" at bounding box center [969, 455] width 69 height 10
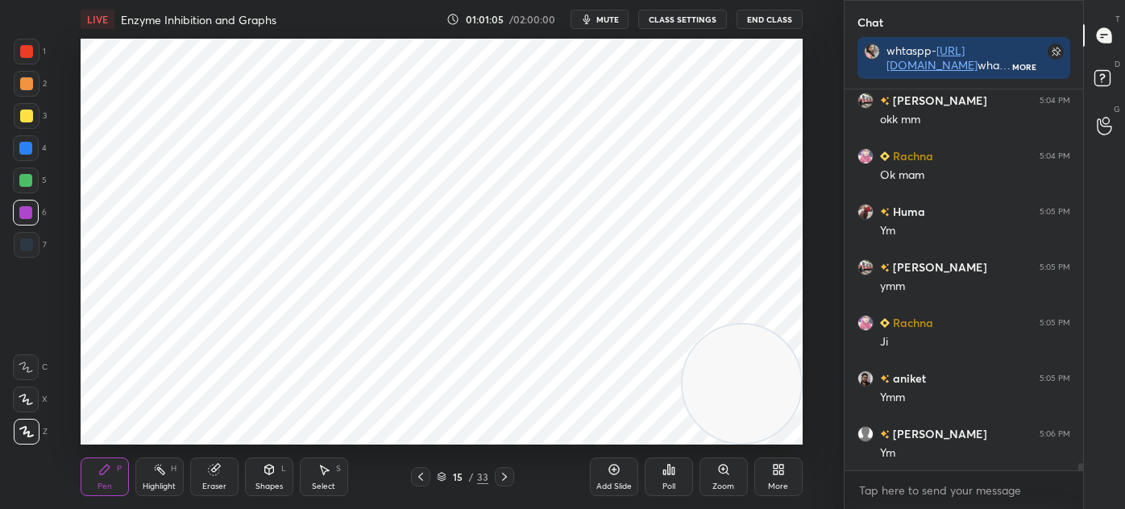
click at [443, 480] on icon at bounding box center [442, 480] width 8 height 2
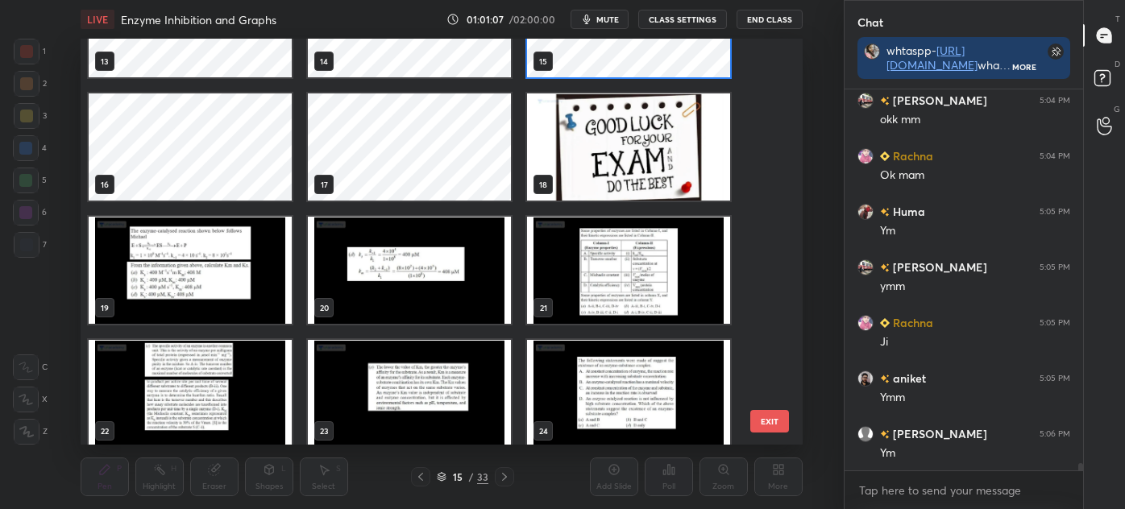
scroll to position [567, 0]
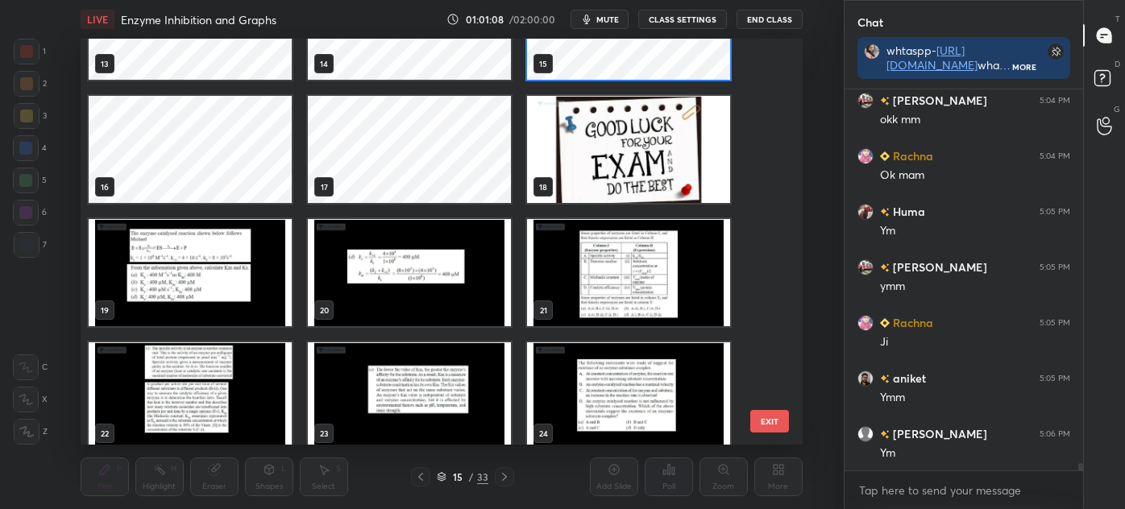
click at [204, 288] on img "grid" at bounding box center [190, 272] width 203 height 107
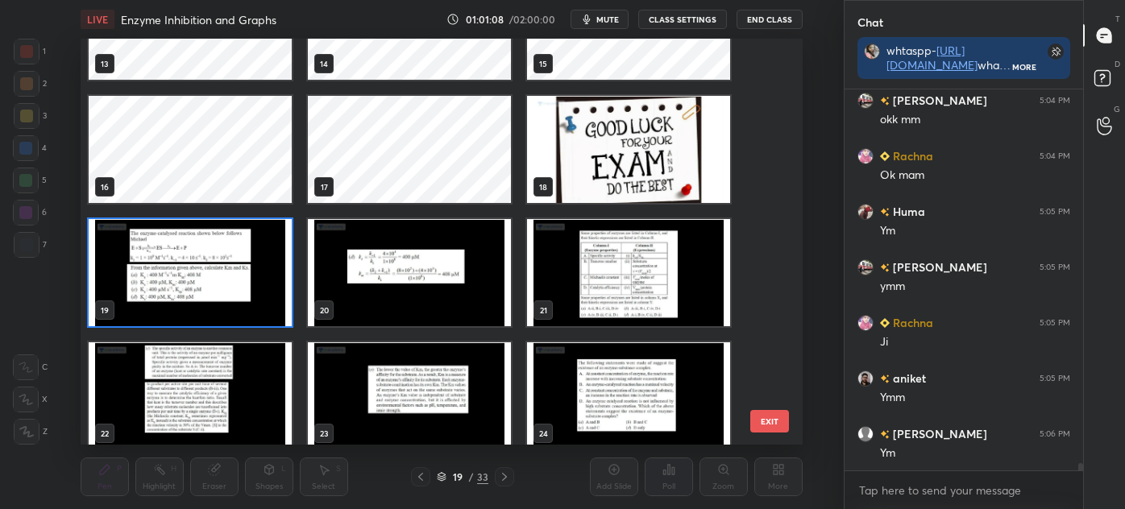
click at [201, 287] on img "grid" at bounding box center [190, 272] width 203 height 107
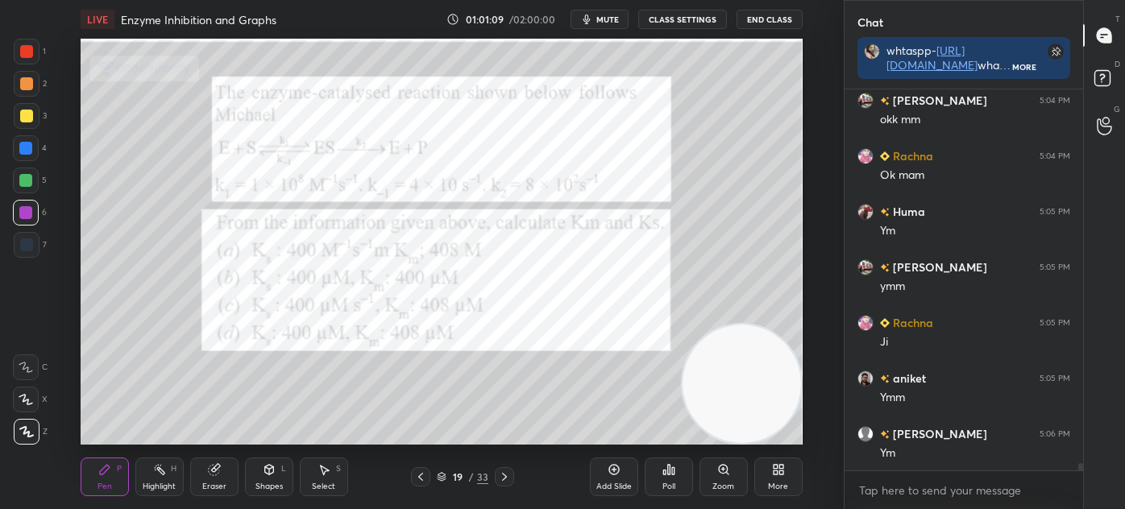
click at [21, 53] on div at bounding box center [26, 51] width 13 height 13
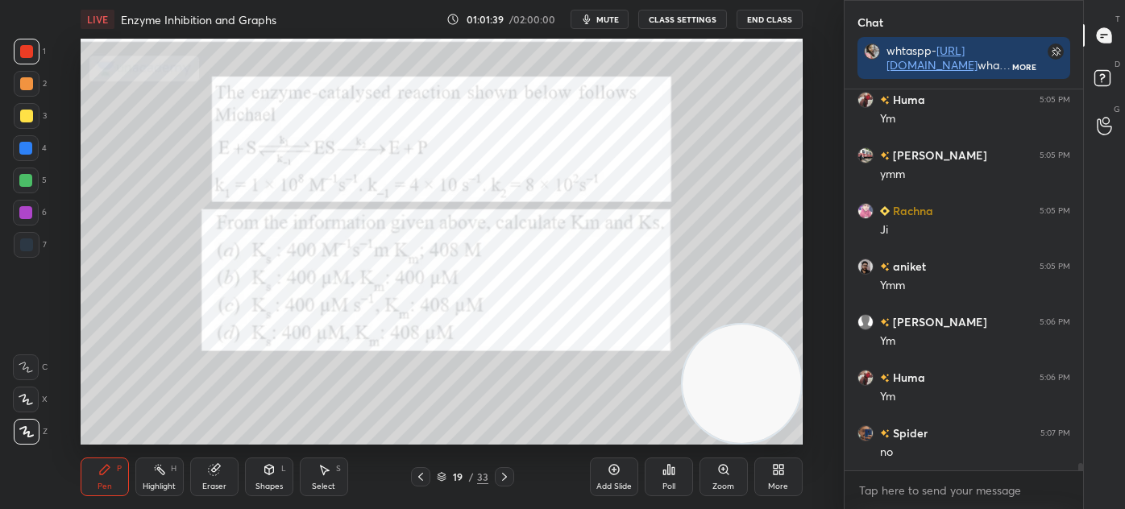
scroll to position [18923, 0]
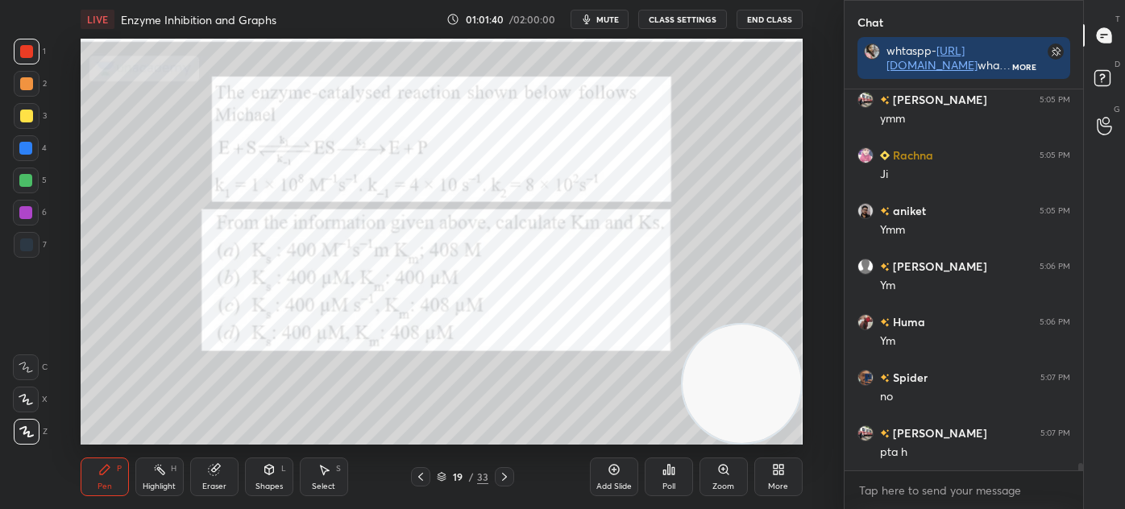
click at [23, 116] on div at bounding box center [26, 116] width 13 height 13
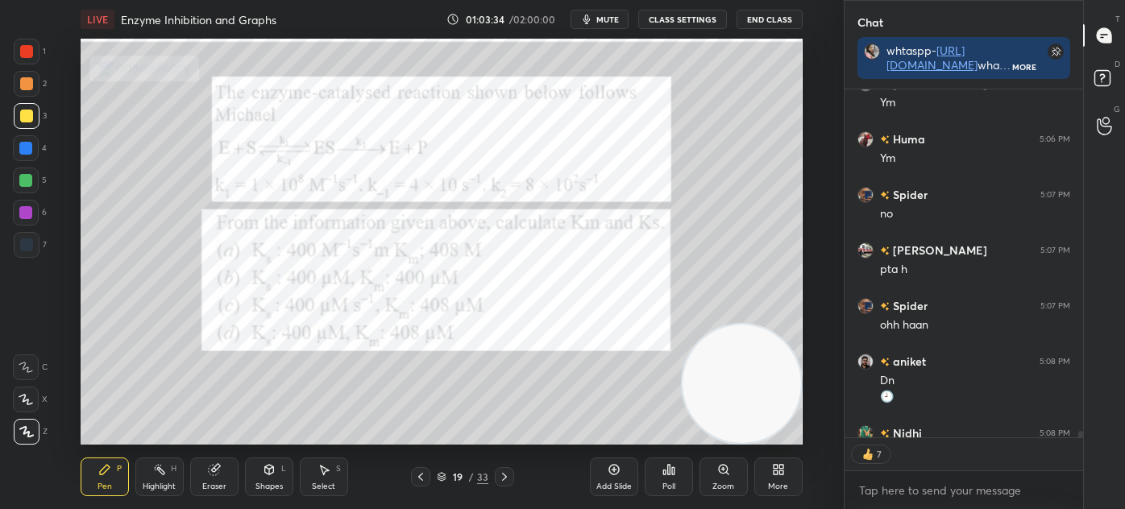
scroll to position [19194, 0]
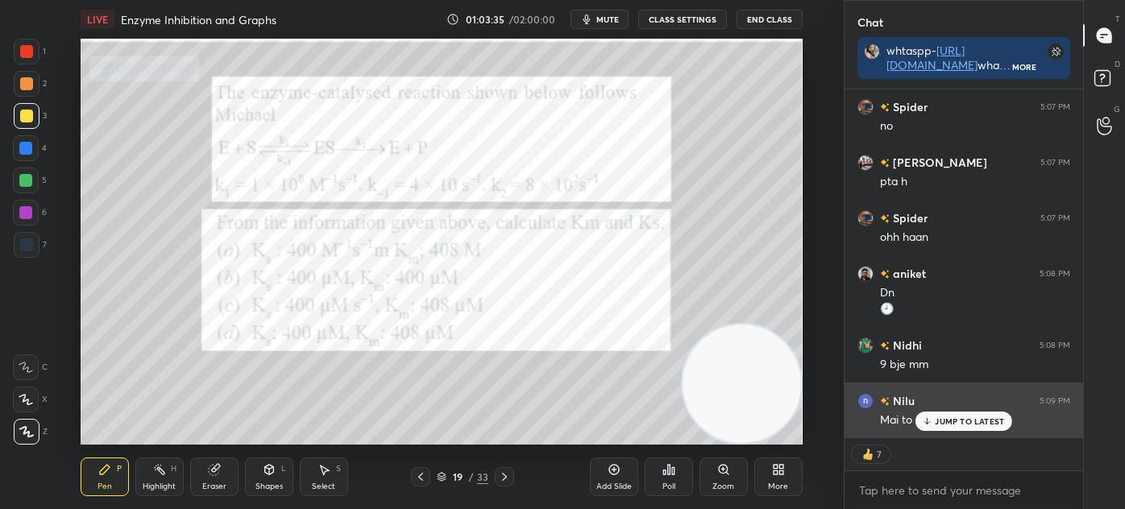
click at [964, 422] on p "JUMP TO LATEST" at bounding box center [969, 422] width 69 height 10
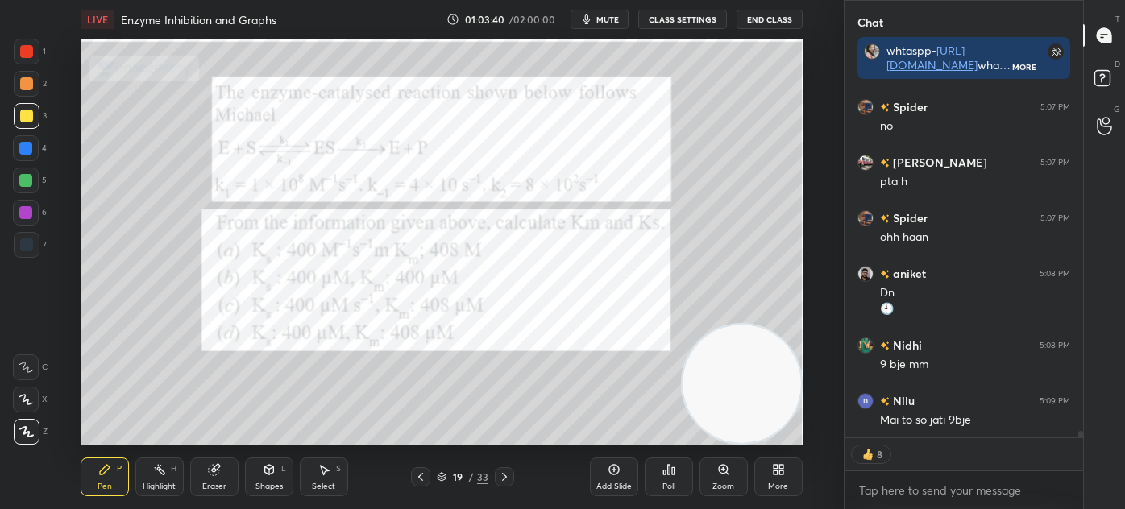
click at [29, 111] on div at bounding box center [26, 116] width 13 height 13
click at [32, 249] on div at bounding box center [26, 245] width 13 height 13
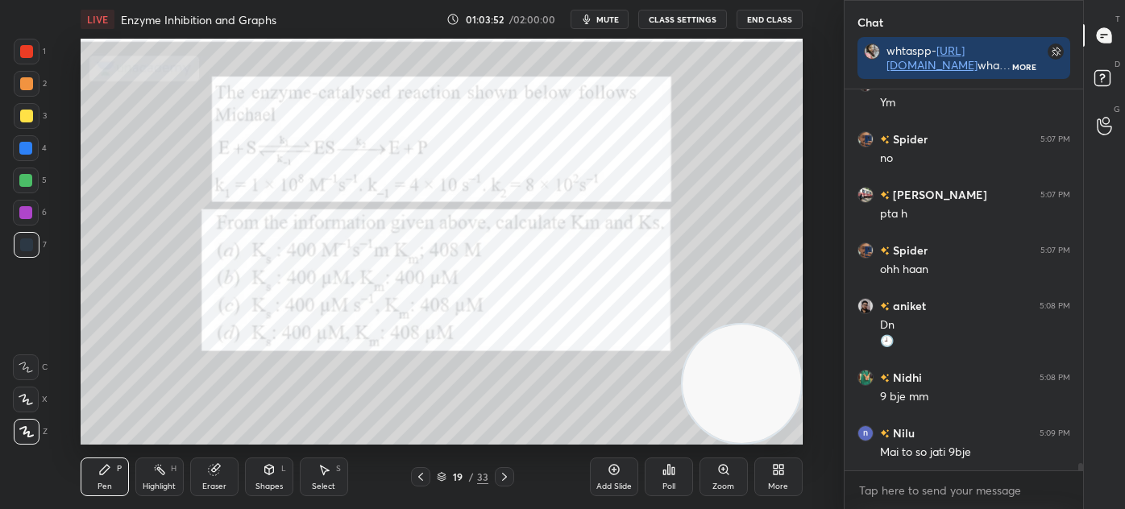
click at [666, 475] on icon at bounding box center [668, 469] width 13 height 13
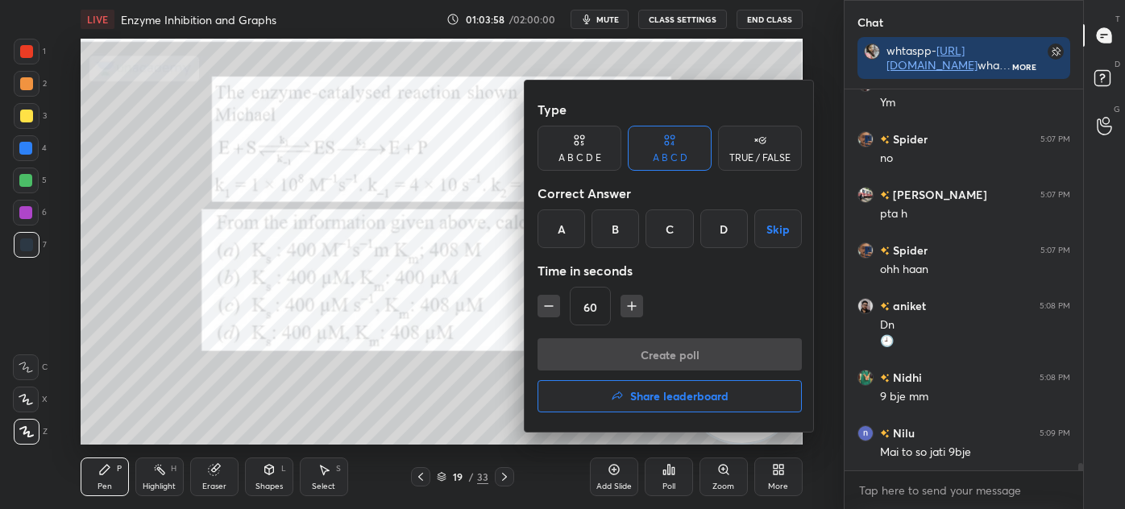
click at [724, 225] on div "D" at bounding box center [724, 228] width 48 height 39
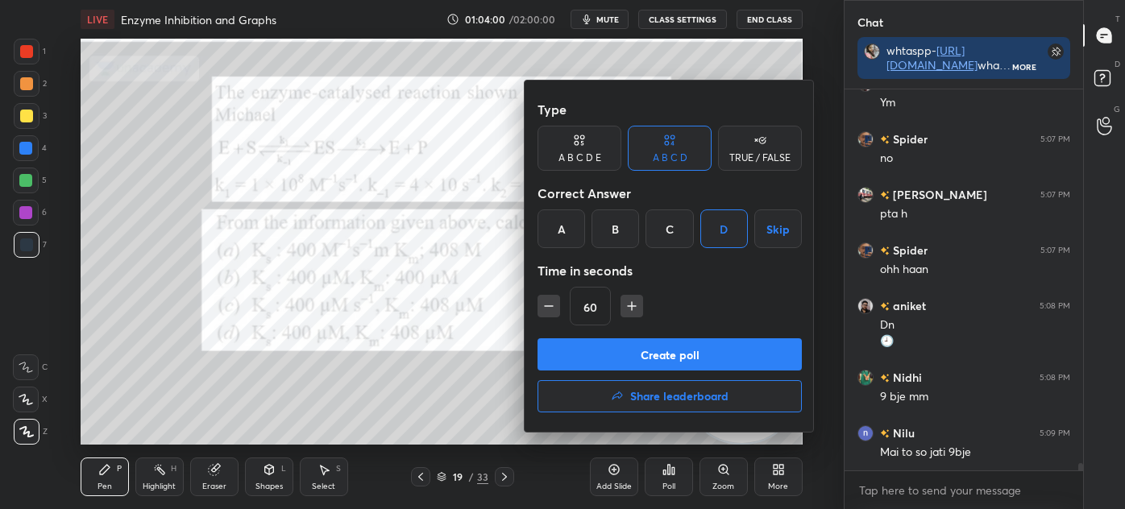
scroll to position [19217, 0]
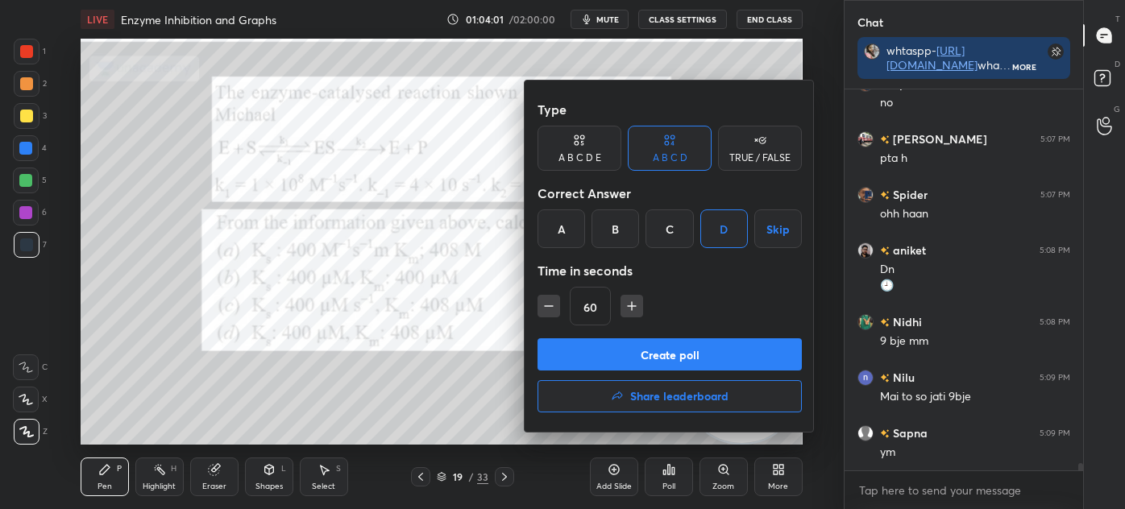
click at [683, 346] on button "Create poll" at bounding box center [669, 354] width 264 height 32
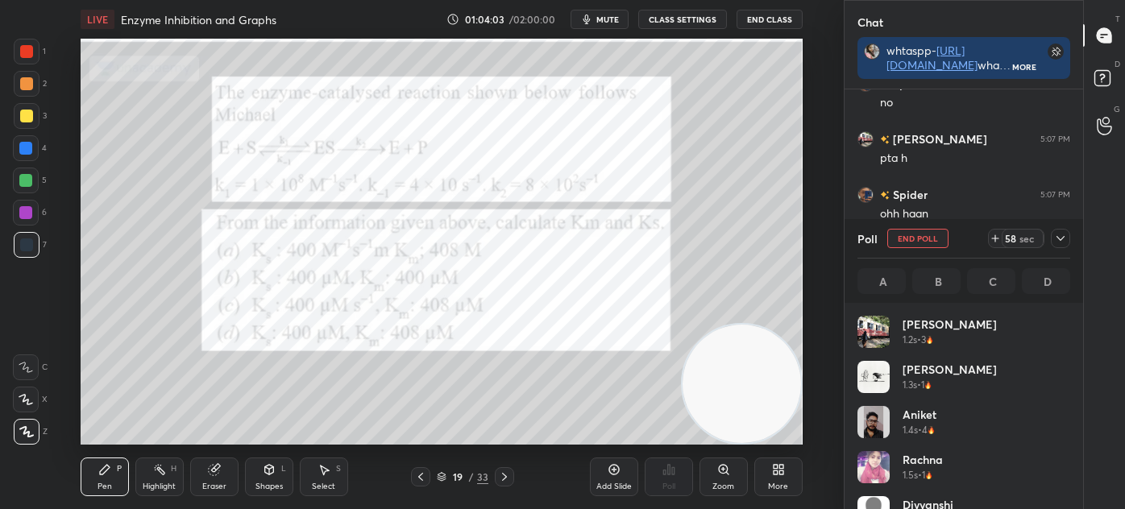
scroll to position [189, 208]
click at [1063, 239] on icon at bounding box center [1060, 238] width 8 height 5
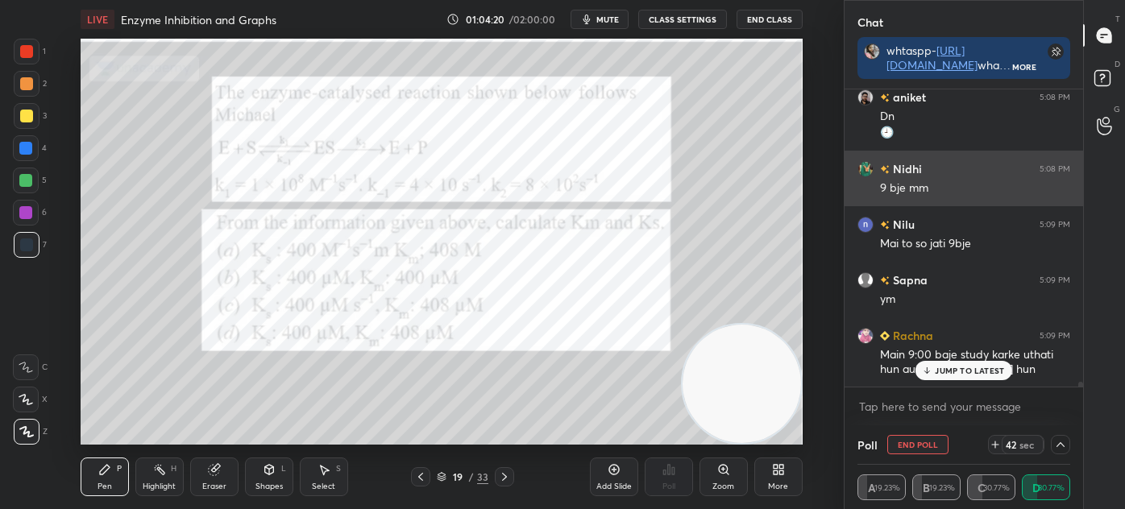
scroll to position [19426, 0]
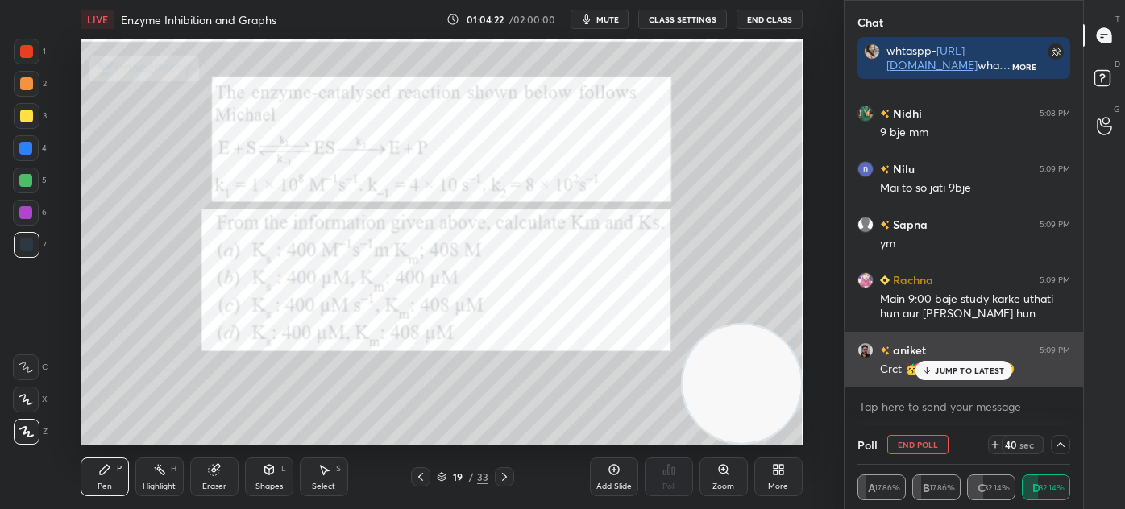
click at [955, 366] on p "JUMP TO LATEST" at bounding box center [969, 371] width 69 height 10
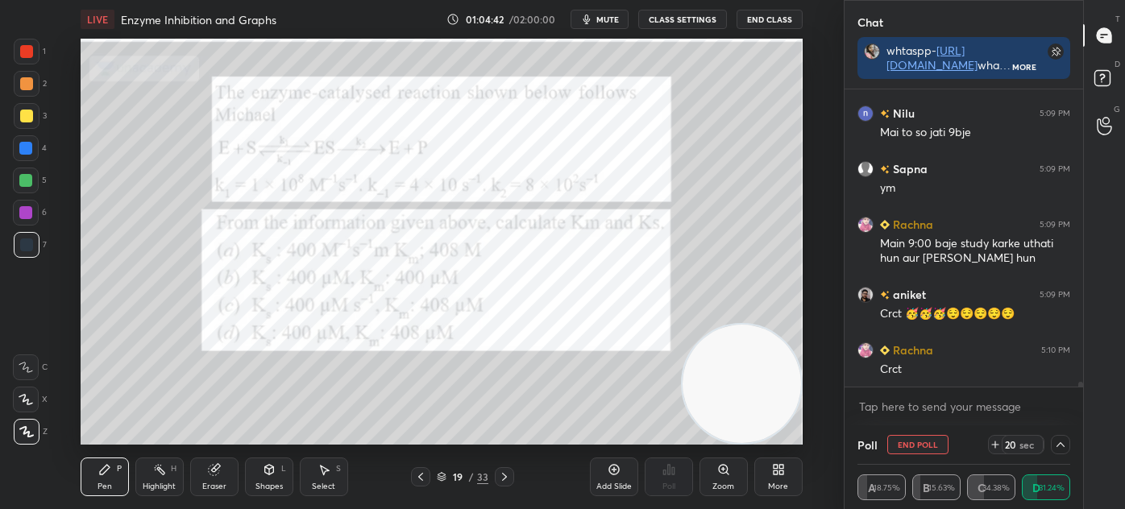
scroll to position [19538, 0]
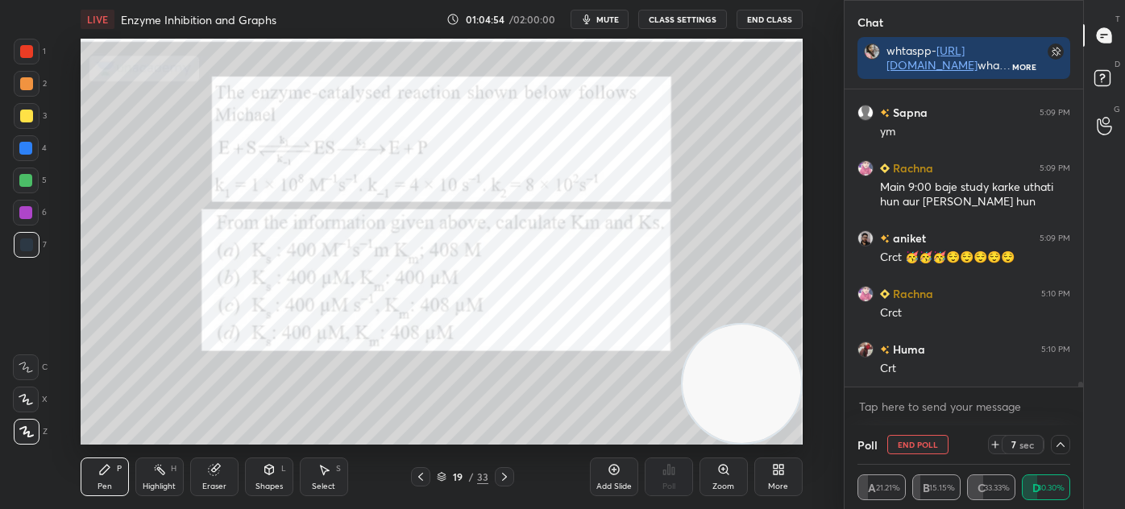
click at [920, 445] on button "End Poll" at bounding box center [917, 444] width 61 height 19
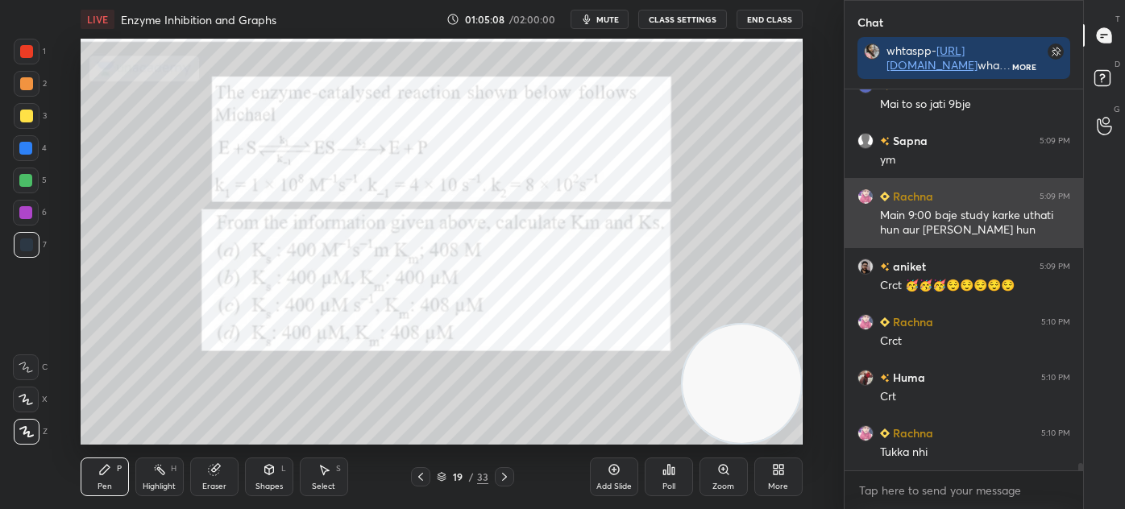
scroll to position [19566, 0]
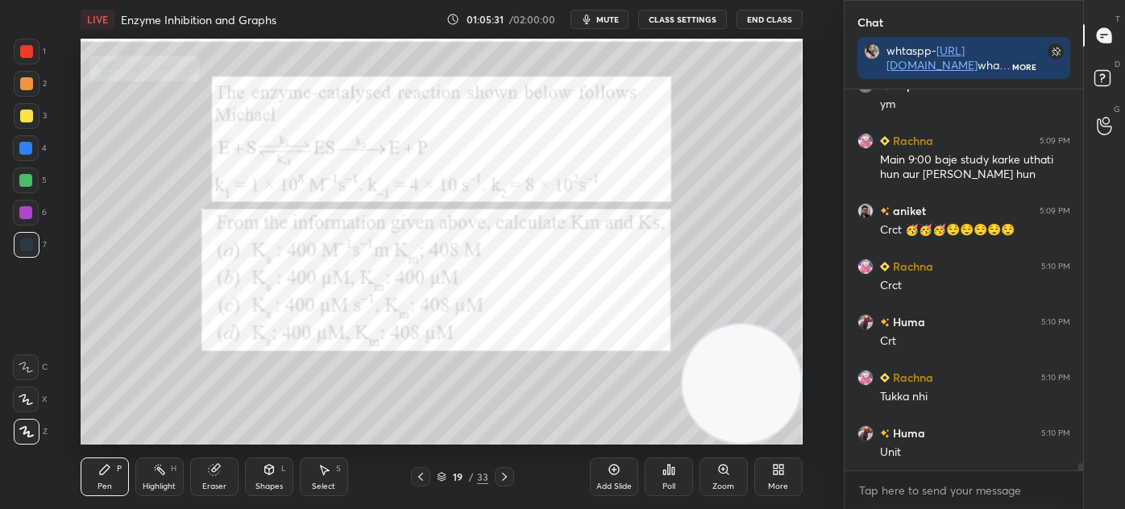
click at [19, 65] on div "1" at bounding box center [30, 55] width 32 height 32
click at [23, 56] on div at bounding box center [26, 51] width 13 height 13
click at [26, 114] on div at bounding box center [26, 116] width 13 height 13
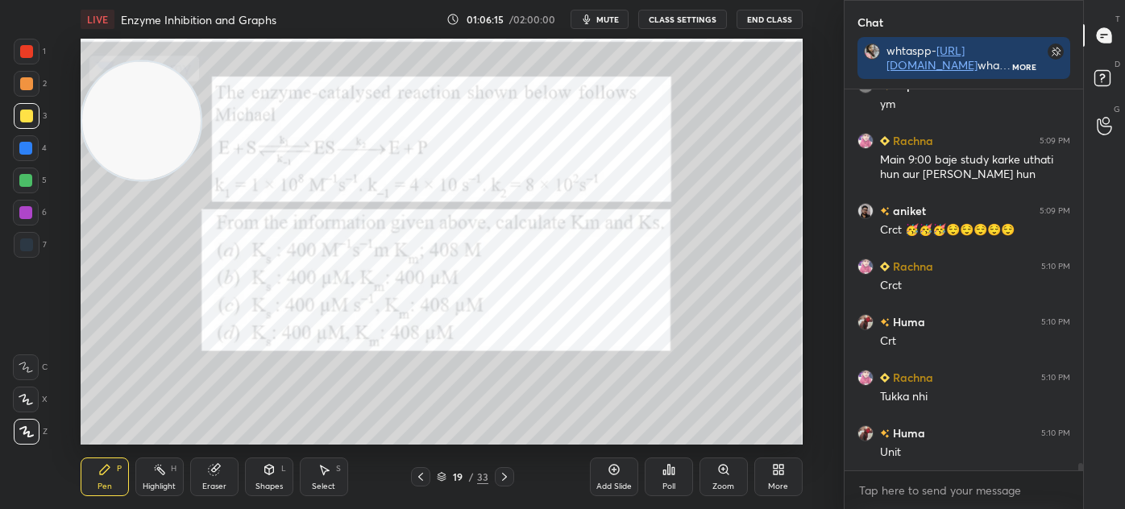
scroll to position [19604, 0]
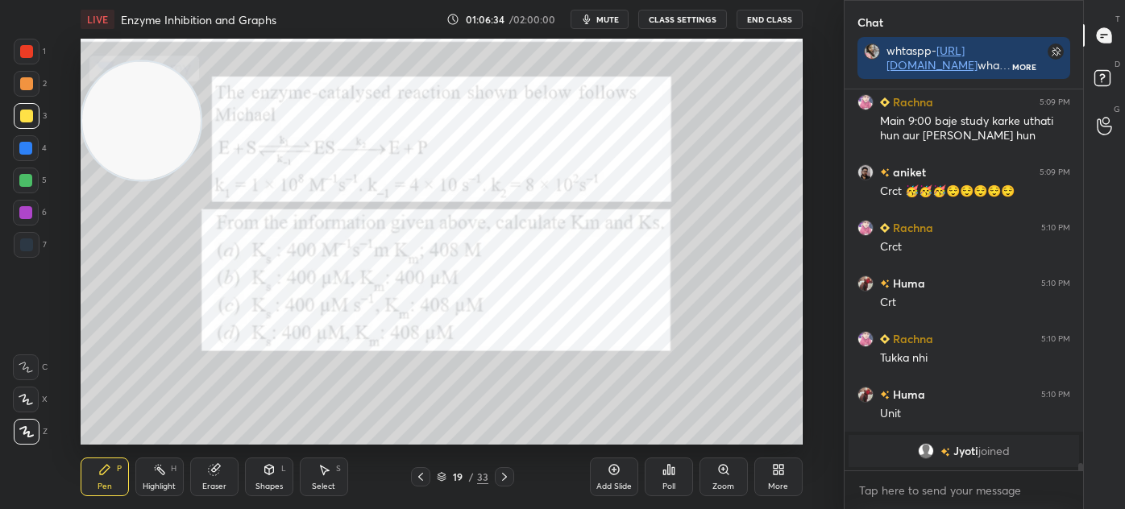
click at [28, 247] on div at bounding box center [26, 245] width 13 height 13
click at [442, 479] on icon at bounding box center [442, 478] width 8 height 2
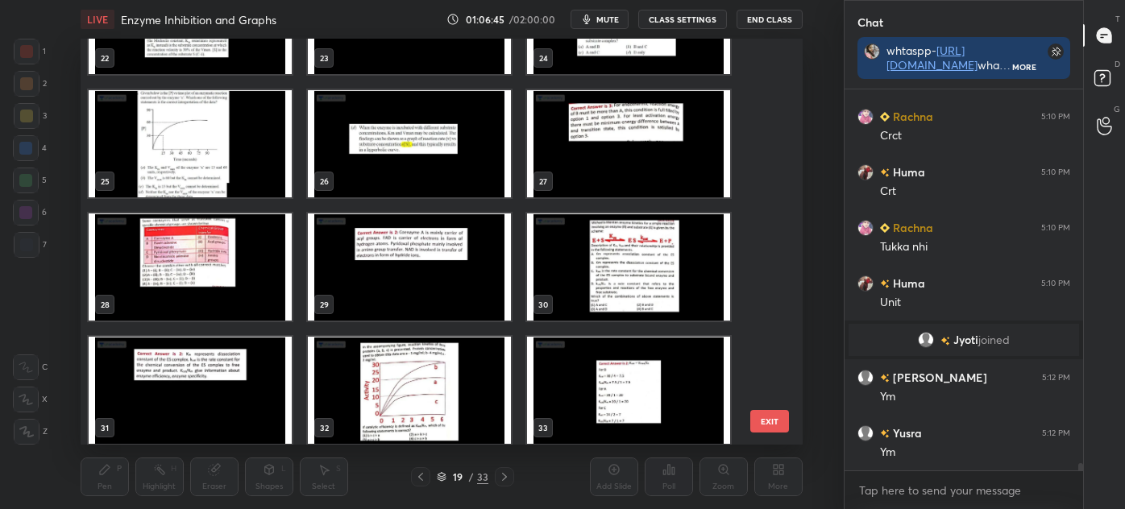
scroll to position [949, 0]
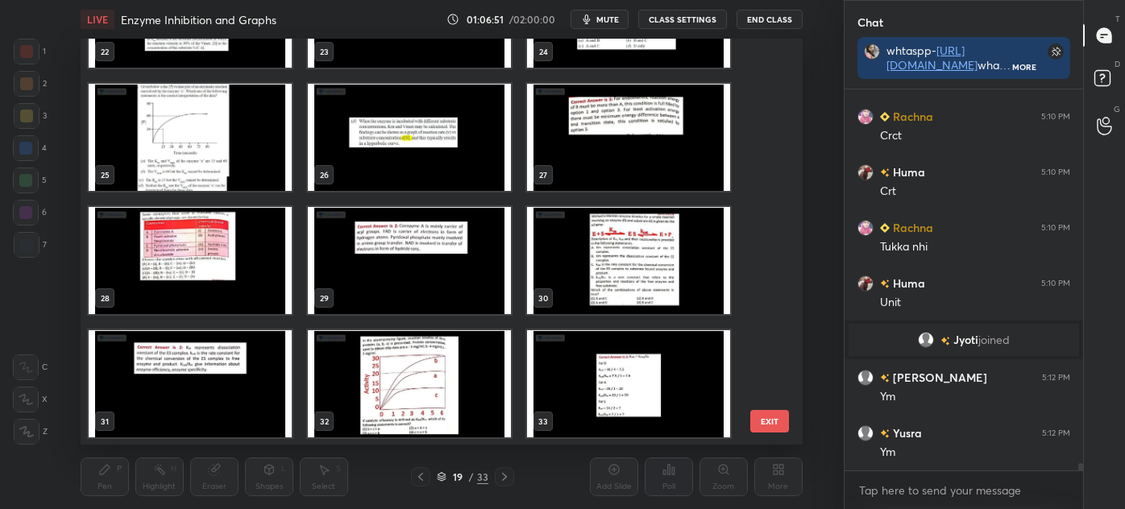
click at [627, 266] on img "grid" at bounding box center [628, 260] width 203 height 107
click at [628, 268] on img "grid" at bounding box center [628, 260] width 203 height 107
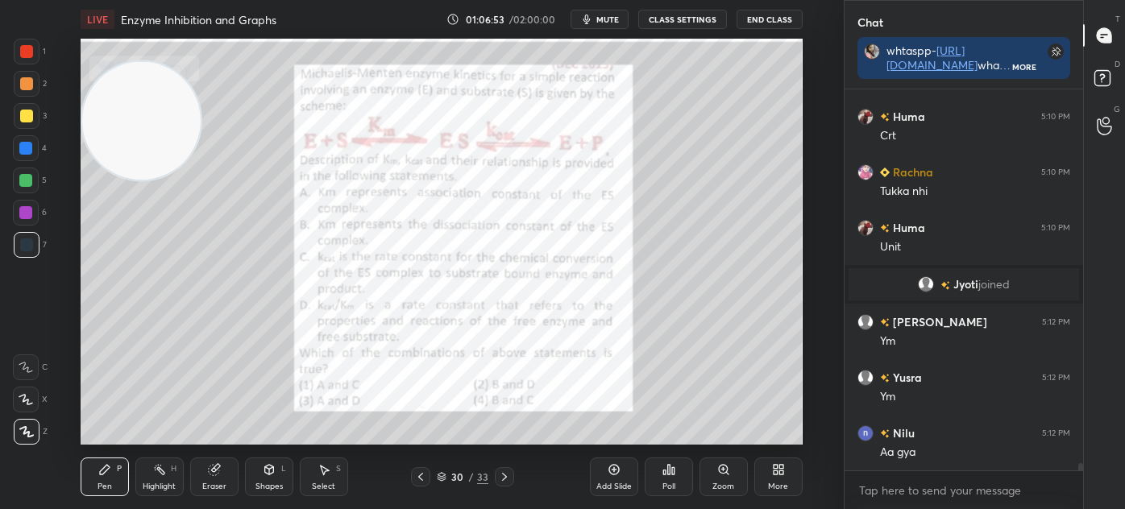
scroll to position [18895, 0]
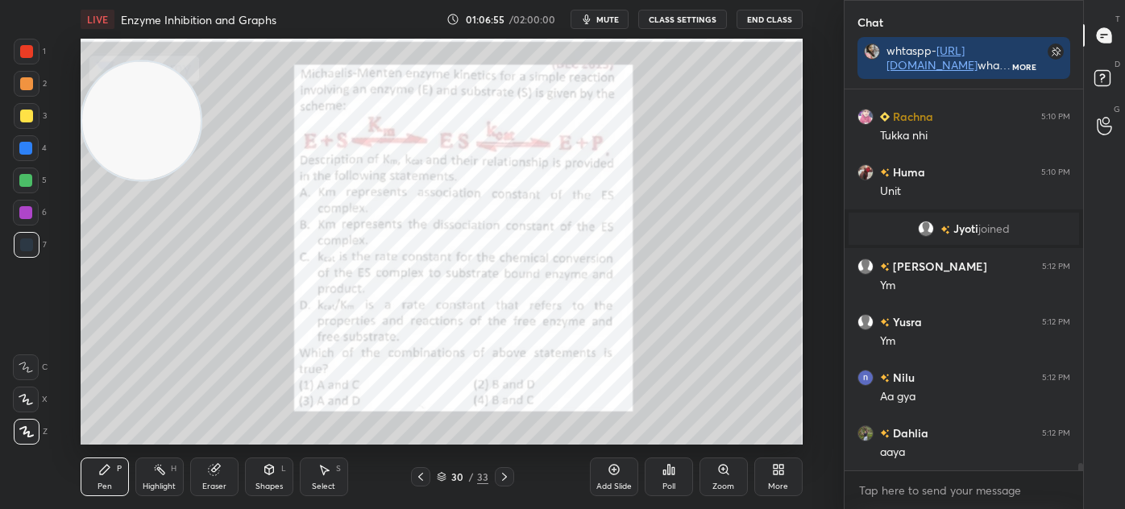
click at [23, 116] on div at bounding box center [26, 116] width 13 height 13
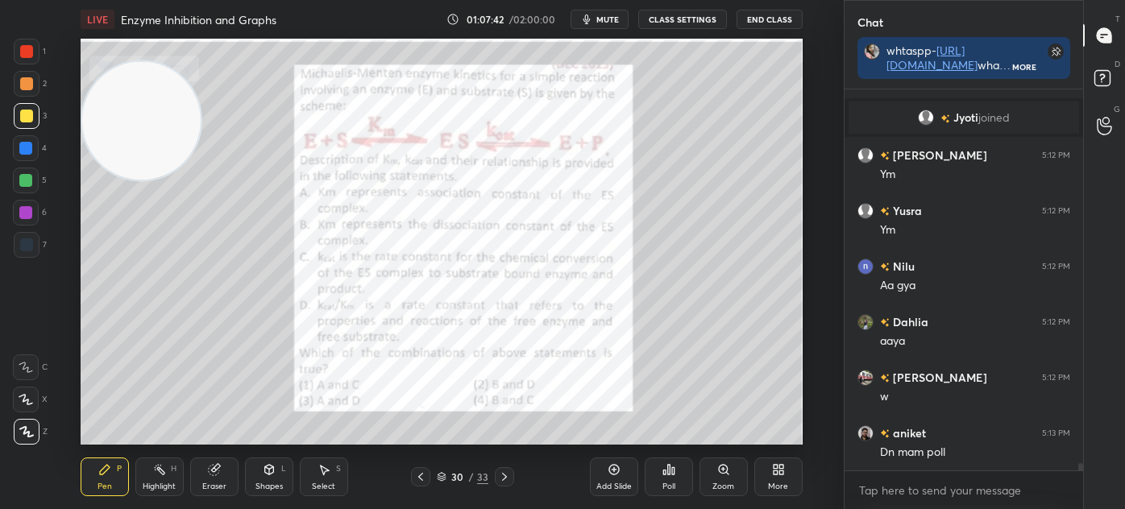
scroll to position [19061, 0]
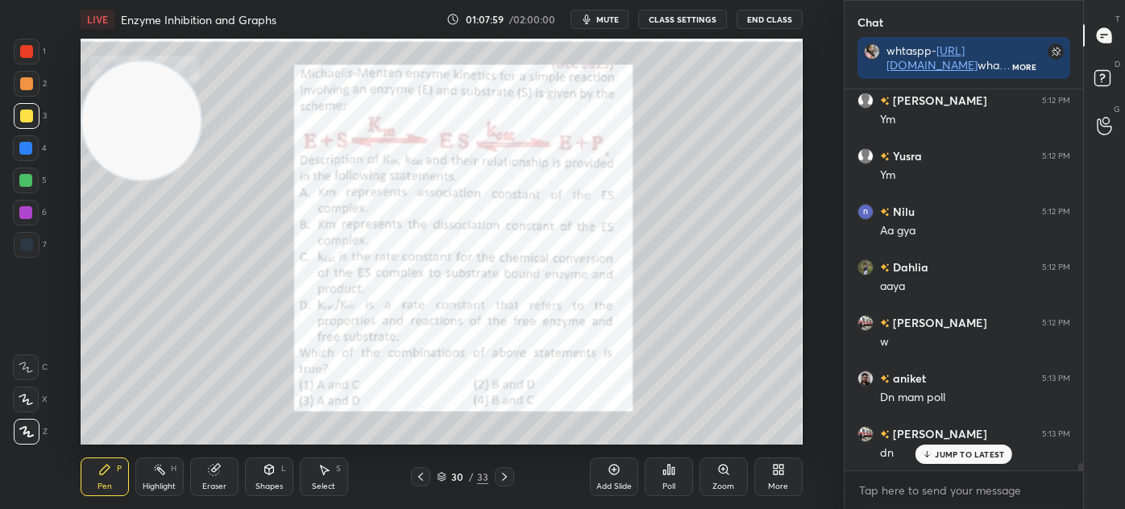
click at [671, 467] on icon at bounding box center [668, 469] width 13 height 13
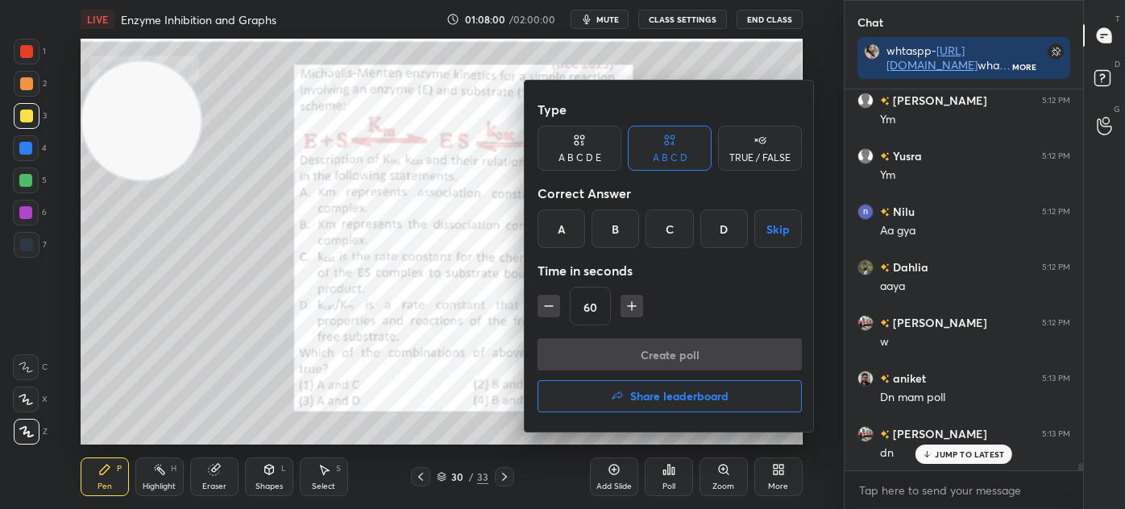
click at [612, 227] on div "B" at bounding box center [615, 228] width 48 height 39
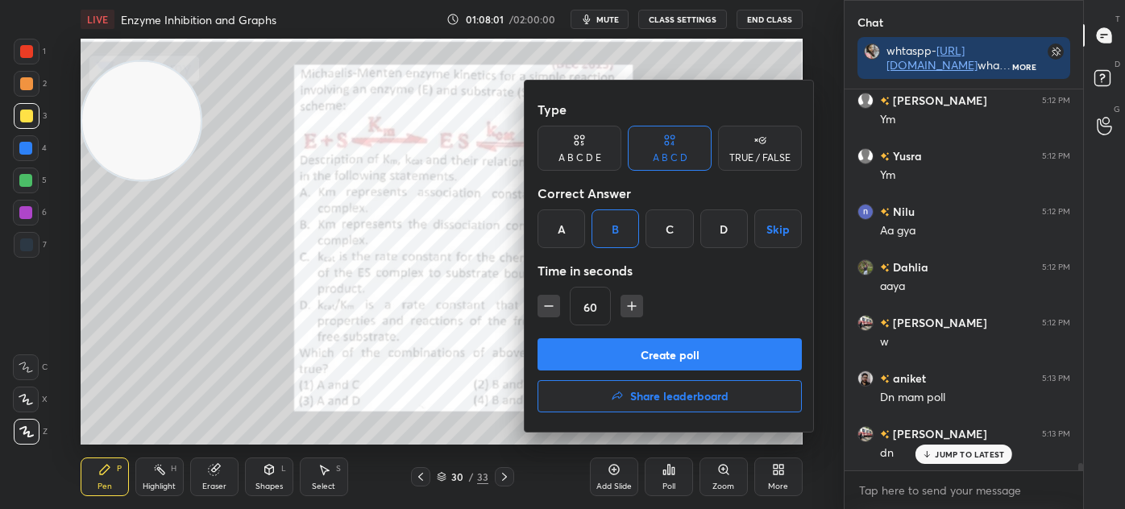
click at [713, 359] on button "Create poll" at bounding box center [669, 354] width 264 height 32
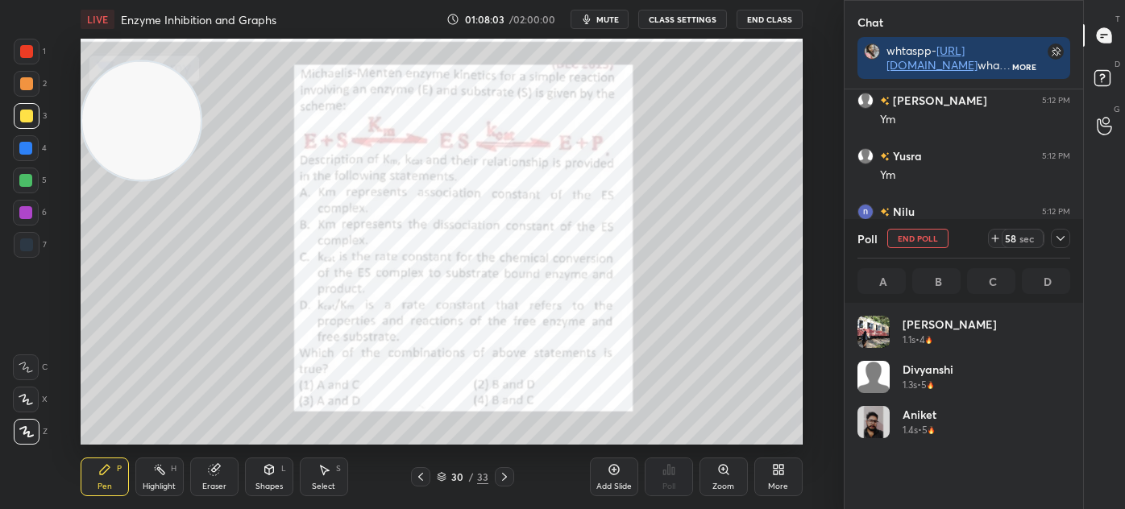
scroll to position [189, 208]
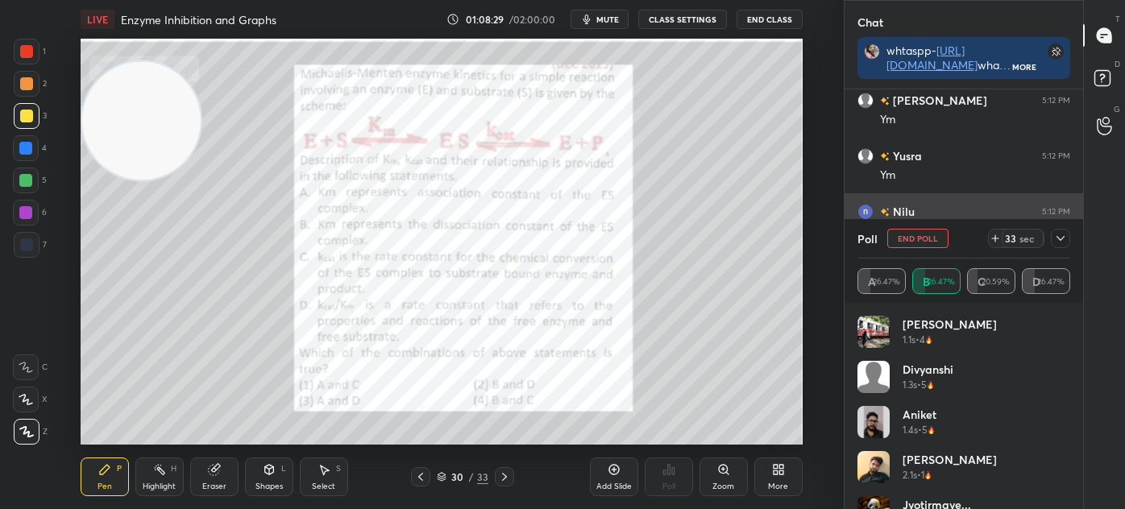
click at [1062, 237] on icon at bounding box center [1060, 238] width 13 height 13
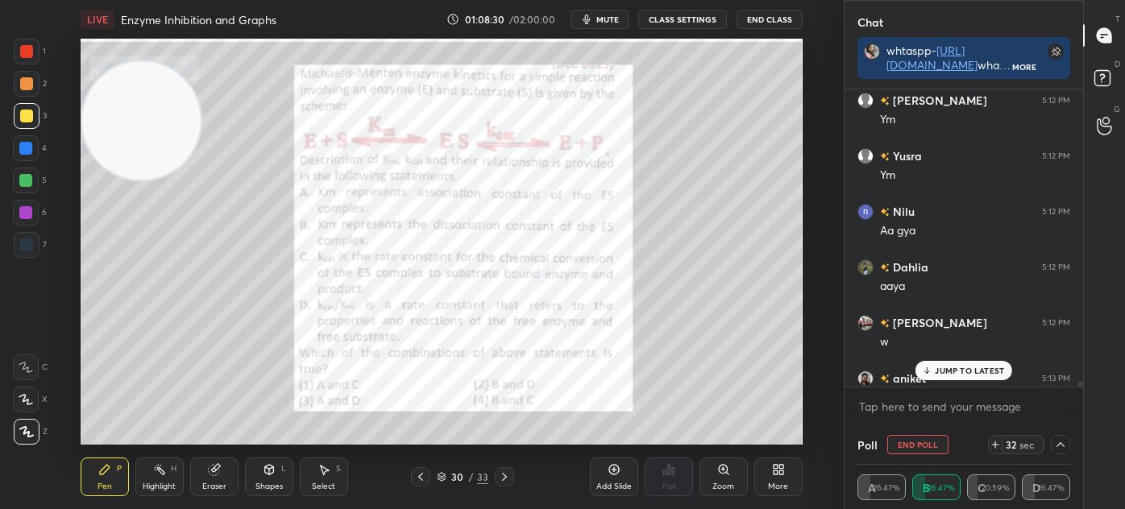
scroll to position [19146, 0]
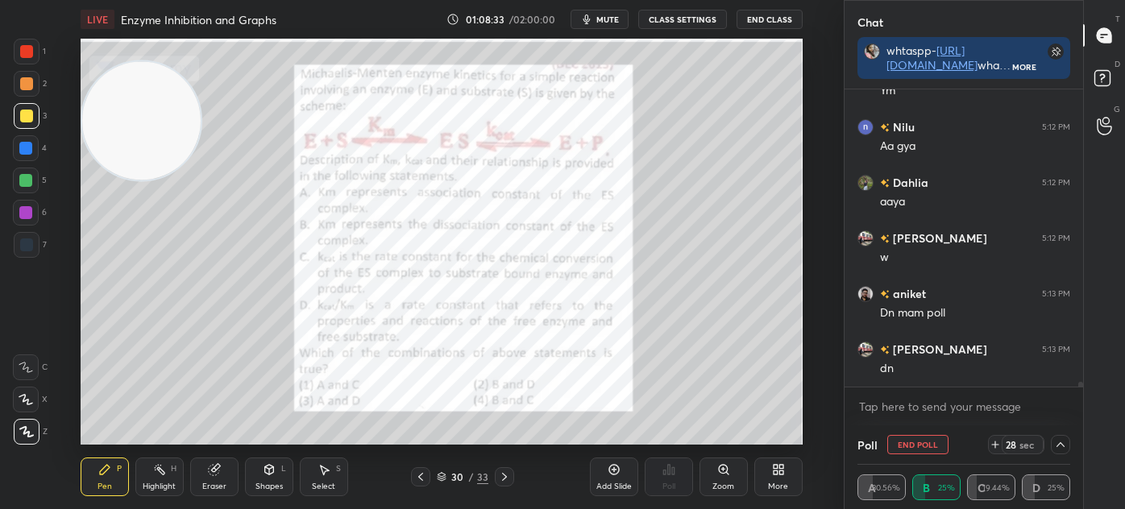
click at [21, 59] on div at bounding box center [27, 52] width 26 height 26
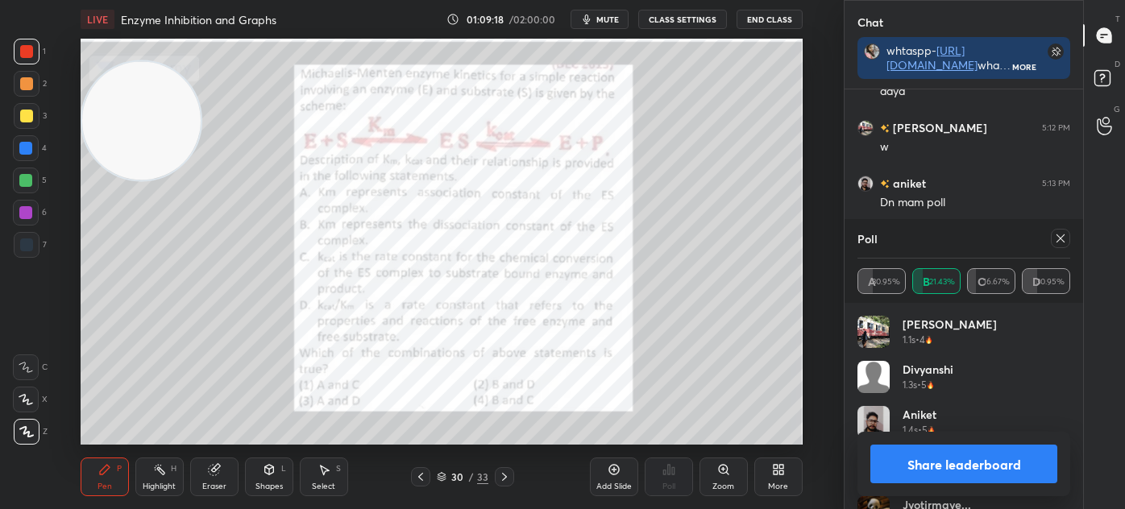
scroll to position [19327, 0]
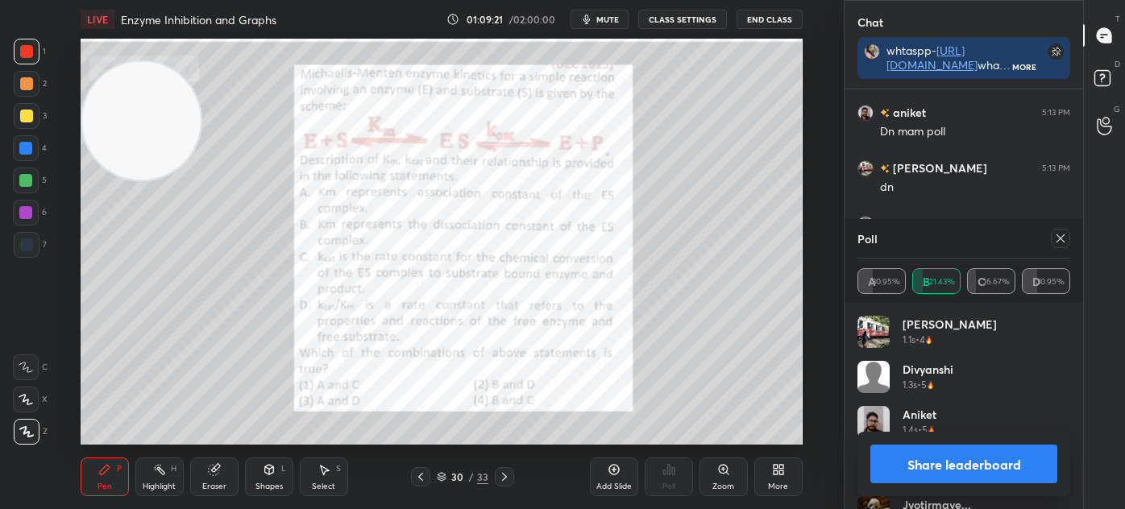
click at [1062, 239] on icon at bounding box center [1060, 238] width 13 height 13
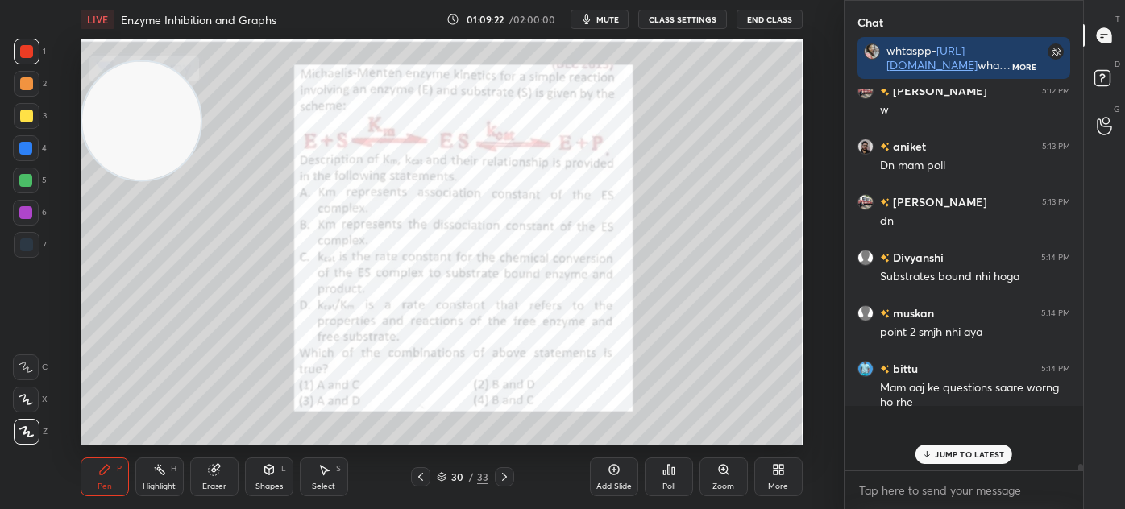
scroll to position [375, 234]
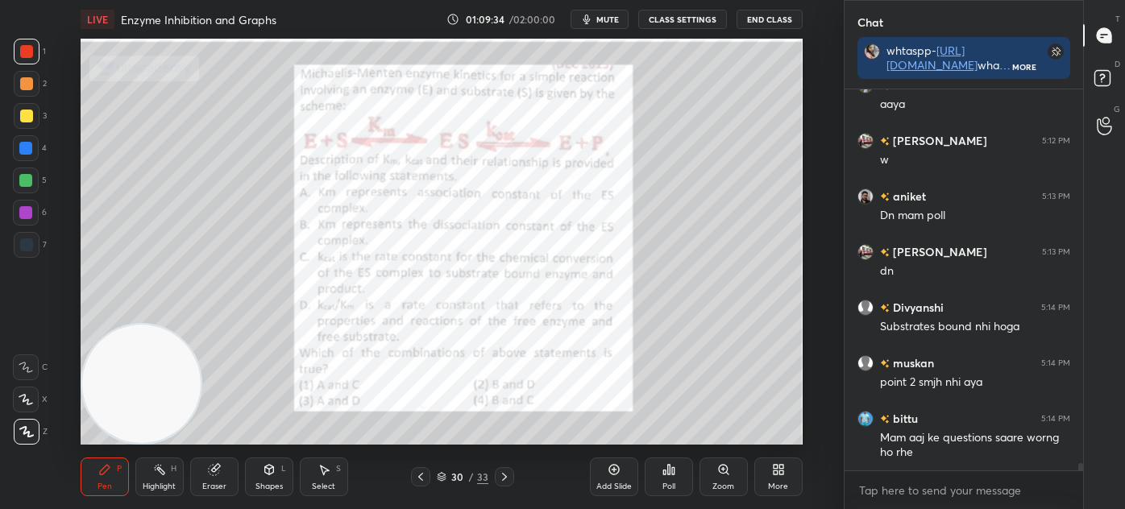
click at [28, 115] on div at bounding box center [26, 116] width 13 height 13
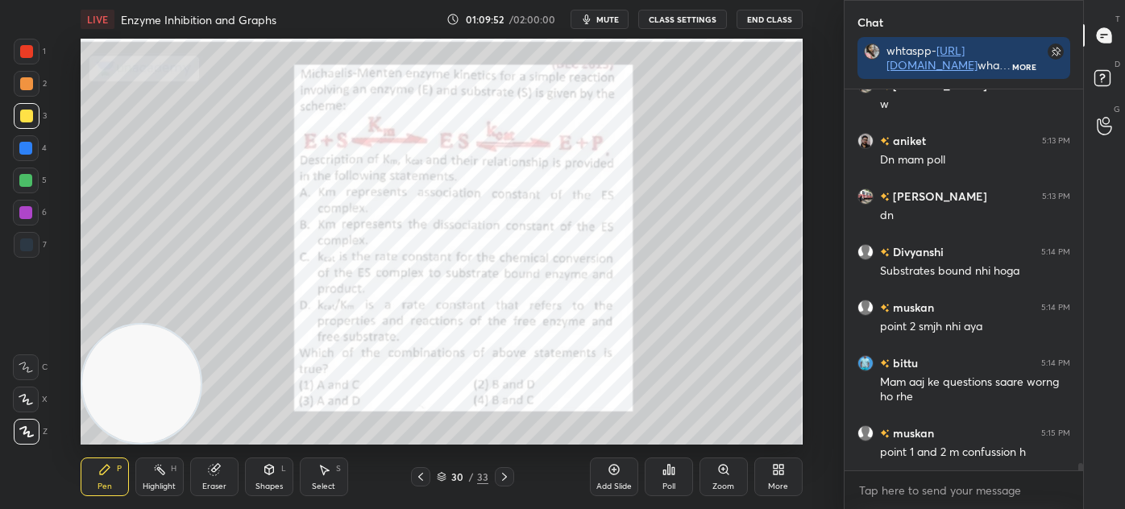
click at [442, 477] on icon at bounding box center [442, 475] width 8 height 4
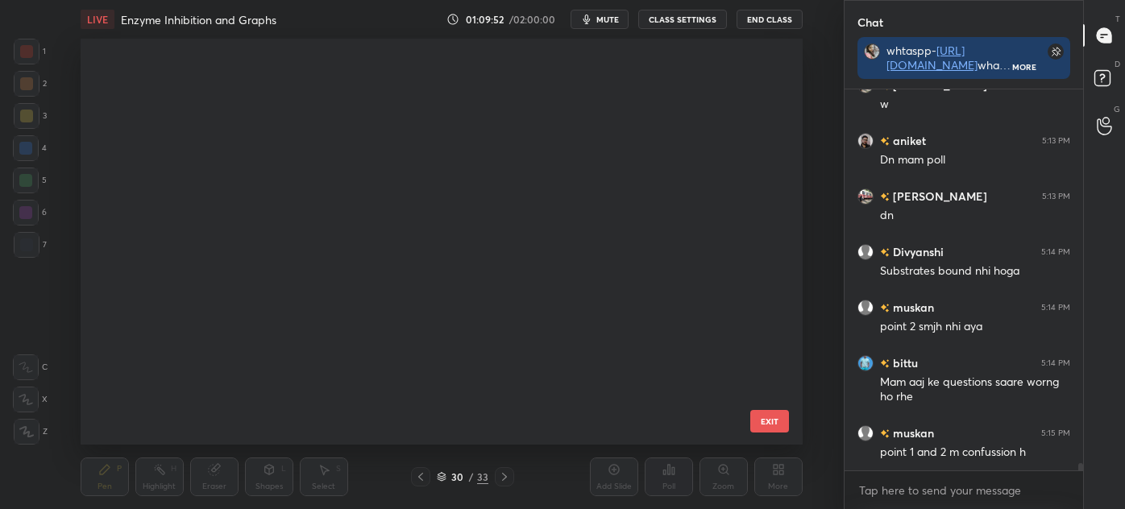
scroll to position [827, 0]
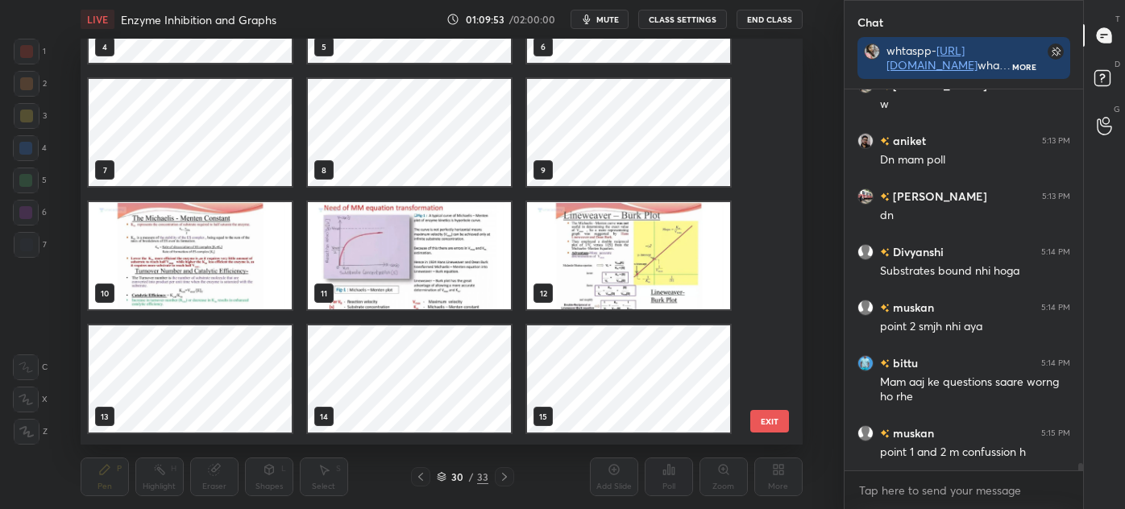
click at [425, 251] on img "grid" at bounding box center [409, 255] width 203 height 107
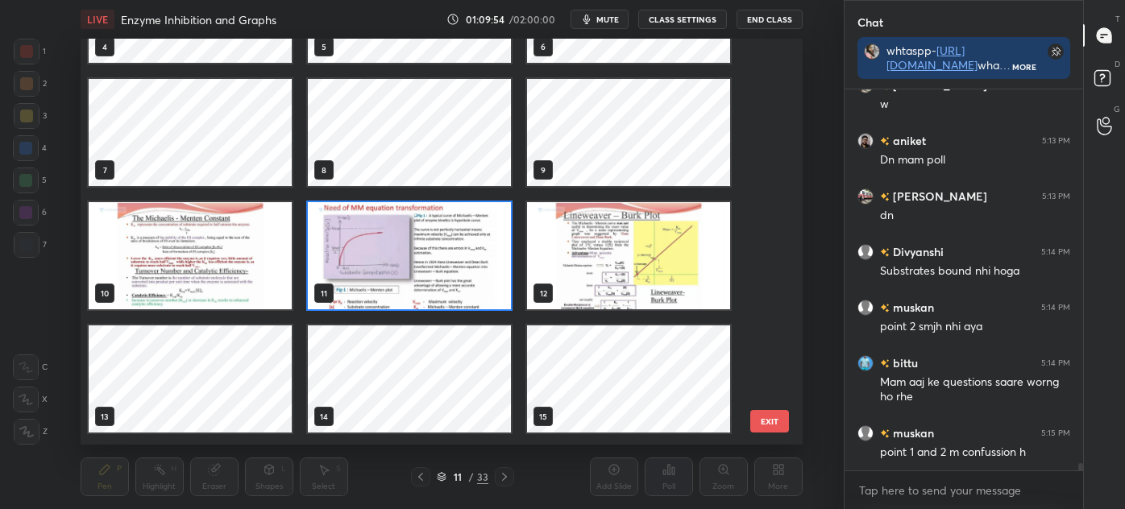
click at [429, 255] on img "grid" at bounding box center [409, 255] width 203 height 107
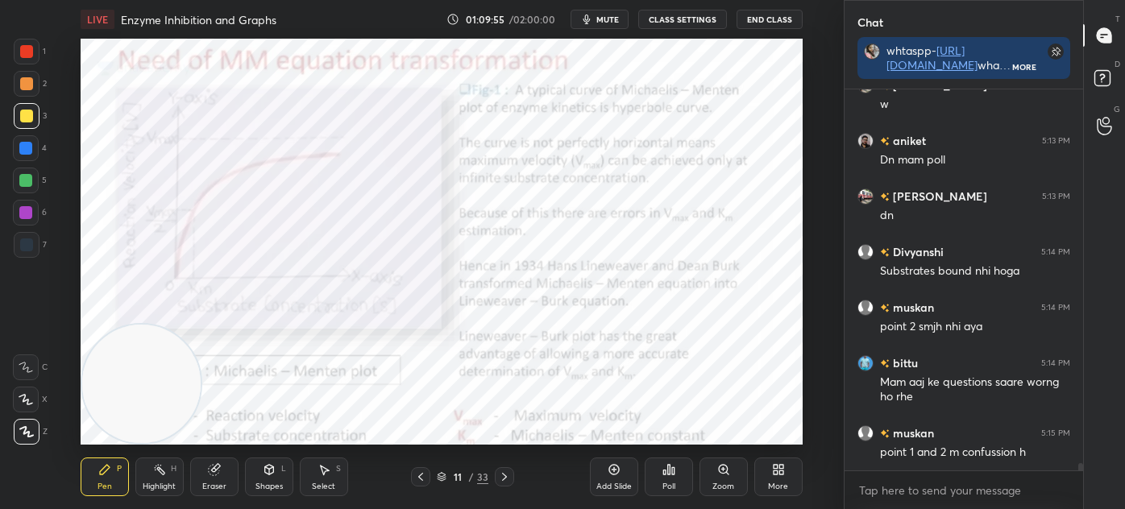
click at [417, 476] on icon at bounding box center [420, 477] width 13 height 13
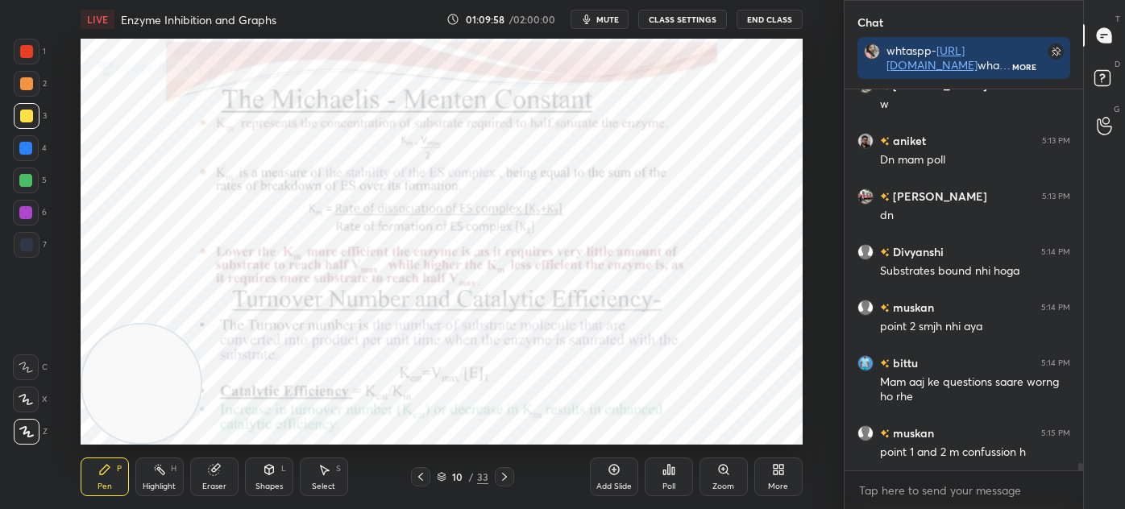
click at [17, 53] on div at bounding box center [27, 52] width 26 height 26
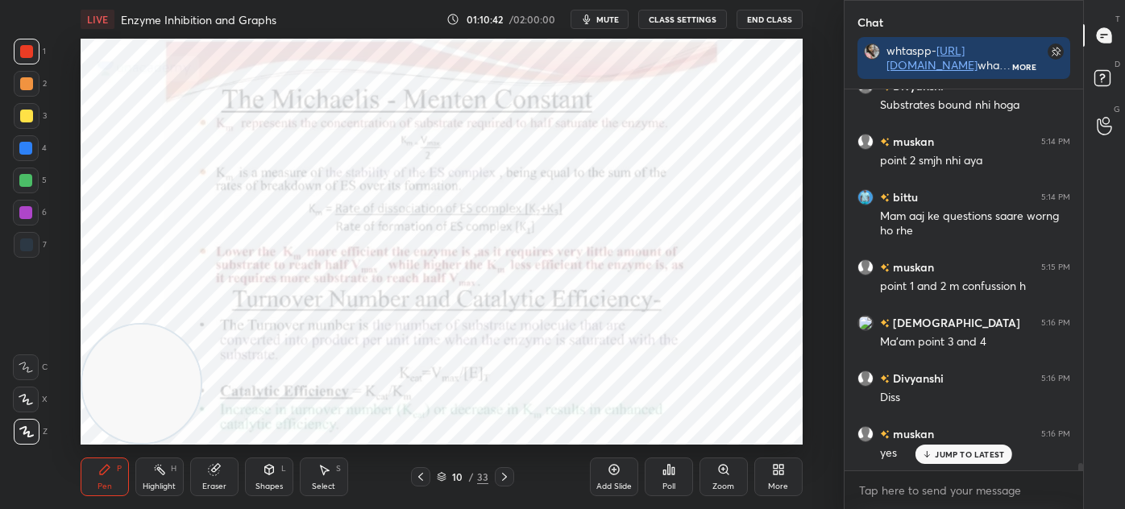
scroll to position [19482, 0]
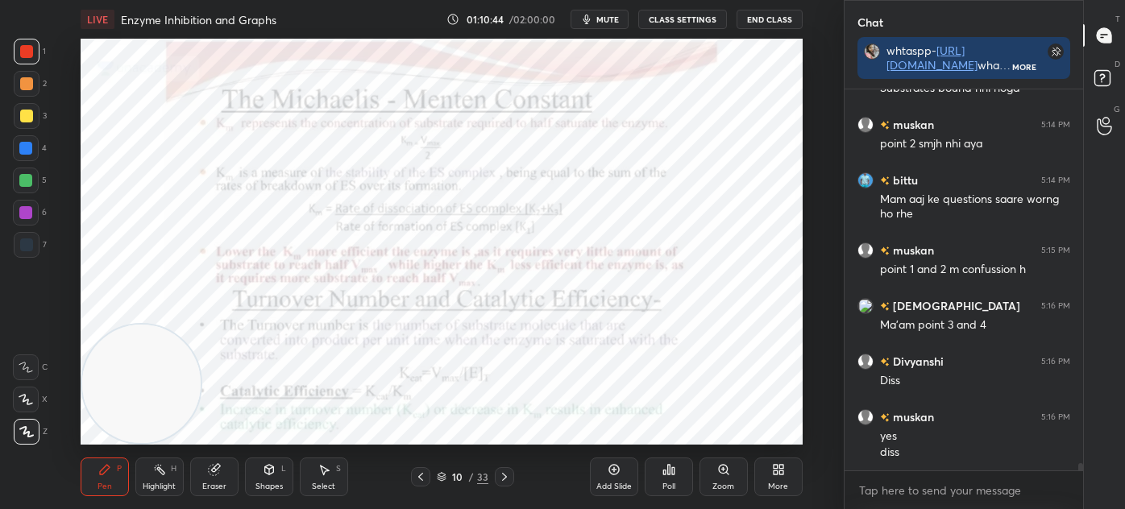
click at [444, 479] on icon at bounding box center [442, 477] width 10 height 10
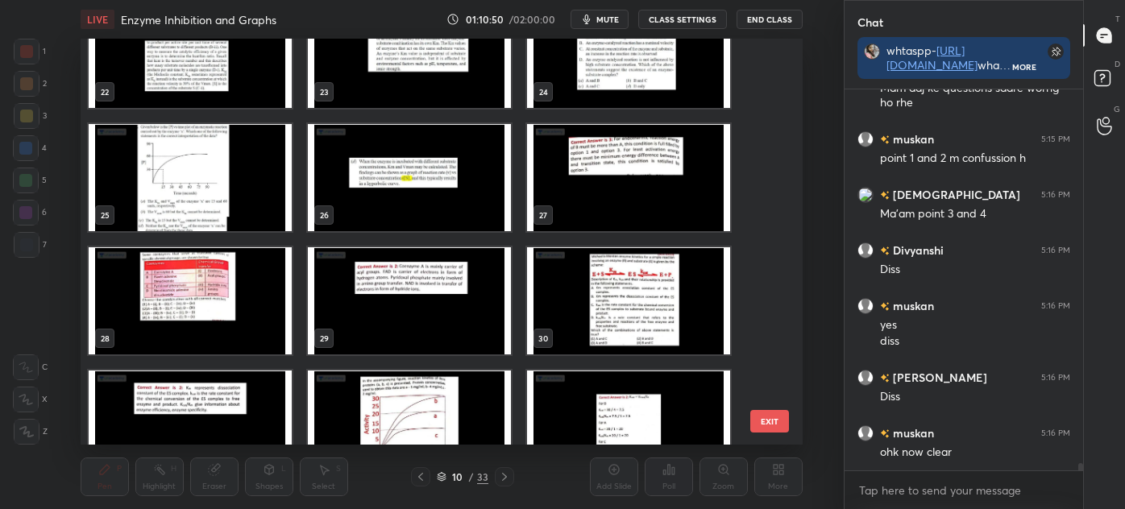
scroll to position [19609, 0]
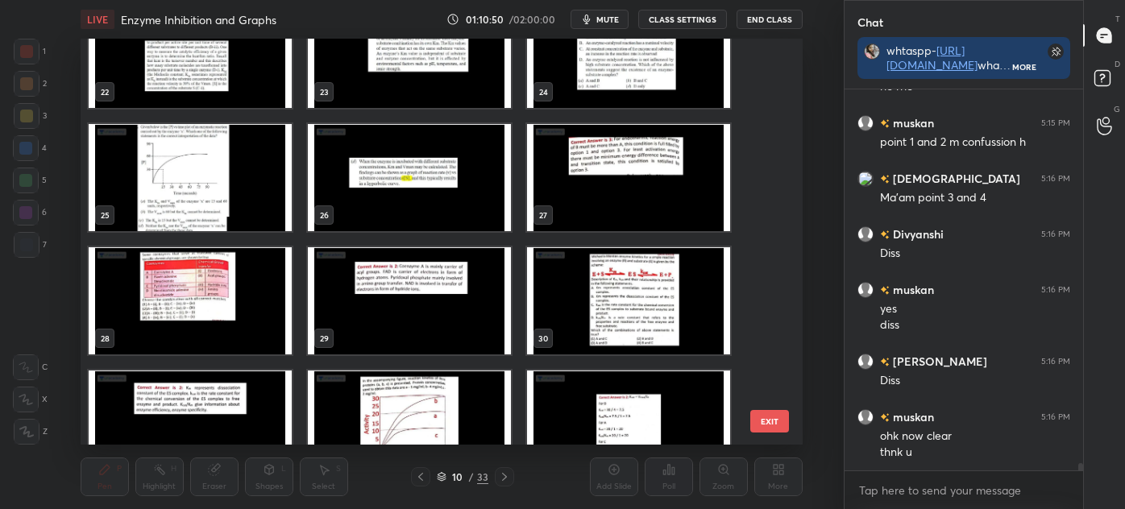
click at [633, 301] on img "grid" at bounding box center [628, 300] width 203 height 107
click at [631, 301] on img "grid" at bounding box center [628, 300] width 203 height 107
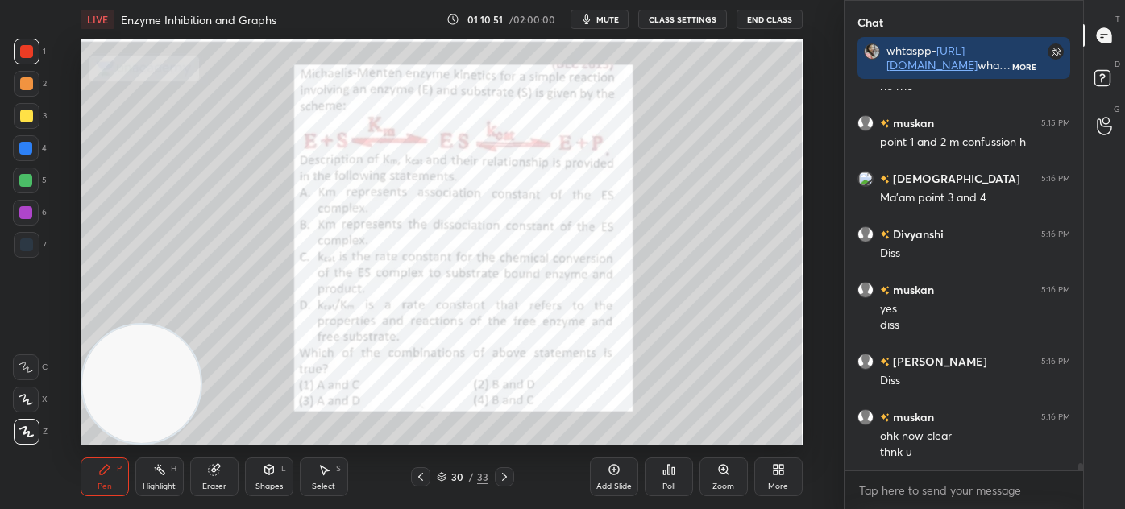
click at [629, 301] on img "grid" at bounding box center [628, 300] width 203 height 107
click at [506, 480] on icon at bounding box center [504, 477] width 13 height 13
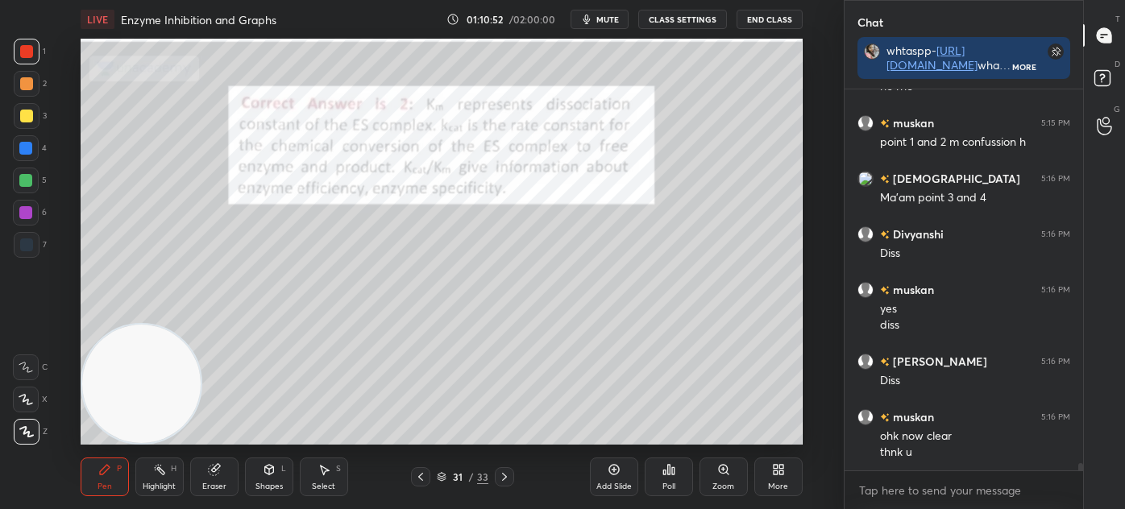
click at [32, 247] on div at bounding box center [27, 245] width 26 height 26
click at [27, 110] on div at bounding box center [26, 116] width 13 height 13
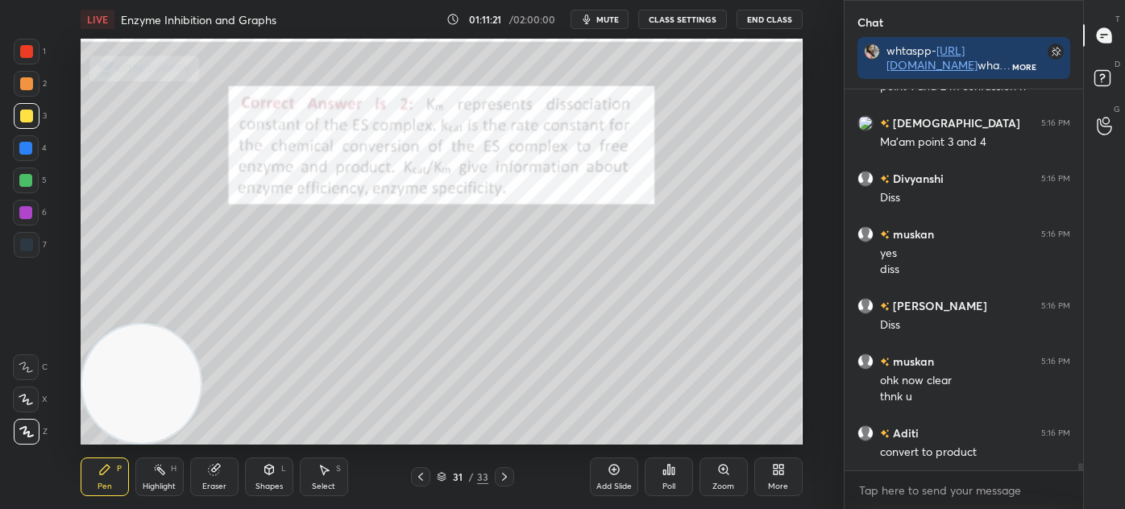
scroll to position [19720, 0]
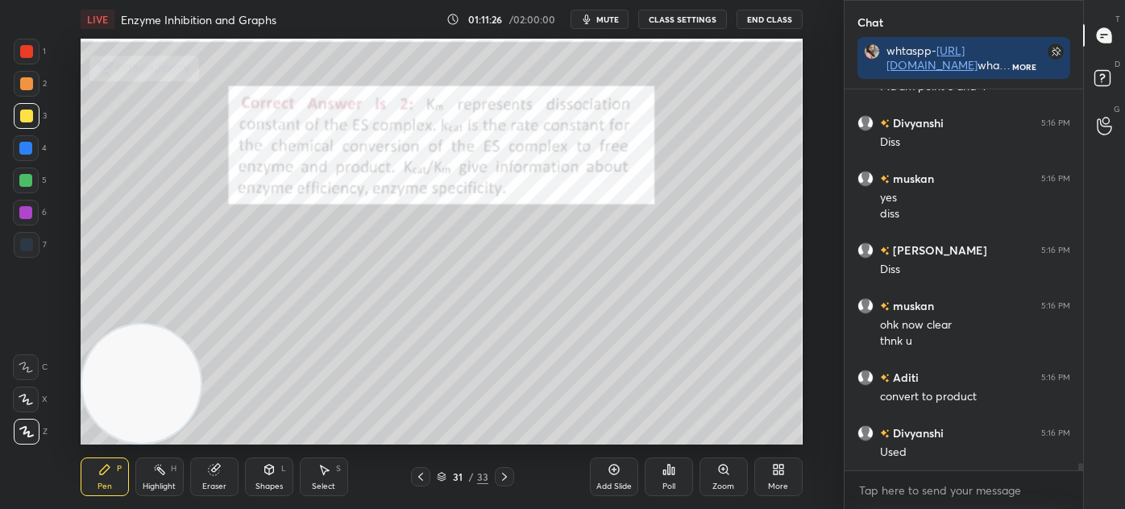
click at [425, 474] on icon at bounding box center [420, 477] width 13 height 13
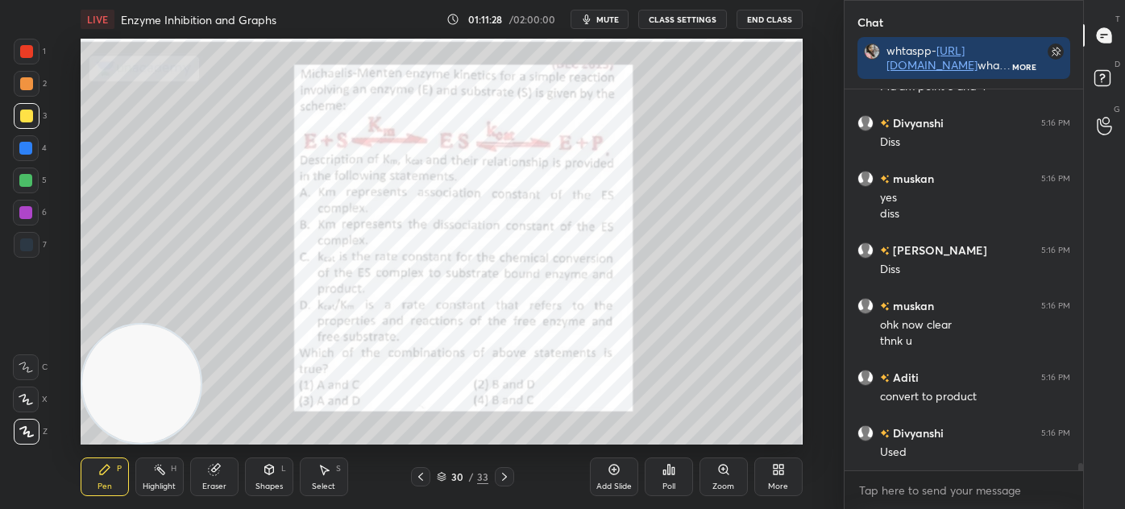
scroll to position [19776, 0]
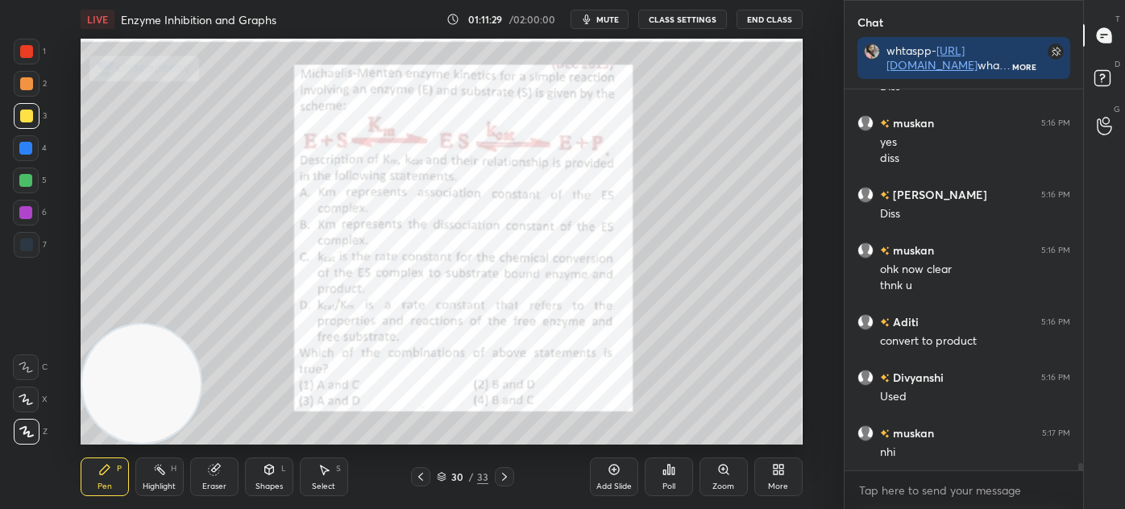
click at [26, 240] on div at bounding box center [26, 245] width 13 height 13
click at [218, 473] on icon at bounding box center [213, 470] width 10 height 10
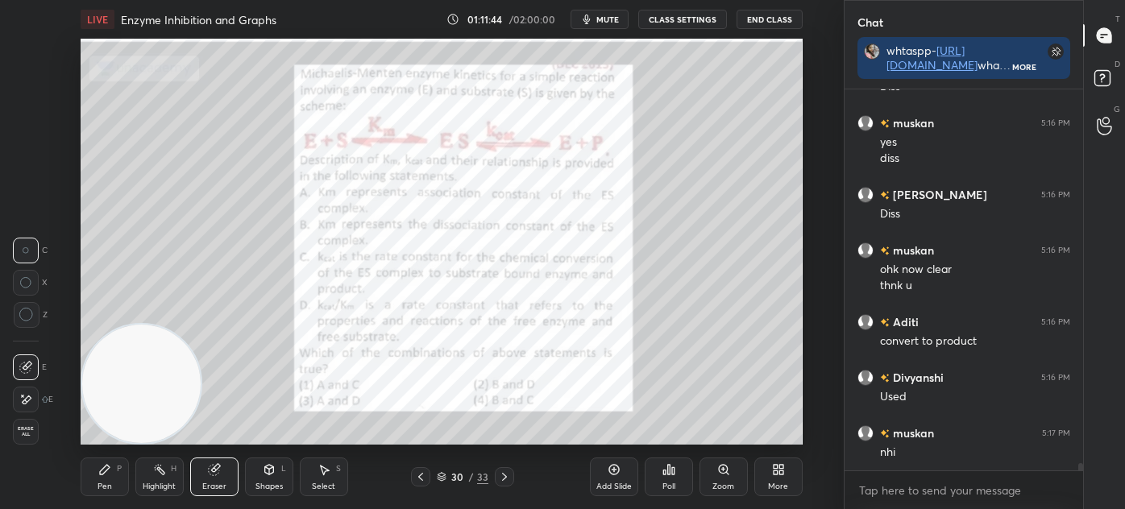
click at [107, 475] on icon at bounding box center [104, 469] width 13 height 13
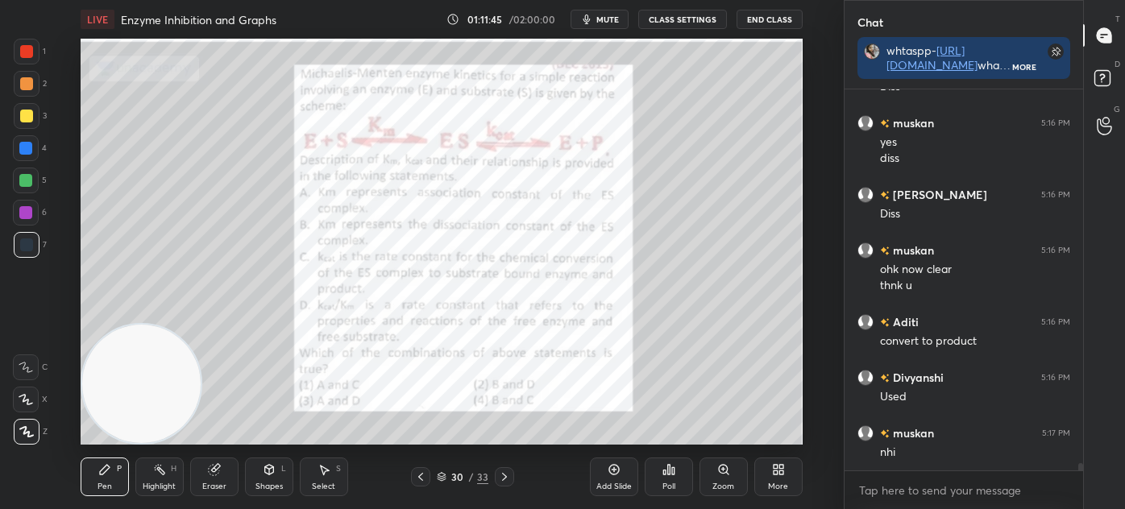
click at [28, 60] on div at bounding box center [27, 52] width 26 height 26
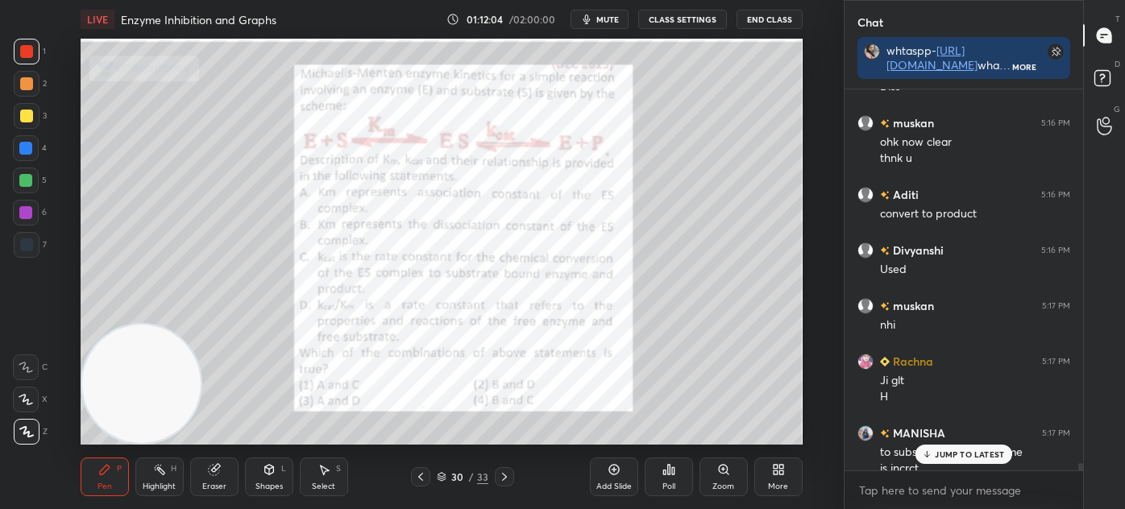
scroll to position [19918, 0]
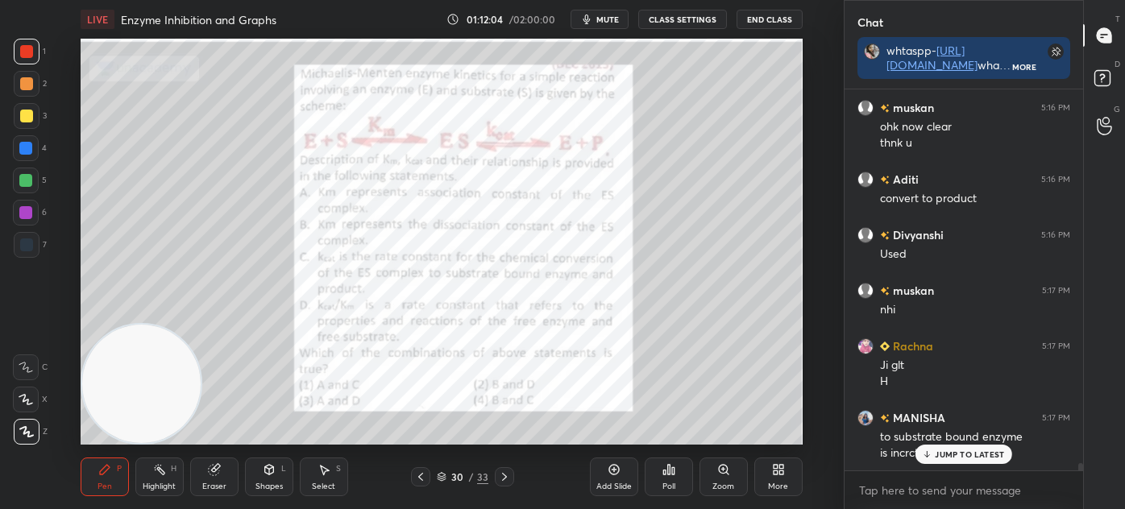
click at [501, 476] on icon at bounding box center [504, 477] width 13 height 13
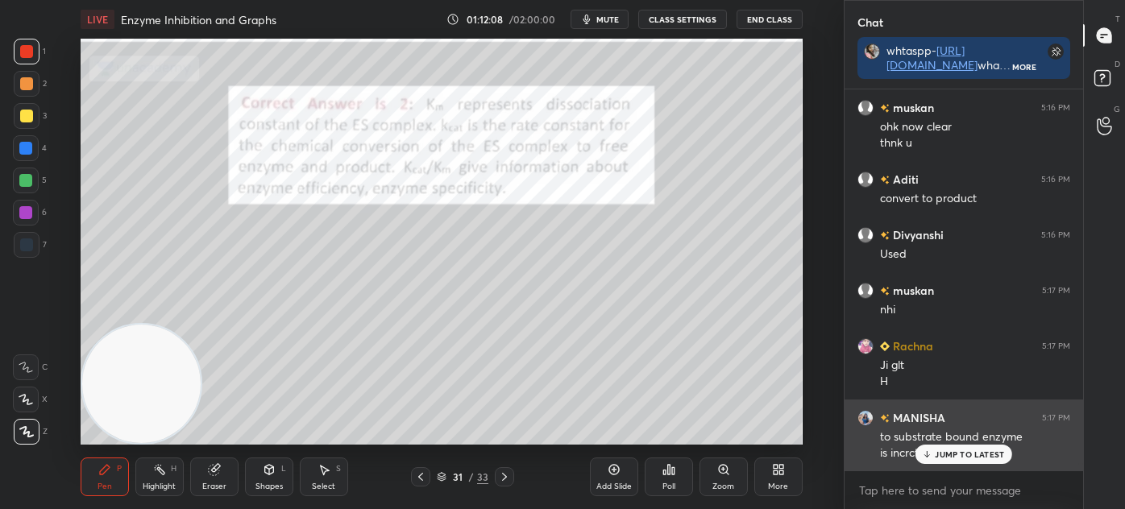
click at [949, 450] on p "JUMP TO LATEST" at bounding box center [969, 455] width 69 height 10
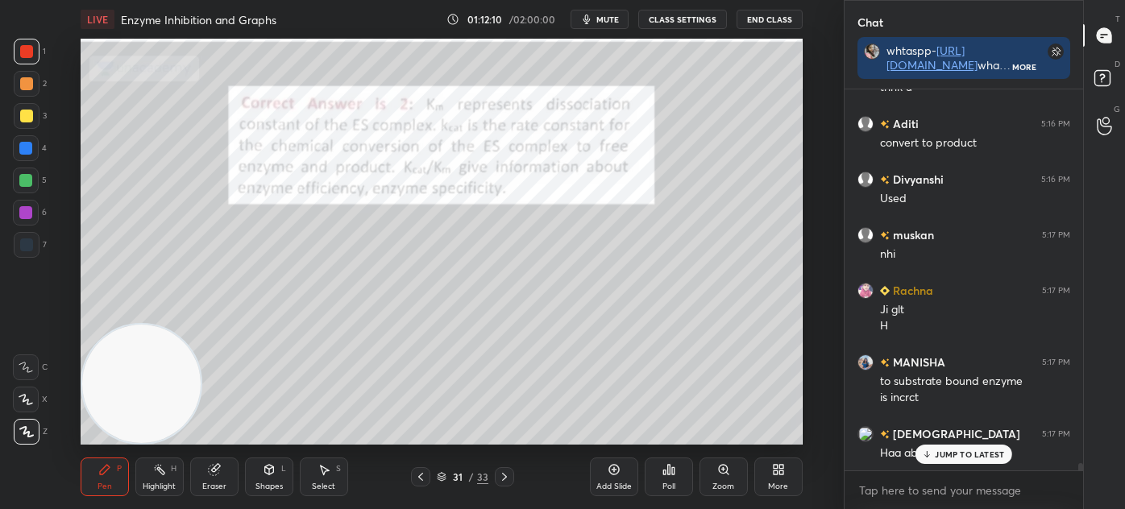
scroll to position [20030, 0]
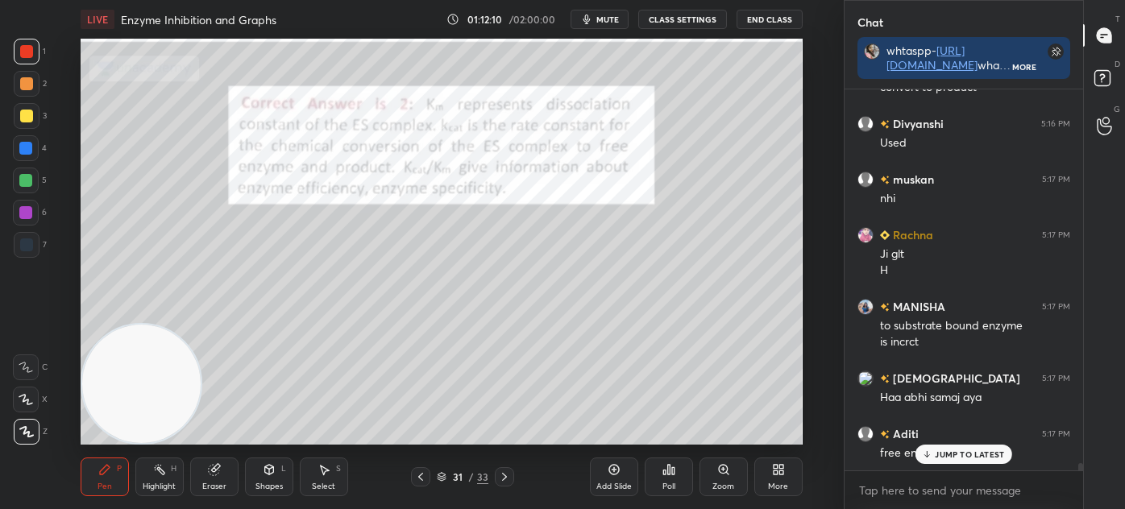
click at [421, 473] on icon at bounding box center [420, 477] width 13 height 13
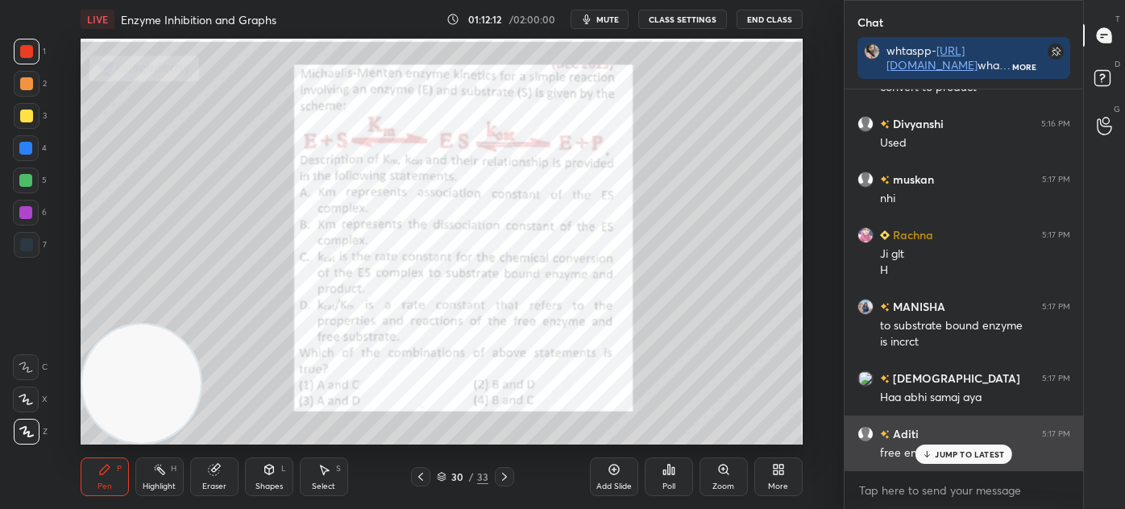
click at [935, 455] on div "JUMP TO LATEST" at bounding box center [963, 454] width 97 height 19
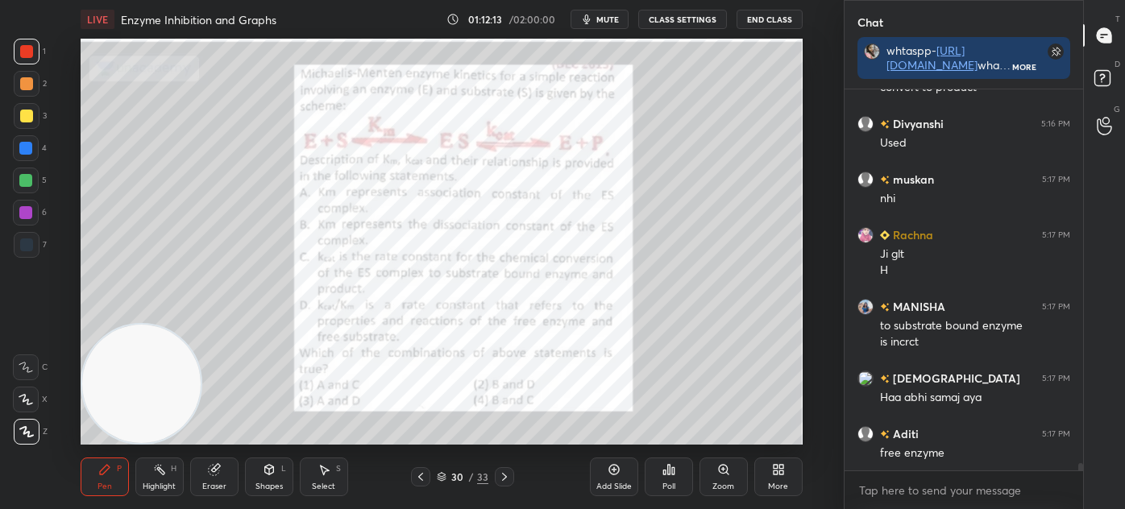
scroll to position [20086, 0]
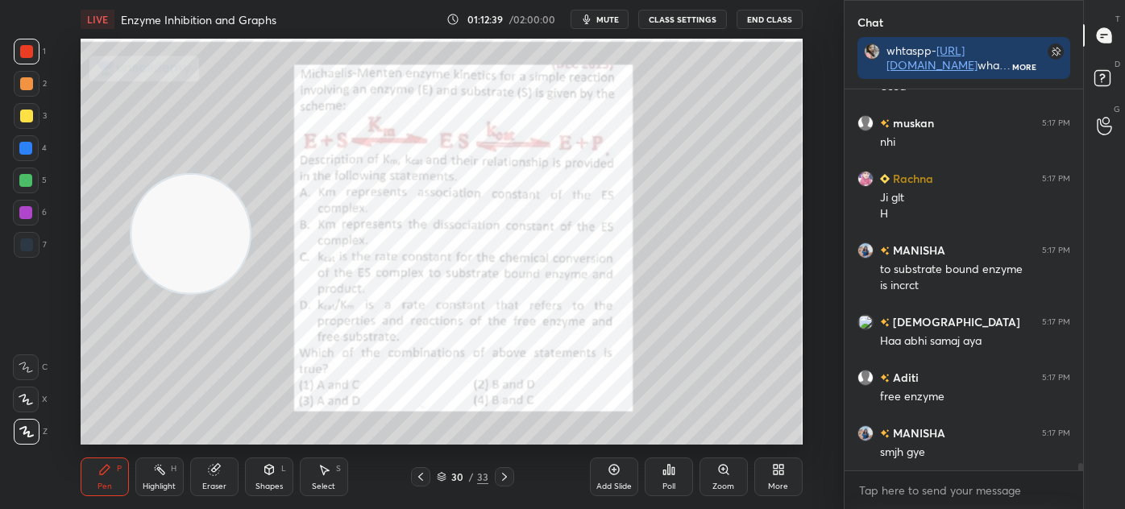
click at [31, 113] on div at bounding box center [26, 116] width 13 height 13
click at [23, 262] on div "7" at bounding box center [30, 248] width 33 height 32
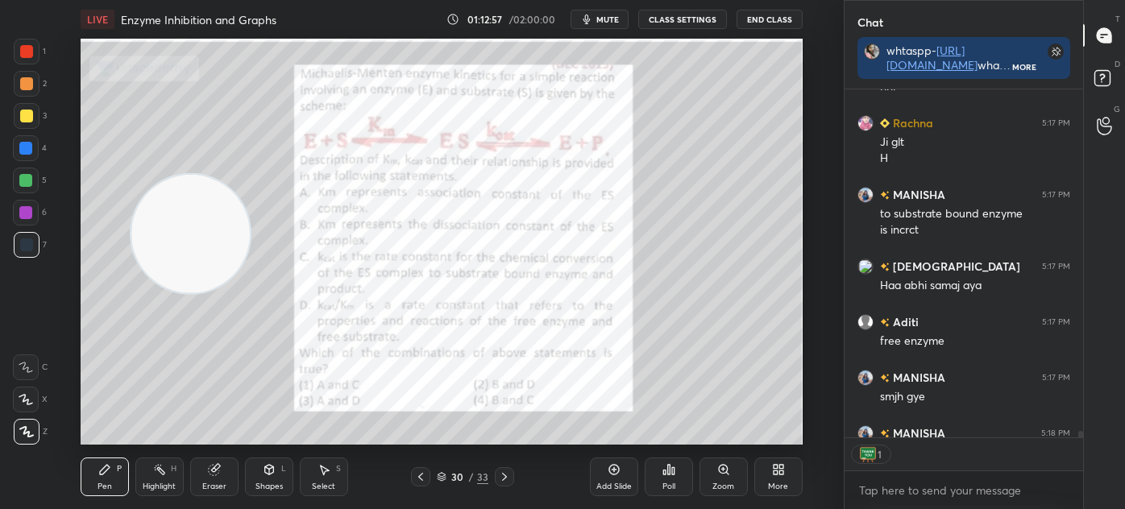
scroll to position [5, 4]
click at [441, 481] on icon at bounding box center [442, 480] width 8 height 2
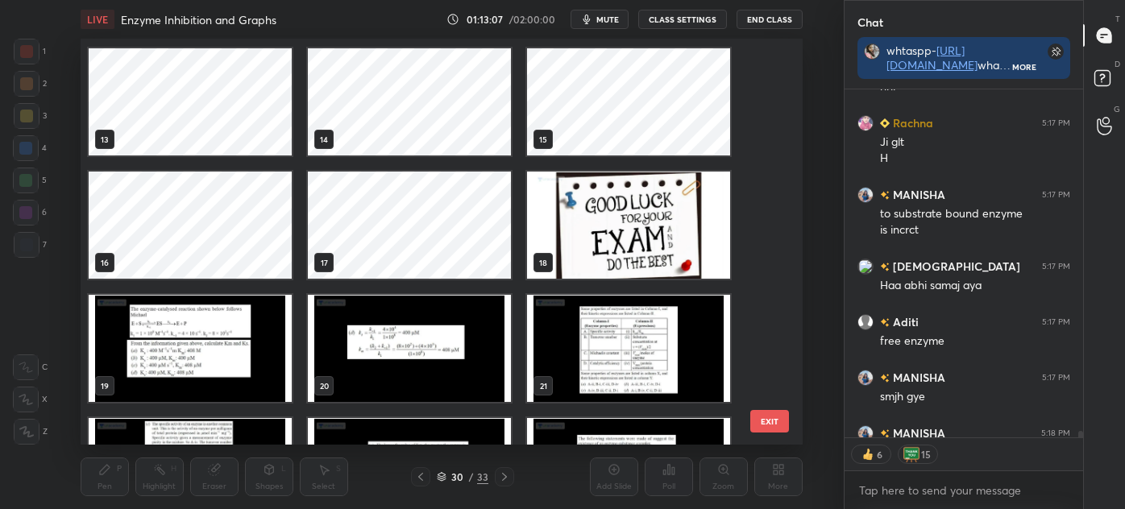
scroll to position [496, 0]
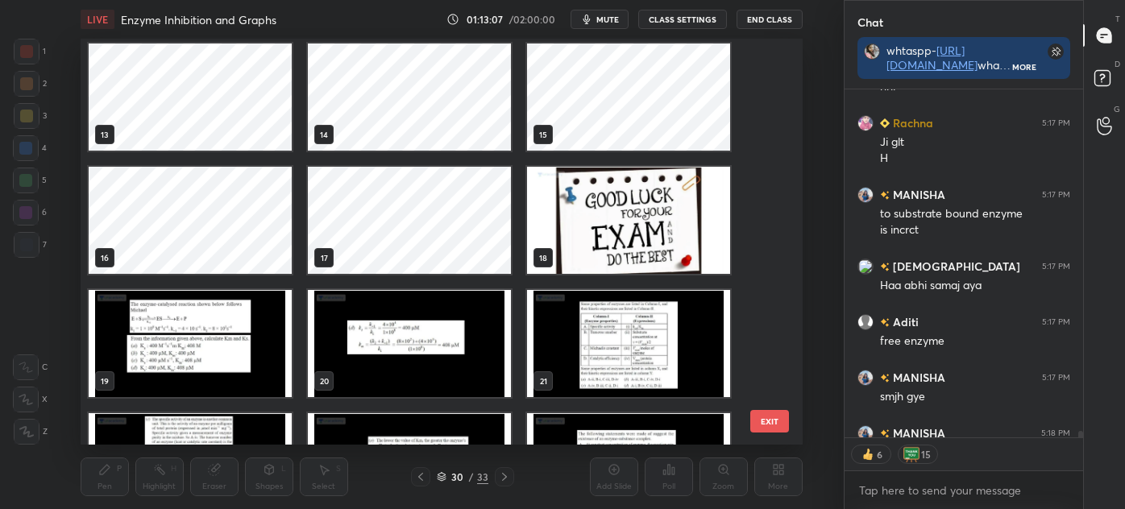
click at [670, 247] on div "13 14 15 16 17 18 19 20 21 22 23 24 25 26 27" at bounding box center [428, 242] width 694 height 406
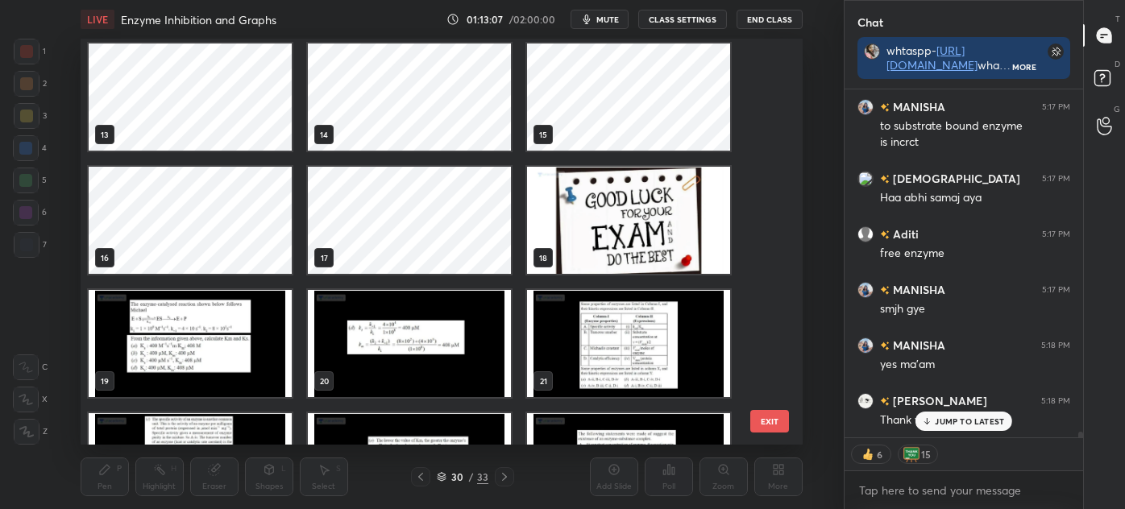
click at [633, 229] on img "grid" at bounding box center [628, 220] width 203 height 107
click at [647, 225] on img "grid" at bounding box center [628, 220] width 203 height 107
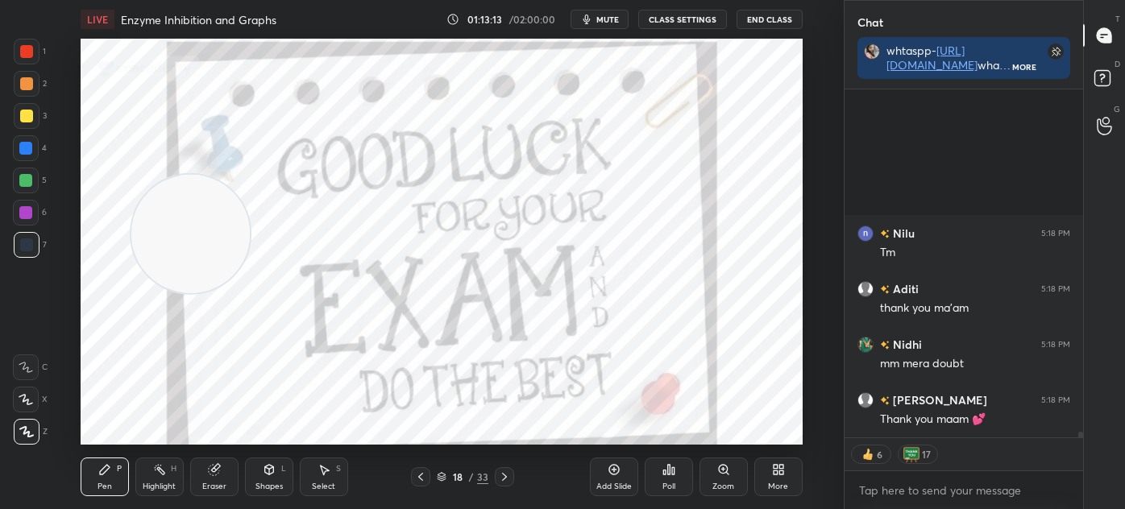
scroll to position [20634, 0]
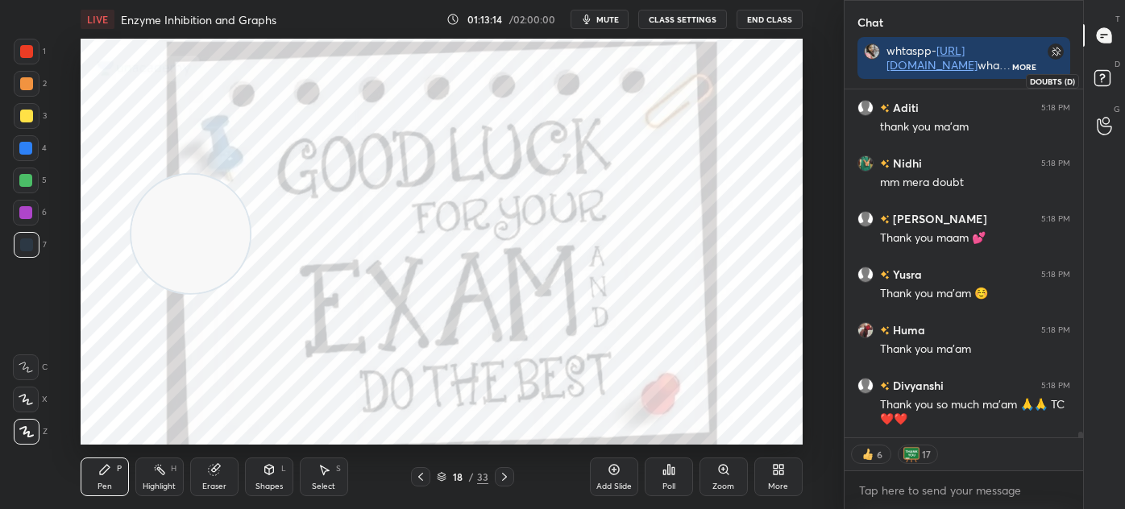
click at [1096, 79] on rect at bounding box center [1101, 78] width 15 height 15
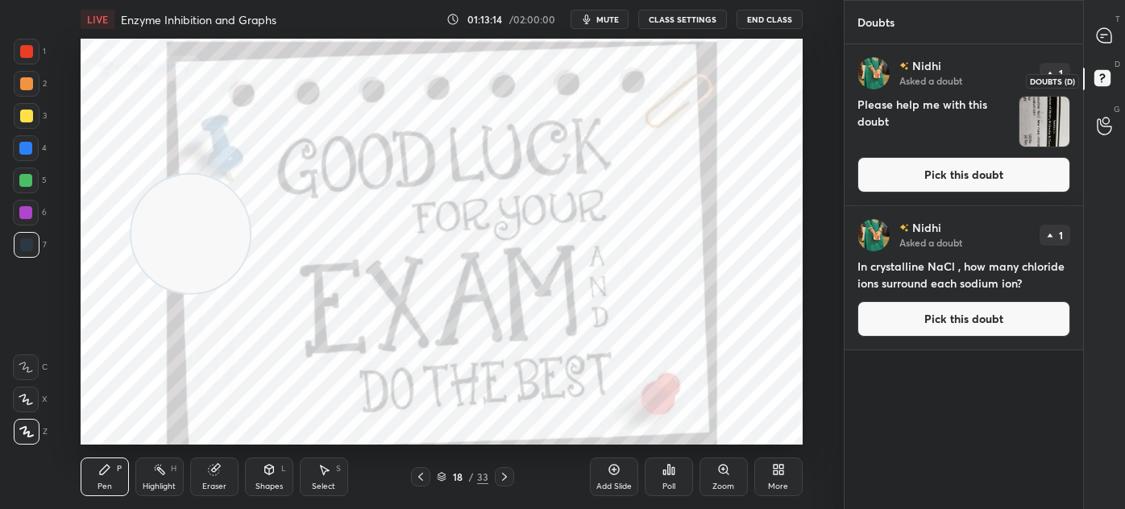
scroll to position [460, 234]
click at [1052, 125] on img "grid" at bounding box center [1044, 122] width 50 height 50
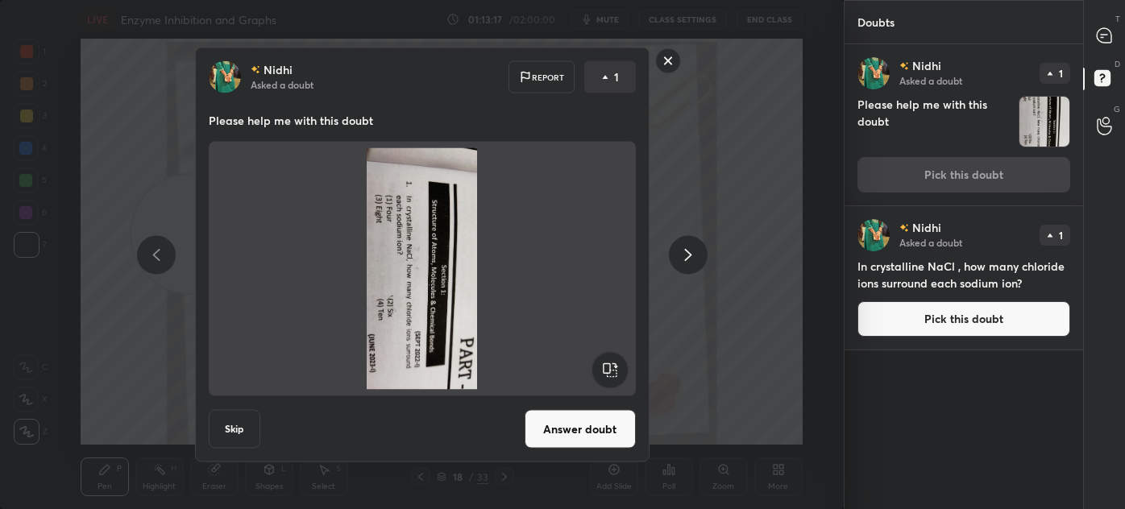
click at [608, 369] on rect at bounding box center [609, 370] width 36 height 36
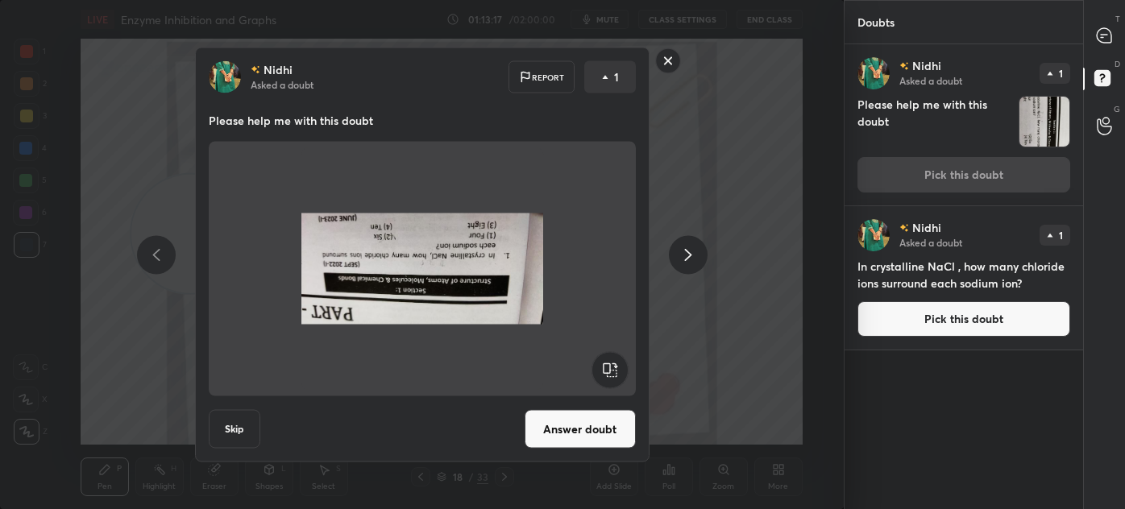
click at [607, 367] on rect at bounding box center [609, 370] width 36 height 36
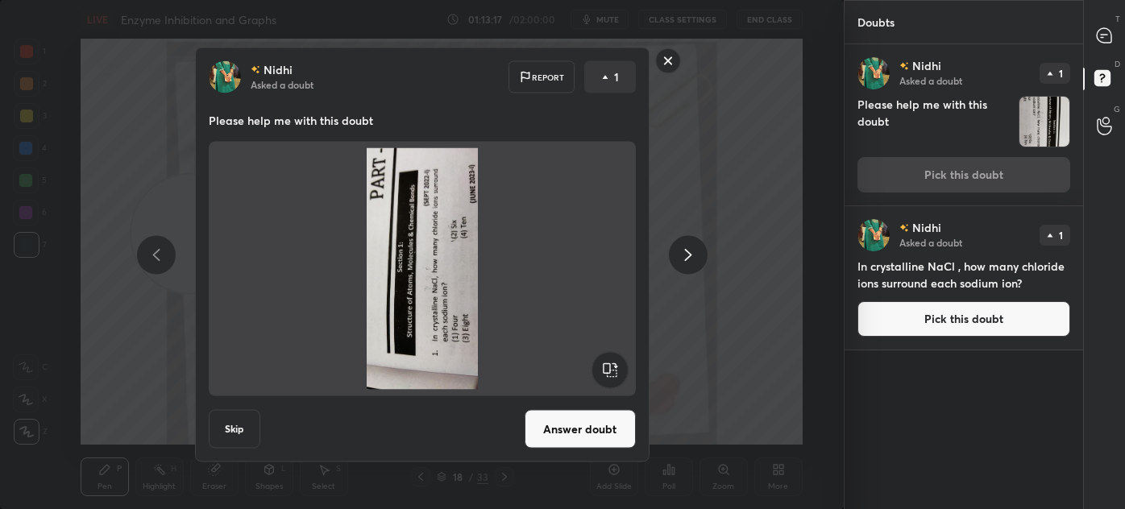
click at [604, 366] on rect at bounding box center [609, 370] width 36 height 36
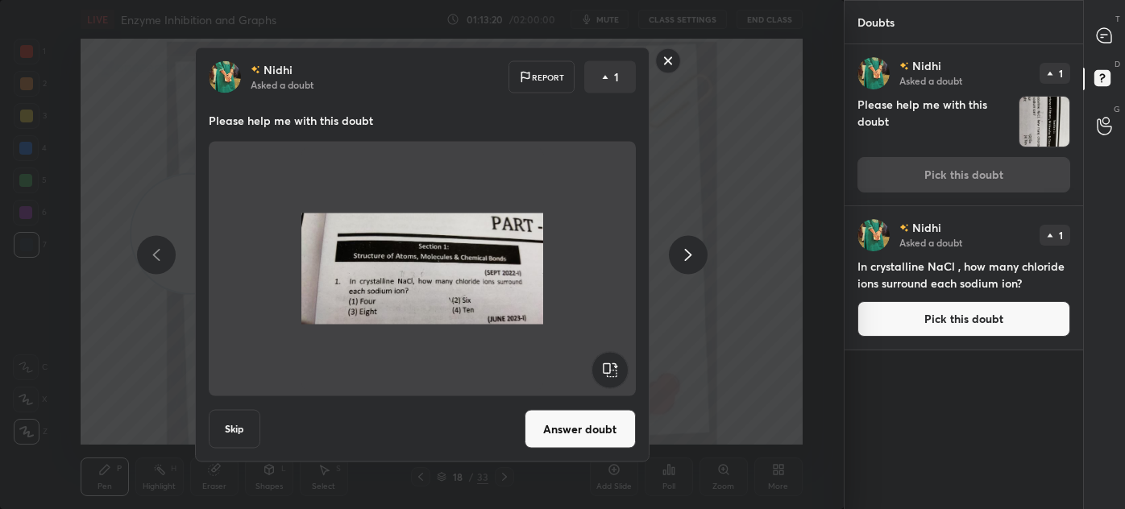
click at [583, 423] on button "Answer doubt" at bounding box center [580, 429] width 111 height 39
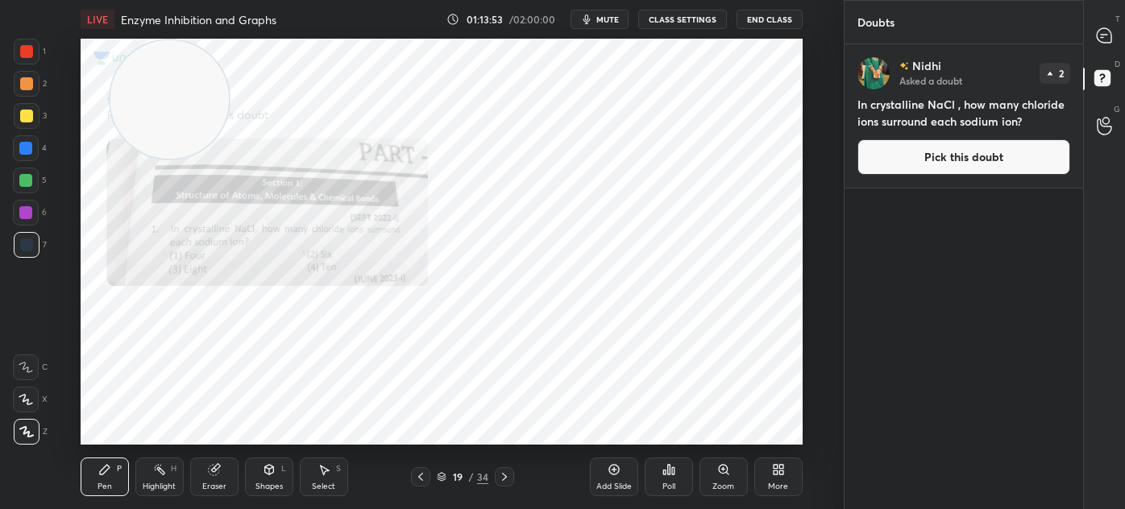
click at [23, 131] on div "3" at bounding box center [30, 119] width 33 height 32
click at [35, 244] on div at bounding box center [27, 245] width 26 height 26
click at [1105, 35] on icon at bounding box center [1104, 35] width 15 height 15
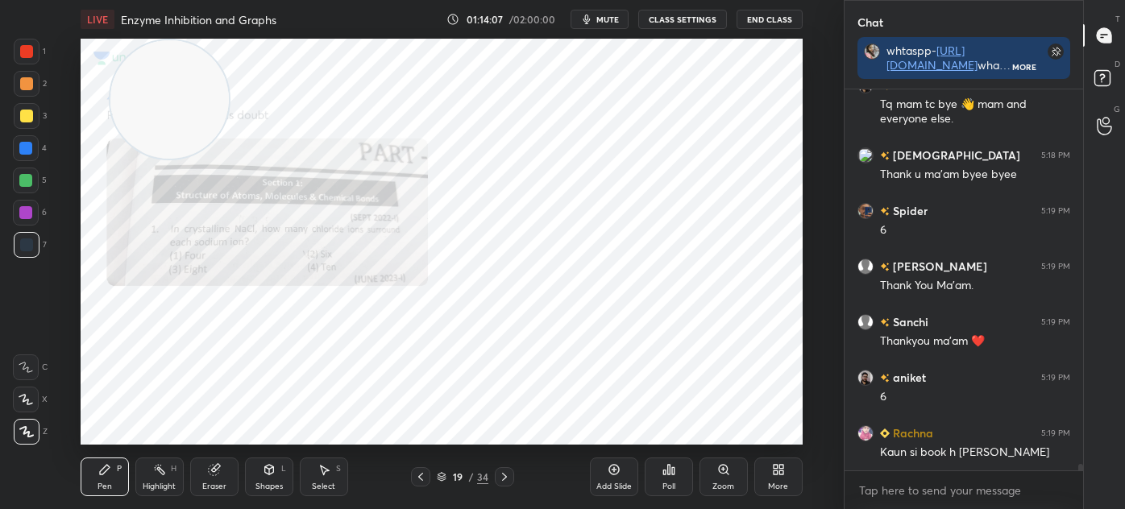
scroll to position [21342, 0]
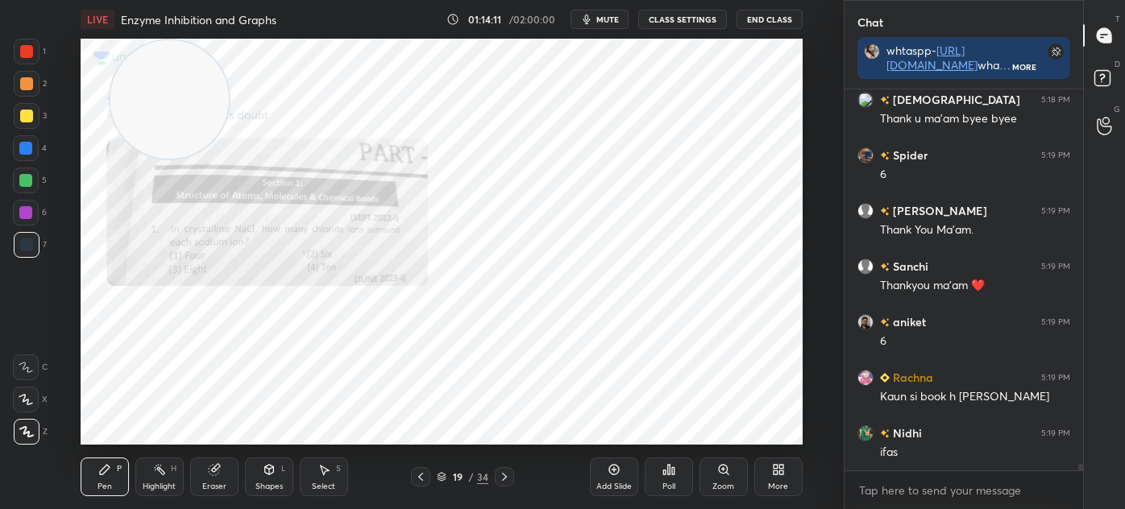
click at [266, 475] on icon at bounding box center [269, 469] width 13 height 13
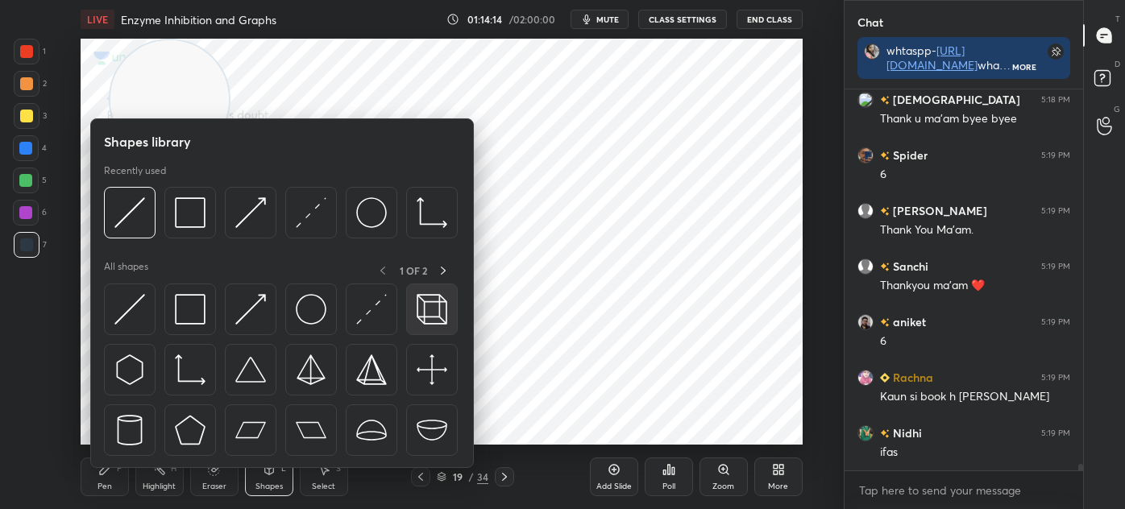
click at [438, 305] on img at bounding box center [432, 309] width 31 height 31
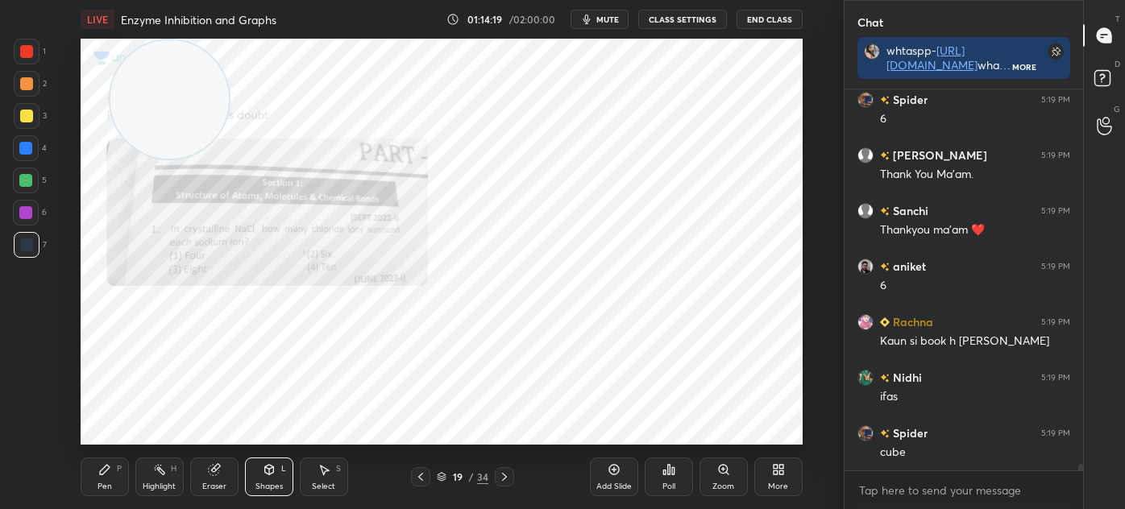
scroll to position [21453, 0]
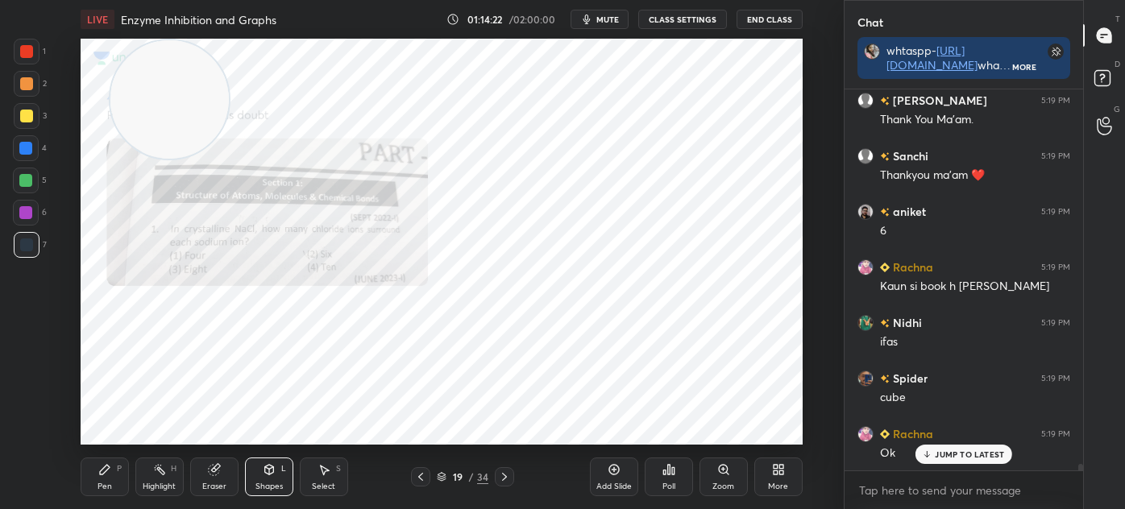
click at [92, 471] on div "Pen P" at bounding box center [105, 477] width 48 height 39
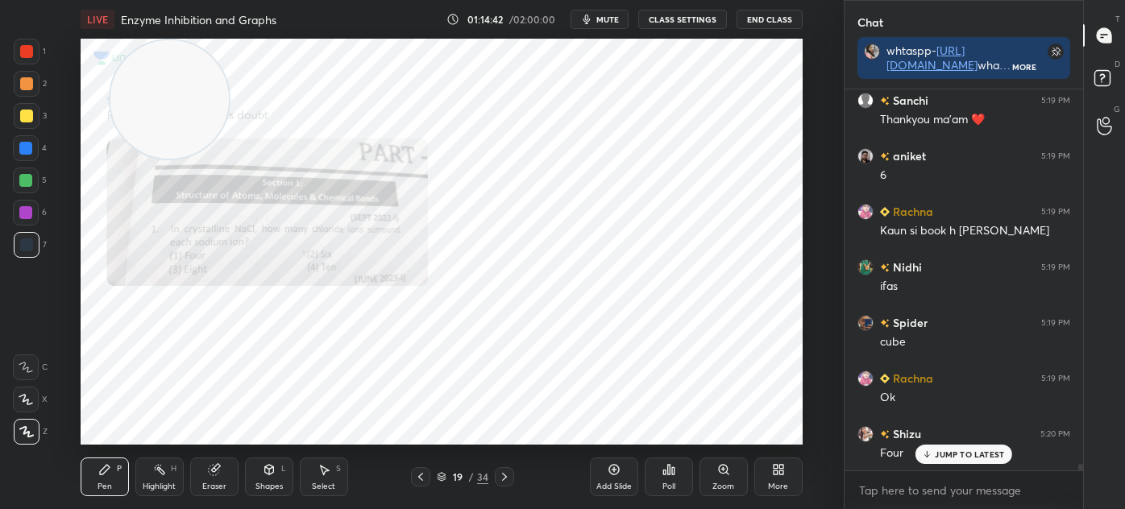
scroll to position [21564, 0]
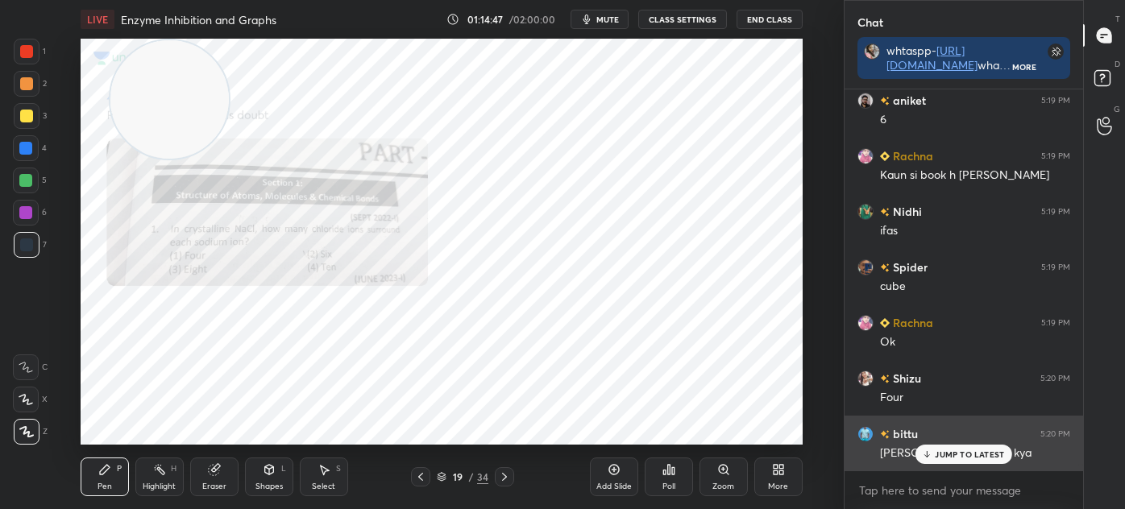
click at [956, 455] on p "JUMP TO LATEST" at bounding box center [969, 455] width 69 height 10
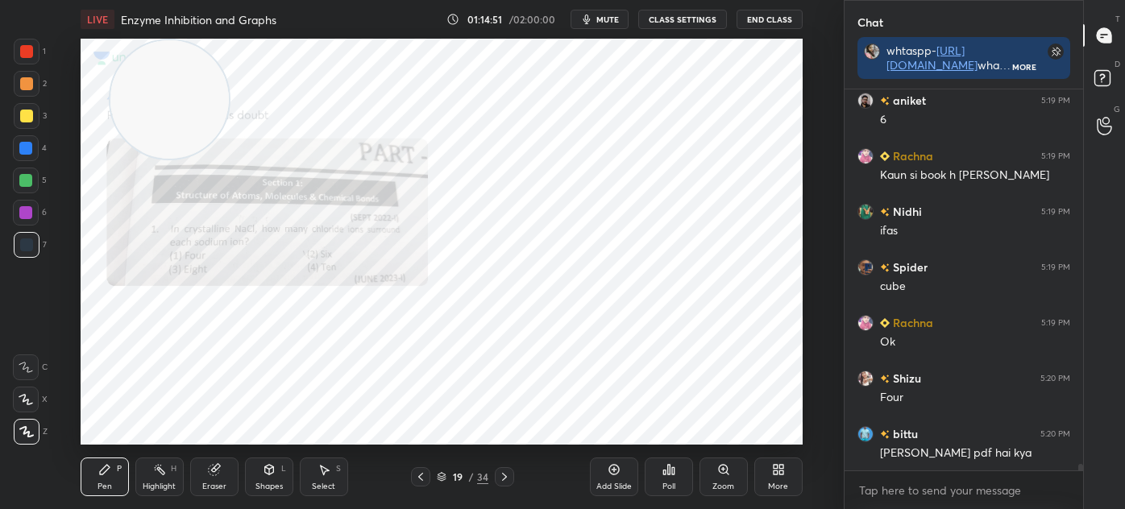
scroll to position [21620, 0]
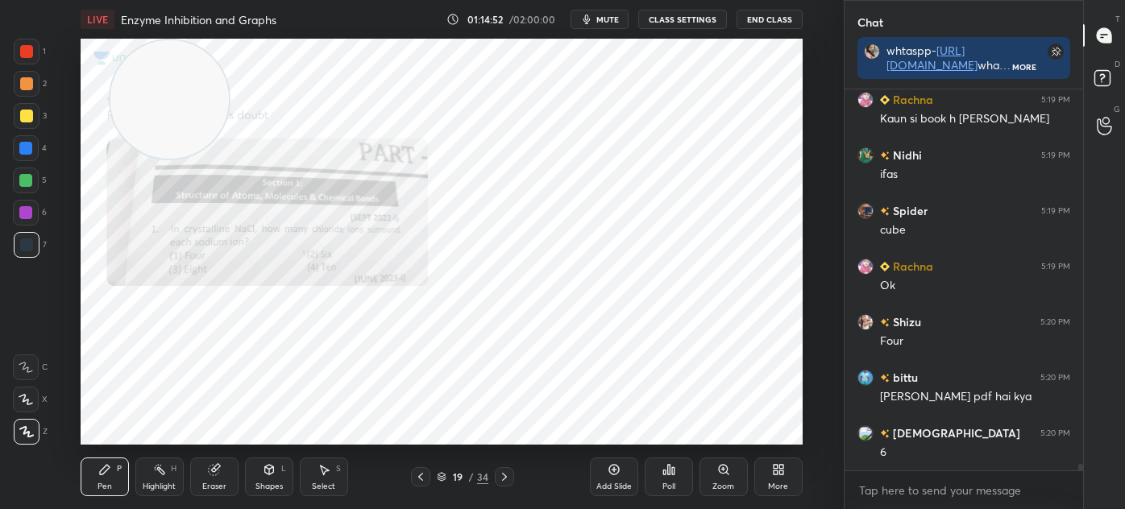
click at [21, 55] on div at bounding box center [26, 51] width 13 height 13
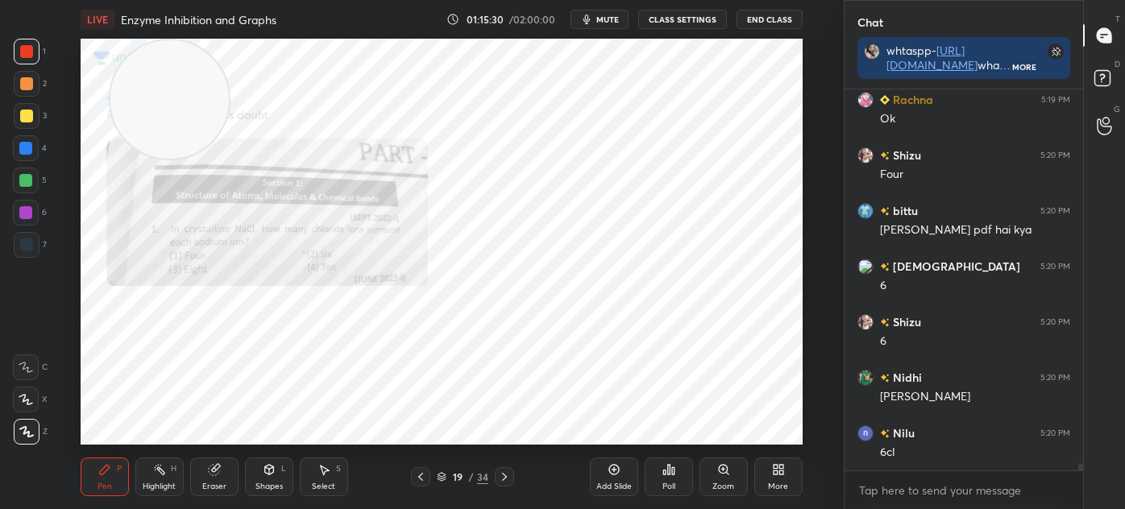
scroll to position [21843, 0]
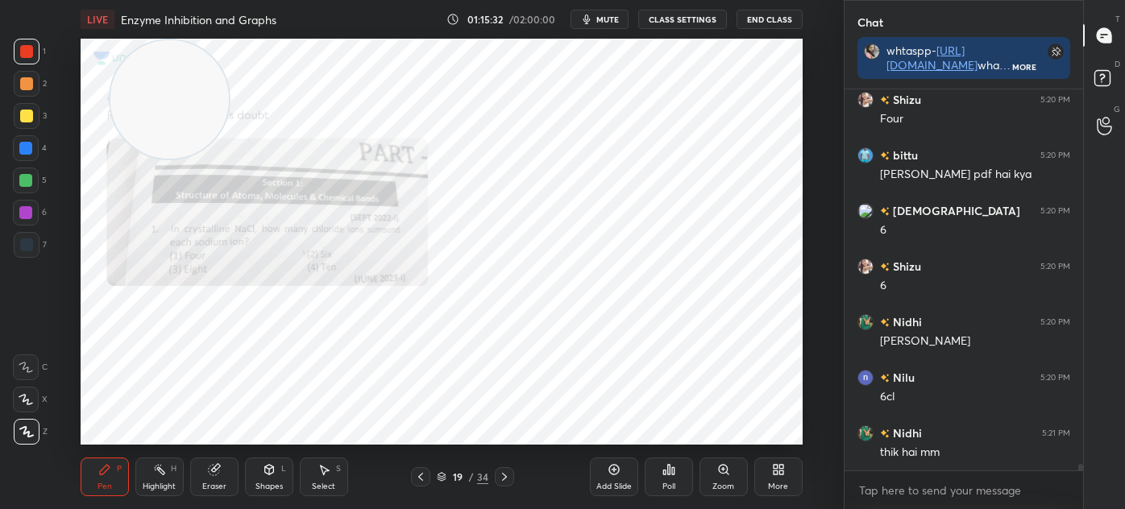
click at [442, 475] on icon at bounding box center [442, 477] width 10 height 10
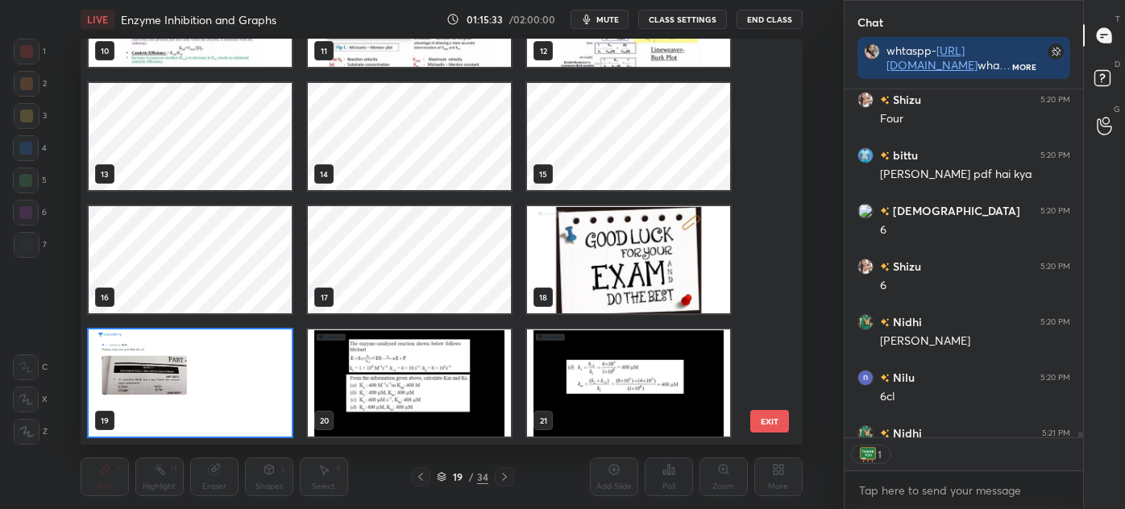
scroll to position [5, 4]
click at [631, 292] on img "grid" at bounding box center [628, 259] width 203 height 107
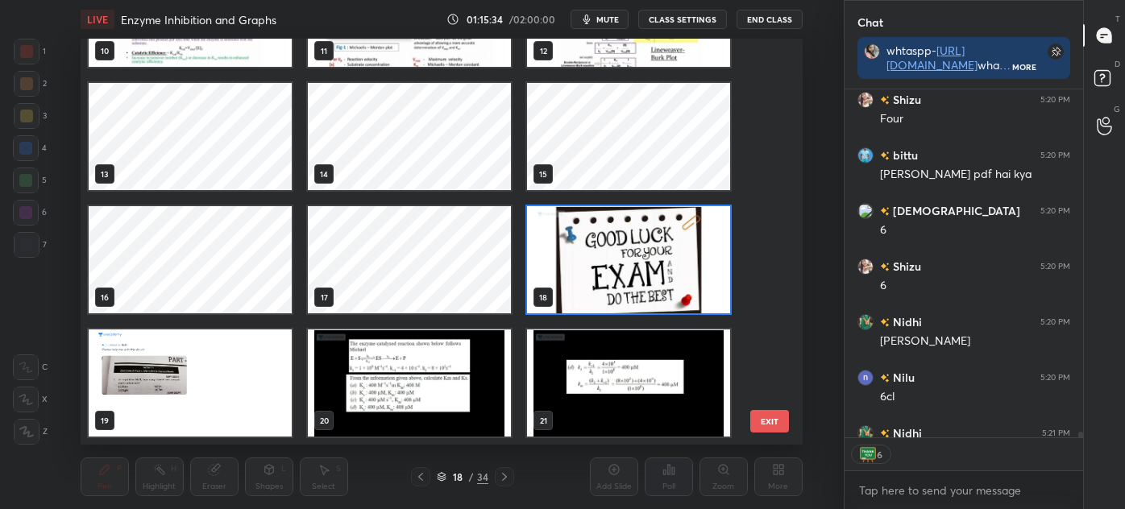
click at [634, 279] on img "grid" at bounding box center [628, 259] width 203 height 107
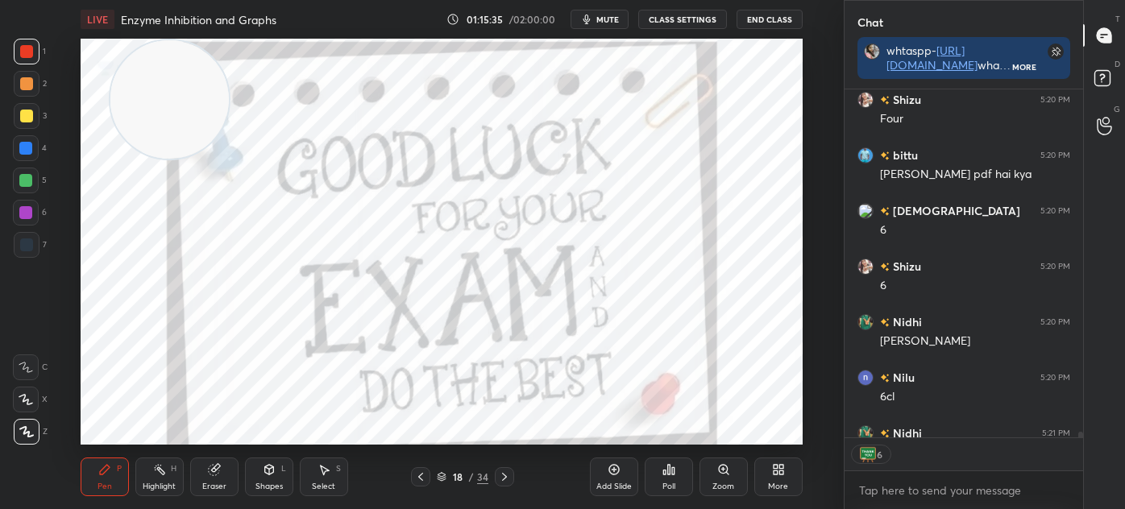
click at [634, 268] on img "grid" at bounding box center [628, 259] width 203 height 107
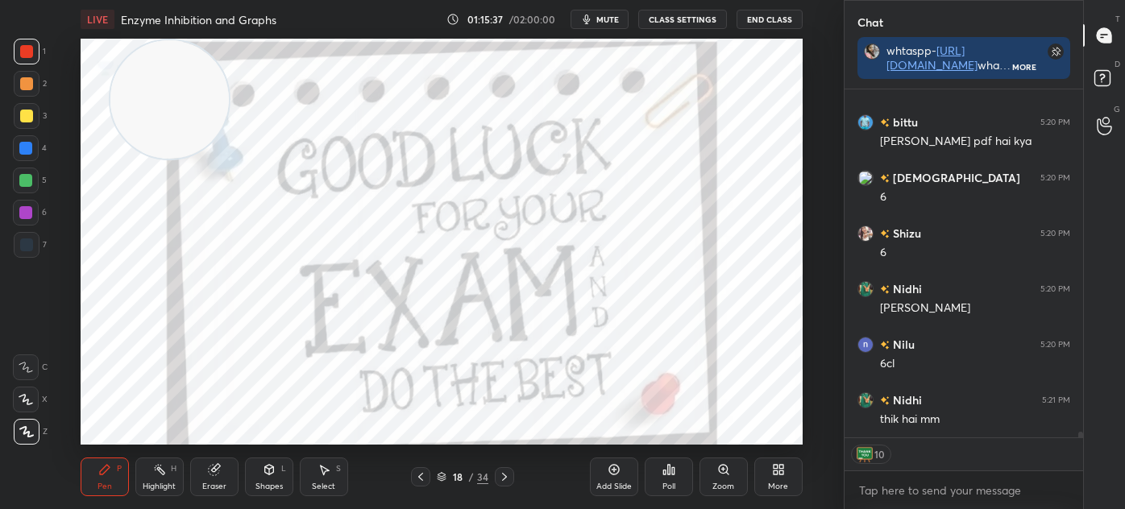
scroll to position [21891, 0]
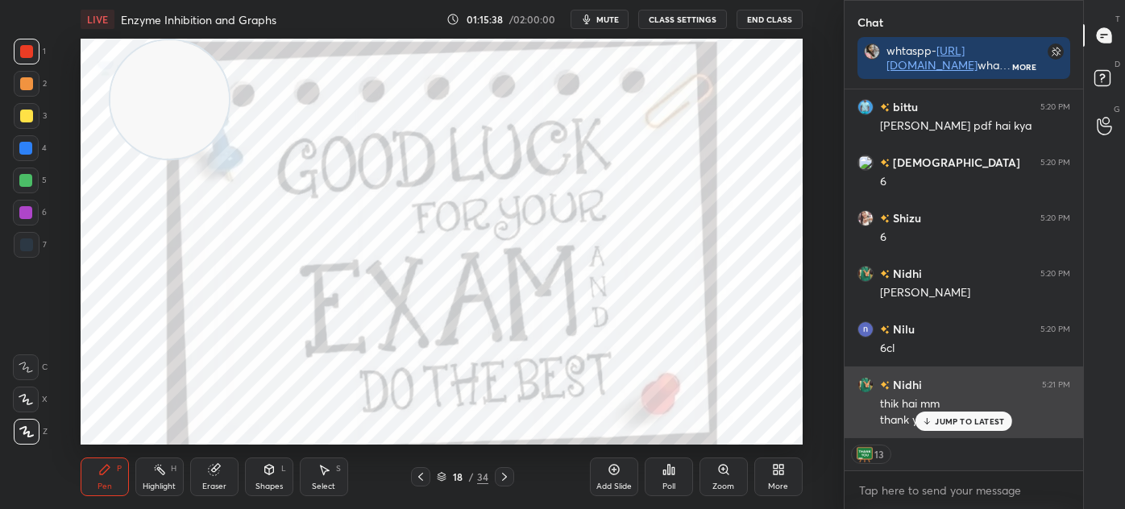
click at [948, 422] on p "JUMP TO LATEST" at bounding box center [969, 422] width 69 height 10
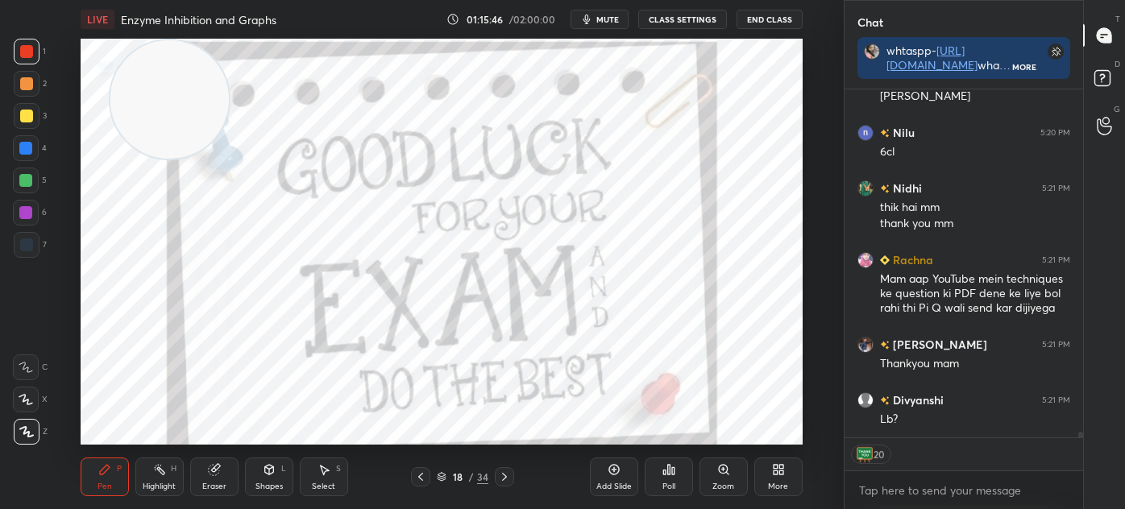
scroll to position [22142, 0]
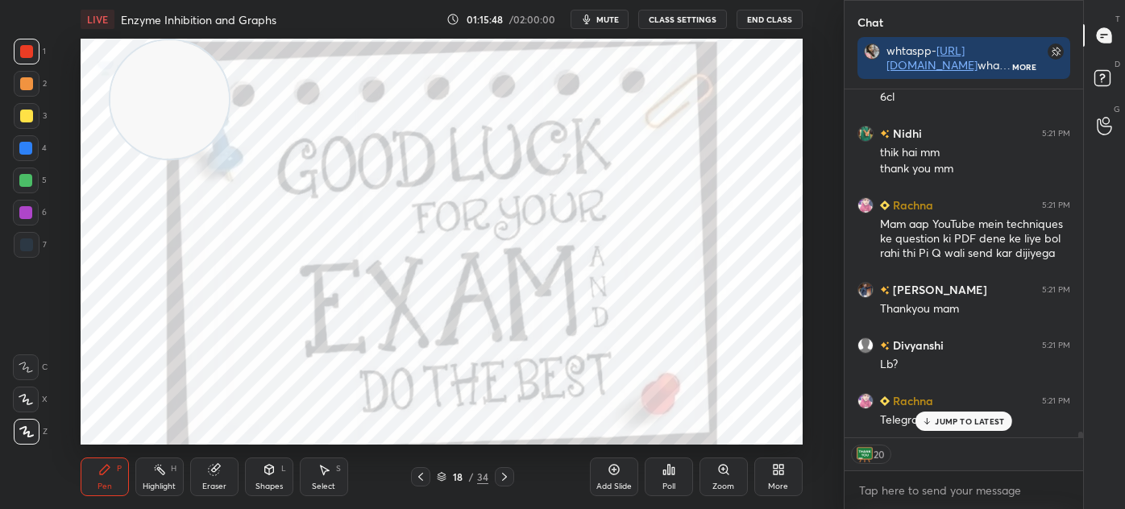
click at [221, 483] on div "Eraser" at bounding box center [214, 487] width 24 height 8
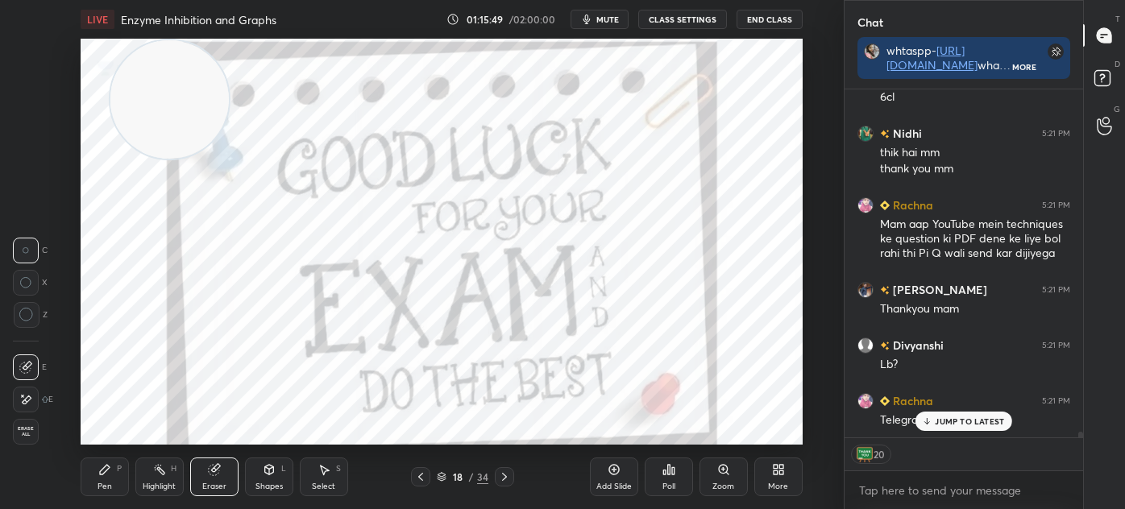
click at [214, 474] on icon at bounding box center [213, 470] width 10 height 10
click at [659, 477] on div "Poll" at bounding box center [669, 477] width 48 height 39
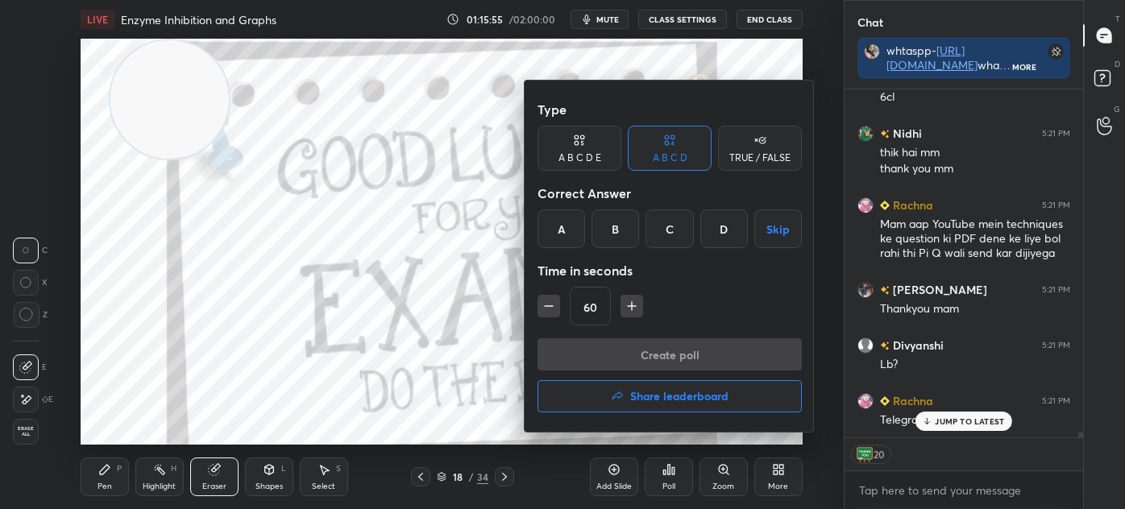
click at [642, 396] on h4 "Share leaderboard" at bounding box center [679, 396] width 98 height 11
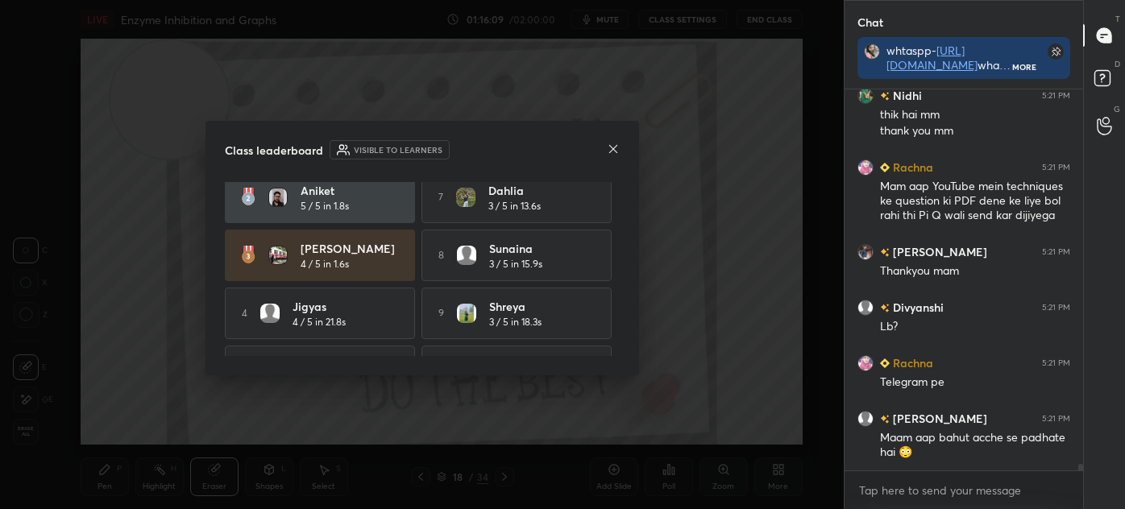
scroll to position [114, 0]
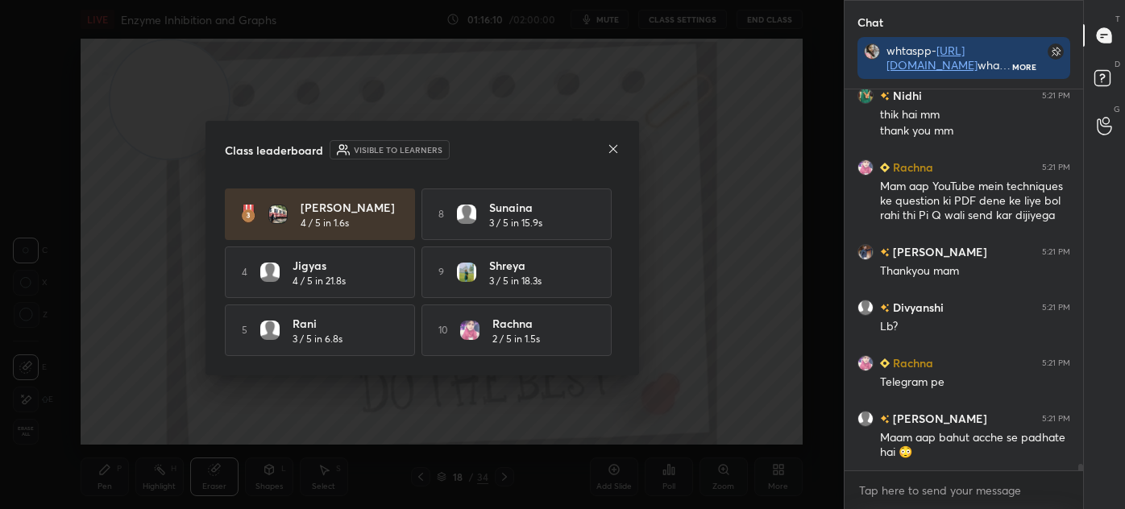
click at [615, 147] on icon at bounding box center [612, 148] width 8 height 8
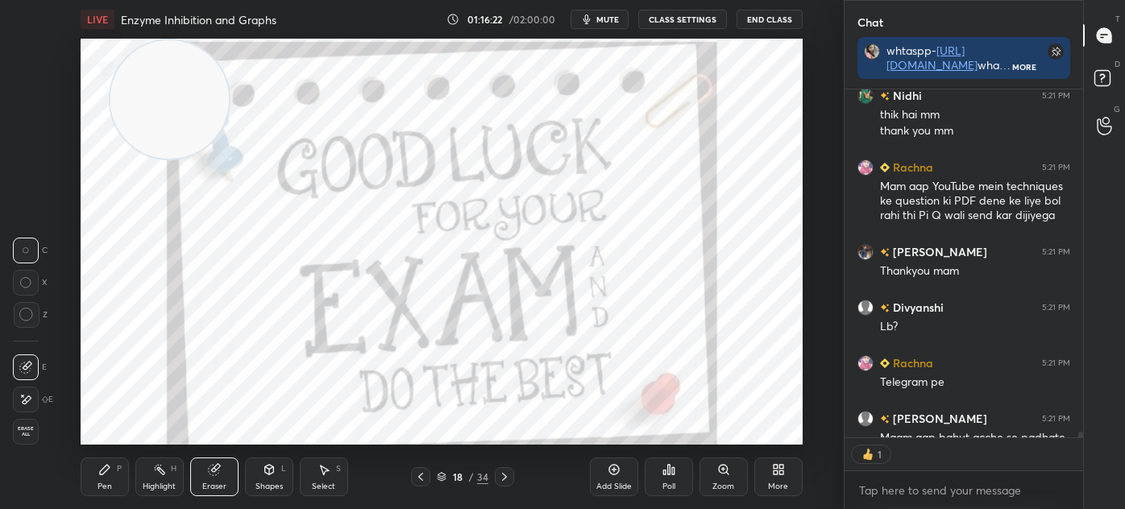
scroll to position [5, 4]
click at [101, 475] on icon at bounding box center [105, 470] width 10 height 10
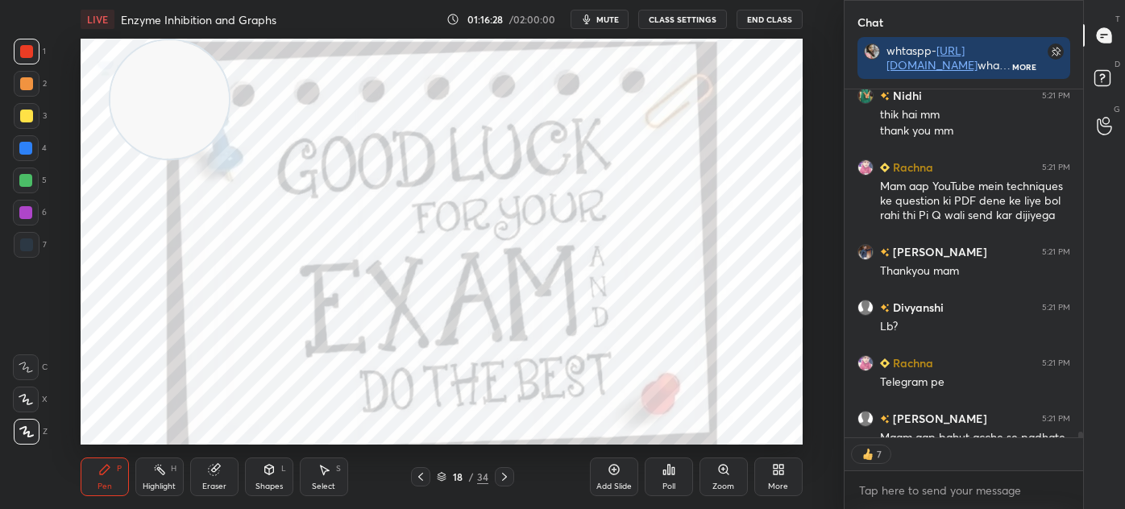
click at [783, 16] on button "End Class" at bounding box center [769, 19] width 66 height 19
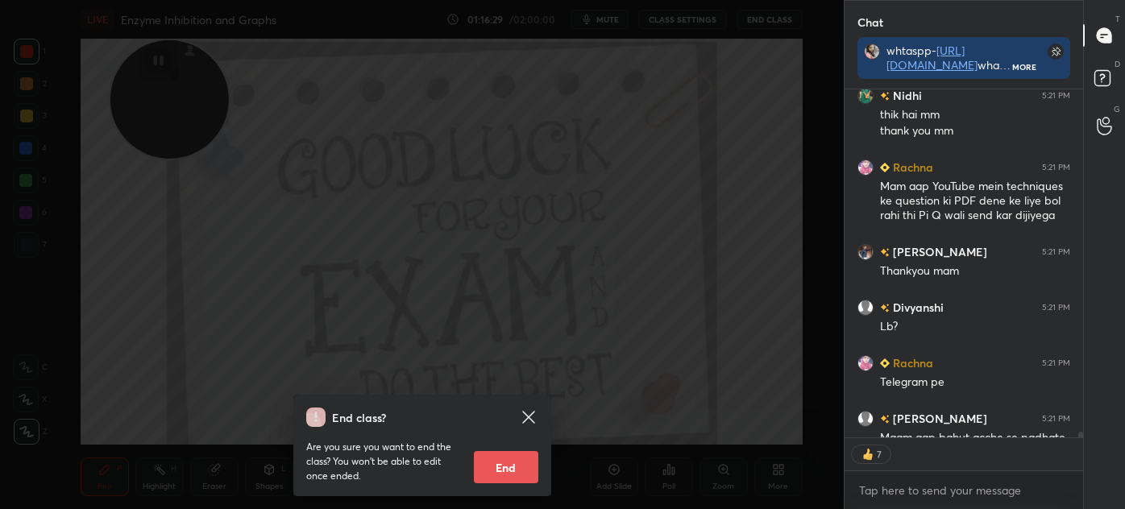
scroll to position [22213, 0]
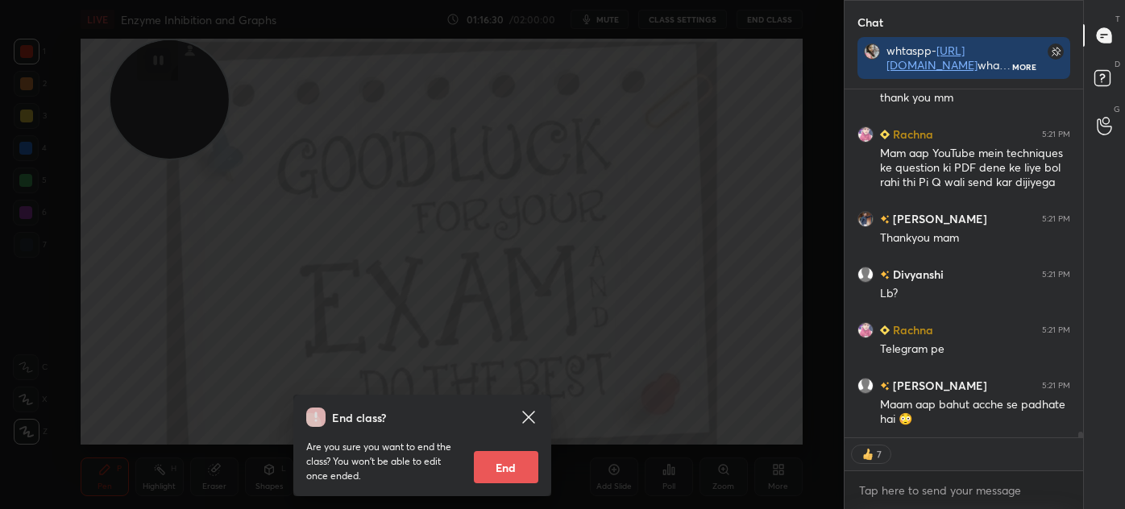
click at [529, 417] on icon at bounding box center [528, 417] width 12 height 12
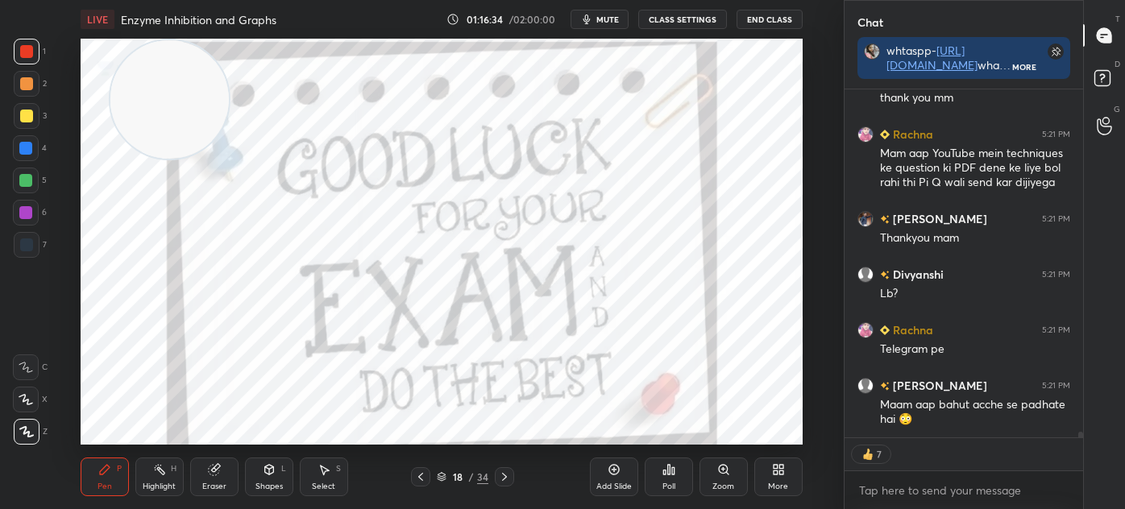
click at [773, 17] on button "End Class" at bounding box center [769, 19] width 66 height 19
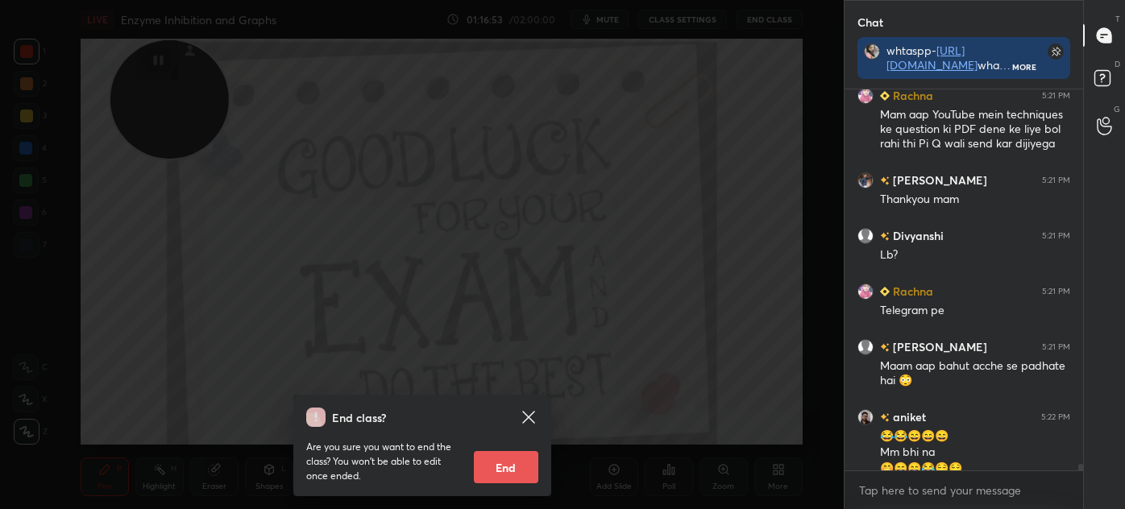
scroll to position [22268, 0]
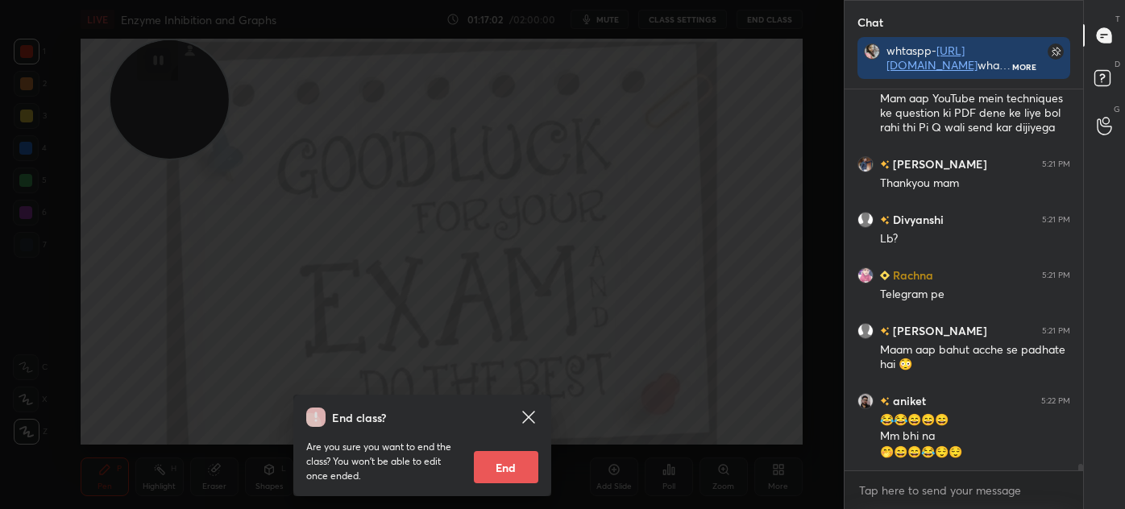
click at [512, 467] on button "End" at bounding box center [506, 467] width 64 height 32
type textarea "x"
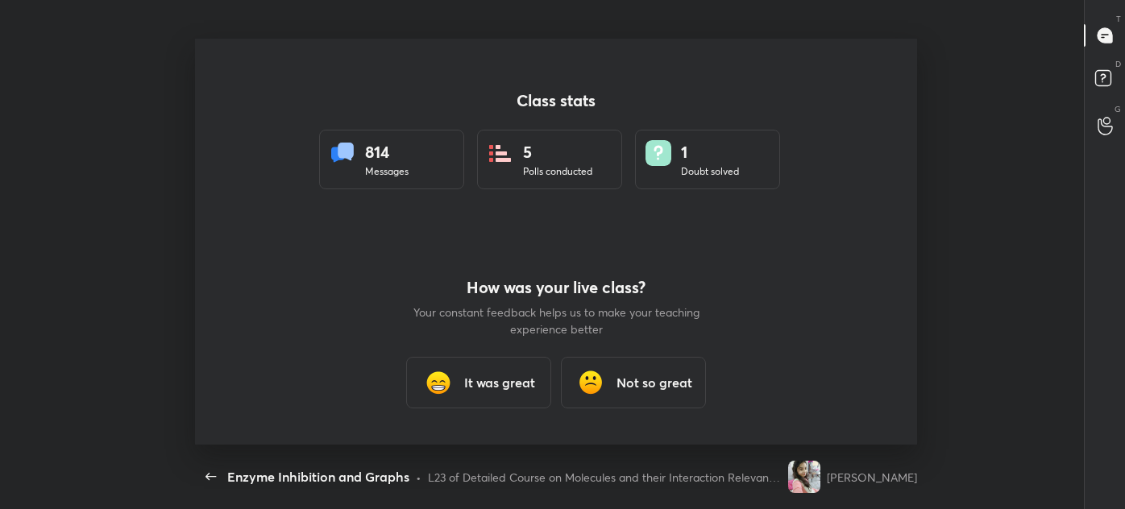
scroll to position [0, 0]
click at [487, 388] on h3 "It was great" at bounding box center [499, 382] width 71 height 19
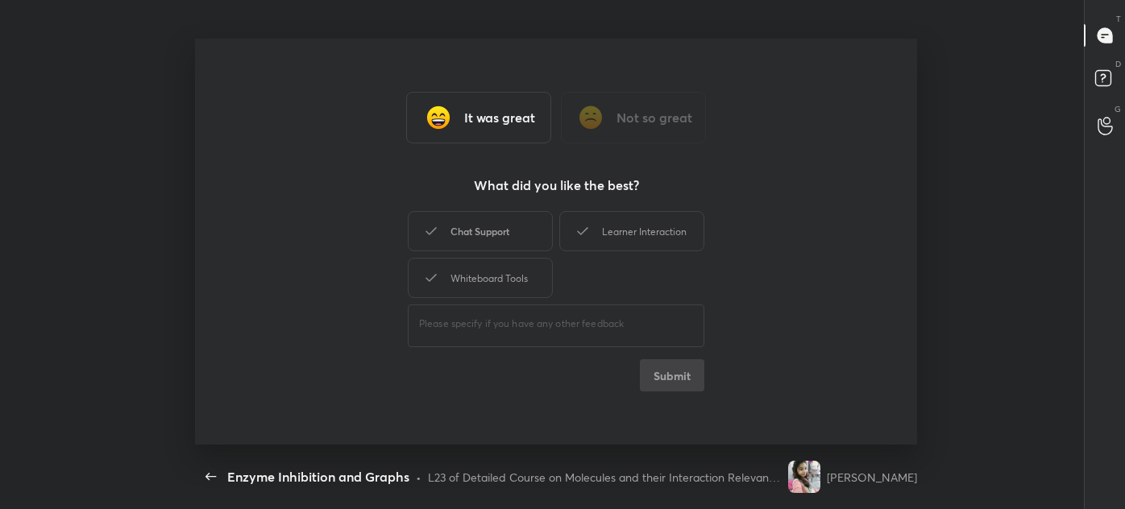
click at [504, 259] on div "Whiteboard Tools" at bounding box center [480, 278] width 145 height 40
click at [516, 222] on div "Chat Support" at bounding box center [480, 231] width 145 height 40
click at [637, 222] on div "Learner Interaction" at bounding box center [631, 231] width 145 height 40
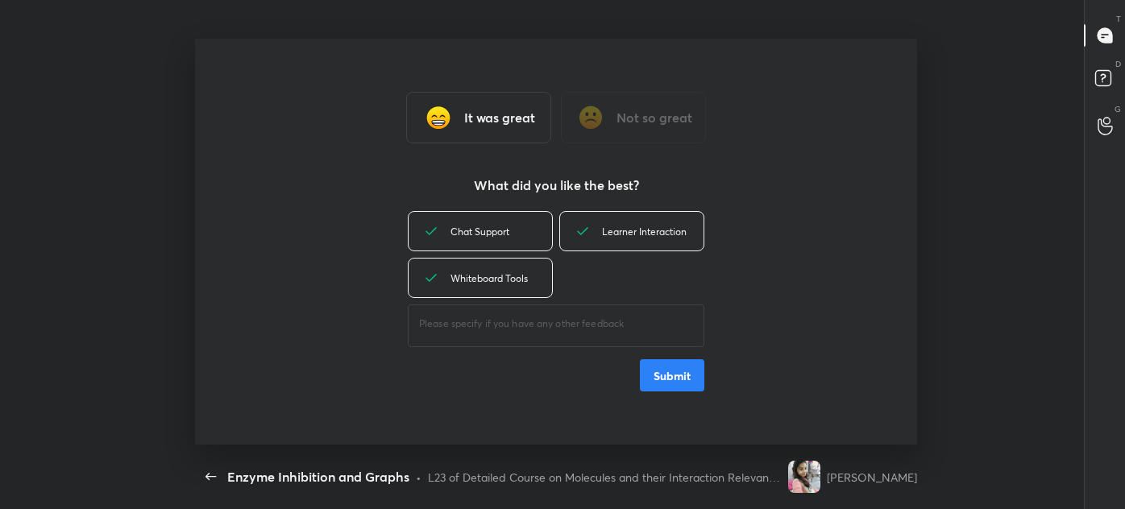
click at [674, 386] on button "Submit" at bounding box center [672, 375] width 64 height 32
